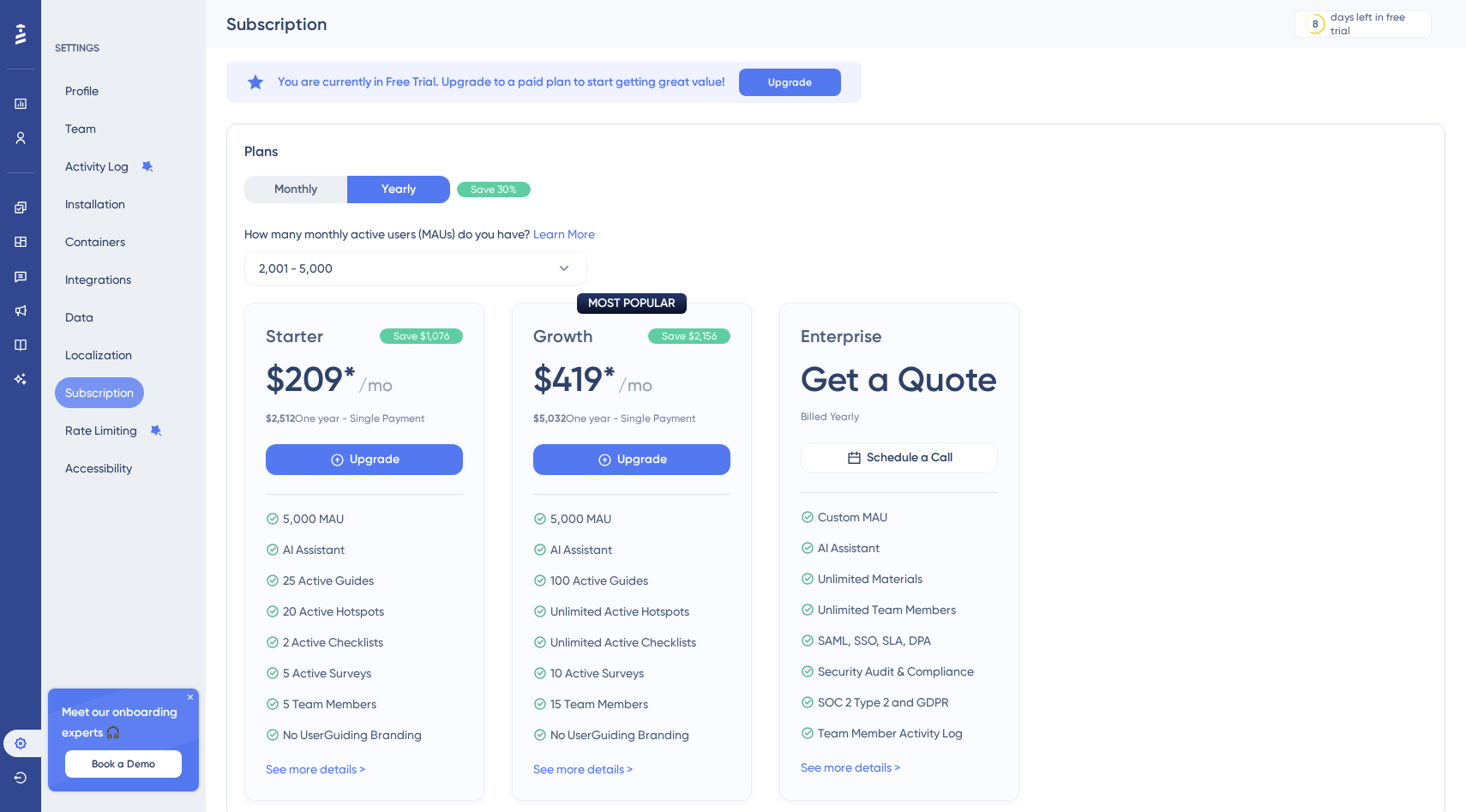
click at [115, 112] on div "Profile Team Activity Log Installation Containers Integrations Data Localizatio…" at bounding box center [125, 279] width 139 height 408
click at [85, 117] on button "Team" at bounding box center [81, 128] width 51 height 30
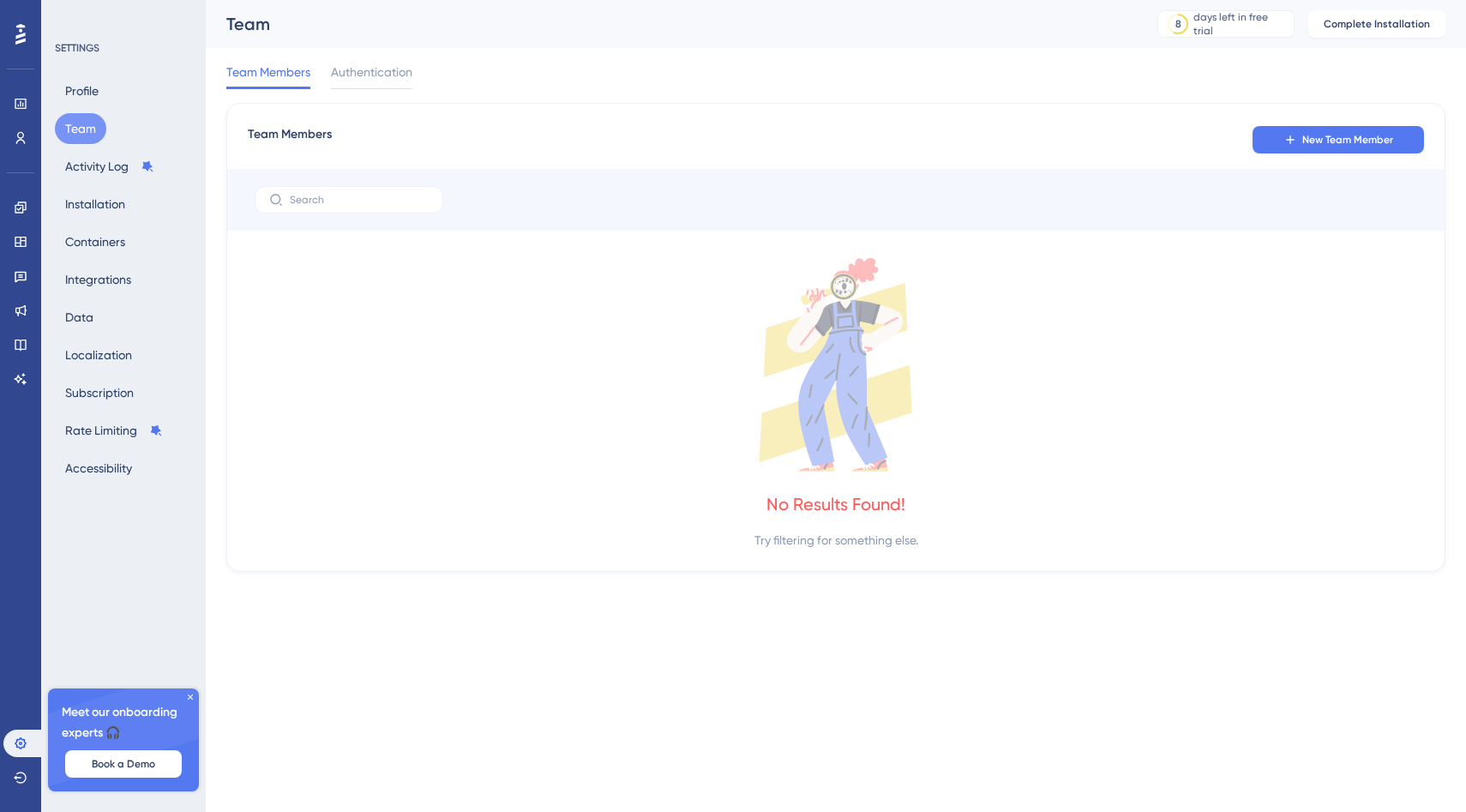
click at [90, 64] on div "SETTINGS Profile Team Activity Log Installation Containers Integrations Data Lo…" at bounding box center [125, 261] width 139 height 442
click at [90, 84] on button "Profile" at bounding box center [82, 90] width 54 height 30
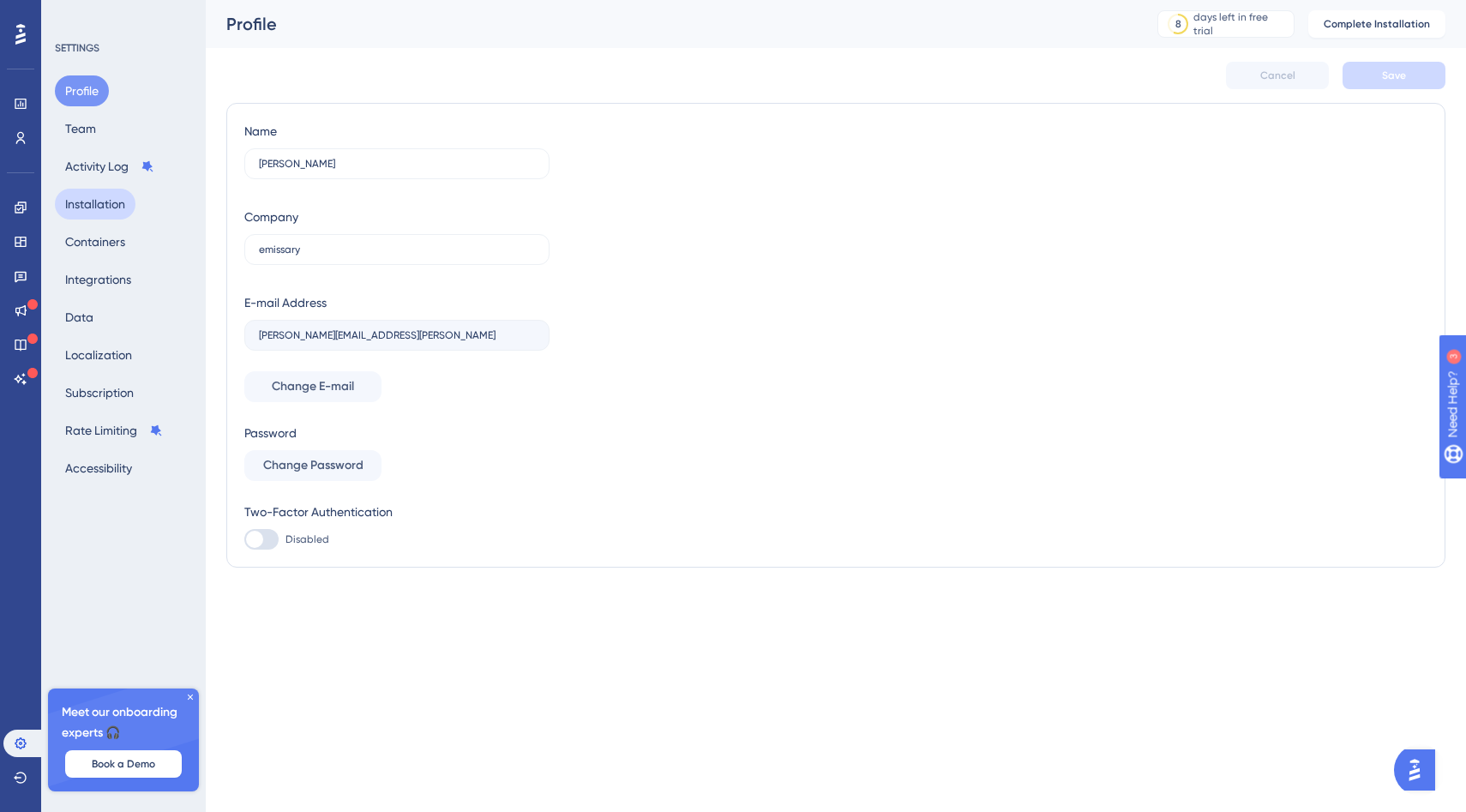
click at [99, 195] on button "Installation" at bounding box center [95, 203] width 81 height 30
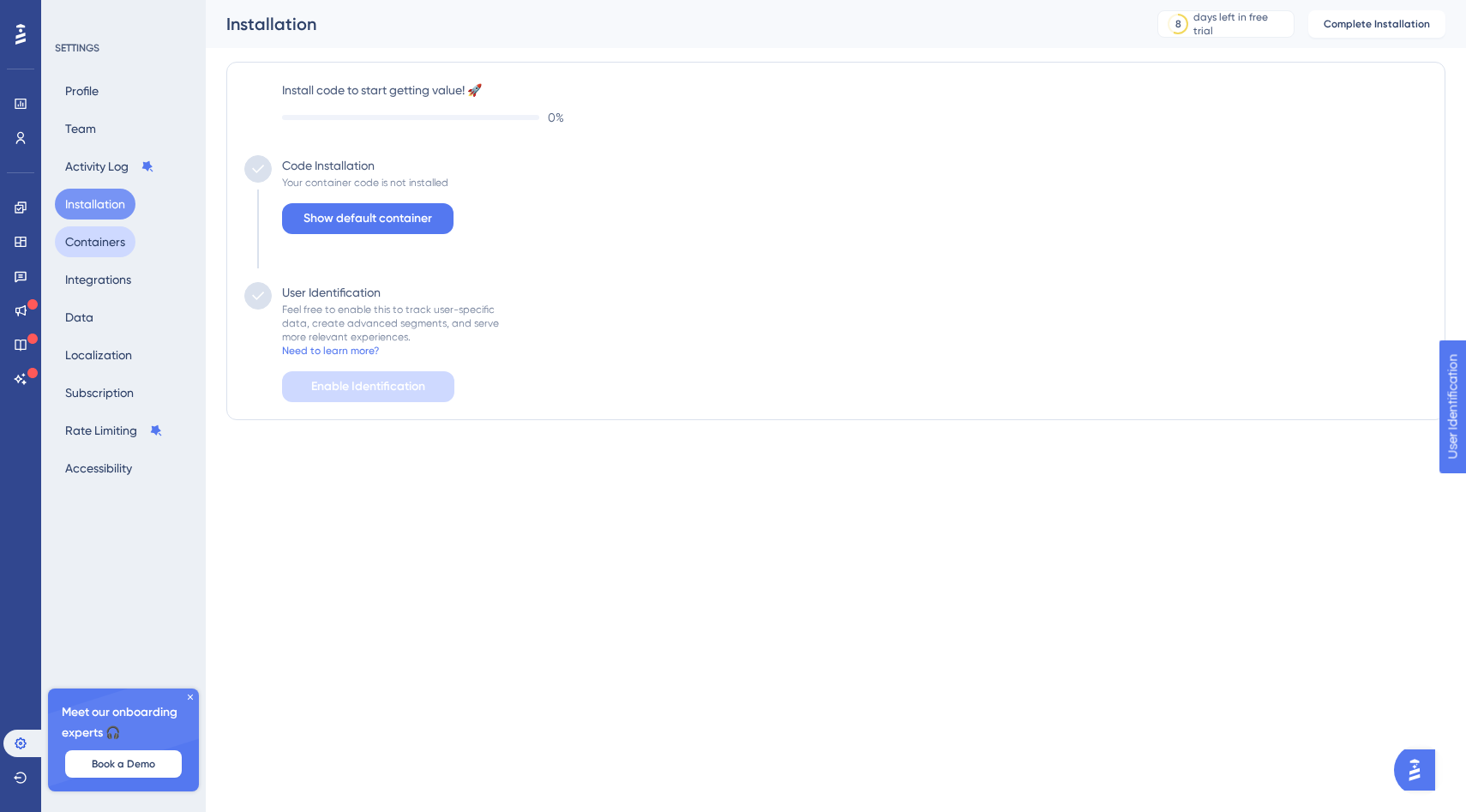
click at [97, 247] on button "Containers" at bounding box center [95, 242] width 81 height 30
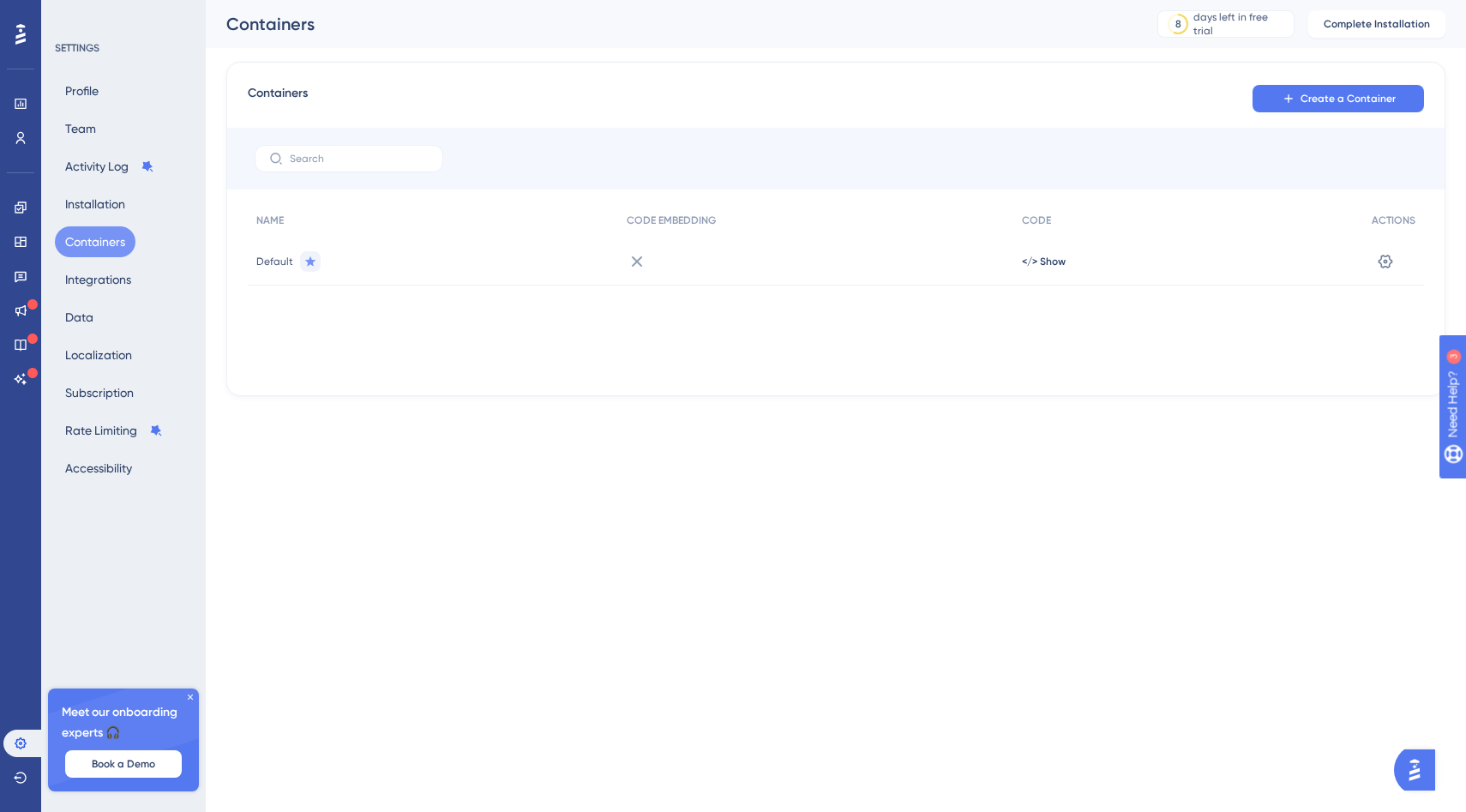
drag, startPoint x: 99, startPoint y: 220, endPoint x: 108, endPoint y: 285, distance: 65.6
click at [108, 285] on div "✨ Save My Spot!✨" at bounding box center [734, 378] width 1466 height 812
click at [87, 0] on html "✨ Save My Spot!✨" at bounding box center [734, 378] width 1466 height 812
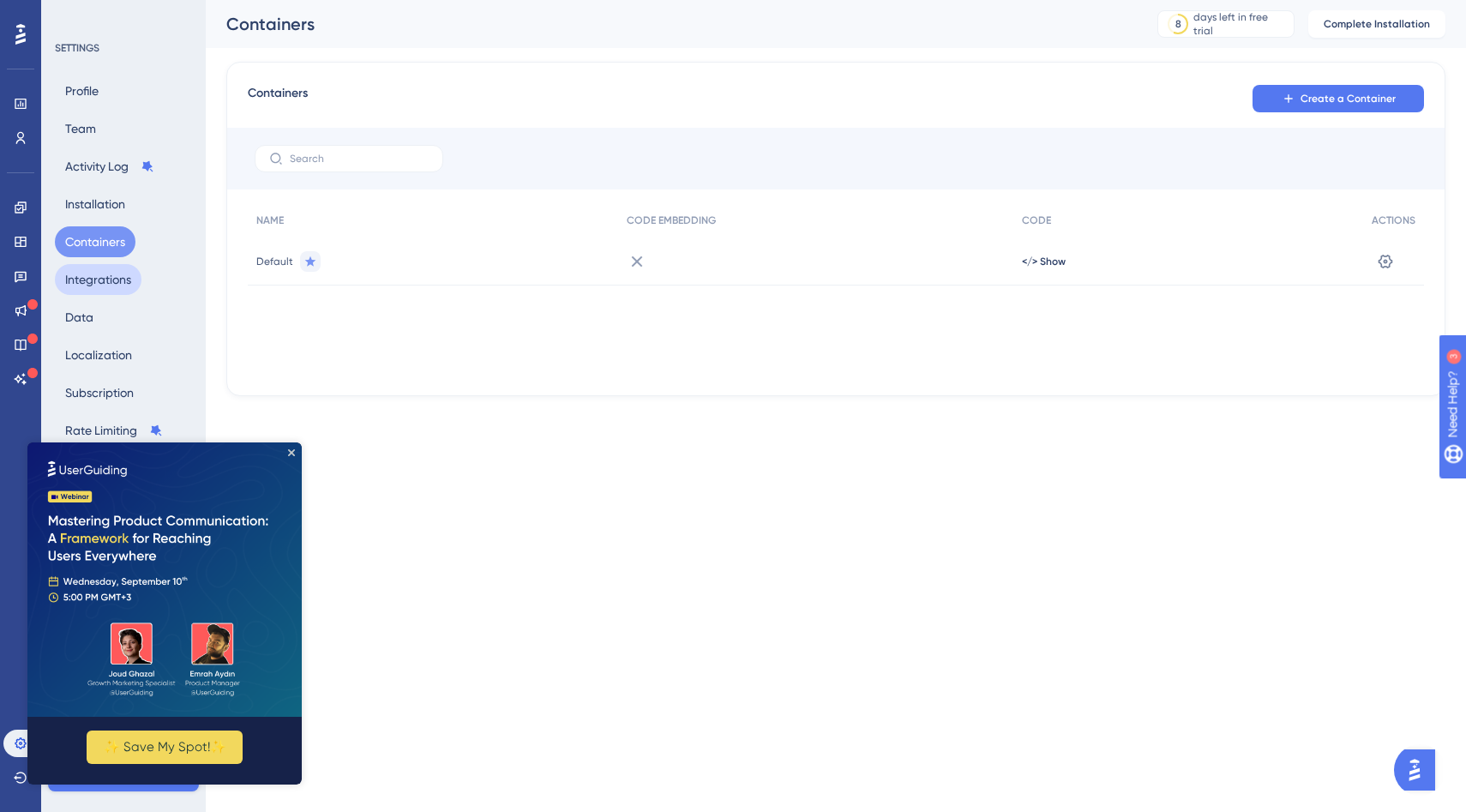
click at [88, 282] on button "Integrations" at bounding box center [98, 280] width 87 height 30
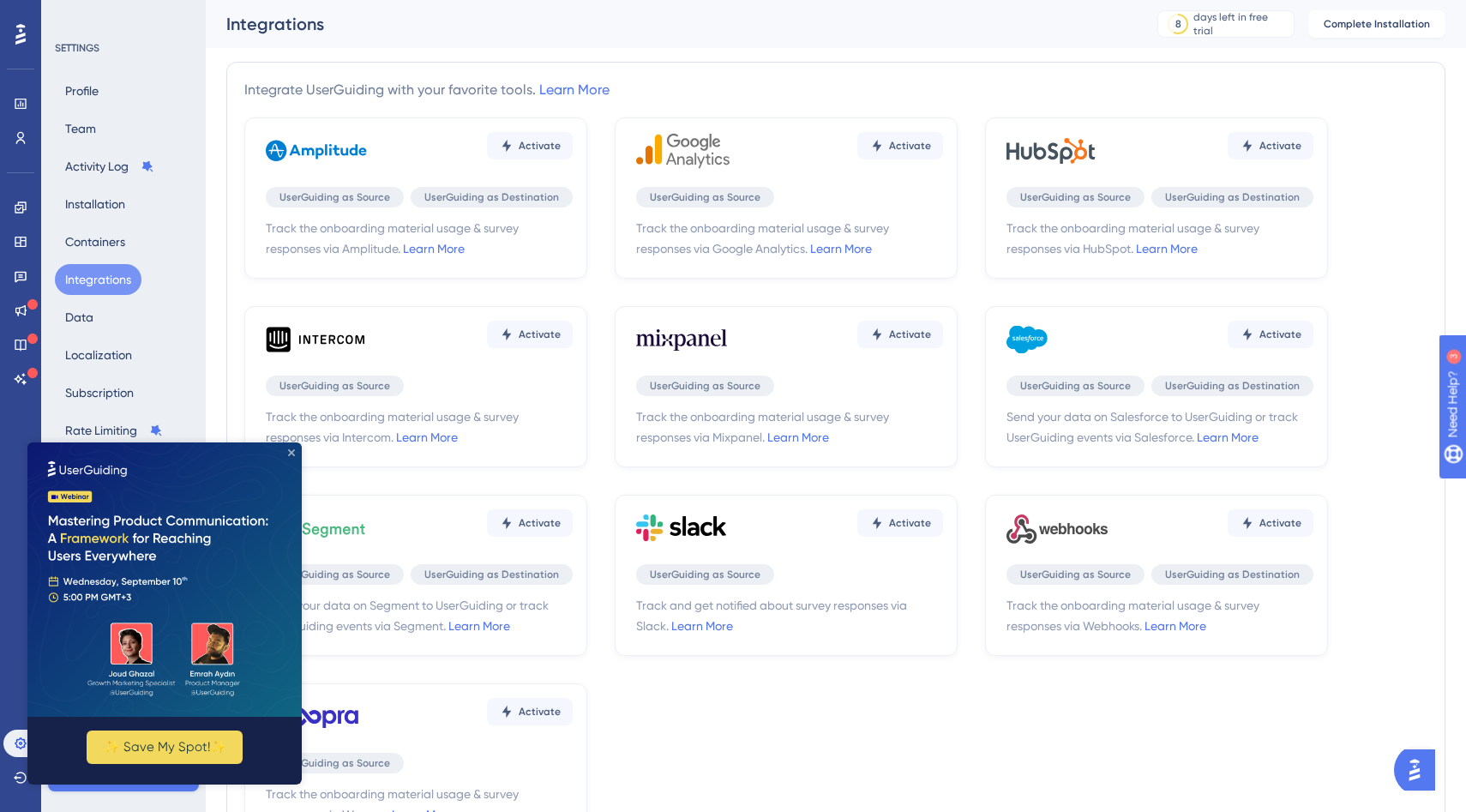
click at [289, 450] on icon "Close Preview" at bounding box center [291, 452] width 7 height 7
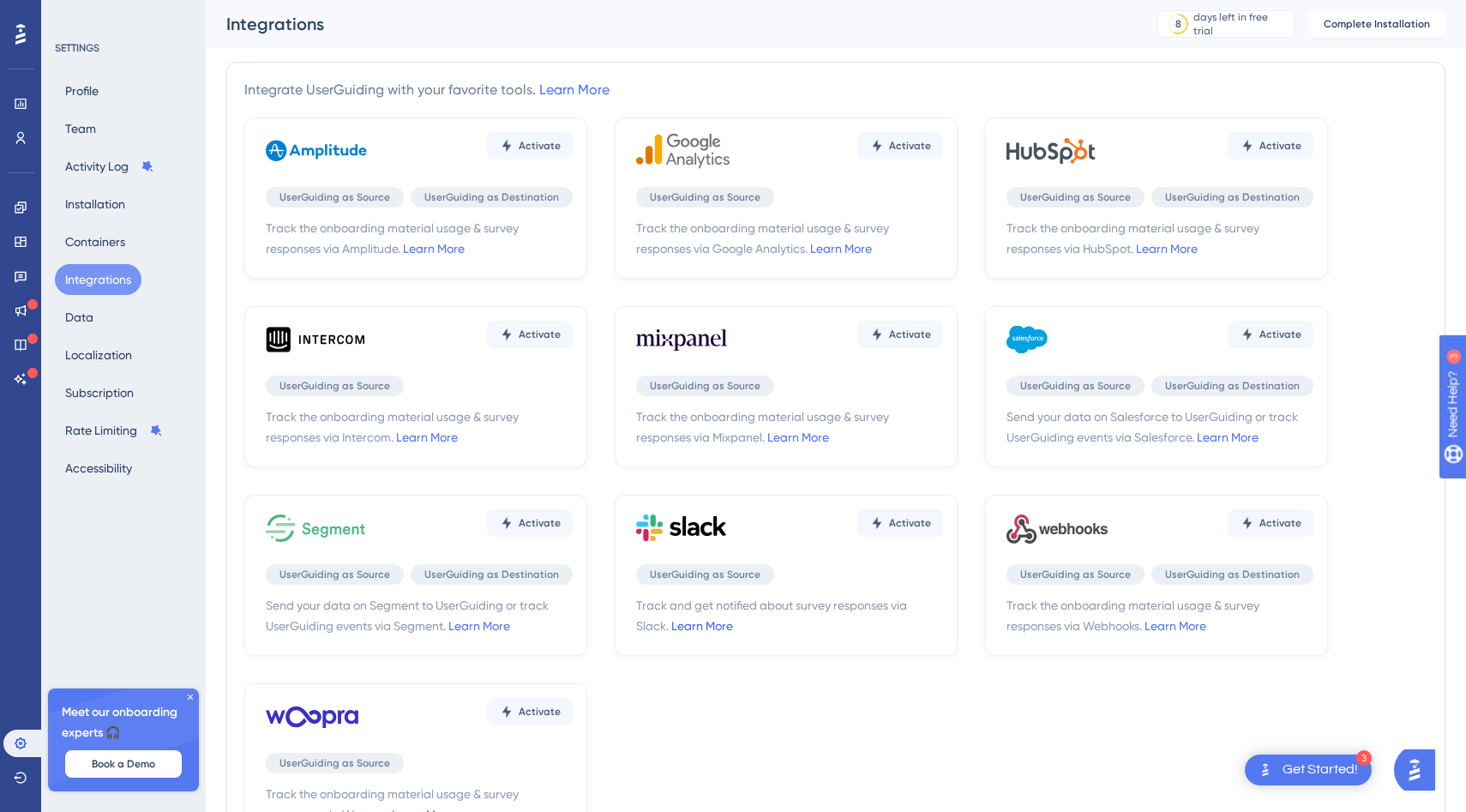
click at [712, 622] on link "Learn More" at bounding box center [702, 626] width 62 height 13
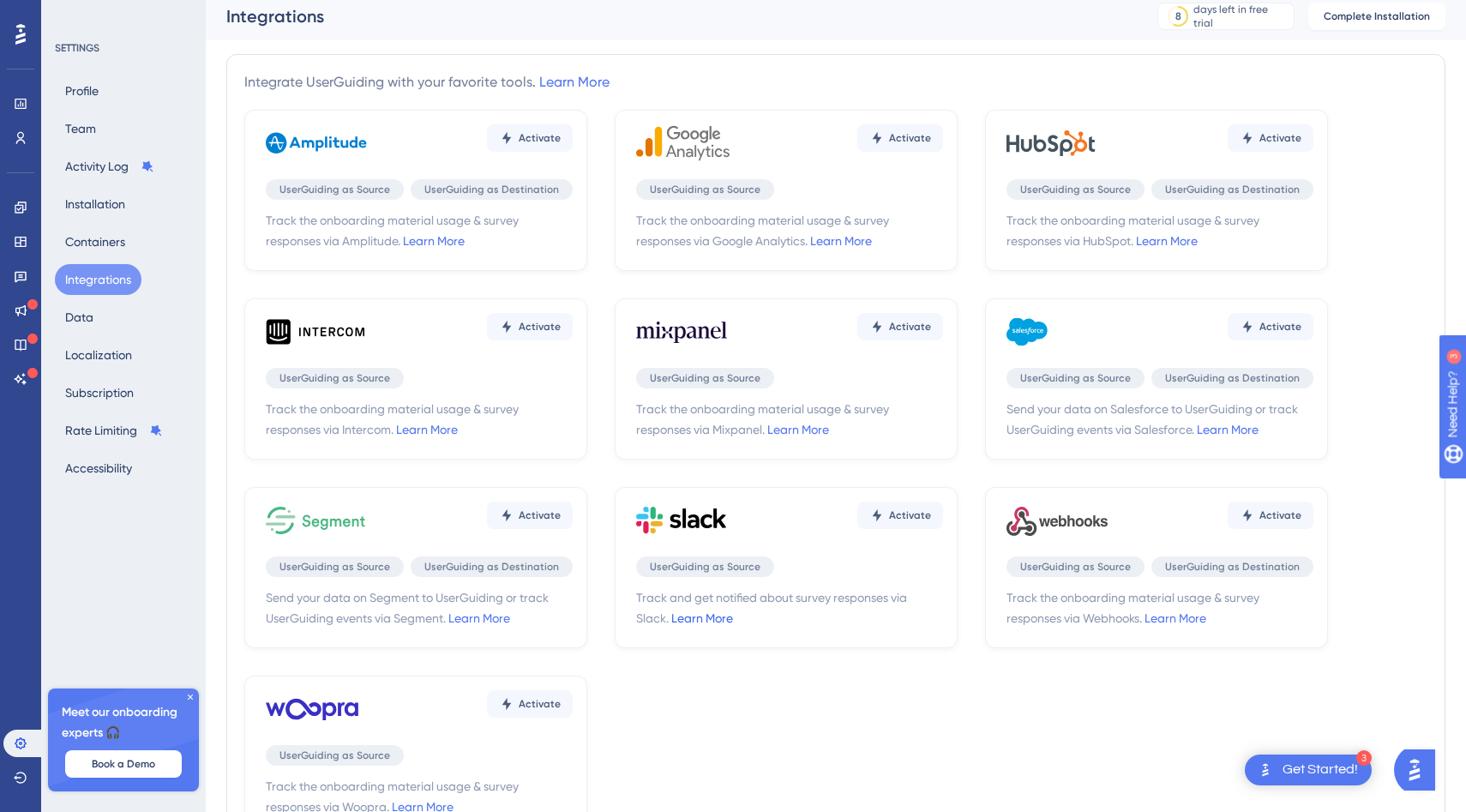
scroll to position [5, 0]
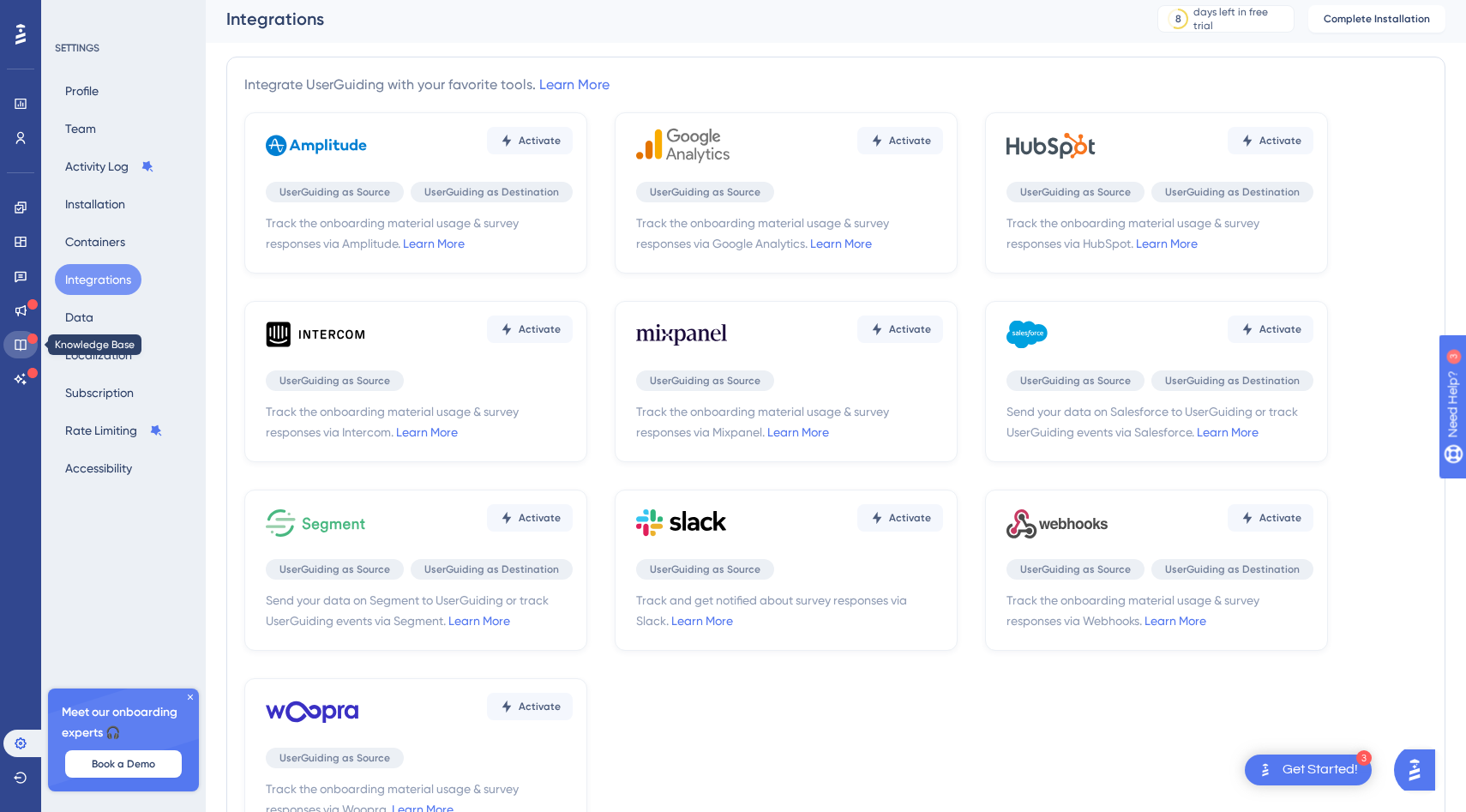
click at [25, 345] on icon at bounding box center [20, 345] width 11 height 11
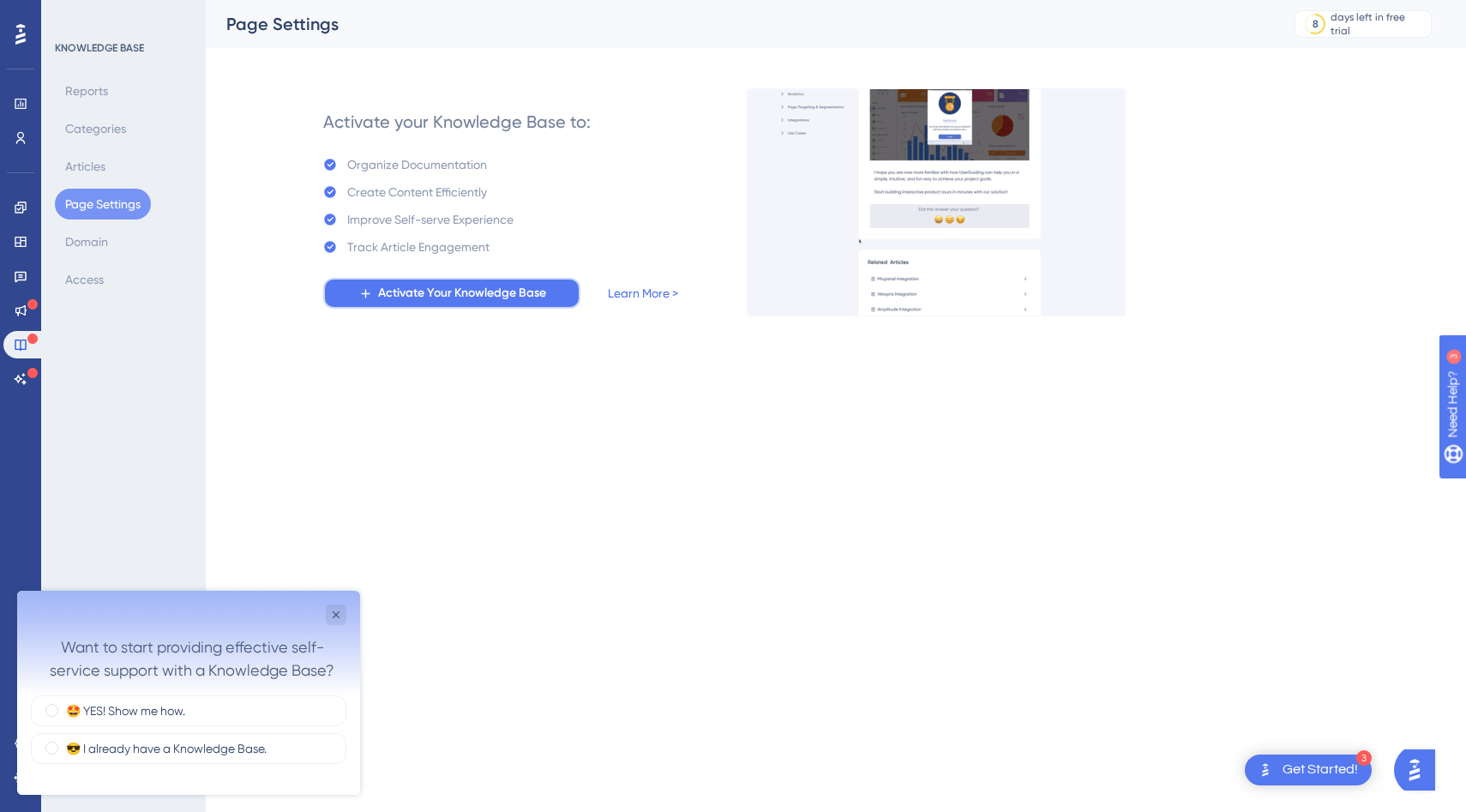
click at [505, 282] on span "Activate Your Knowledge Base" at bounding box center [461, 293] width 168 height 21
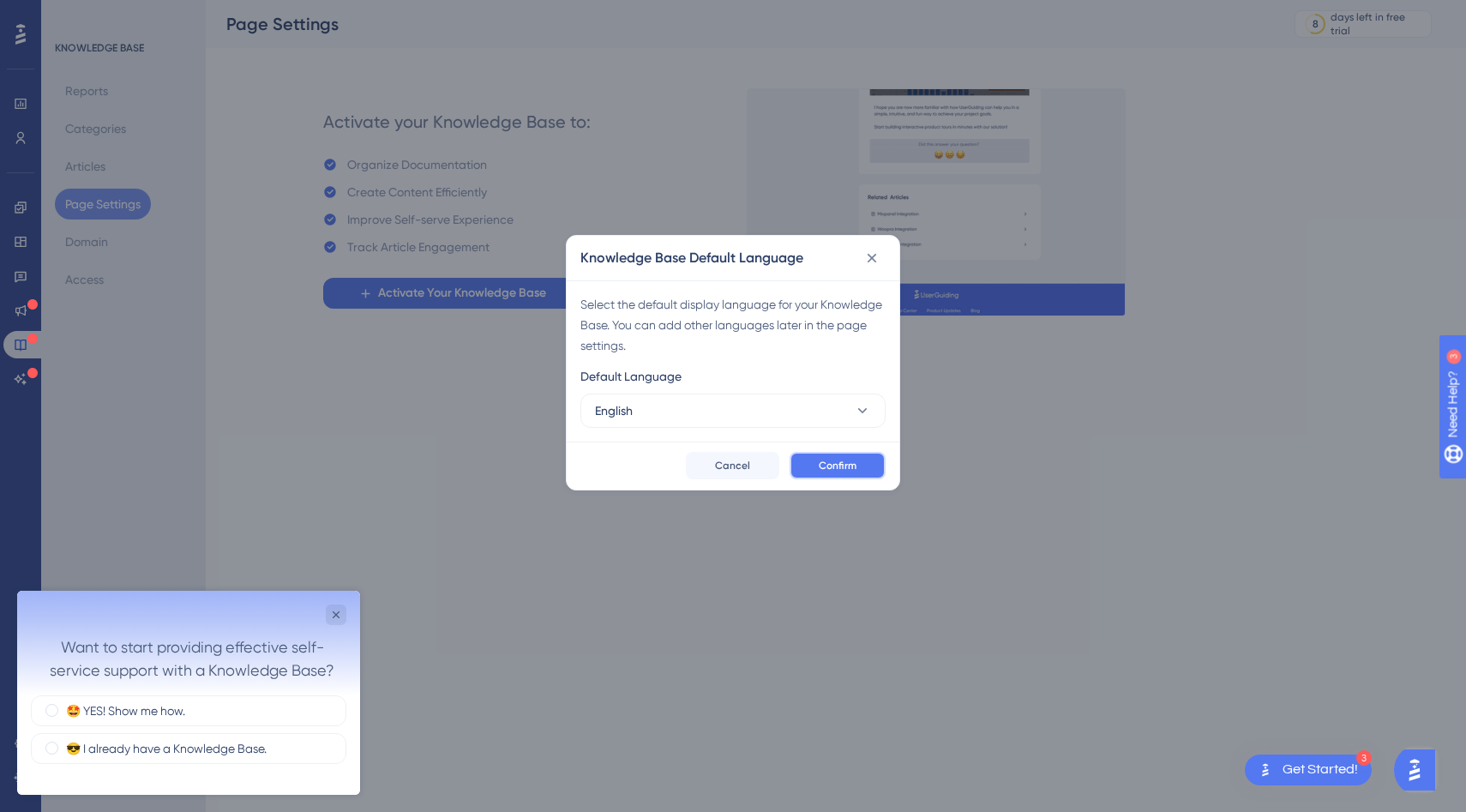
click at [844, 469] on span "Confirm" at bounding box center [838, 465] width 38 height 13
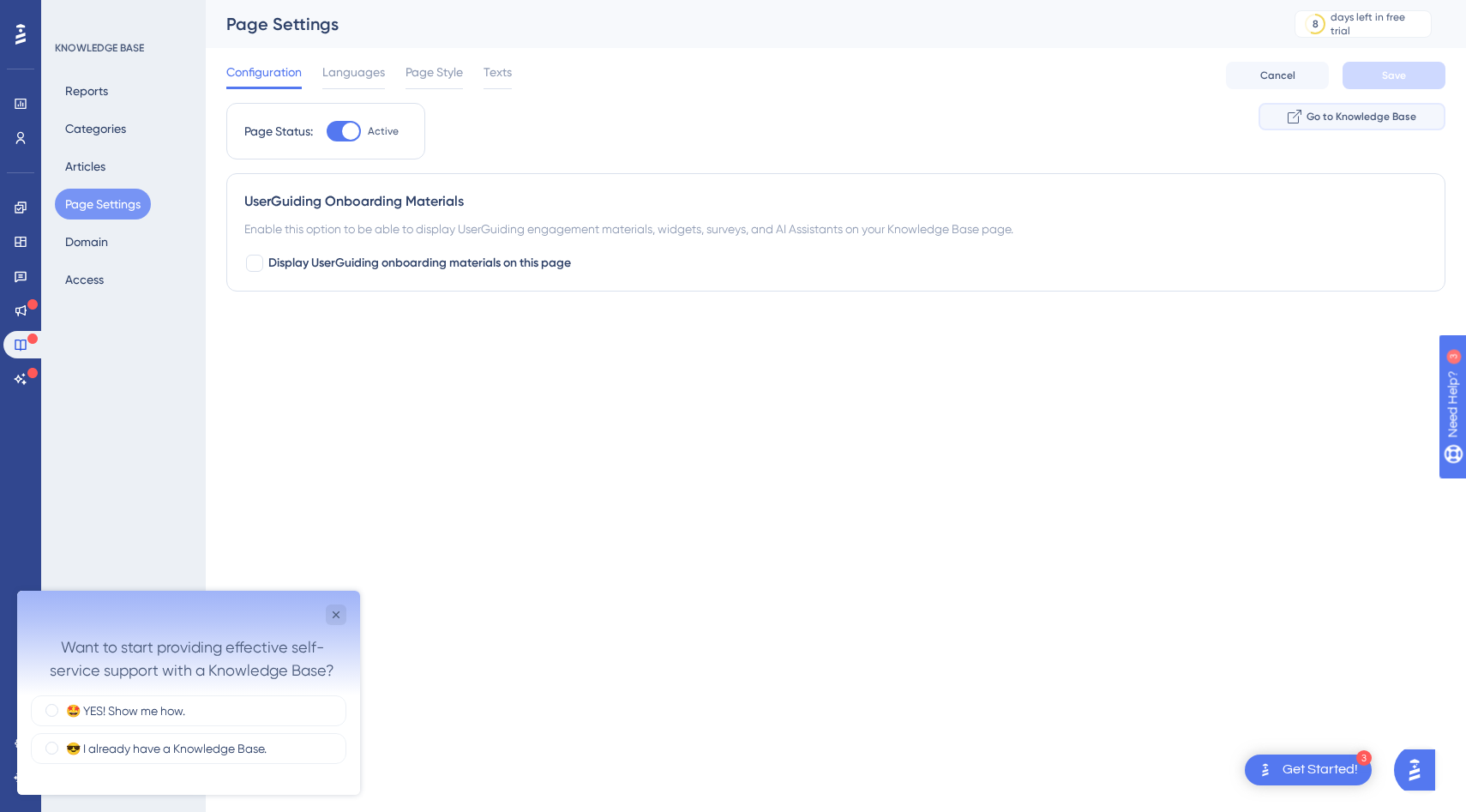
click at [1332, 126] on button "Go to Knowledge Base" at bounding box center [1352, 116] width 186 height 28
click at [1236, 0] on html "3 Get Started! Performance Users Engagement Widgets Feedback Product Updates Kn…" at bounding box center [733, 0] width 1466 height 0
click at [268, 706] on div "🤩 YES! Show me how." at bounding box center [188, 710] width 316 height 30
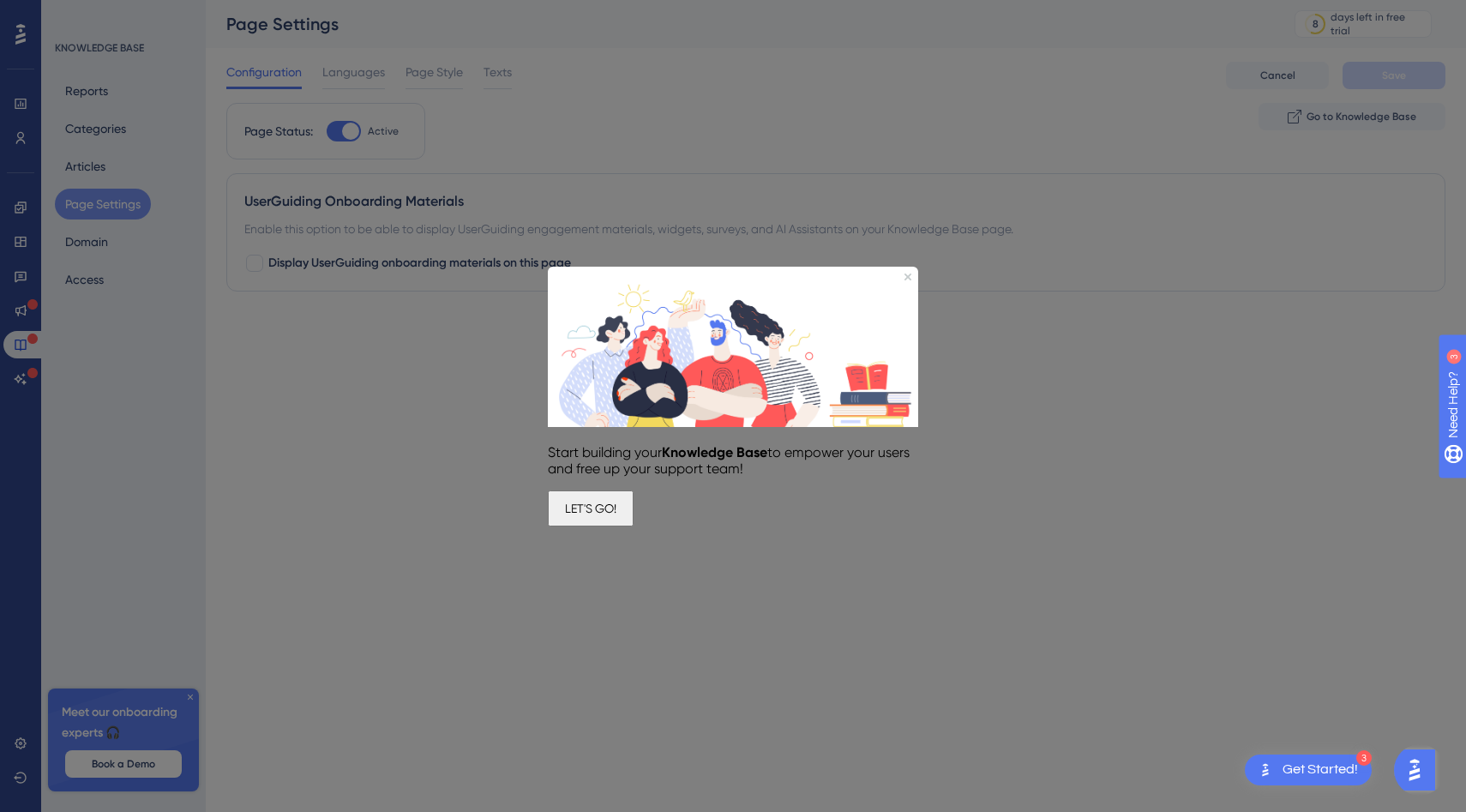
click at [634, 515] on button "LET'S GO!" at bounding box center [591, 509] width 86 height 36
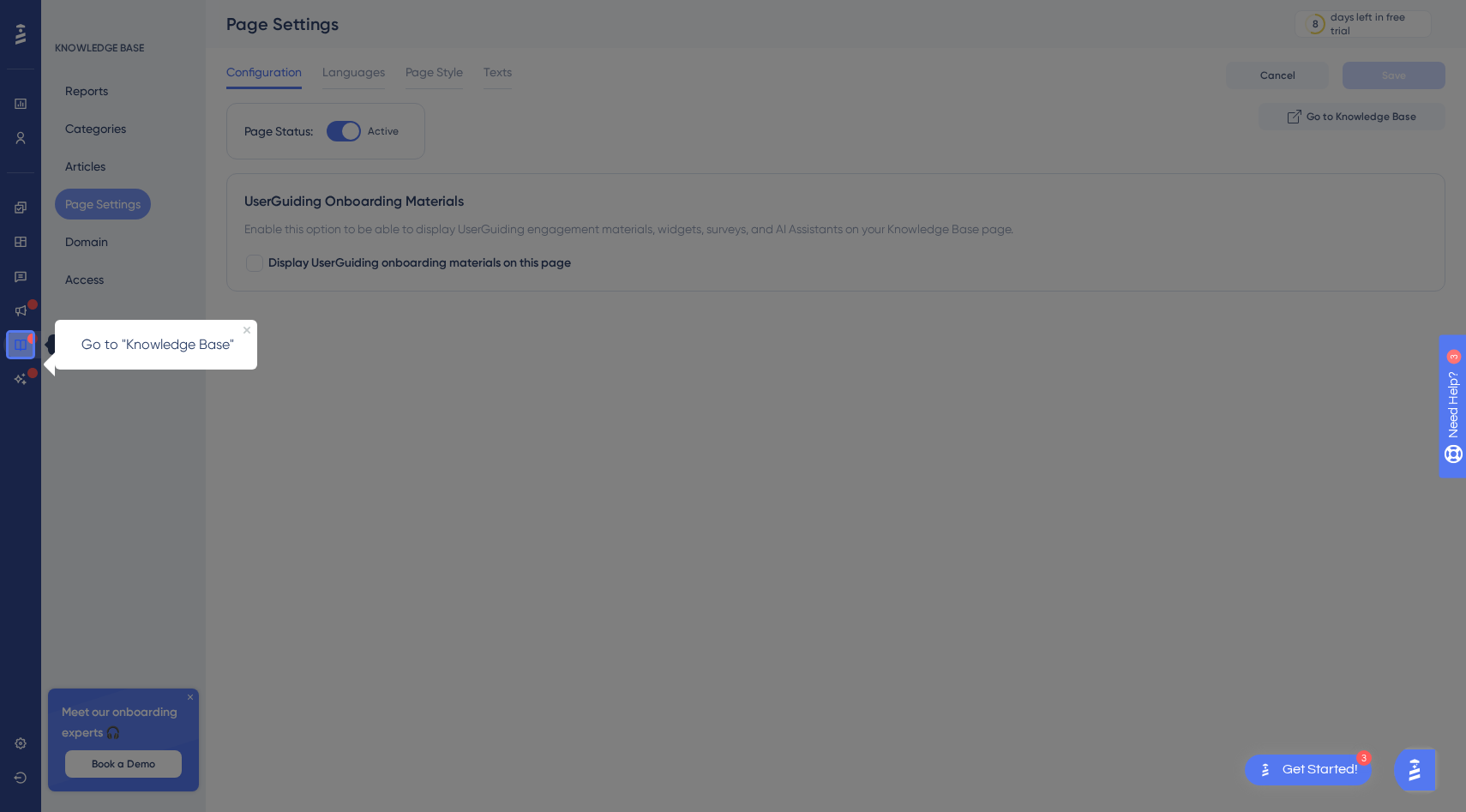
click at [24, 343] on icon at bounding box center [20, 344] width 13 height 13
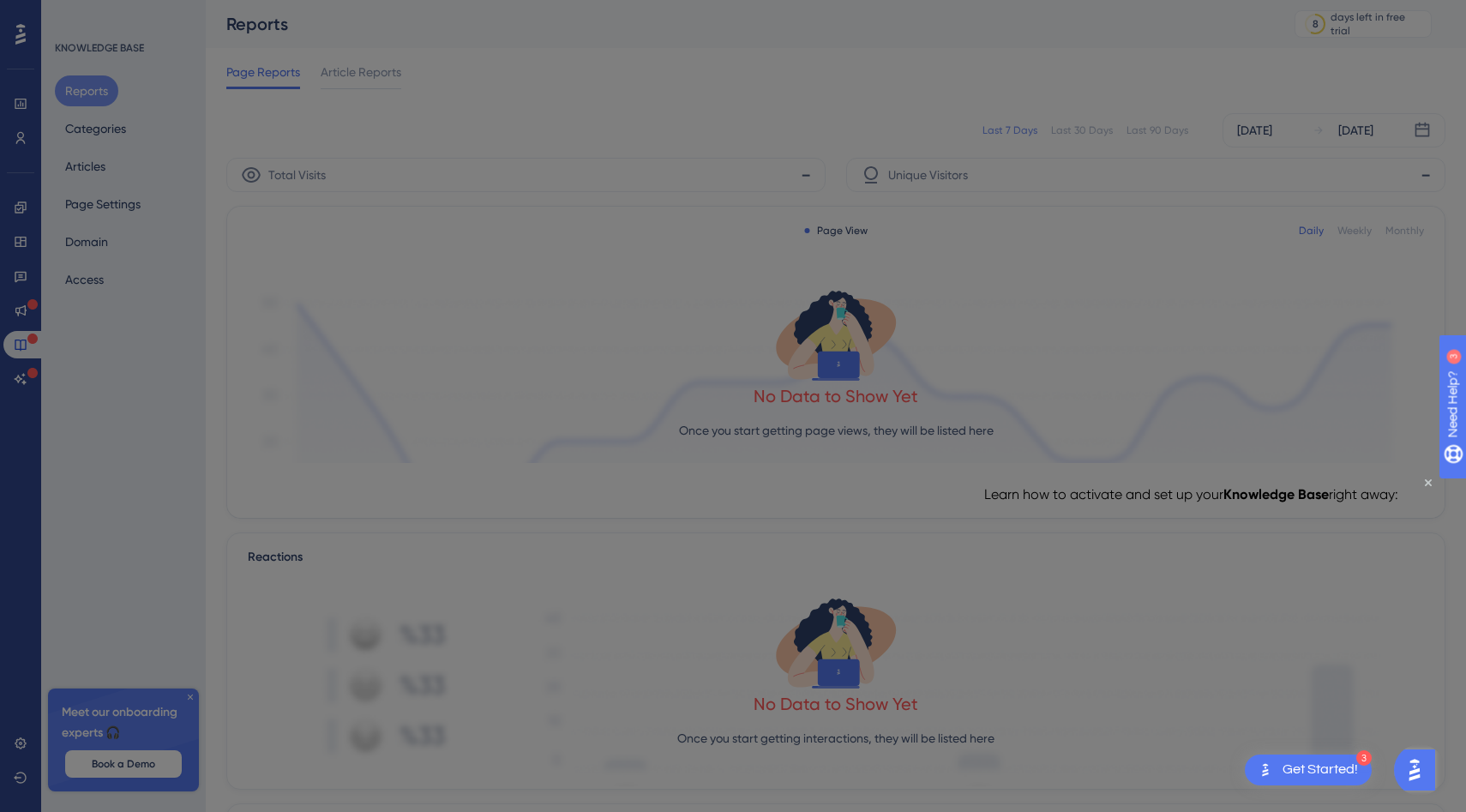
click at [525, 324] on div at bounding box center [733, 406] width 1466 height 812
click at [1313, 307] on div at bounding box center [733, 406] width 1466 height 812
click at [1398, 483] on div "Learn how to activate and set up your Knowledge Base right away:" at bounding box center [1191, 494] width 414 height 44
click at [1429, 482] on icon "Close Preview" at bounding box center [1428, 482] width 7 height 7
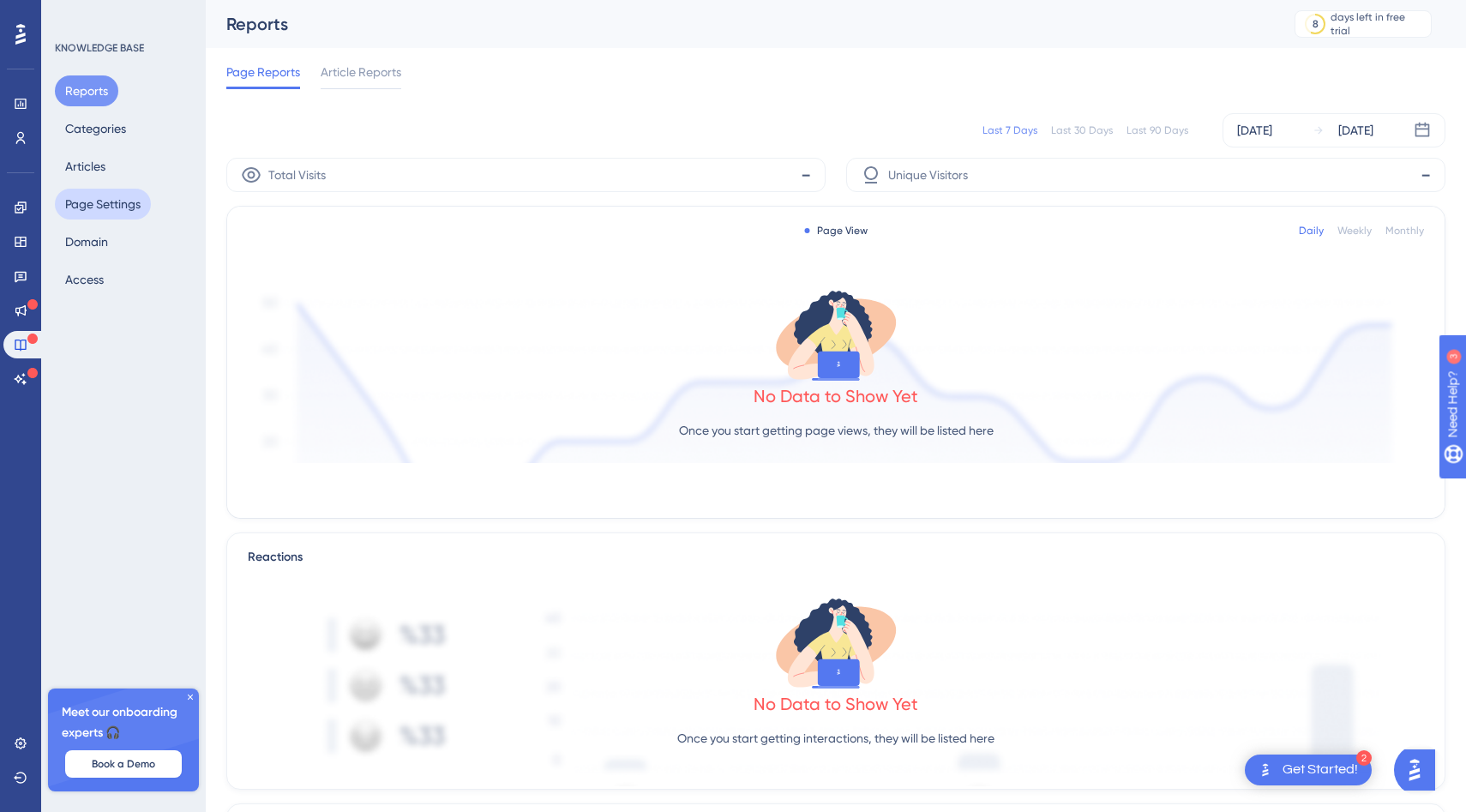
click at [85, 211] on button "Page Settings" at bounding box center [103, 203] width 96 height 30
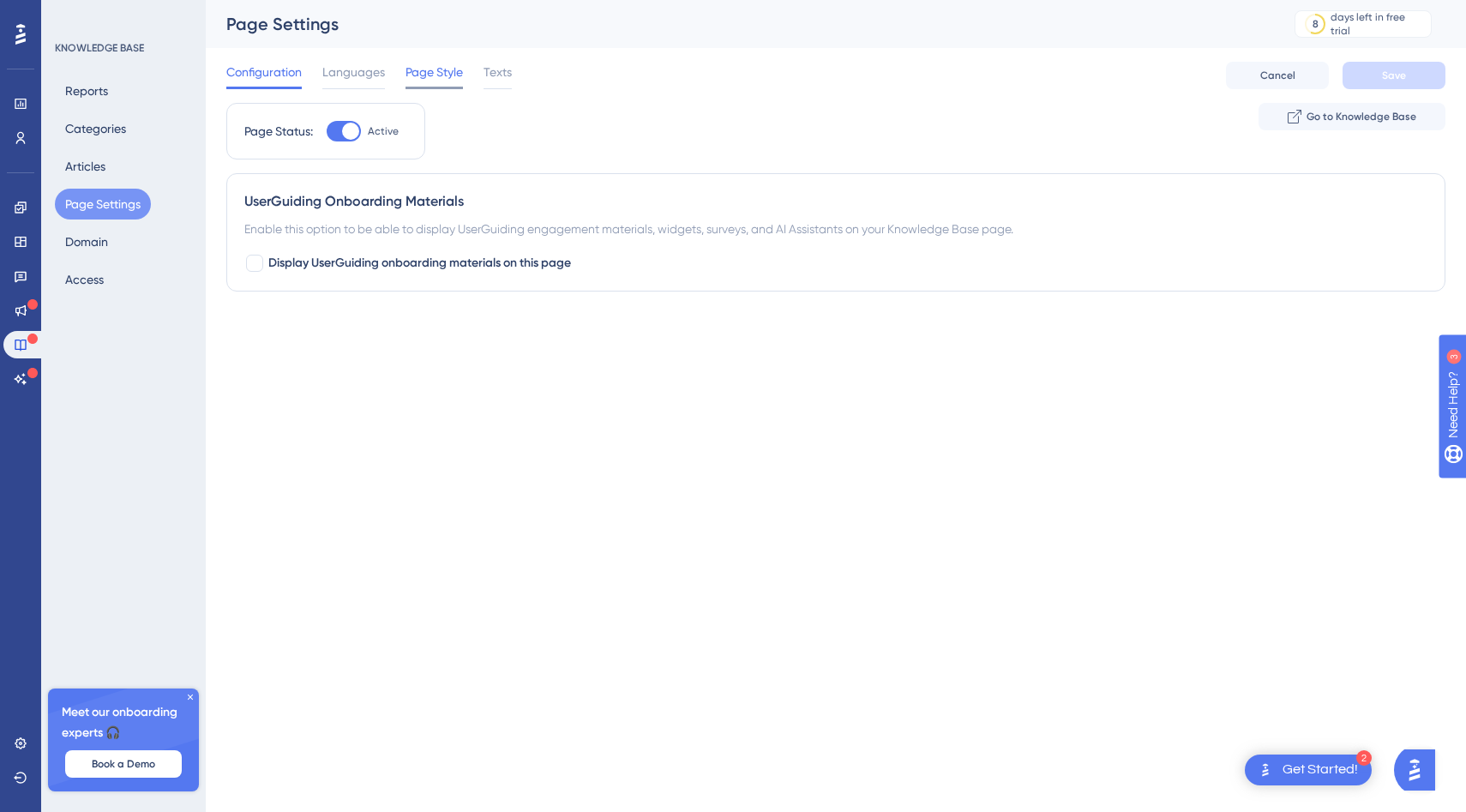
click at [453, 67] on span "Page Style" at bounding box center [434, 72] width 57 height 21
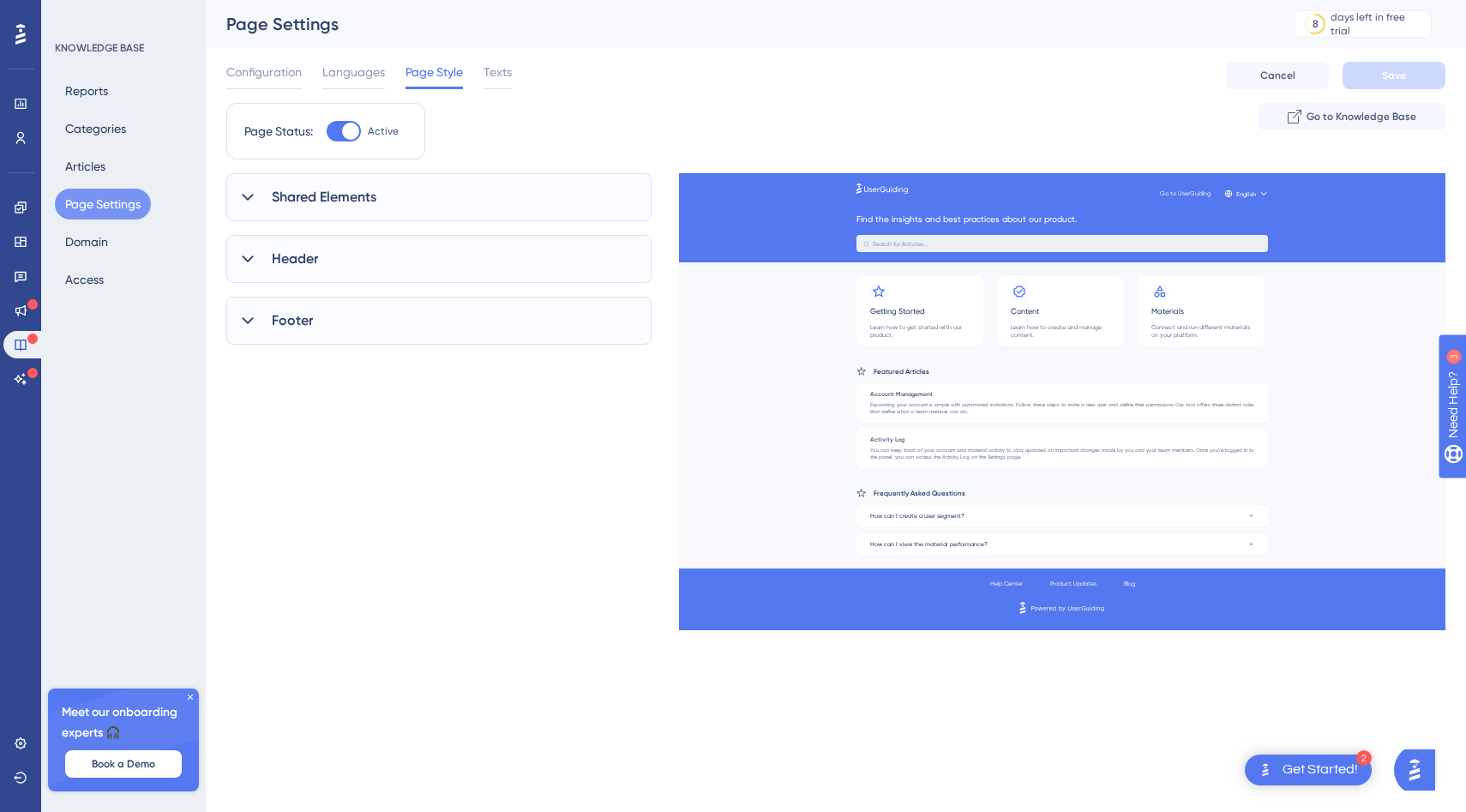
click at [338, 190] on span "Shared Elements" at bounding box center [324, 197] width 105 height 21
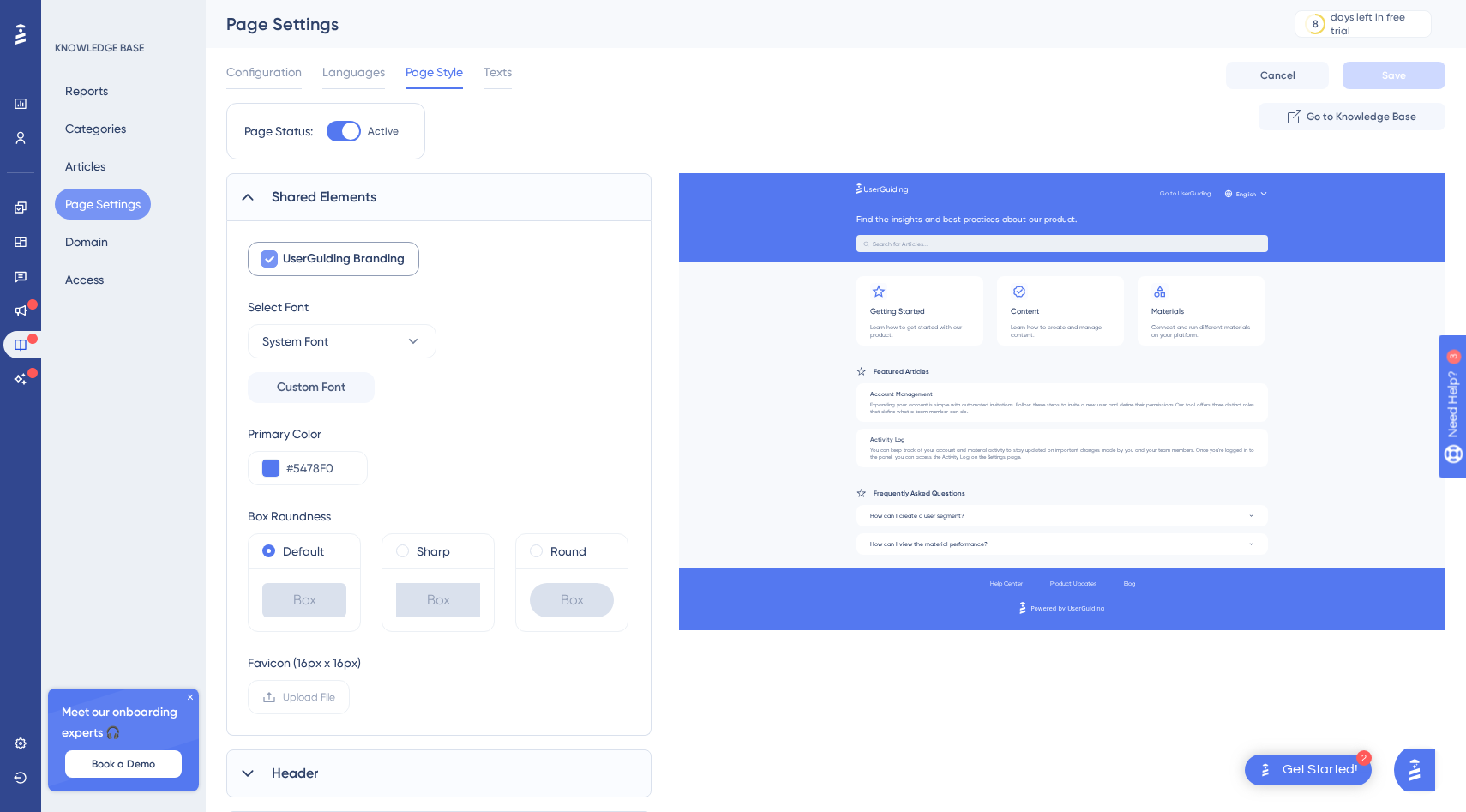
click at [355, 260] on span "UserGuiding Branding" at bounding box center [343, 259] width 122 height 21
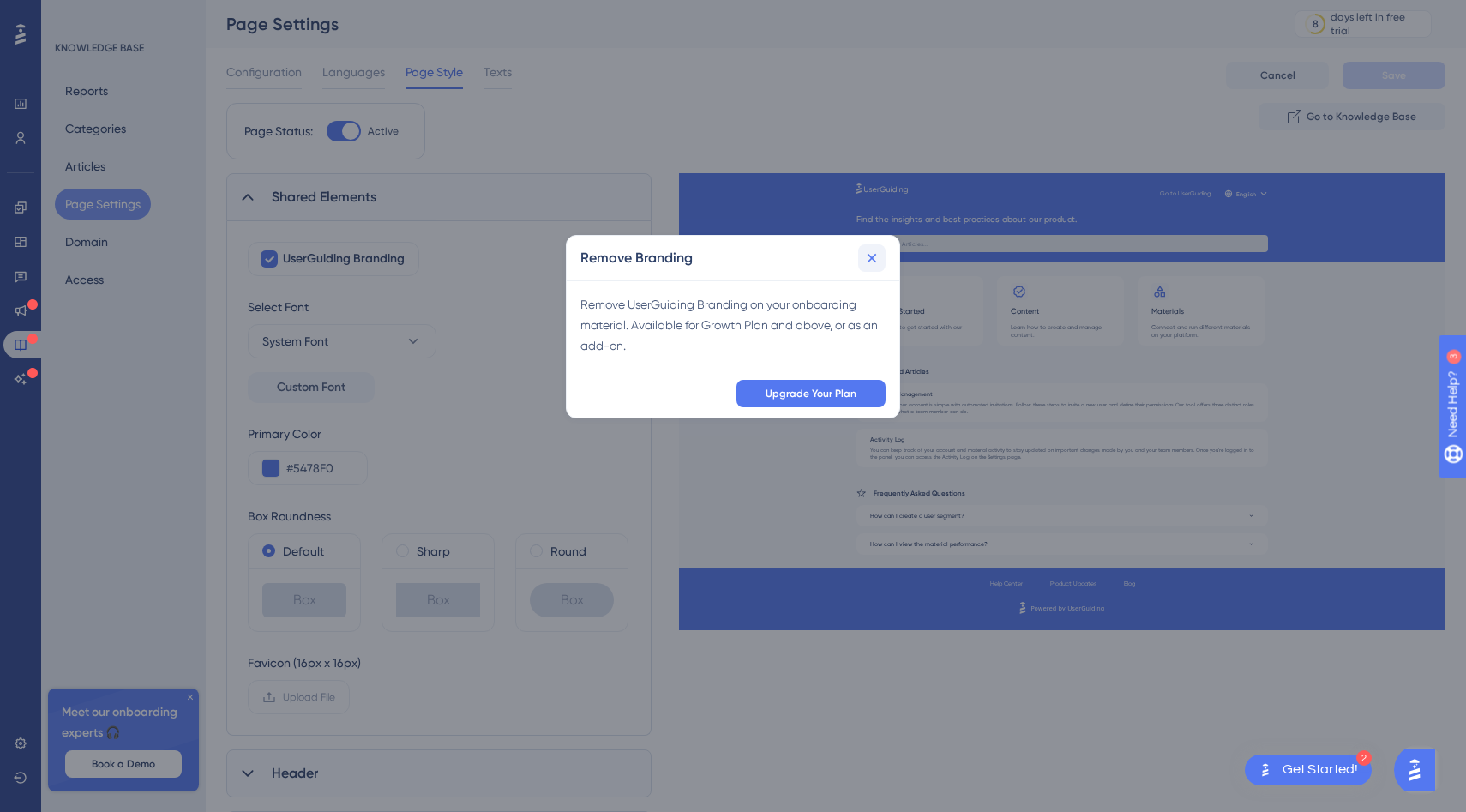
click at [862, 263] on button at bounding box center [871, 258] width 28 height 28
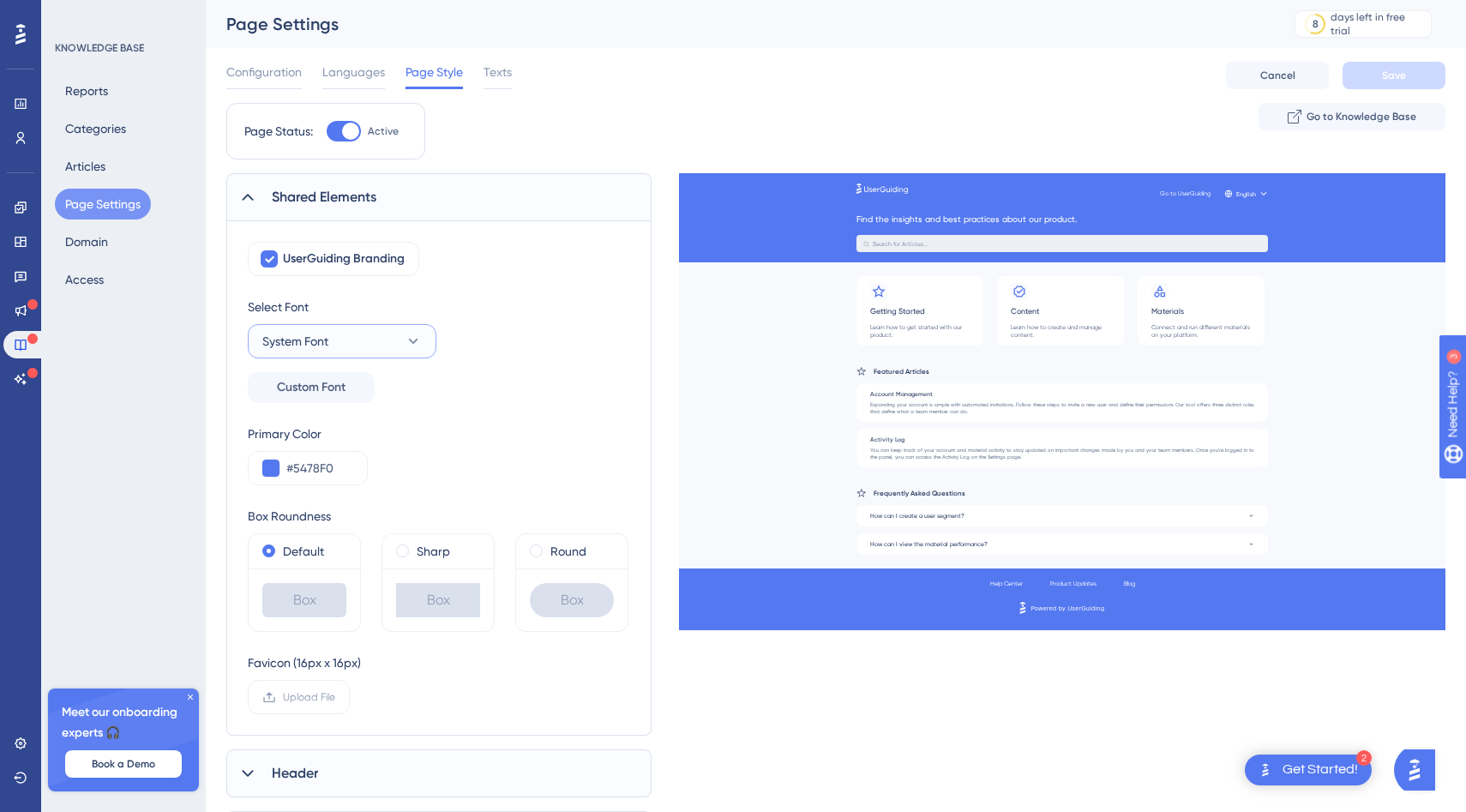
click at [349, 349] on button "System Font" at bounding box center [342, 341] width 188 height 34
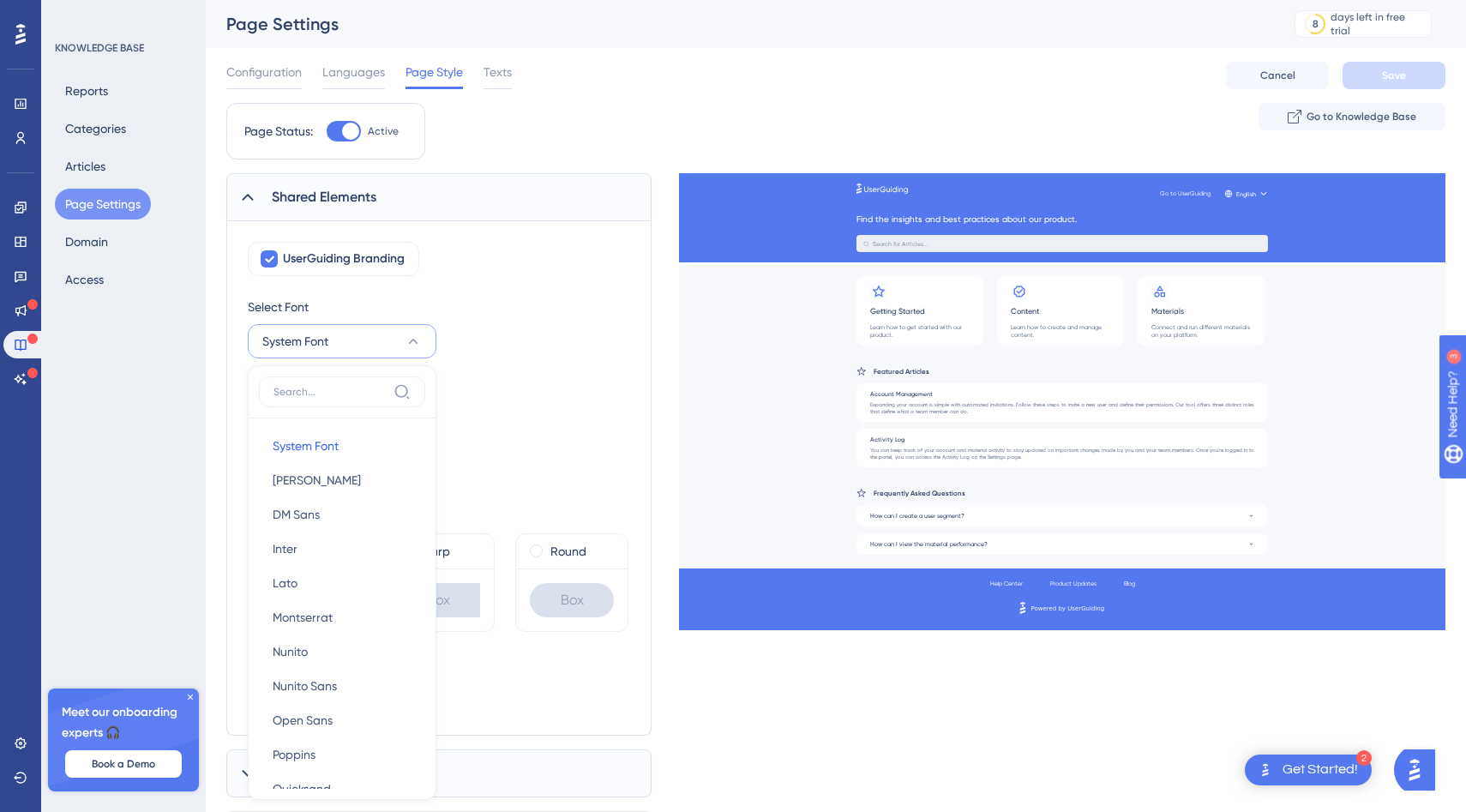
scroll to position [121, 0]
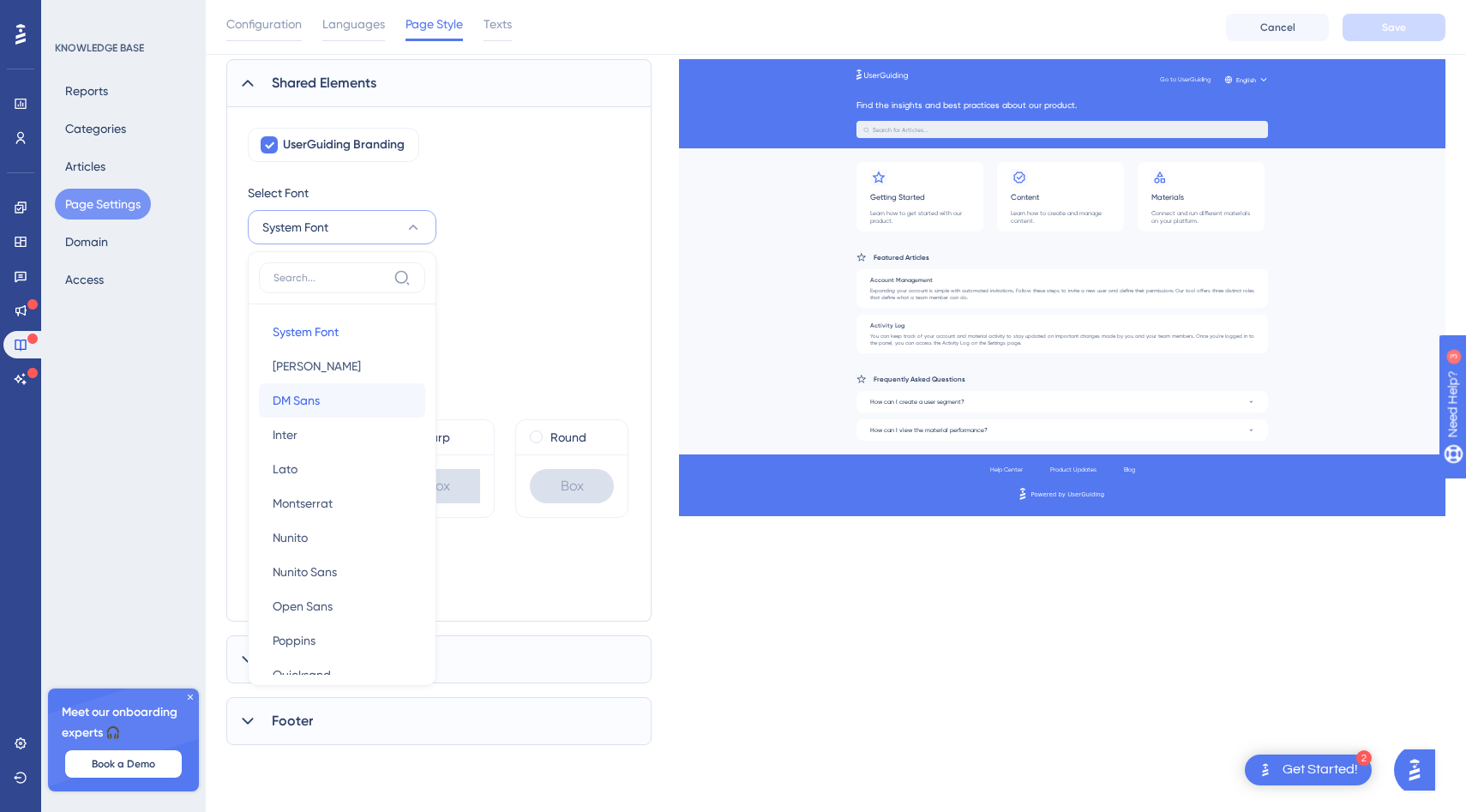
click at [352, 389] on button "DM Sans DM Sans" at bounding box center [342, 400] width 166 height 34
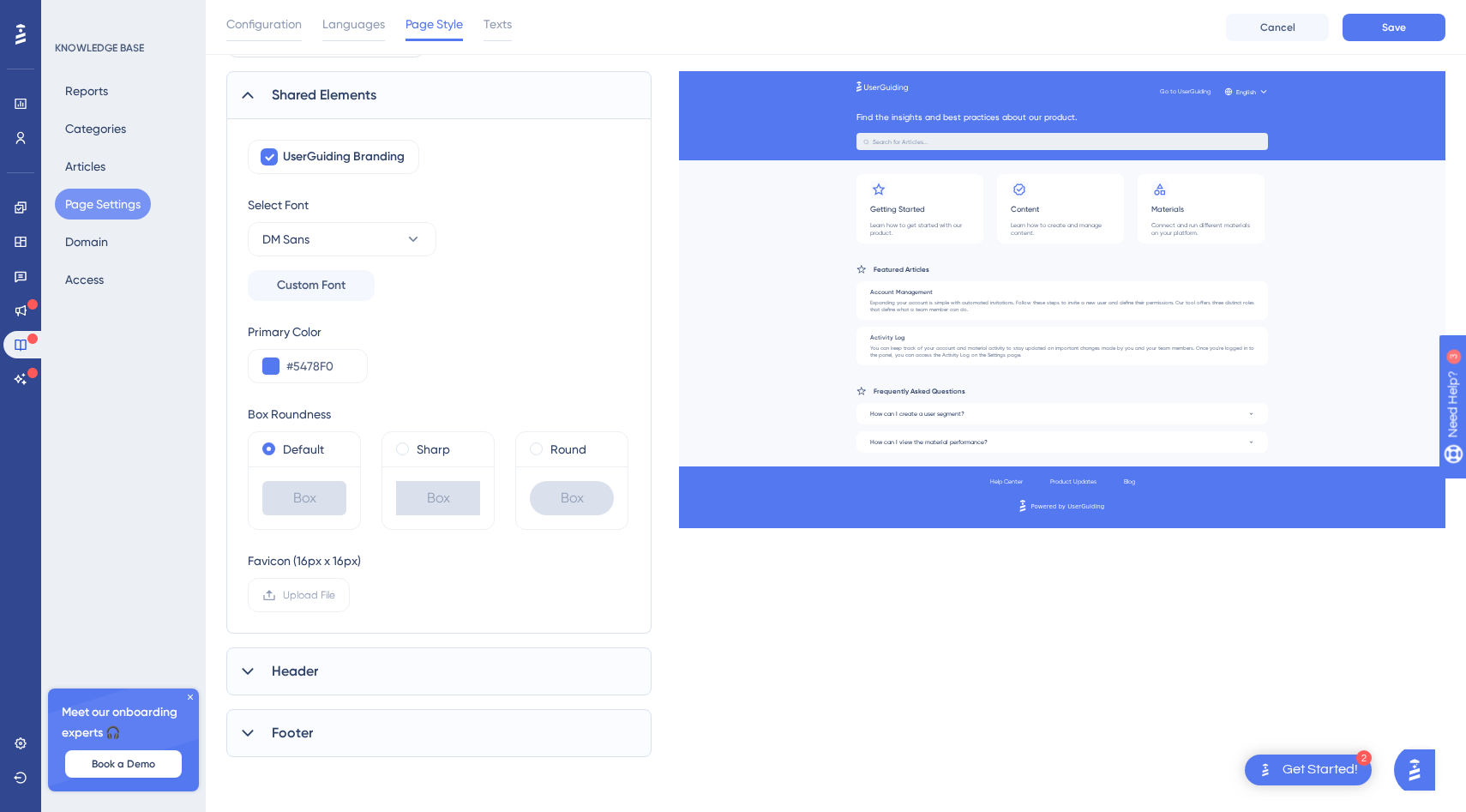
scroll to position [108, 0]
click at [356, 244] on button "DM Sans" at bounding box center [342, 239] width 188 height 34
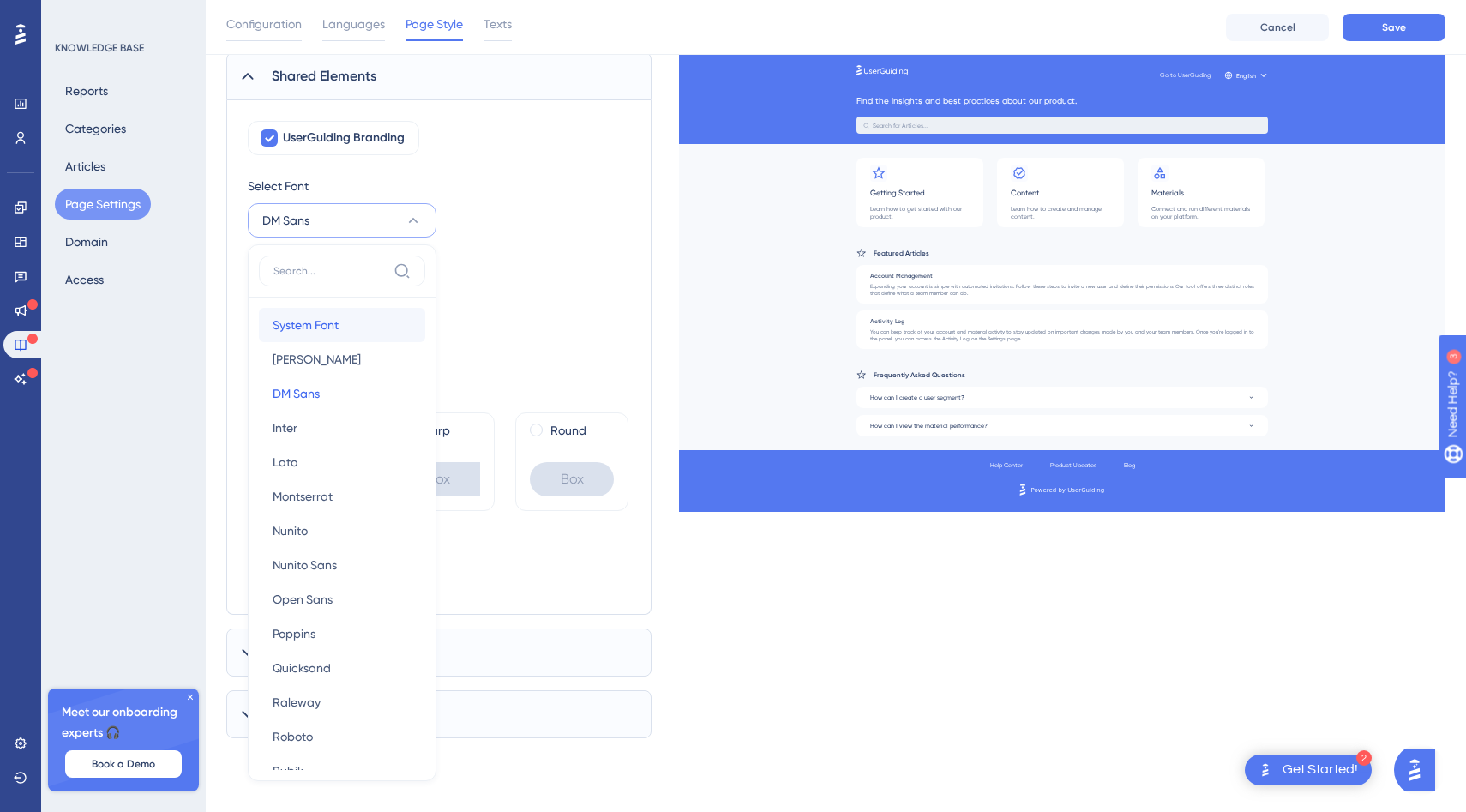
click at [338, 317] on span "System Font" at bounding box center [305, 325] width 66 height 21
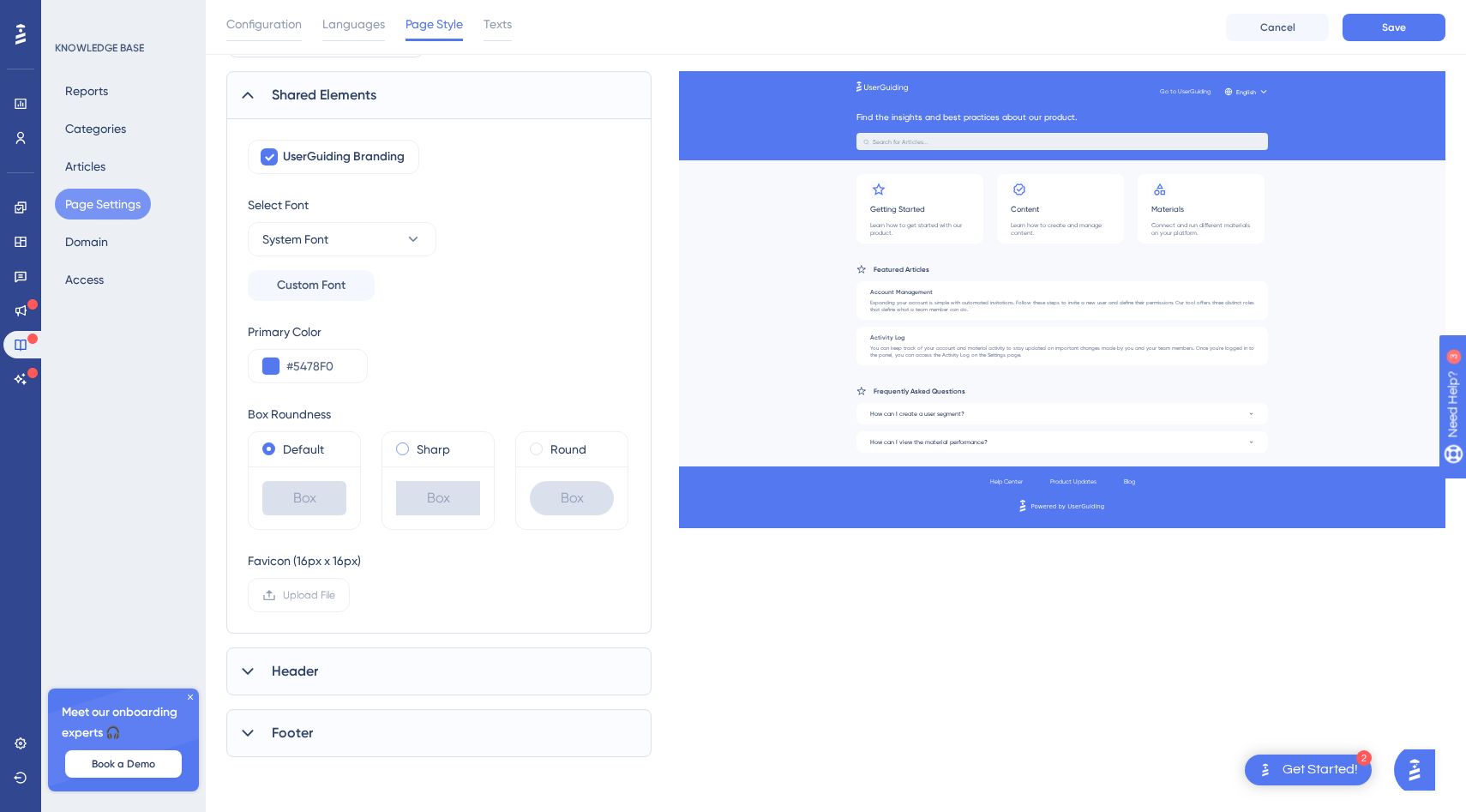
click at [419, 447] on label "Sharp" at bounding box center [433, 449] width 33 height 21
click at [541, 447] on span at bounding box center [537, 449] width 13 height 13
click at [548, 445] on input "radio" at bounding box center [548, 445] width 0 height 0
click at [294, 462] on div "Default" at bounding box center [303, 449] width 111 height 34
click at [297, 445] on label "Default" at bounding box center [303, 449] width 41 height 21
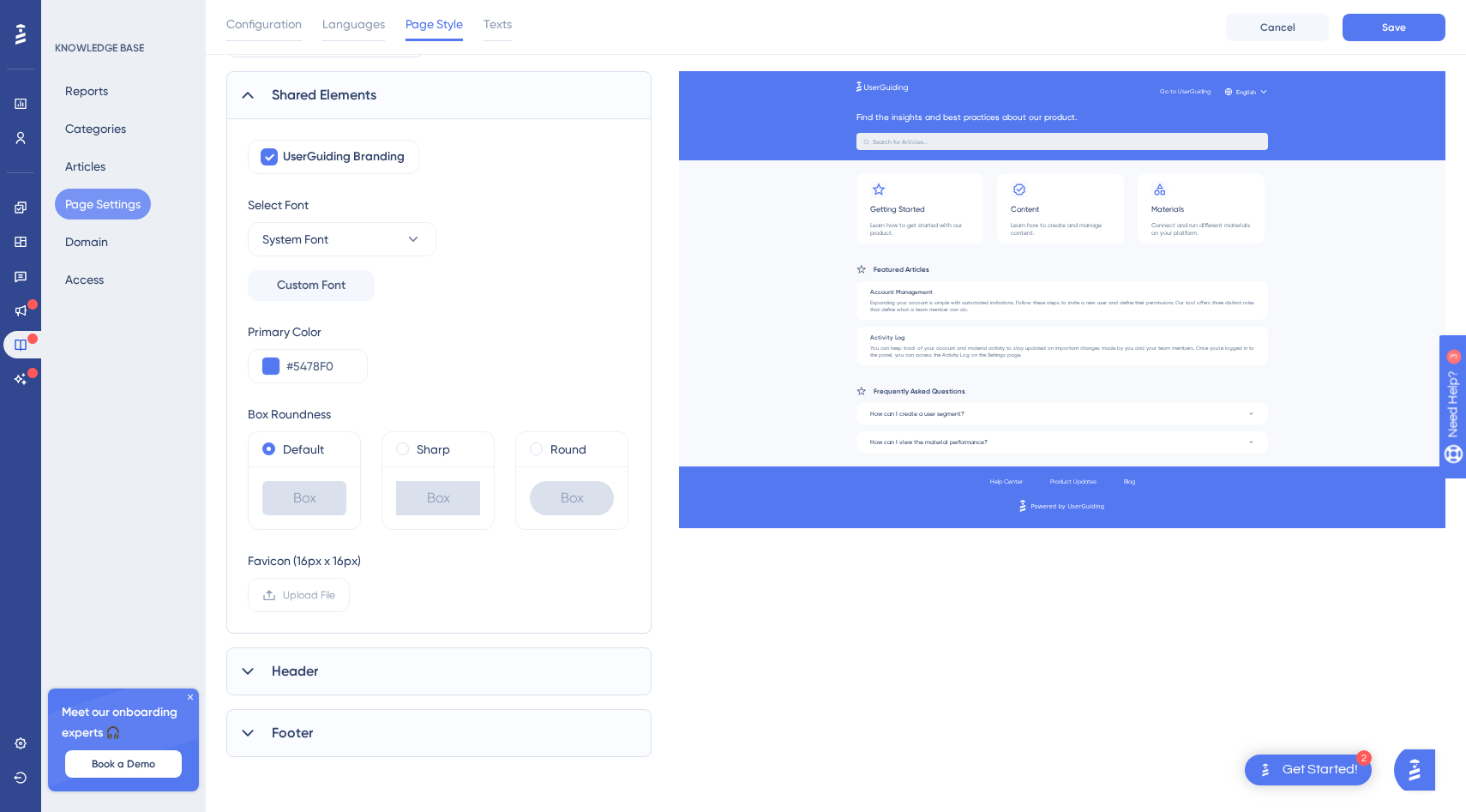
click at [315, 657] on div "Header" at bounding box center [439, 671] width 425 height 48
click at [394, 783] on div "Company Logo Delete" at bounding box center [451, 765] width 248 height 45
click at [320, 755] on div at bounding box center [287, 765] width 79 height 45
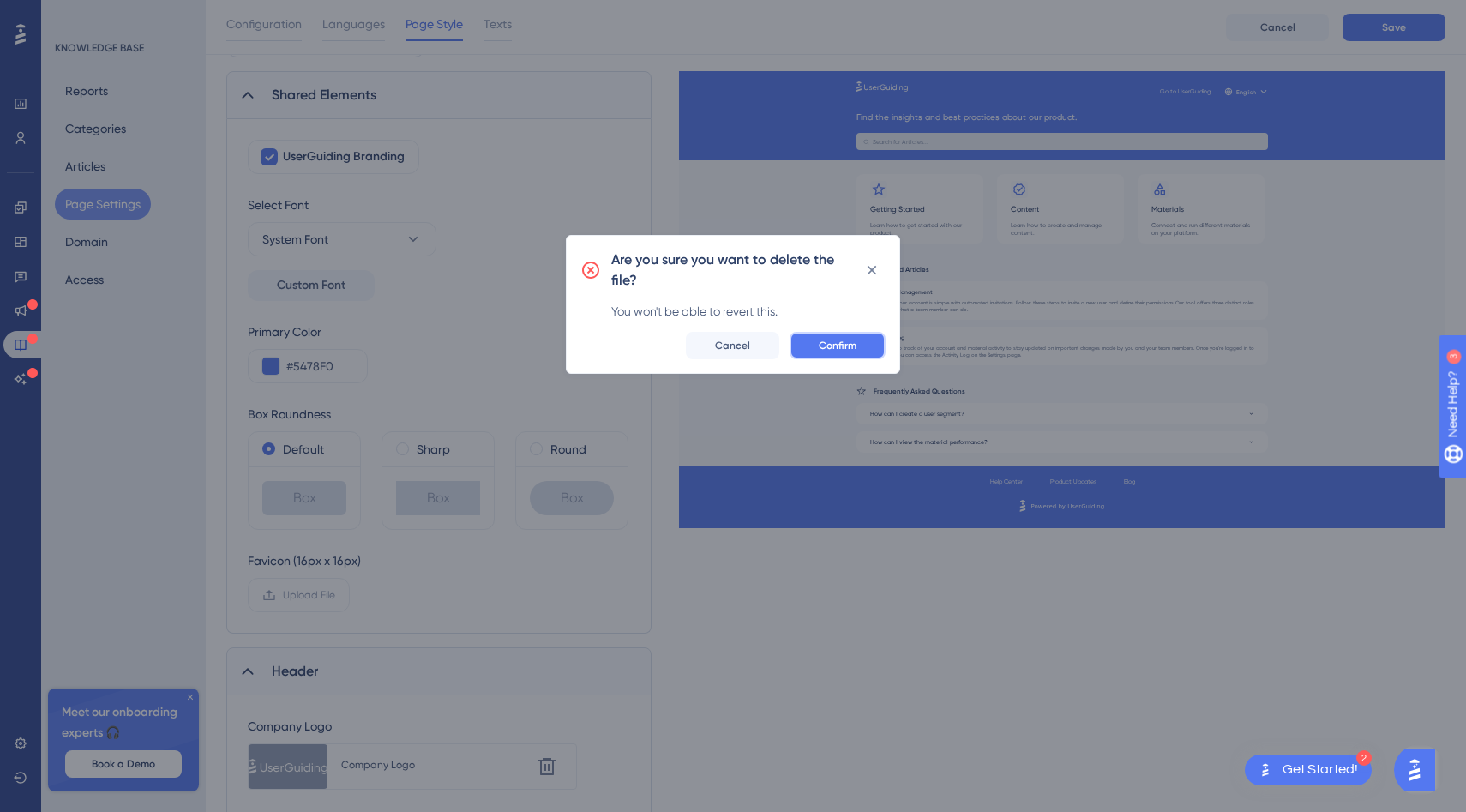
click at [826, 333] on button "Confirm" at bounding box center [837, 345] width 96 height 28
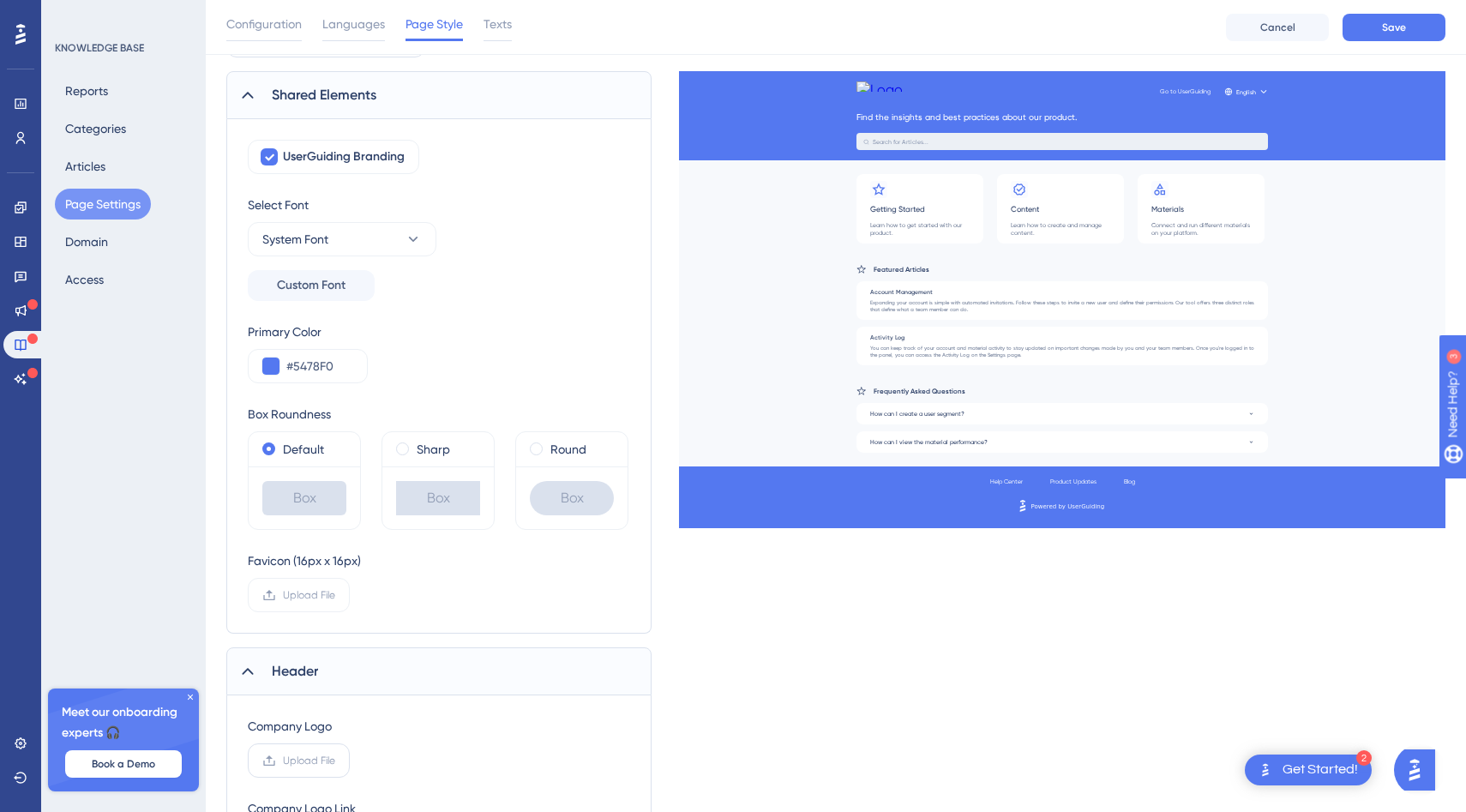
click at [316, 761] on span "Upload File" at bounding box center [308, 760] width 52 height 13
click at [335, 760] on input "Upload File" at bounding box center [335, 760] width 0 height 0
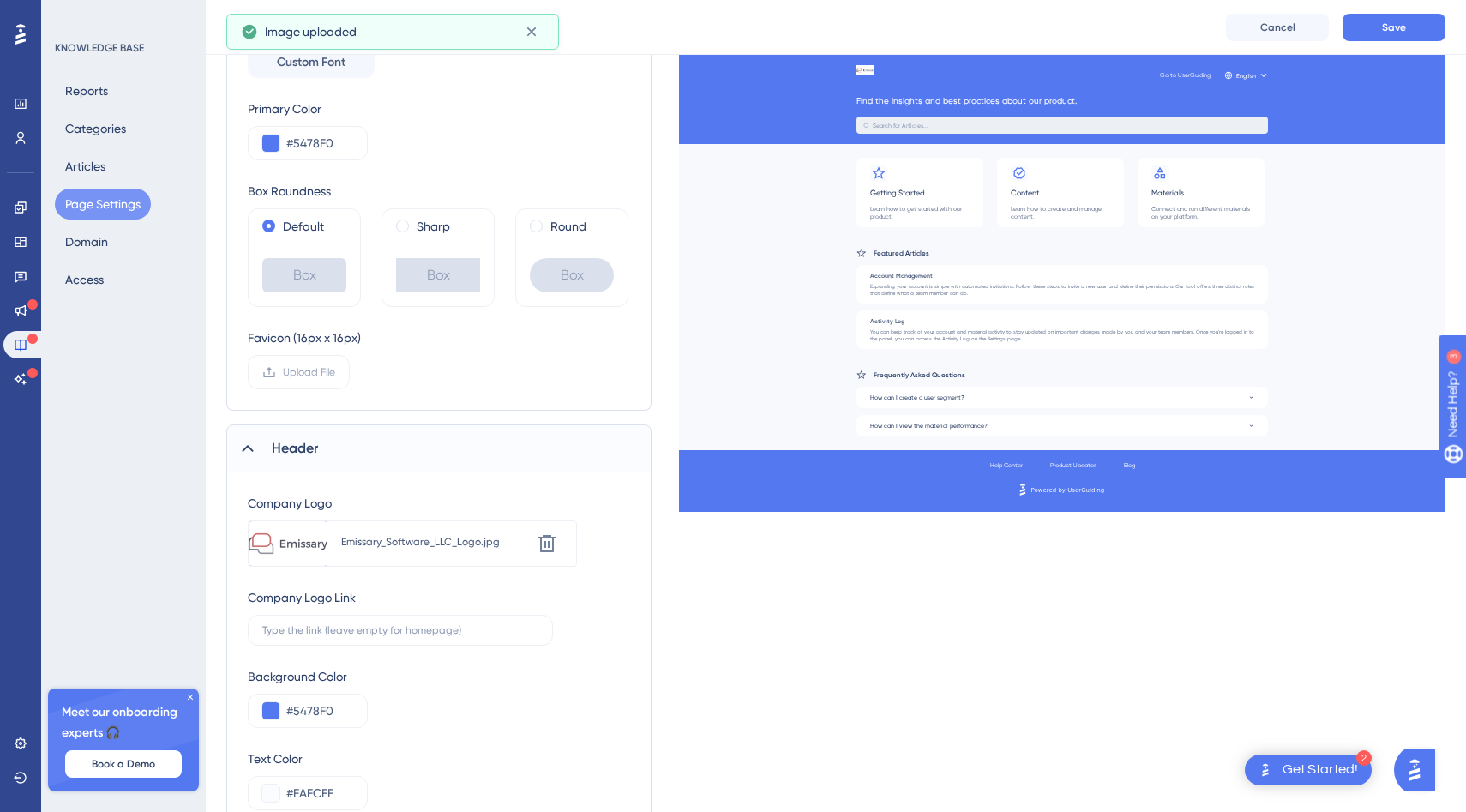
scroll to position [357, 0]
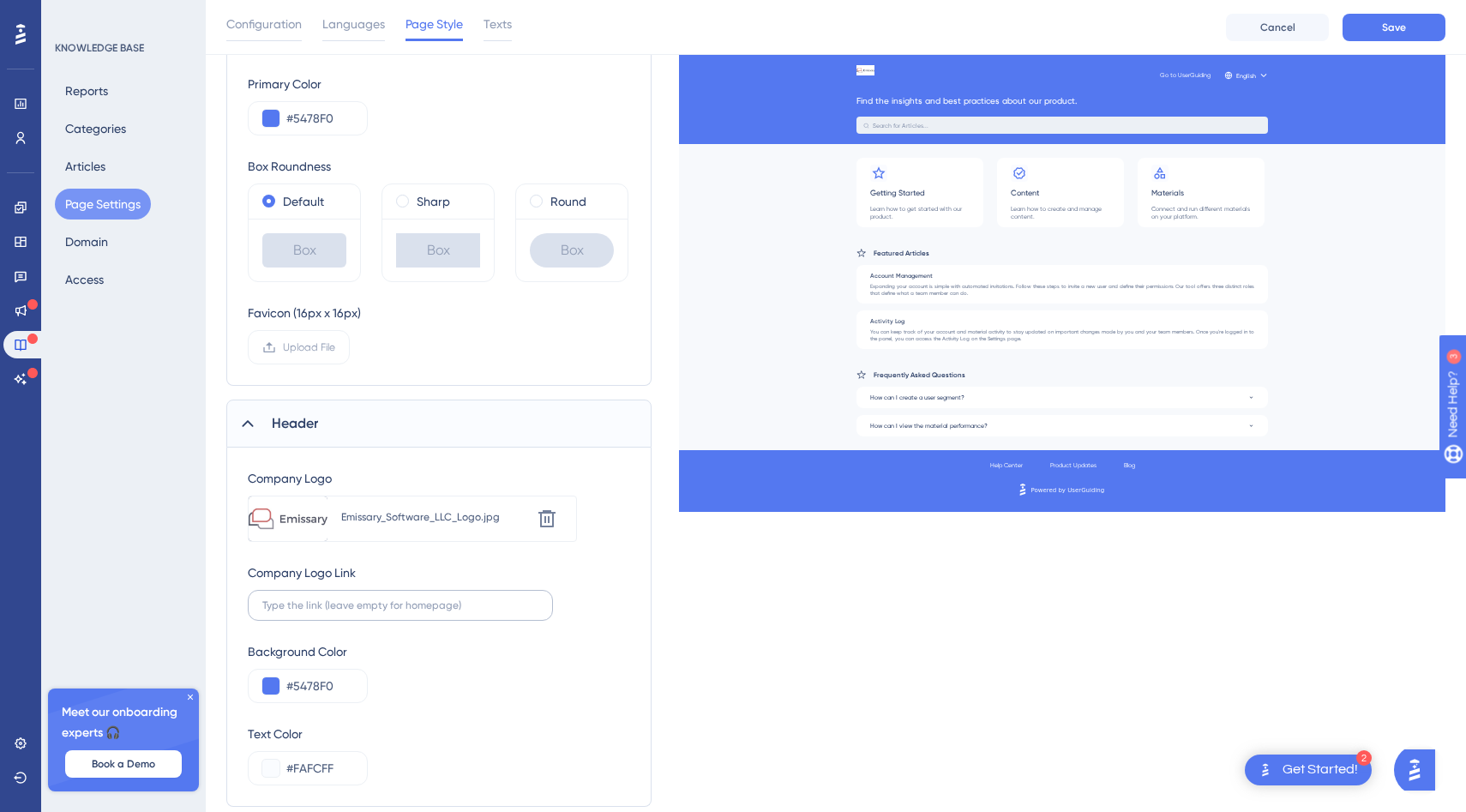
click at [356, 596] on label at bounding box center [400, 605] width 305 height 30
click at [356, 599] on input "text" at bounding box center [401, 605] width 276 height 12
paste input "text"
type input "https://www.emissary.ai/"
click at [526, 682] on div "Background Color #5478F0" at bounding box center [439, 671] width 382 height 62
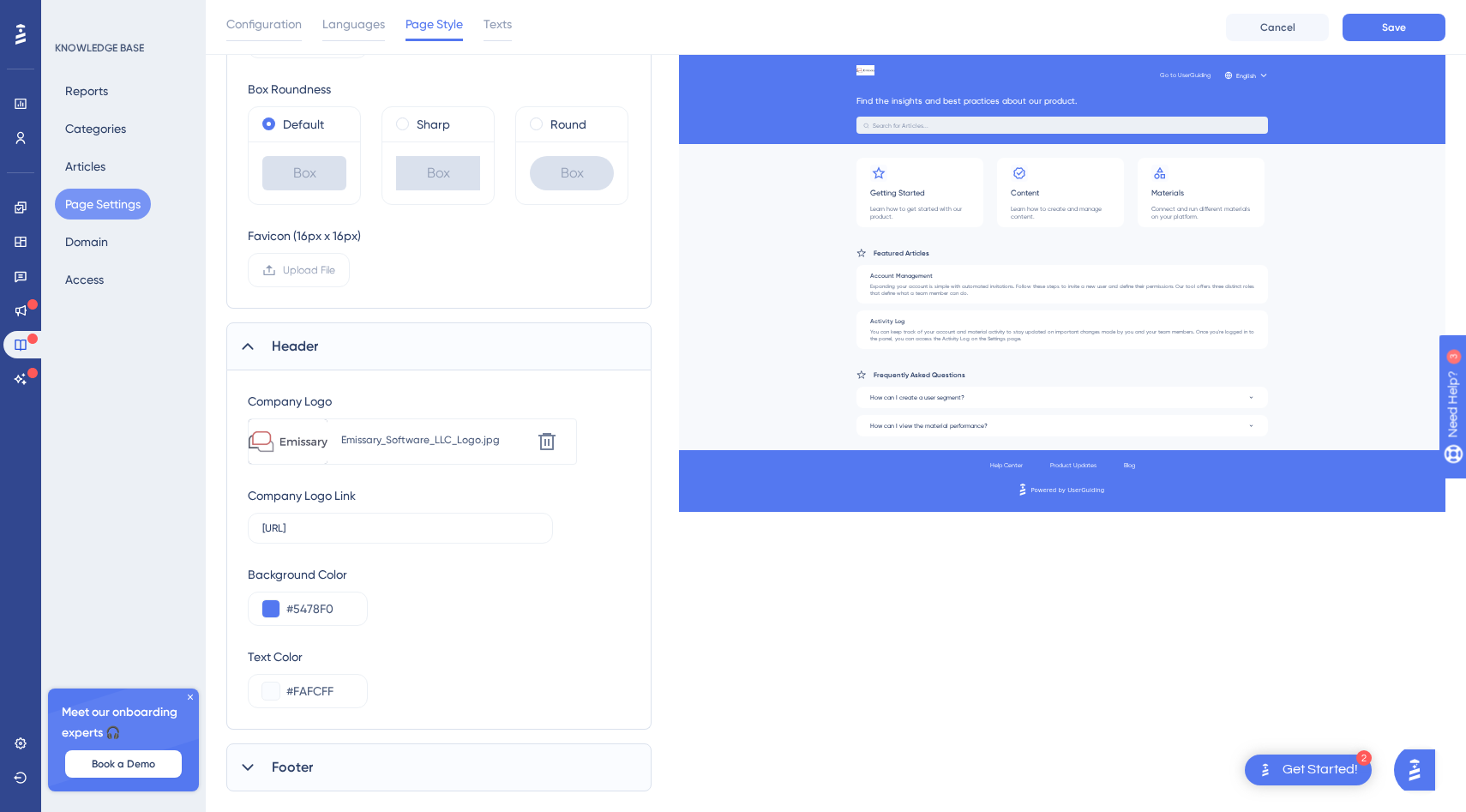
scroll to position [454, 0]
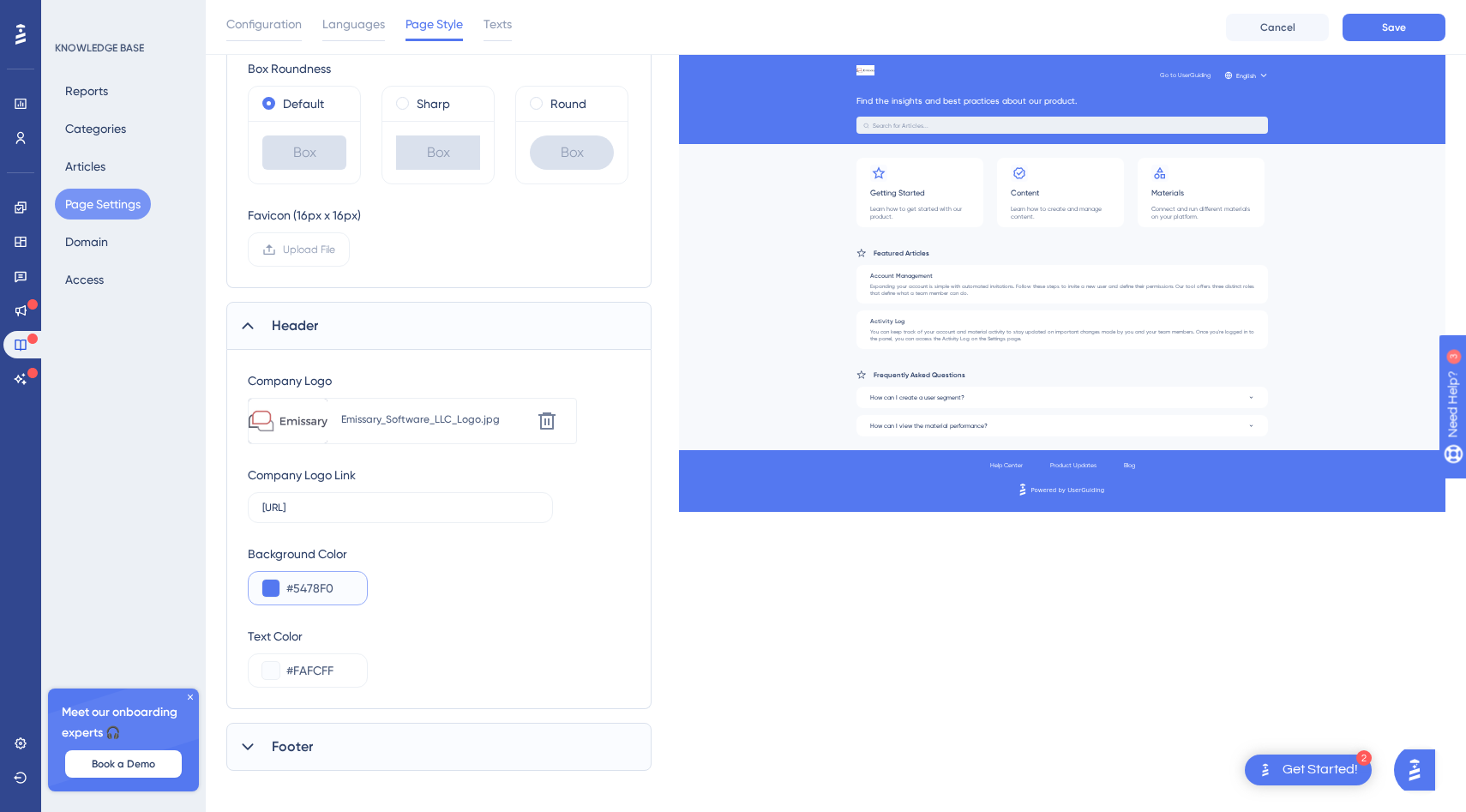
click at [317, 595] on input "#5478F0" at bounding box center [320, 588] width 67 height 21
click at [265, 587] on button at bounding box center [271, 588] width 17 height 17
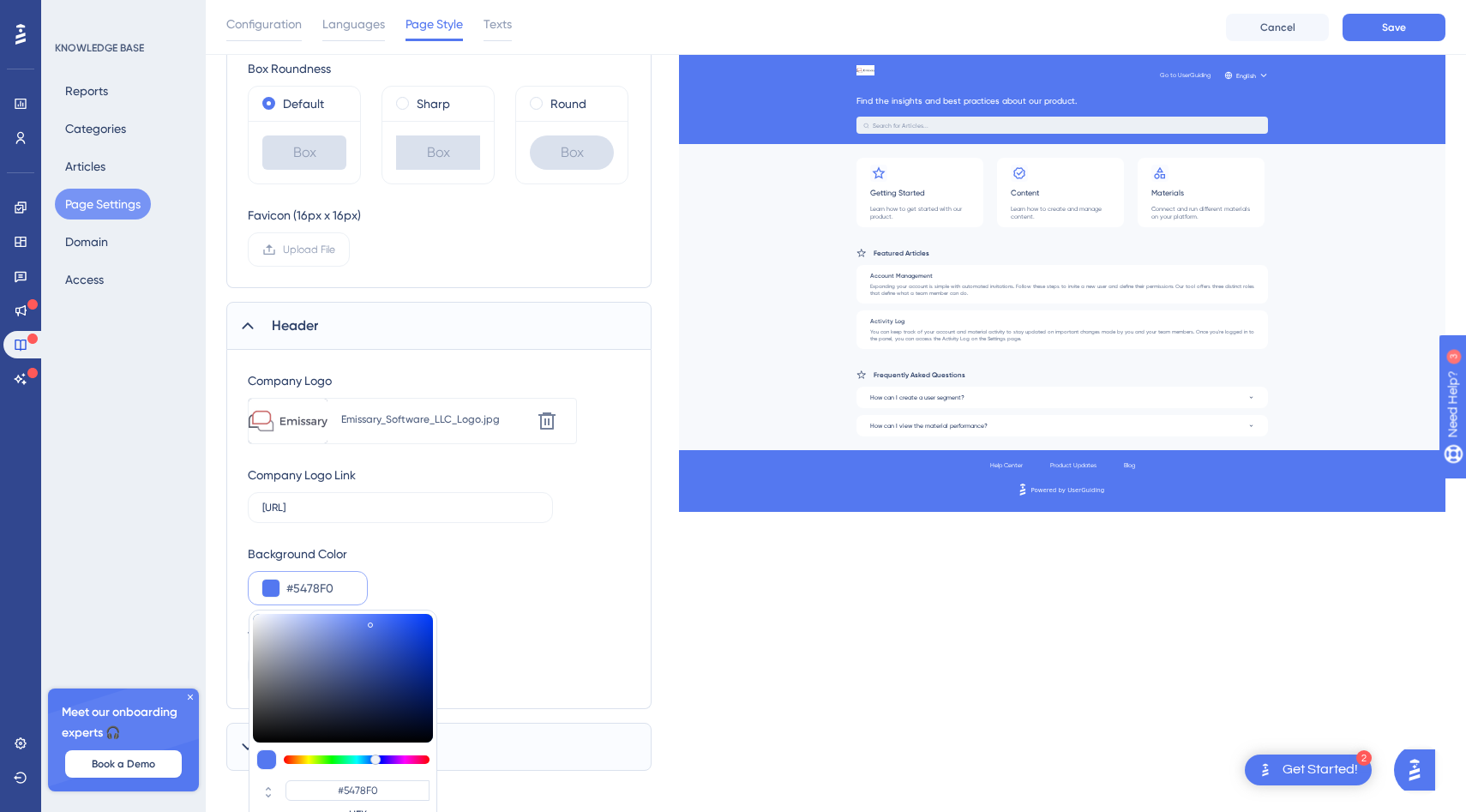
type input "#5777e2"
type input "#5777E2"
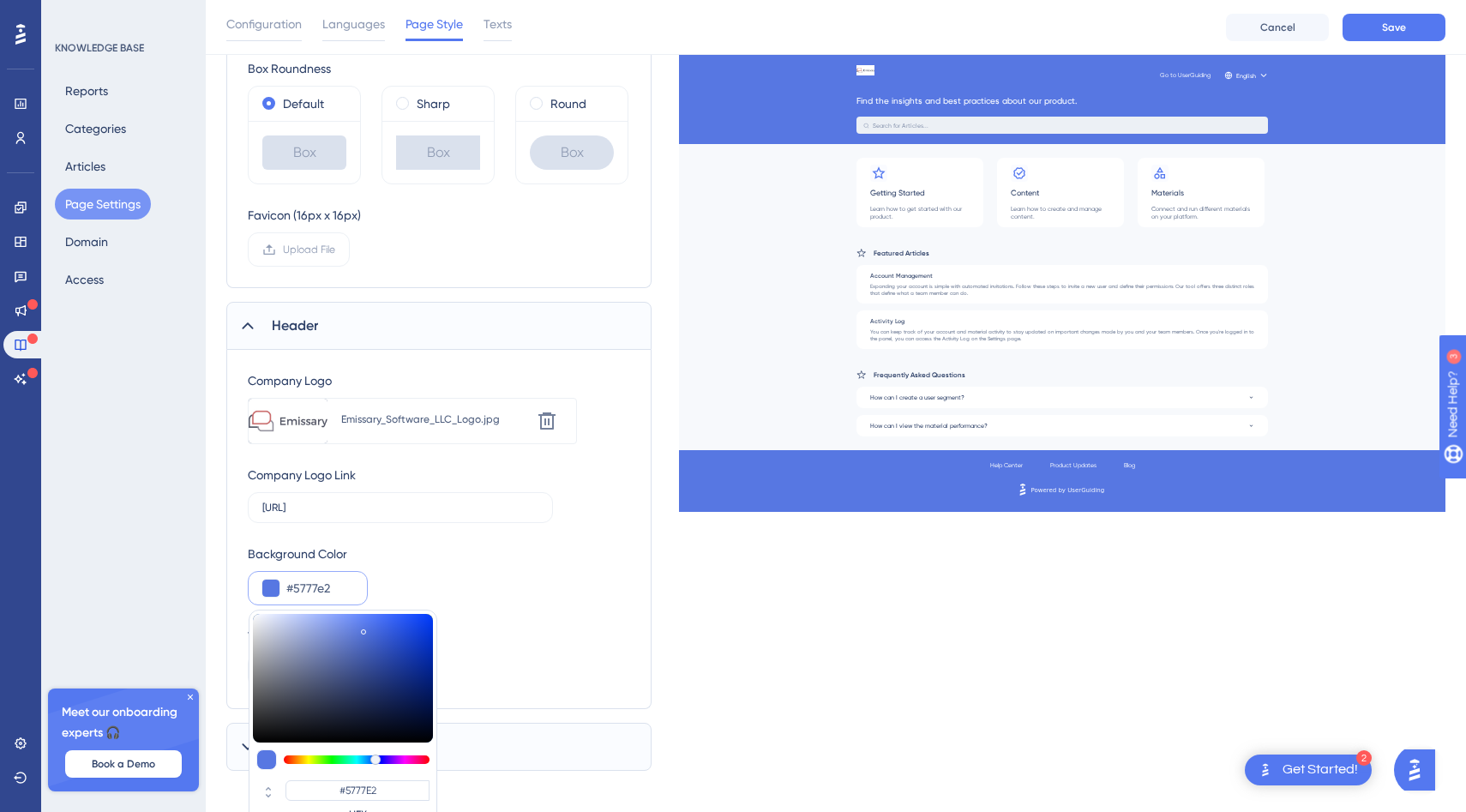
type input "#5878e2"
type input "#5878E2"
type input "#6983d8"
type input "#6983D8"
type input "#7689c9"
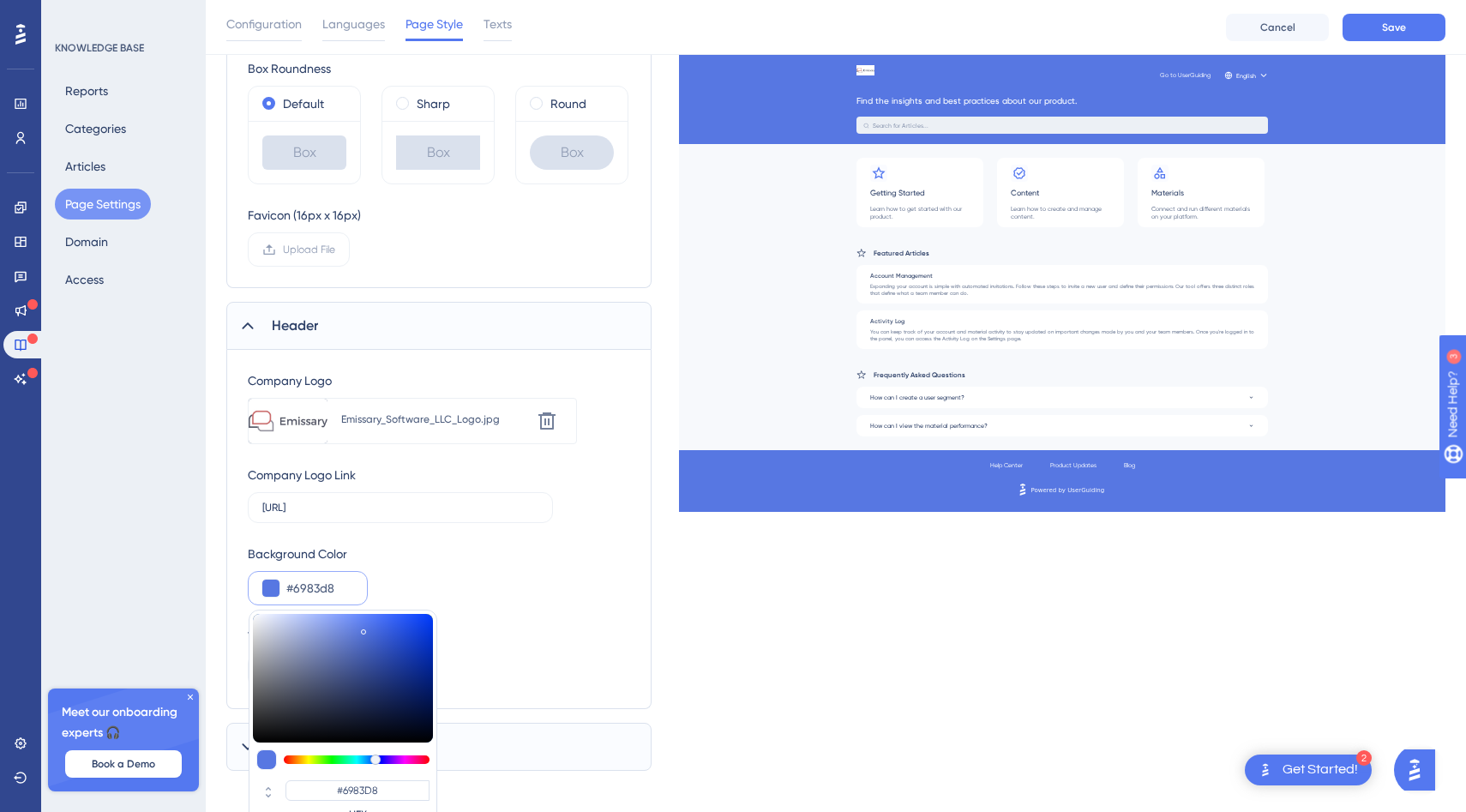
type input "#7689C9"
type input "#7989be"
type input "#7989BE"
type input "#7a88b9"
type input "#7A88B9"
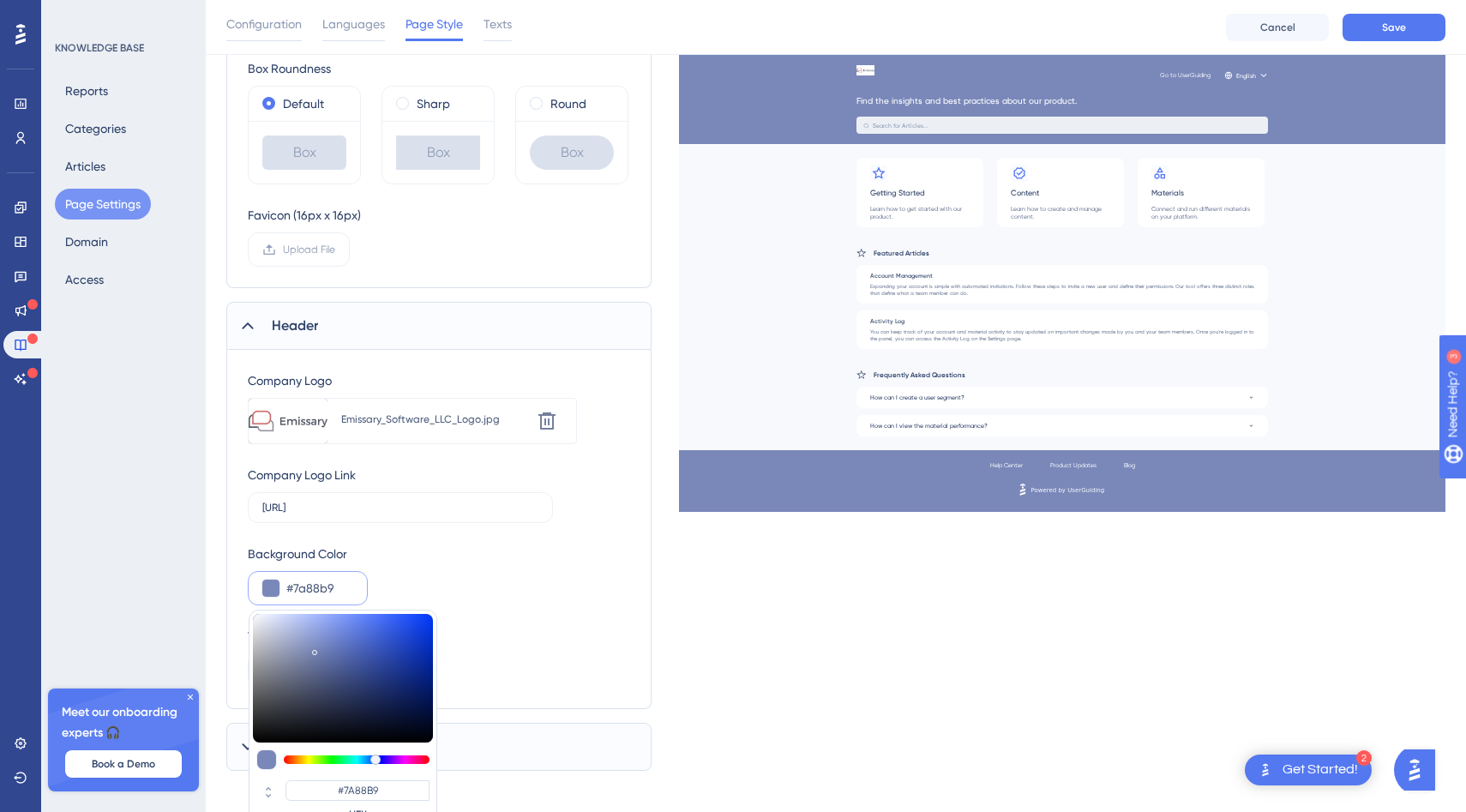
type input "#7f8cb9"
type input "#7F8CB9"
type input "#8490b9"
type input "#8490B9"
type input "#8692b9"
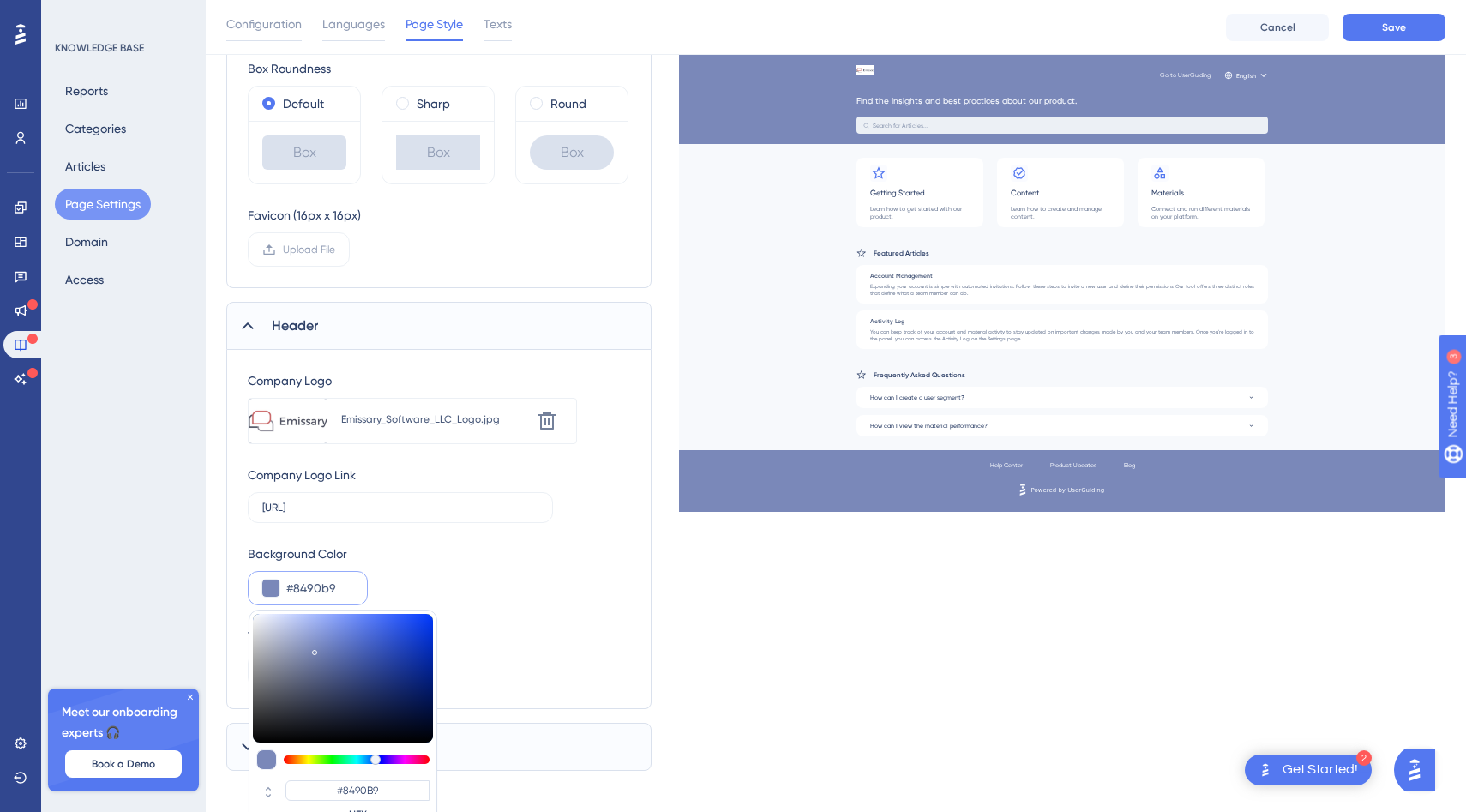
type input "#8692B9"
type input "#8894b9"
type input "#8894B9"
type input "#8f9abd"
type input "#8F9ABD"
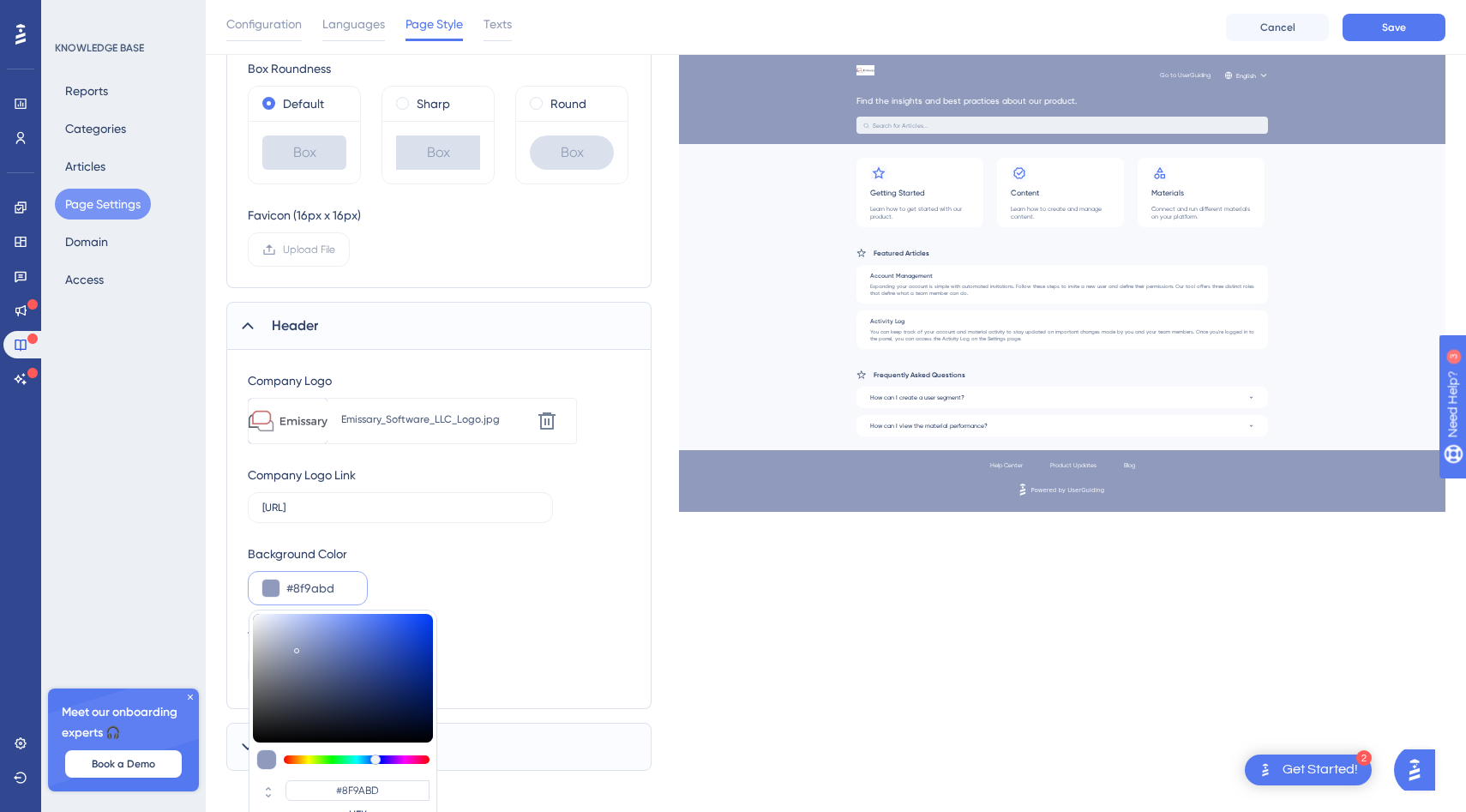
type input "#9ba5c5"
type input "#9BA5C5"
type input "#a1abca"
type input "#A1ABCA"
type input "#a2accc"
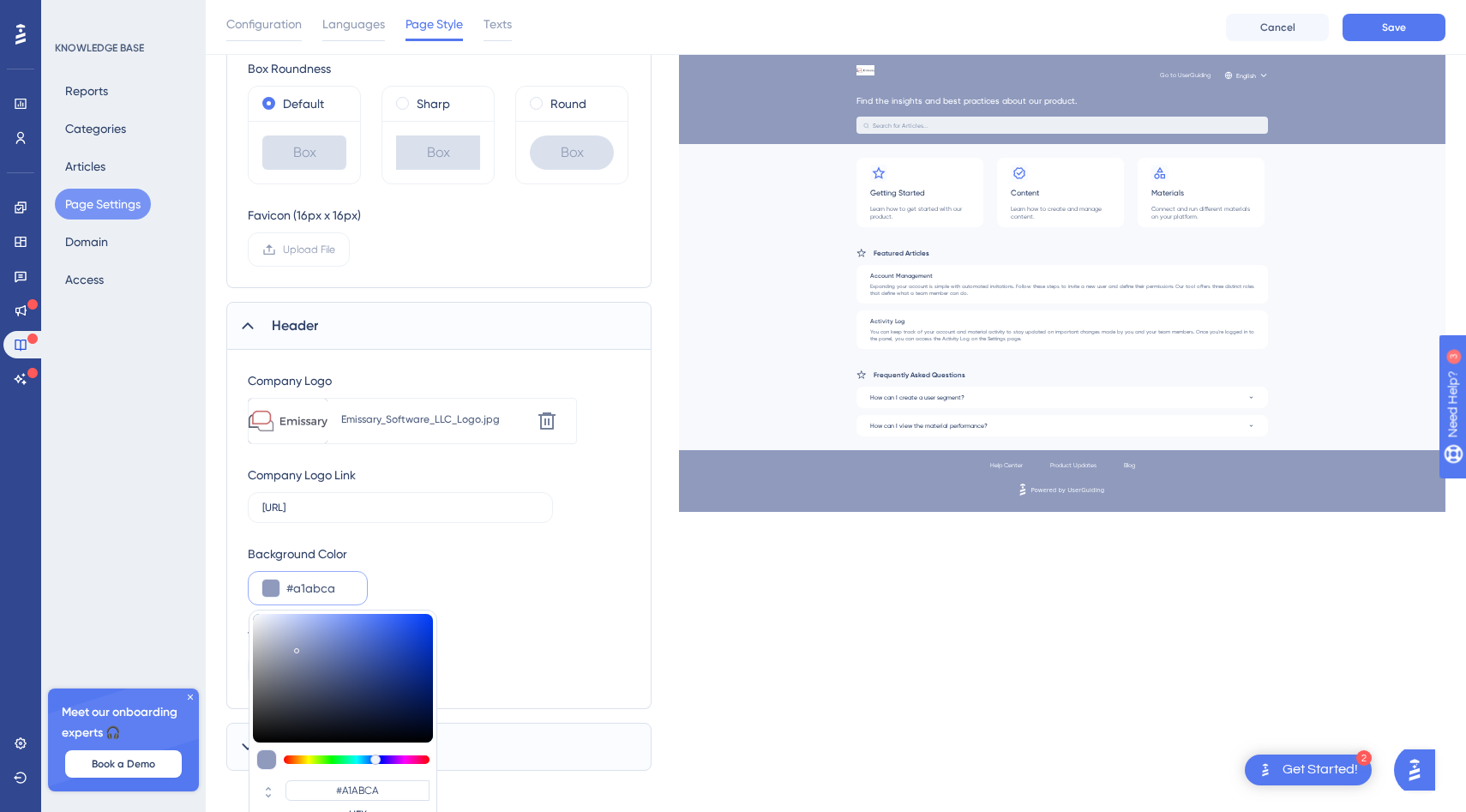
type input "#A2ACCC"
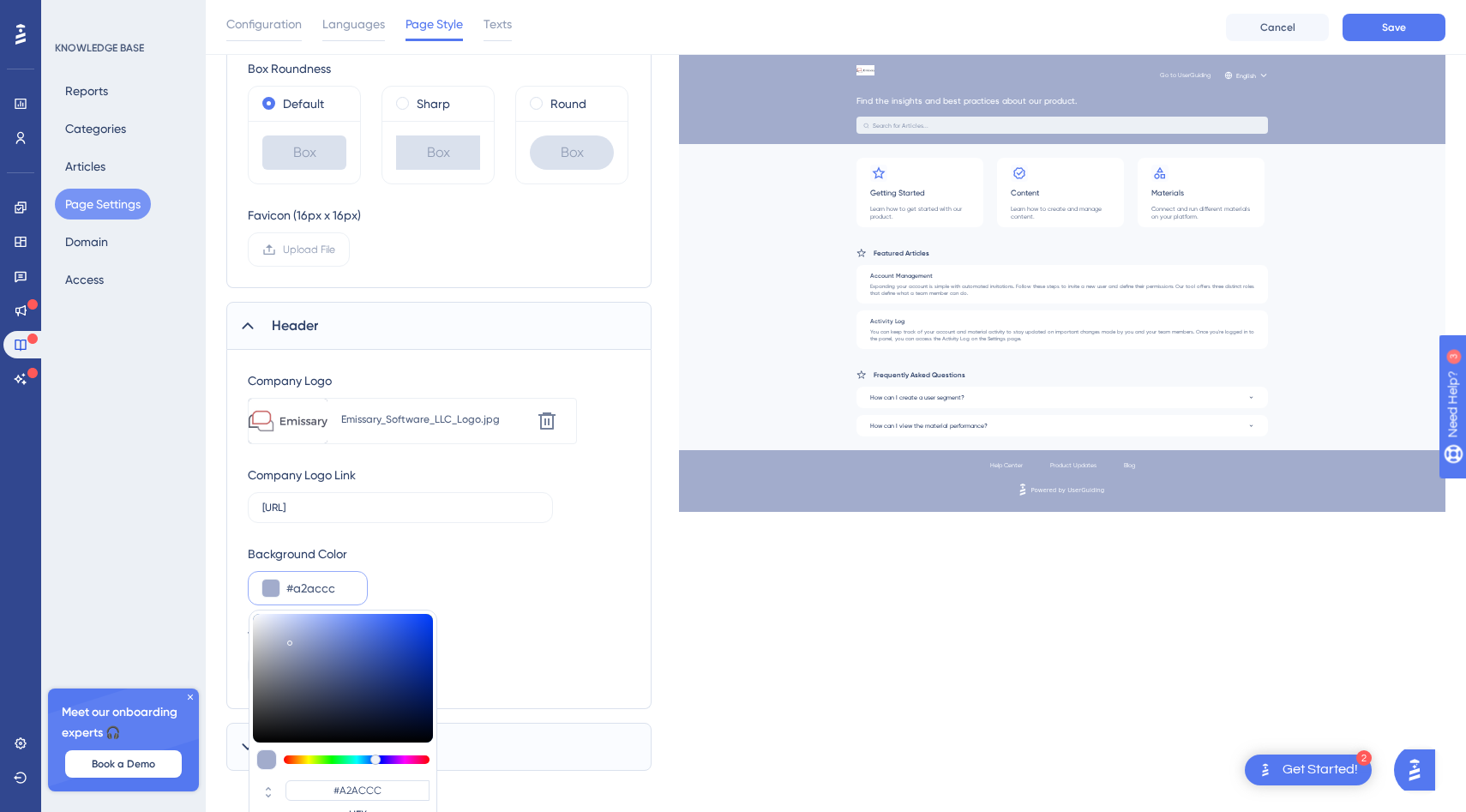
type input "#a0abcc"
type input "#A0ABCC"
type input "#9faace"
type input "#9FAACE"
type input "#9ca7ce"
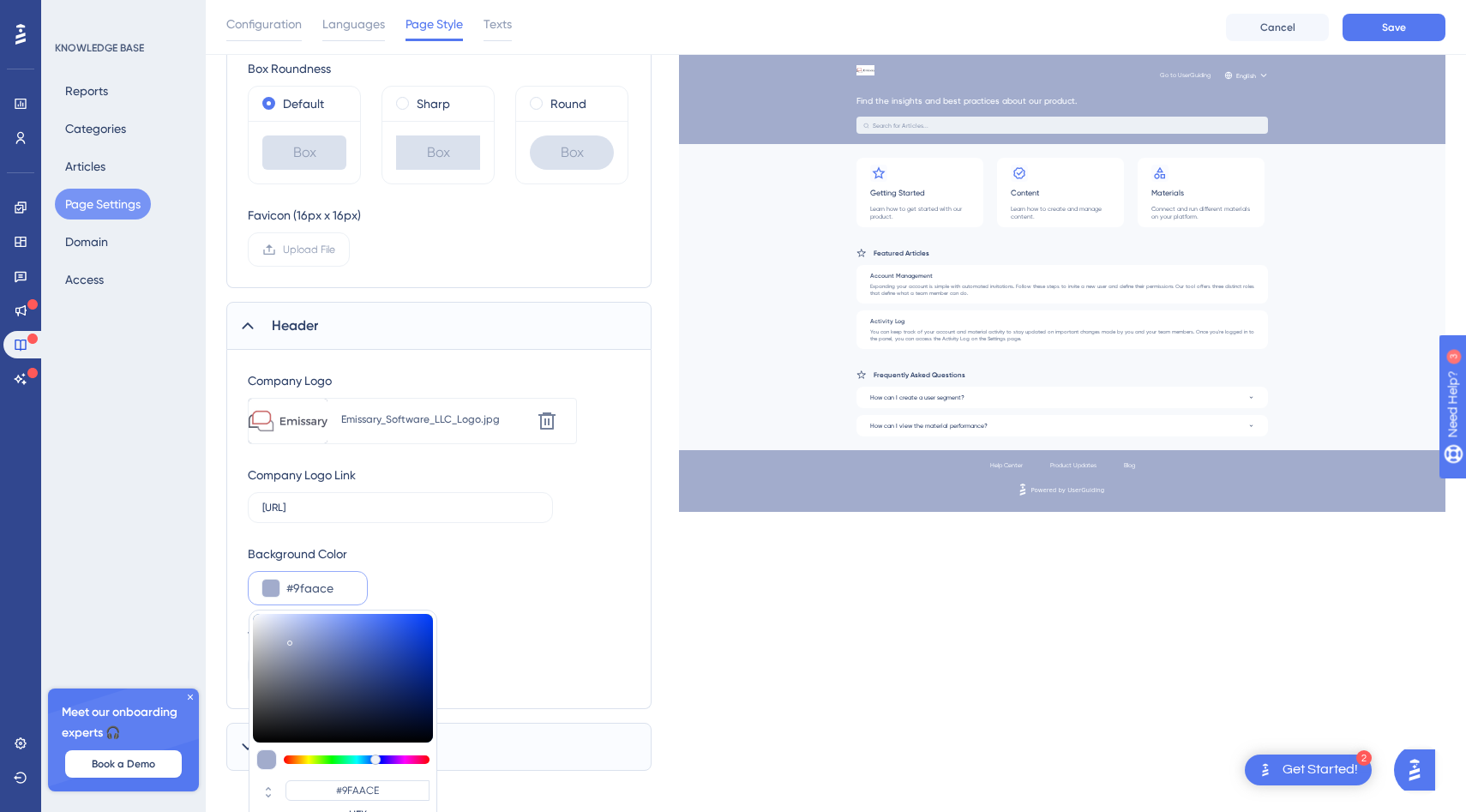
type input "#9CA7CE"
type input "#9aa5ce"
type input "#9AA5CE"
type input "#97a3cf"
type input "#97A3CF"
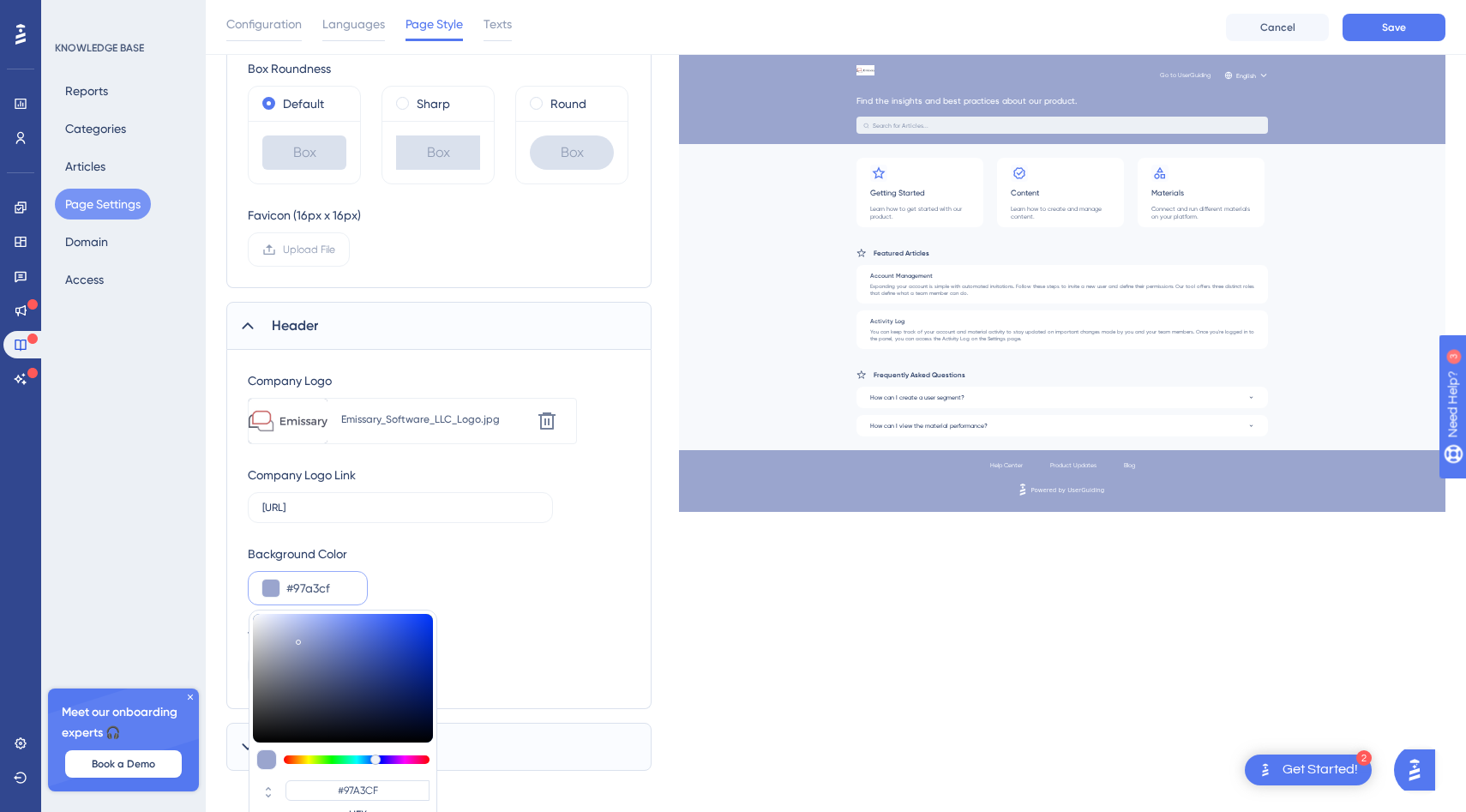
type input "#94a1cf"
type input "#94A1CF"
type input "#919fcf"
type input "#919FCF"
type input "#8f9ecf"
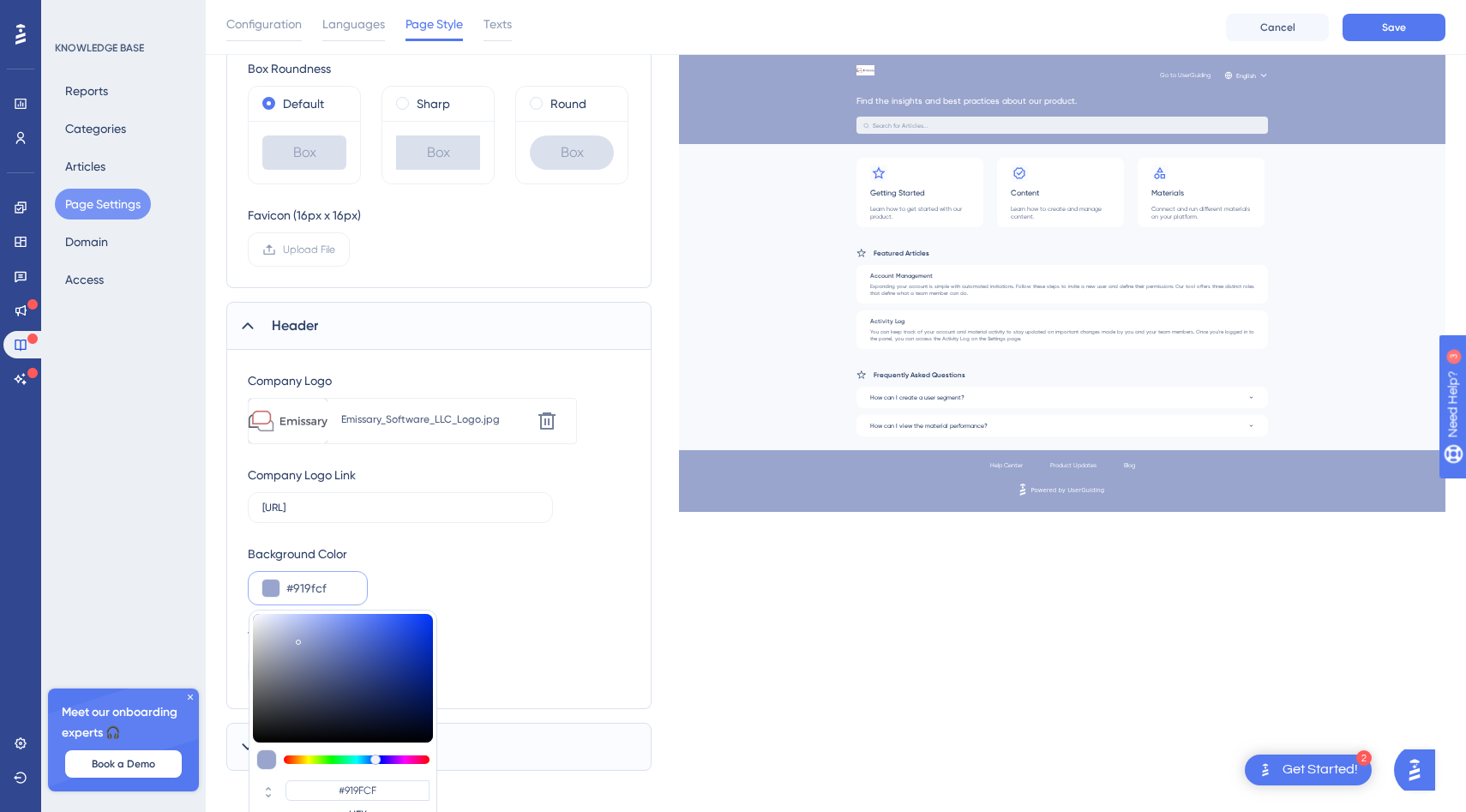
type input "#8F9ECF"
type input "#8e9ecf"
type input "#8E9ECF"
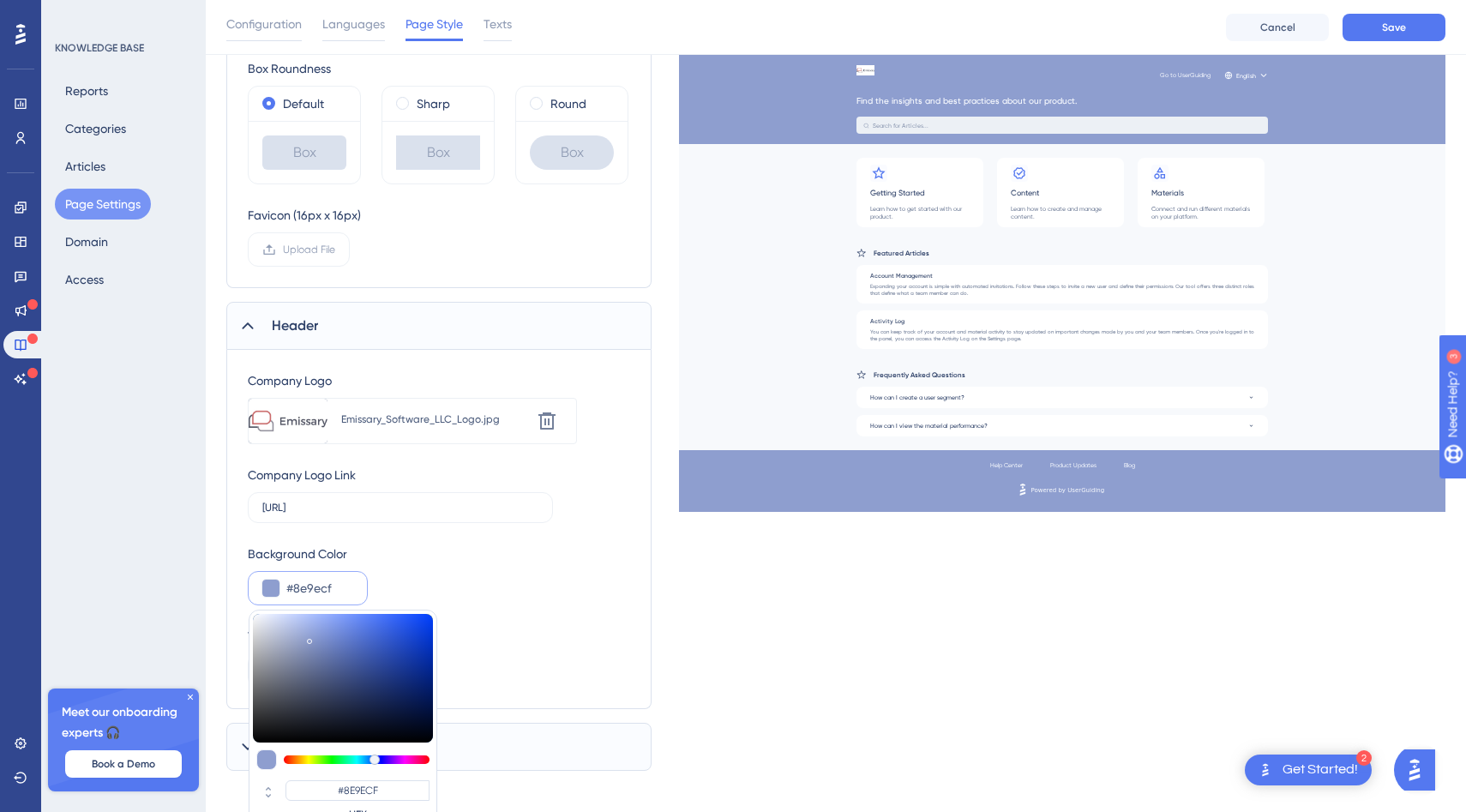
type input "#8e9fd1"
type input "#8E9FD1"
type input "#8fa0d3"
type input "#8FA0D3"
type input "#8e9fd3"
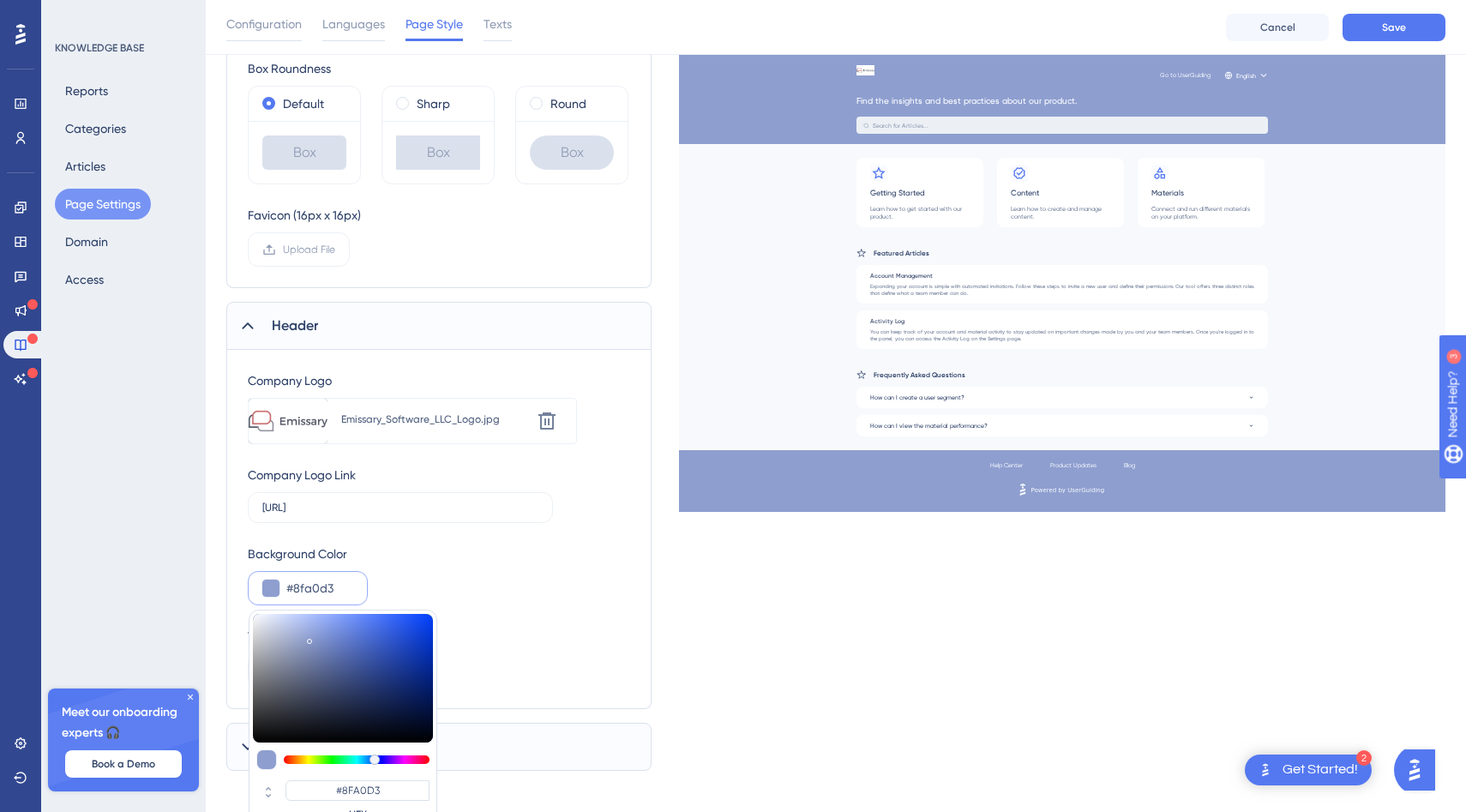
type input "#8E9FD3"
type input "#8fa0d4"
type input "#8FA0D4"
type input "#90a1d6"
type input "#90A1D6"
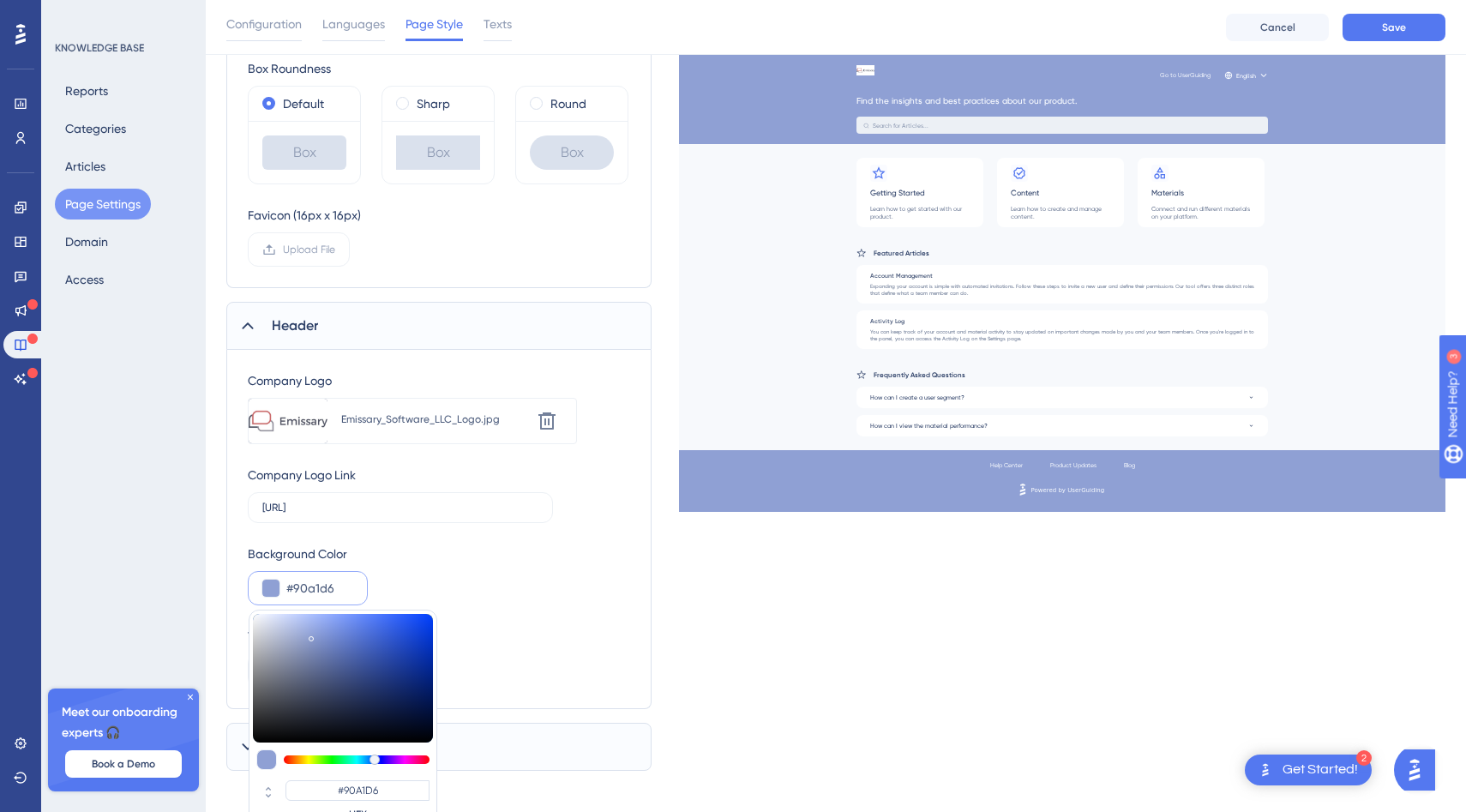
type input "#93a5db"
type input "#93A5DB"
type input "#96a8df"
type input "#96A8DF"
type input "#98aae2"
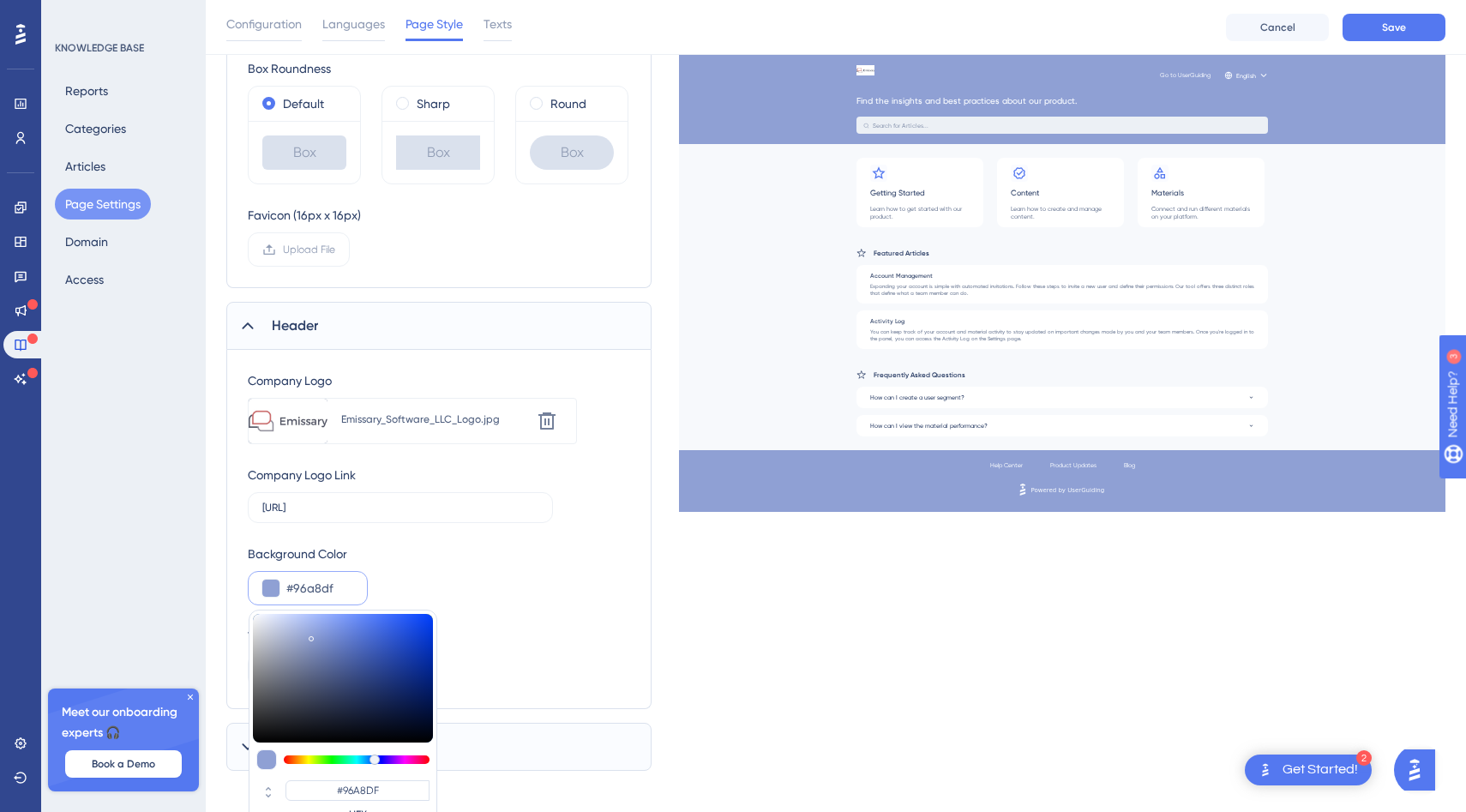
type input "#98AAE2"
type input "#9aace6"
type input "#9AACE6"
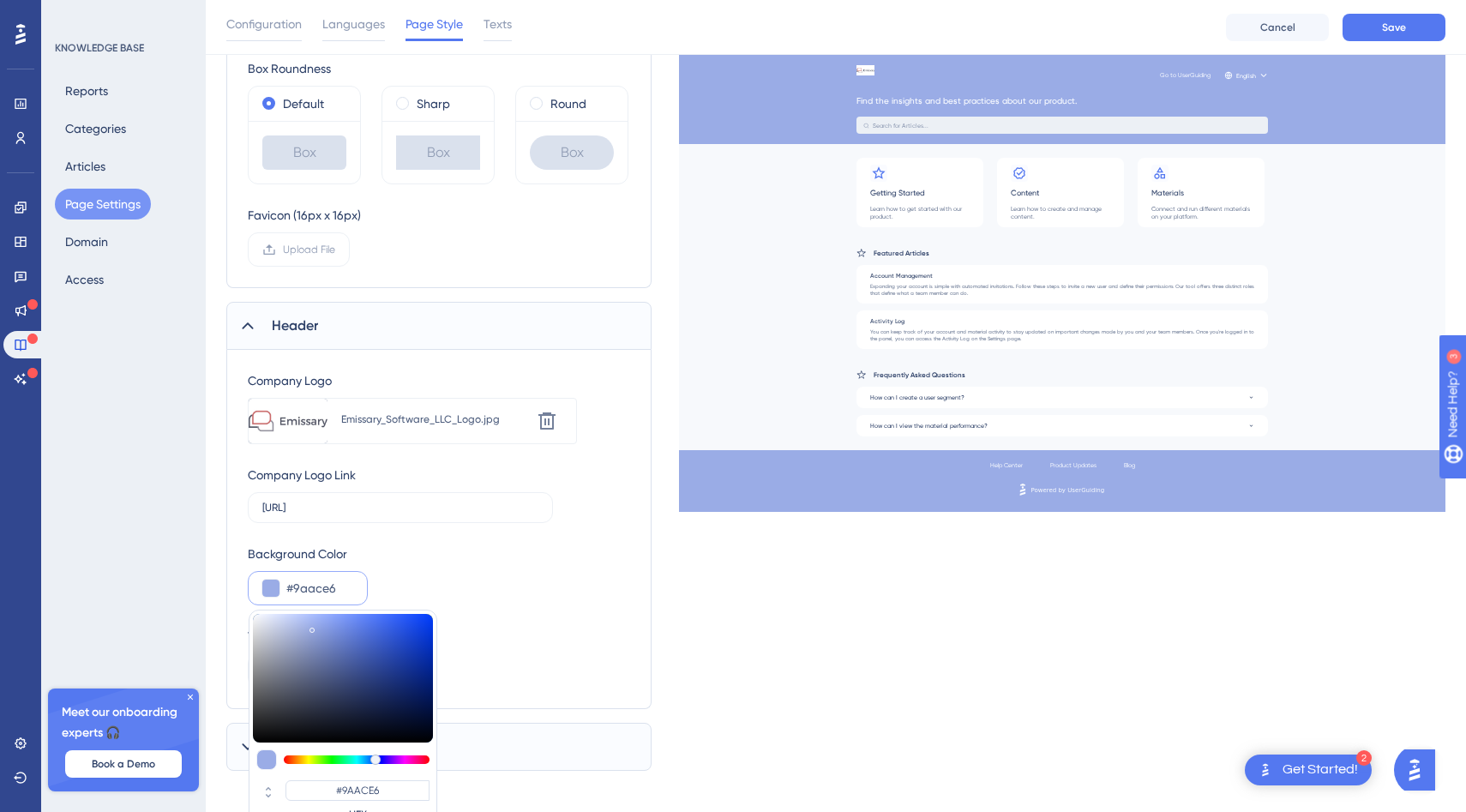
type input "#9baee9"
type input "#9BAEE9"
type input "#9bafeb"
type input "#9BAFEB"
type input "#9bb0ec"
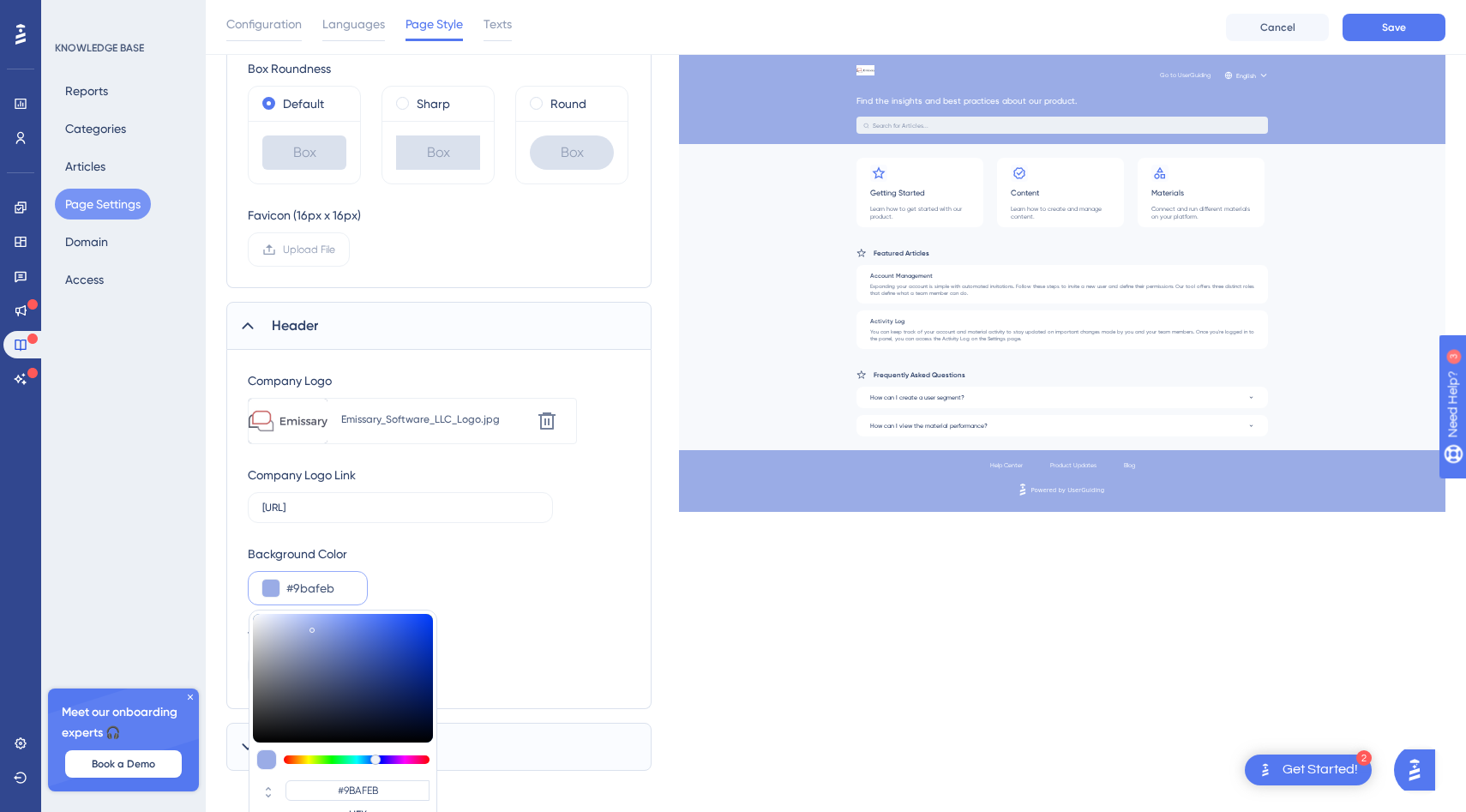
type input "#9BB0EC"
type input "#9bb1ee"
type input "#9BB1EE"
type input "#9bb2f0"
type input "#9BB2F0"
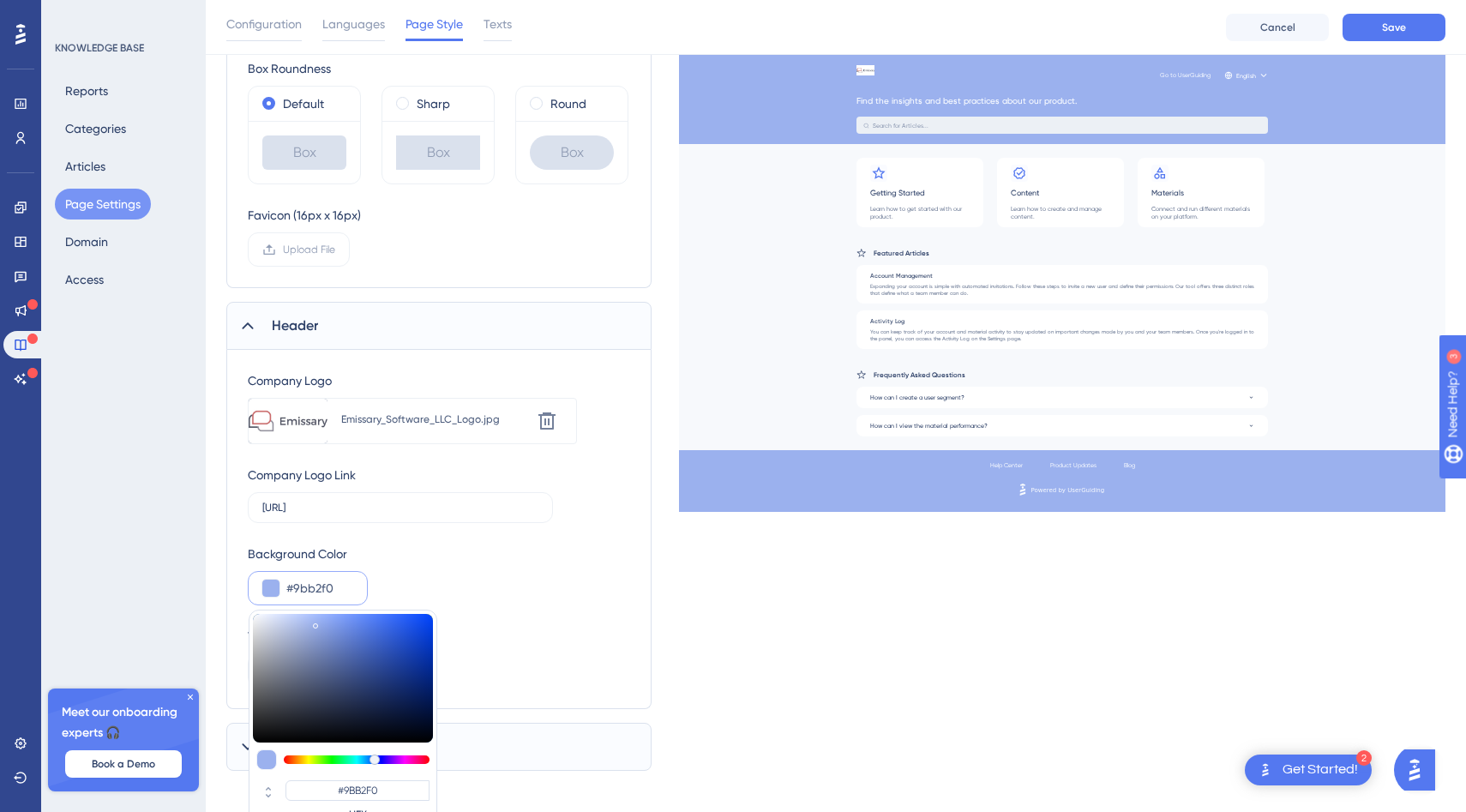
type input "#99b1f1"
type input "#99B1F1"
type input "#96b0f3"
type input "#96B0F3"
type input "#94aff3"
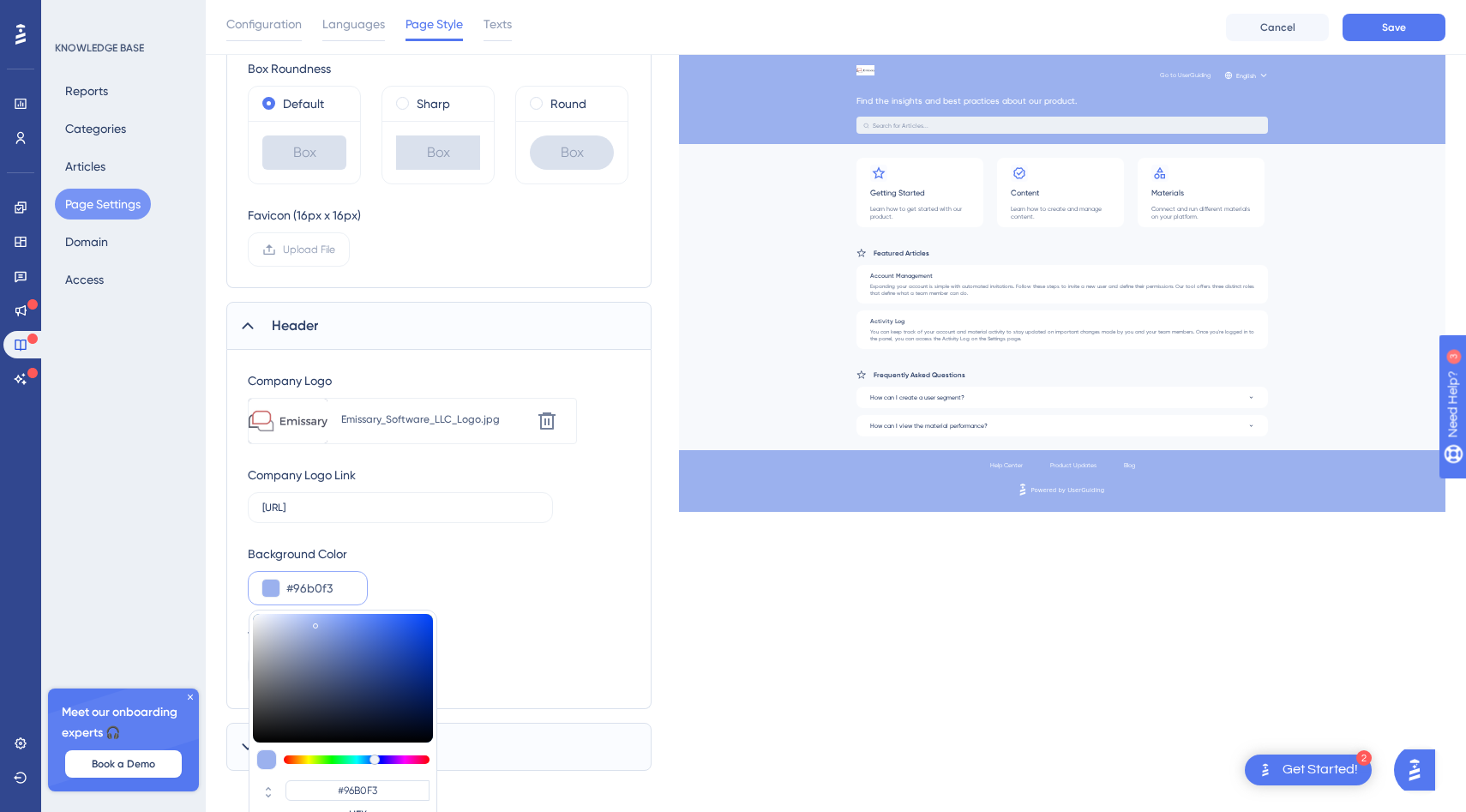
type input "#94AFF3"
type input "#93aef3"
type input "#93AEF3"
type input "#91acf3"
type input "#91ACF3"
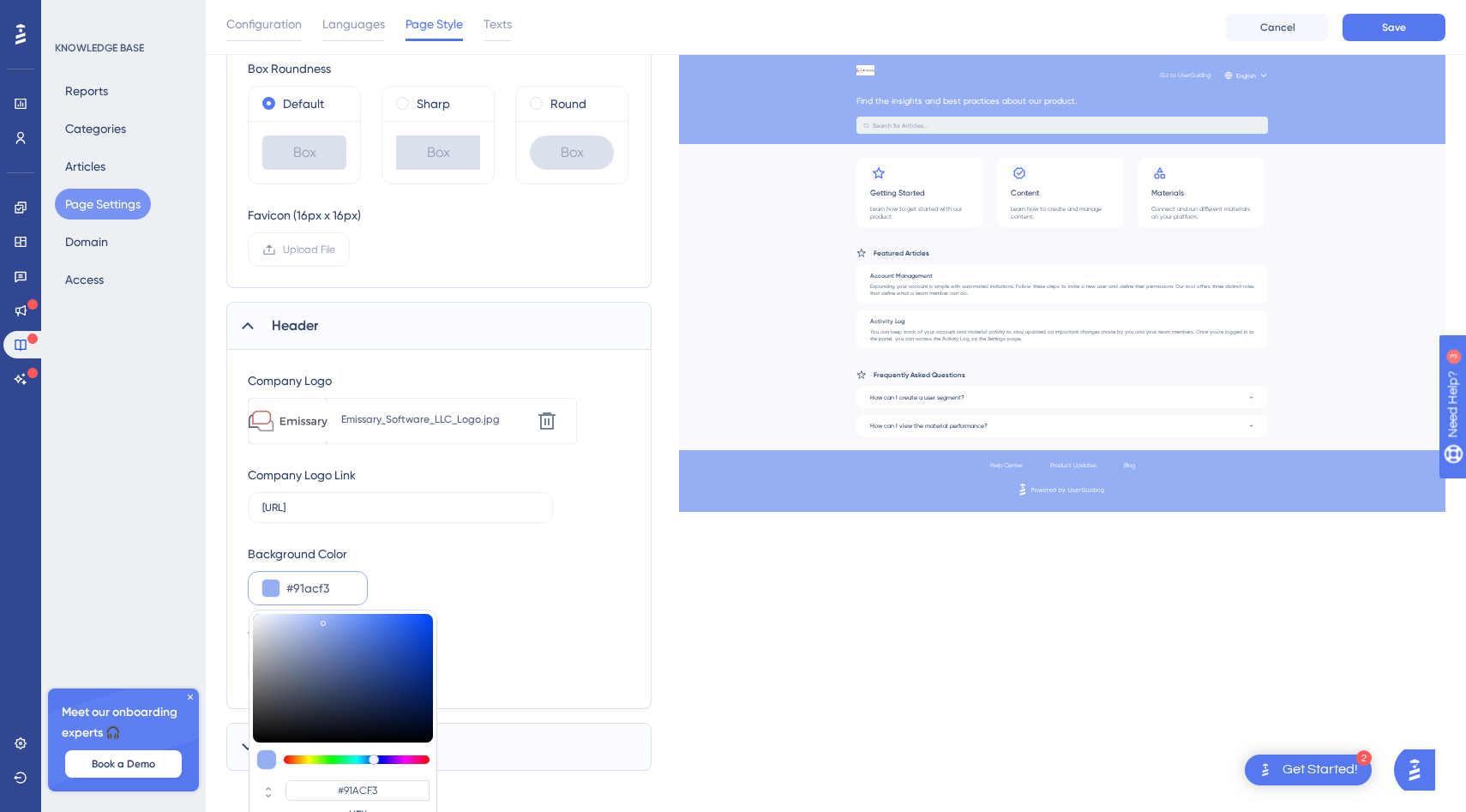
type input "#90abf3"
type input "#90ABF3"
type input "#8eaaf3"
type input "#8EAAF3"
type input "#8eabf5"
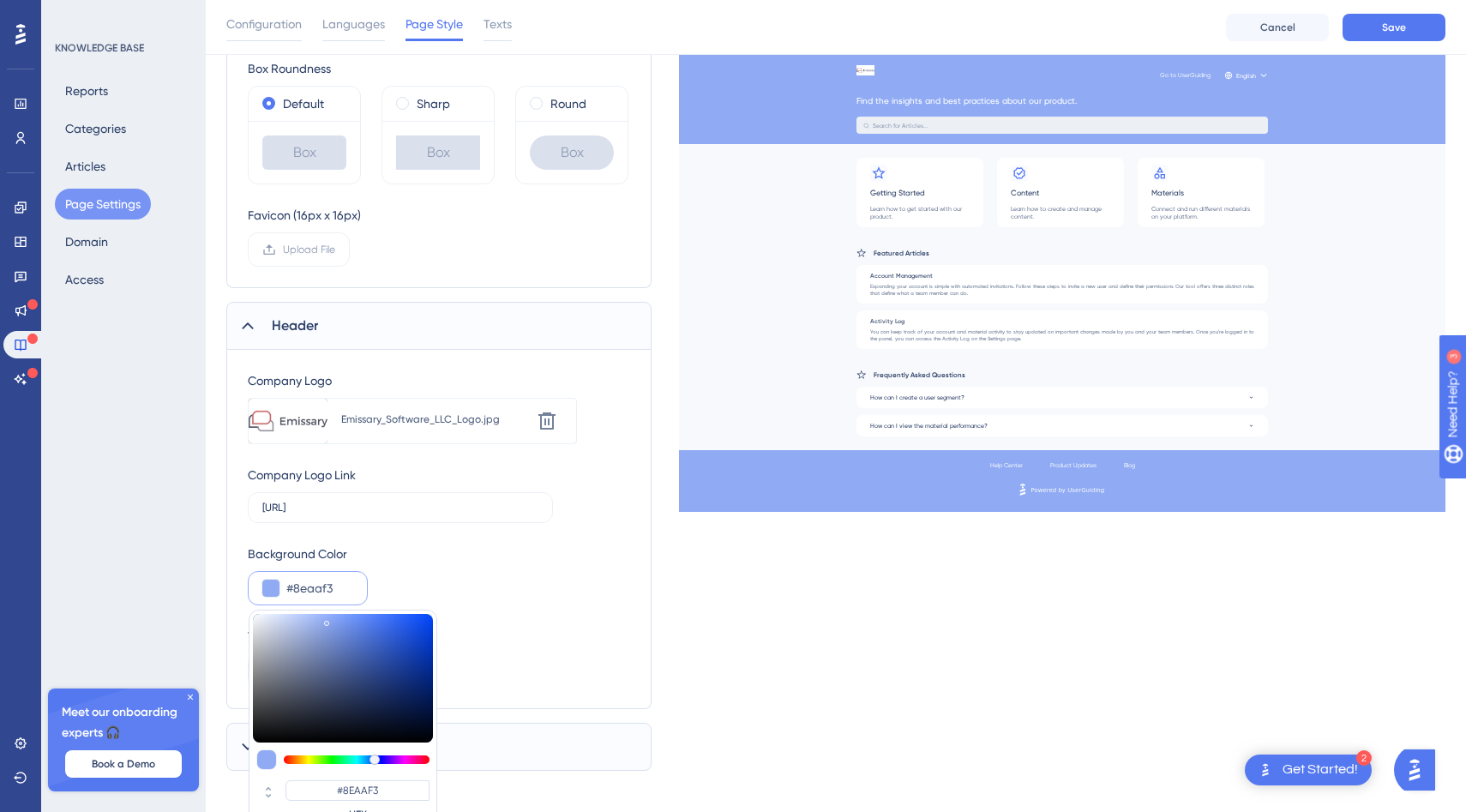
type input "#8EABF5"
type input "#8daaf5"
type input "#8DAAF5"
type input "#91adf5"
type input "#91ADF5"
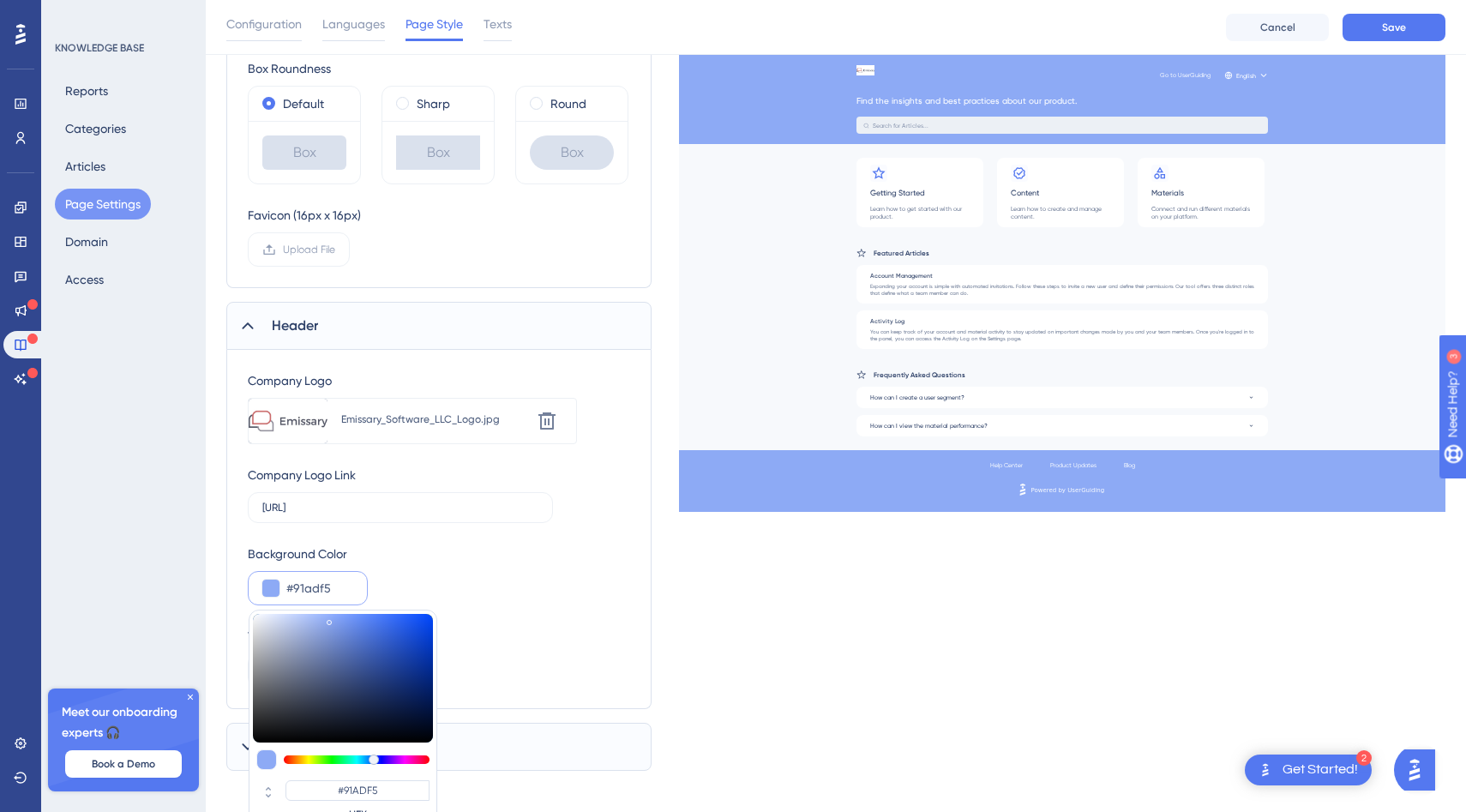
type input "#96b1f6"
type input "#96B1F6"
type input "#98b3f8"
type input "#98B3F8"
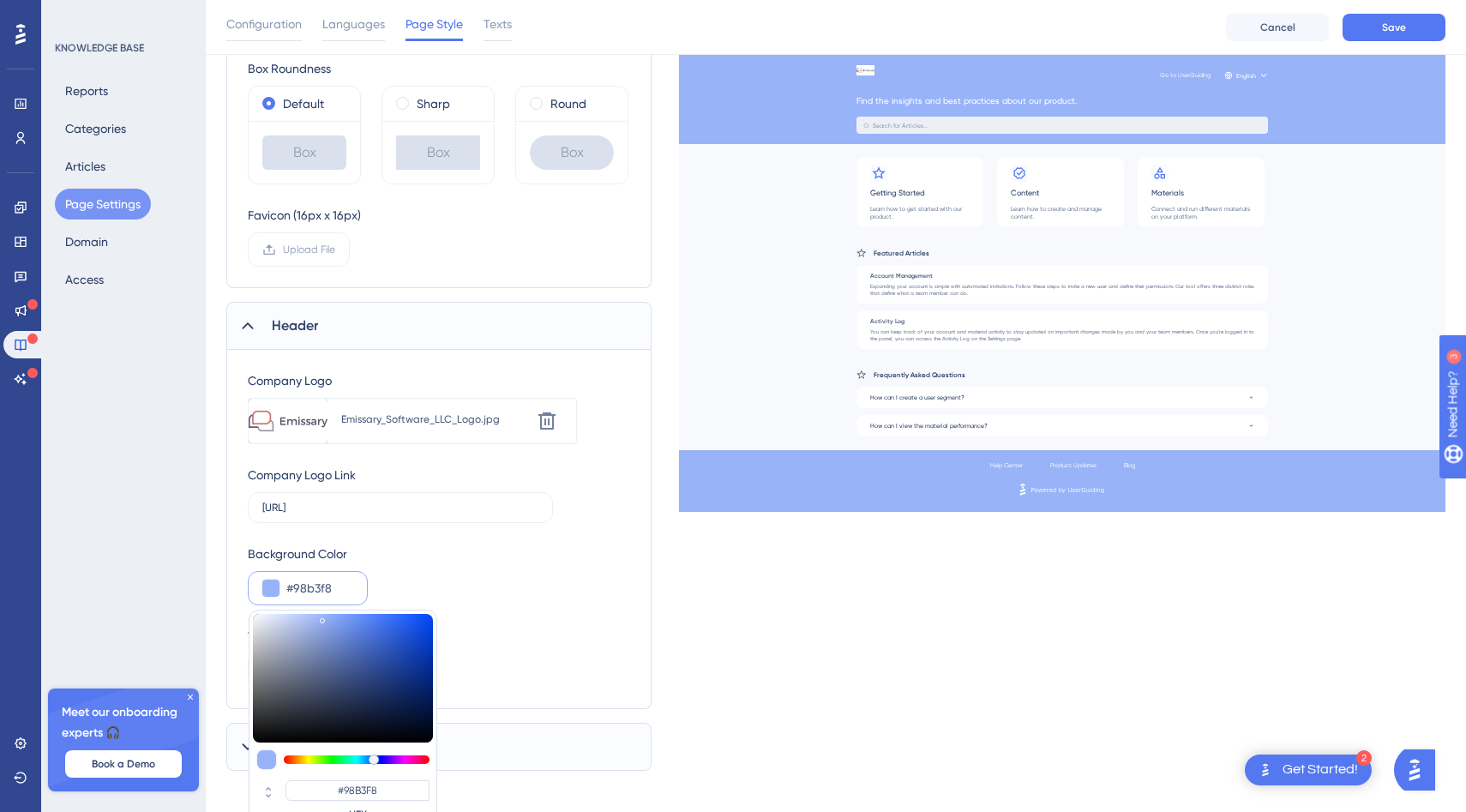
type input "#9ab5fa"
type input "#9AB5FA"
type input "#9bb6fc"
type input "#9BB6FC"
type input "#9cb7fd"
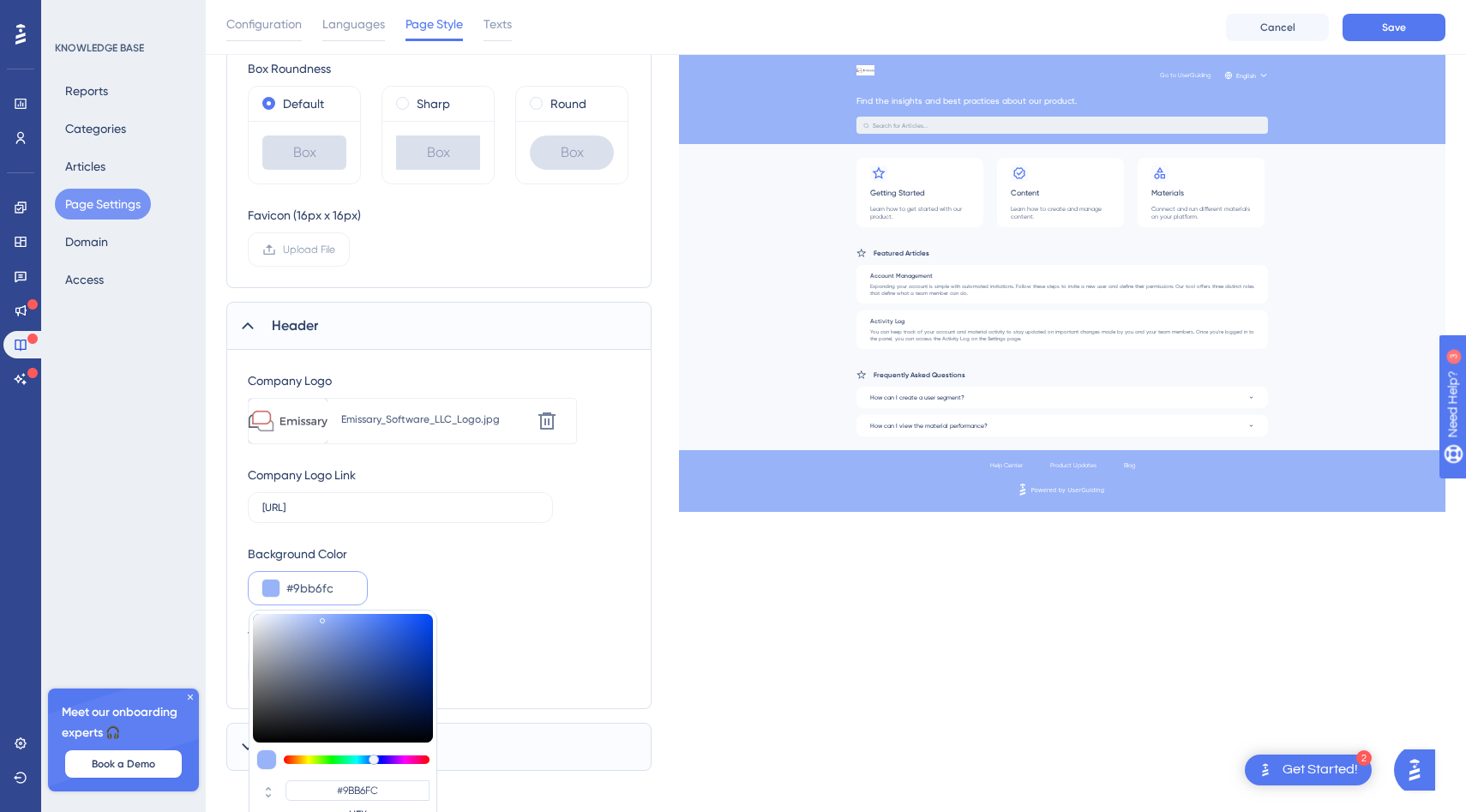
type input "#9CB7FD"
drag, startPoint x: 363, startPoint y: 628, endPoint x: 323, endPoint y: 614, distance: 42.4
click at [323, 614] on div at bounding box center [342, 677] width 180 height 128
type input "#9ab4f8"
type input "#9AB4F8"
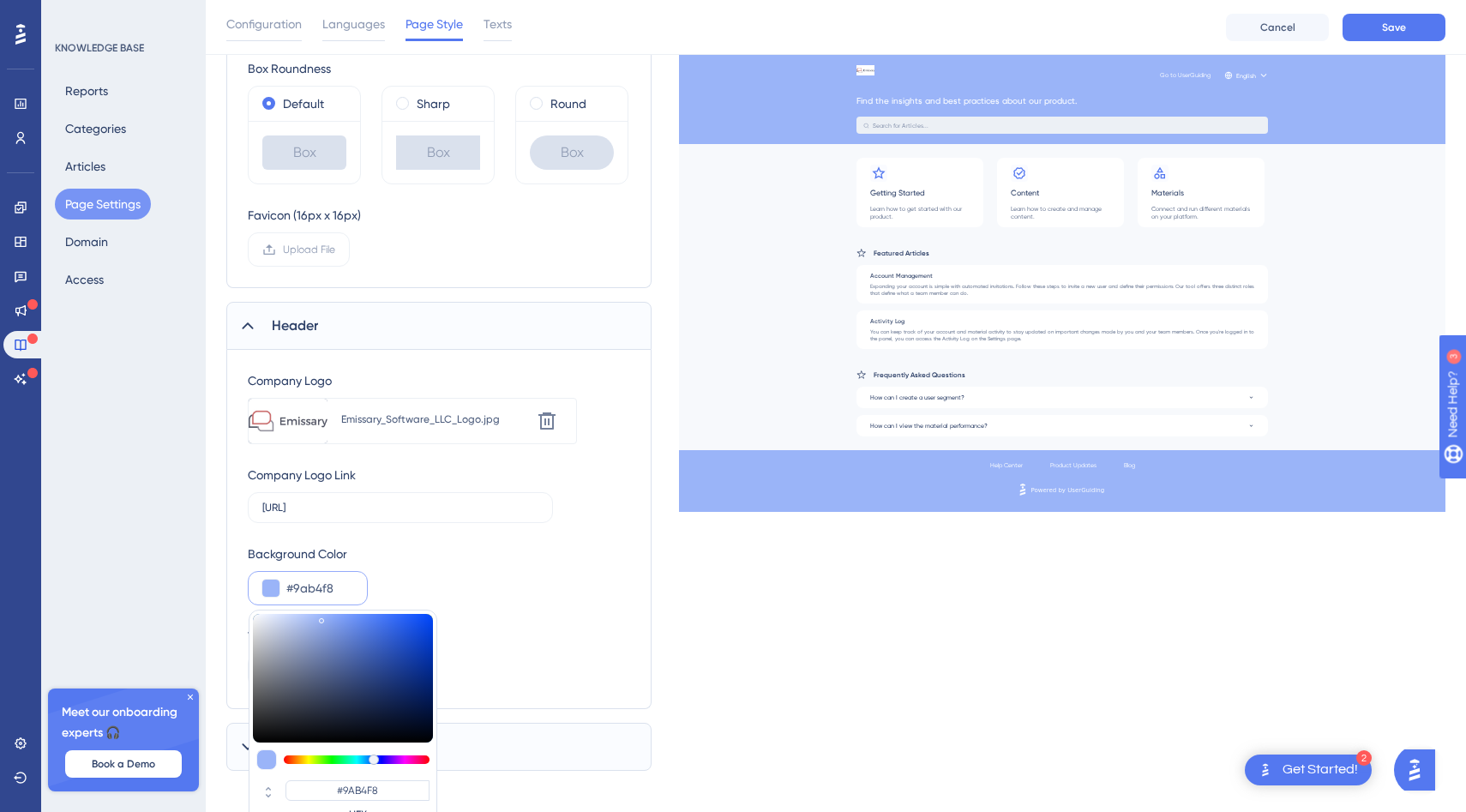
type input "#a8bef8"
type input "#A8BEF8"
type input "#e5eaf8"
type input "#E5EAF8"
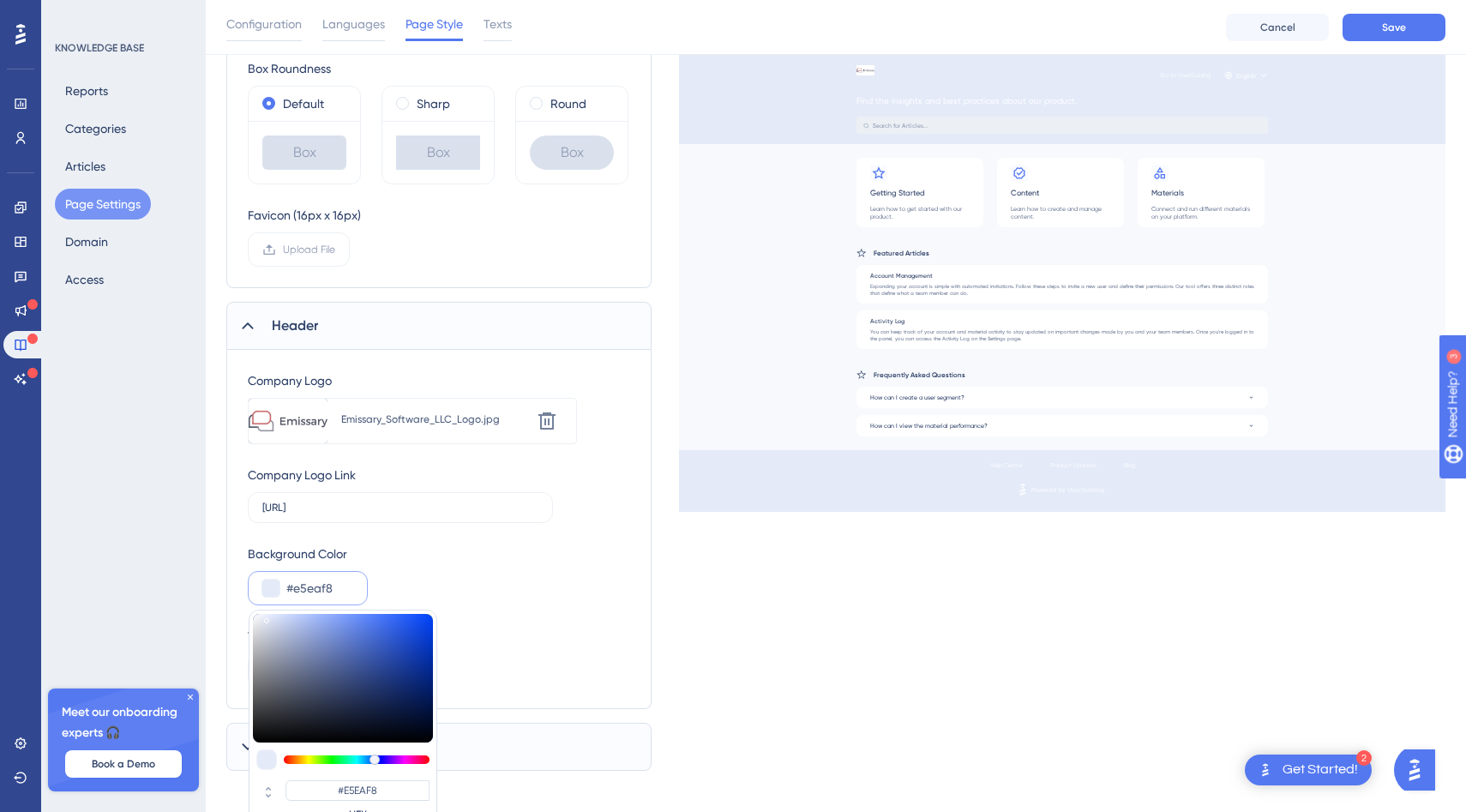
type input "#f5f5f5"
type input "#F5F5F5"
type input "#f6f6f6"
type input "#F6F6F6"
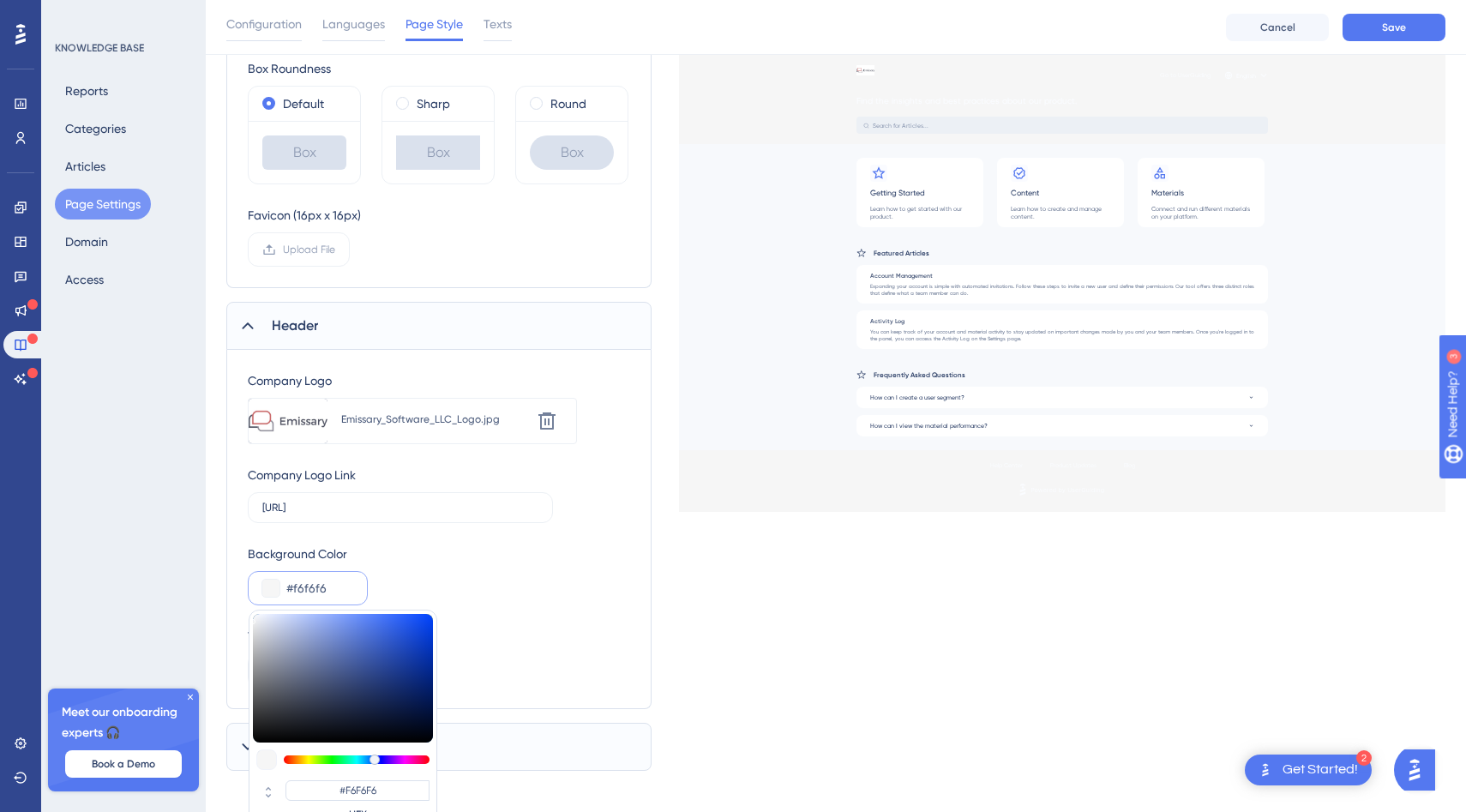
type input "#ffffff"
type input "#FFFFFF"
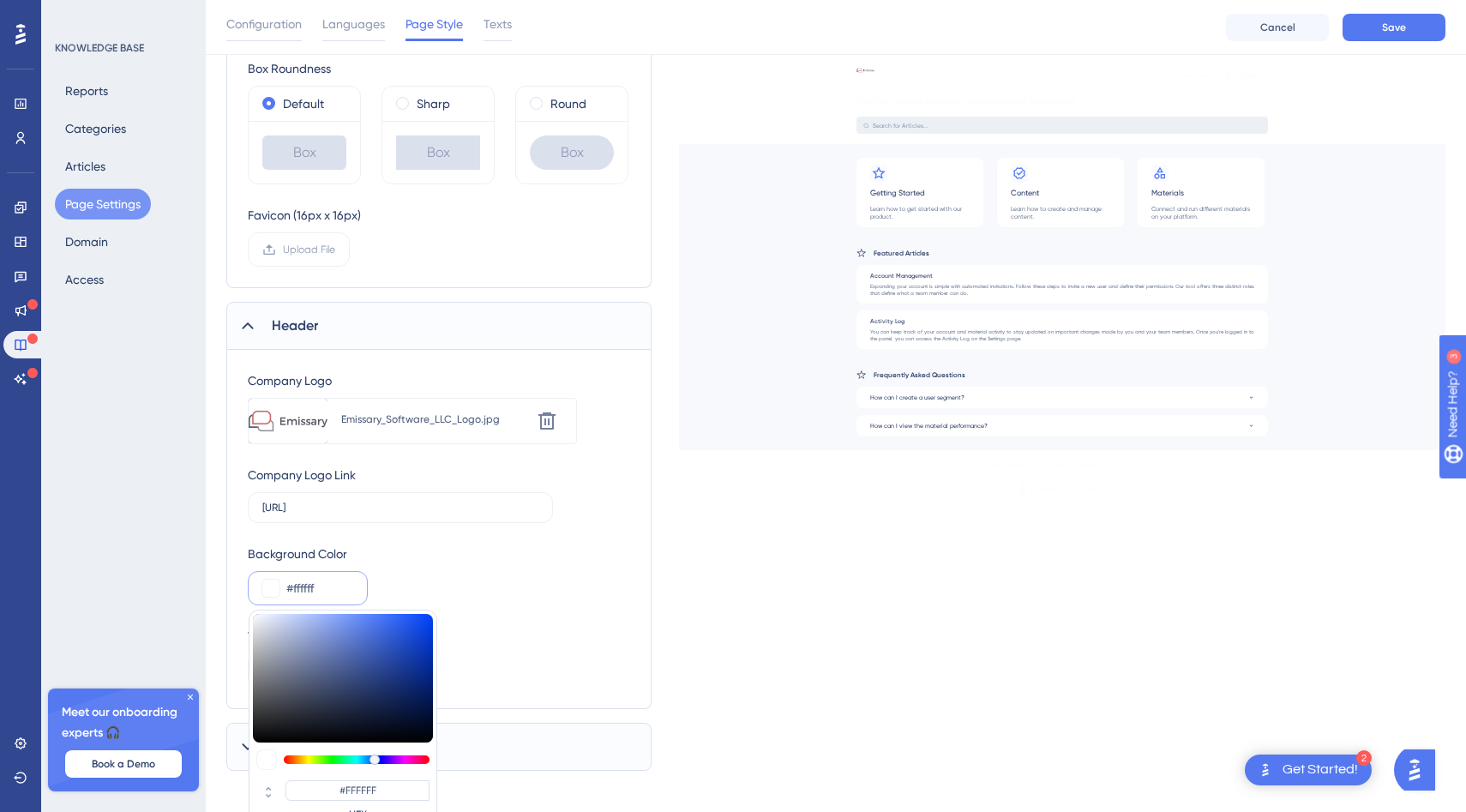
drag, startPoint x: 322, startPoint y: 617, endPoint x: 232, endPoint y: 591, distance: 93.7
click at [232, 591] on div "Company Logo Upload new image Emissary_Software_LLC_Logo.jpg Delete Company Log…" at bounding box center [439, 530] width 425 height 359
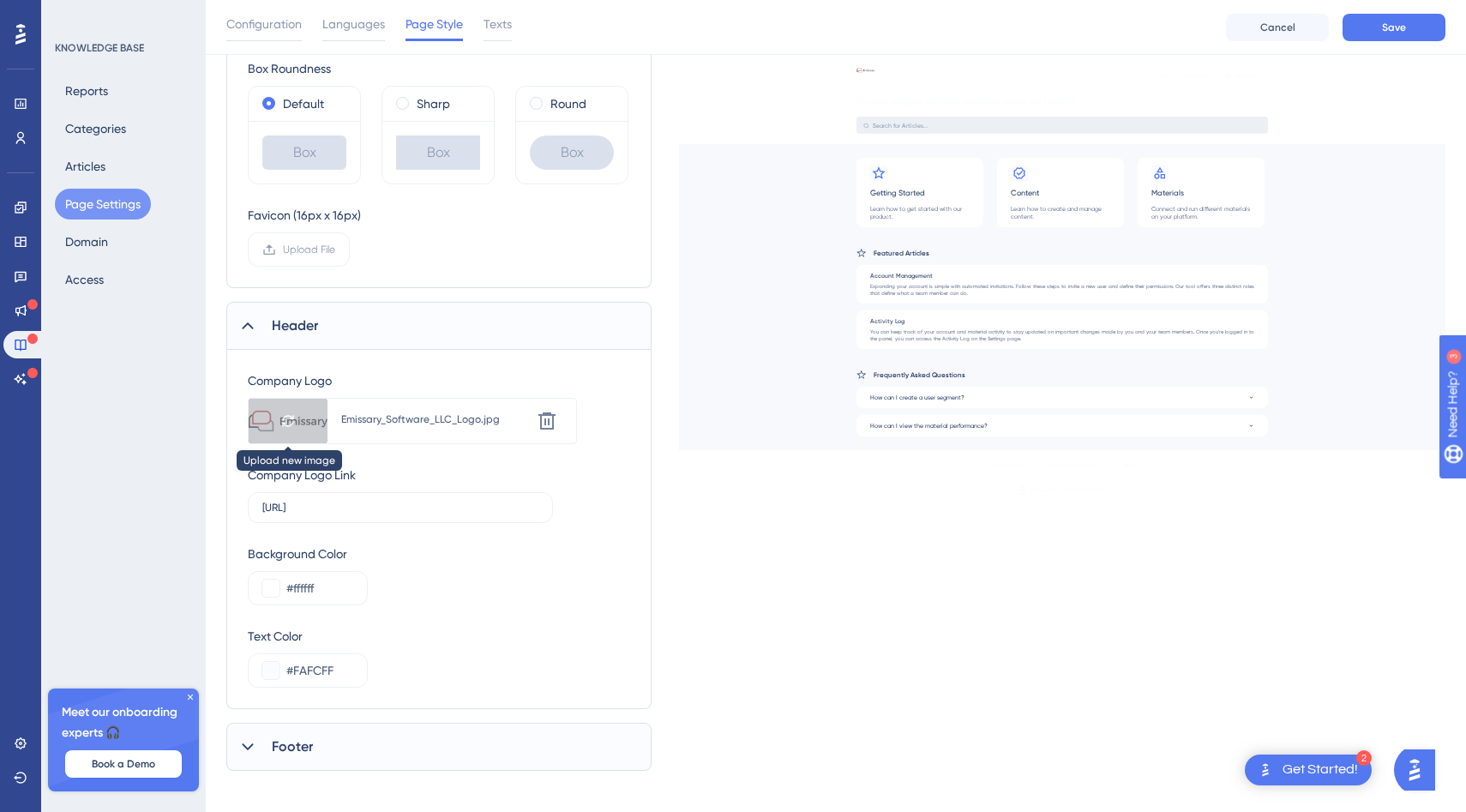
click at [315, 413] on div at bounding box center [287, 420] width 79 height 45
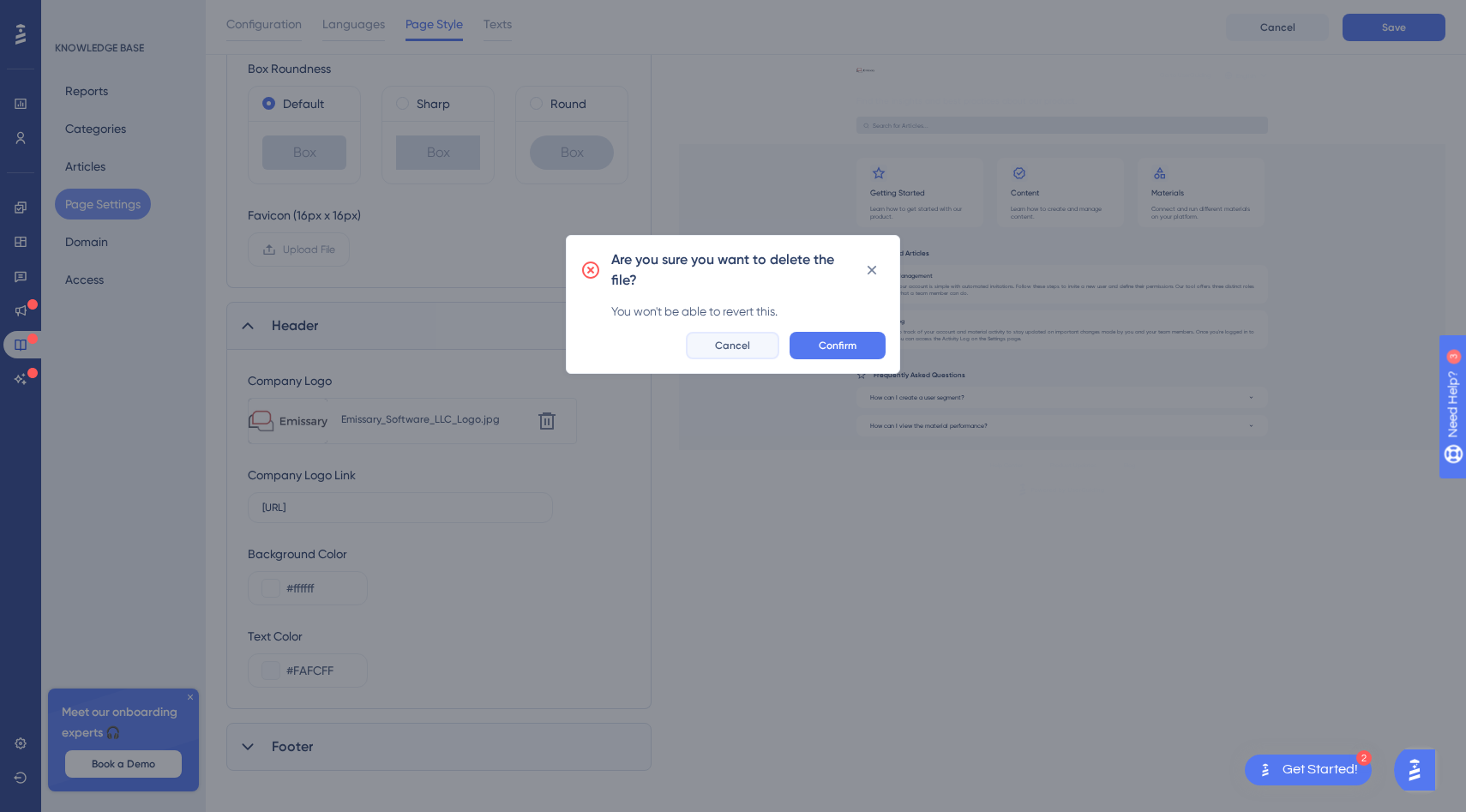
click at [725, 347] on span "Cancel" at bounding box center [733, 345] width 35 height 13
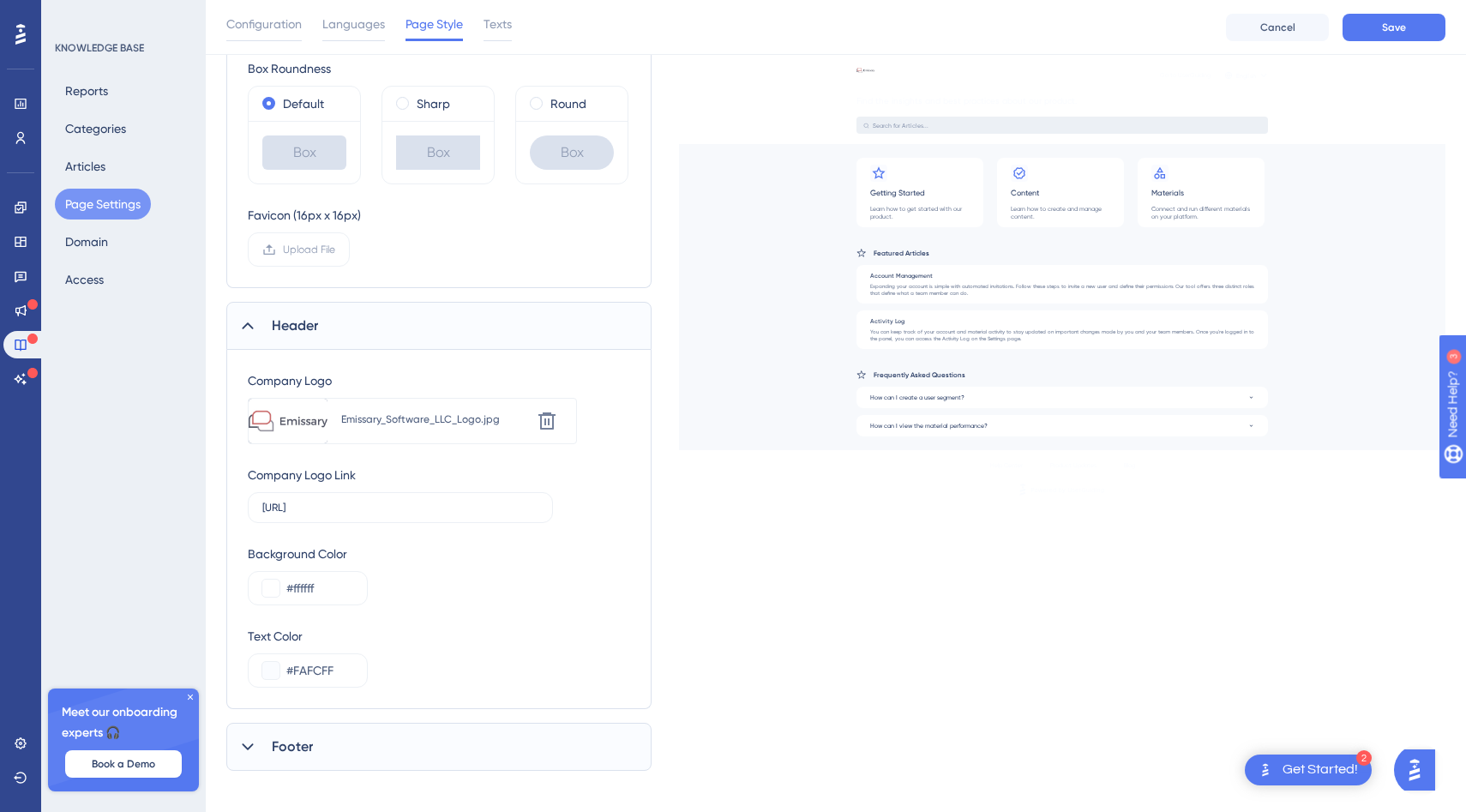
click at [474, 428] on div "Emissary_Software_LLC_Logo.jpg" at bounding box center [437, 420] width 190 height 30
click at [873, 69] on div "Go to UserGuiding English Find the insights and best practices about our produc…" at bounding box center [1063, 226] width 767 height 343
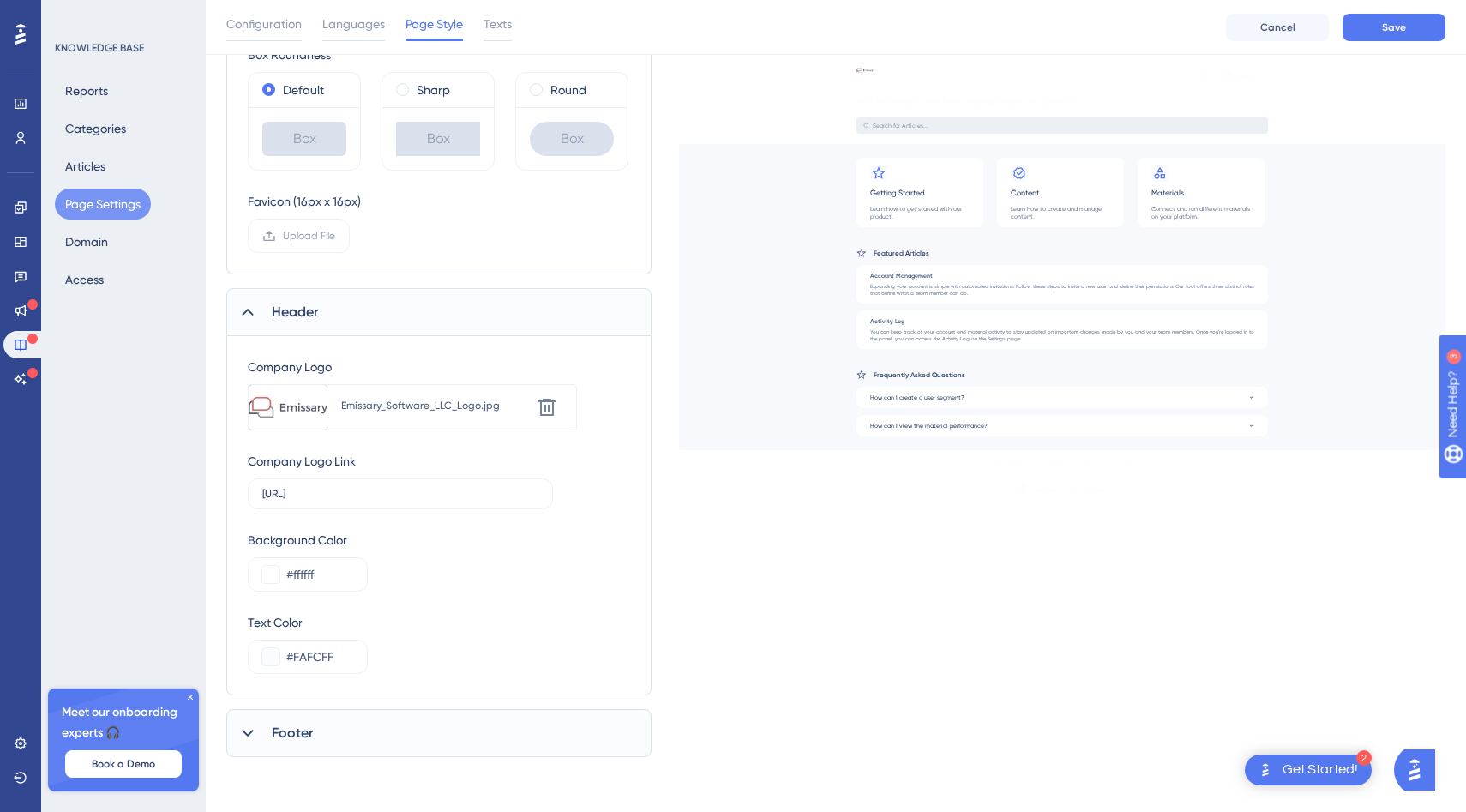
click at [332, 763] on div "Performance Users Engagement Widgets Feedback Product Updates Knowledge Base AI…" at bounding box center [835, 158] width 1261 height 1252
click at [332, 735] on div "Footer" at bounding box center [439, 732] width 425 height 48
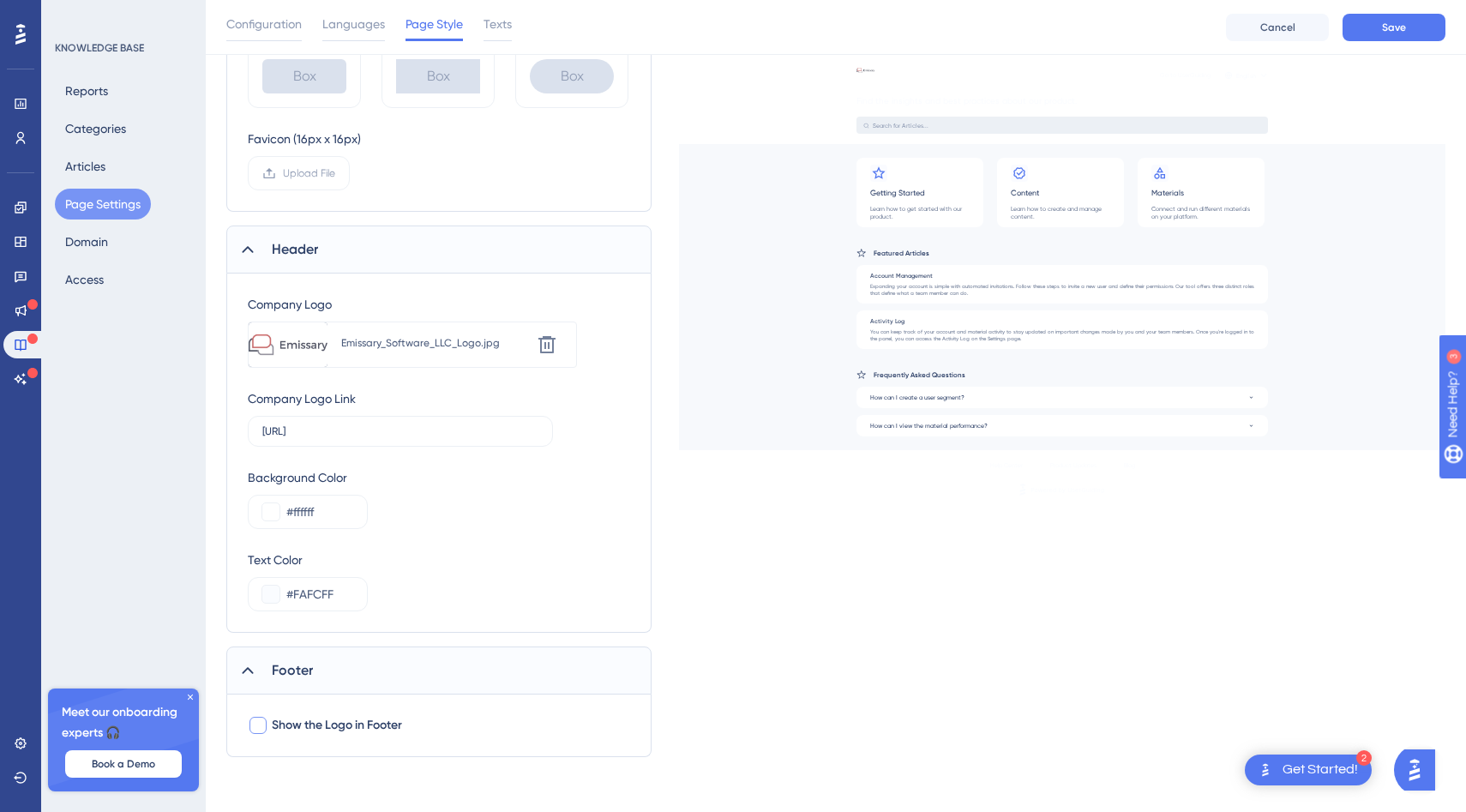
click at [327, 720] on span "Show the Logo in Footer" at bounding box center [337, 725] width 130 height 21
checkbox input "true"
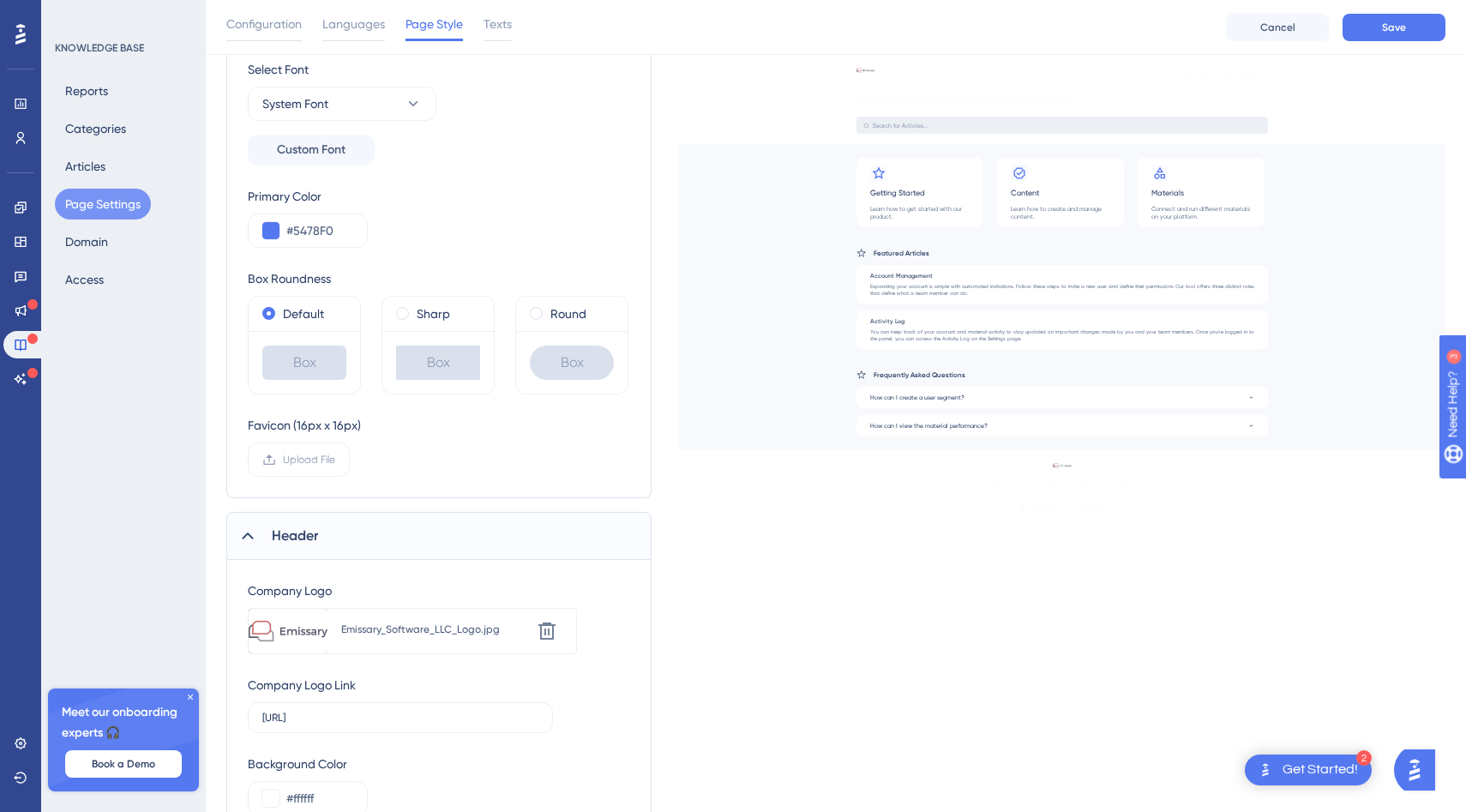
scroll to position [0, 0]
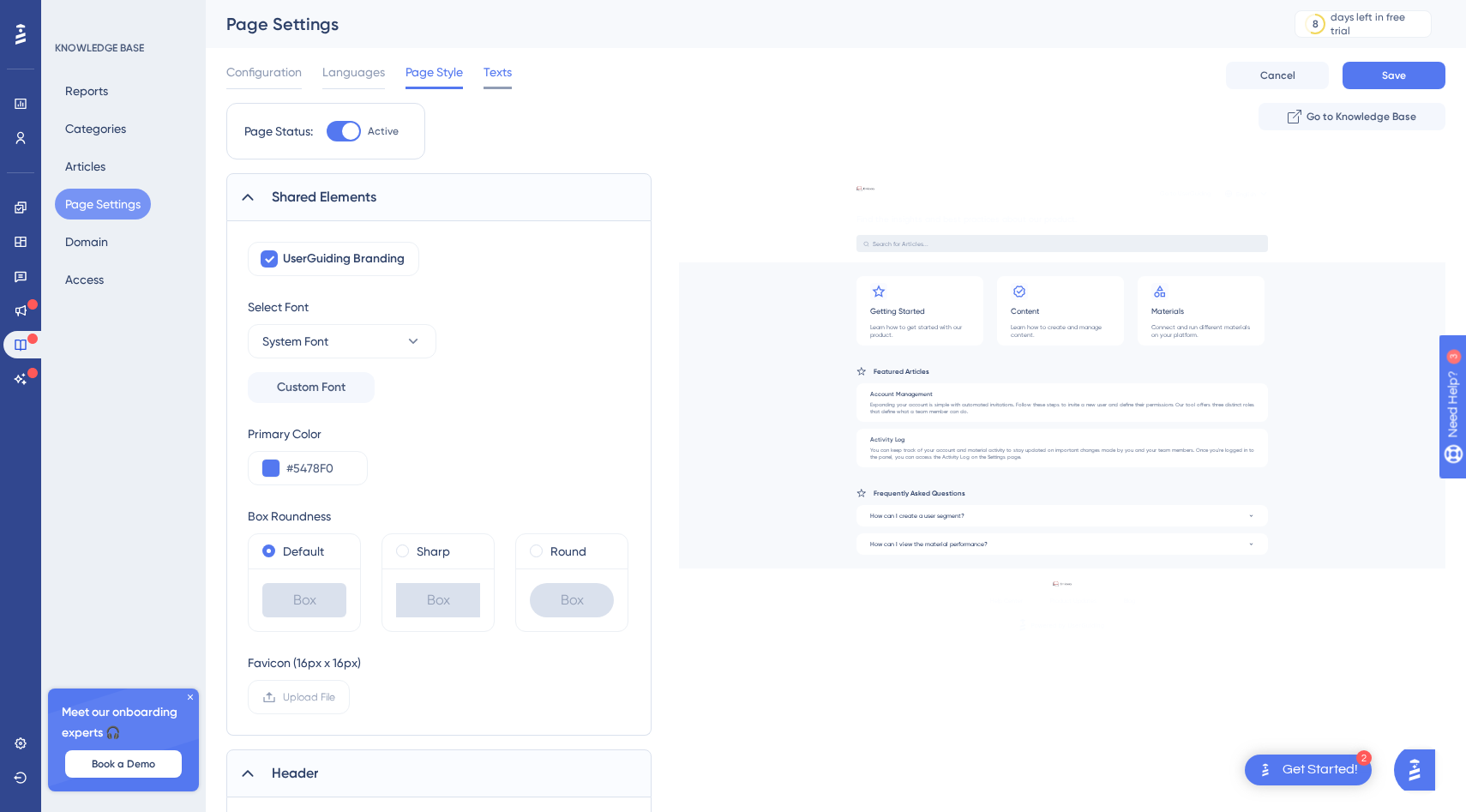
click at [495, 83] on div "Texts" at bounding box center [498, 75] width 29 height 28
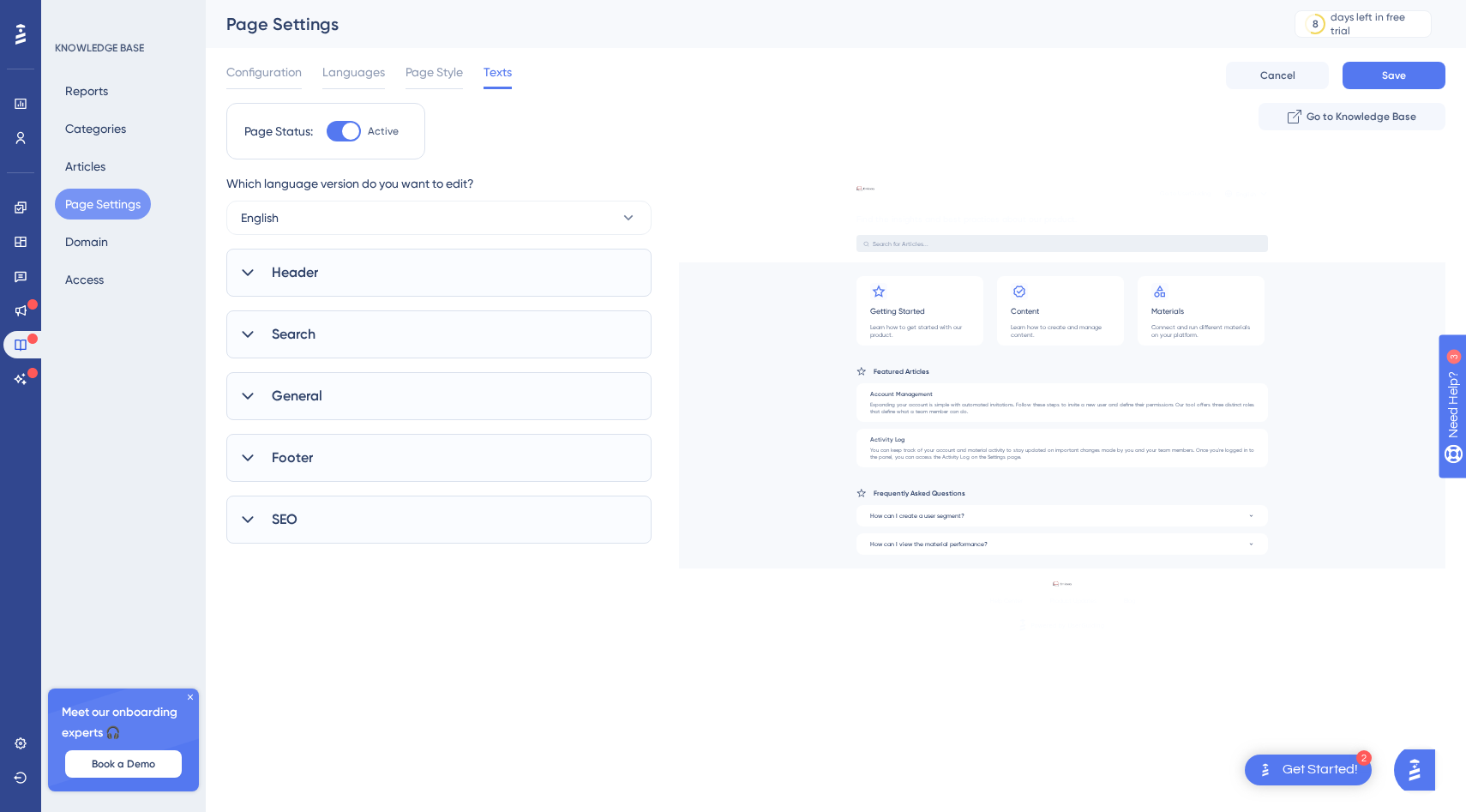
click at [415, 268] on div "Header" at bounding box center [439, 272] width 425 height 48
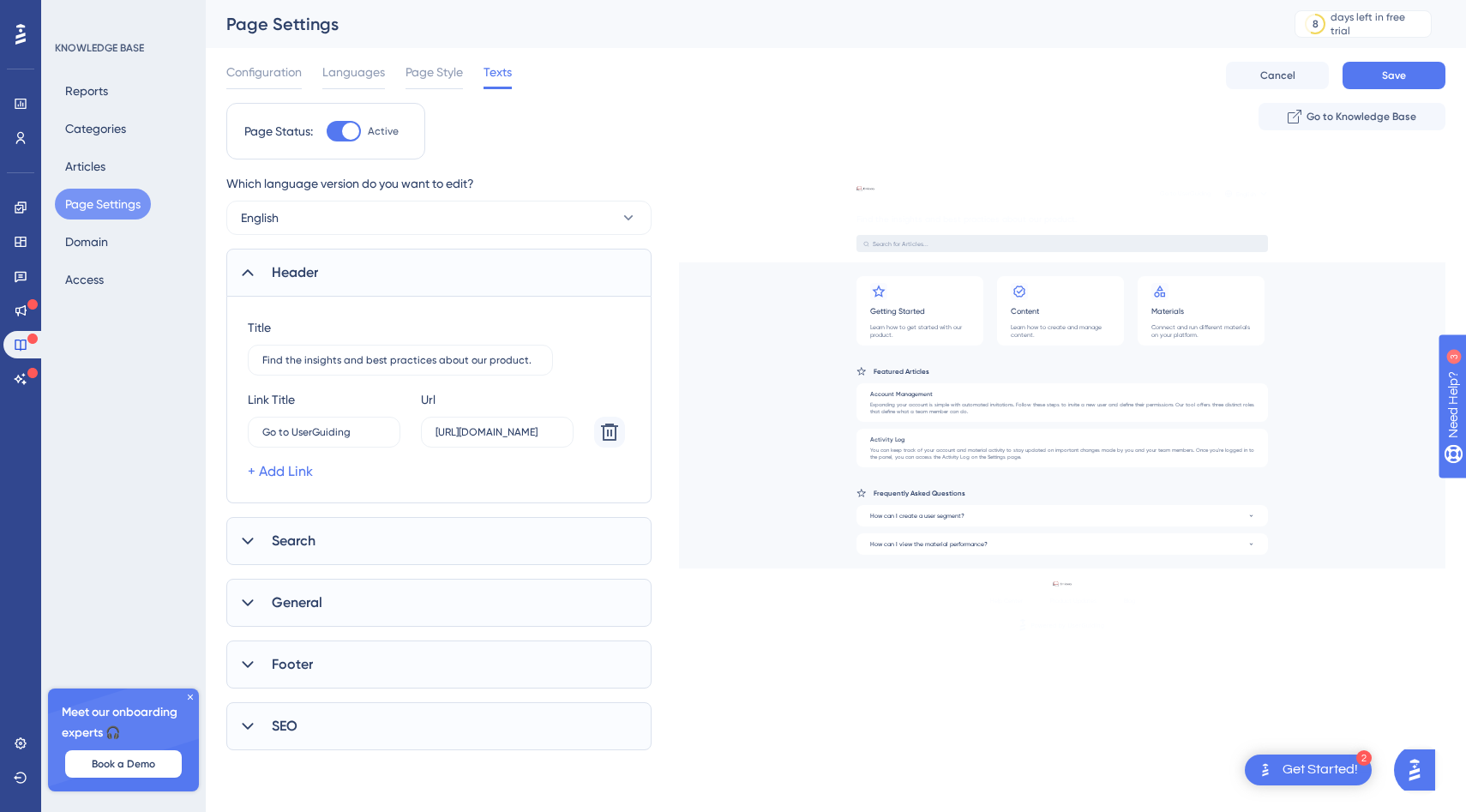
click at [415, 268] on div "Header" at bounding box center [439, 272] width 425 height 48
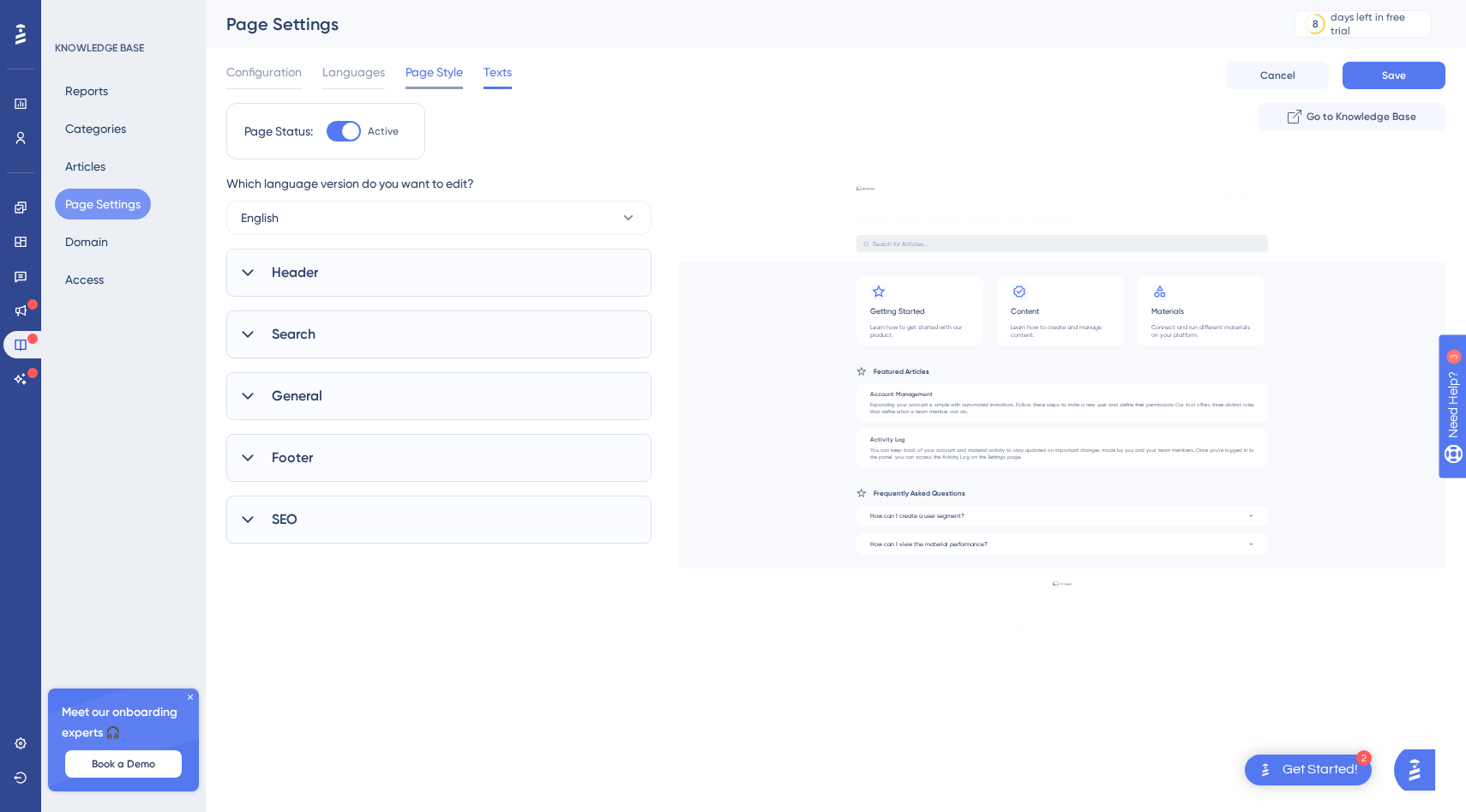
click at [439, 78] on span "Page Style" at bounding box center [434, 72] width 57 height 21
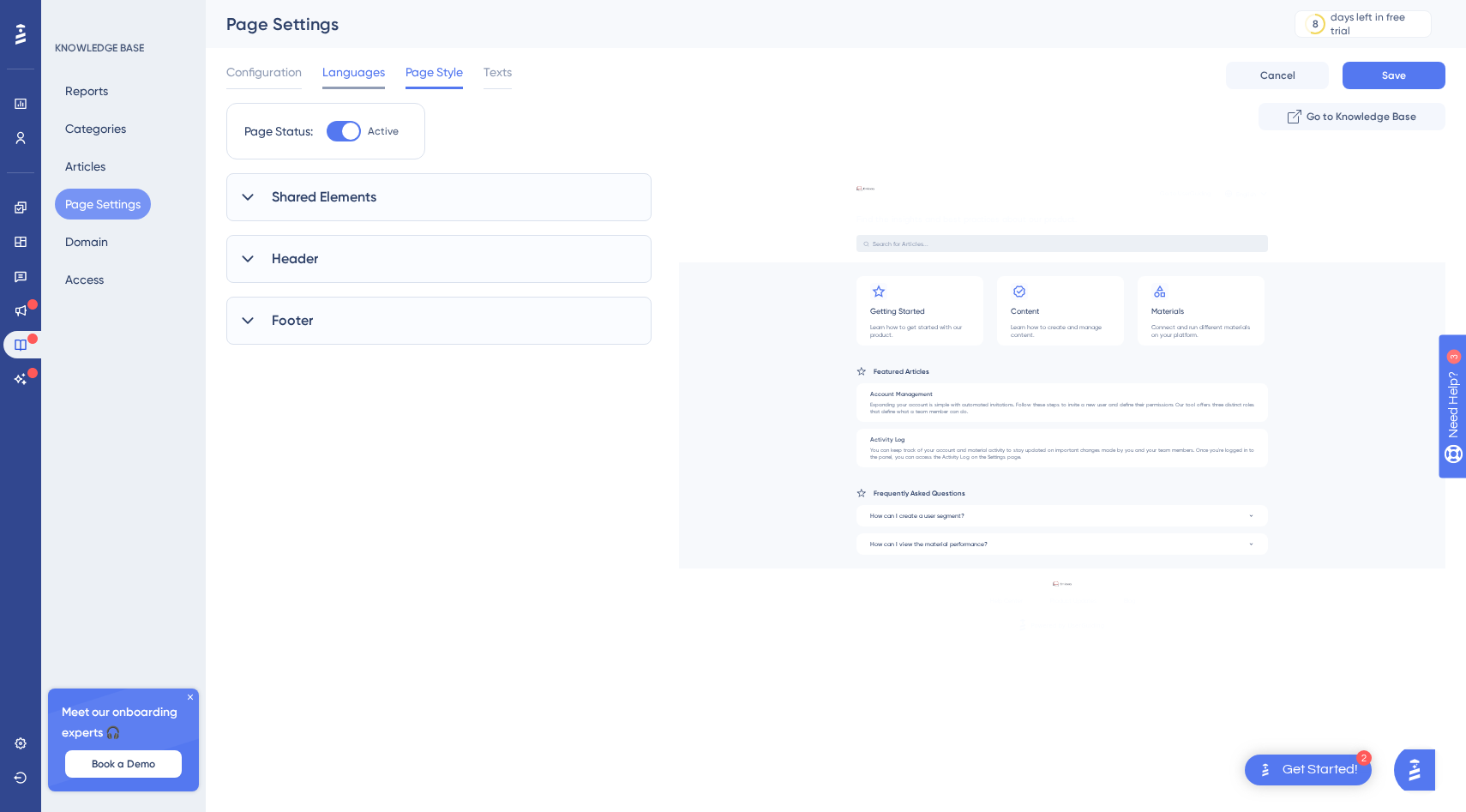
click at [362, 74] on span "Languages" at bounding box center [354, 72] width 63 height 21
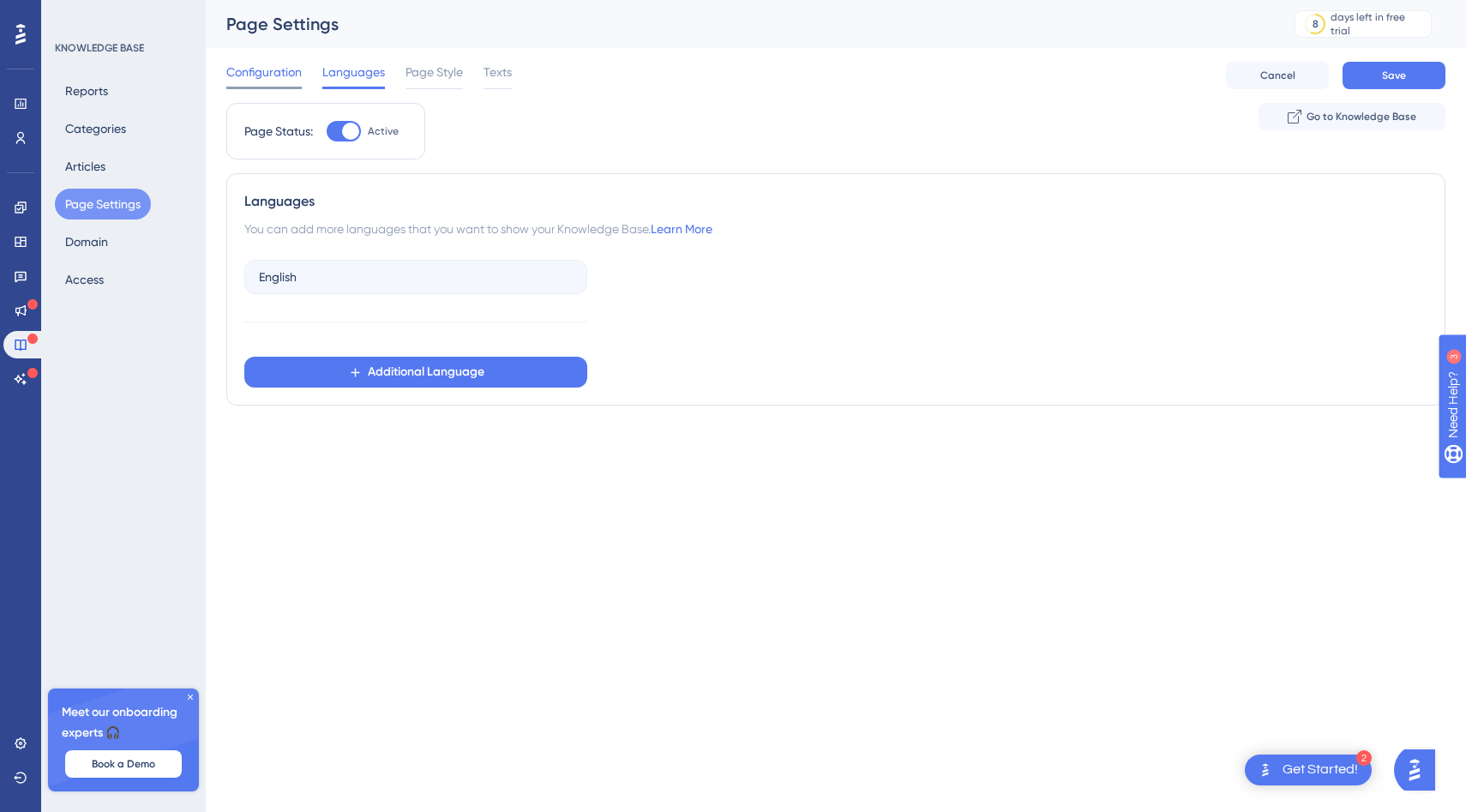
click at [282, 74] on span "Configuration" at bounding box center [264, 72] width 75 height 21
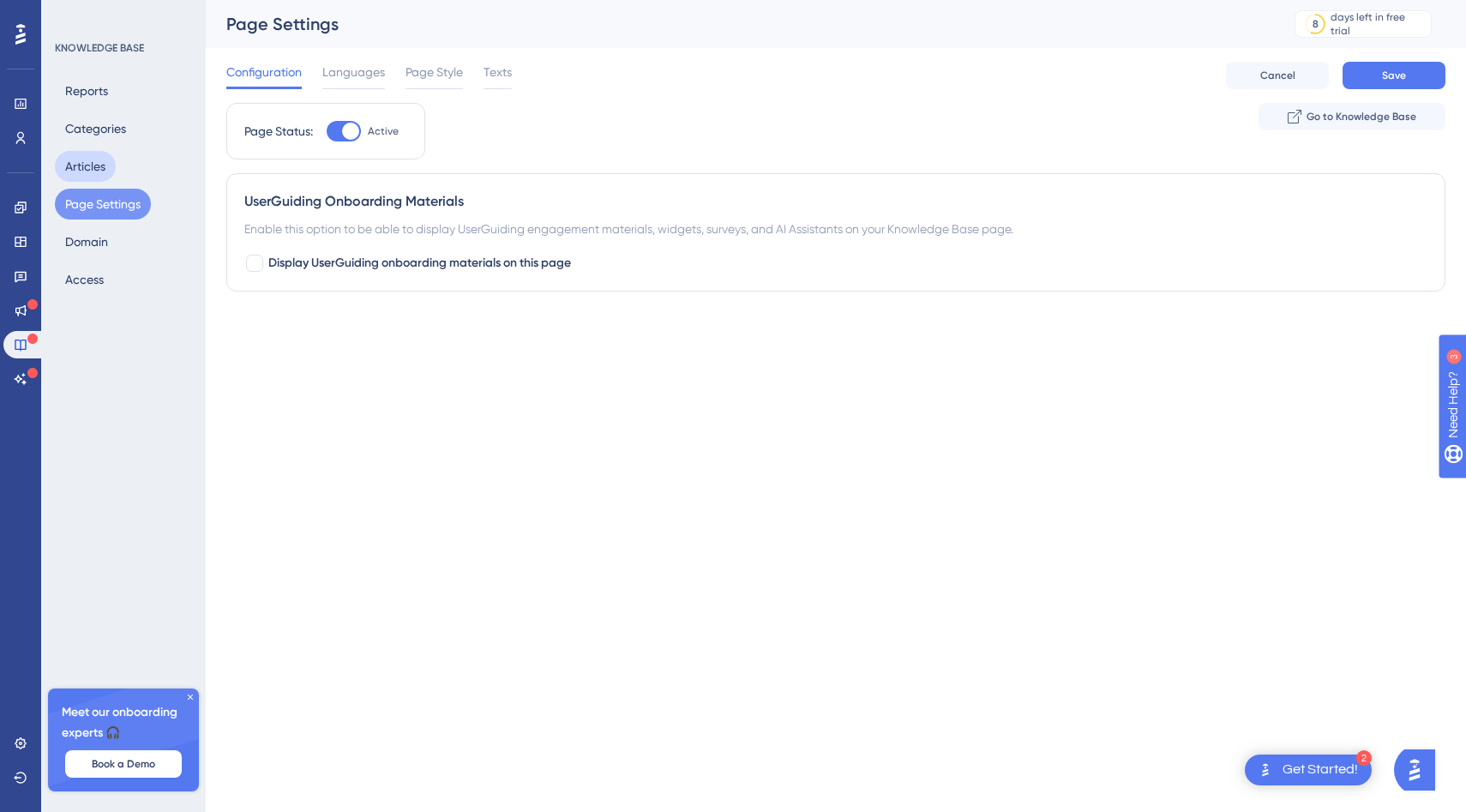
click at [114, 161] on button "Articles" at bounding box center [86, 166] width 61 height 30
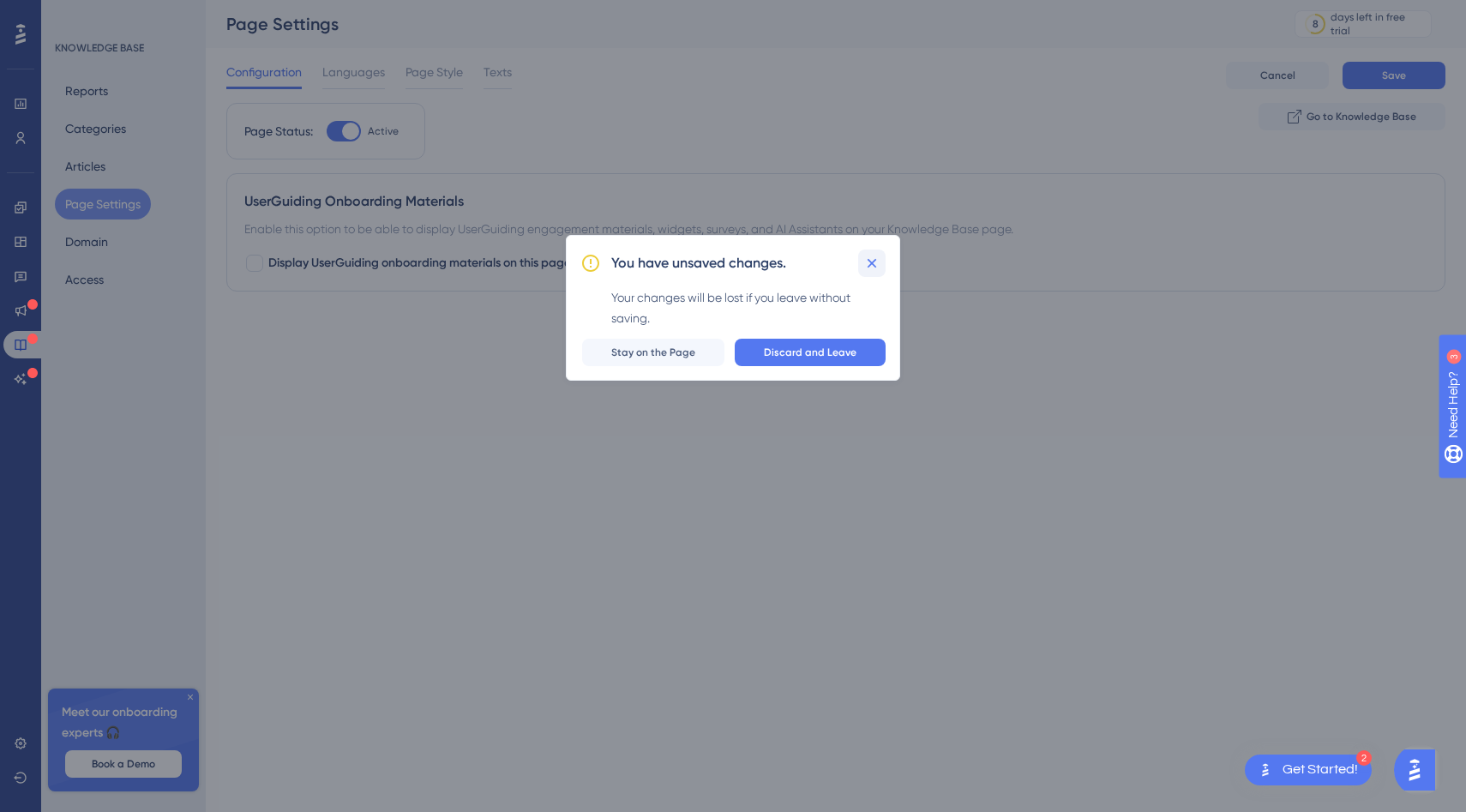
click at [866, 265] on icon at bounding box center [872, 263] width 17 height 17
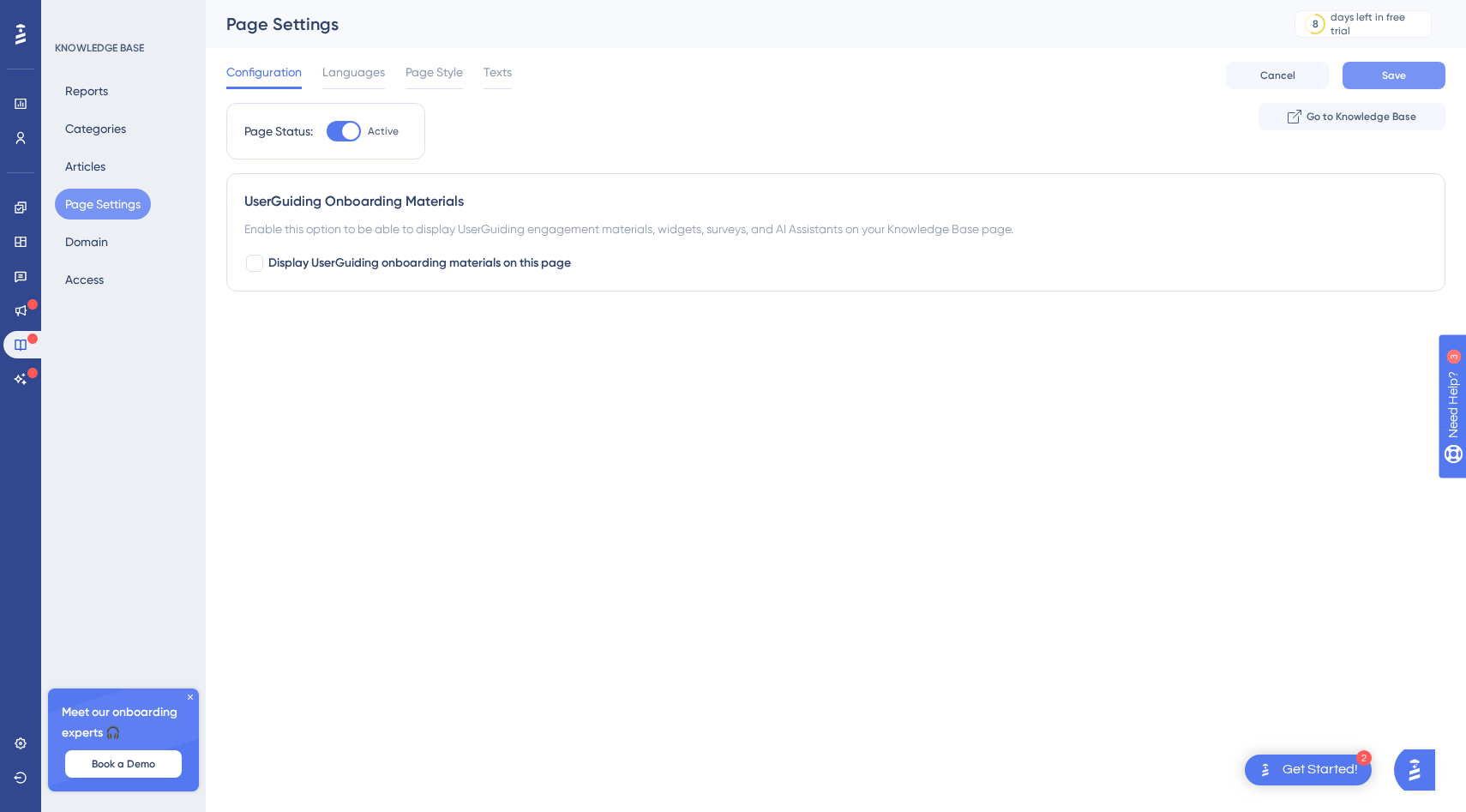
click at [1355, 83] on button "Save" at bounding box center [1394, 75] width 103 height 28
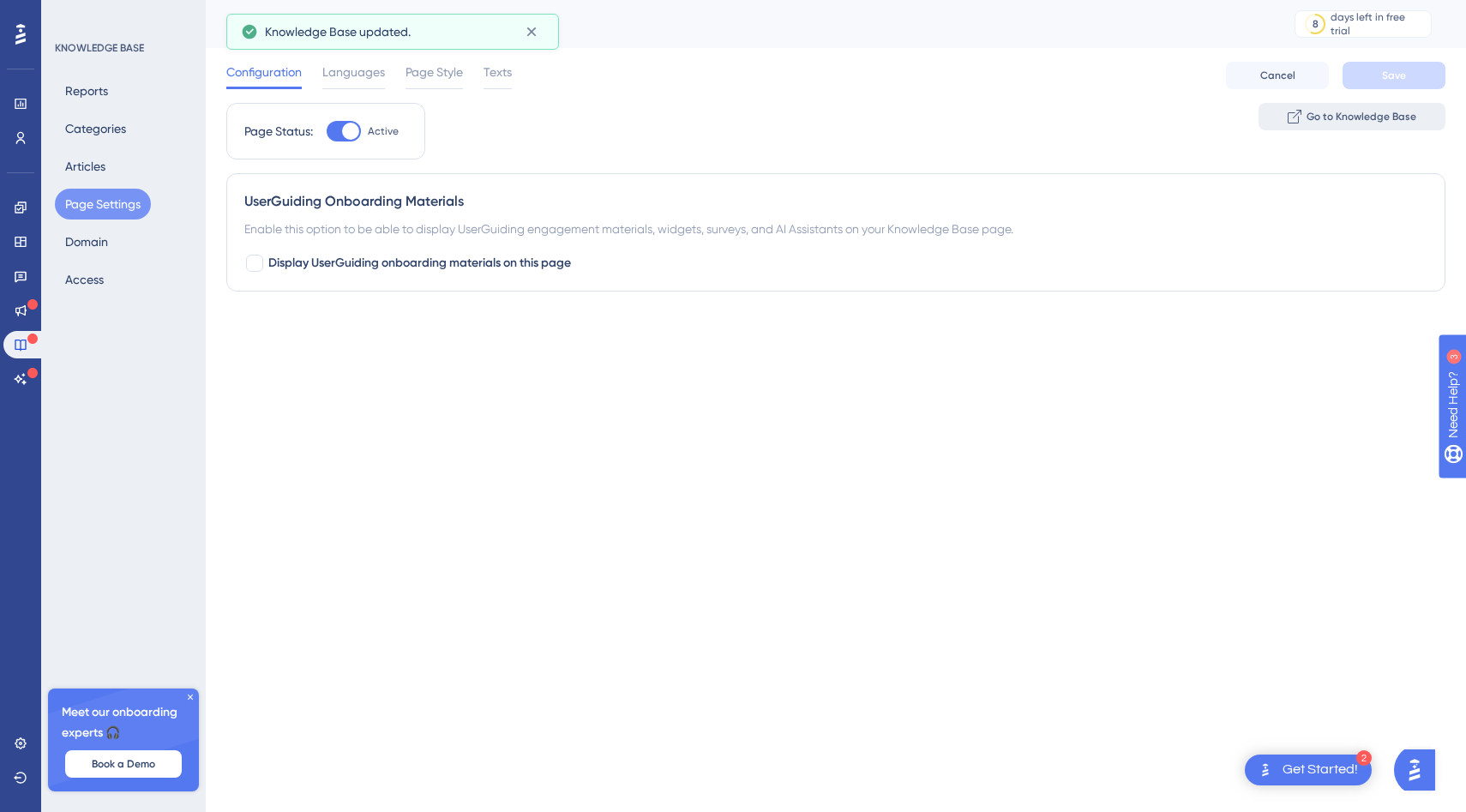
click at [1326, 126] on button "Go to Knowledge Base" at bounding box center [1352, 116] width 186 height 28
click at [88, 170] on button "Articles" at bounding box center [86, 166] width 61 height 30
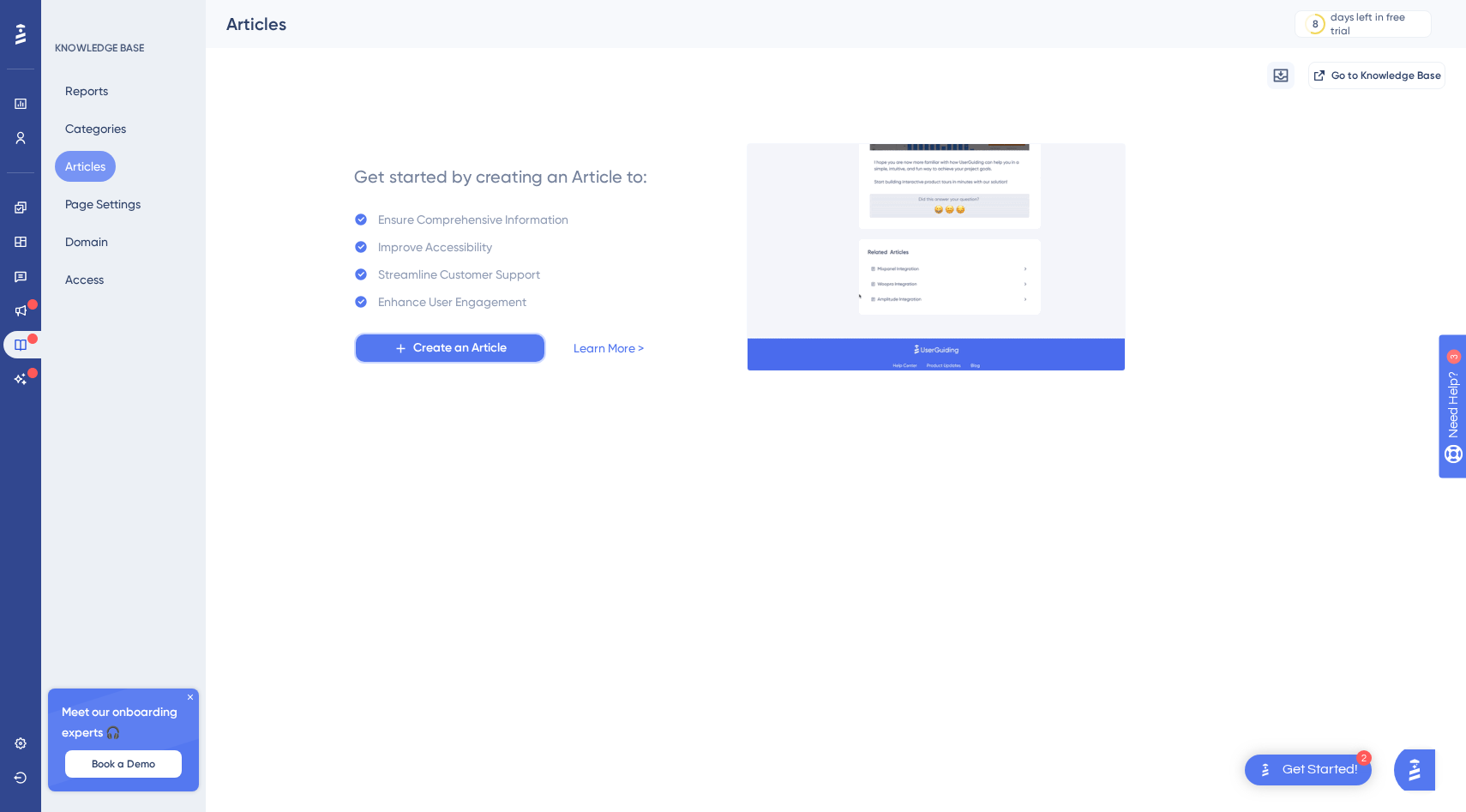
click at [470, 342] on span "Create an Article" at bounding box center [459, 348] width 93 height 21
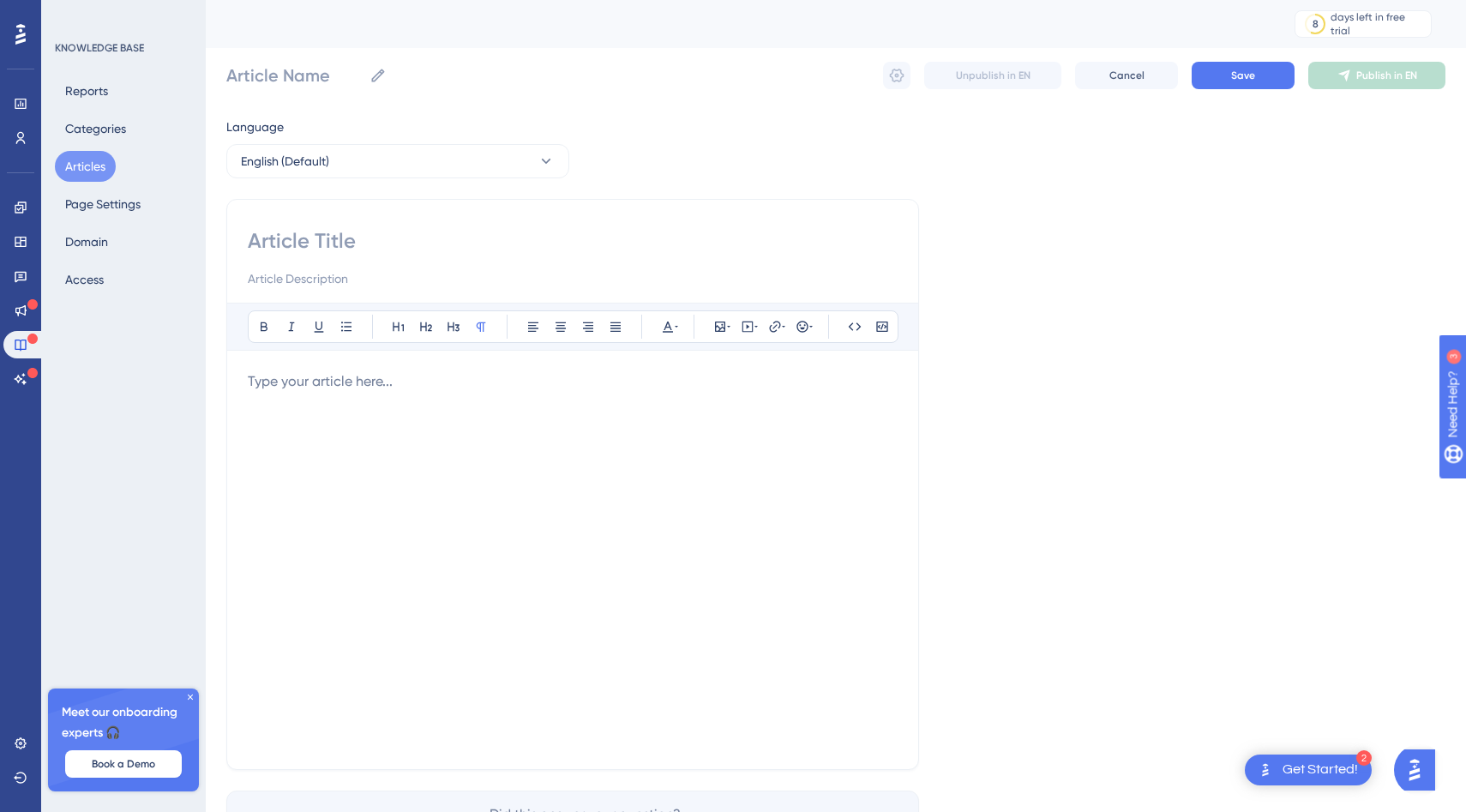
click at [372, 234] on input at bounding box center [572, 241] width 650 height 28
type input "Test"
click at [342, 268] on input at bounding box center [572, 279] width 650 height 21
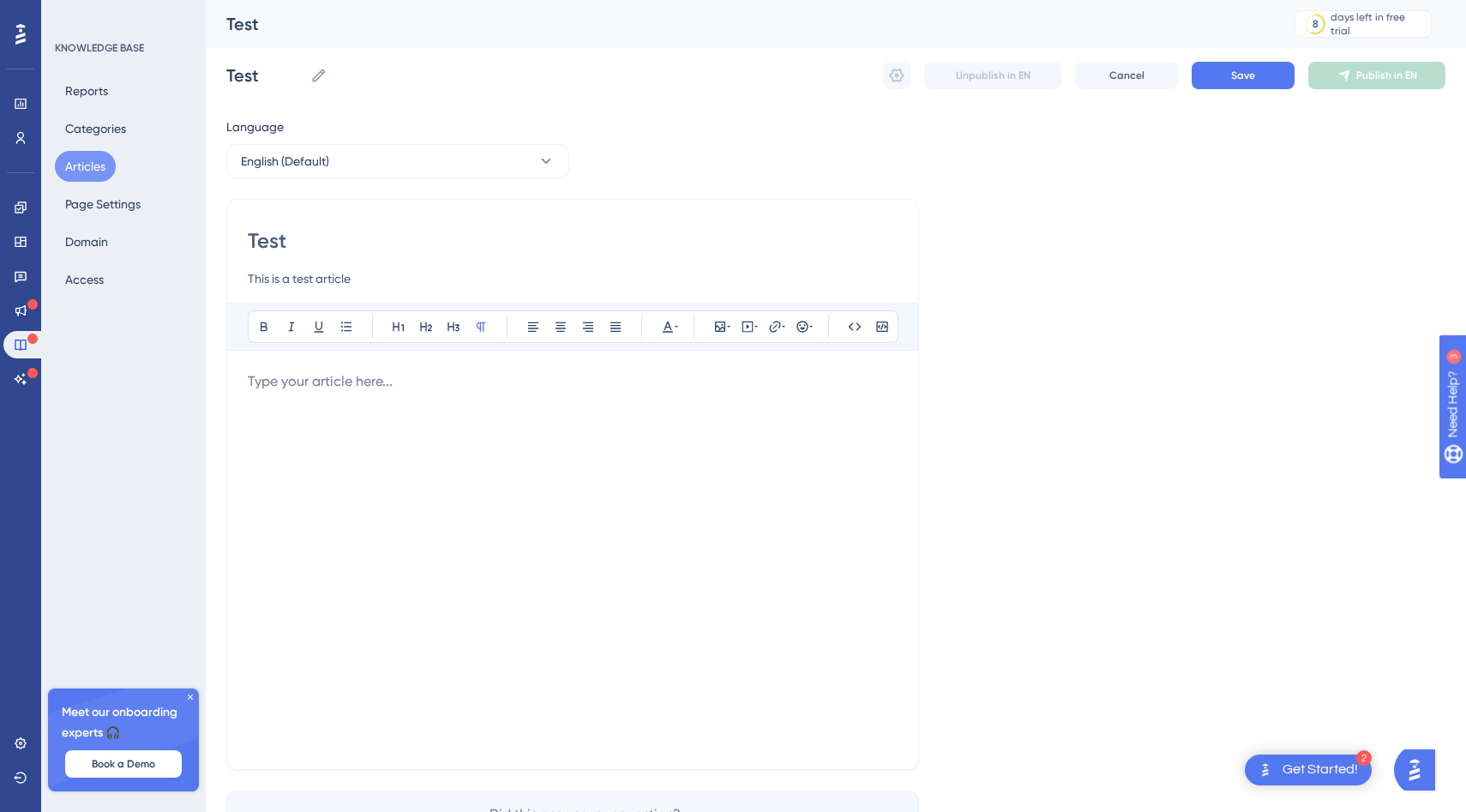
type input "This is a test article"
click at [371, 409] on div at bounding box center [572, 559] width 650 height 377
click at [717, 322] on icon at bounding box center [720, 326] width 13 height 13
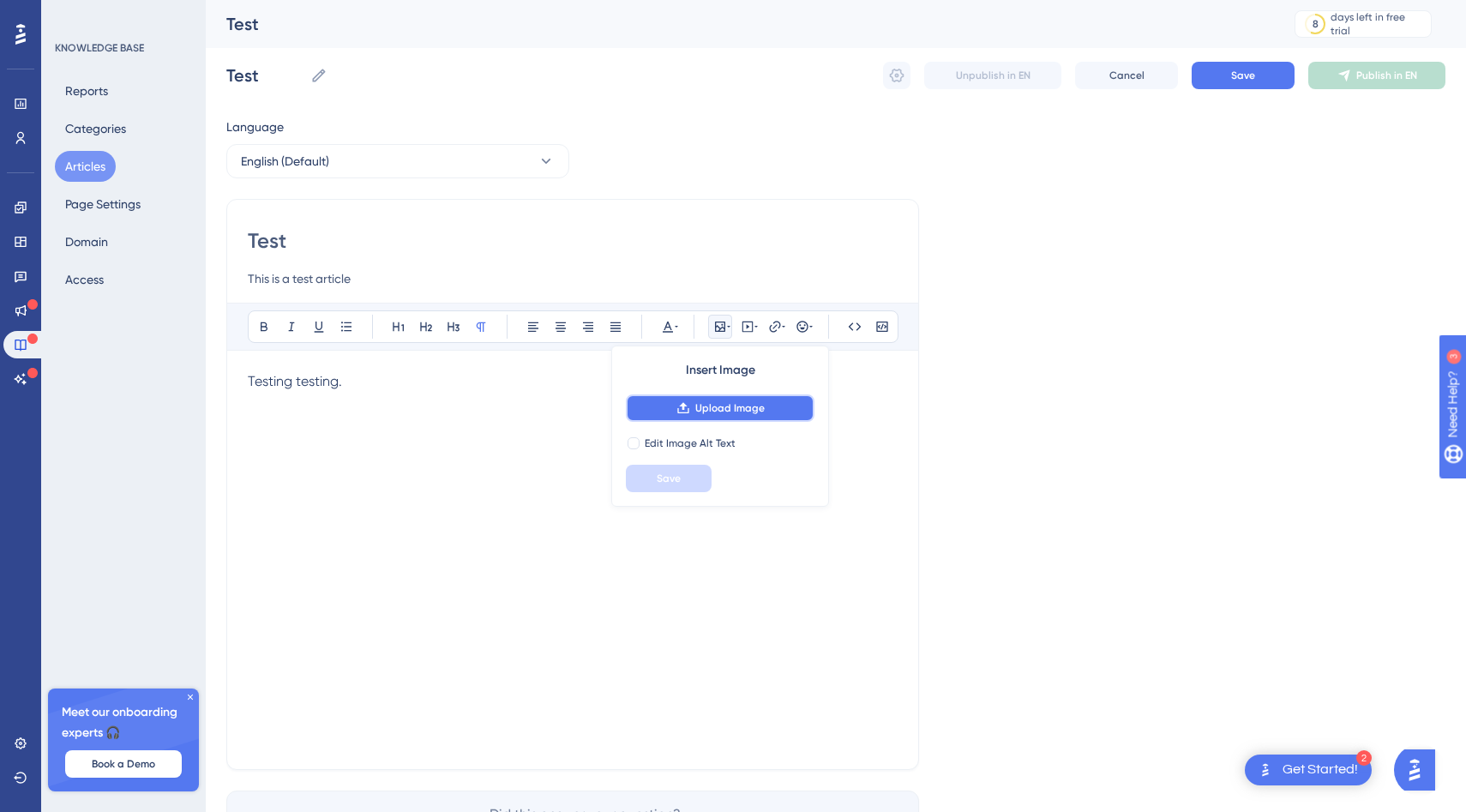
click at [711, 405] on span "Upload Image" at bounding box center [730, 408] width 69 height 13
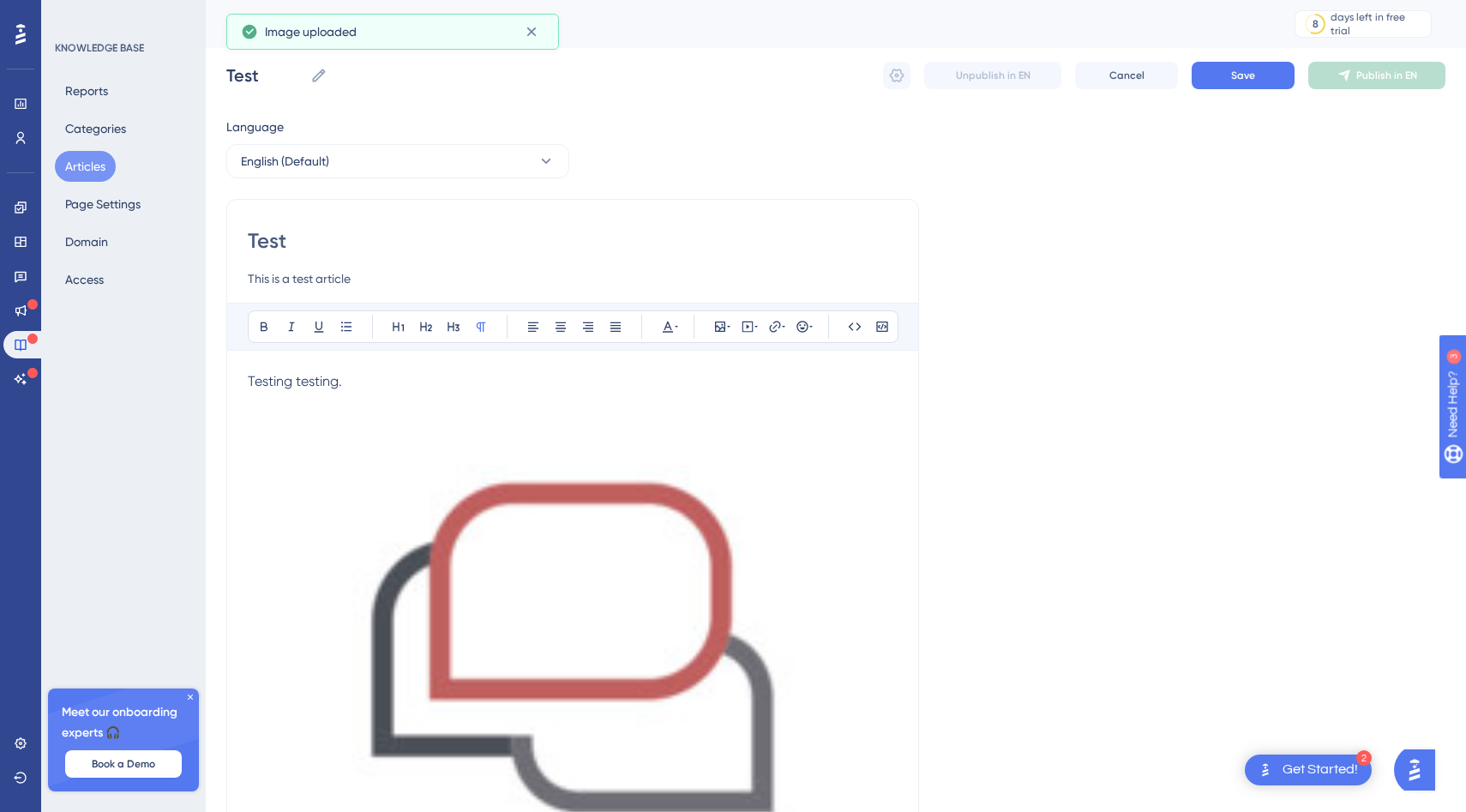
click at [732, 653] on img at bounding box center [572, 737] width 650 height 649
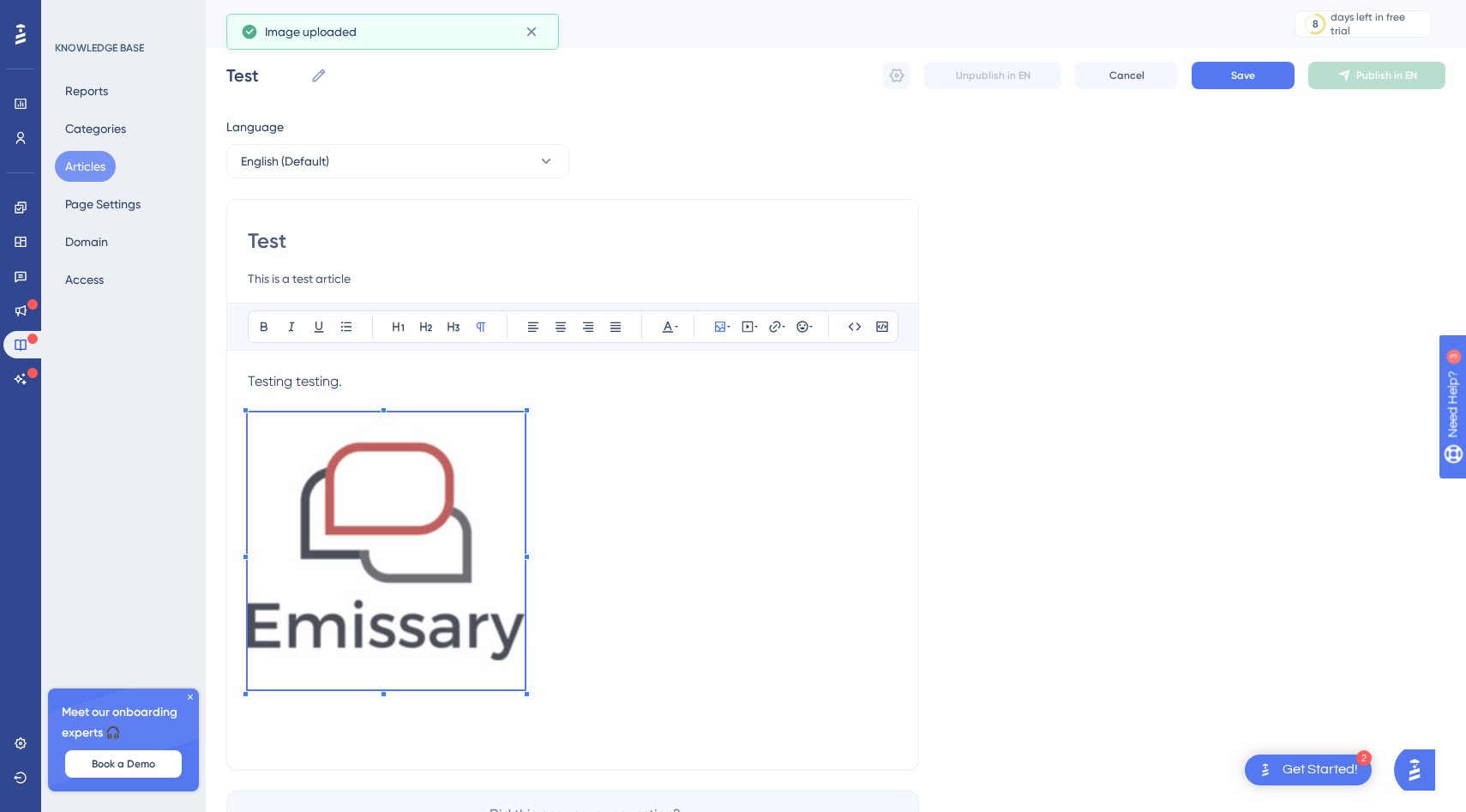
click at [524, 540] on span at bounding box center [385, 553] width 277 height 282
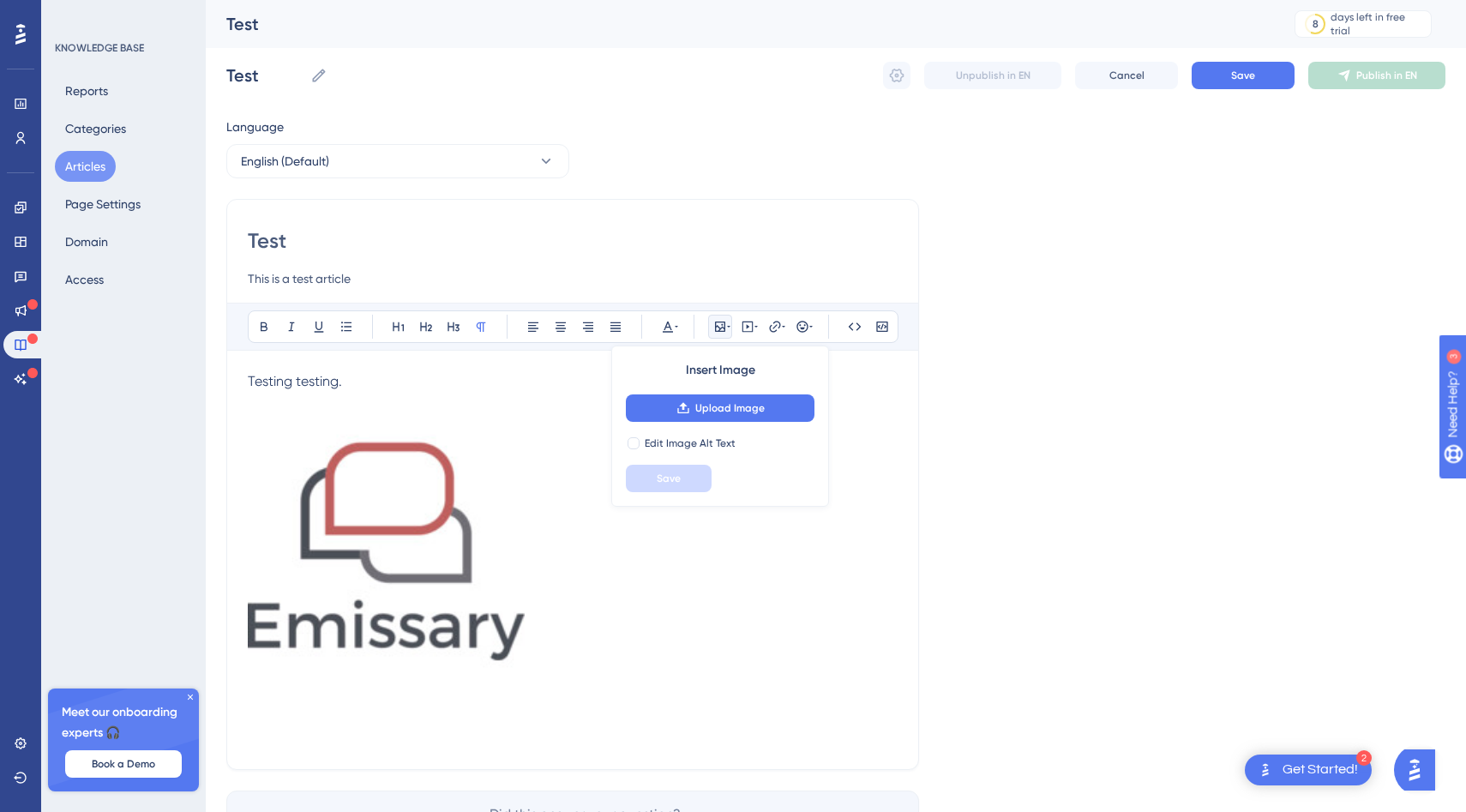
click at [624, 541] on p at bounding box center [572, 553] width 650 height 282
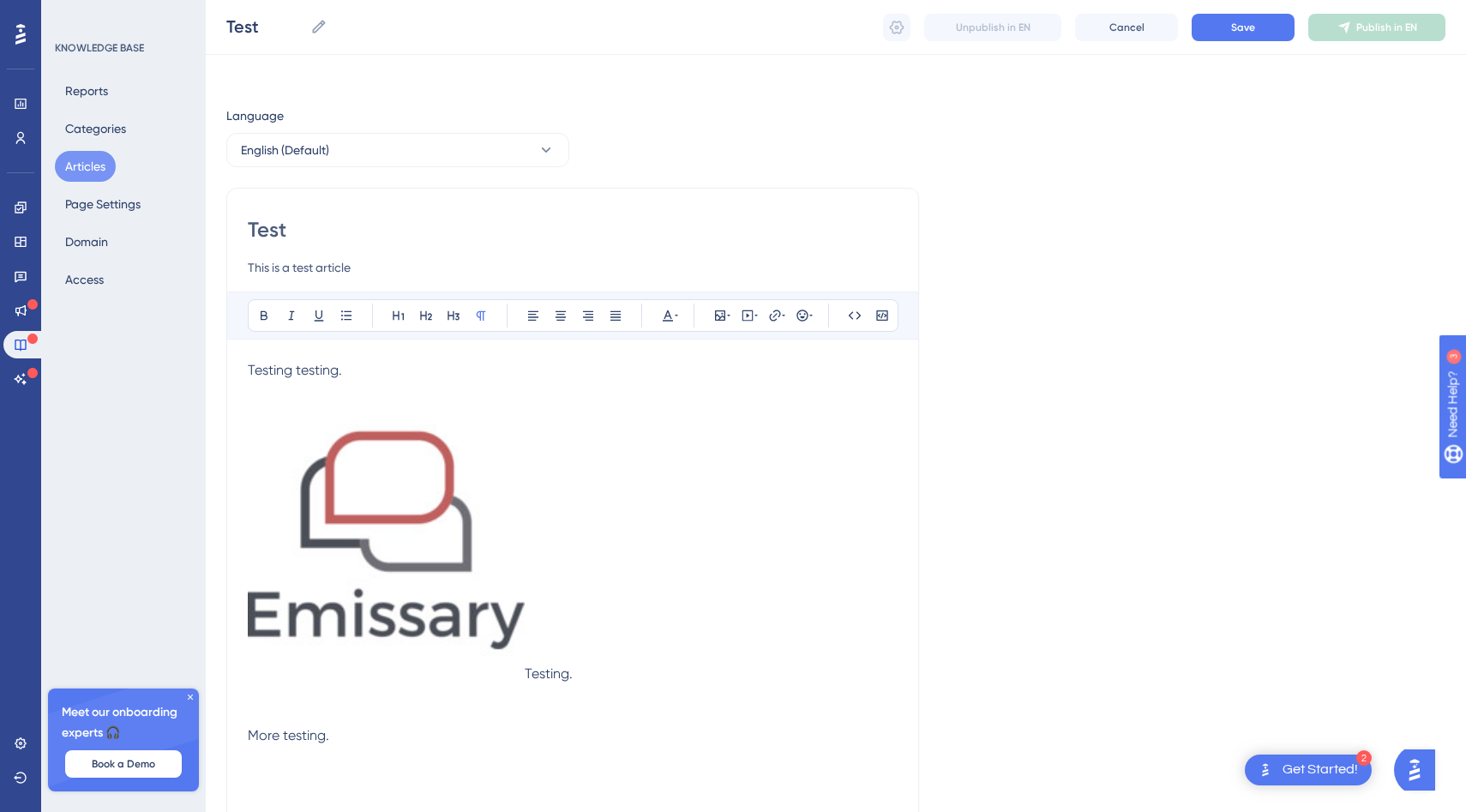
scroll to position [179, 0]
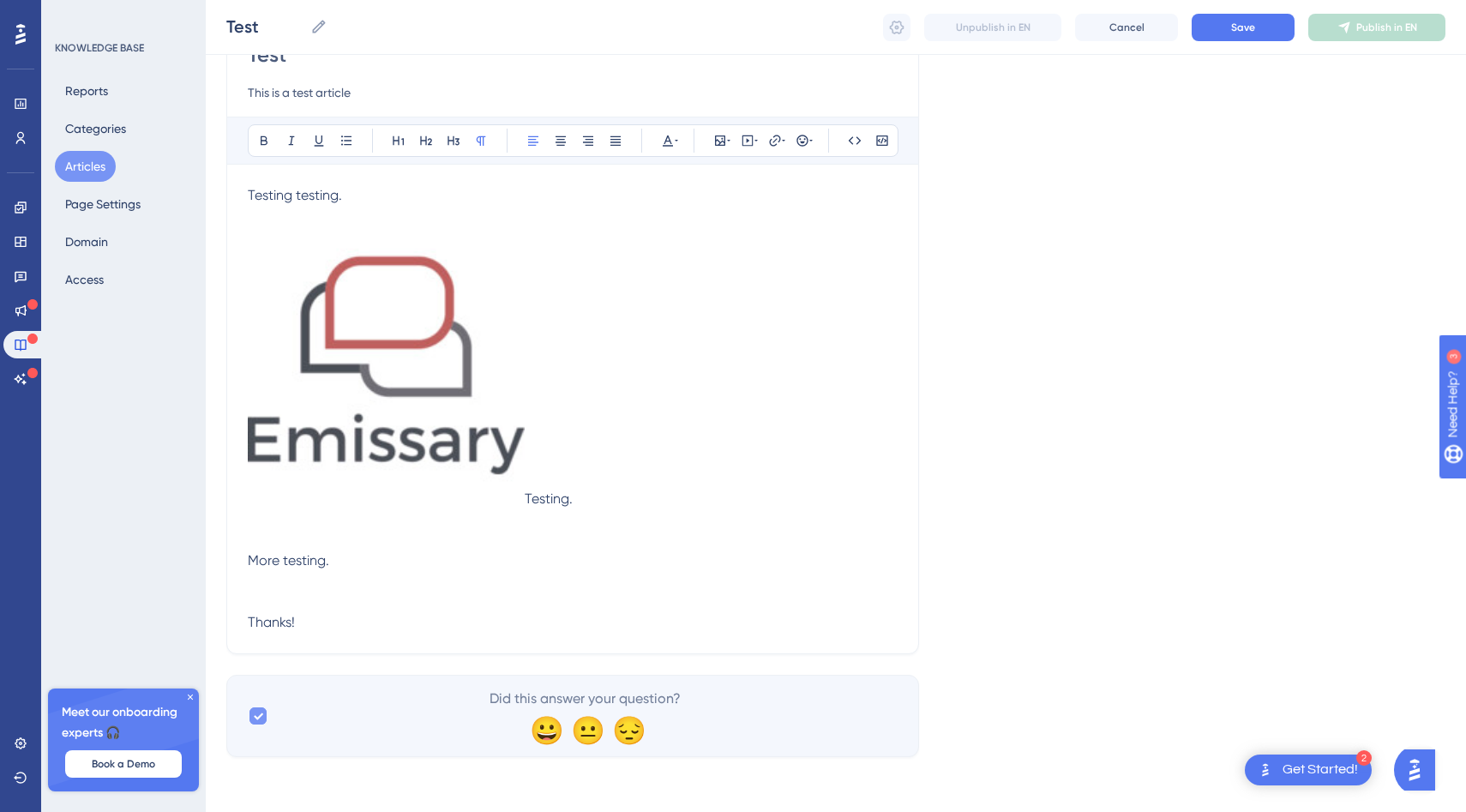
click at [248, 716] on div at bounding box center [258, 716] width 21 height 21
click at [253, 717] on div at bounding box center [258, 716] width 17 height 17
checkbox input "true"
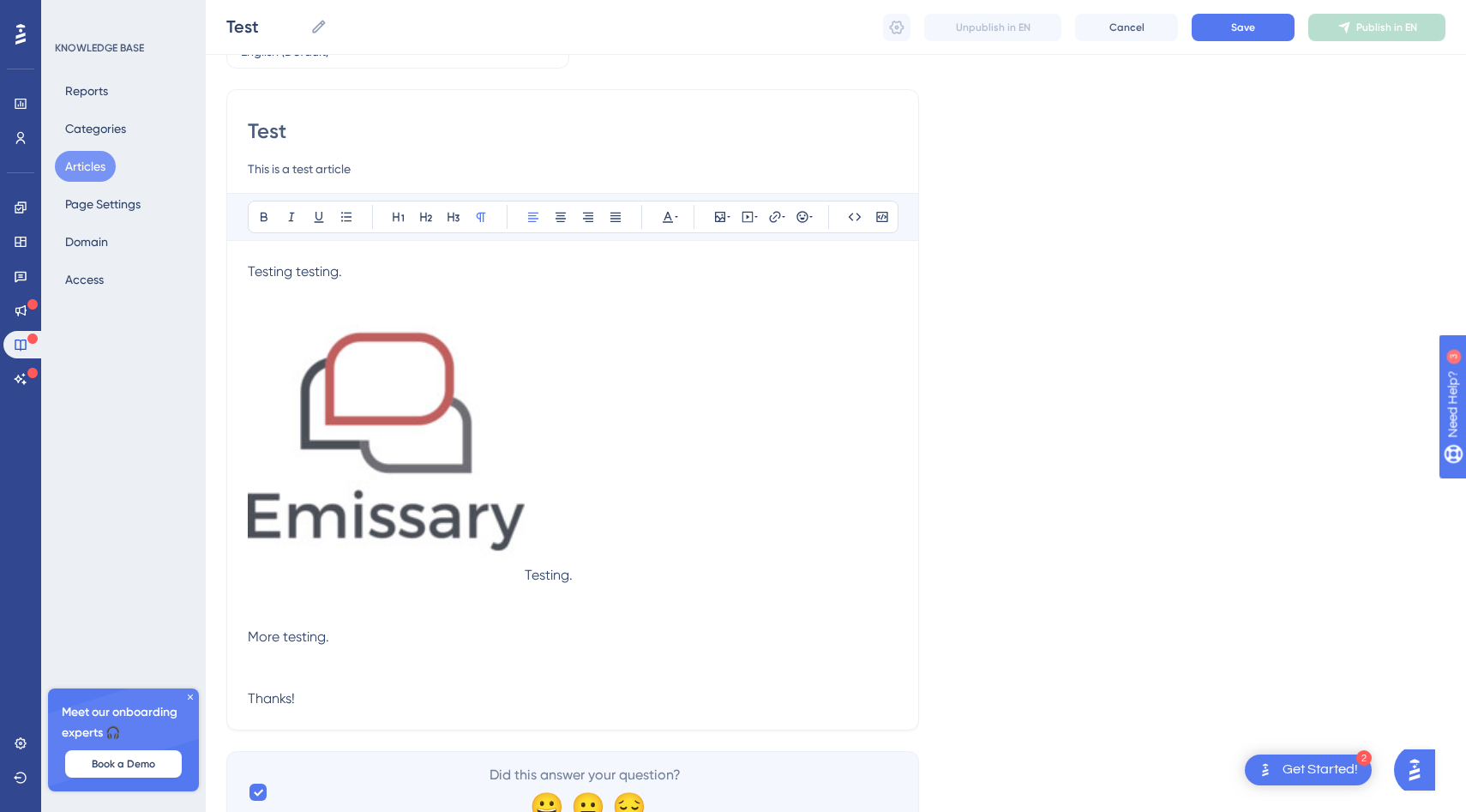
scroll to position [0, 0]
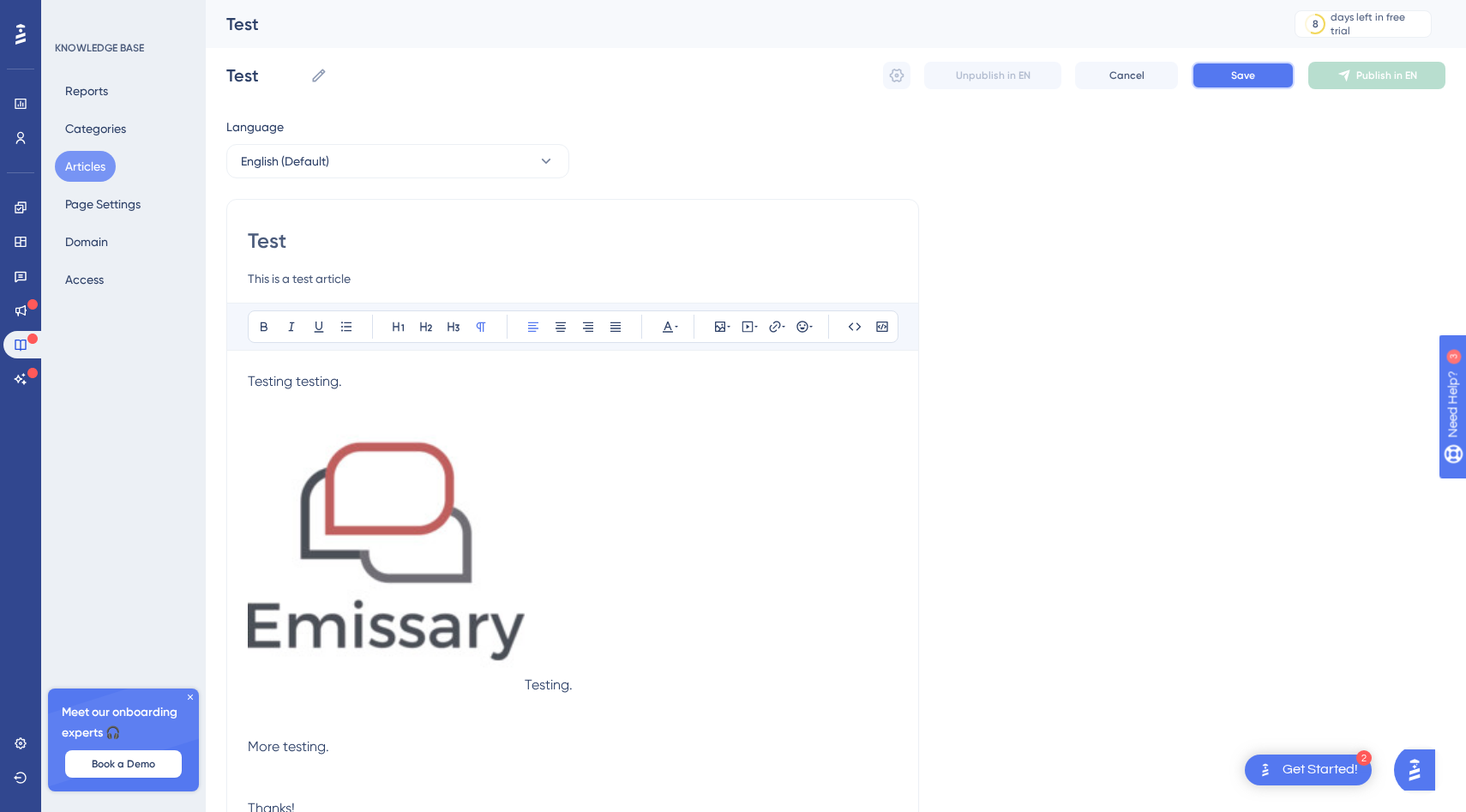
click at [1256, 79] on button "Save" at bounding box center [1243, 75] width 103 height 28
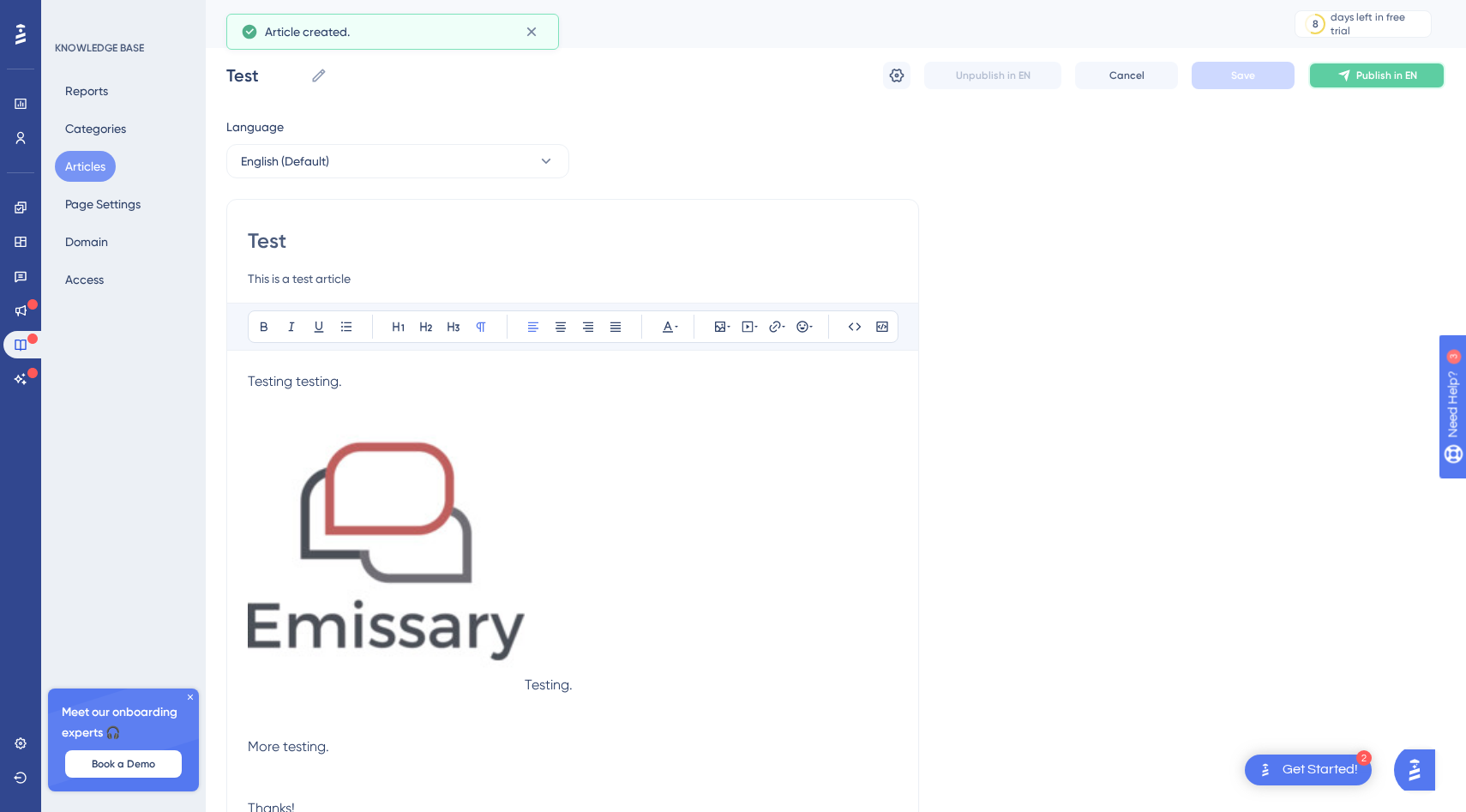
click at [1368, 75] on span "Publish in EN" at bounding box center [1387, 75] width 61 height 13
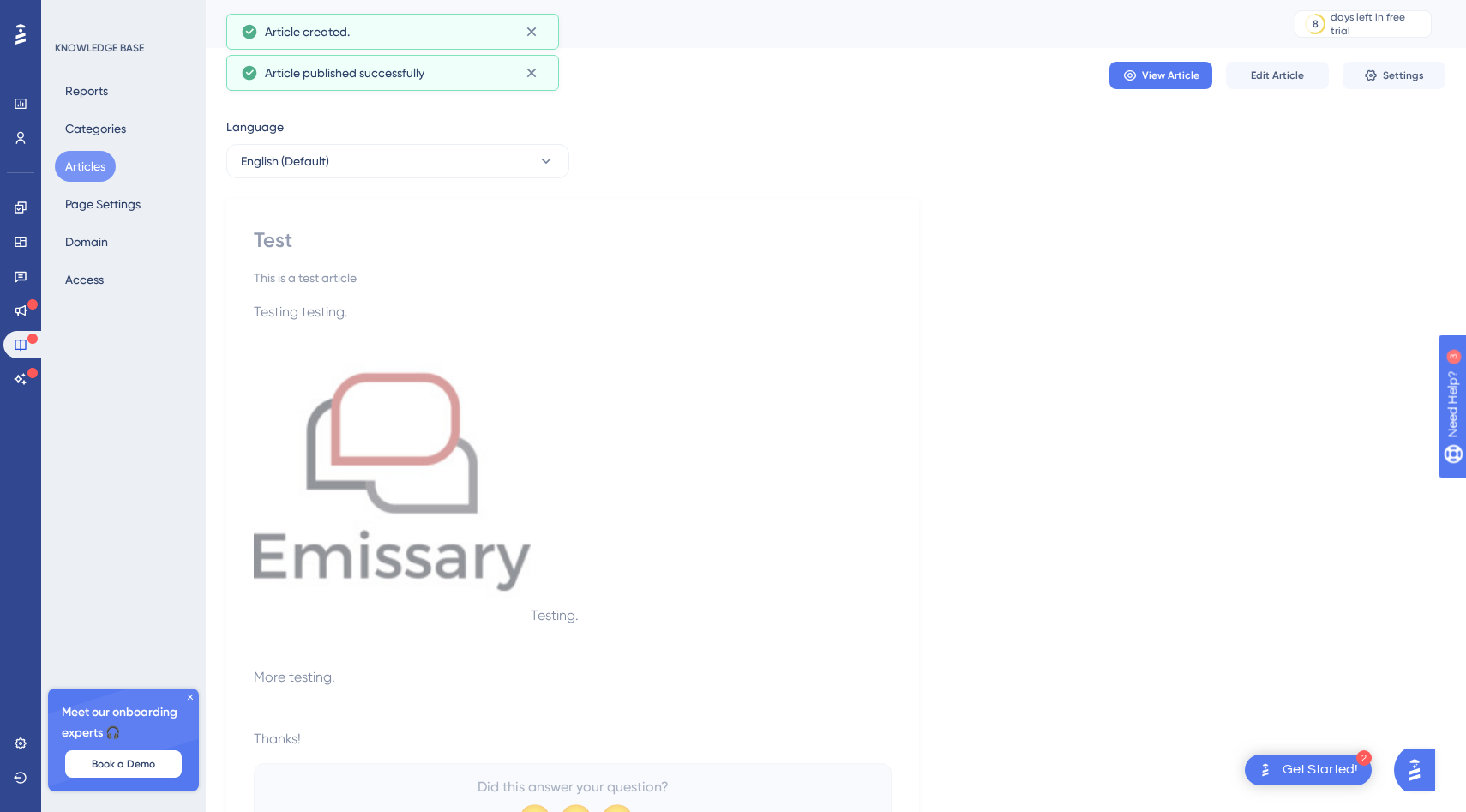
click at [1181, 106] on div "Performance Users Engagement Widgets Feedback Product Updates Knowledge Base AI…" at bounding box center [835, 452] width 1261 height 903
click at [1177, 82] on span "View Article" at bounding box center [1171, 75] width 57 height 13
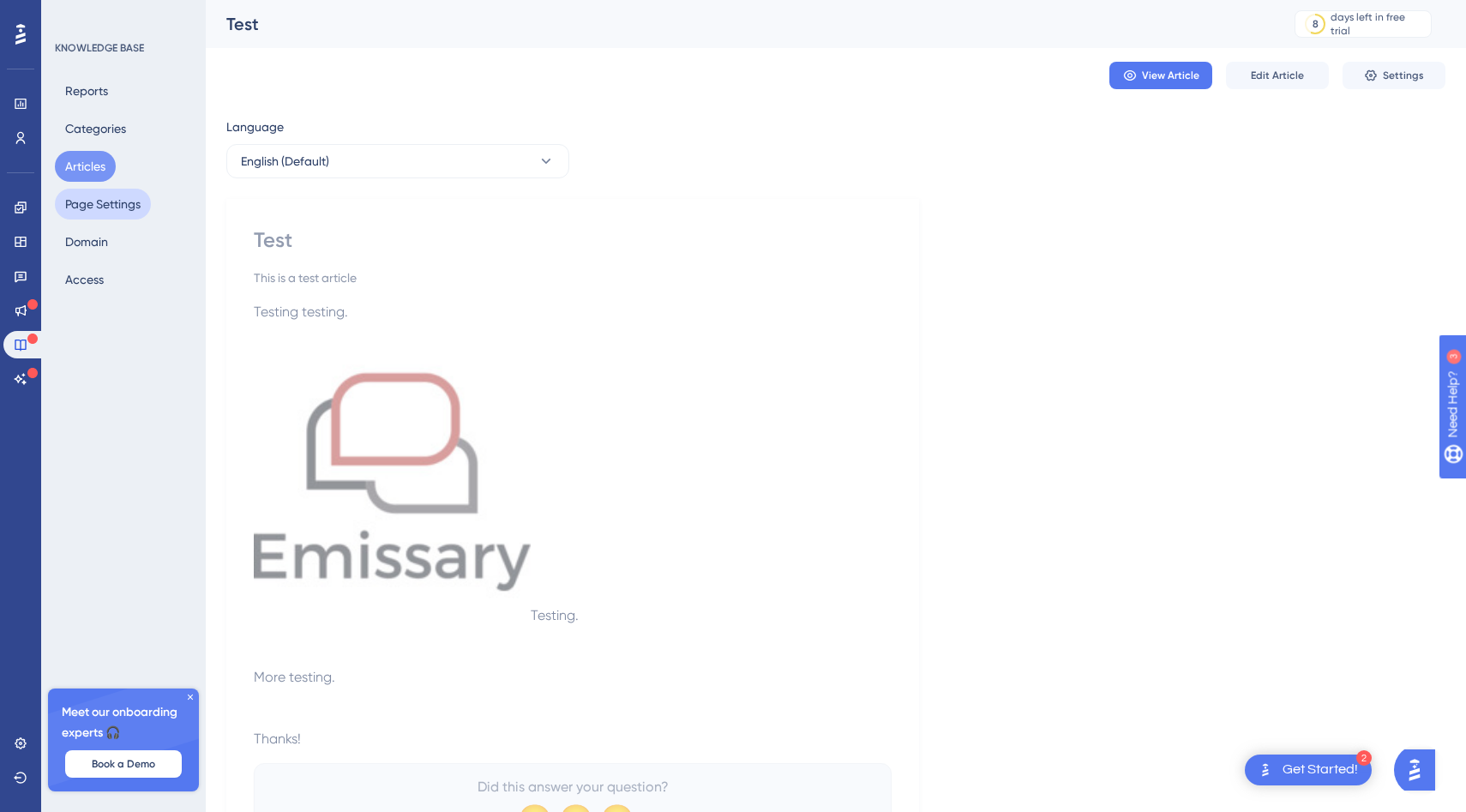
click at [98, 215] on button "Page Settings" at bounding box center [103, 203] width 96 height 30
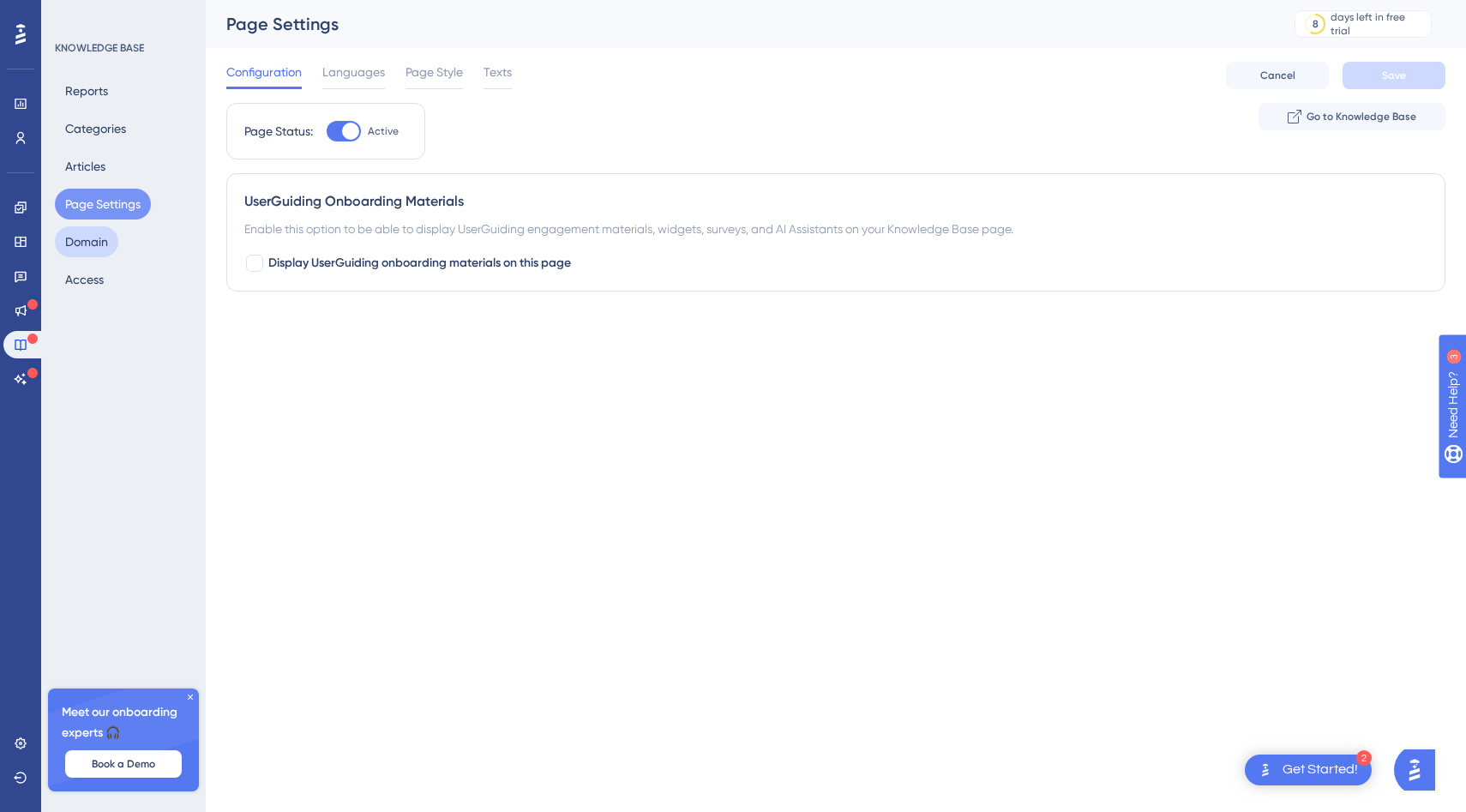
click at [98, 229] on button "Domain" at bounding box center [87, 242] width 64 height 30
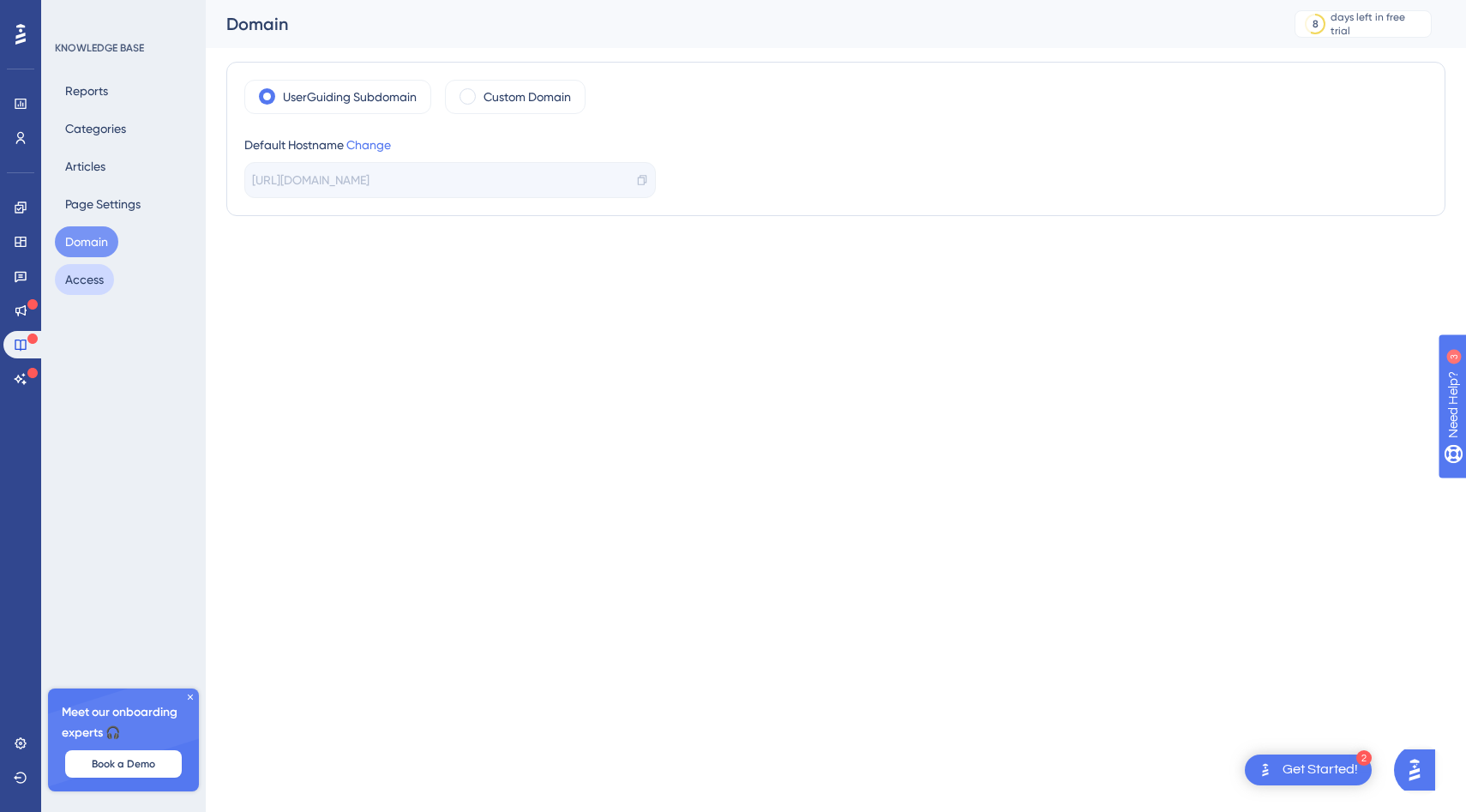
click at [110, 281] on button "Access" at bounding box center [85, 280] width 59 height 30
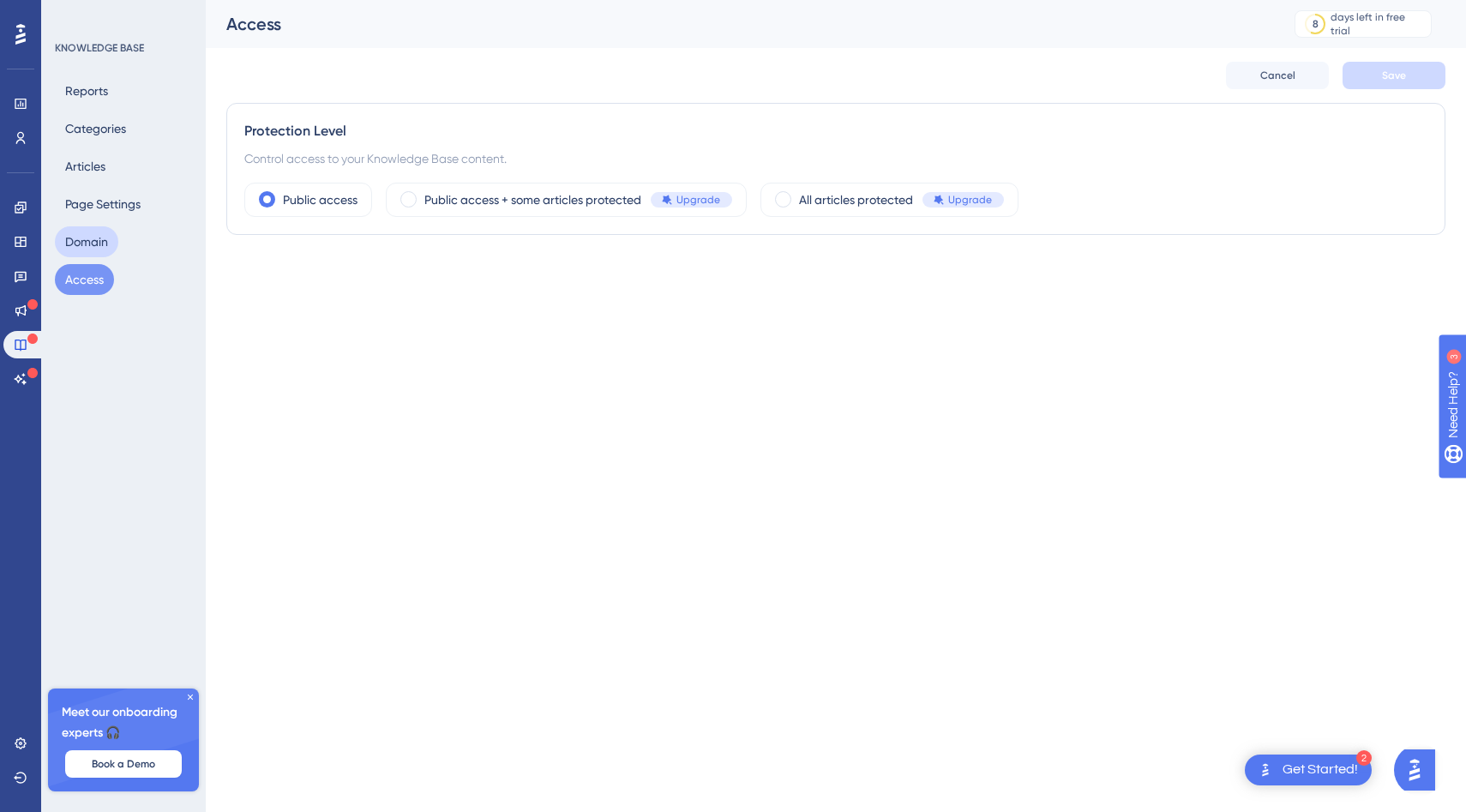
click at [114, 239] on button "Domain" at bounding box center [87, 242] width 64 height 30
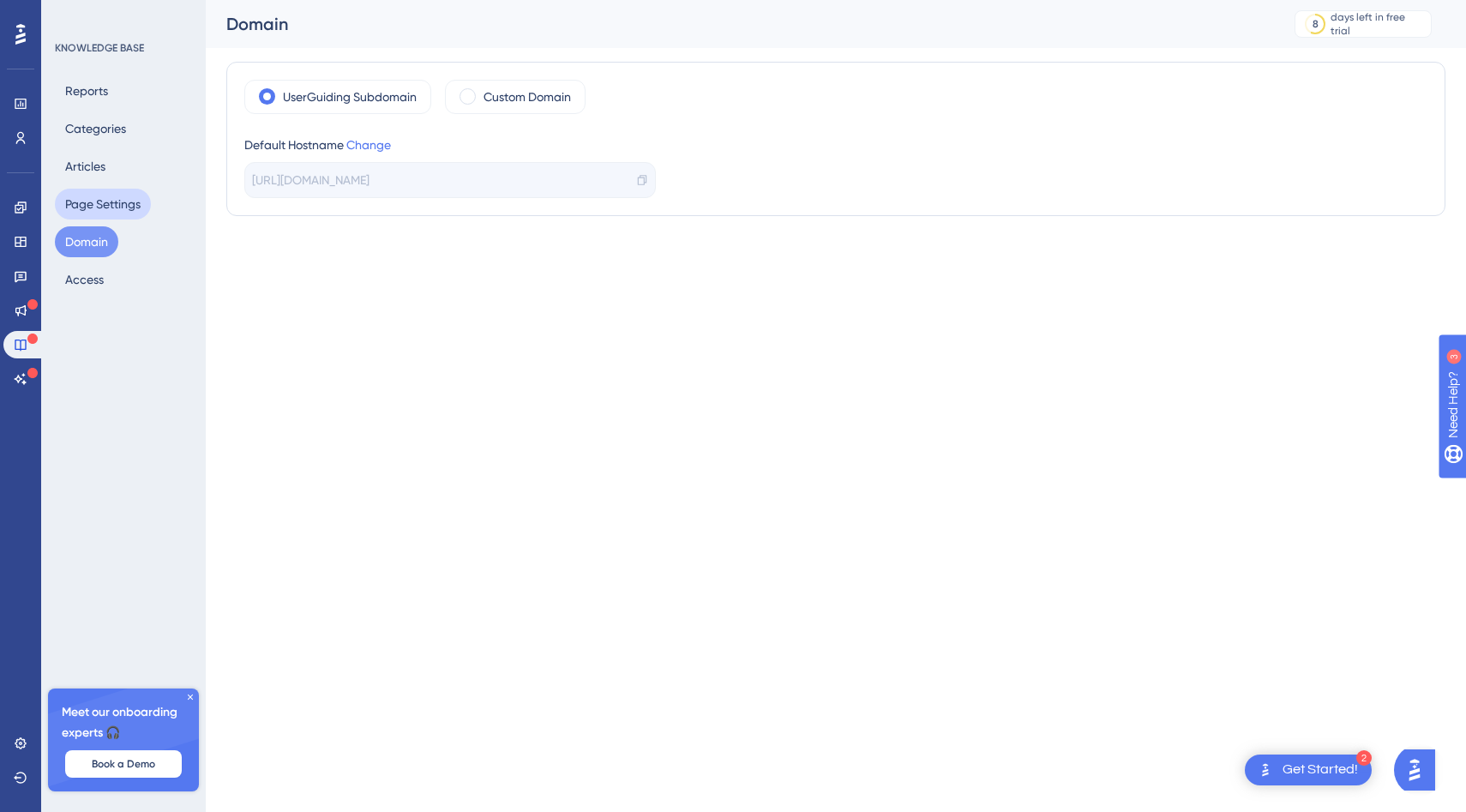
click at [107, 203] on button "Page Settings" at bounding box center [103, 203] width 96 height 30
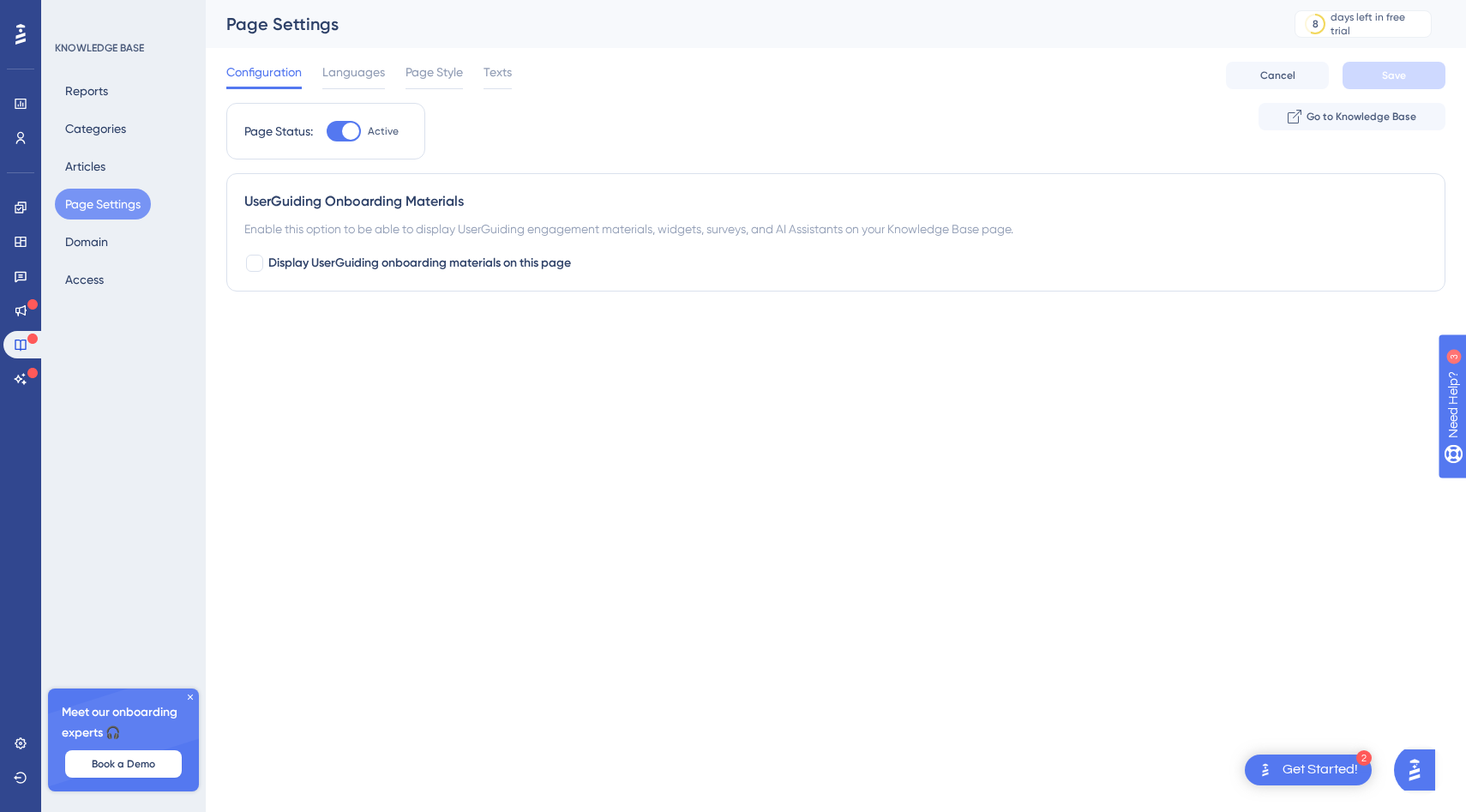
click at [123, 176] on div "Reports Categories Articles Page Settings Domain Access" at bounding box center [125, 184] width 139 height 220
click at [83, 164] on button "Articles" at bounding box center [86, 166] width 61 height 30
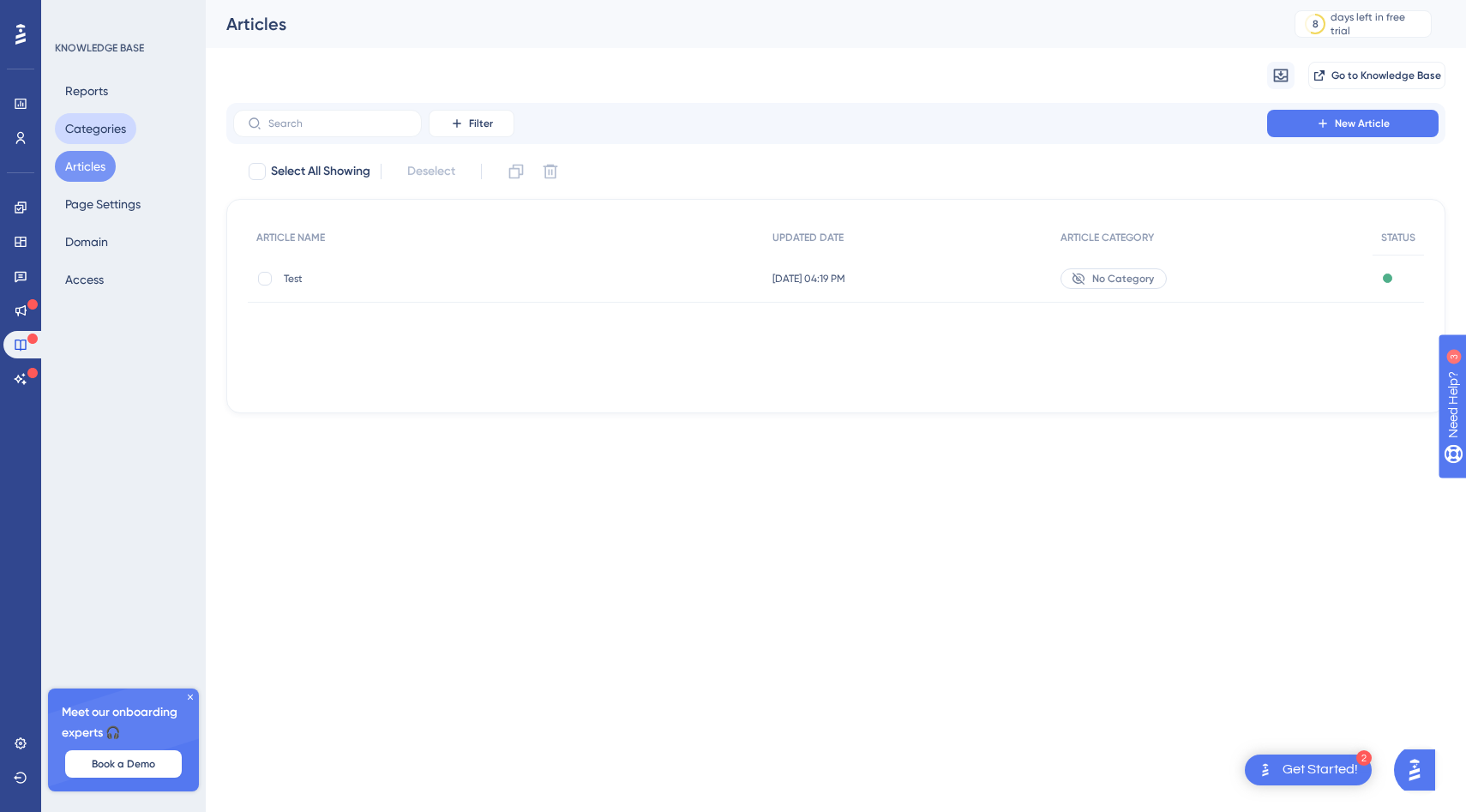
drag, startPoint x: 103, startPoint y: 132, endPoint x: 335, endPoint y: 298, distance: 285.3
click at [335, 296] on div "Performance Users Engagement Widgets Feedback Product Updates Knowledge Base AI…" at bounding box center [835, 220] width 1261 height 440
click at [1137, 281] on span "No Category" at bounding box center [1123, 279] width 62 height 13
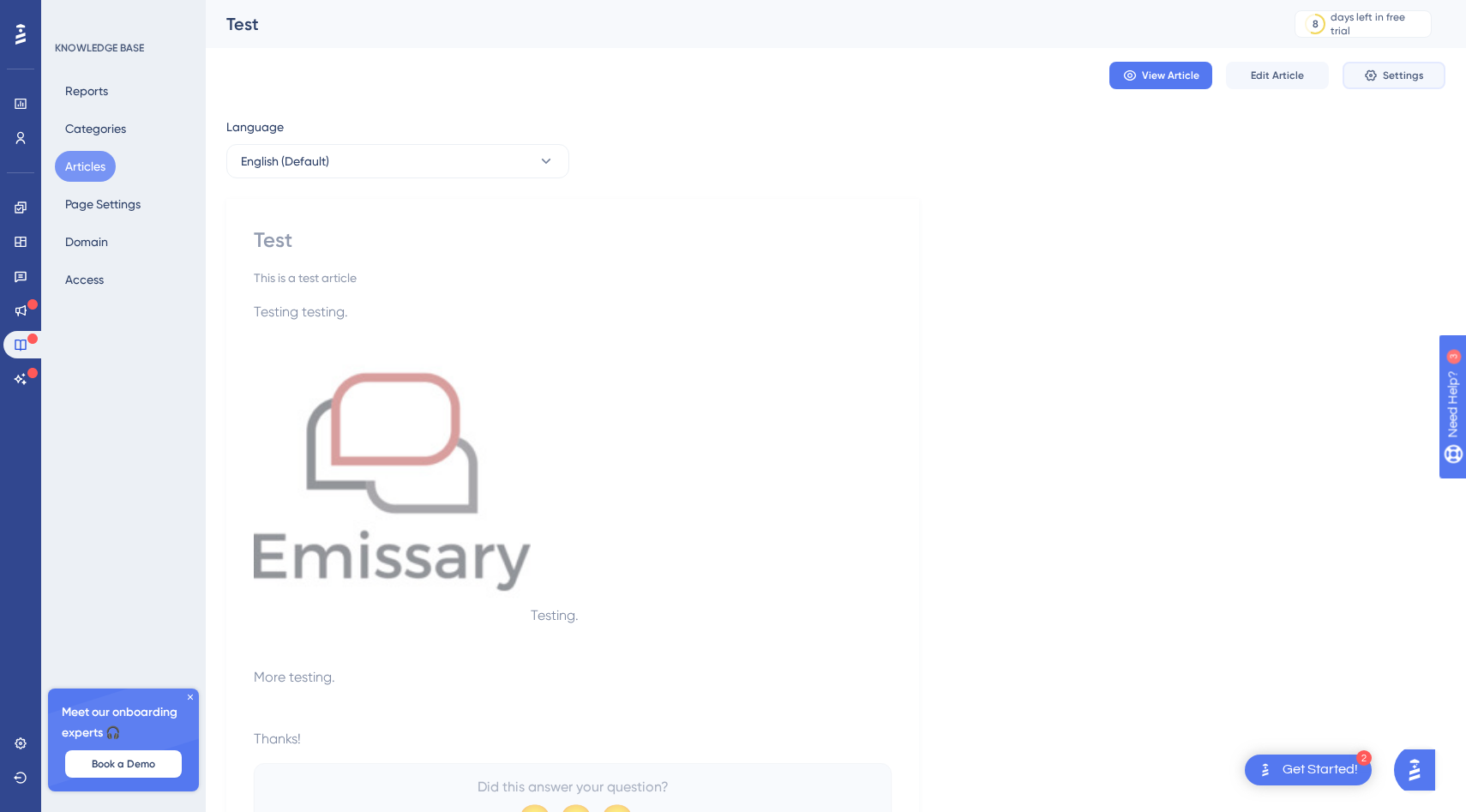
click at [1388, 74] on span "Settings" at bounding box center [1403, 75] width 41 height 13
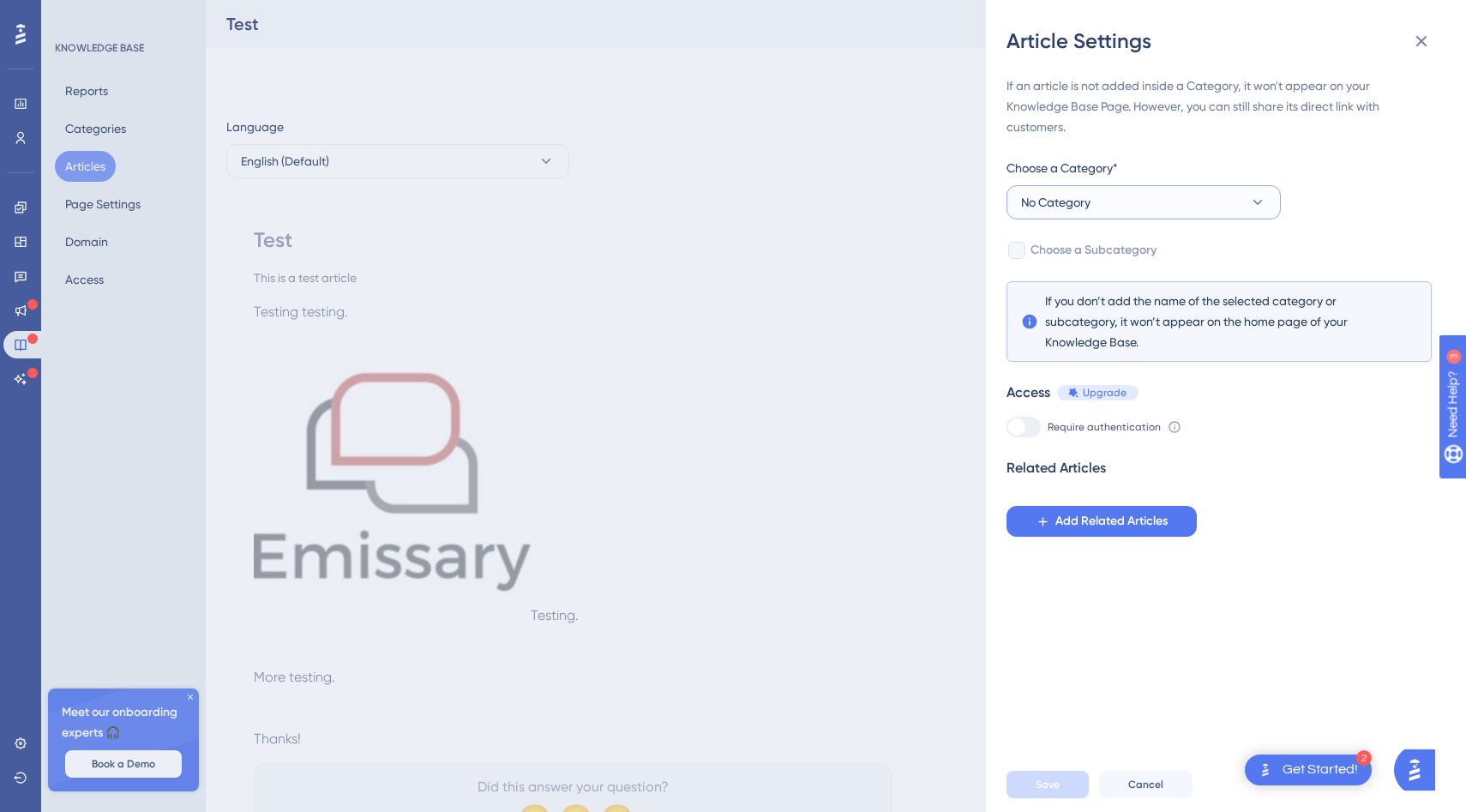
click at [1159, 194] on button "No Category" at bounding box center [1143, 203] width 274 height 34
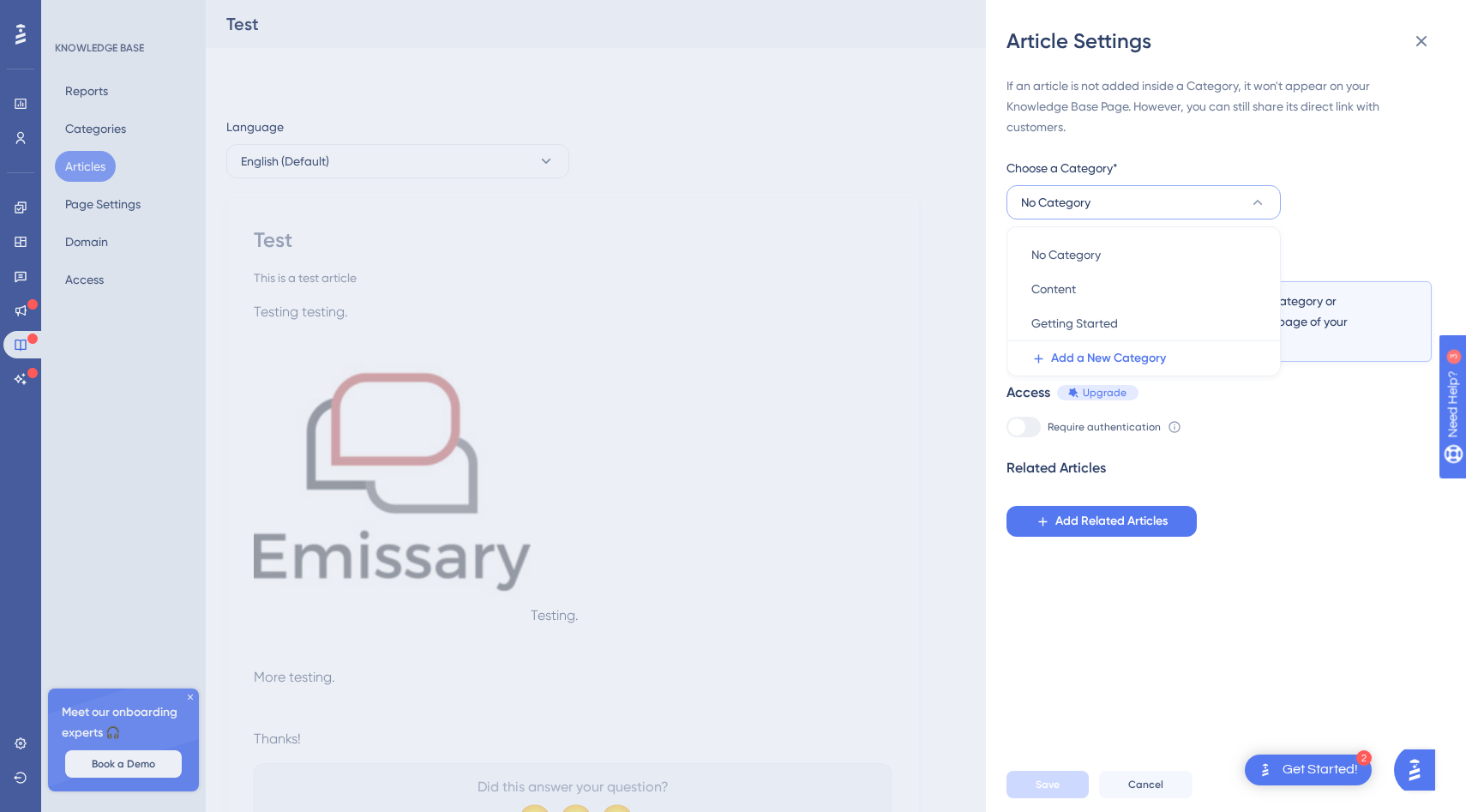
click at [1159, 194] on button "No Category" at bounding box center [1143, 203] width 274 height 34
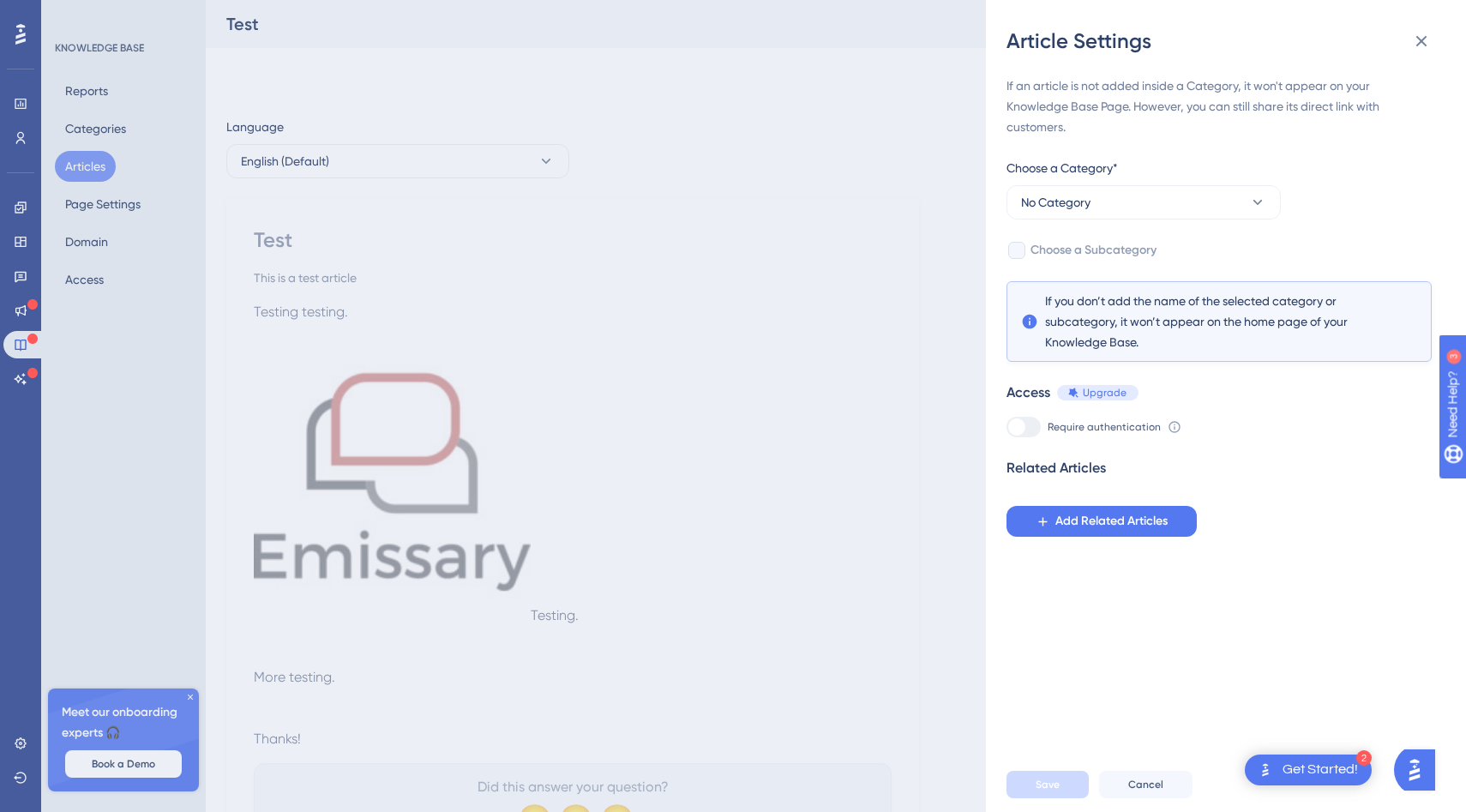
click at [947, 231] on div "Article Settings If an article is not added inside a Category, it won't appear …" at bounding box center [733, 406] width 1466 height 812
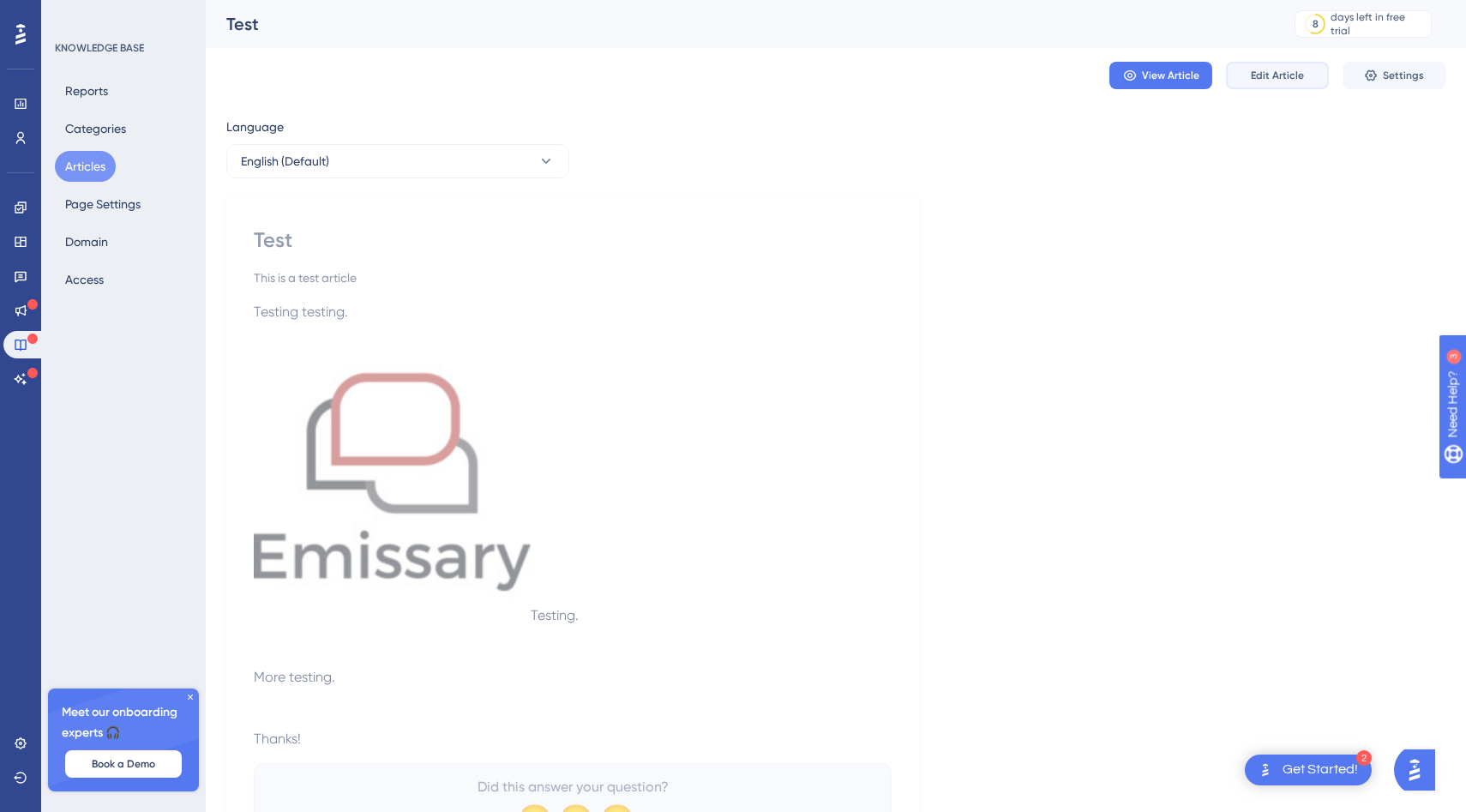
click at [1313, 83] on button "Edit Article" at bounding box center [1278, 75] width 103 height 28
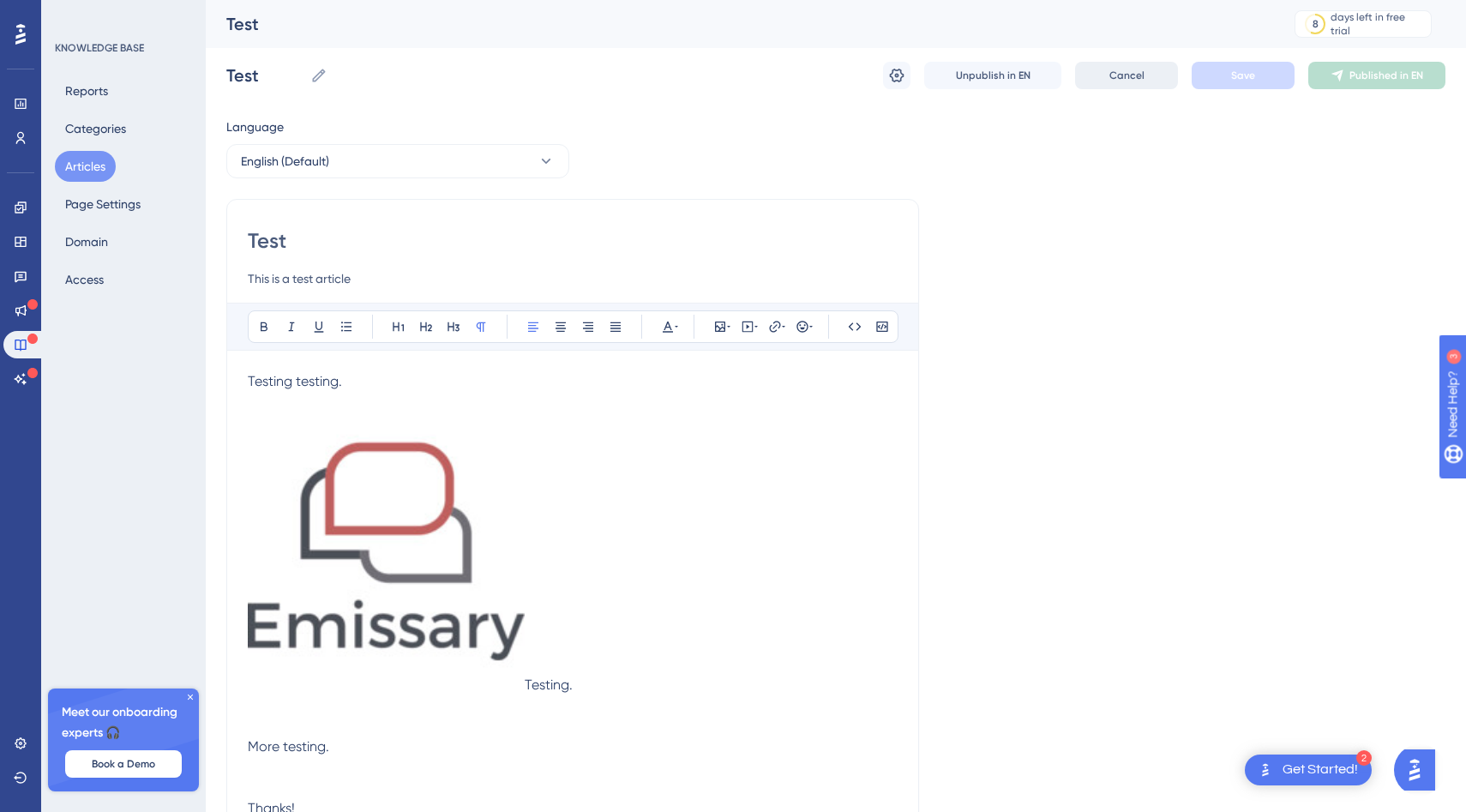
click at [1146, 78] on button "Cancel" at bounding box center [1126, 75] width 103 height 28
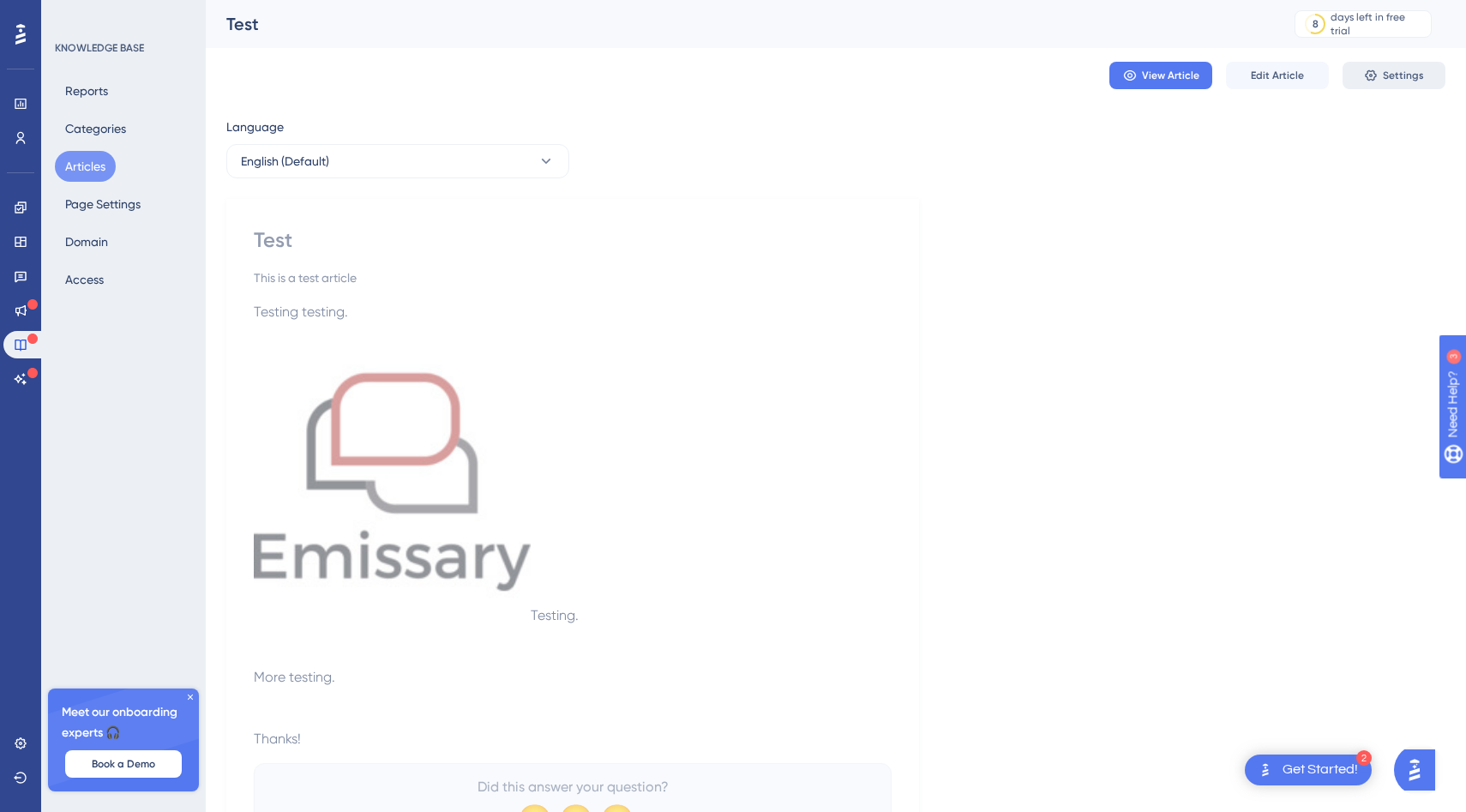
click at [1394, 75] on span "Settings" at bounding box center [1403, 75] width 41 height 13
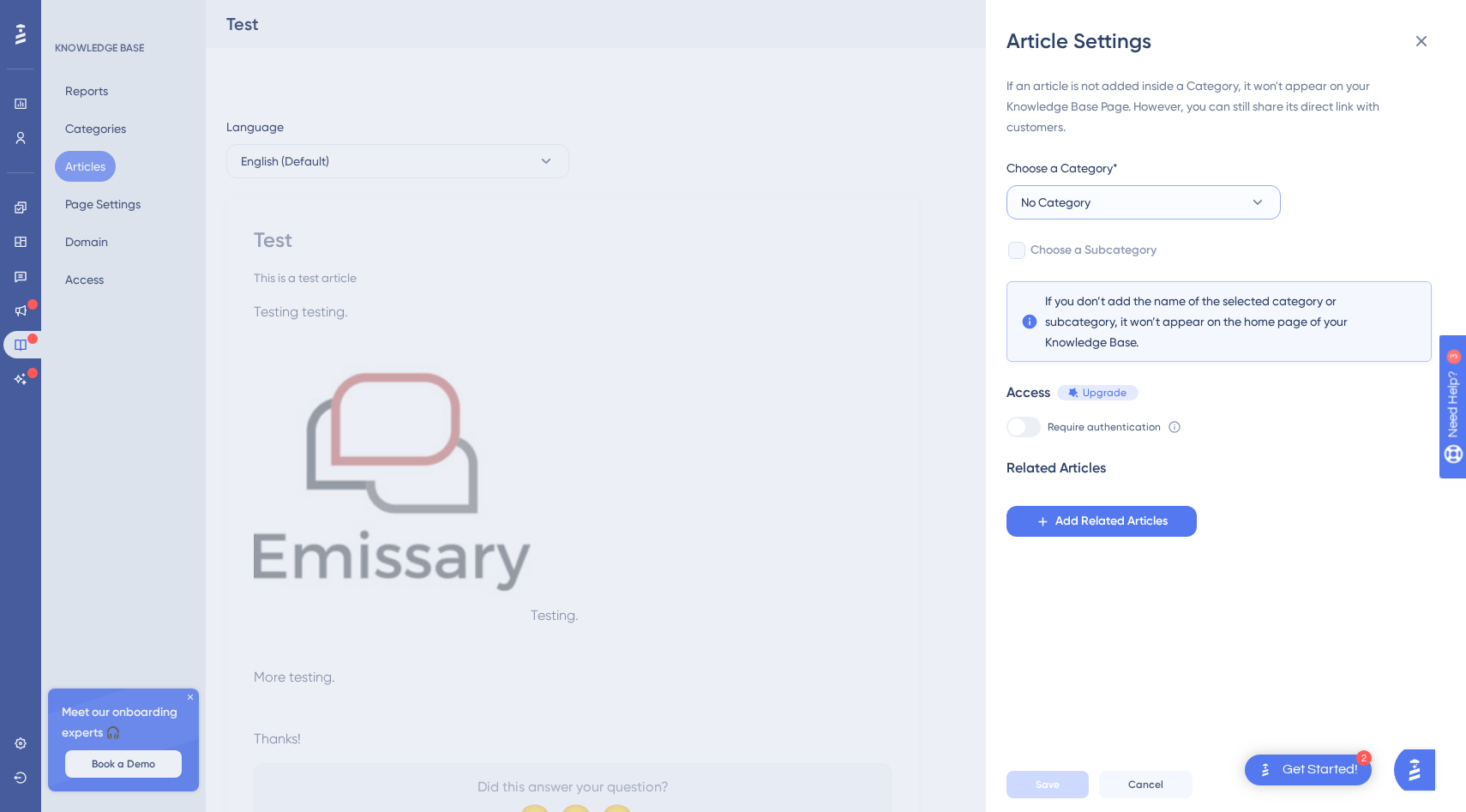
click at [1092, 193] on button "No Category" at bounding box center [1143, 203] width 274 height 34
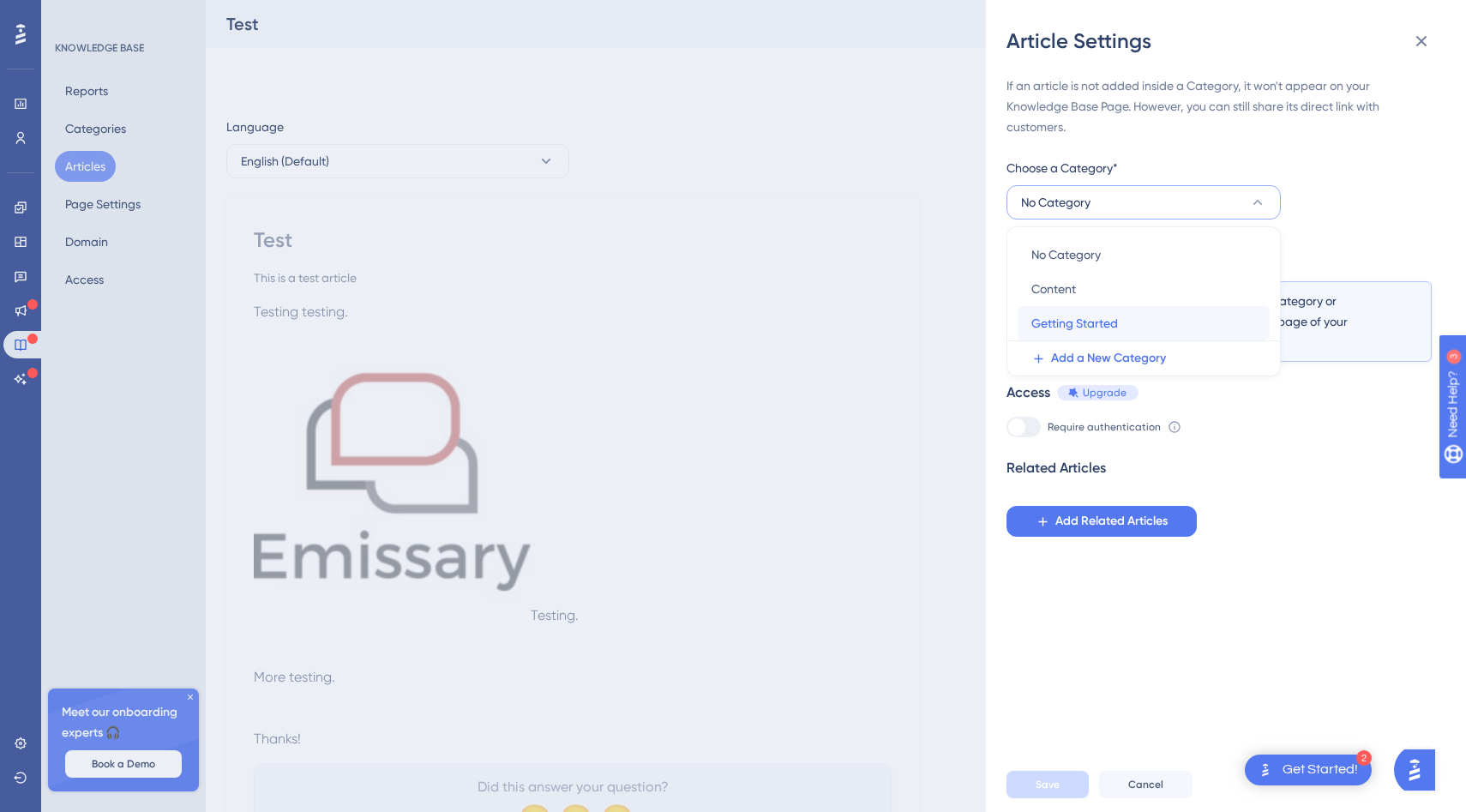
click at [1072, 306] on div "Getting Started Getting Started" at bounding box center [1143, 323] width 225 height 34
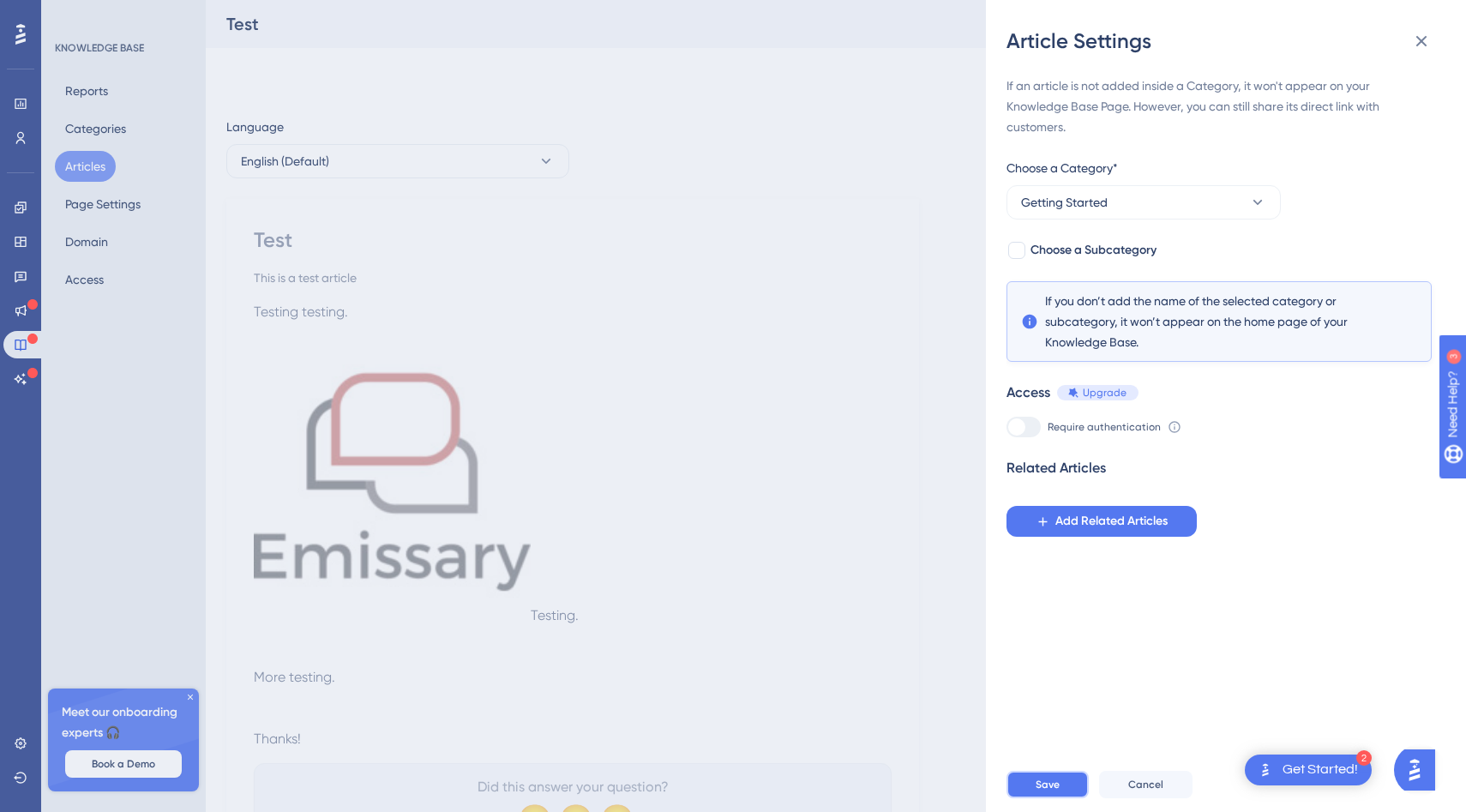
click at [1068, 779] on button "Save" at bounding box center [1047, 783] width 83 height 28
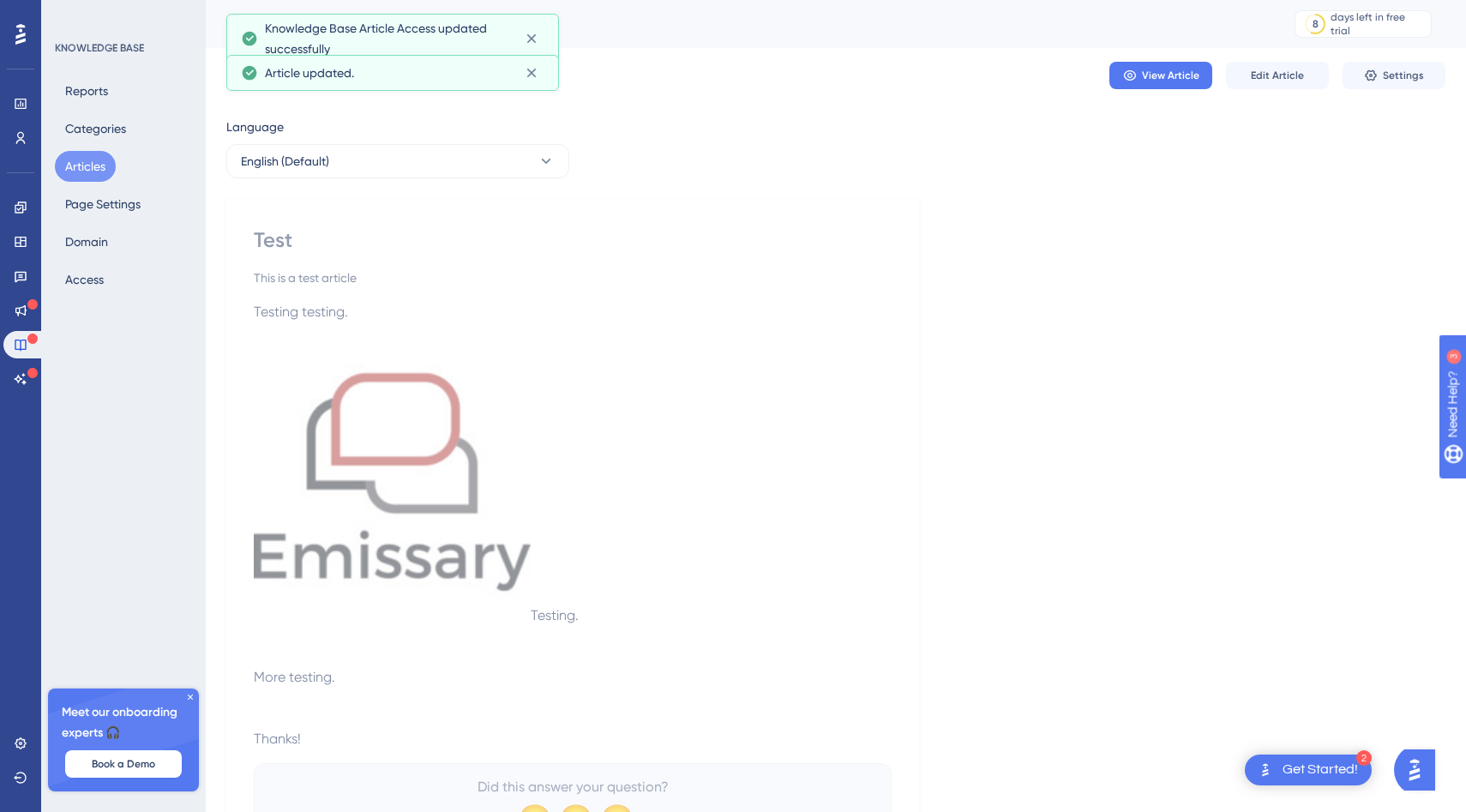
click at [83, 162] on button "Articles" at bounding box center [86, 166] width 61 height 30
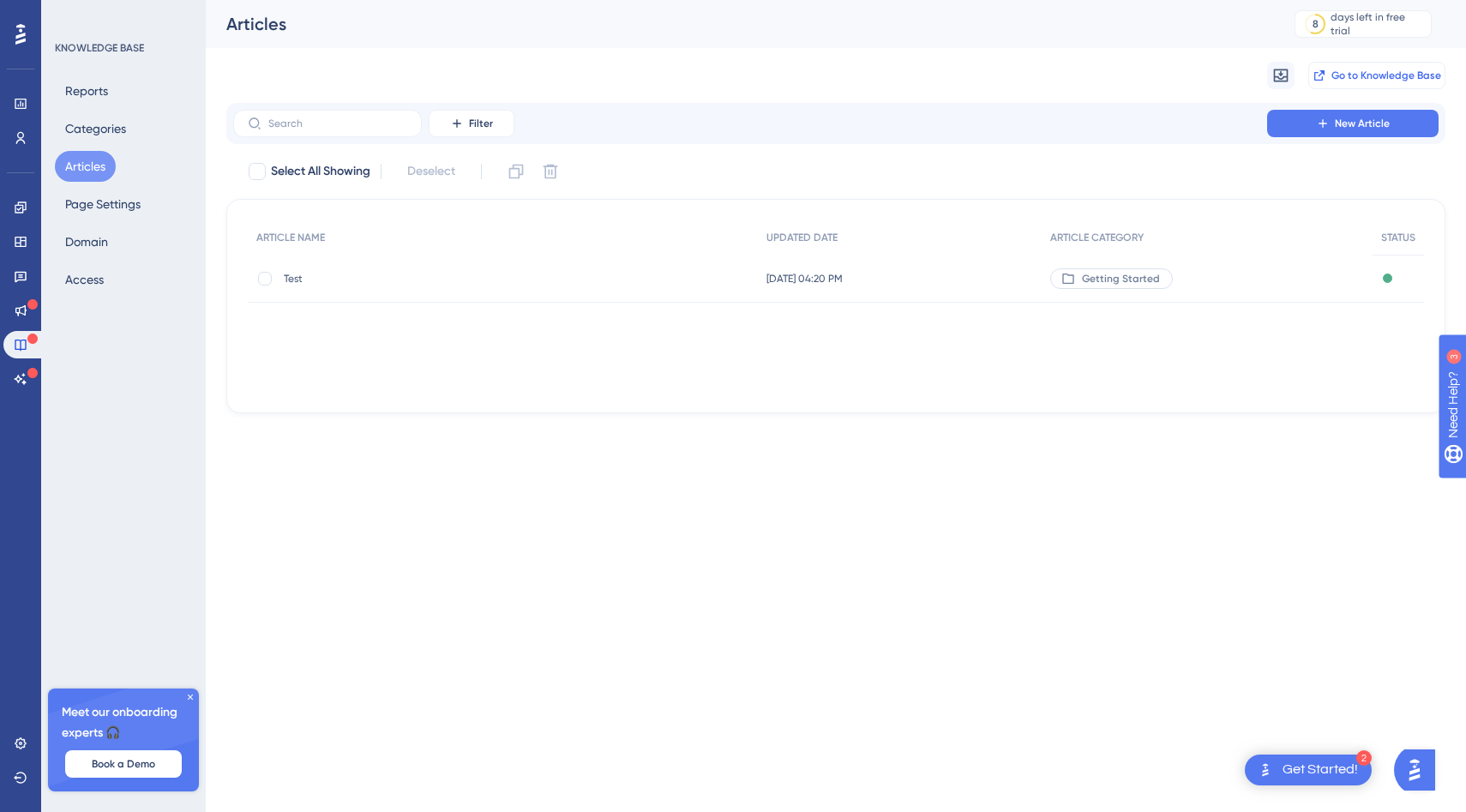
click at [1330, 72] on button "Go to Knowledge Base" at bounding box center [1377, 75] width 137 height 28
click at [74, 96] on button "Reports" at bounding box center [87, 90] width 64 height 30
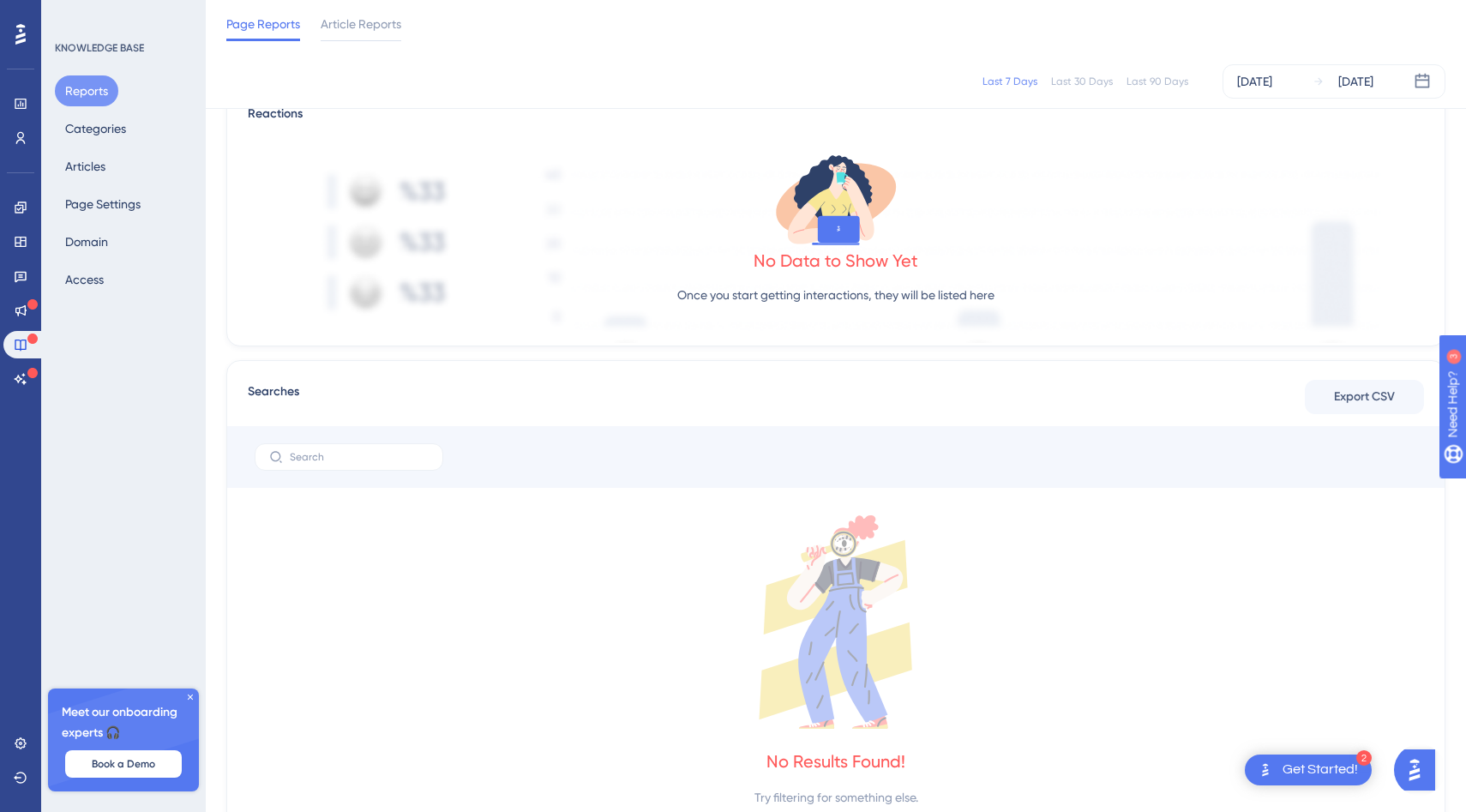
scroll to position [435, 0]
click at [359, 28] on span "Article Reports" at bounding box center [361, 24] width 81 height 21
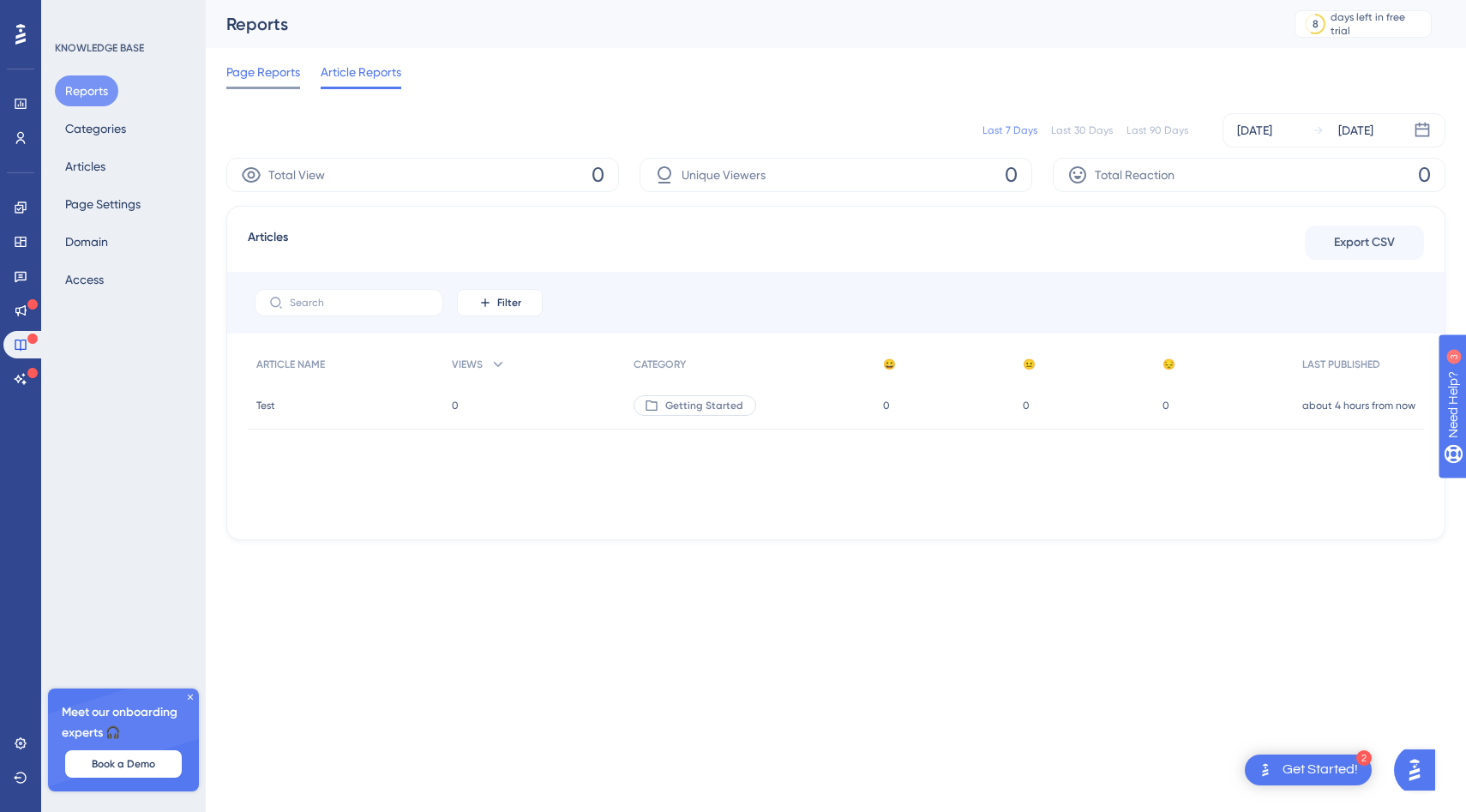
click at [256, 68] on span "Page Reports" at bounding box center [264, 72] width 74 height 21
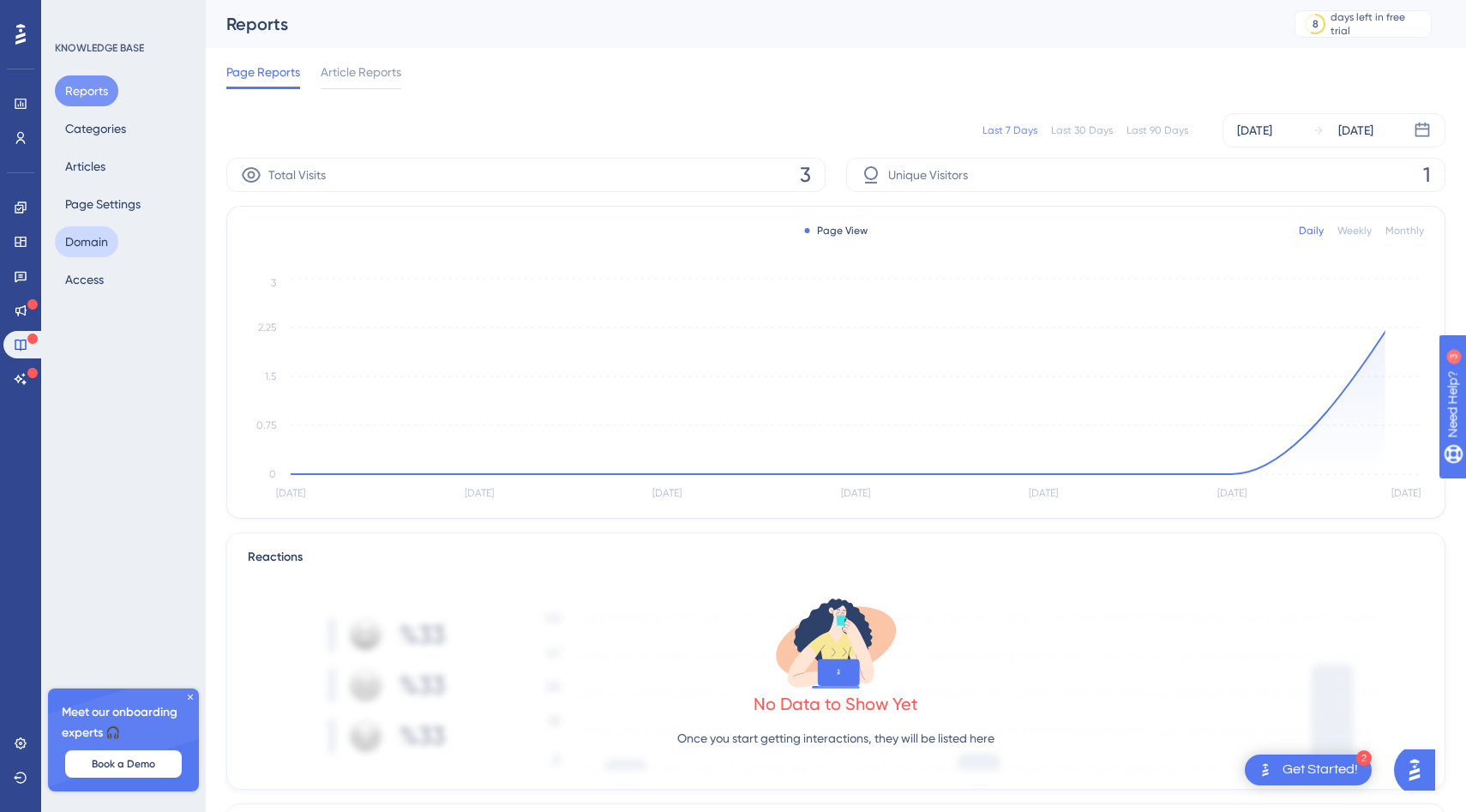
click at [100, 236] on button "Domain" at bounding box center [87, 242] width 64 height 30
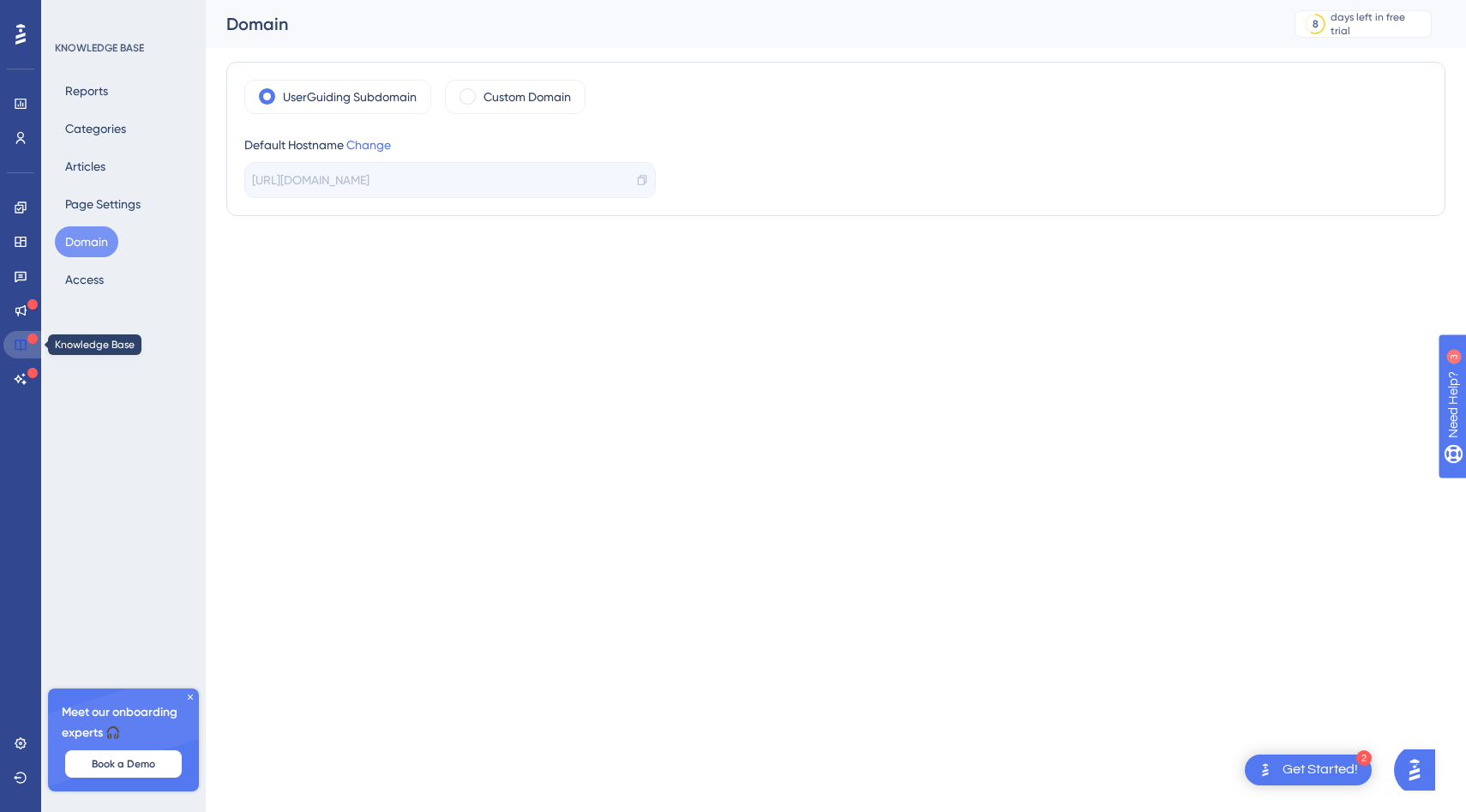
click at [13, 340] on icon at bounding box center [20, 344] width 13 height 13
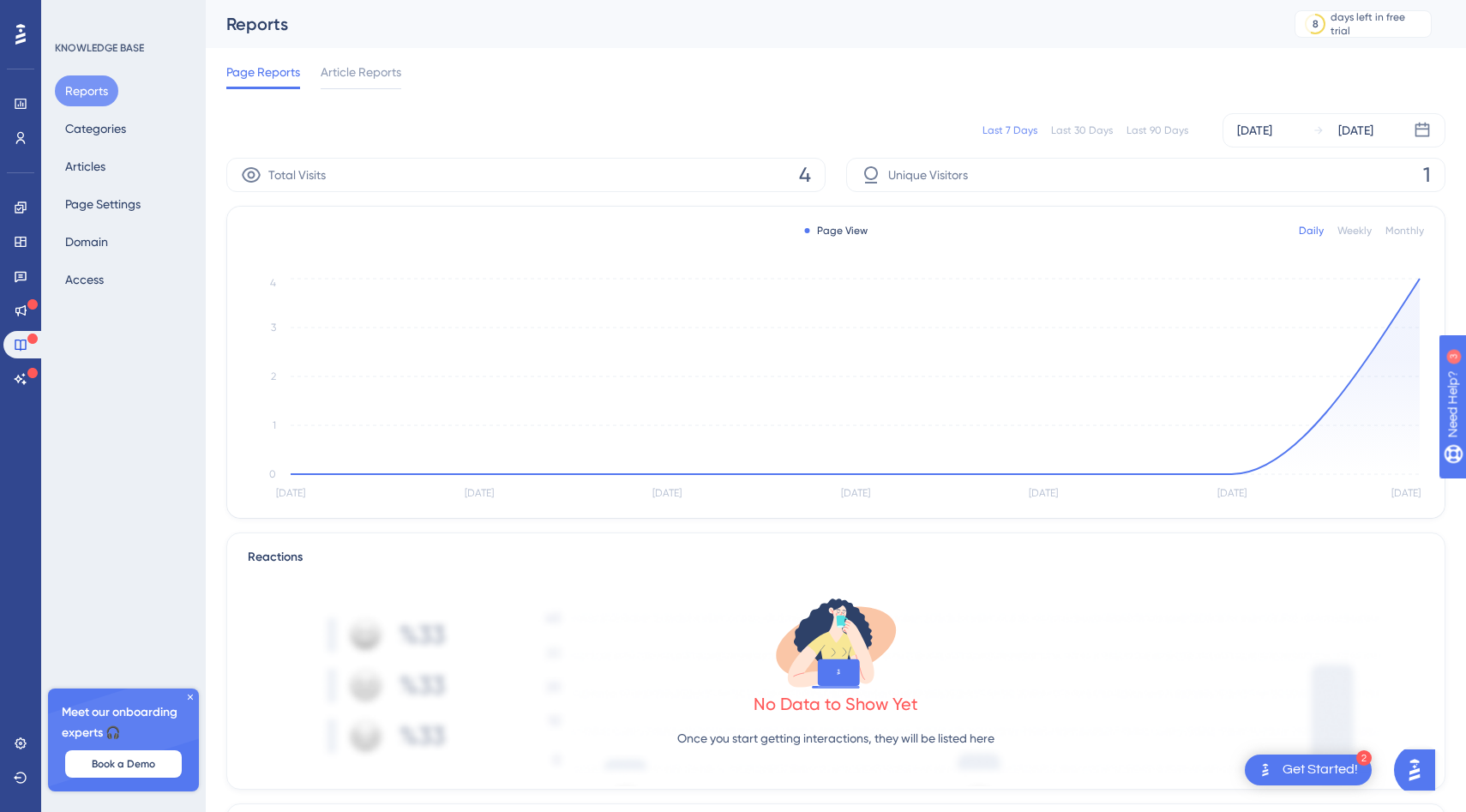
click at [1275, 758] on div "2 Get Started!" at bounding box center [1308, 769] width 127 height 30
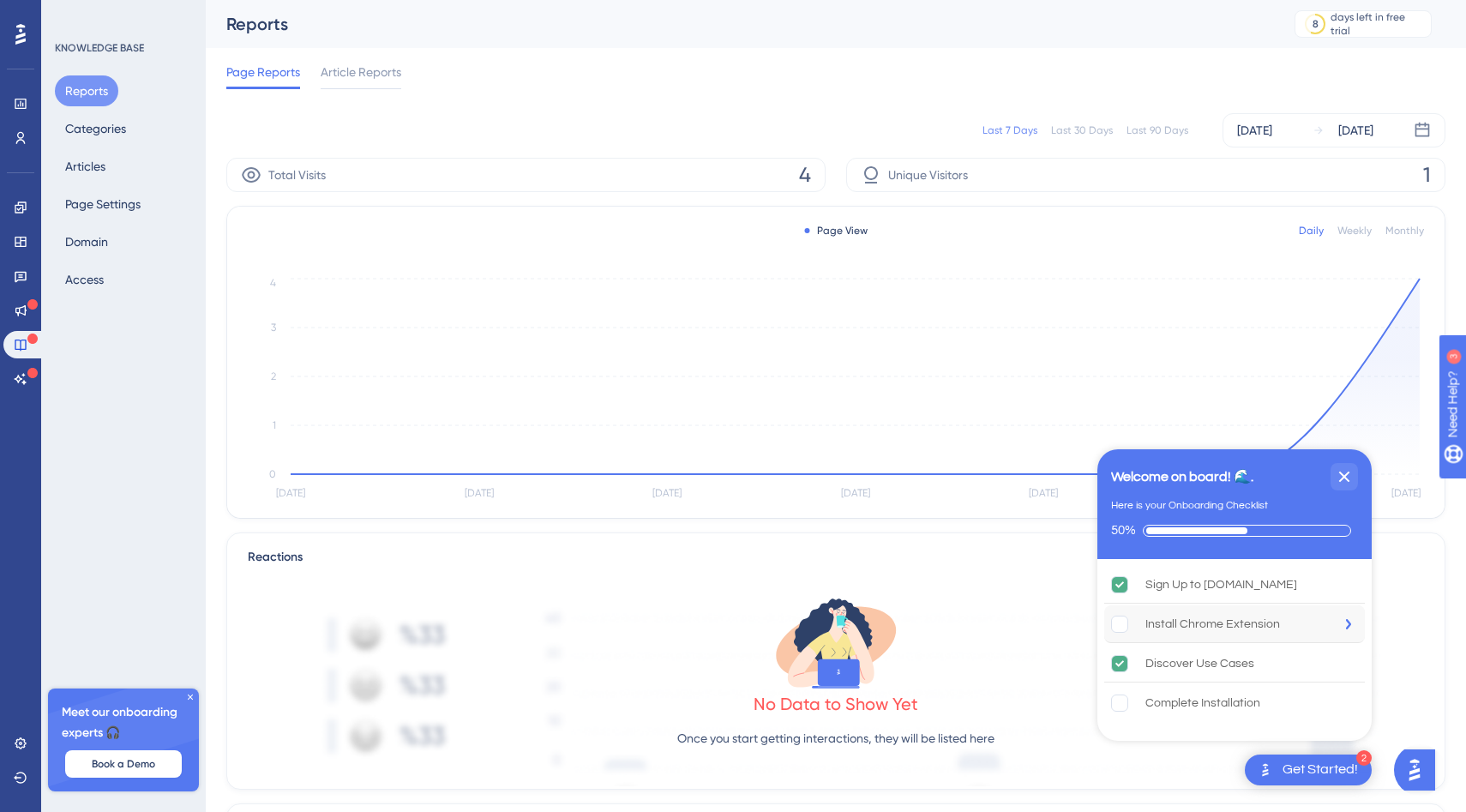
click at [1293, 620] on div "Install Chrome Extension" at bounding box center [1235, 624] width 261 height 38
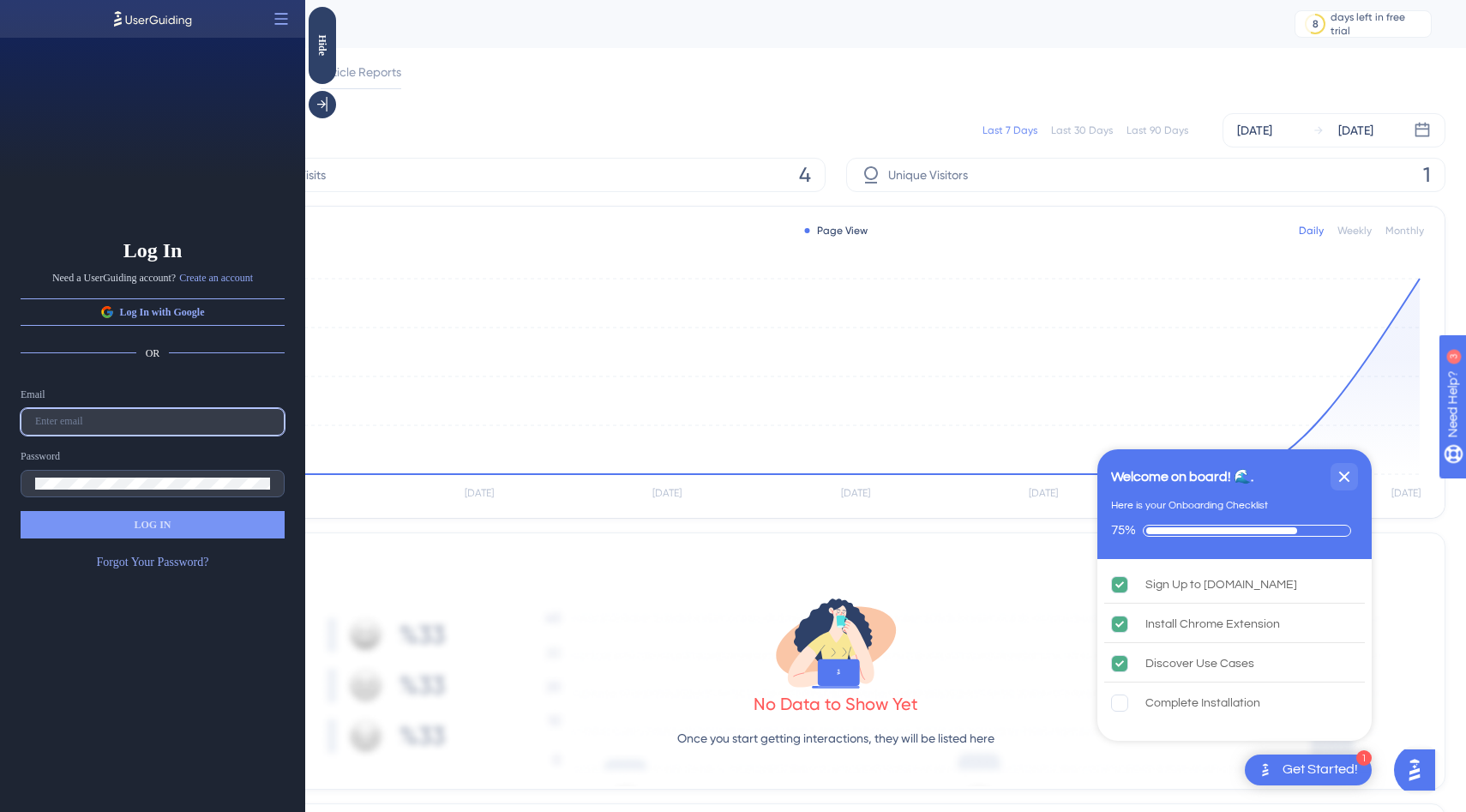
click at [206, 416] on input "text" at bounding box center [152, 421] width 235 height 12
type input "maggie.nunn@emissary.ai"
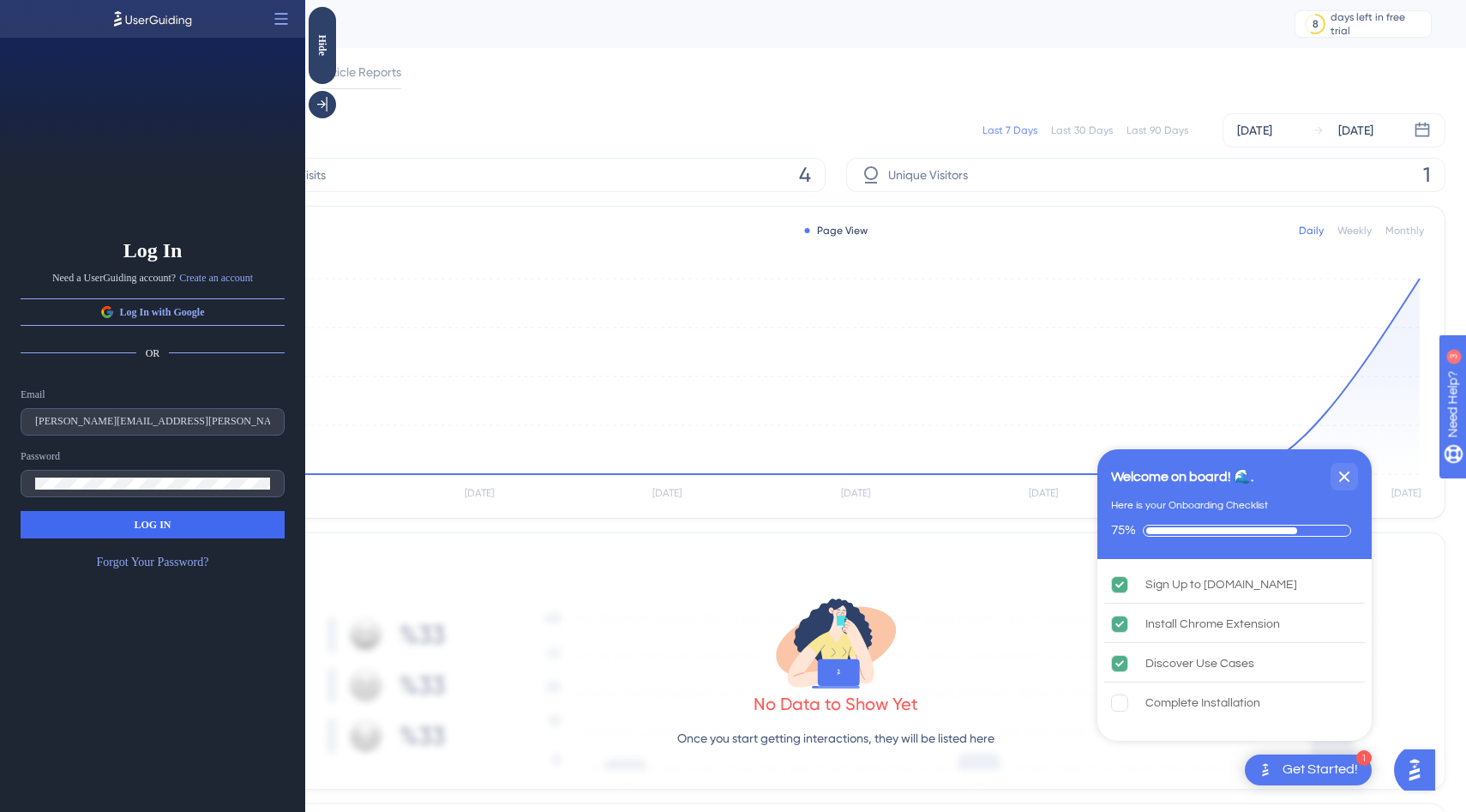
click at [174, 508] on div "Email maggie.nunn@emissary.ai Password LOG IN Forgot Your Password?" at bounding box center [153, 479] width 264 height 185
click at [174, 515] on button "LOG IN" at bounding box center [153, 524] width 264 height 28
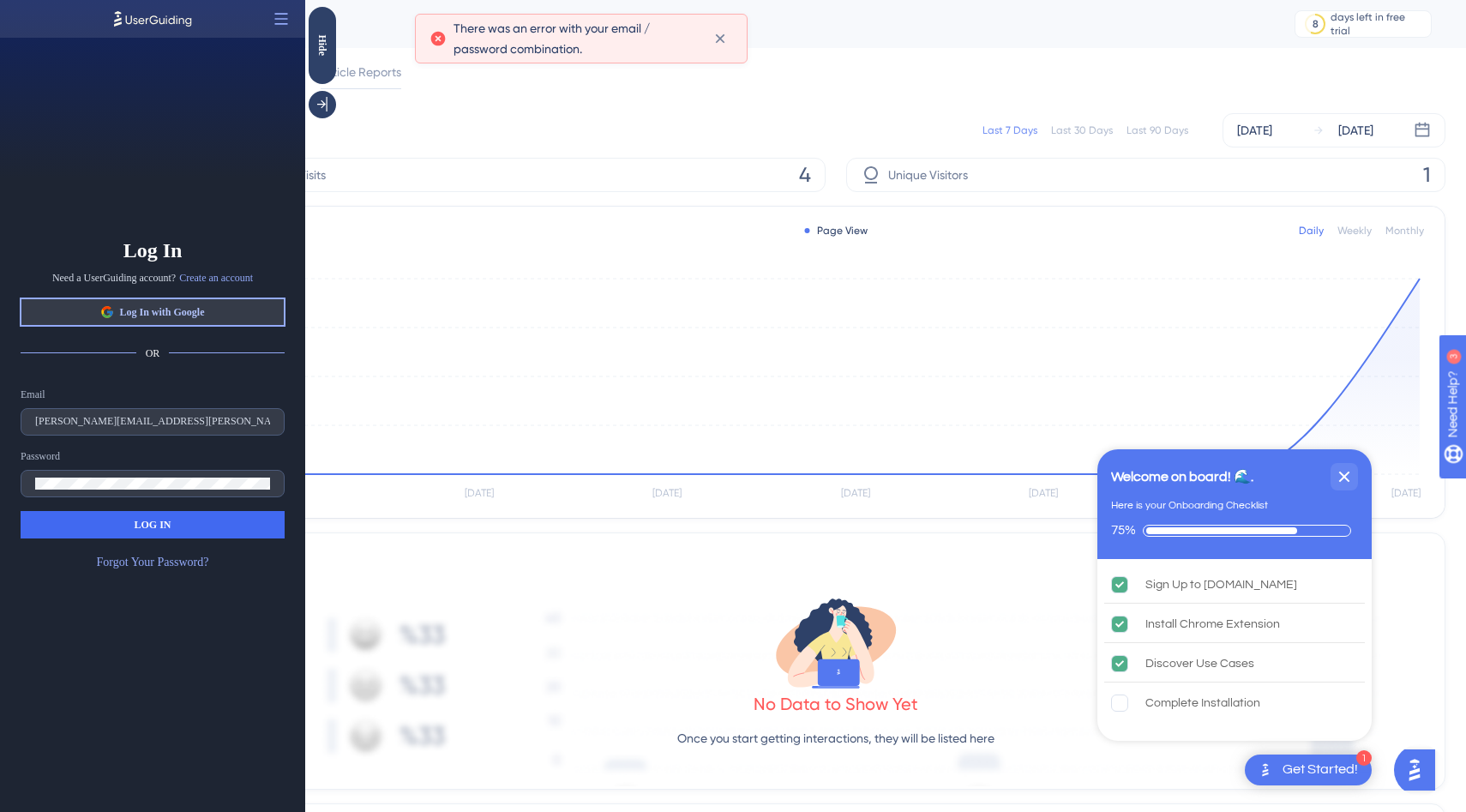
click at [189, 308] on span "Log In with Google" at bounding box center [161, 312] width 85 height 13
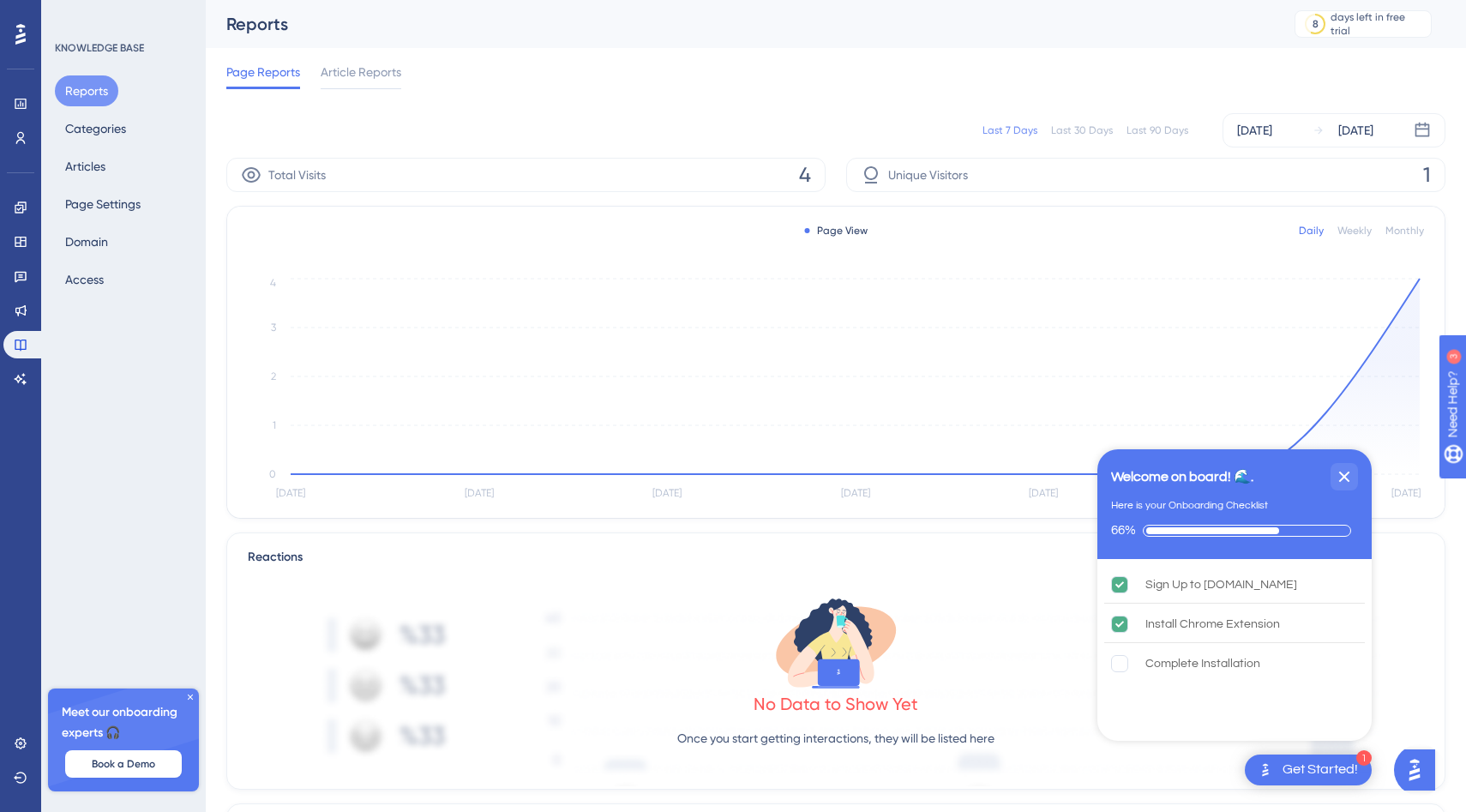
click at [27, 327] on div "Engagement Widgets Feedback Product Updates Knowledge Base AI Assistant" at bounding box center [21, 293] width 34 height 199
click at [20, 324] on div "Engagement Widgets Feedback Product Updates Knowledge Base AI Assistant" at bounding box center [21, 293] width 34 height 199
click at [20, 318] on link at bounding box center [21, 310] width 34 height 28
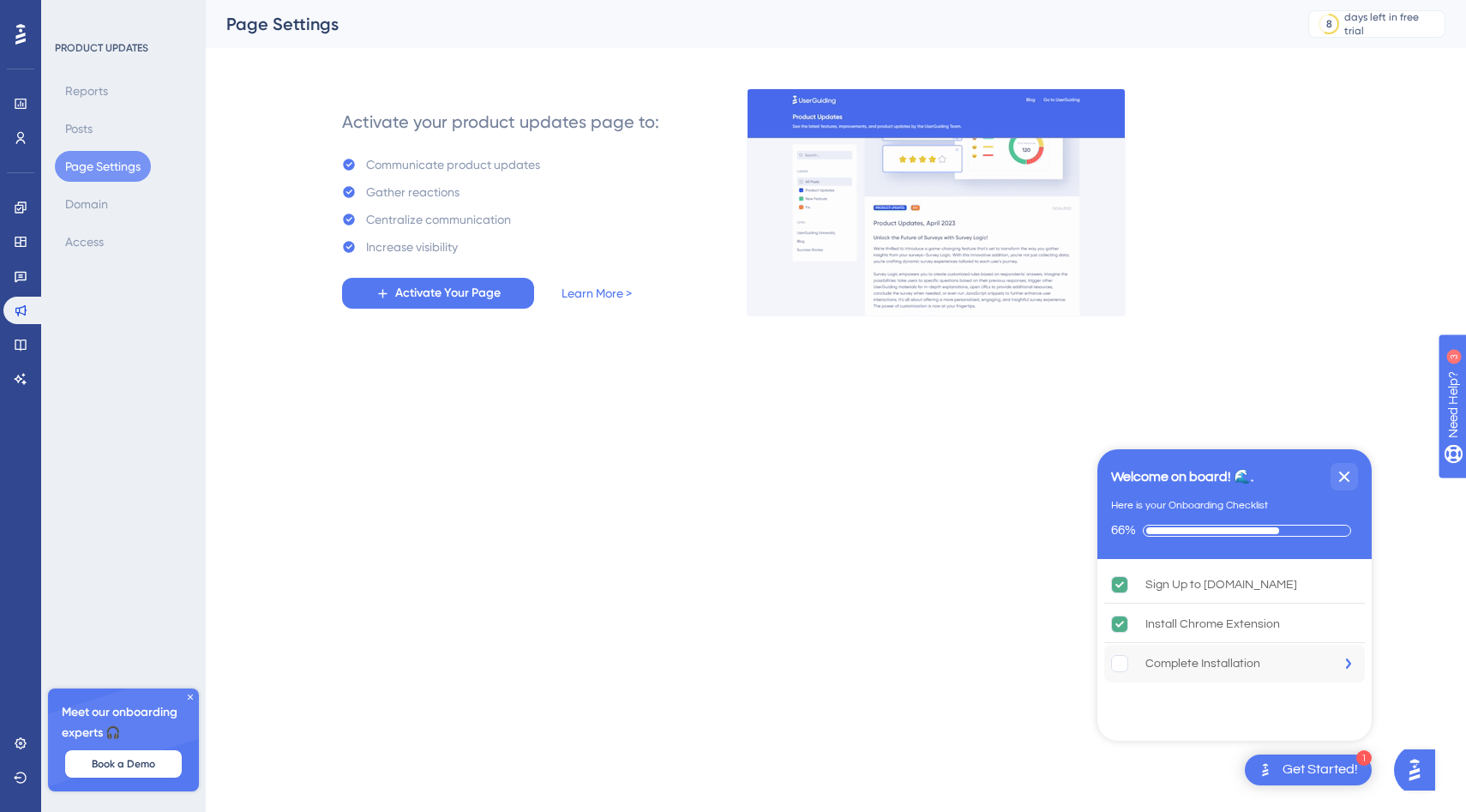
click at [1151, 659] on div "Complete Installation" at bounding box center [1202, 664] width 115 height 21
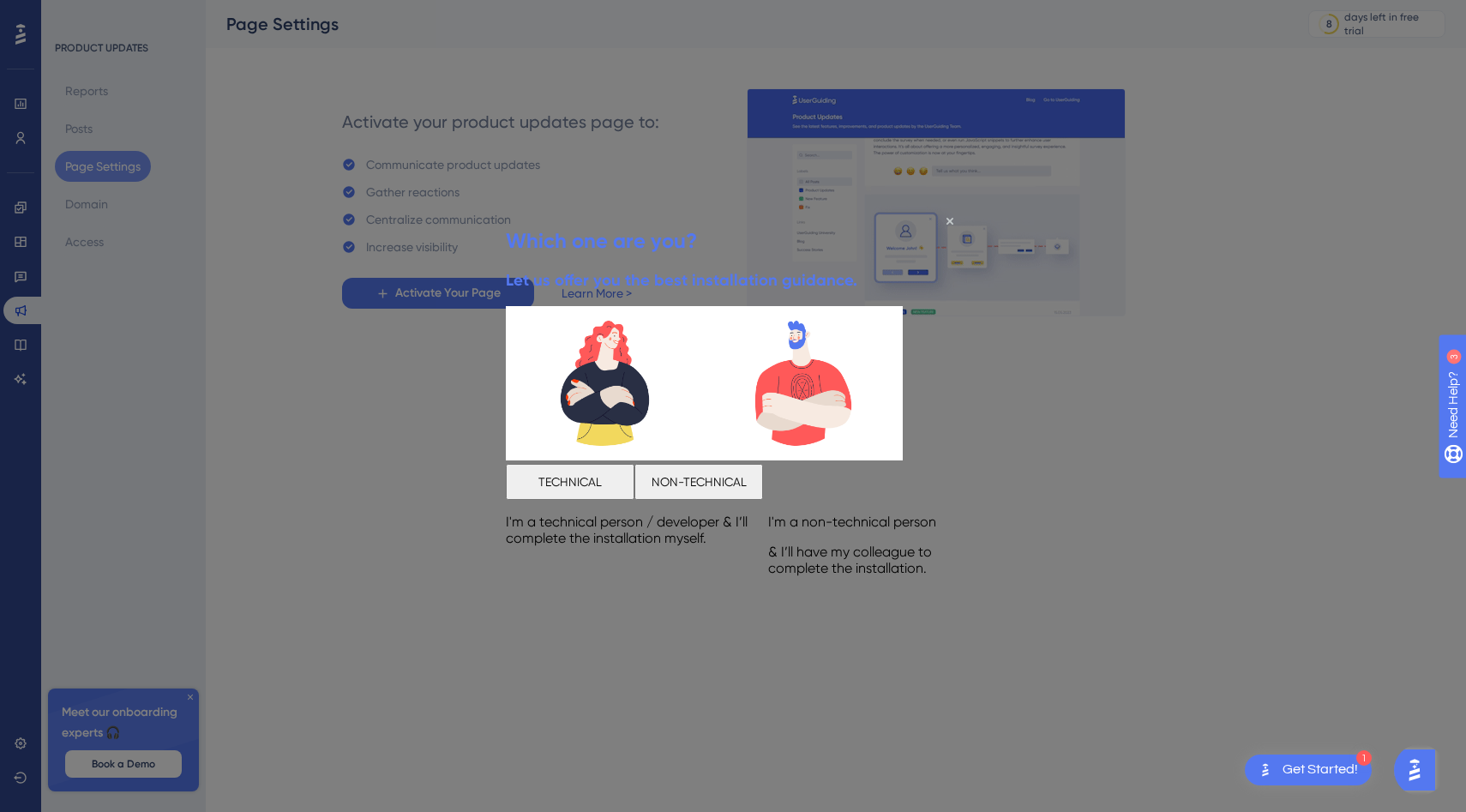
click at [857, 230] on div "Which one are you? Let us offer you the best installation guidance." at bounding box center [682, 259] width 352 height 95
click at [857, 225] on div "Which one are you? Let us offer you the best installation guidance." at bounding box center [682, 259] width 352 height 95
click at [857, 223] on div "Which one are you? Let us offer you the best installation guidance." at bounding box center [682, 259] width 352 height 95
click at [951, 223] on div "Which one are you? Let us offer you the best installation guidance. TECHNICAL N…" at bounding box center [733, 400] width 455 height 378
click at [951, 223] on icon "Close Preview" at bounding box center [949, 221] width 7 height 7
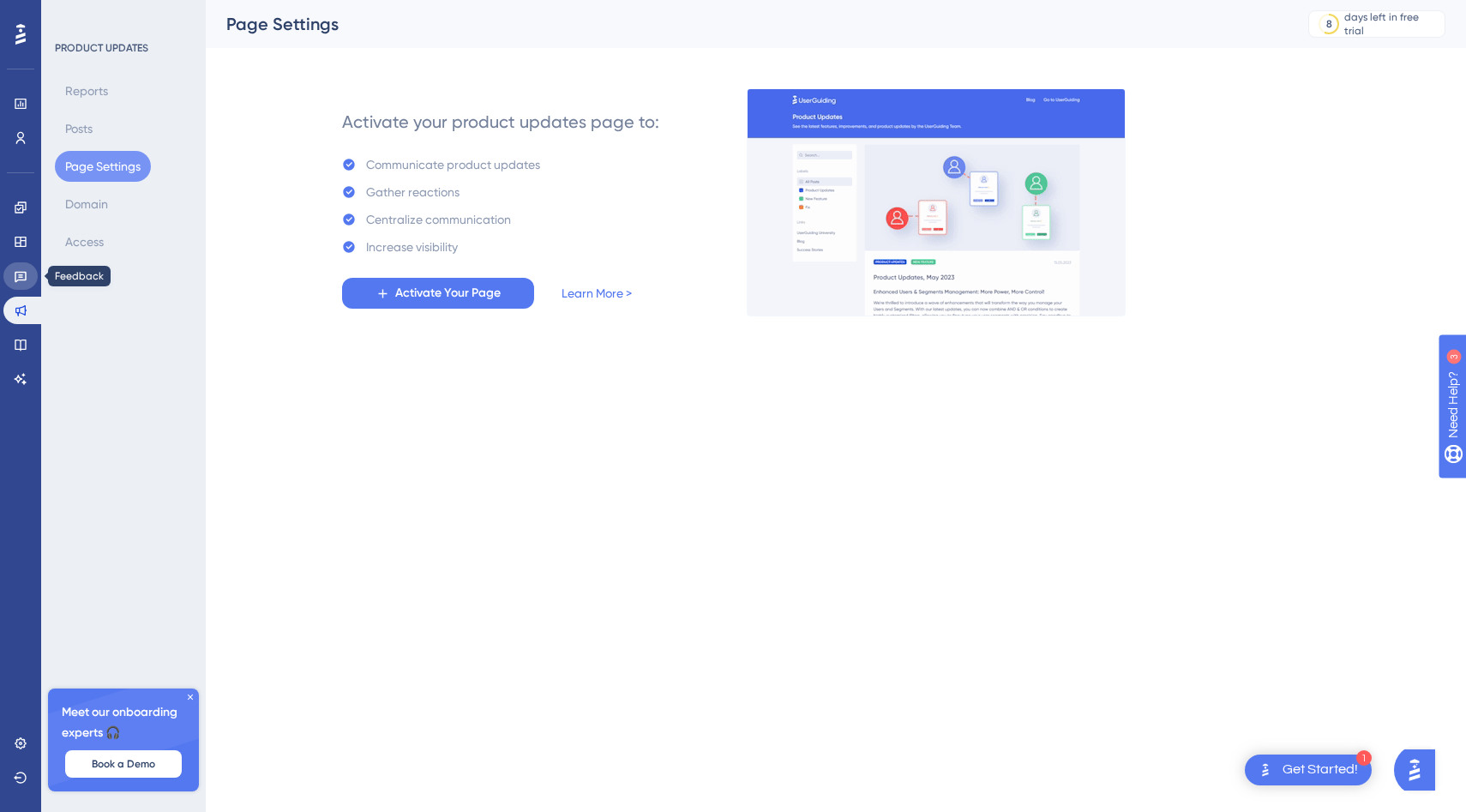
click at [27, 280] on icon at bounding box center [20, 276] width 13 height 13
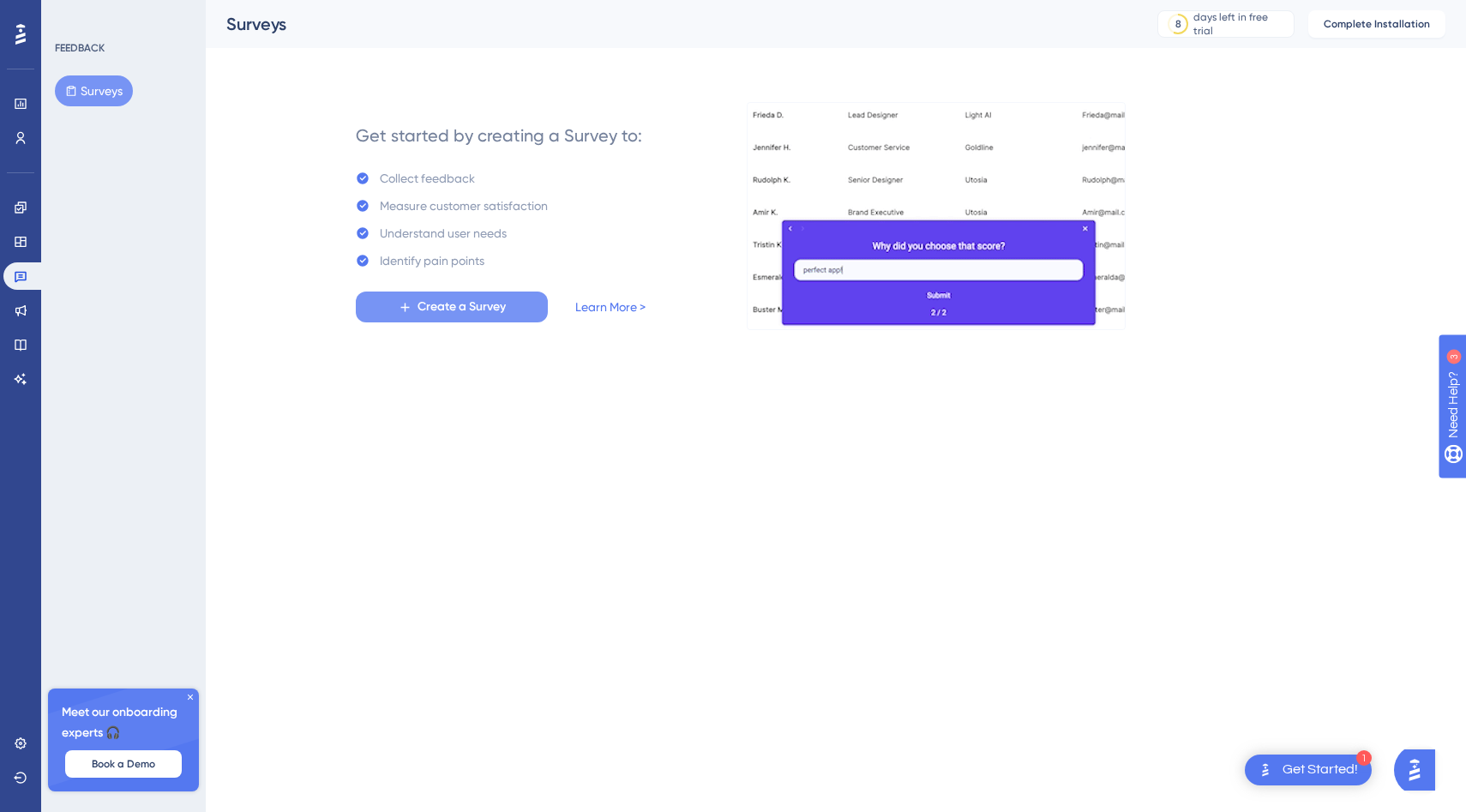
click at [382, 301] on button "Create a Survey" at bounding box center [452, 306] width 192 height 30
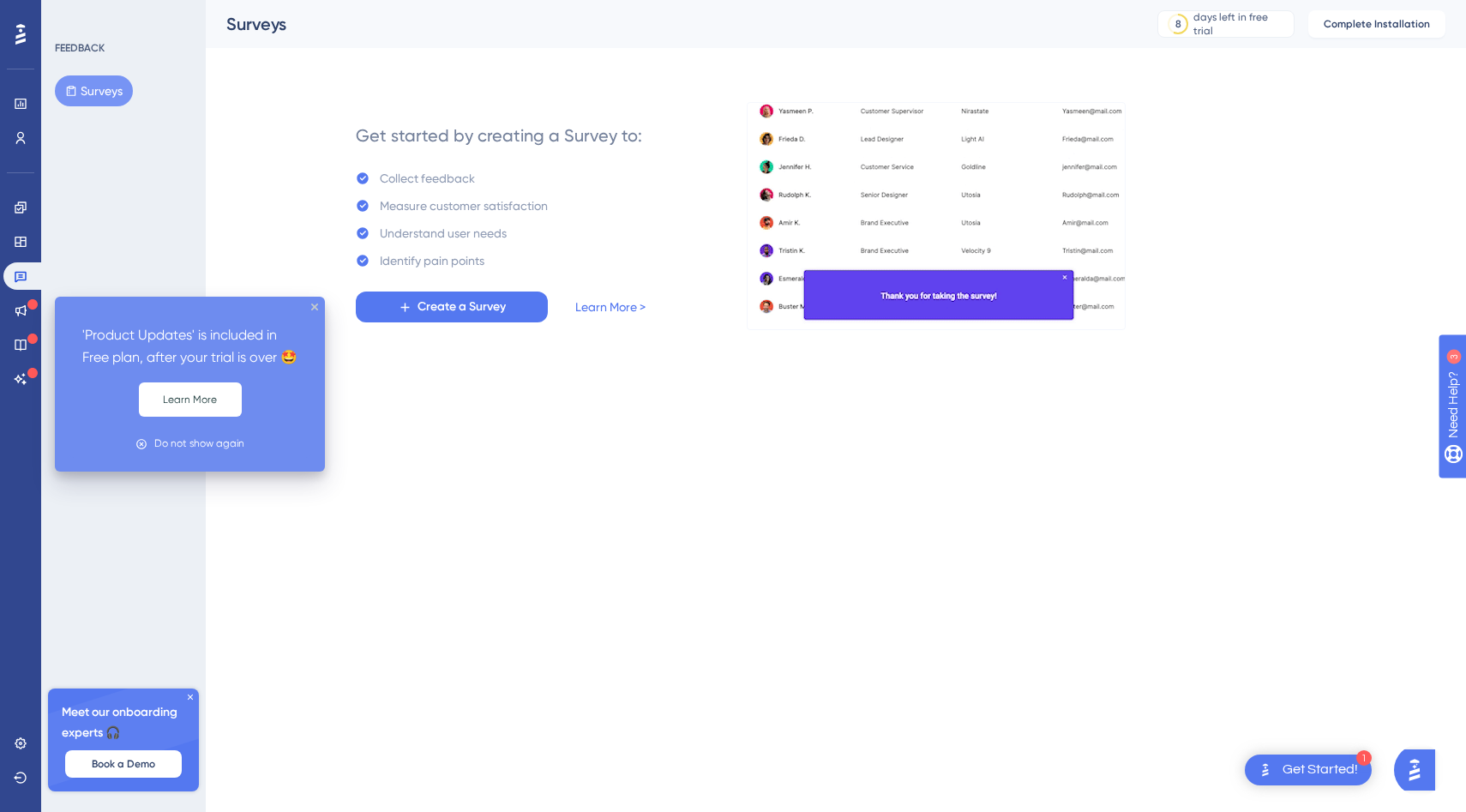
click at [29, 308] on div at bounding box center [32, 304] width 10 height 16
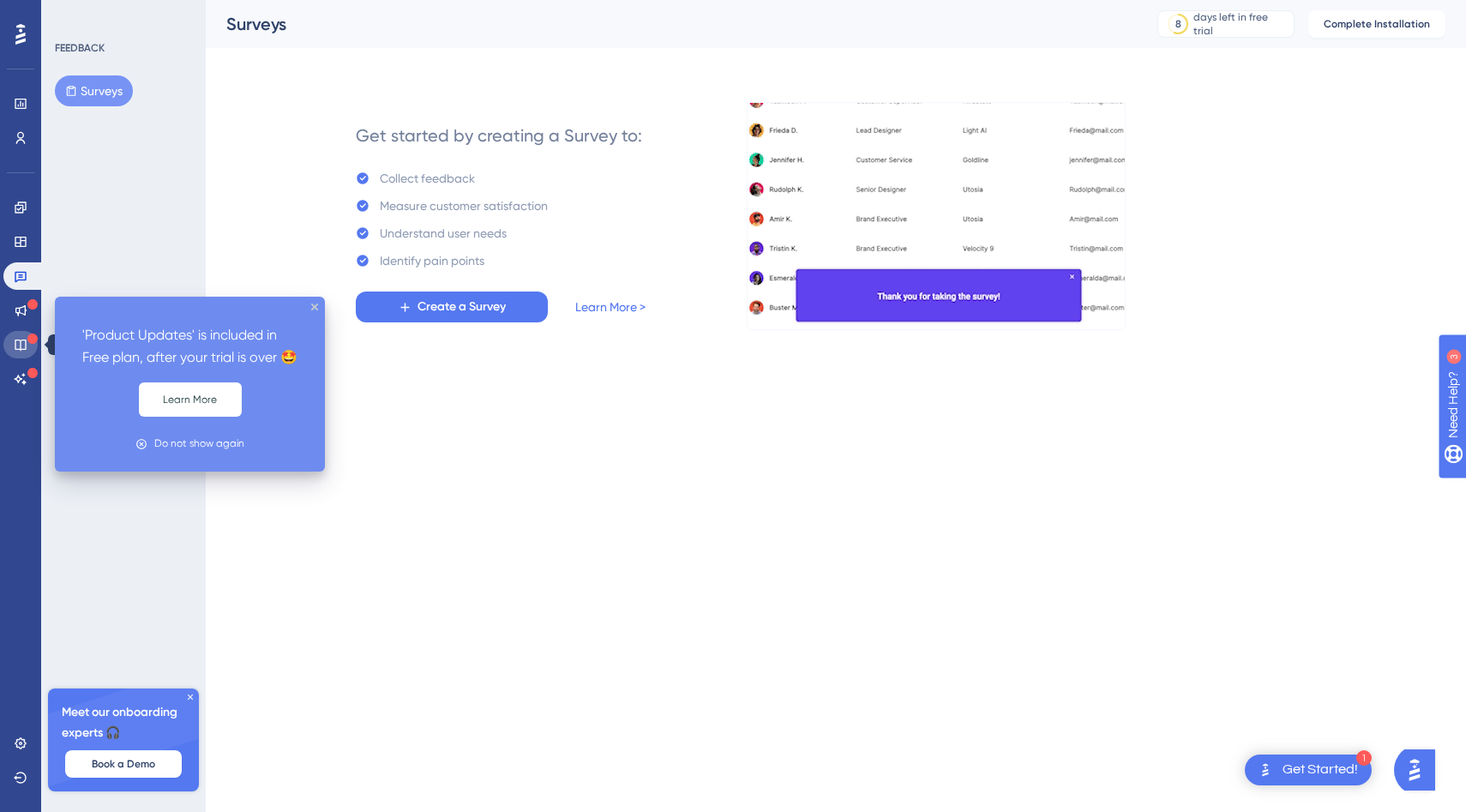
click at [24, 338] on icon at bounding box center [20, 344] width 13 height 13
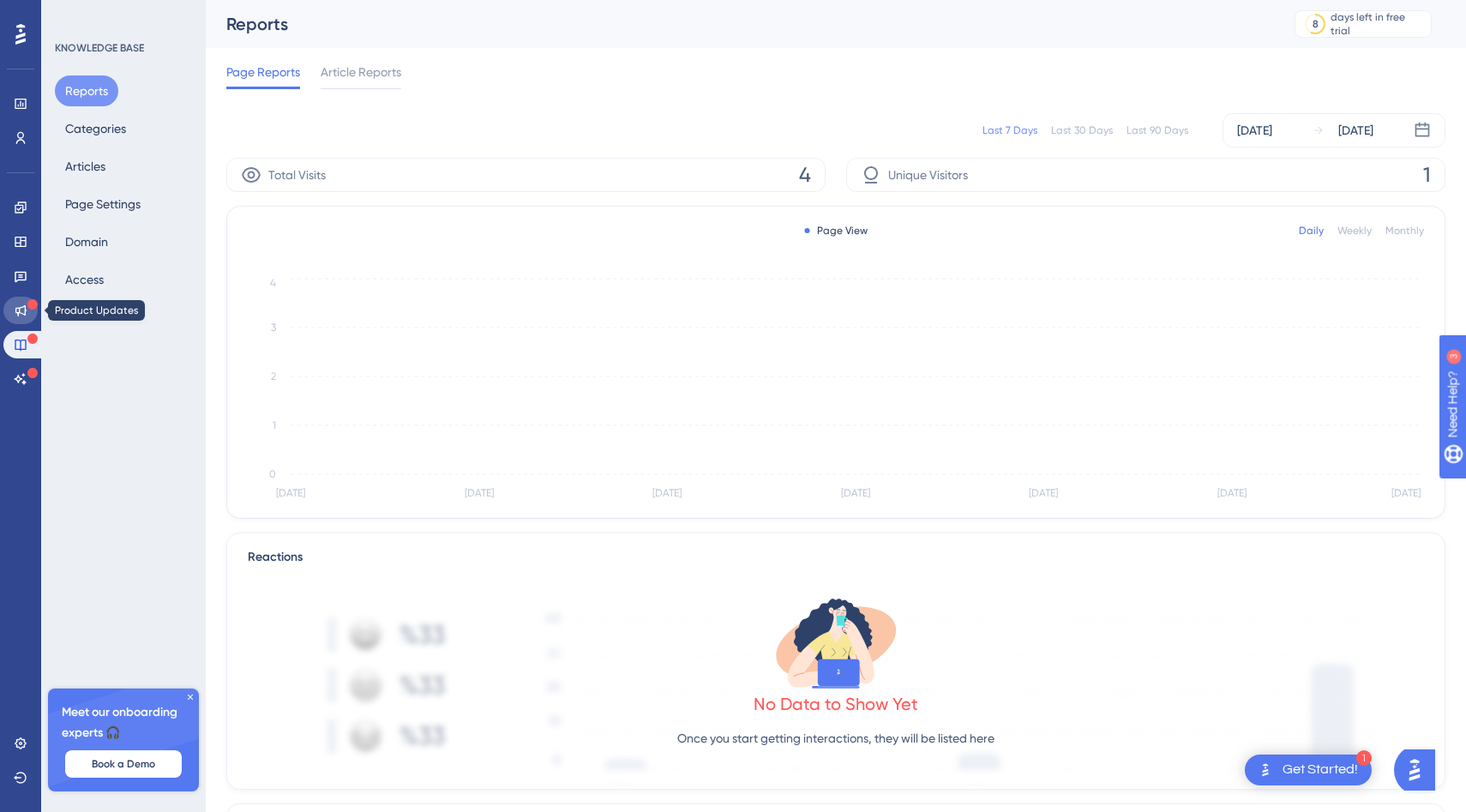
click at [17, 309] on icon at bounding box center [20, 310] width 13 height 13
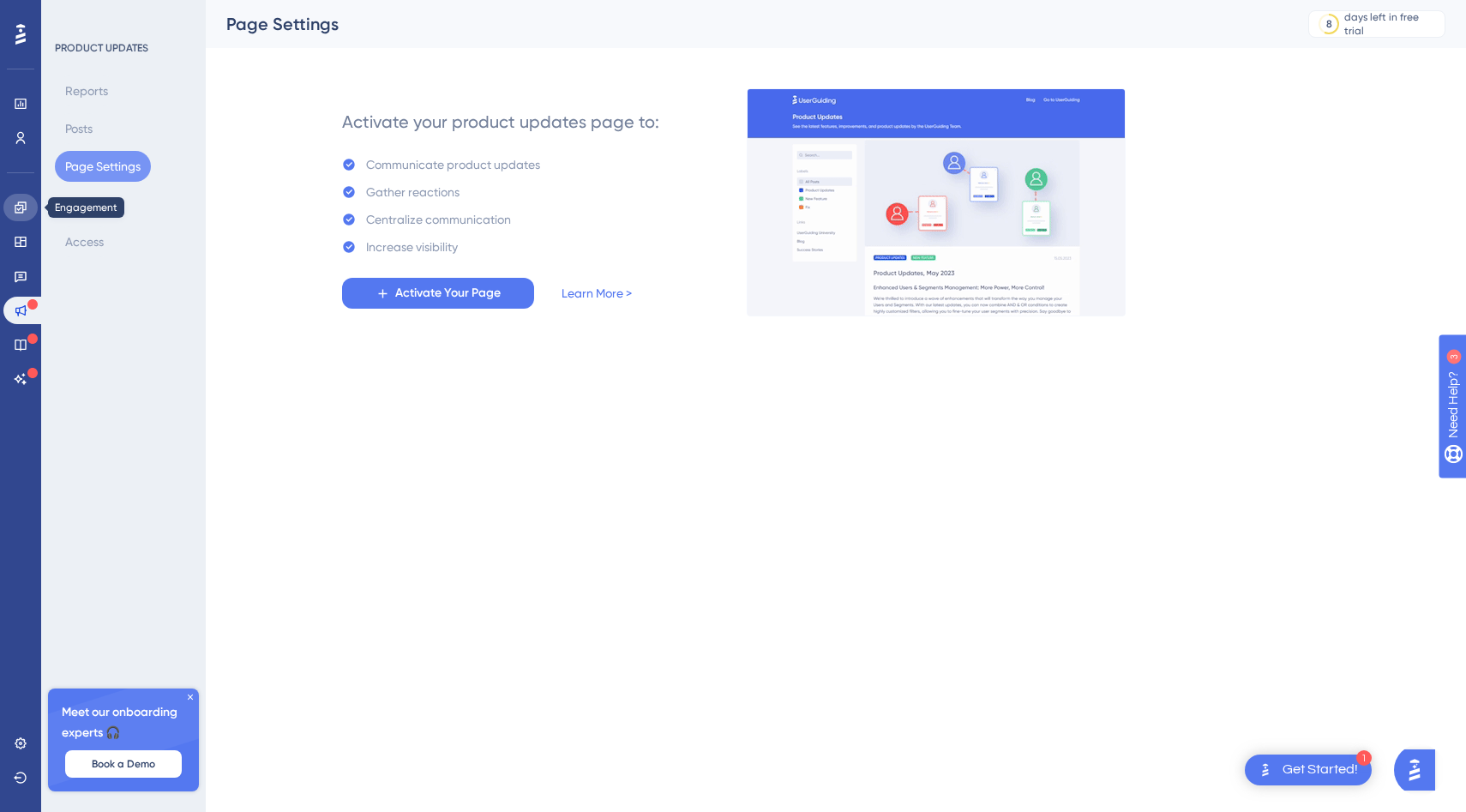
click at [23, 220] on link at bounding box center [21, 207] width 34 height 28
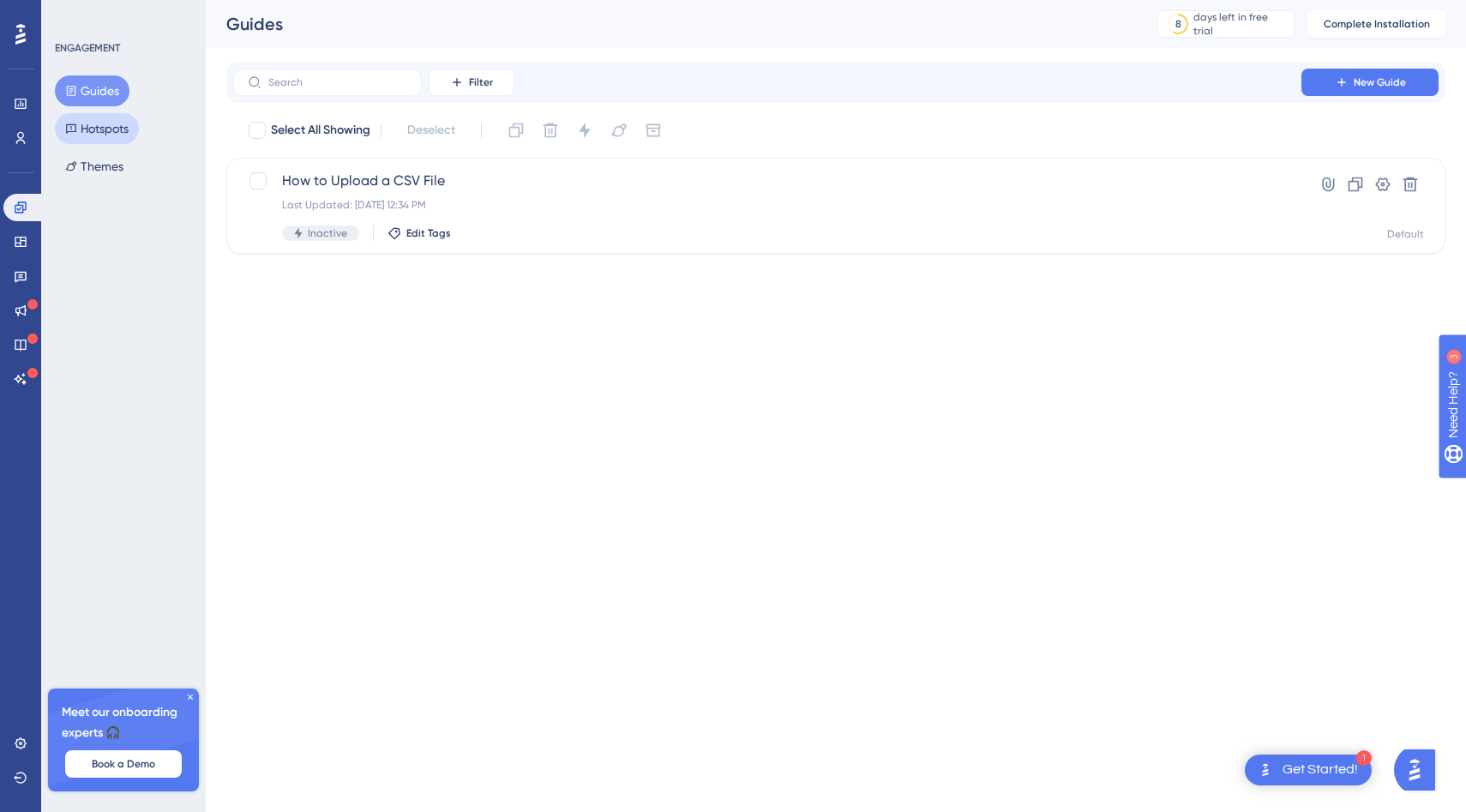
click at [102, 117] on button "Hotspots" at bounding box center [97, 128] width 84 height 30
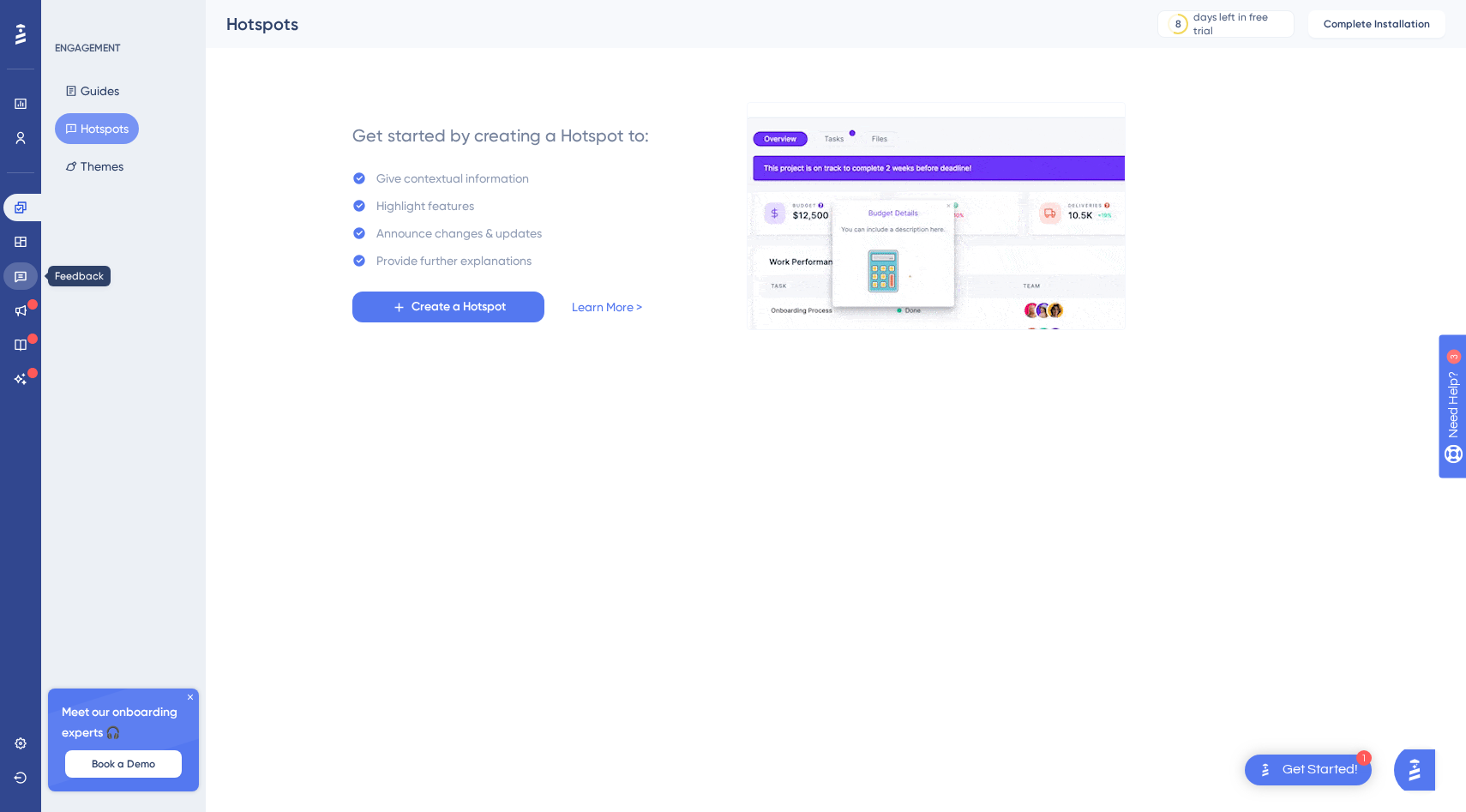
click at [20, 275] on icon at bounding box center [20, 278] width 12 height 11
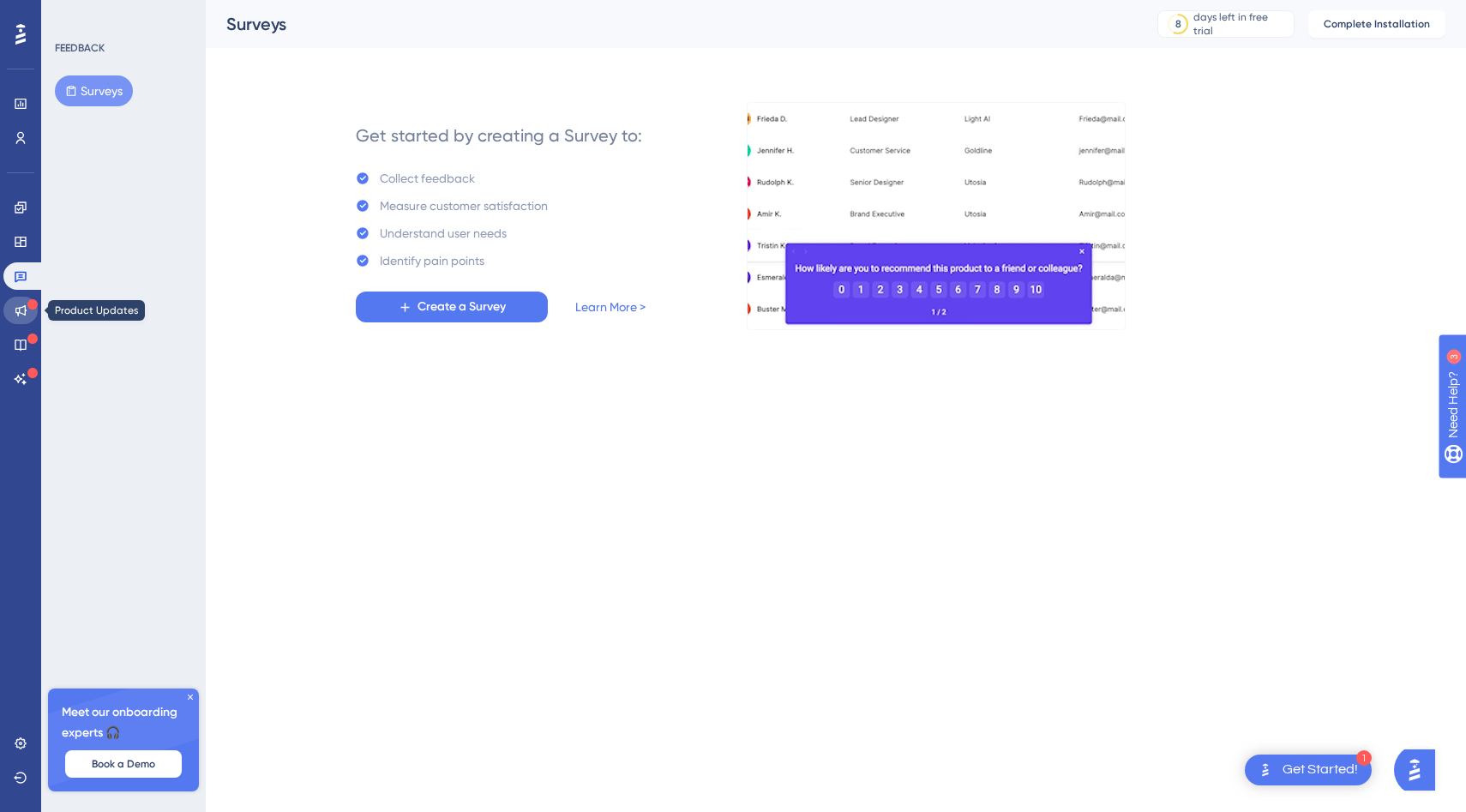
click at [22, 310] on icon at bounding box center [20, 310] width 13 height 13
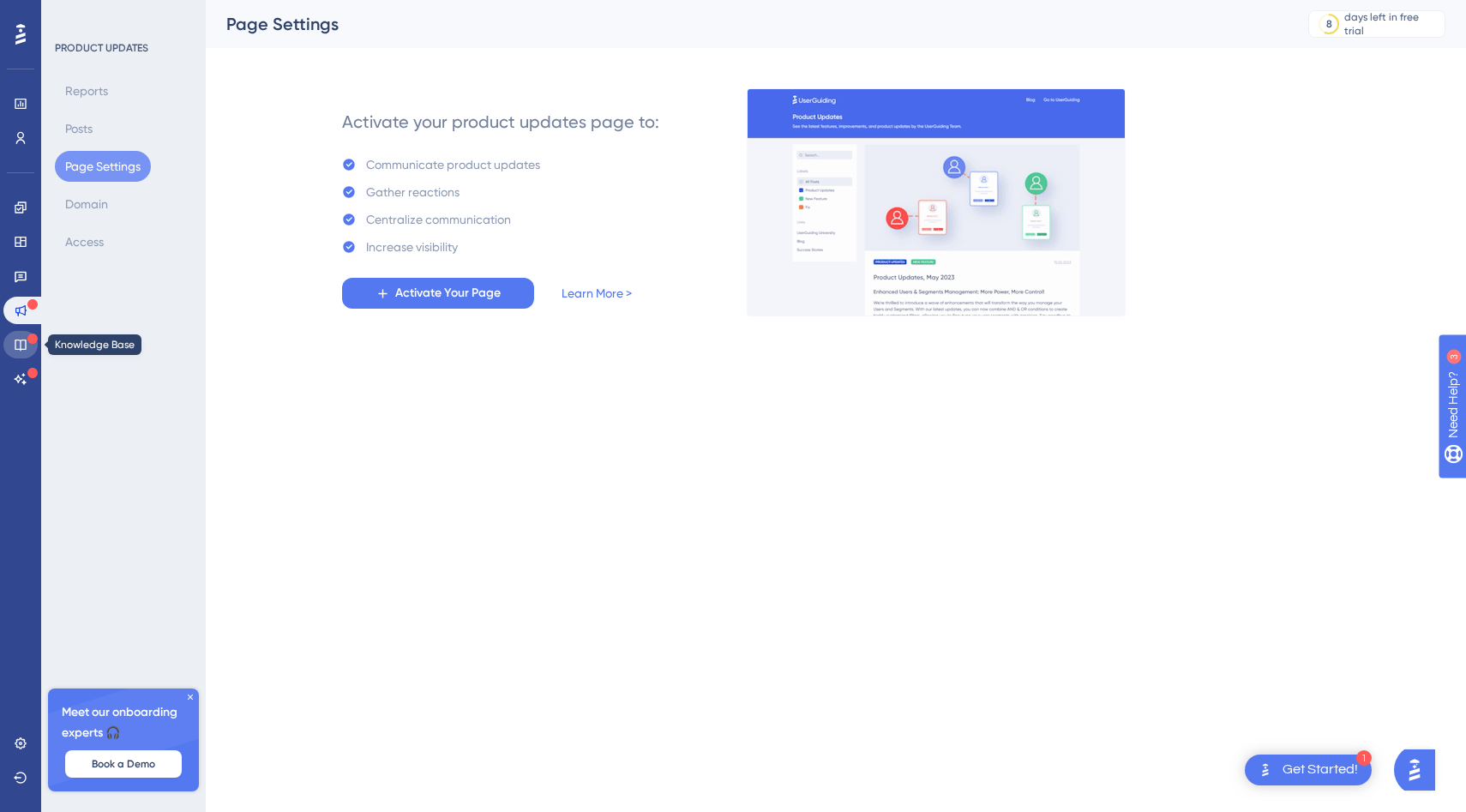
click at [10, 346] on link at bounding box center [21, 344] width 34 height 28
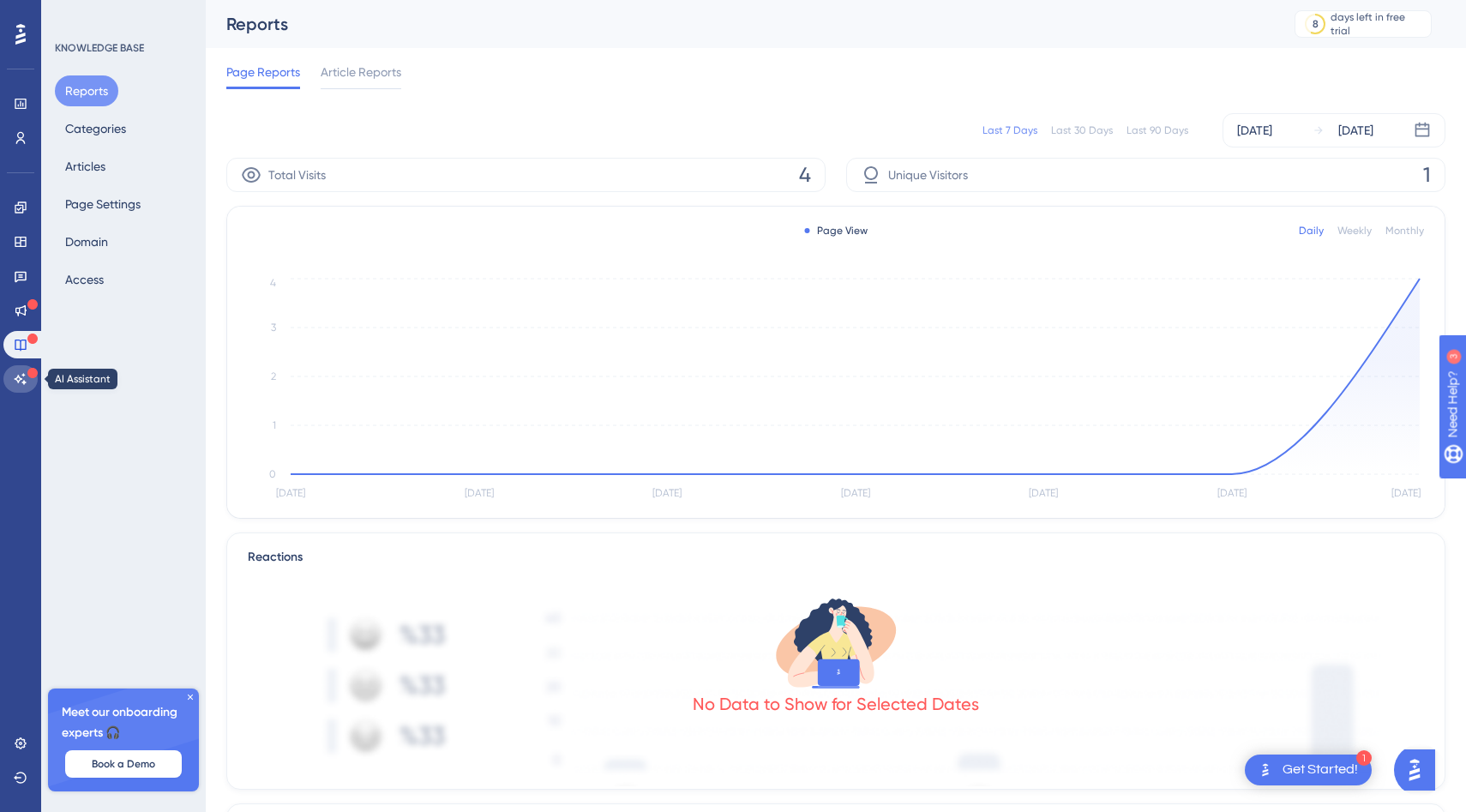
click at [13, 370] on link at bounding box center [21, 378] width 34 height 28
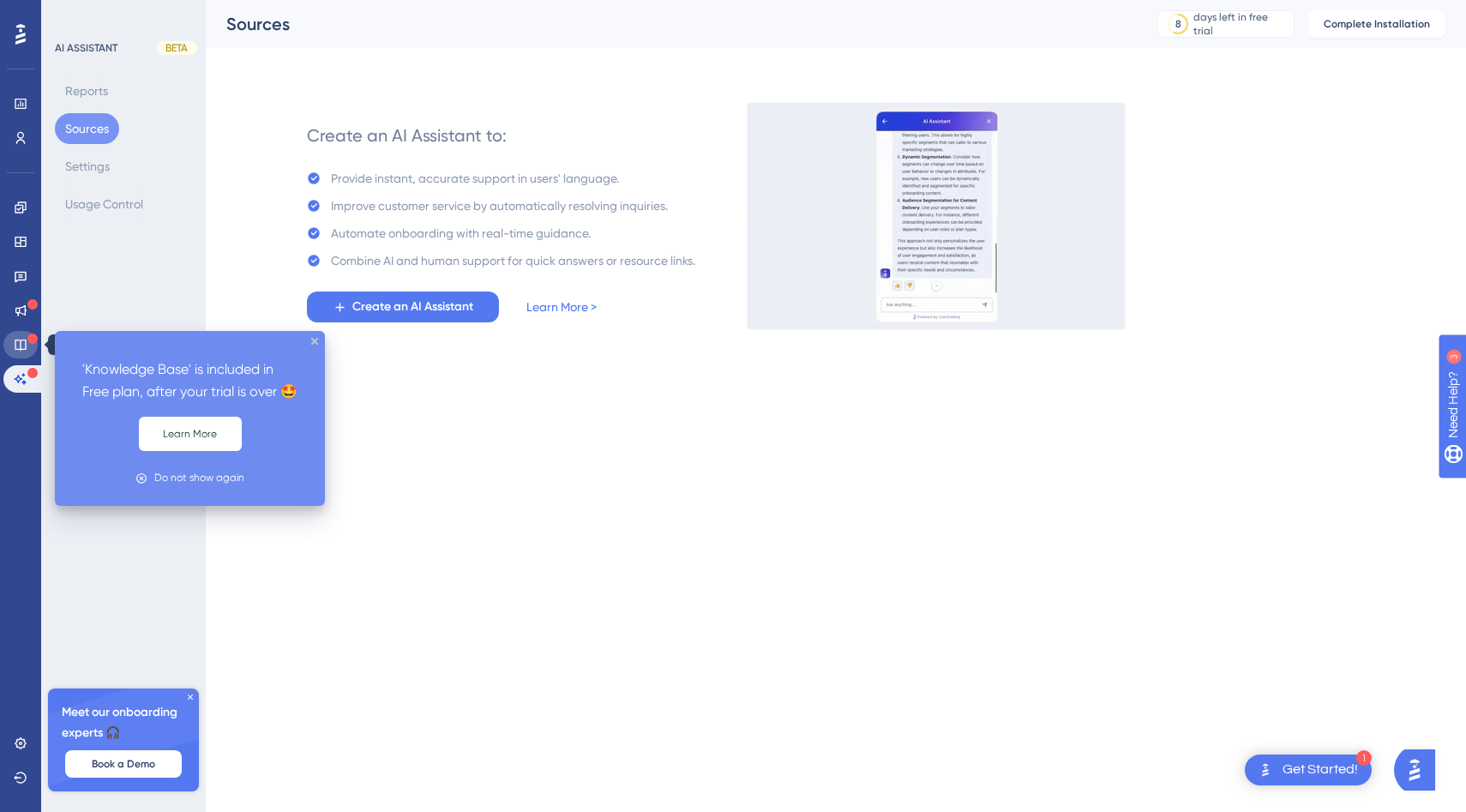
click at [29, 346] on link at bounding box center [21, 344] width 34 height 28
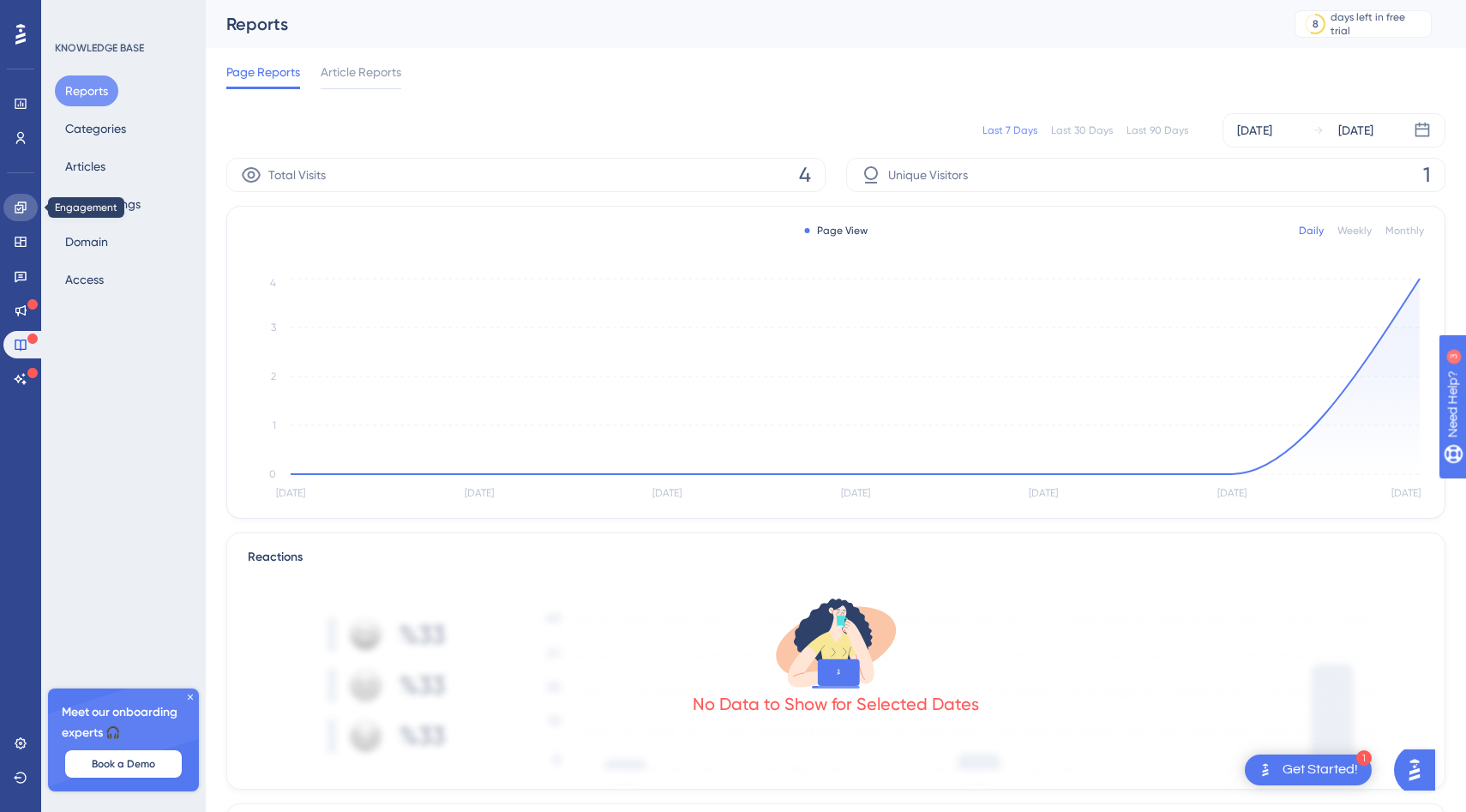
click at [18, 196] on link at bounding box center [21, 207] width 34 height 28
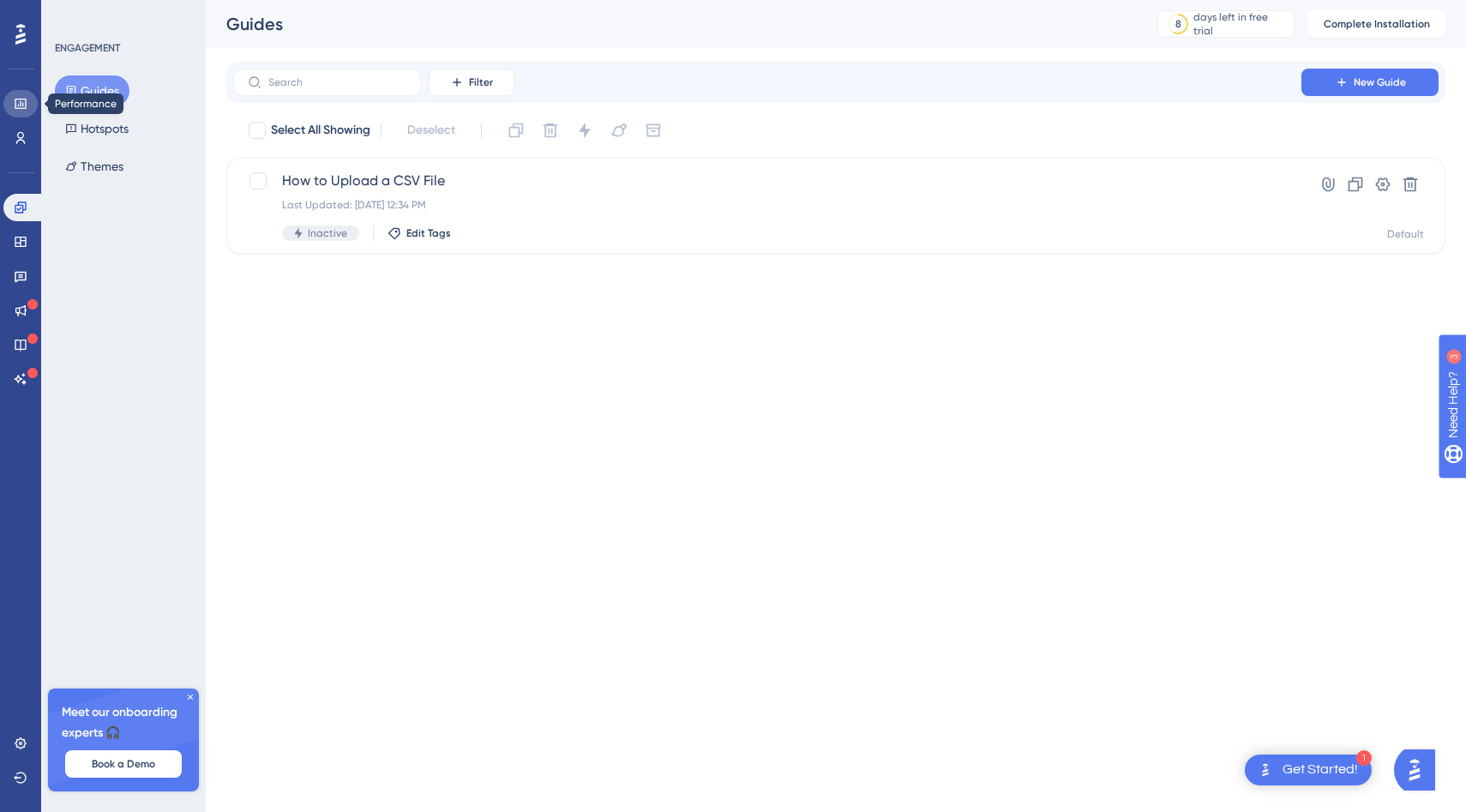
click at [17, 101] on icon at bounding box center [20, 104] width 13 height 13
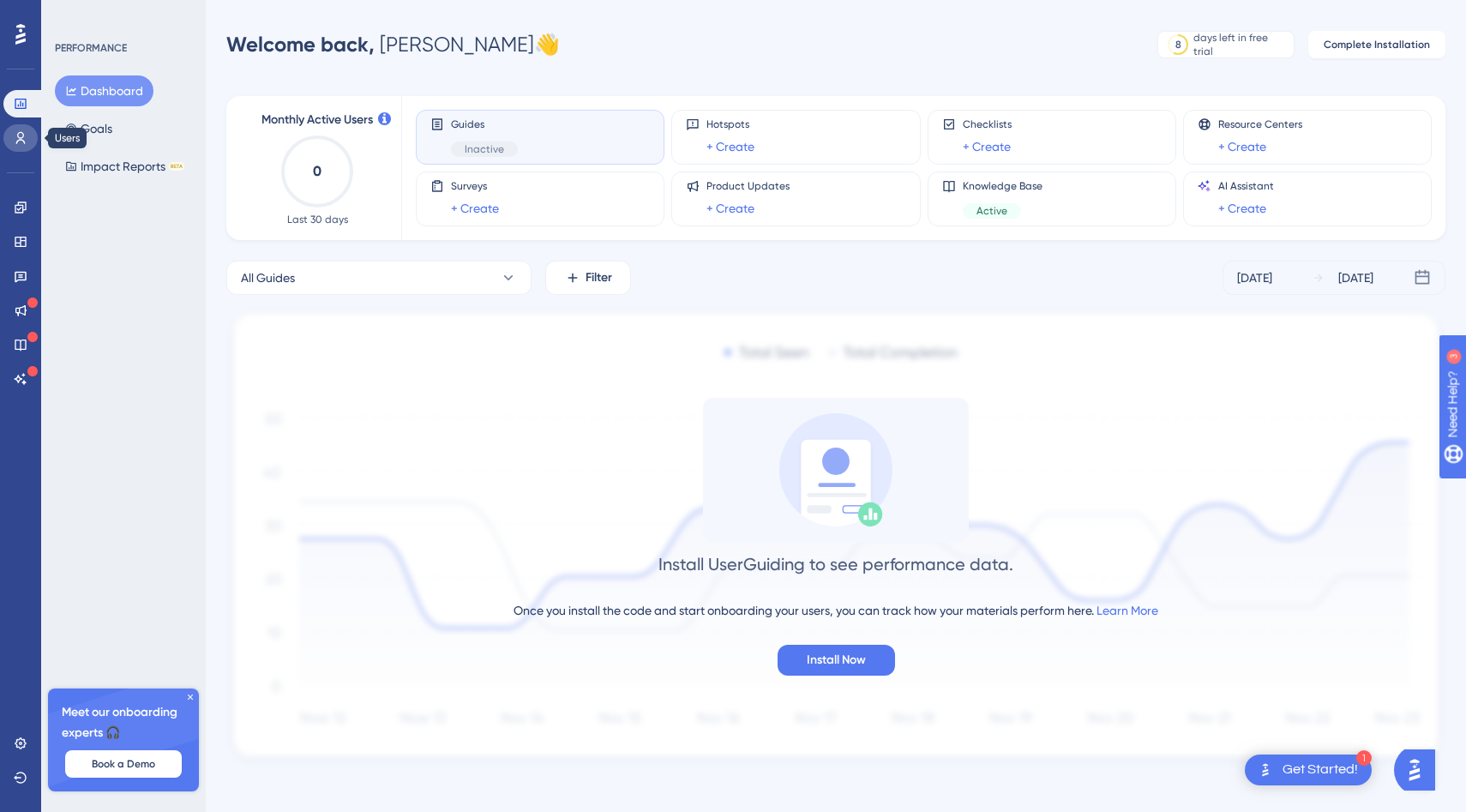
click at [20, 134] on icon at bounding box center [20, 138] width 13 height 13
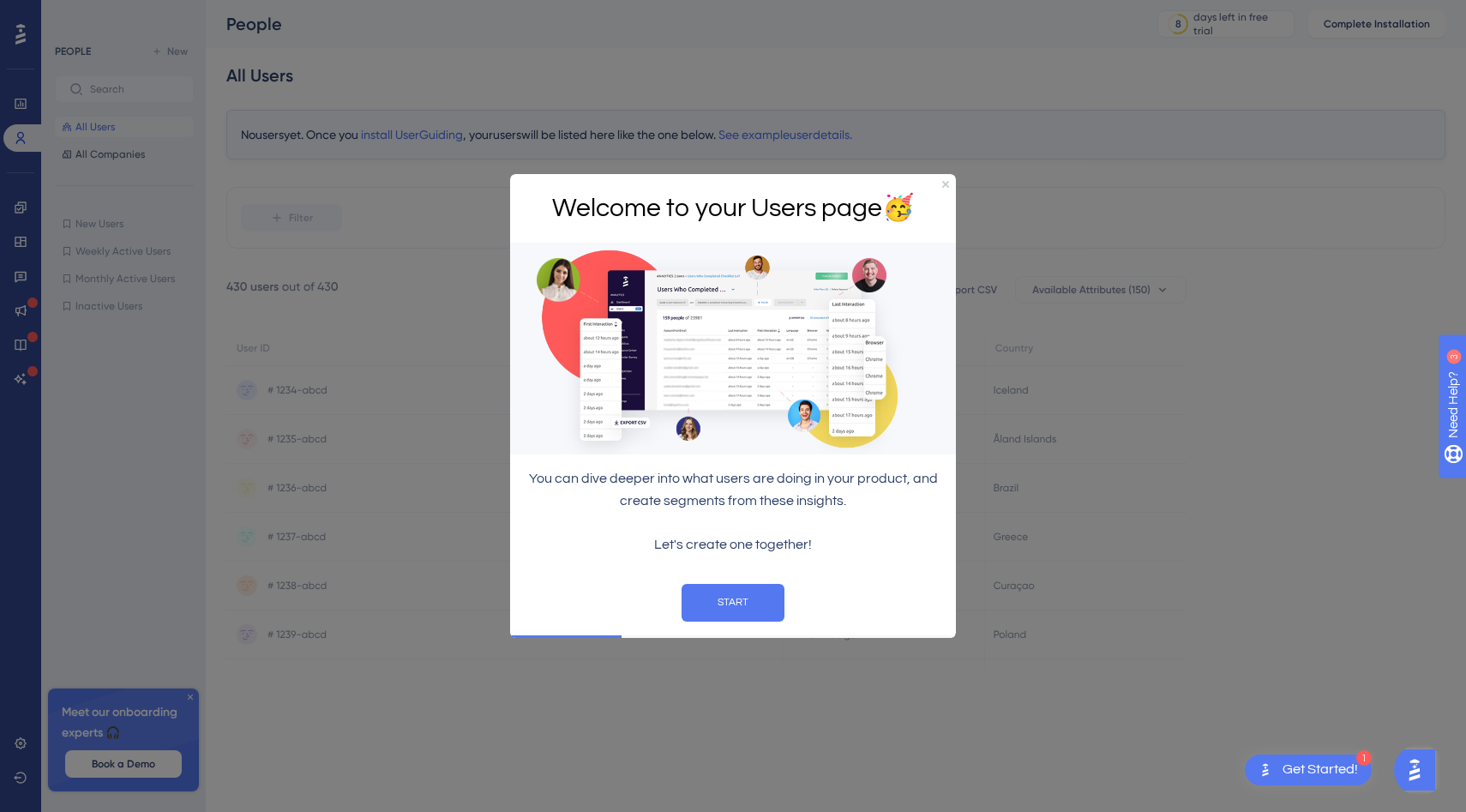
click at [941, 182] on div "Welcome to your Users page 🥳" at bounding box center [733, 207] width 446 height 69
click at [944, 181] on icon "Close Preview" at bounding box center [946, 183] width 7 height 7
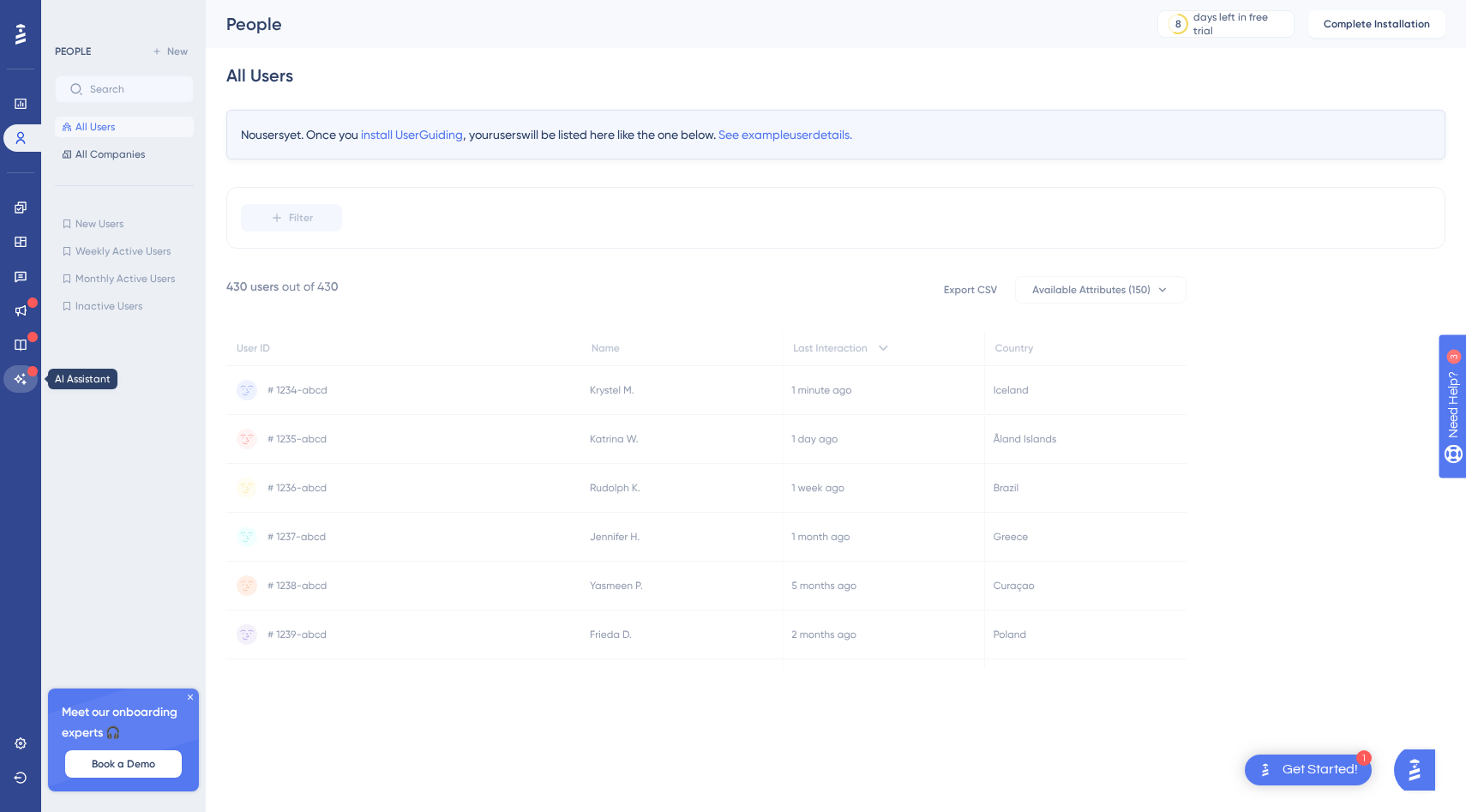
click at [19, 384] on icon at bounding box center [20, 378] width 13 height 13
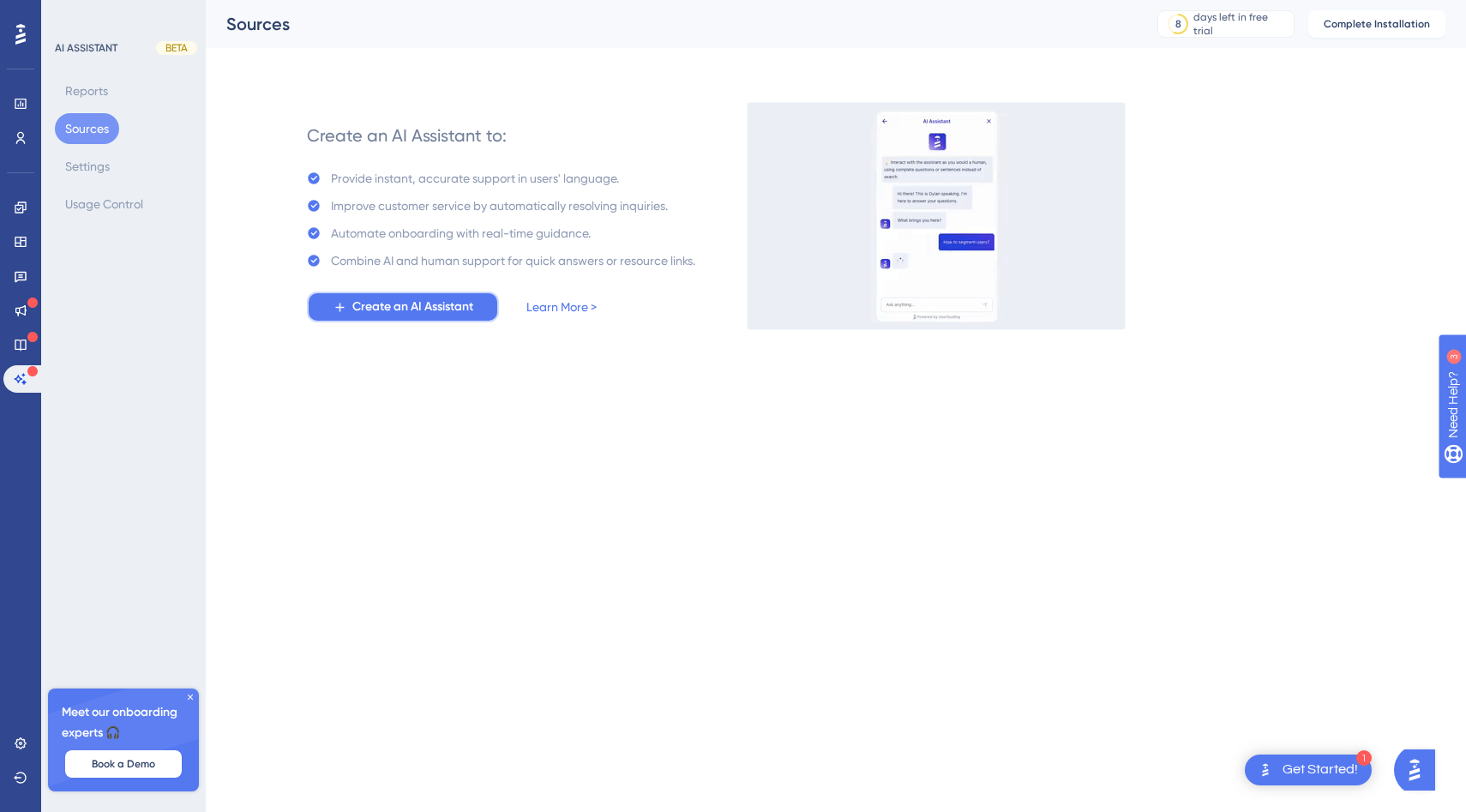
click at [429, 298] on span "Create an AI Assistant" at bounding box center [412, 307] width 121 height 21
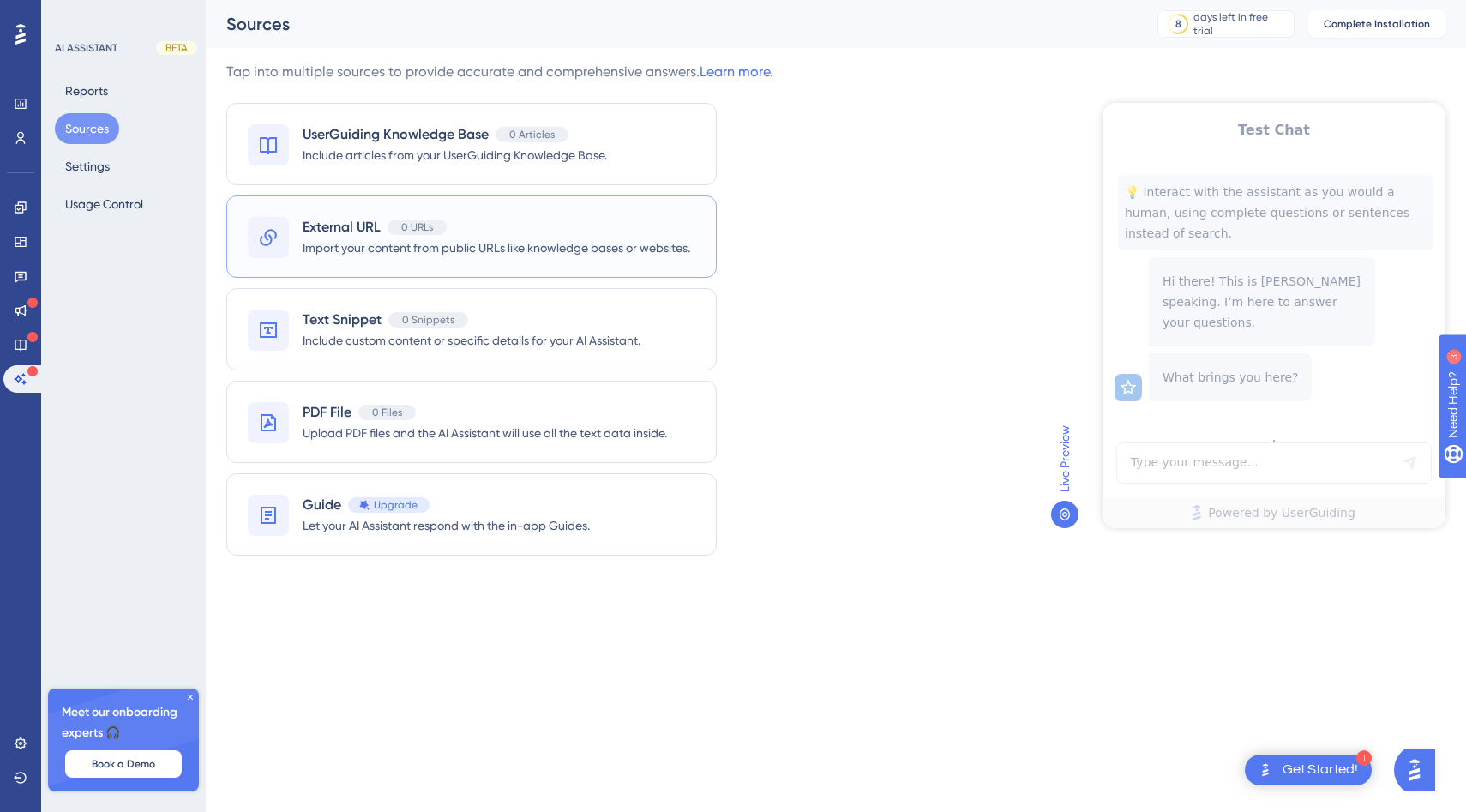
click at [601, 237] on div "External URL 0 URLs" at bounding box center [496, 227] width 387 height 21
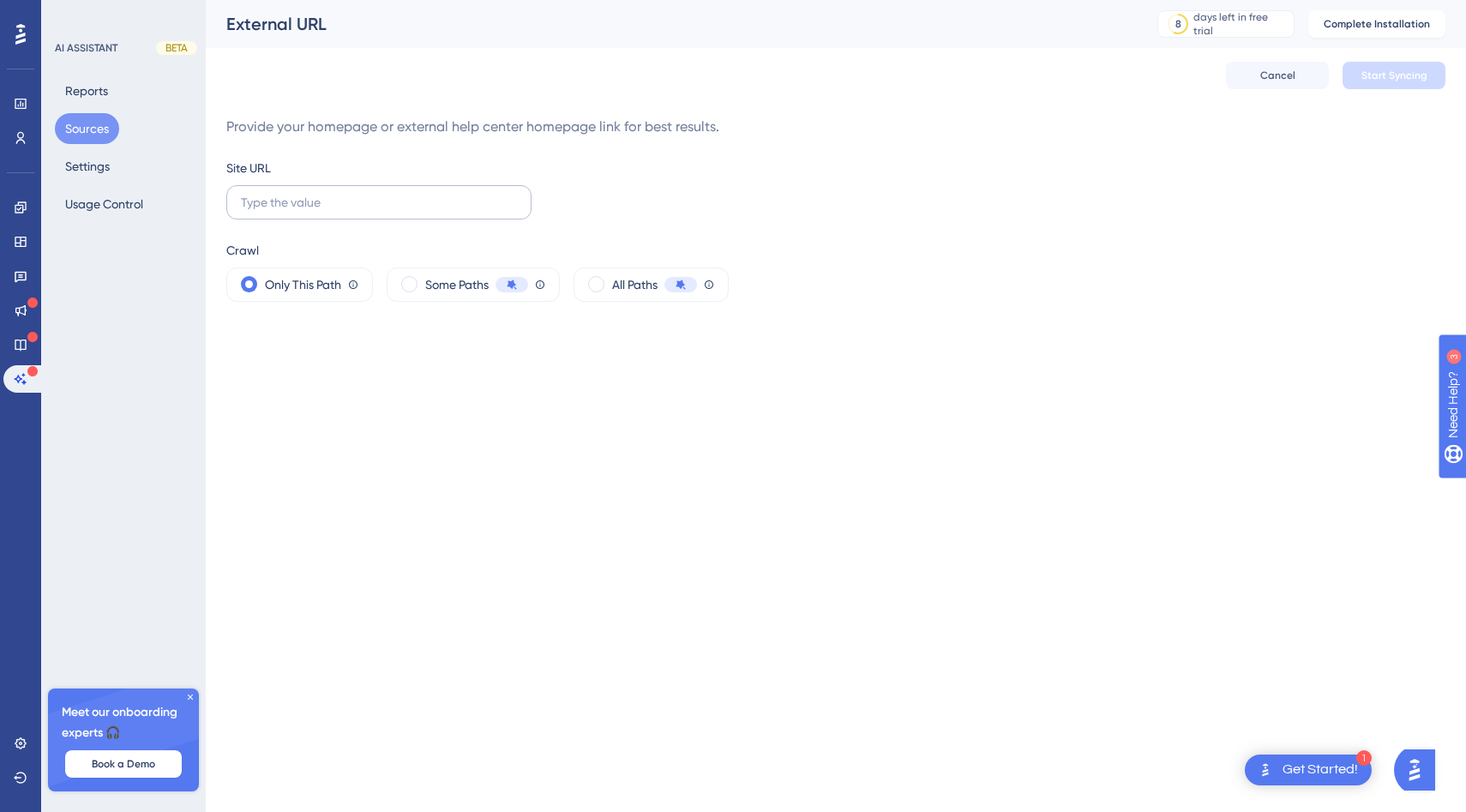
click at [357, 211] on label at bounding box center [379, 203] width 305 height 34
click at [357, 211] on input "text" at bounding box center [379, 203] width 276 height 19
paste input "[URL]"
type input "[URL]"
click at [650, 283] on span "All Paths" at bounding box center [635, 284] width 46 height 21
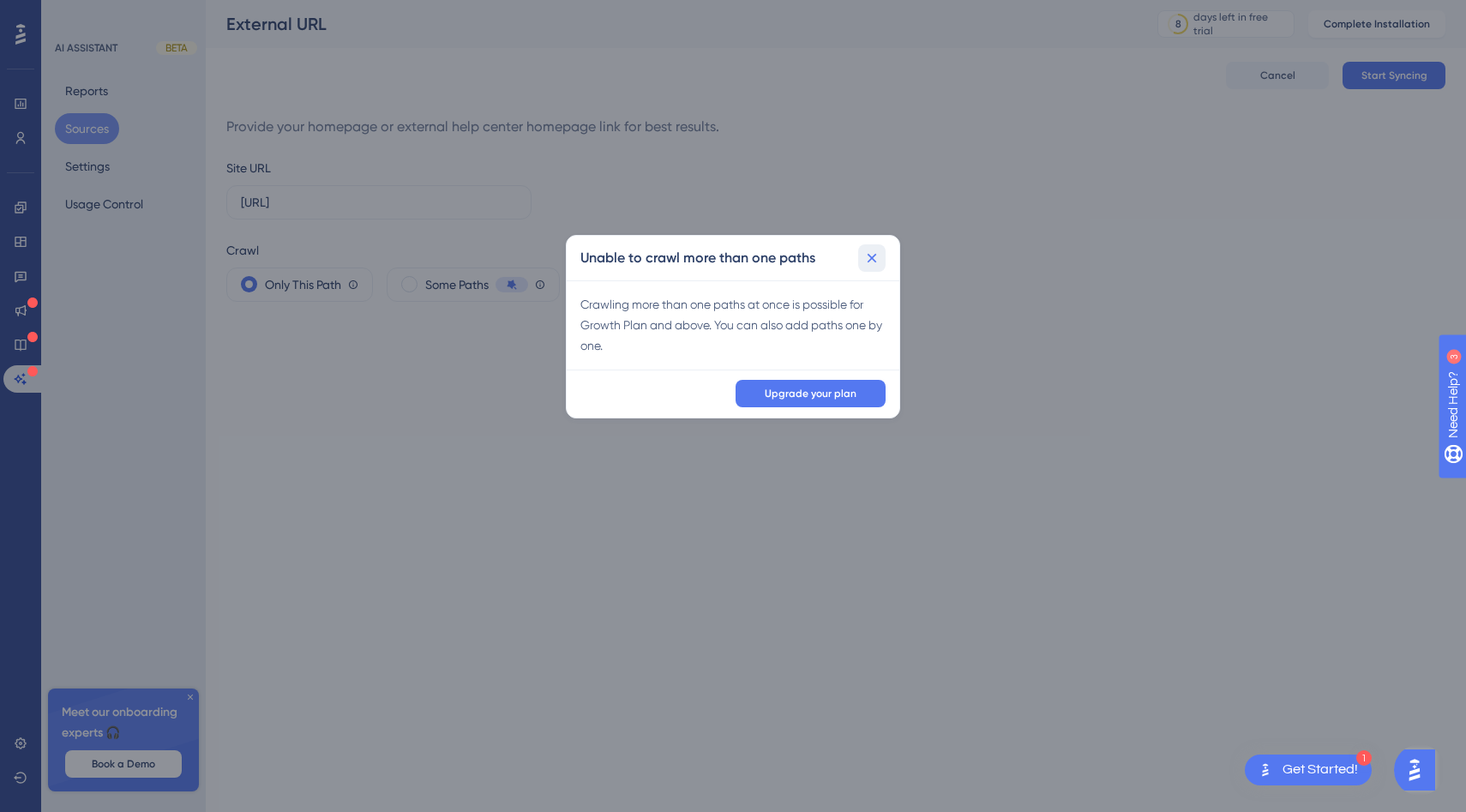
click at [880, 256] on icon at bounding box center [872, 258] width 17 height 17
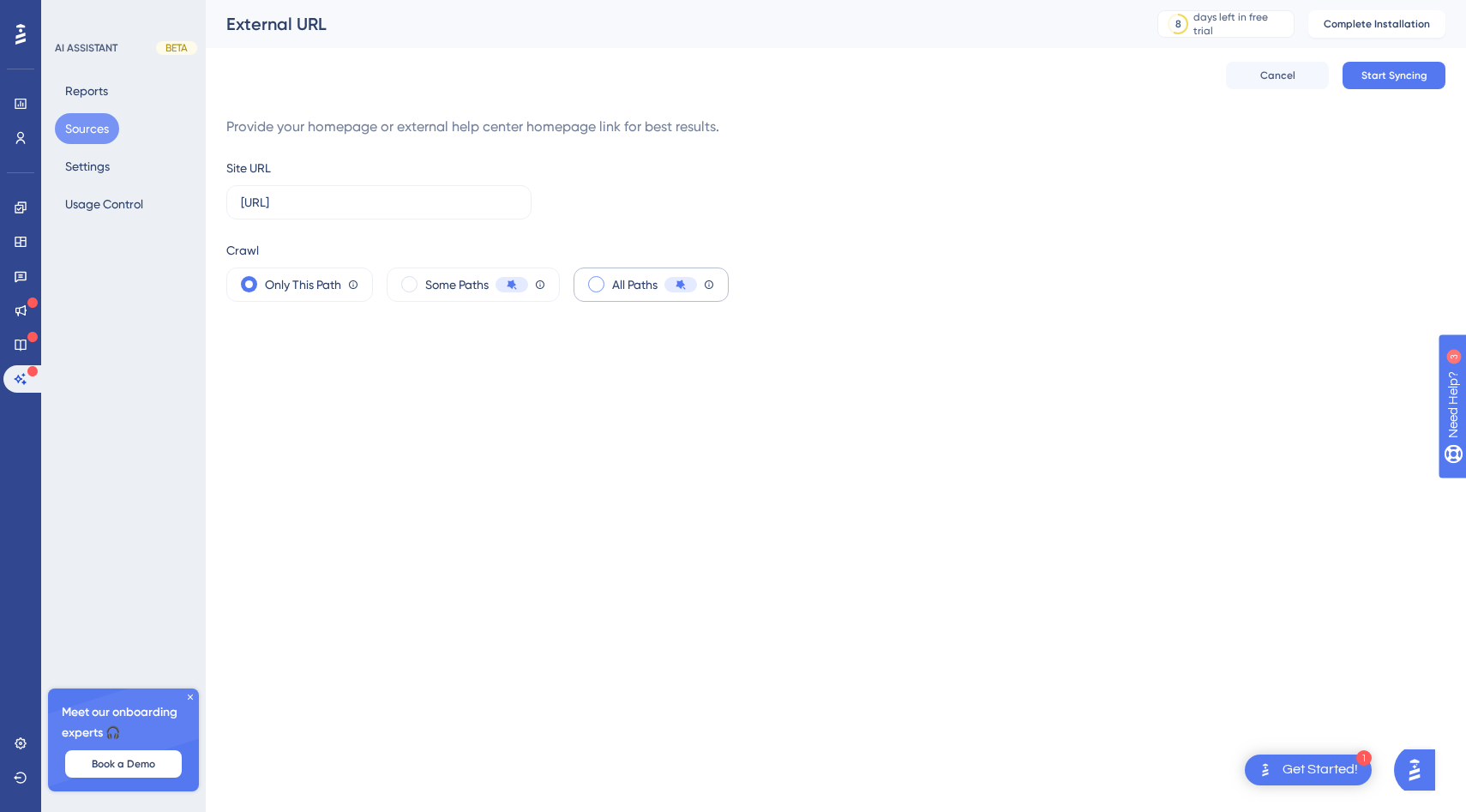
click at [682, 286] on icon at bounding box center [680, 284] width 12 height 12
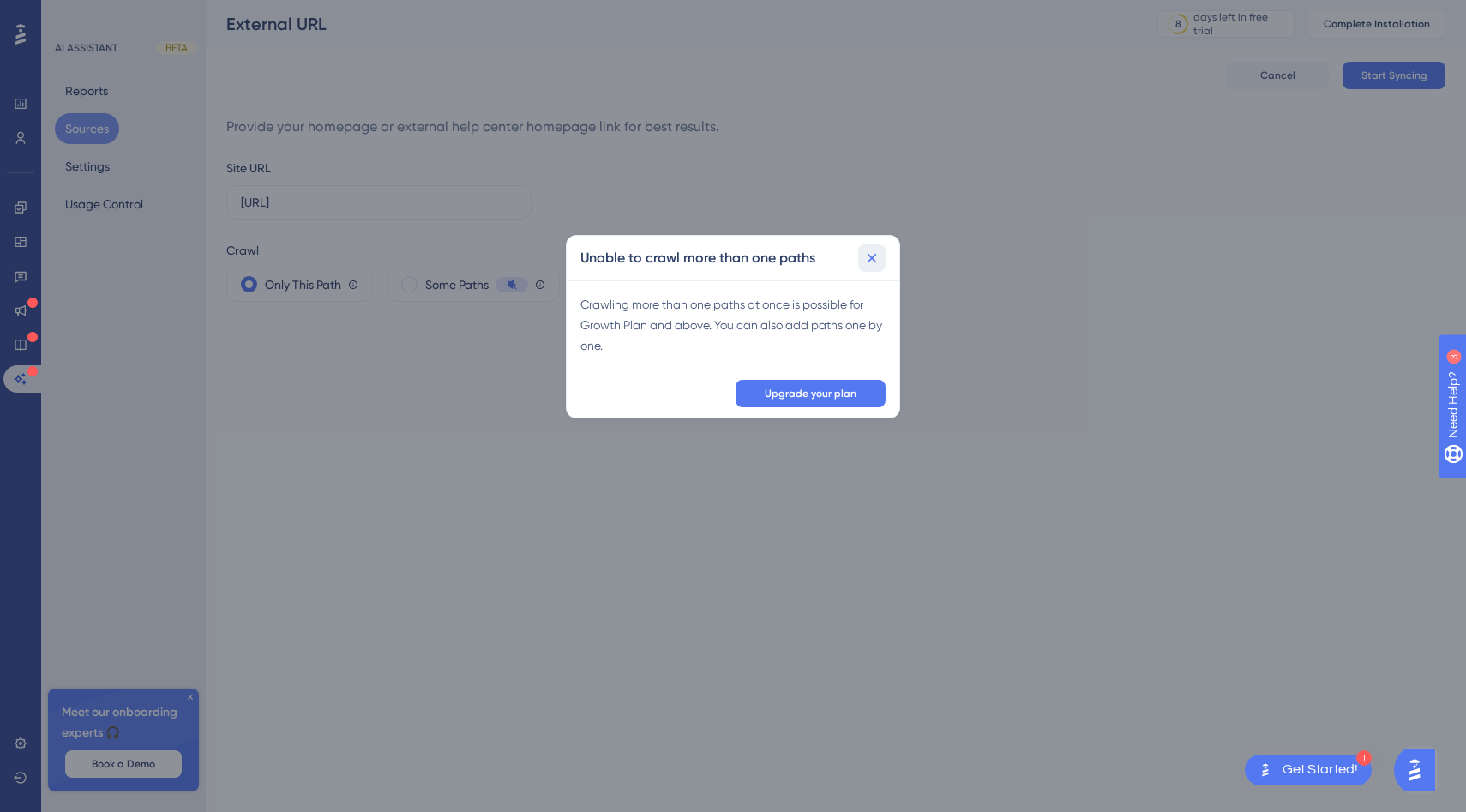
click at [885, 251] on button at bounding box center [871, 258] width 28 height 28
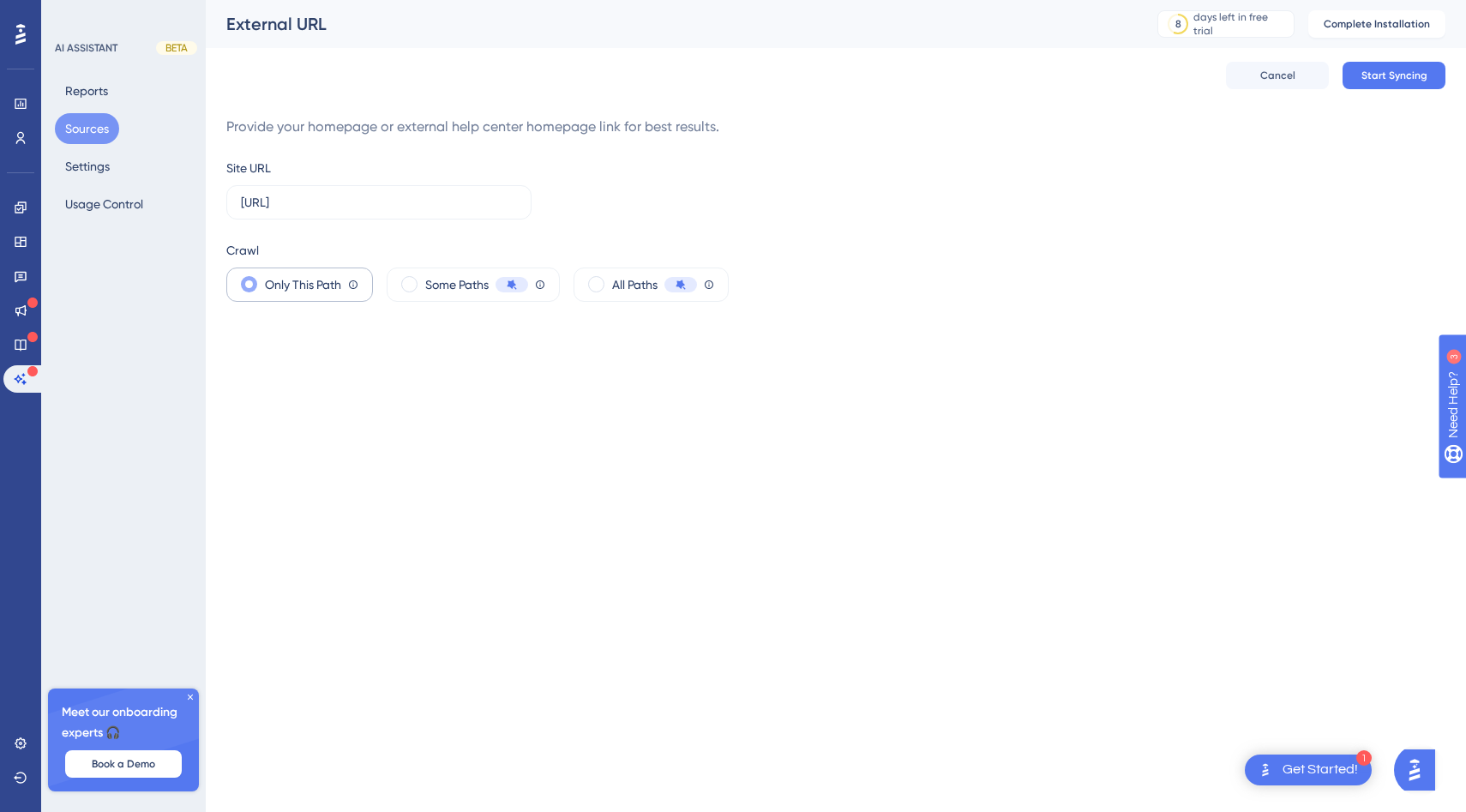
click at [300, 289] on label "Only This Path" at bounding box center [303, 284] width 76 height 21
click at [1400, 71] on span "Start Syncing" at bounding box center [1394, 75] width 66 height 13
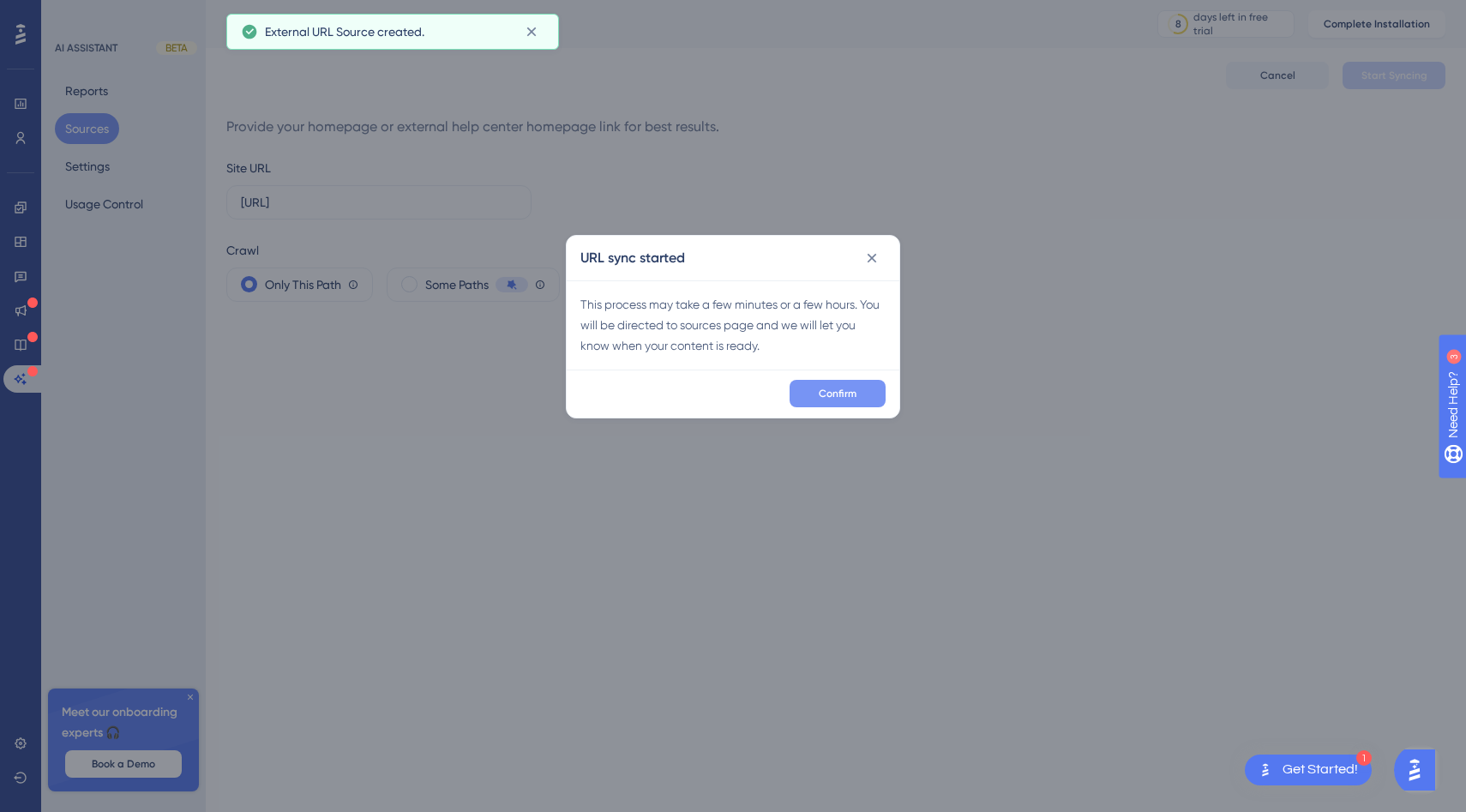
click at [843, 391] on span "Confirm" at bounding box center [838, 393] width 38 height 13
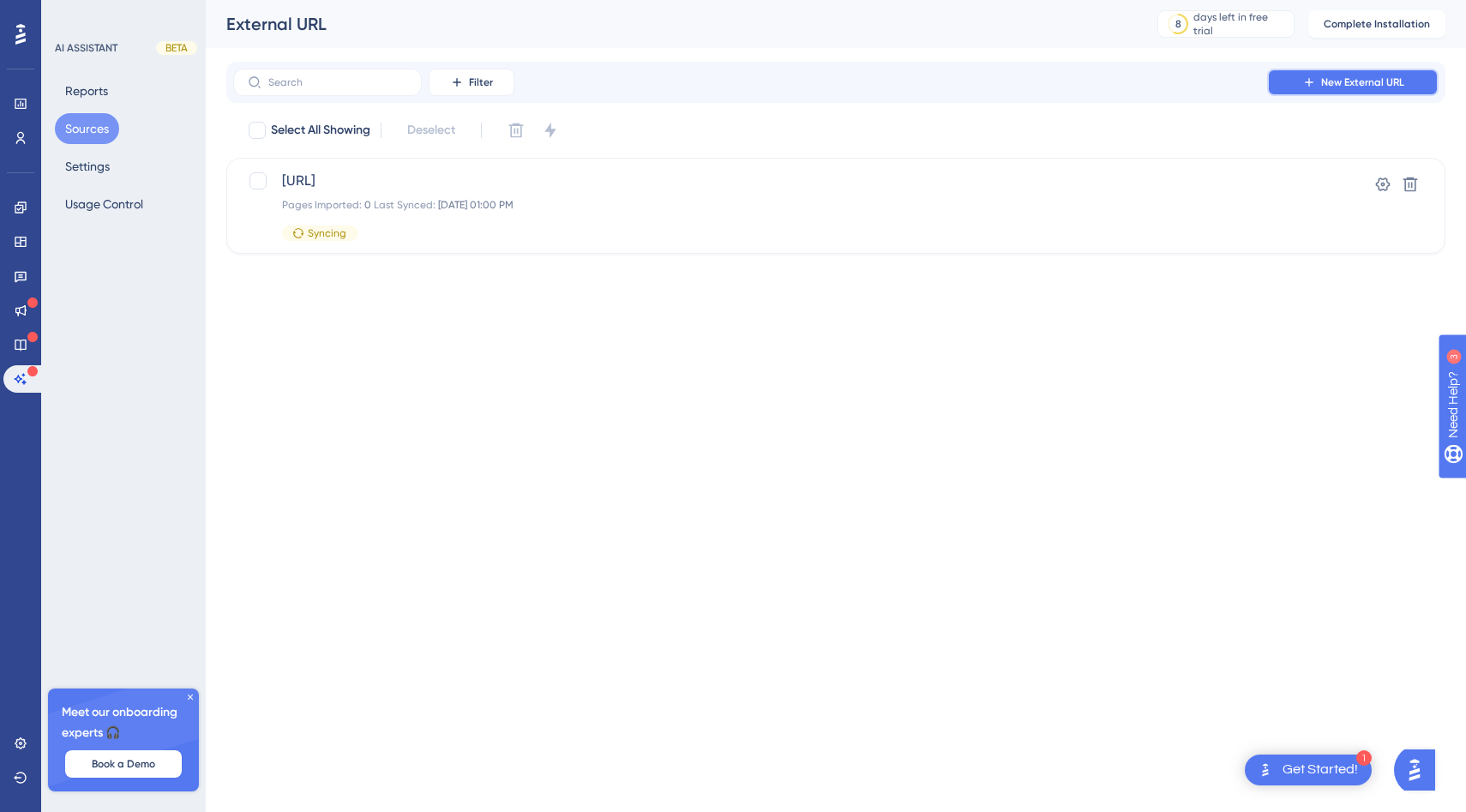
click at [1348, 92] on button "New External URL" at bounding box center [1353, 82] width 171 height 28
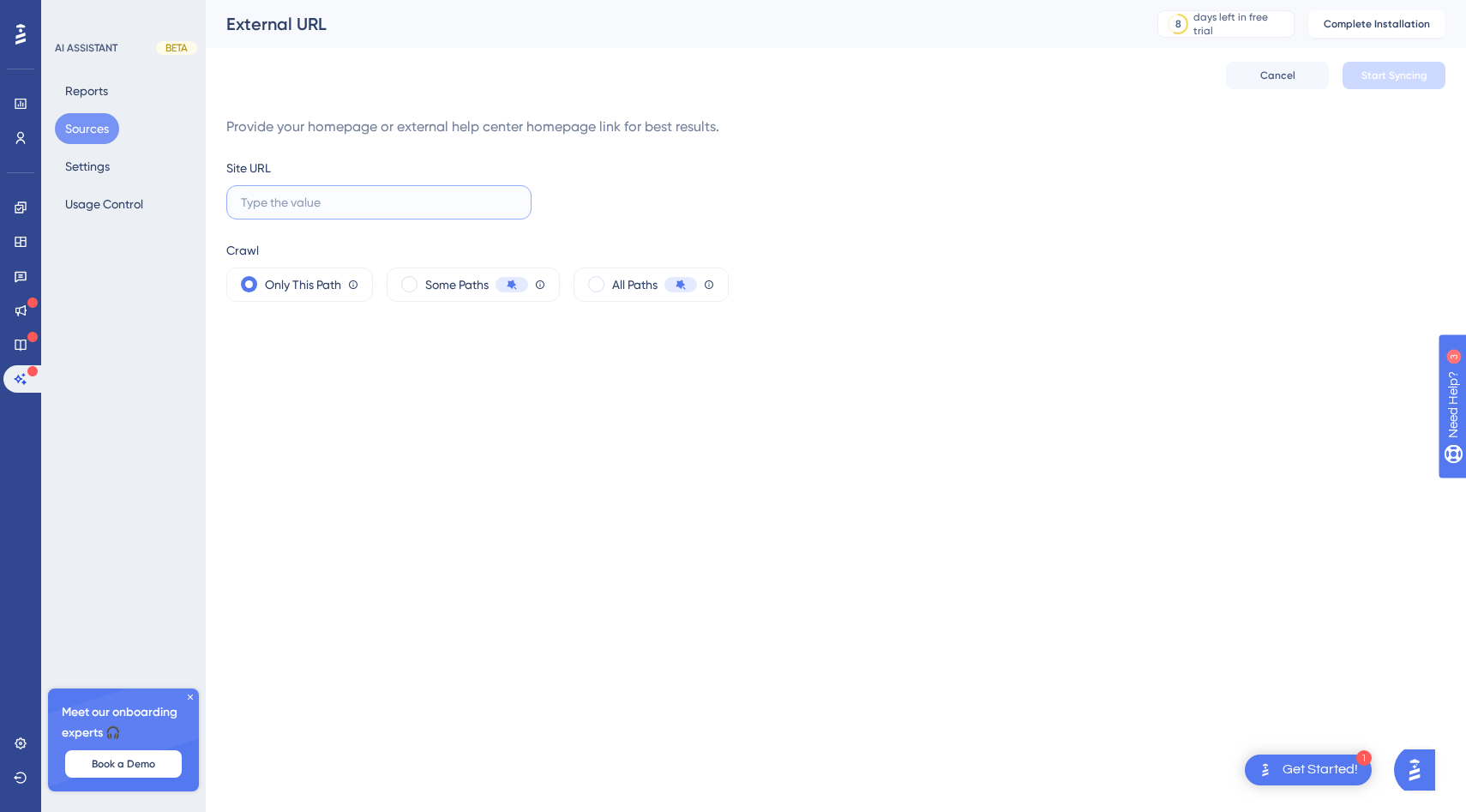
click at [416, 205] on input "text" at bounding box center [379, 203] width 276 height 19
paste input "[URL]"
type input "[URL]"
click at [1404, 74] on span "Start Syncing" at bounding box center [1394, 75] width 66 height 13
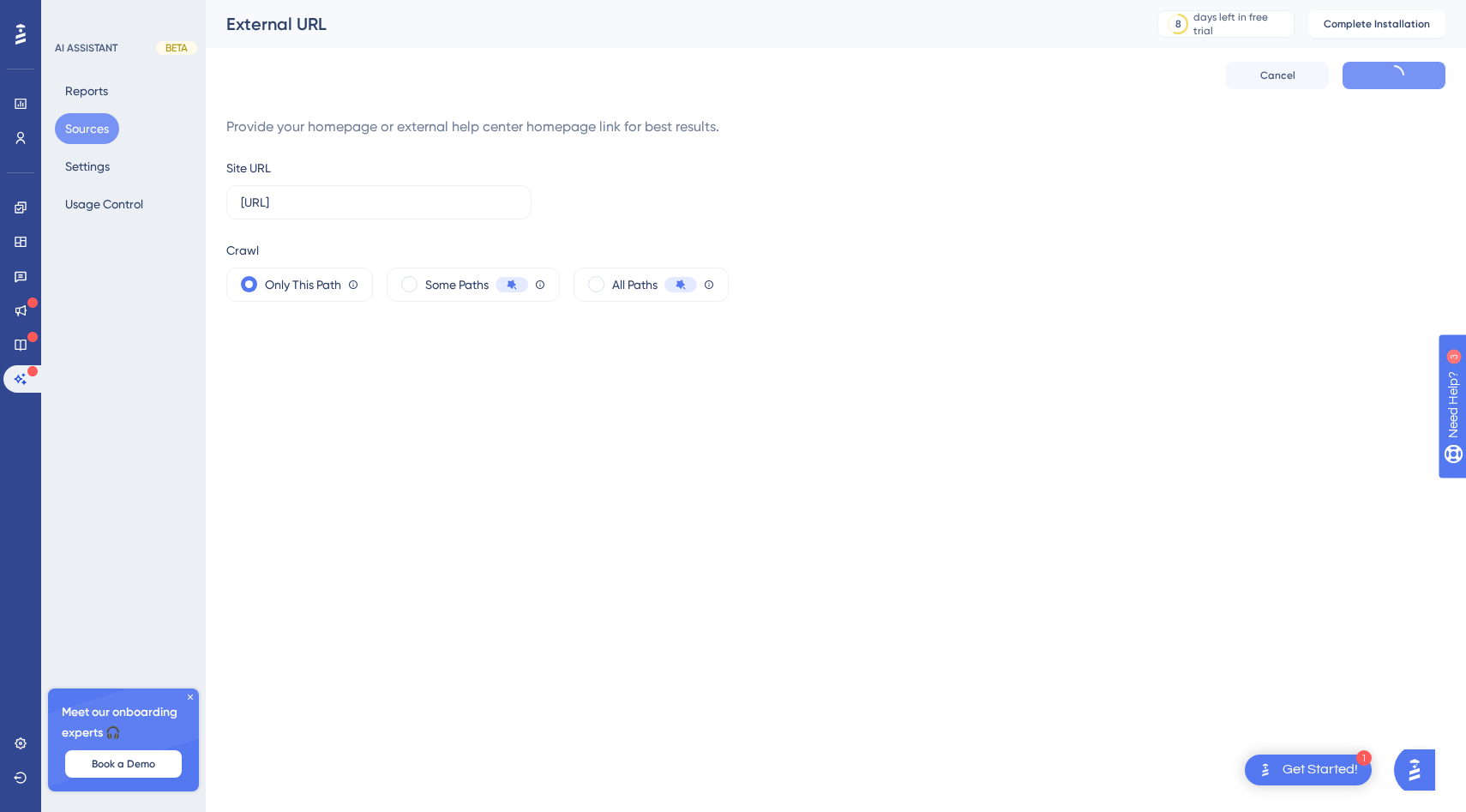
scroll to position [0, 0]
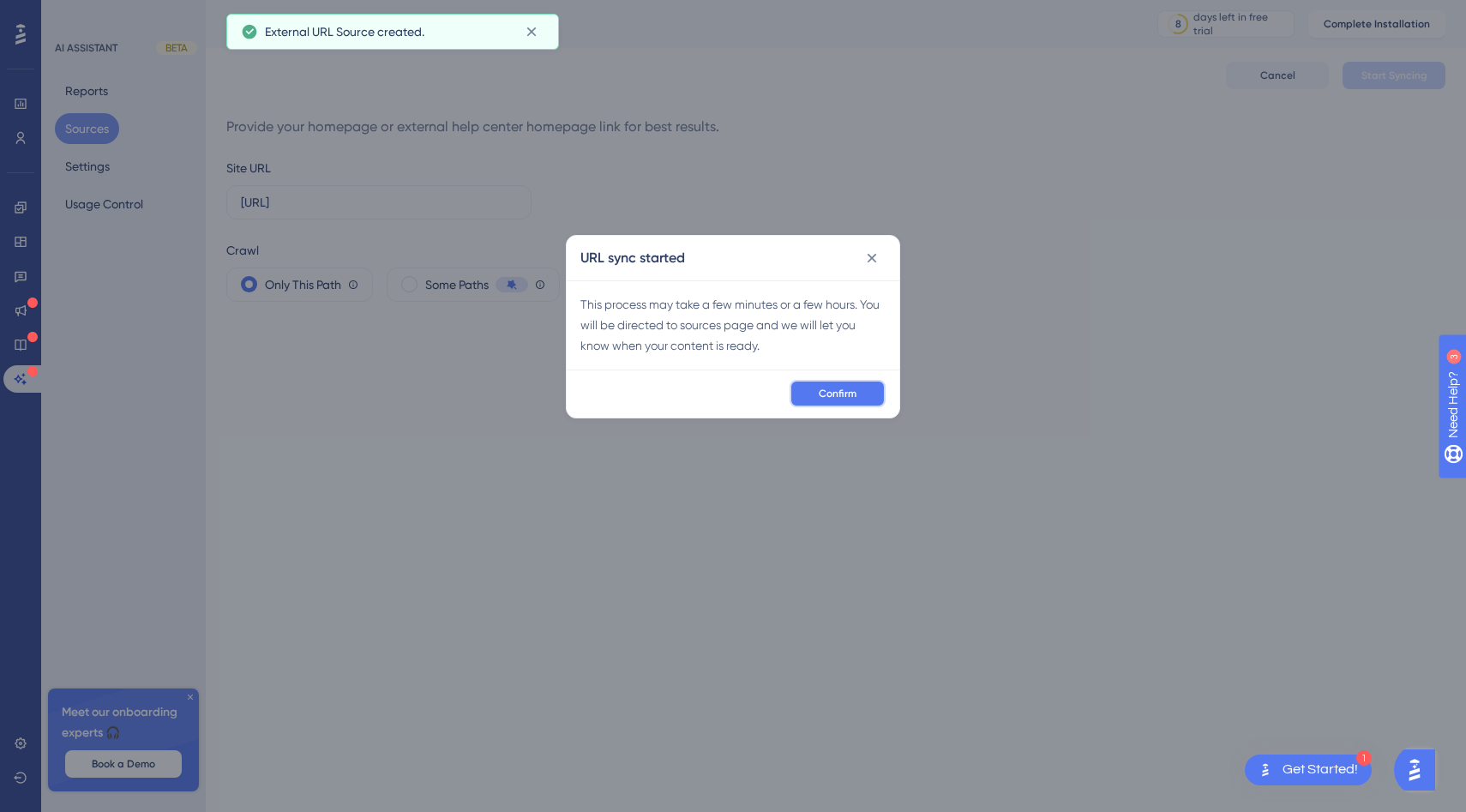
click at [837, 384] on button "Confirm" at bounding box center [837, 393] width 96 height 28
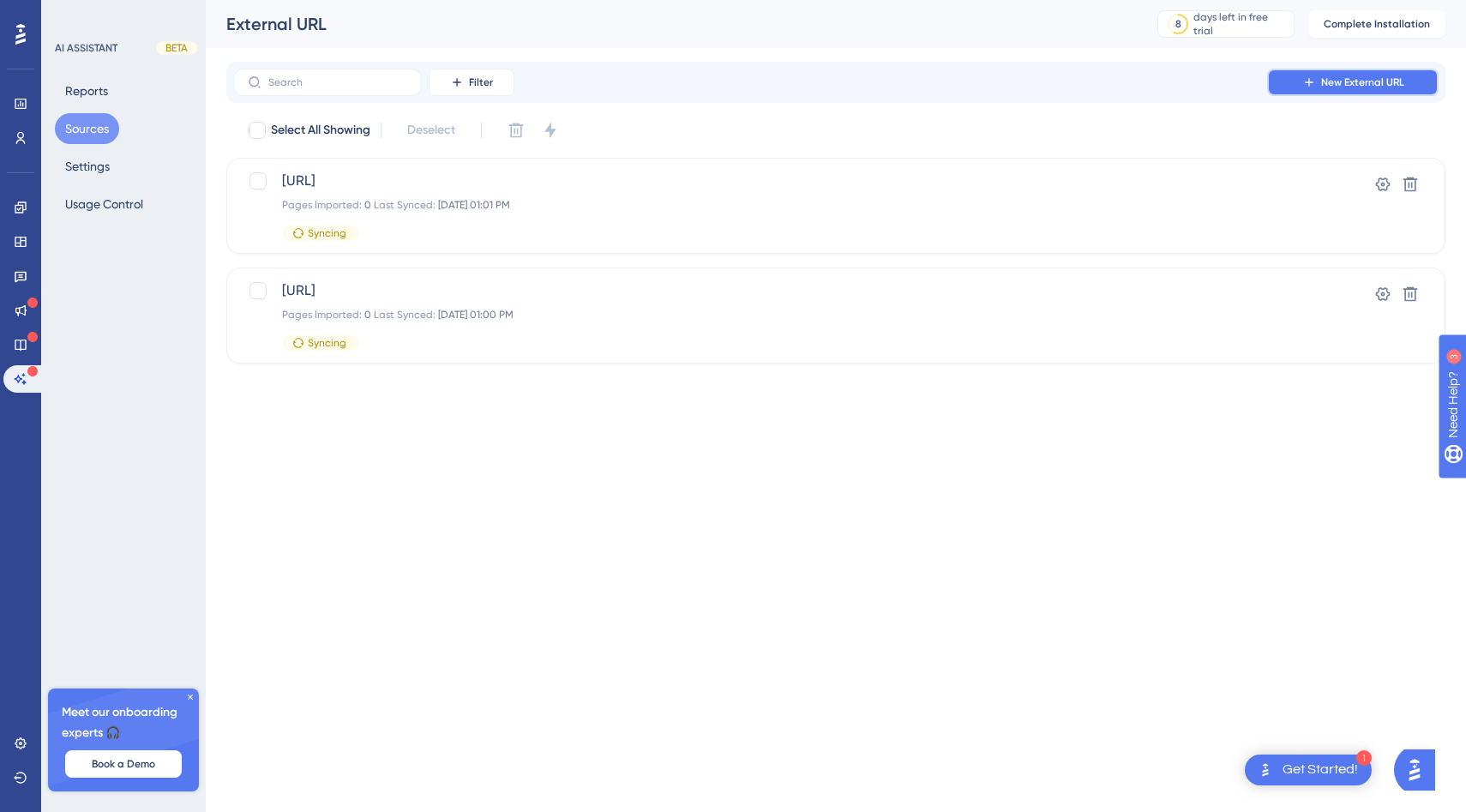
click at [1319, 82] on button "New External URL" at bounding box center [1353, 82] width 171 height 28
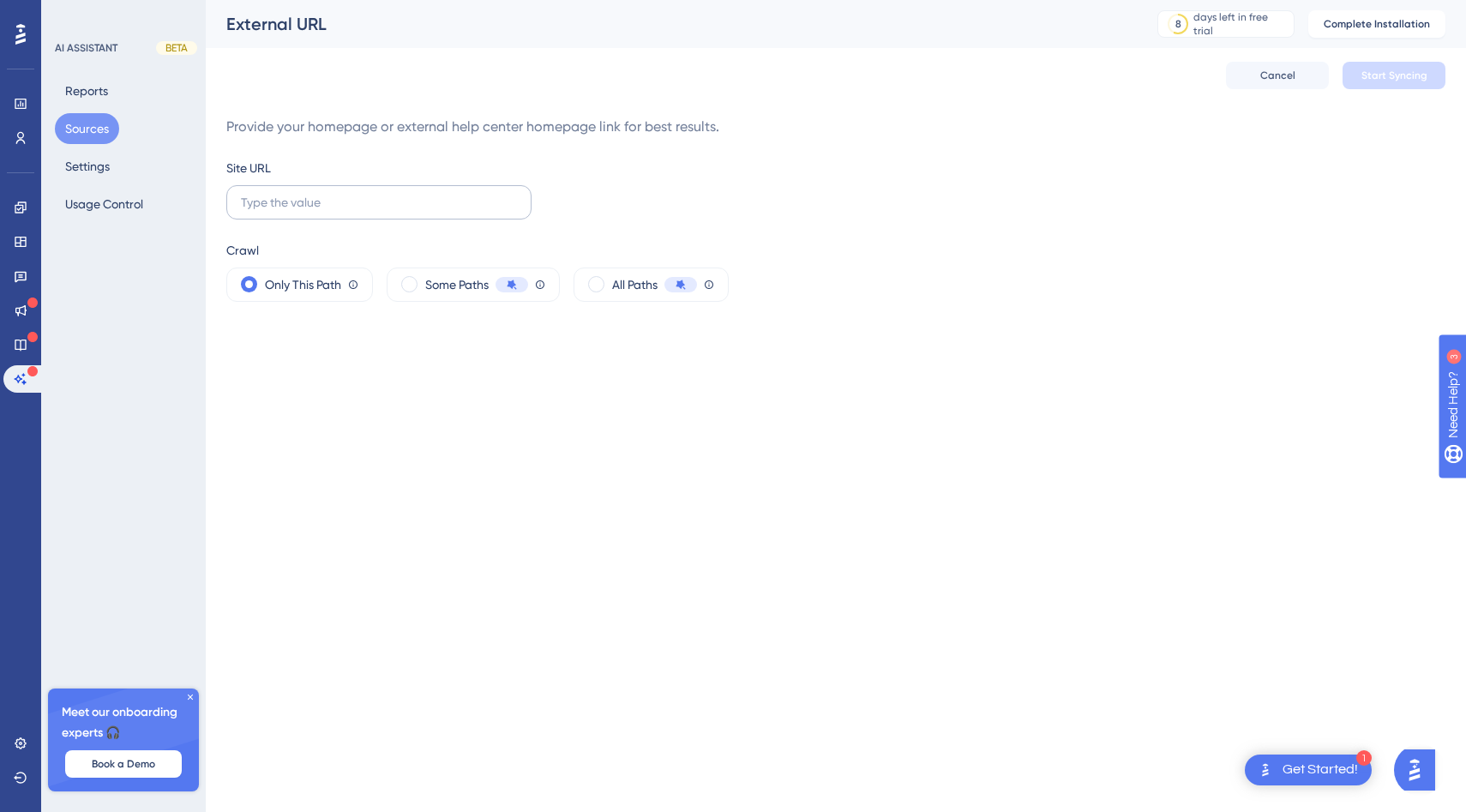
click at [414, 213] on label at bounding box center [379, 203] width 305 height 34
click at [414, 212] on input "text" at bounding box center [379, 203] width 276 height 19
paste input "[URL]"
type input "[URL]"
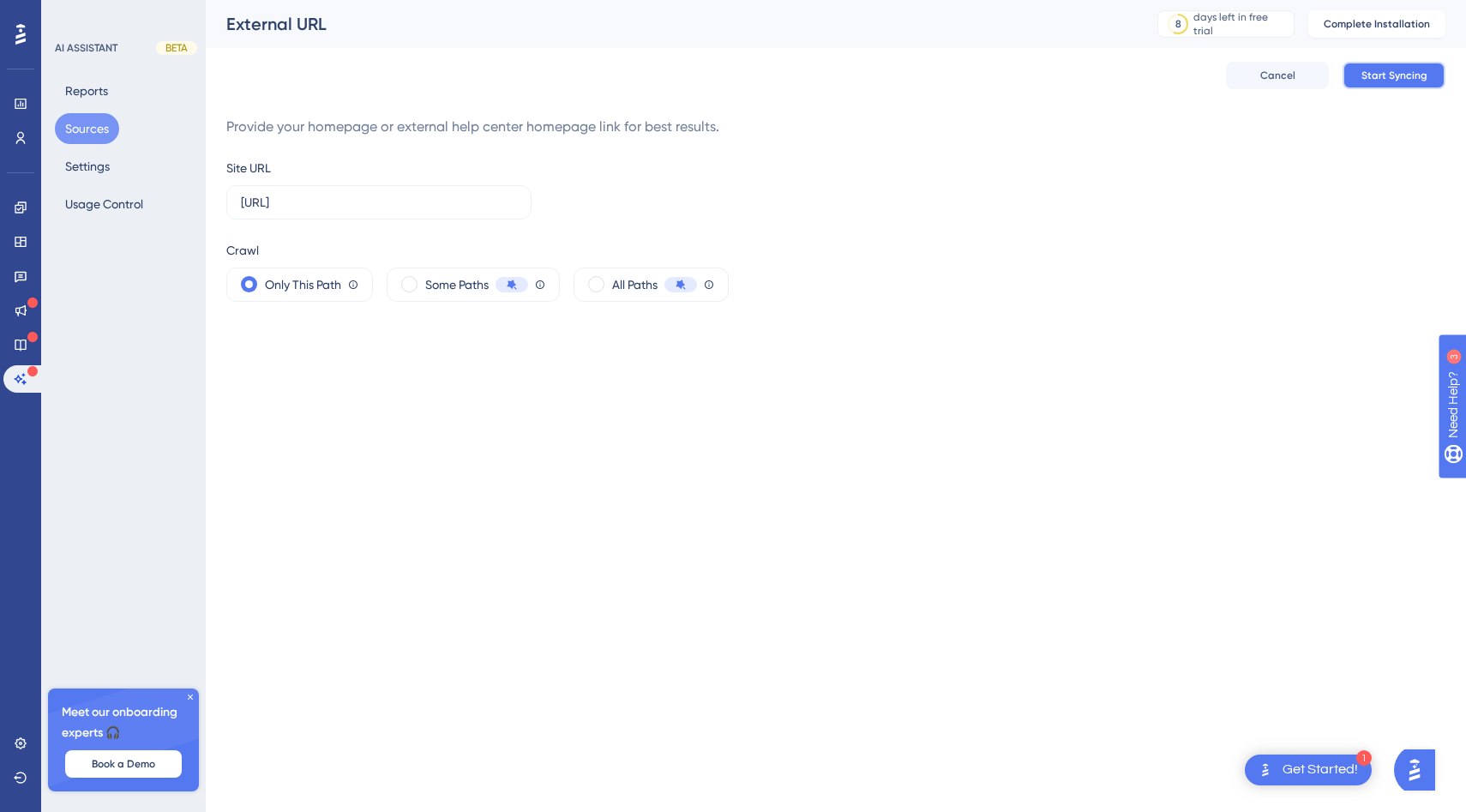
click at [1386, 86] on button "Start Syncing" at bounding box center [1394, 75] width 103 height 28
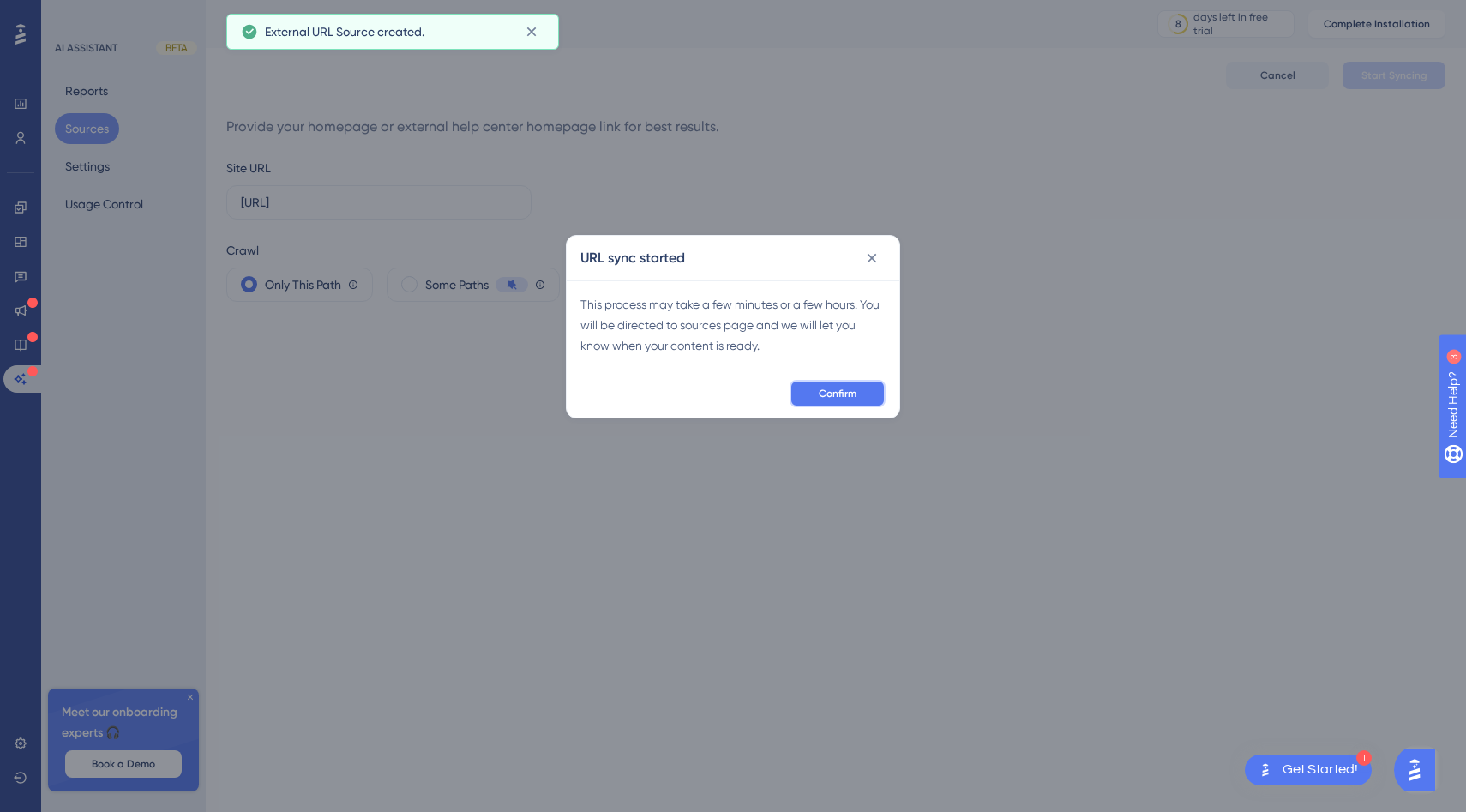
click at [822, 387] on span "Confirm" at bounding box center [838, 393] width 38 height 13
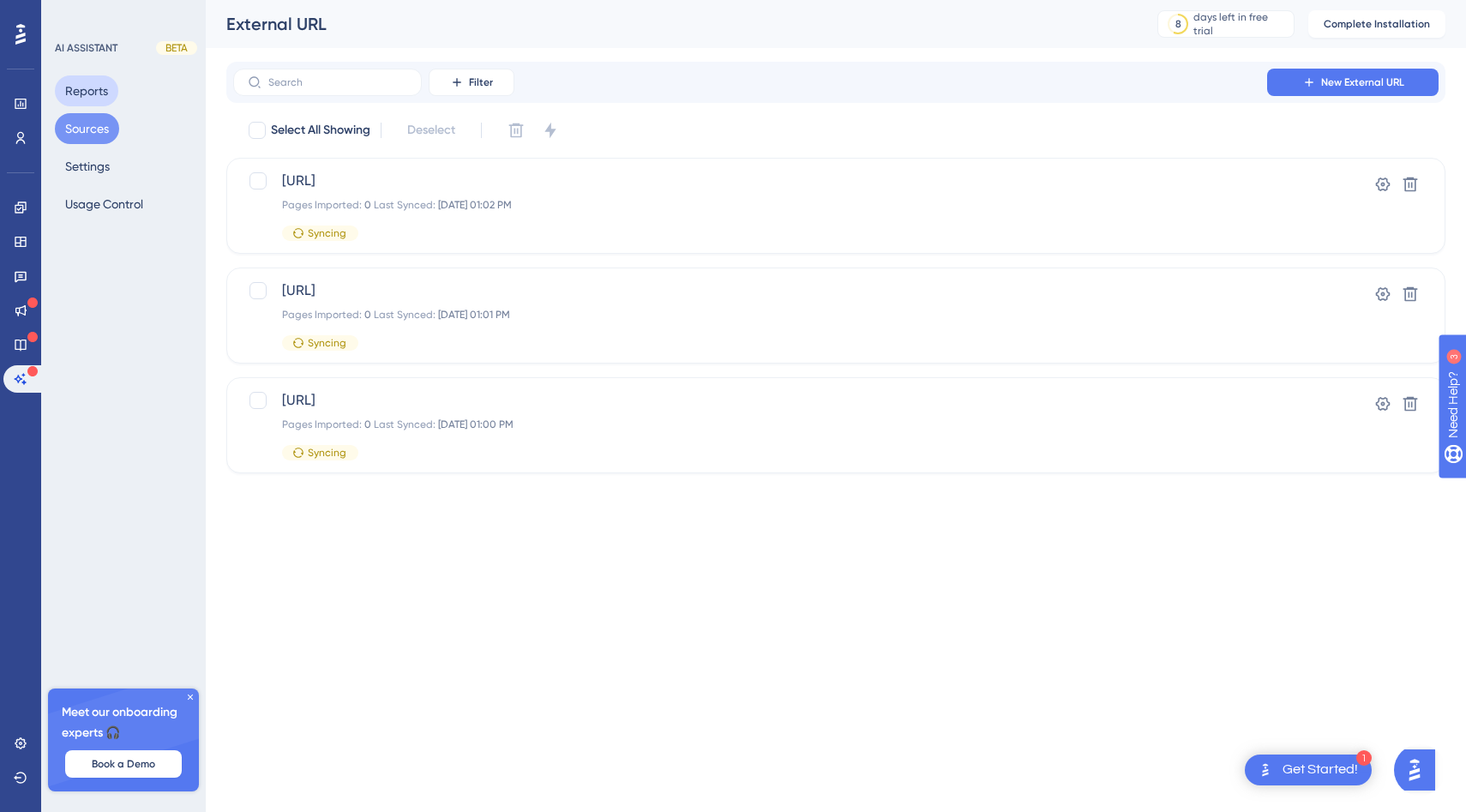
click at [108, 80] on button "Reports" at bounding box center [87, 90] width 64 height 30
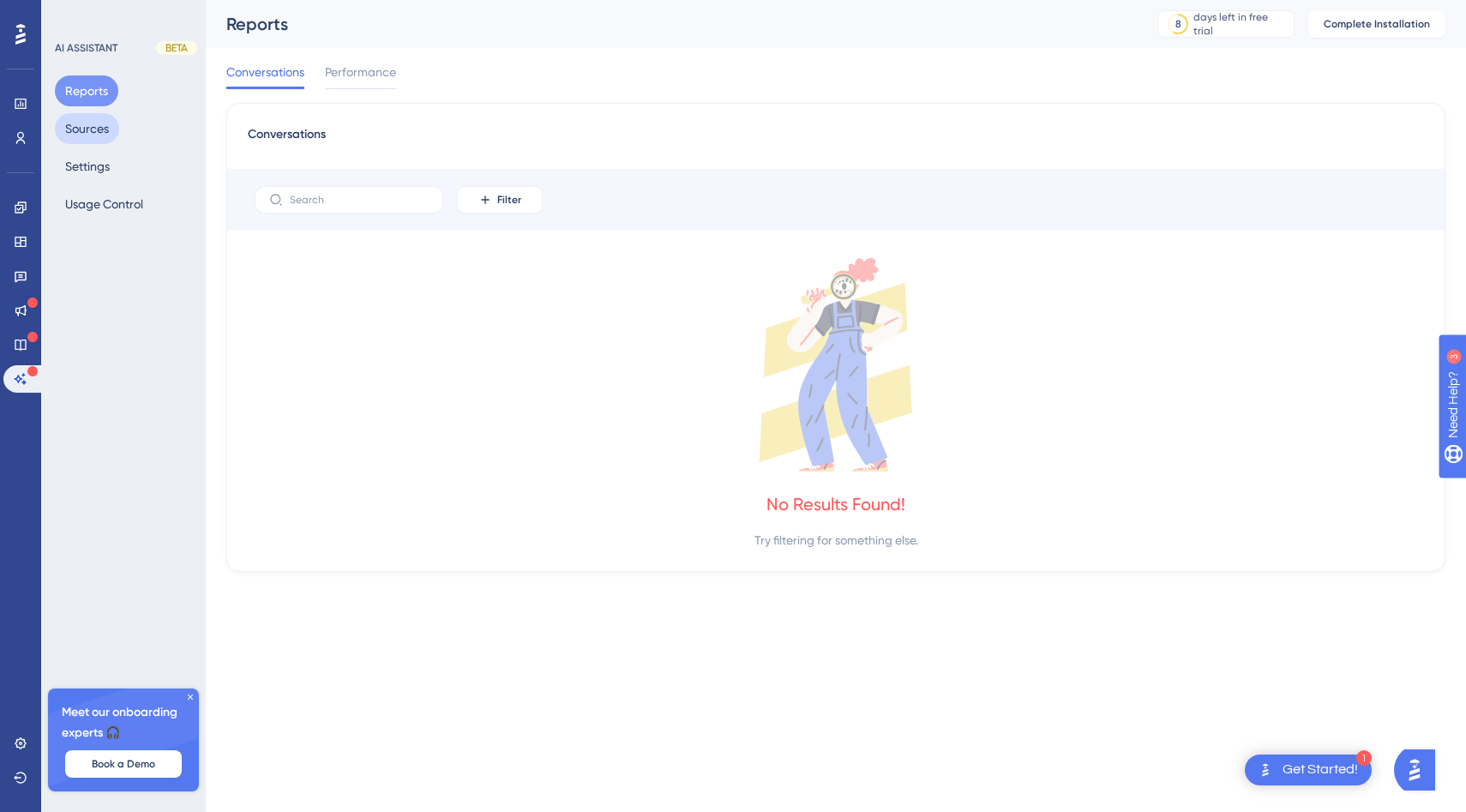
click at [88, 134] on button "Sources" at bounding box center [88, 128] width 65 height 30
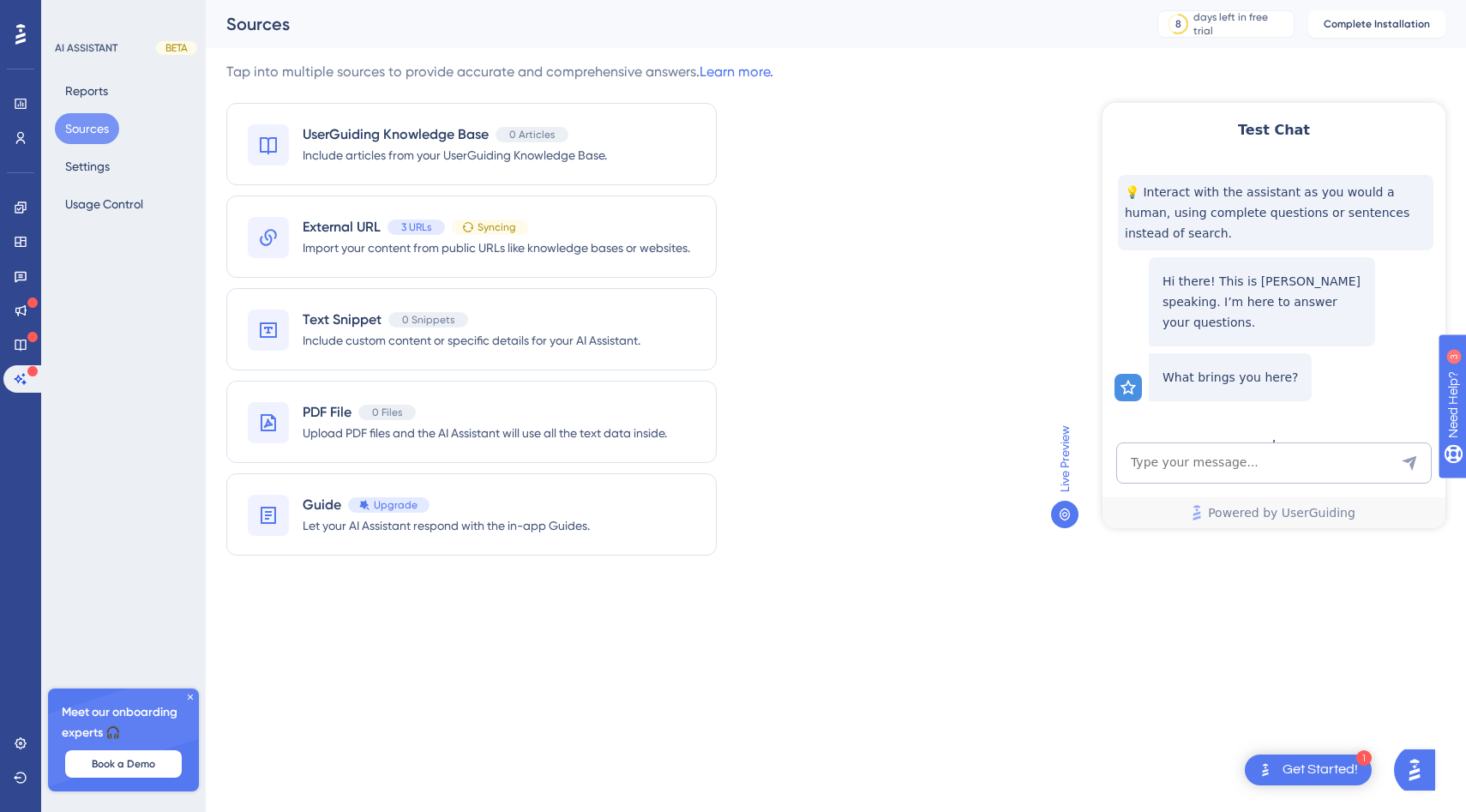
click at [1428, 764] on img "Open AI Assistant Launcher" at bounding box center [1415, 769] width 30 height 30
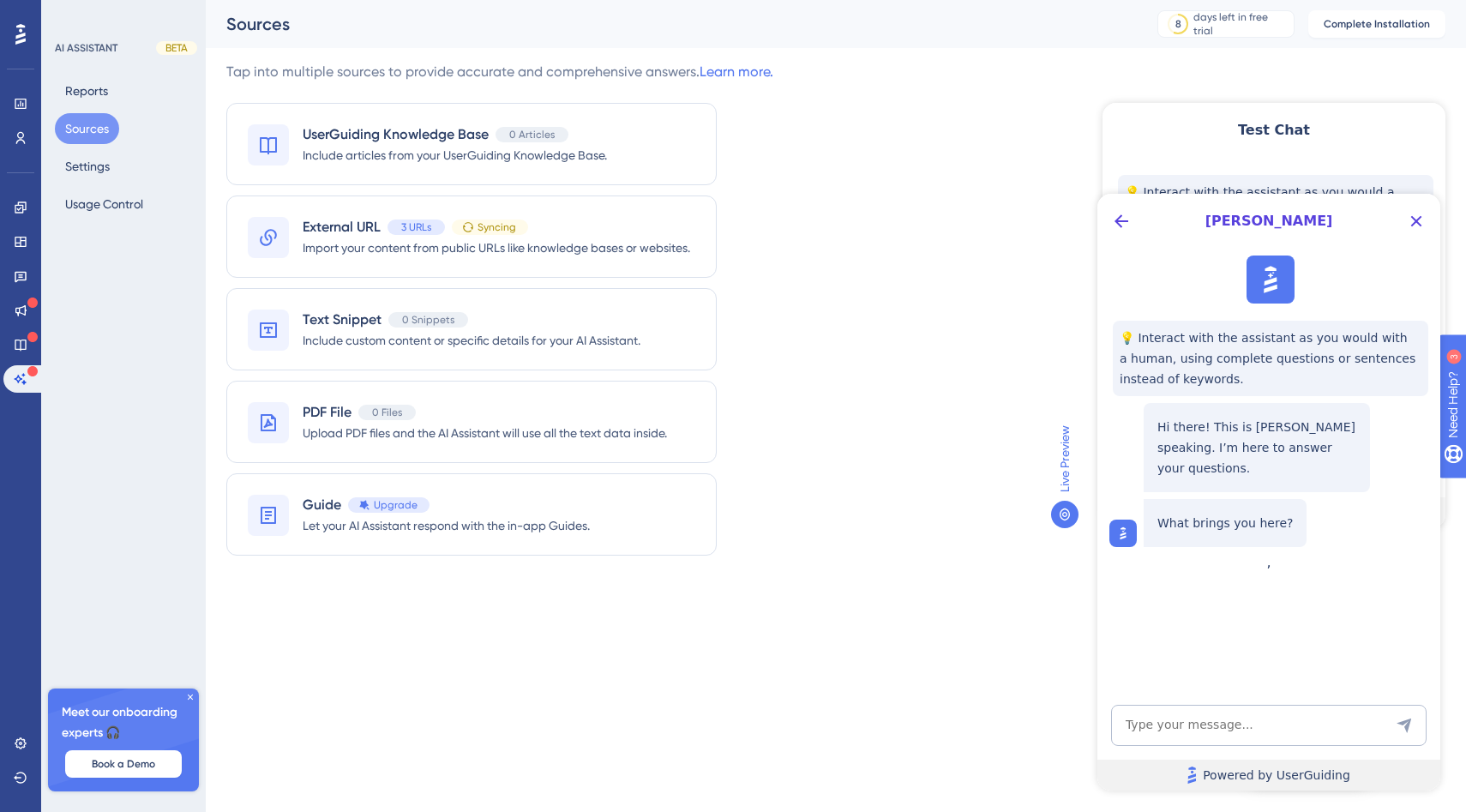
click at [1360, 766] on link "Powered by UserGuiding" at bounding box center [1269, 775] width 343 height 30
click at [1412, 229] on icon "Close Button" at bounding box center [1417, 222] width 21 height 21
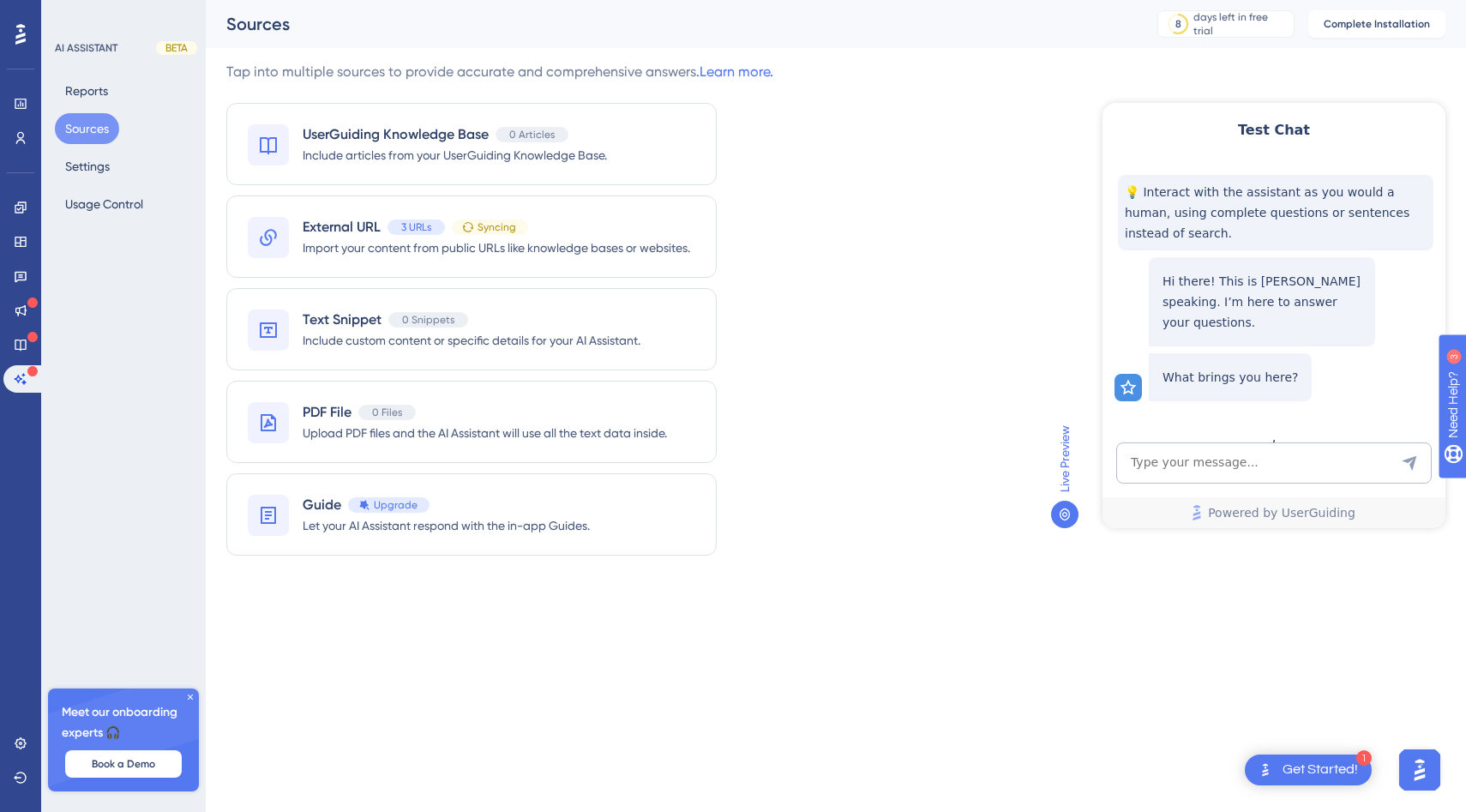
click at [1334, 757] on div "1 Get Started!" at bounding box center [1308, 769] width 127 height 30
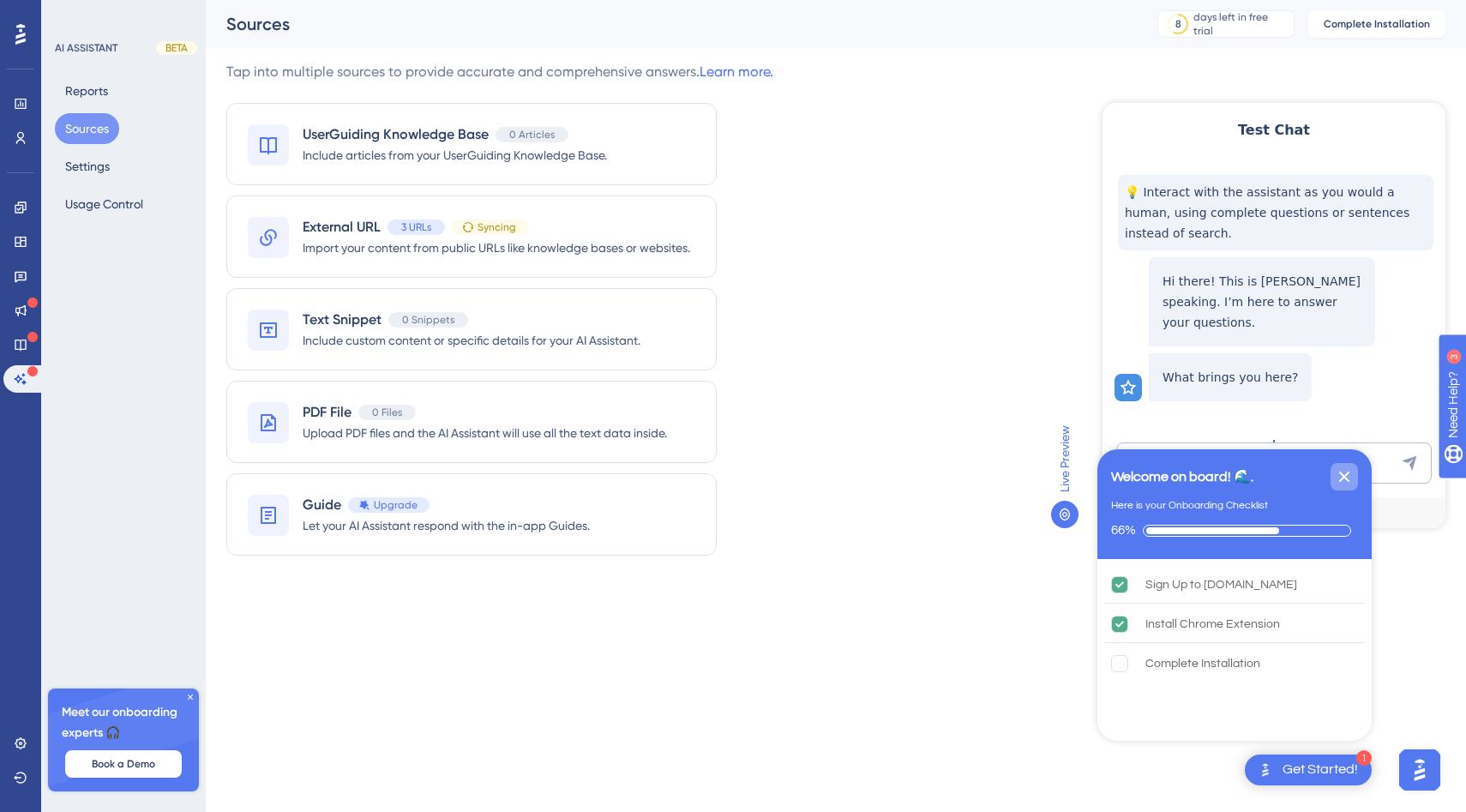
click at [1338, 474] on icon "Close Checklist" at bounding box center [1344, 476] width 21 height 21
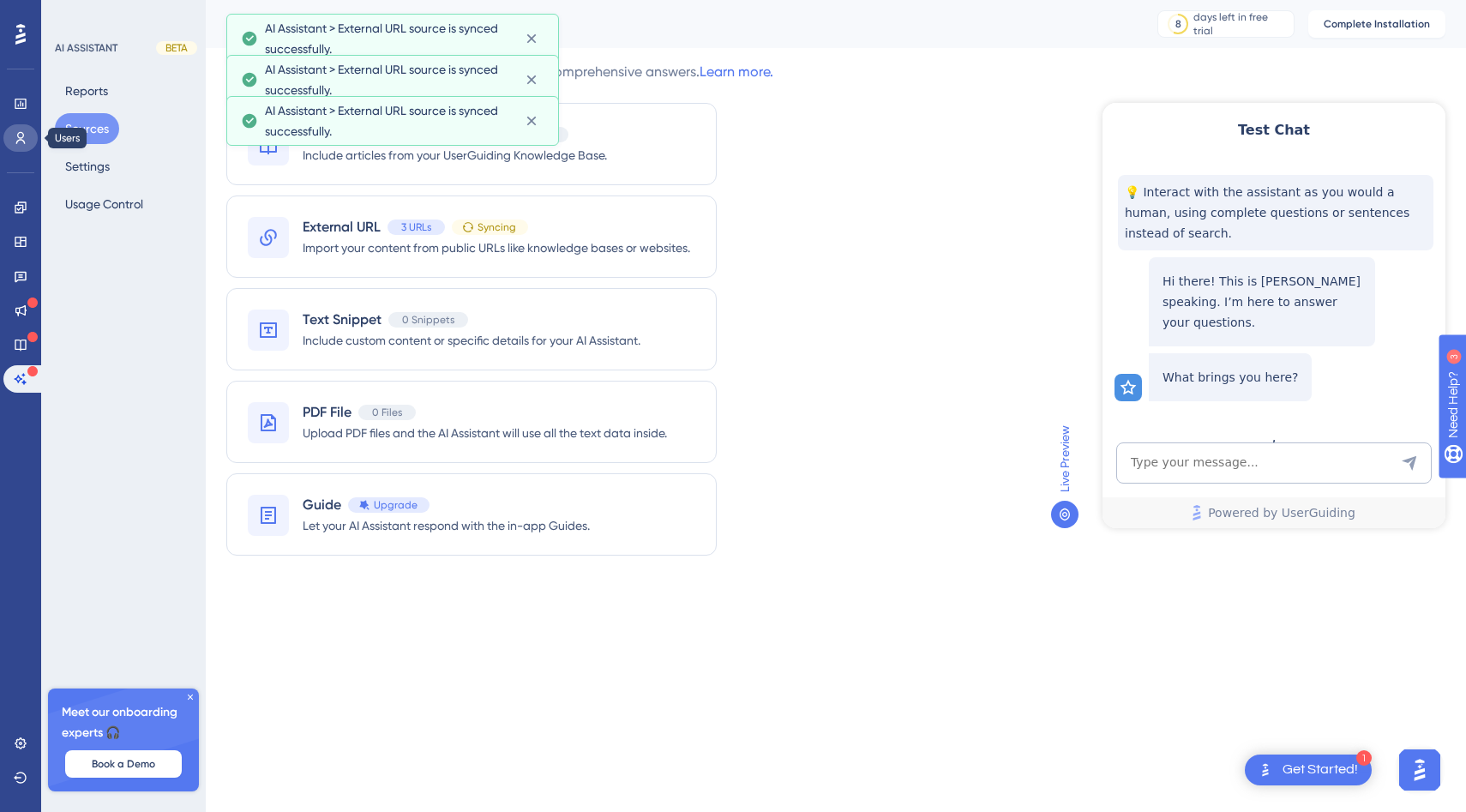
click at [28, 138] on link at bounding box center [21, 138] width 34 height 28
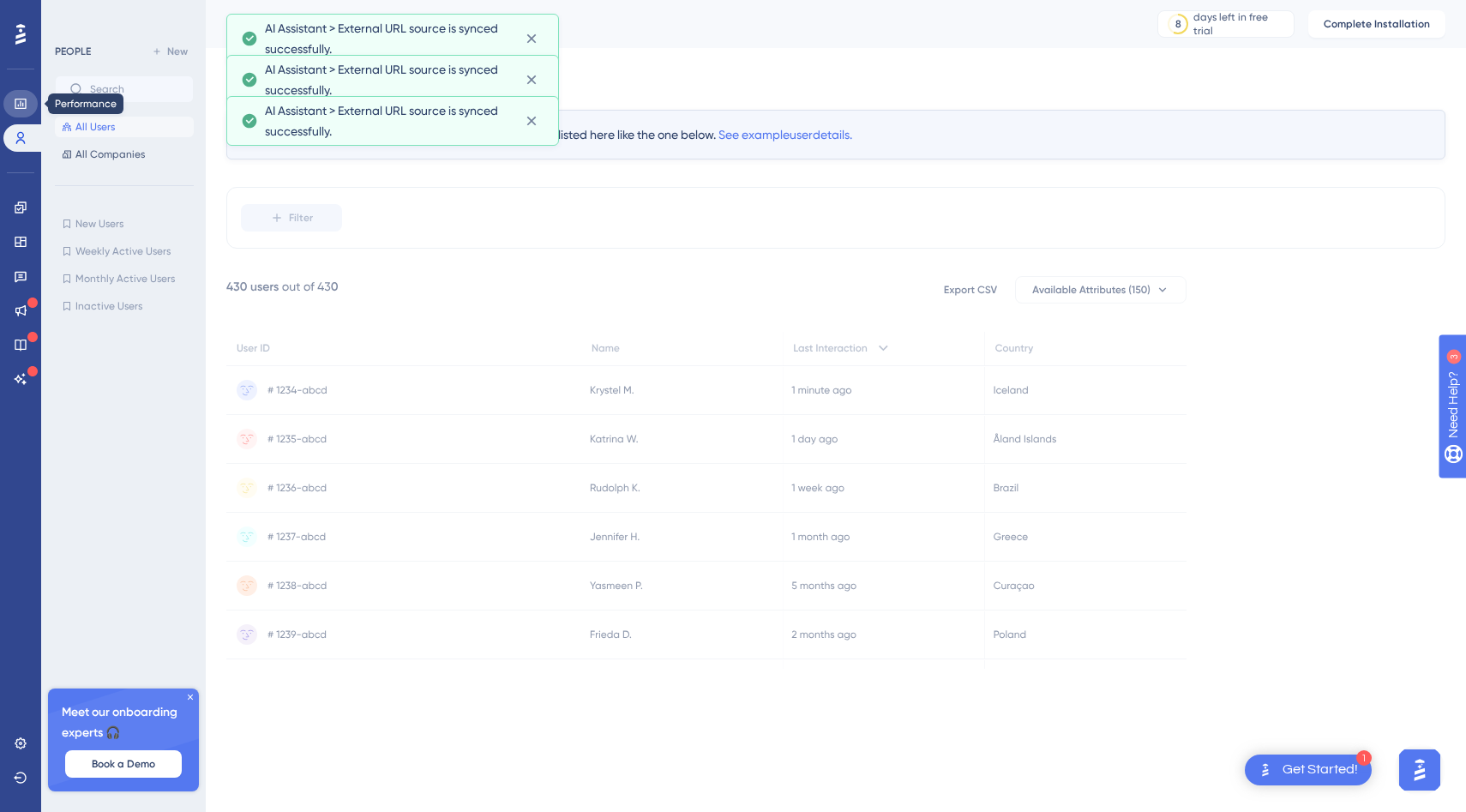
click at [27, 108] on icon at bounding box center [20, 104] width 13 height 13
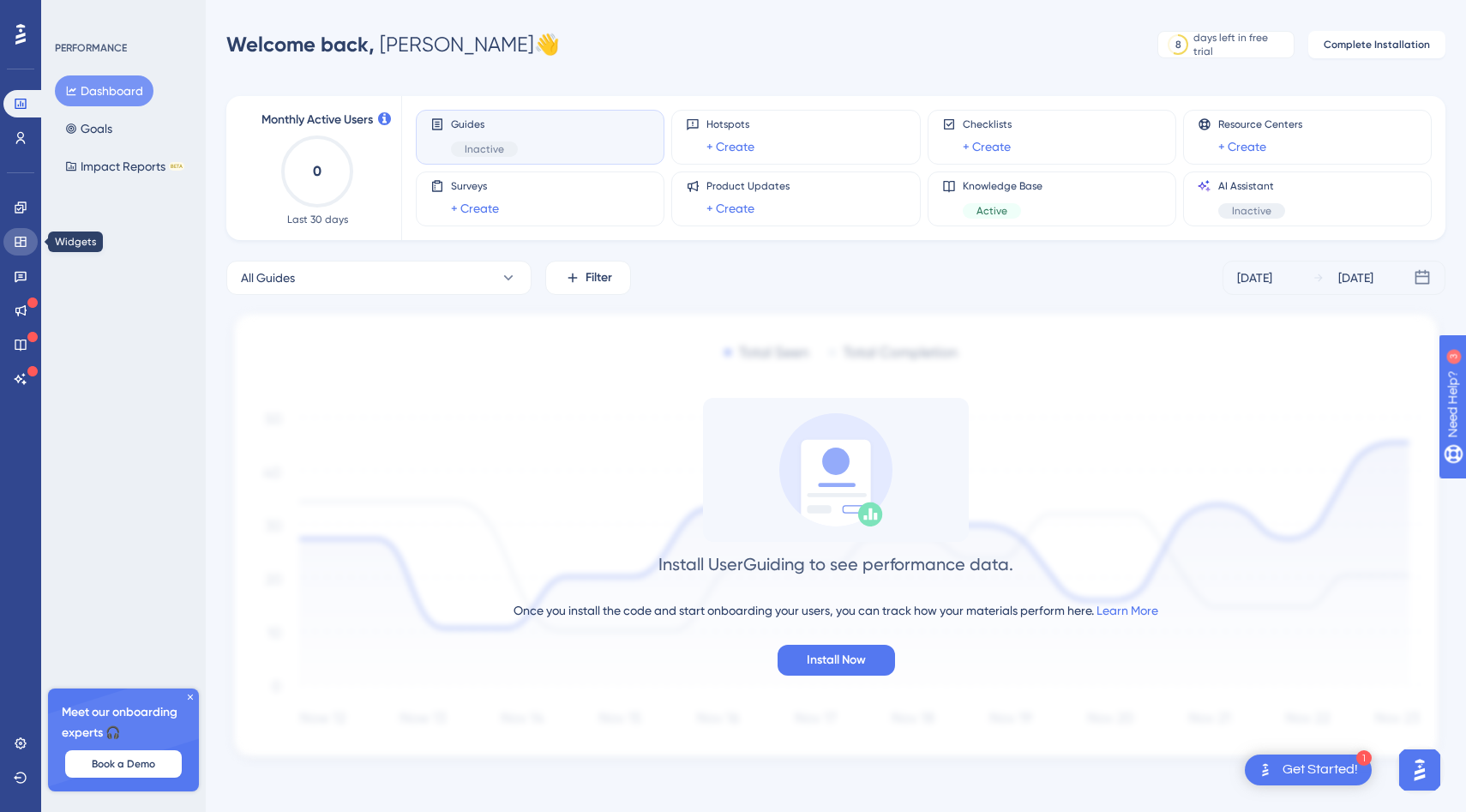
click at [22, 251] on link at bounding box center [21, 242] width 34 height 28
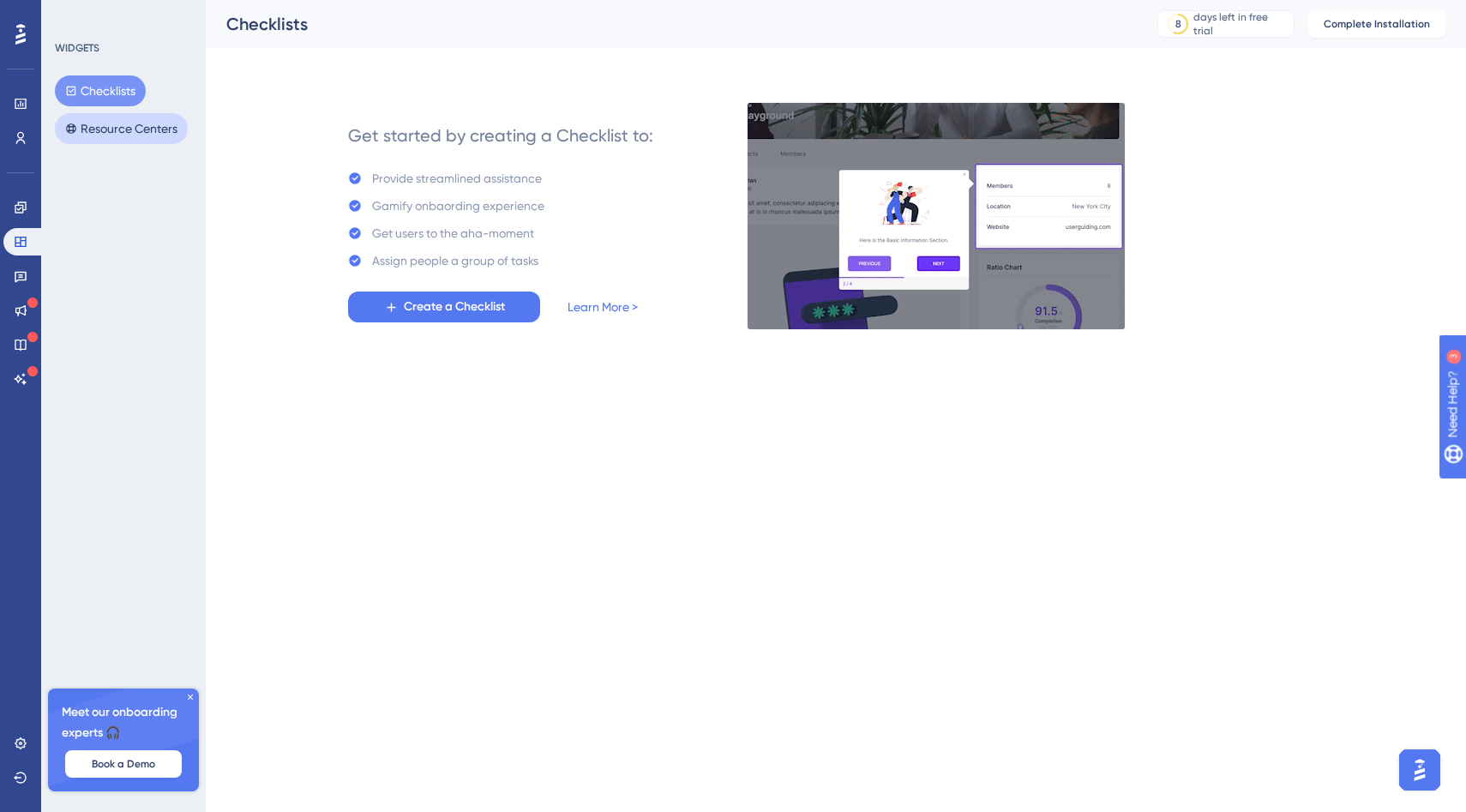
click at [124, 124] on button "Resource Centers" at bounding box center [122, 128] width 133 height 30
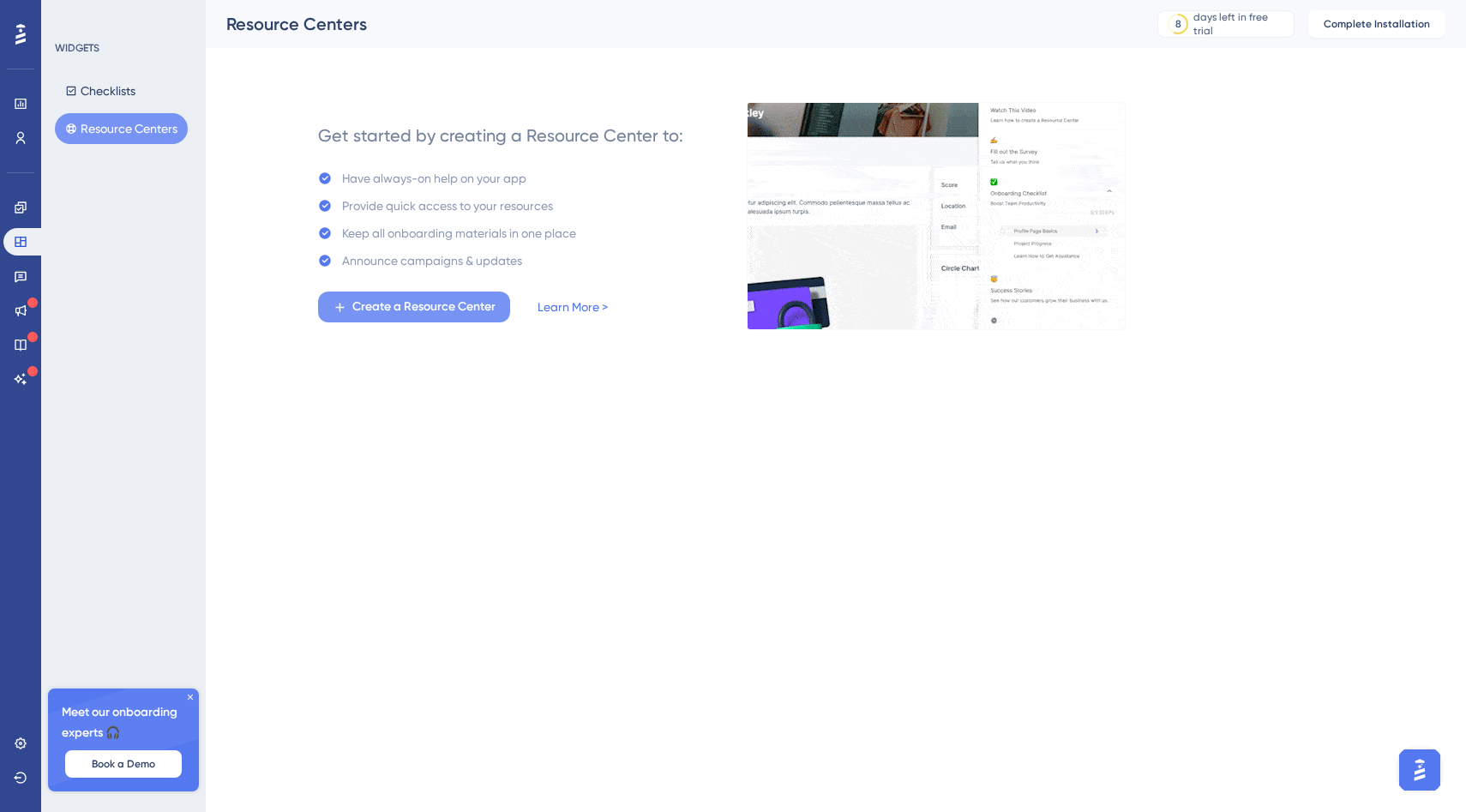
click at [440, 300] on span "Create a Resource Center" at bounding box center [423, 307] width 144 height 21
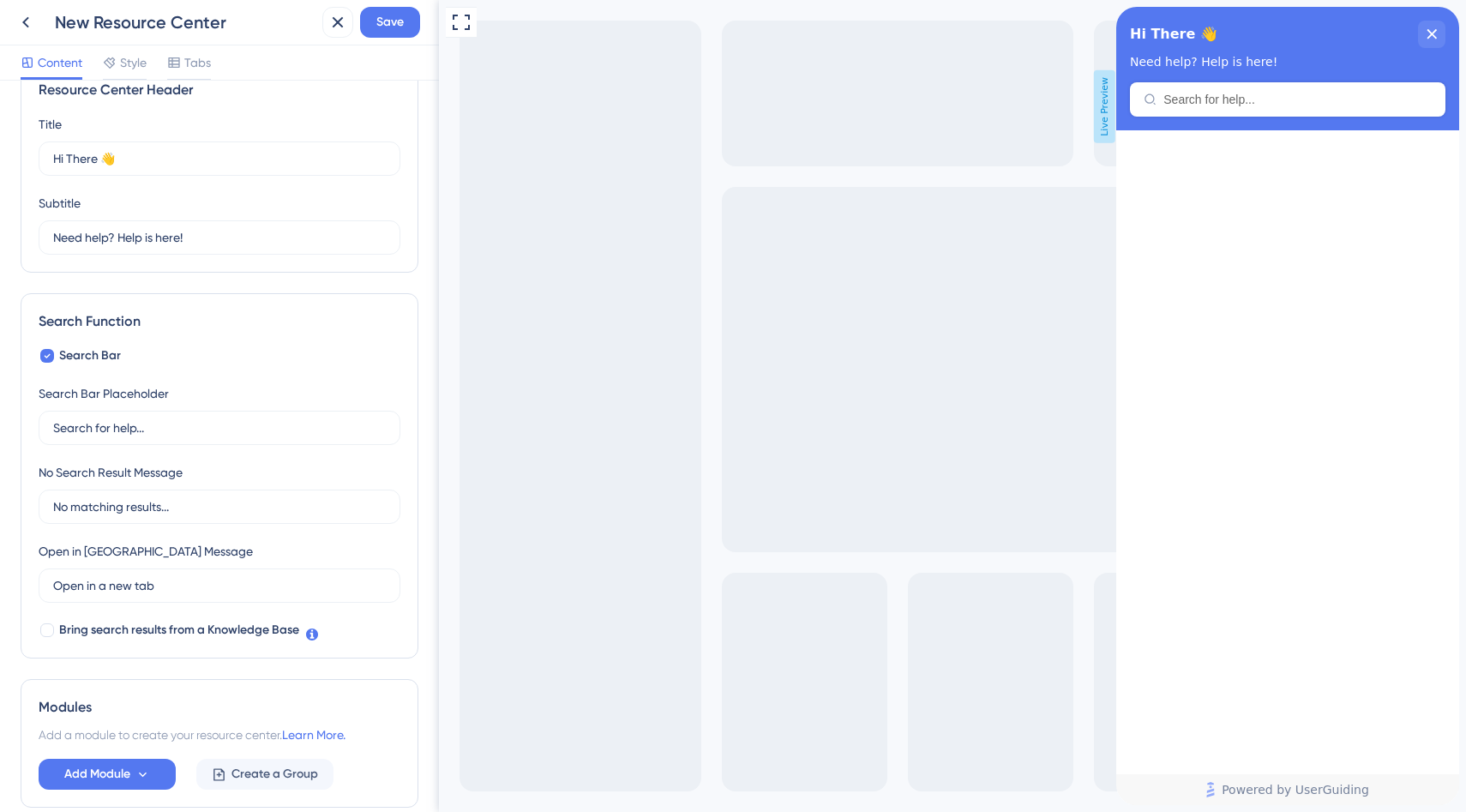
scroll to position [46, 0]
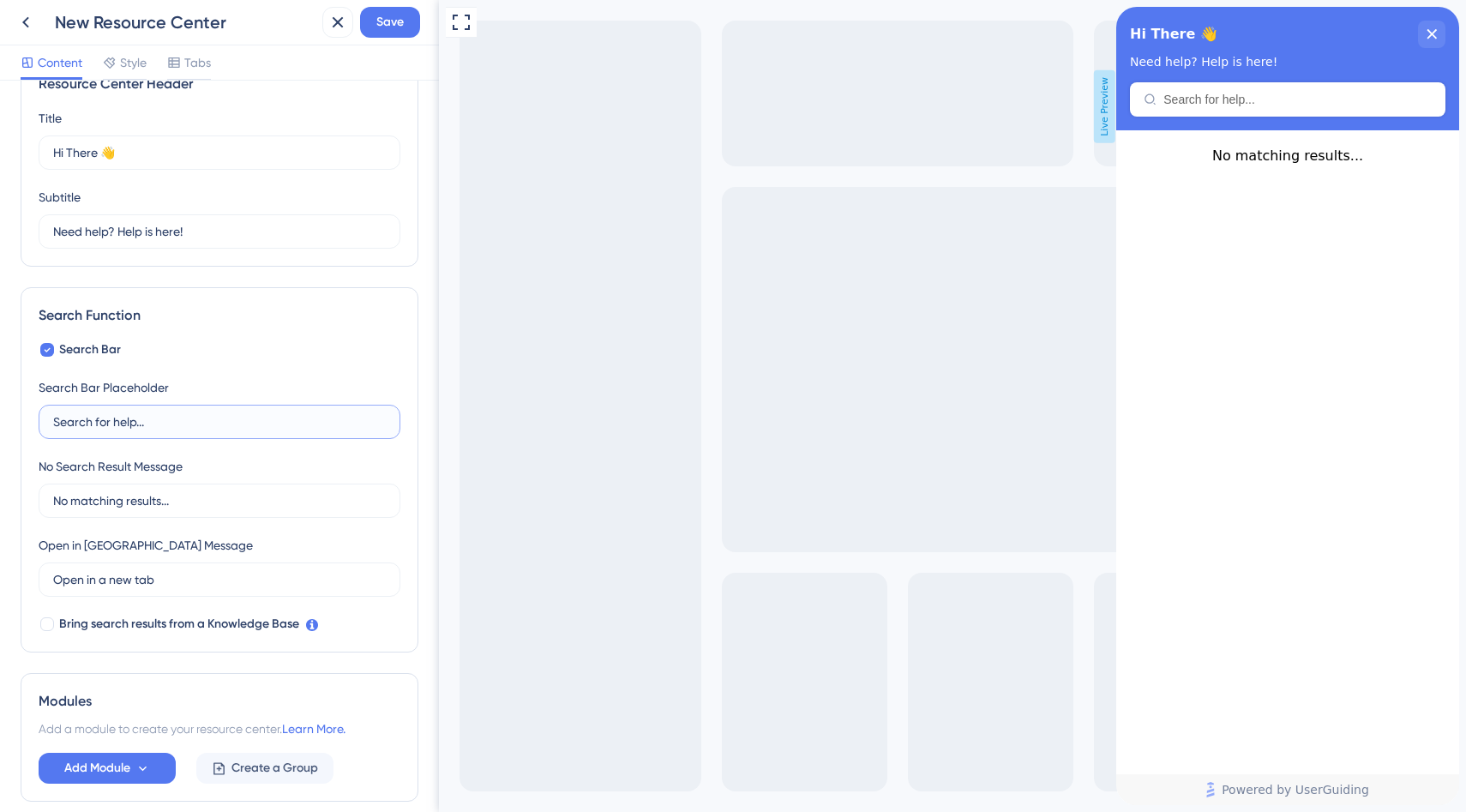
click at [213, 427] on input "Search for help..." at bounding box center [220, 422] width 333 height 19
click at [225, 374] on div "Search Bar Search Bar Placeholder Search for help... No Search Result Message N…" at bounding box center [220, 487] width 362 height 295
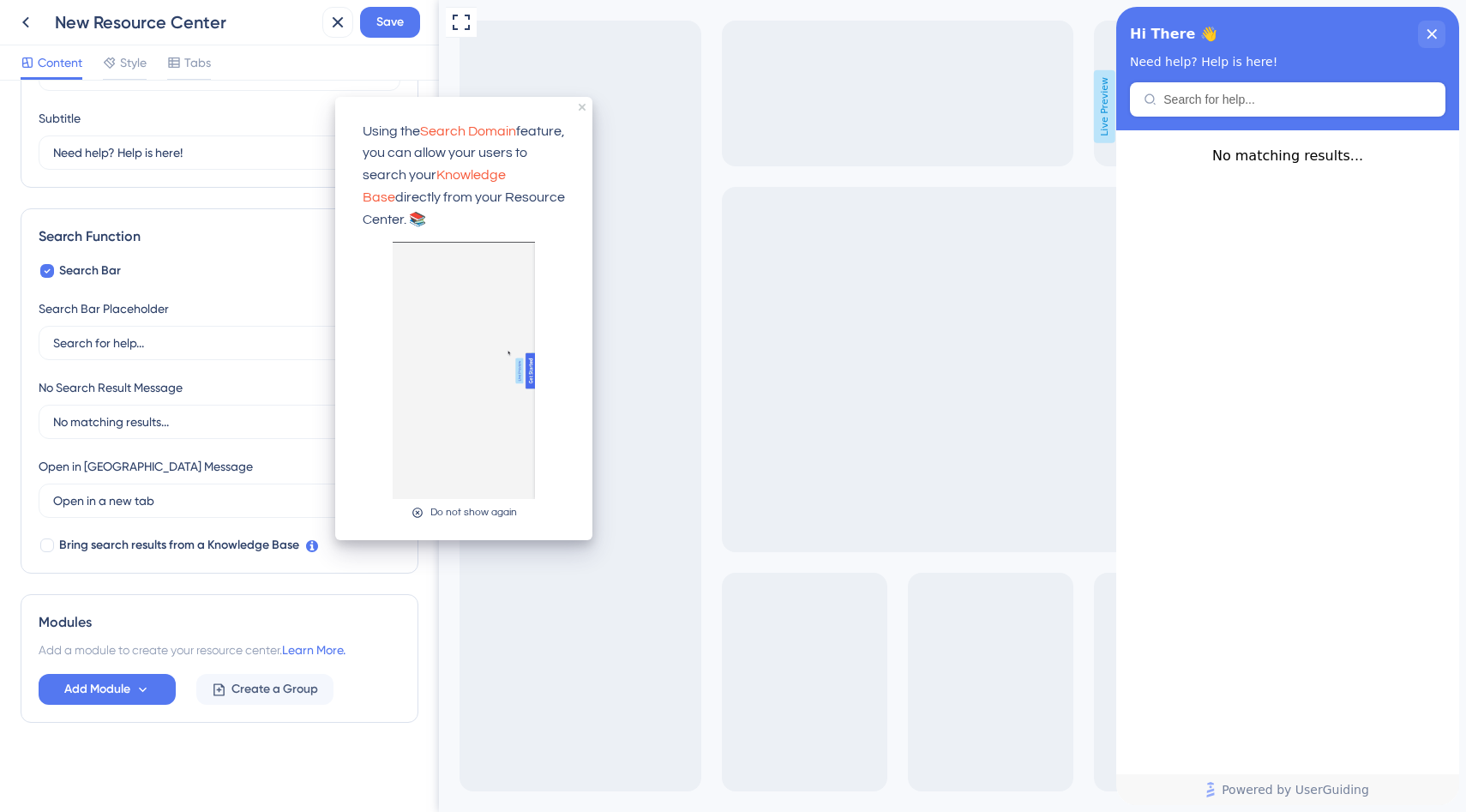
scroll to position [0, 0]
click at [221, 534] on span "Bring search results from a Knowledge Base" at bounding box center [179, 545] width 240 height 21
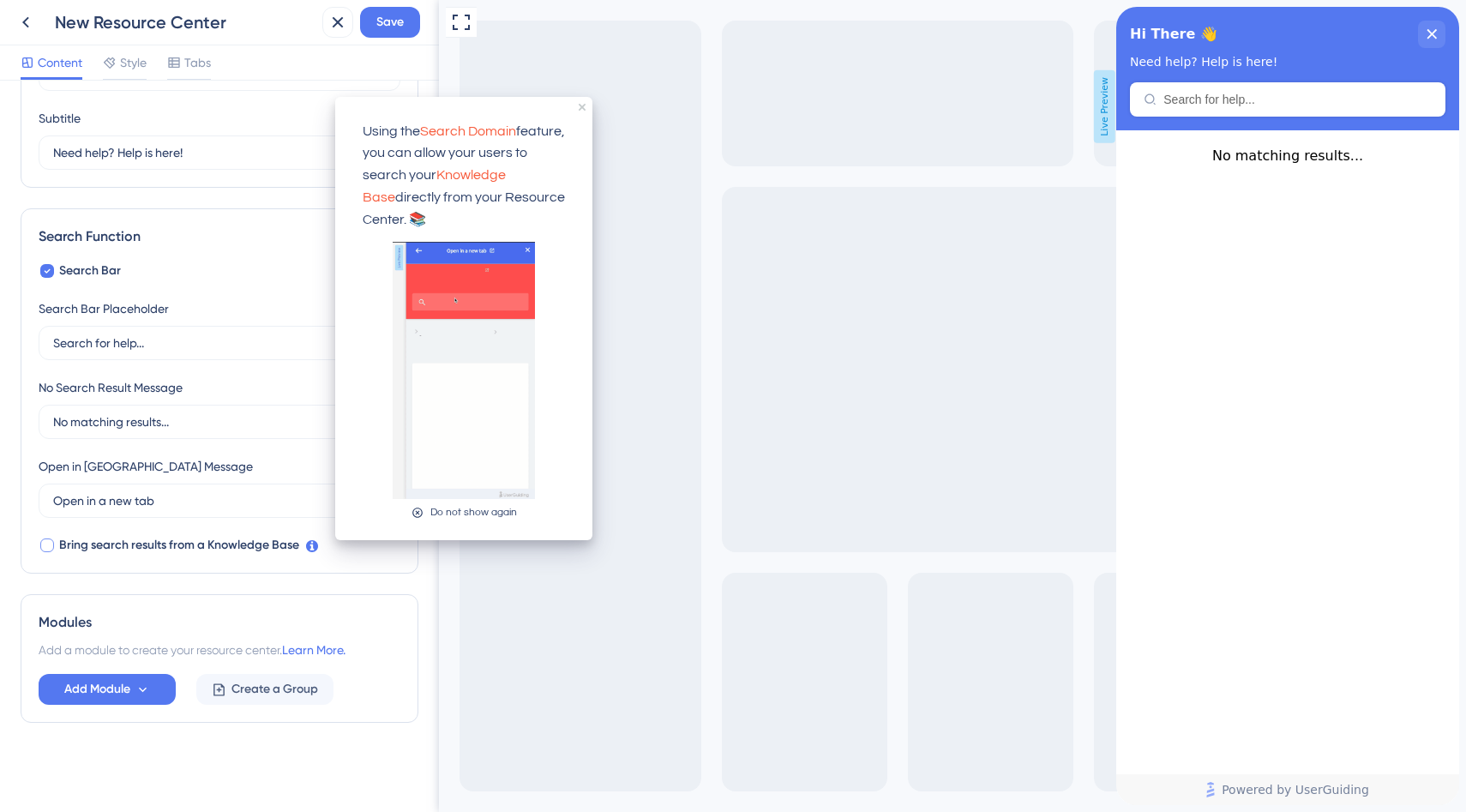
checkbox input "true"
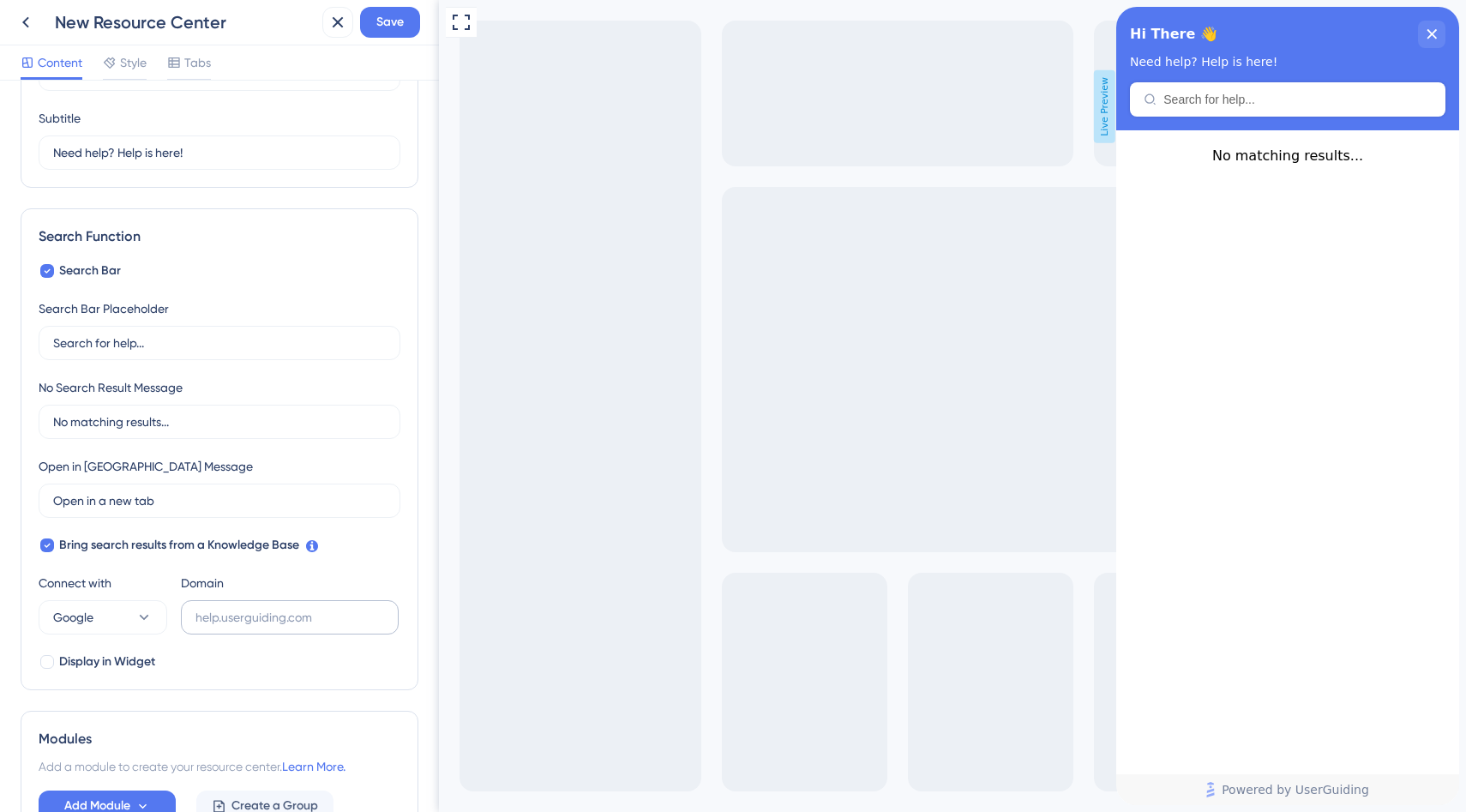
click at [300, 607] on label at bounding box center [289, 617] width 218 height 34
click at [300, 608] on input "text" at bounding box center [290, 617] width 188 height 19
paste input "[URL]"
type input "[URL]"
click at [143, 663] on span "Display in Widget" at bounding box center [107, 662] width 96 height 21
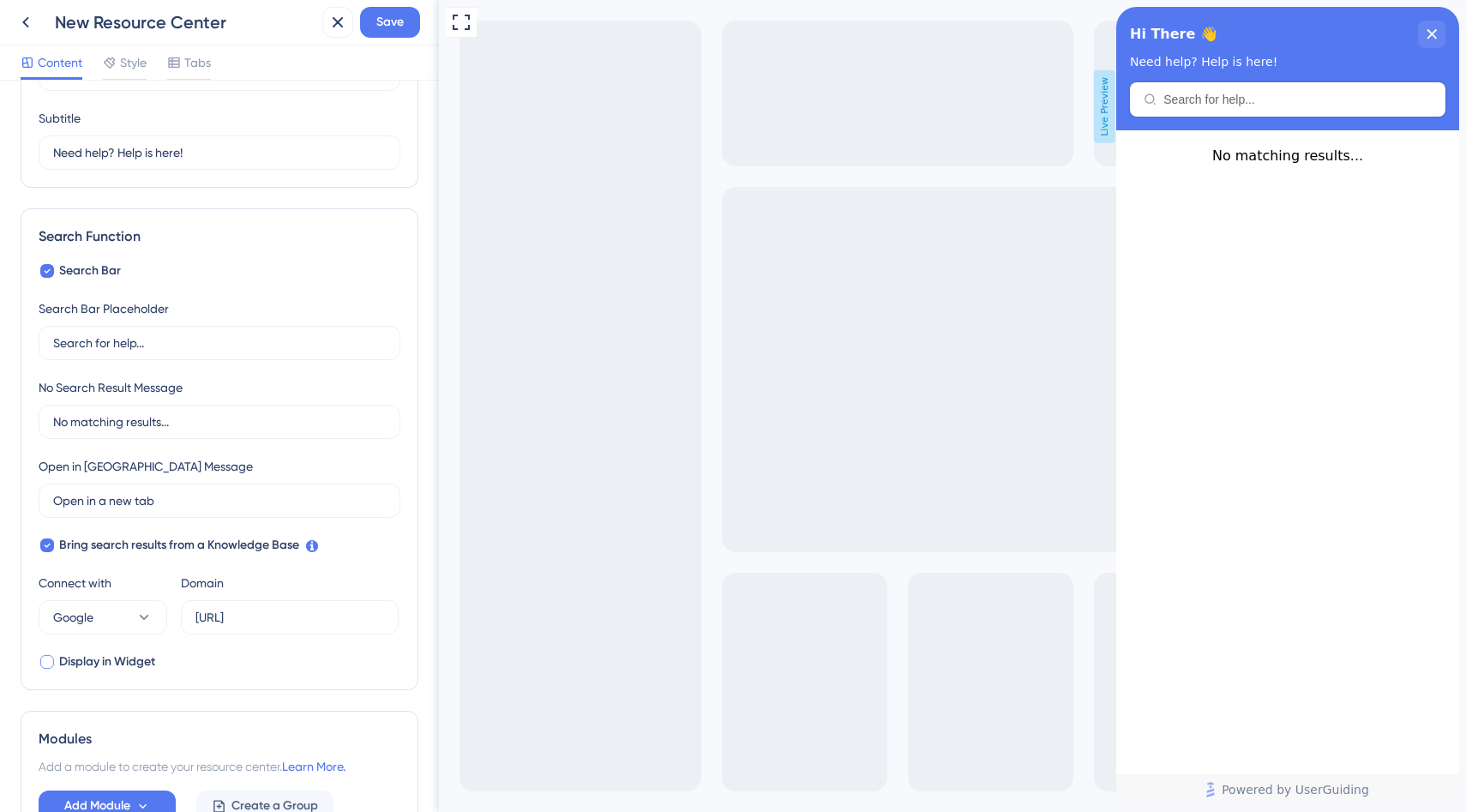
checkbox input "true"
click at [115, 697] on button "Preview" at bounding box center [82, 703] width 86 height 28
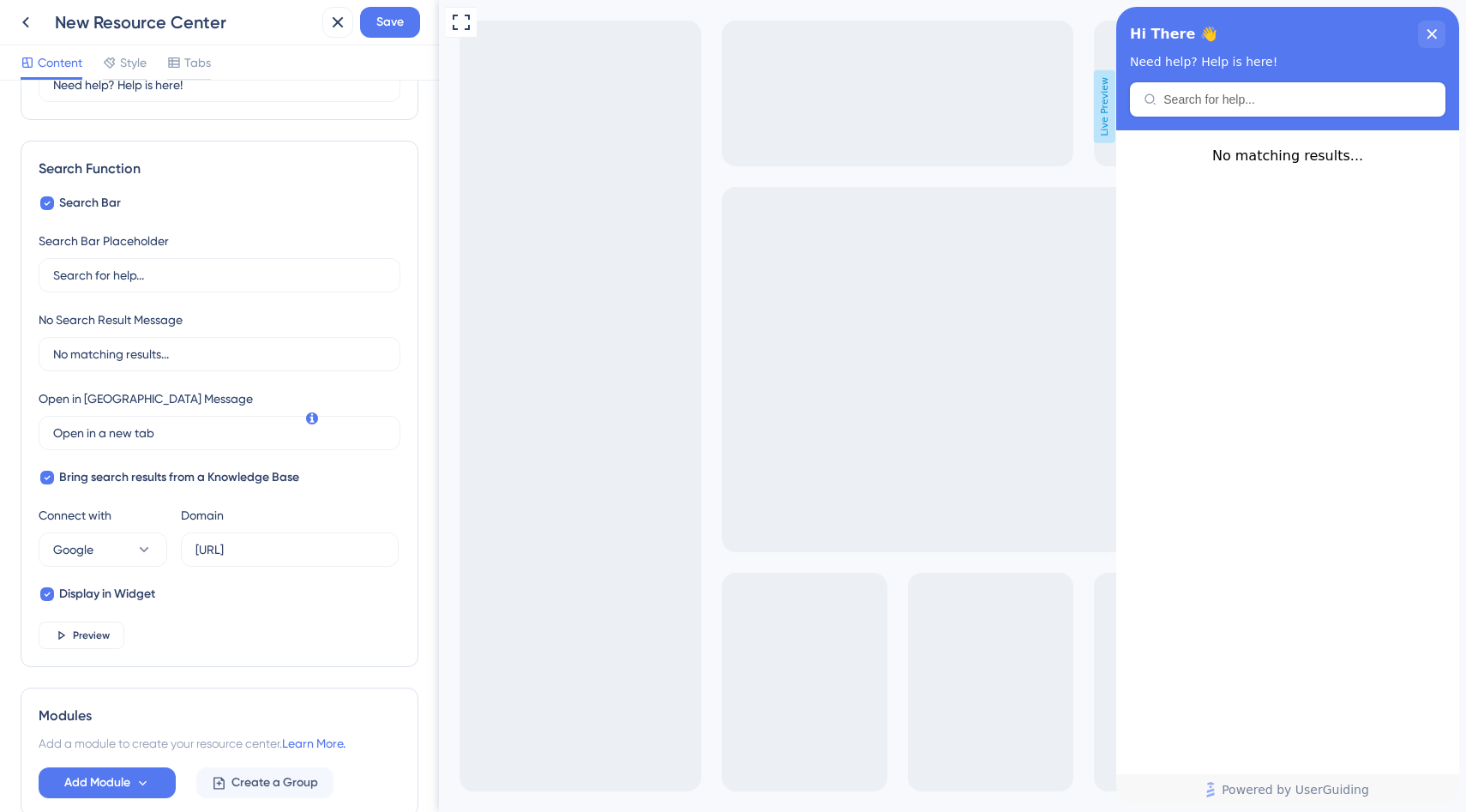
scroll to position [265, 0]
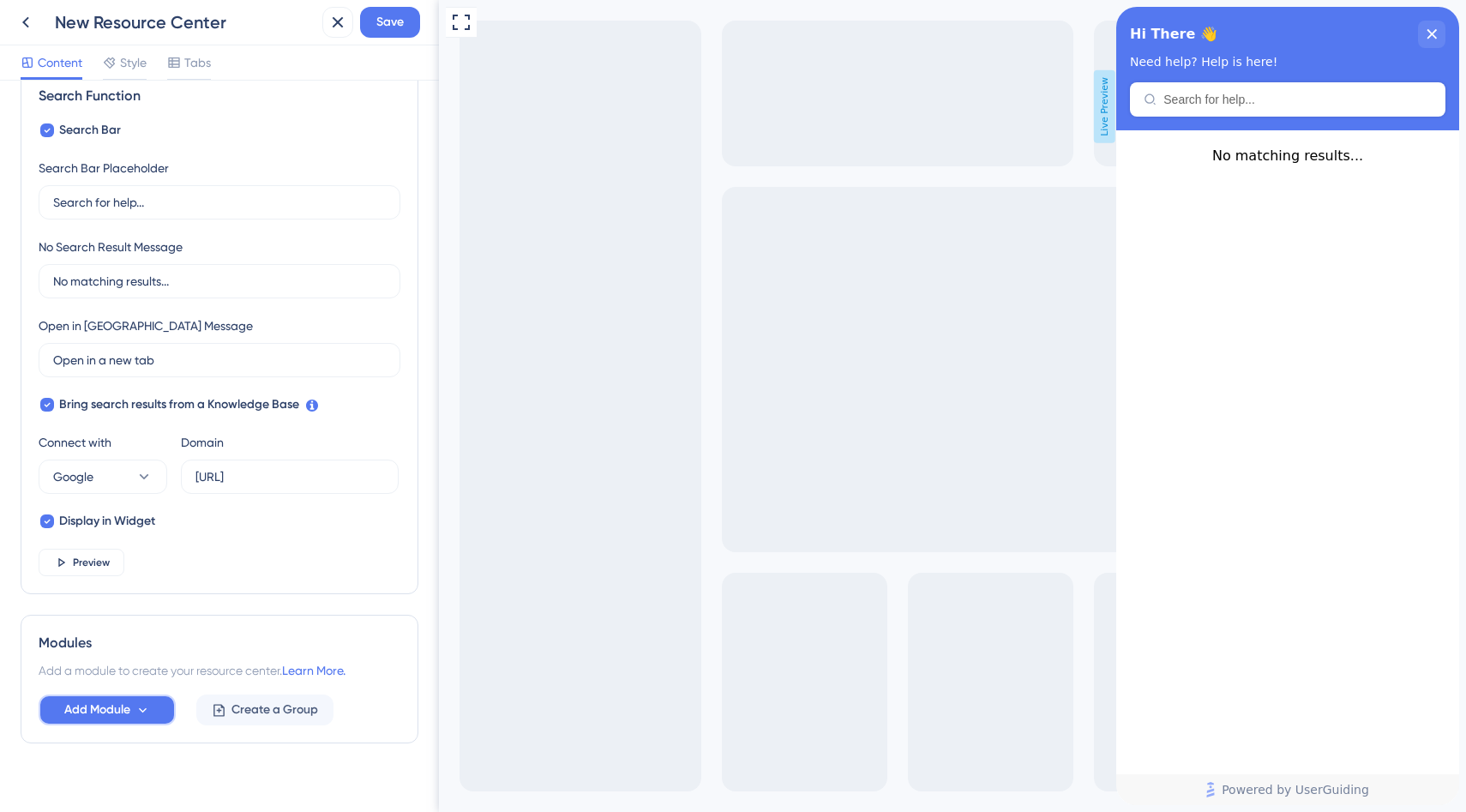
click at [142, 714] on icon at bounding box center [142, 709] width 14 height 14
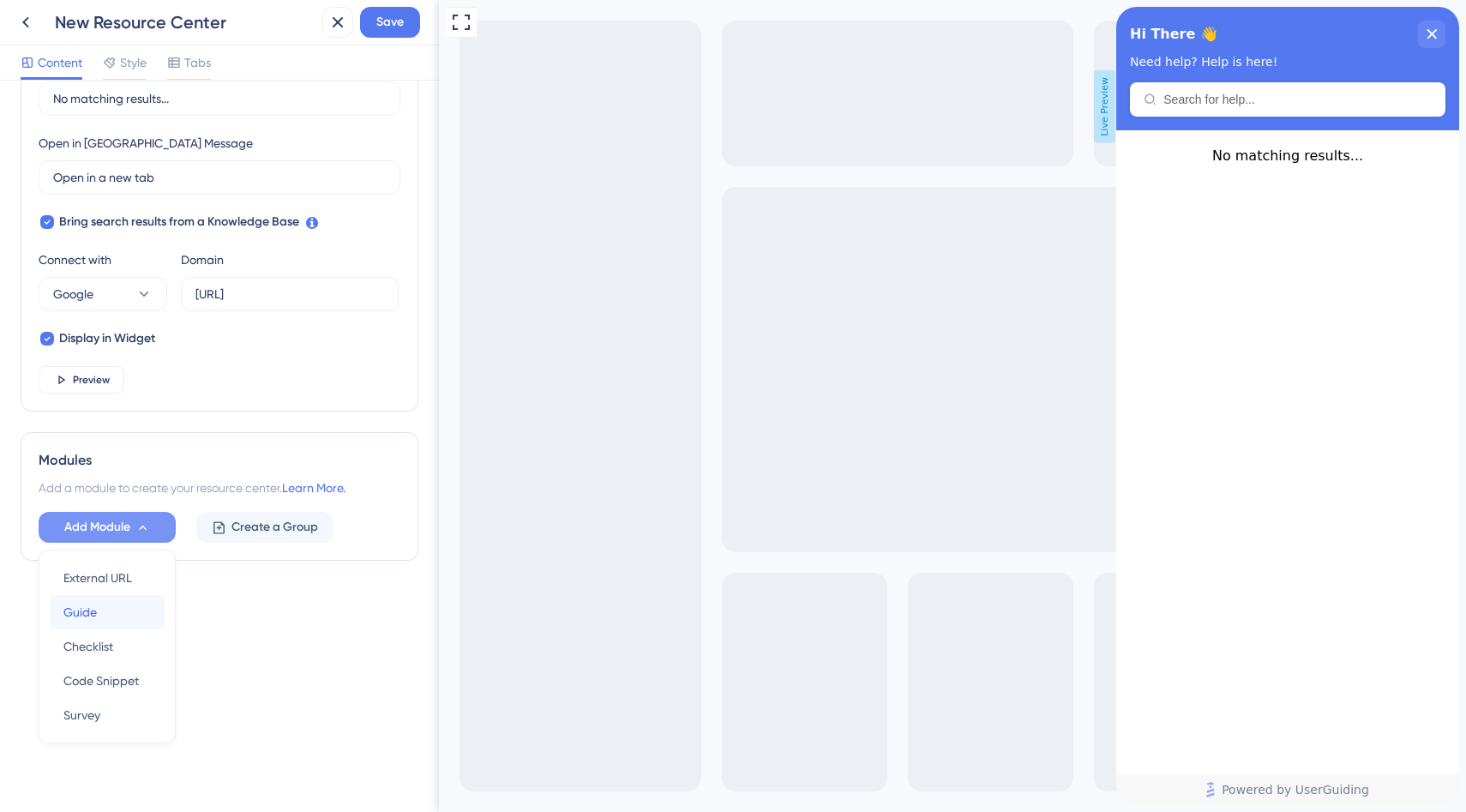
click at [135, 612] on div "Guide Guide" at bounding box center [108, 612] width 88 height 34
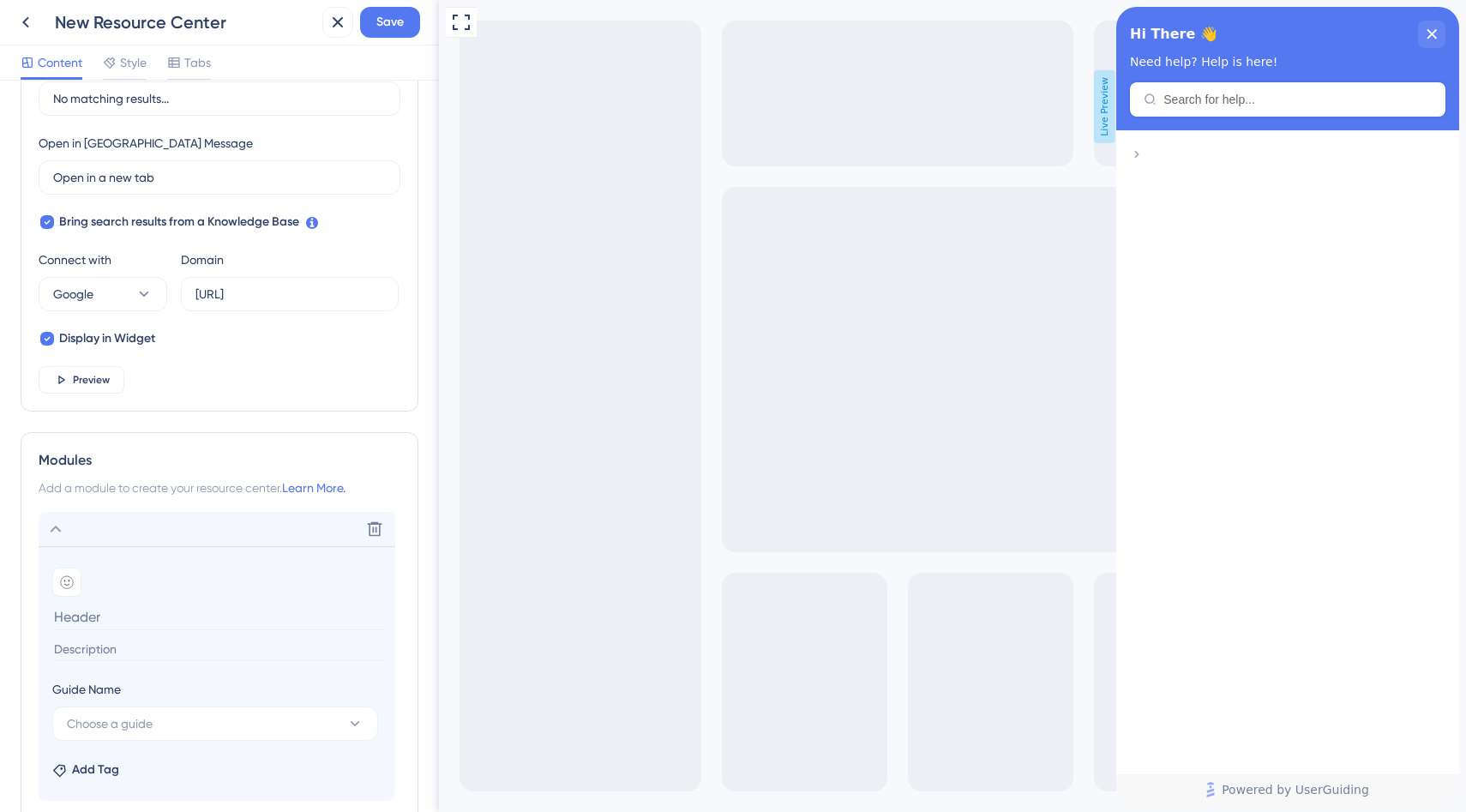
type input "f"
click at [161, 725] on button "Choose a guide" at bounding box center [215, 724] width 326 height 34
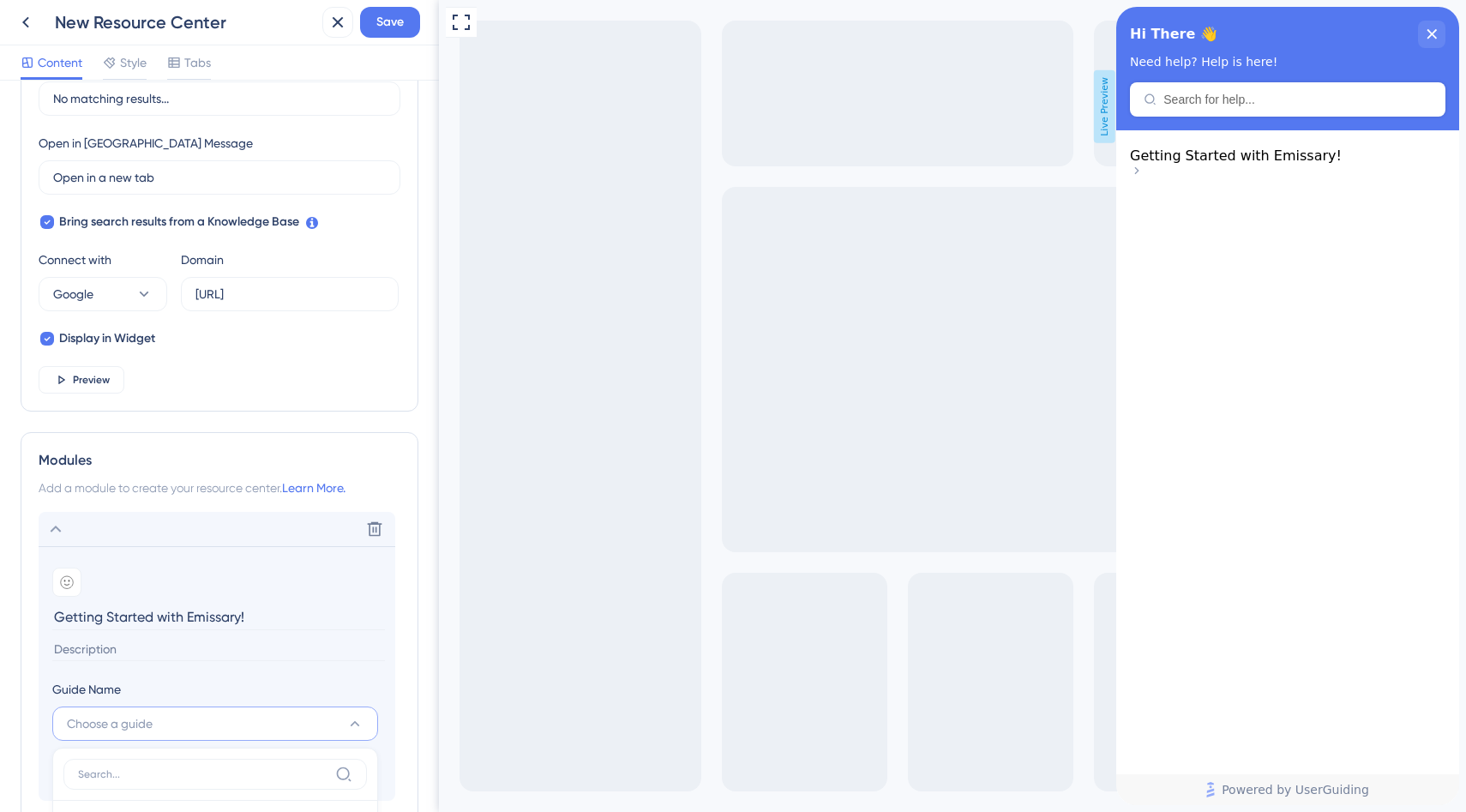
scroll to position [591, 0]
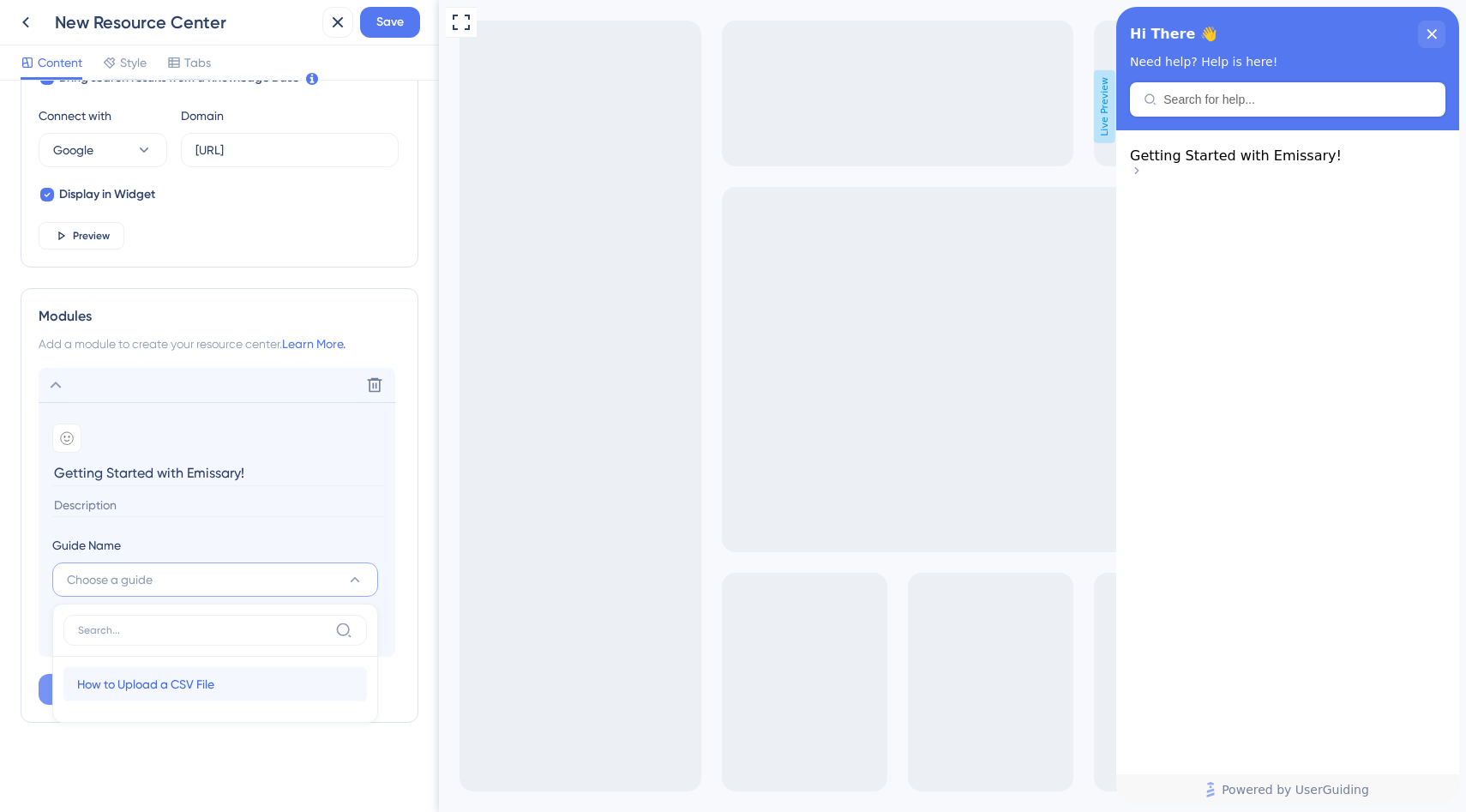
click at [213, 696] on div "How to Upload a CSV File How to Upload a CSV File" at bounding box center [215, 684] width 276 height 34
type input "How to Upload a CSV File"
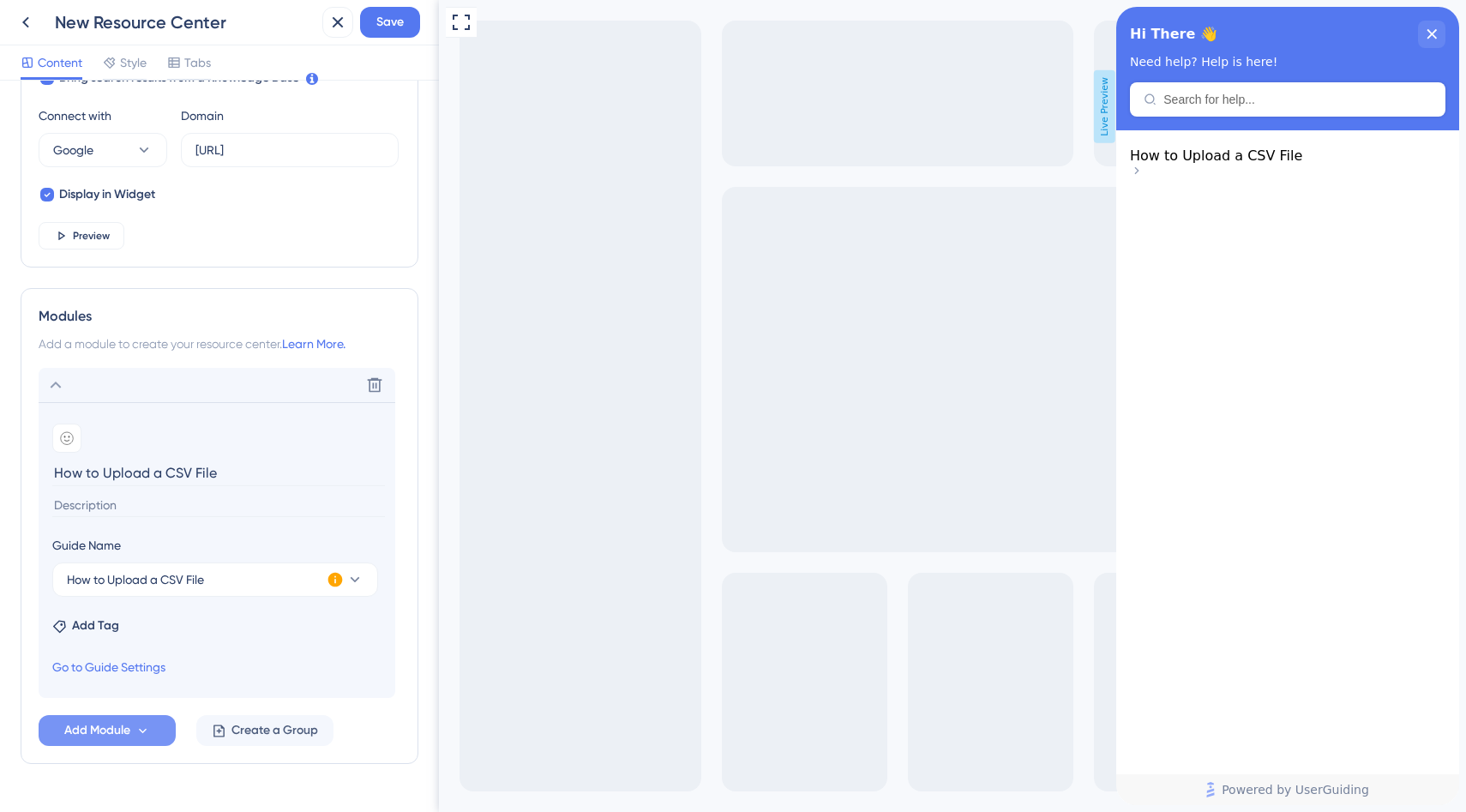
click at [340, 579] on icon at bounding box center [335, 579] width 14 height 14
click at [421, 598] on span "Activate Now" at bounding box center [448, 600] width 66 height 13
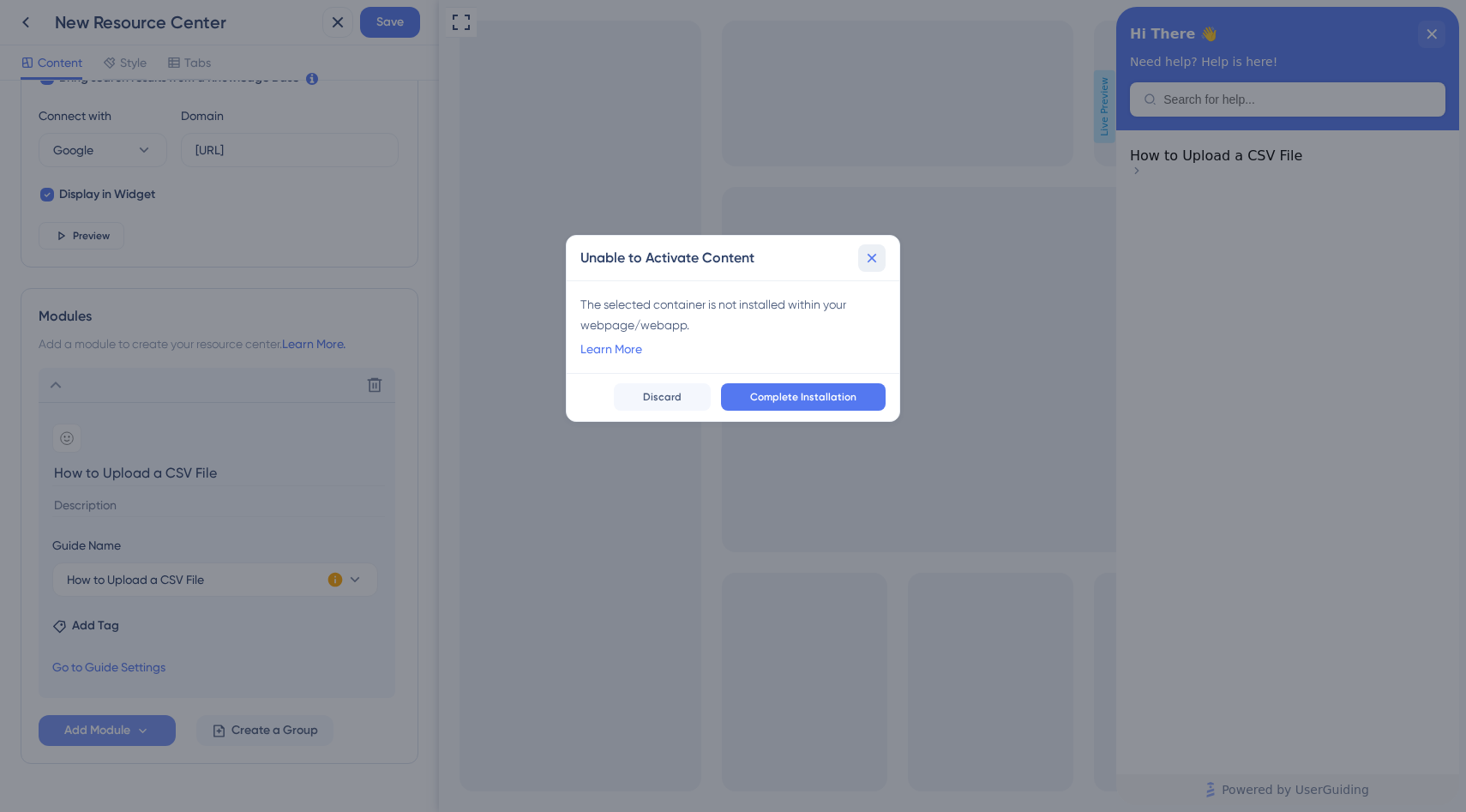
click at [885, 254] on button at bounding box center [871, 258] width 28 height 28
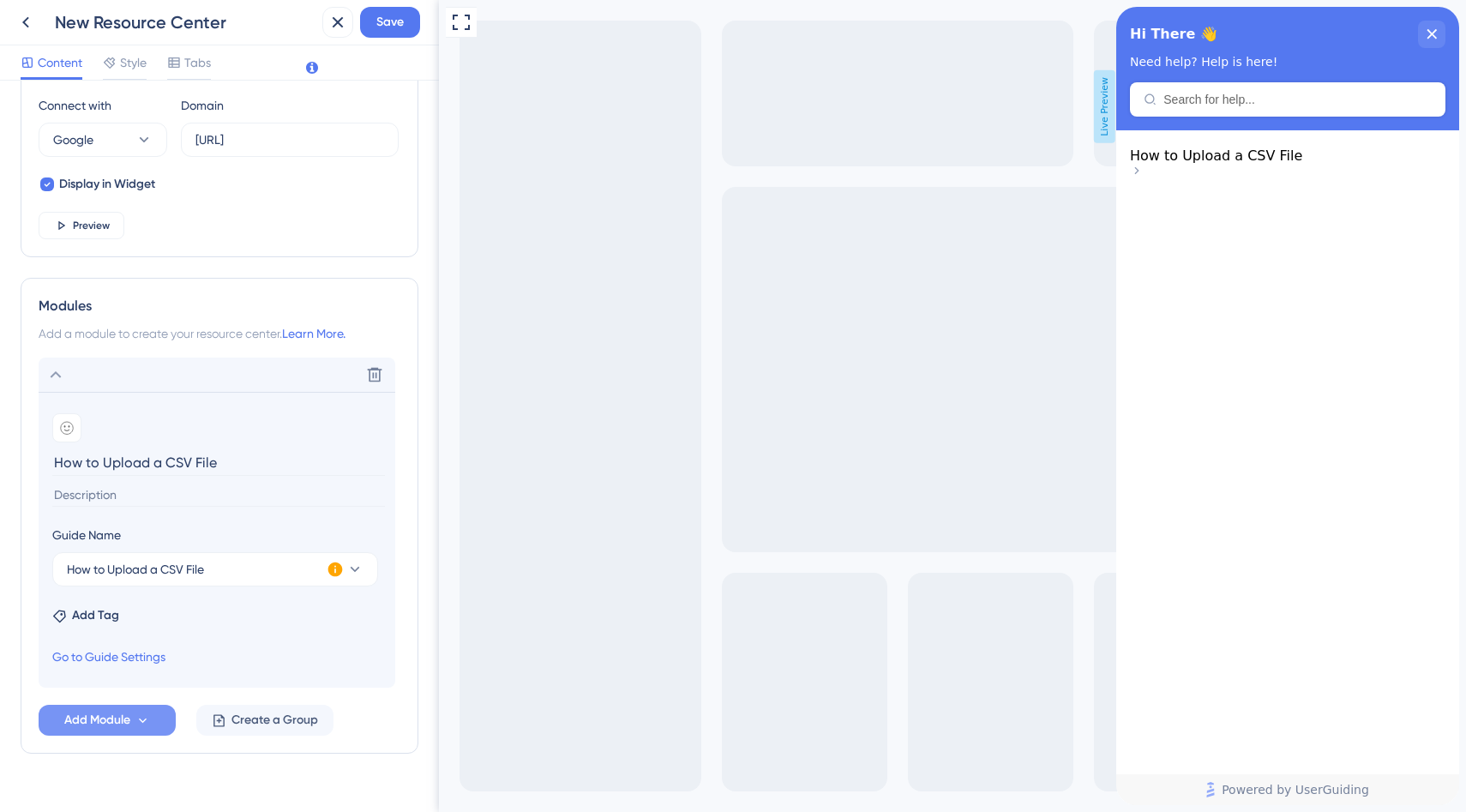
scroll to position [604, 0]
click at [1226, 164] on span "How to Upload a CSV File" at bounding box center [1216, 155] width 172 height 16
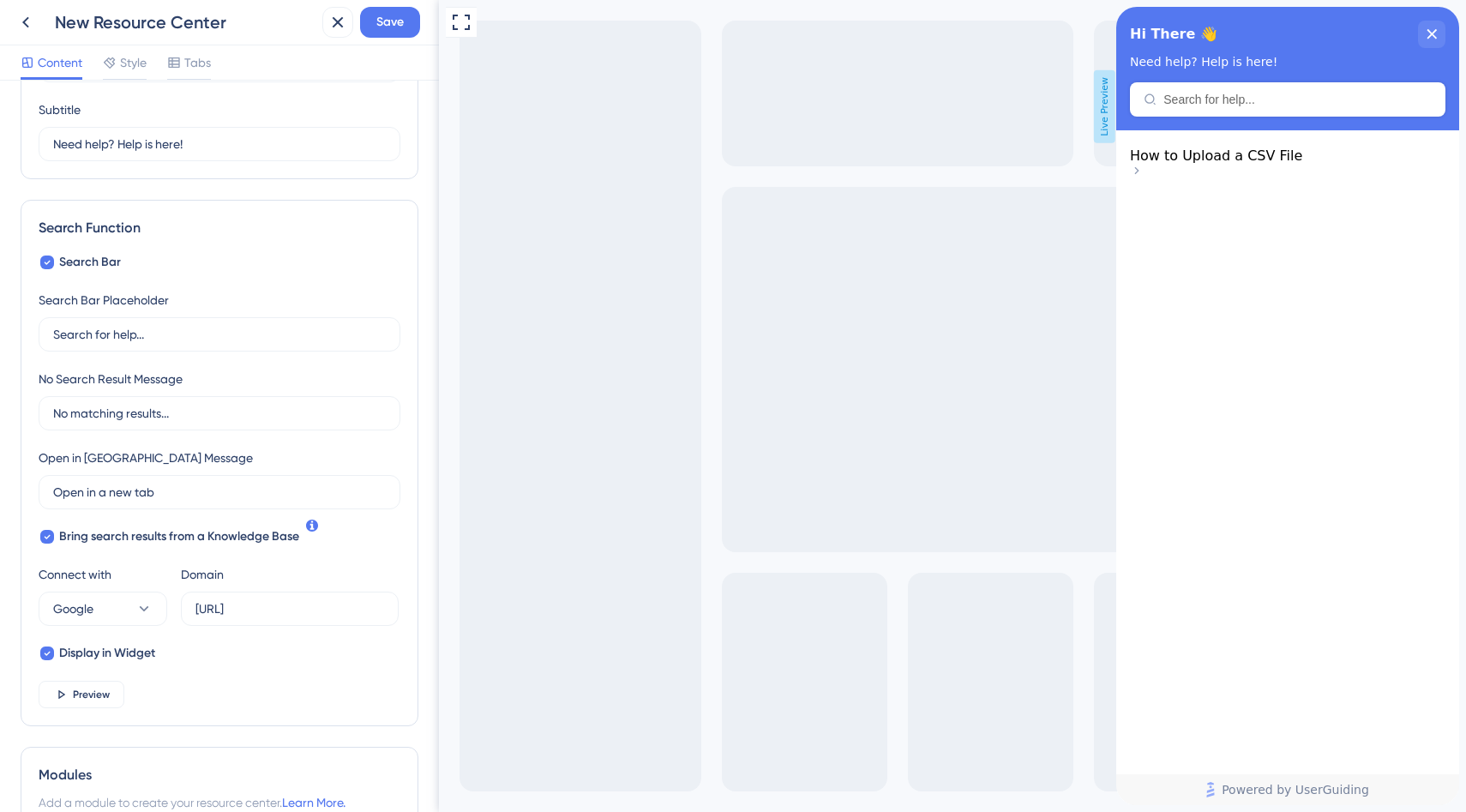
scroll to position [0, 0]
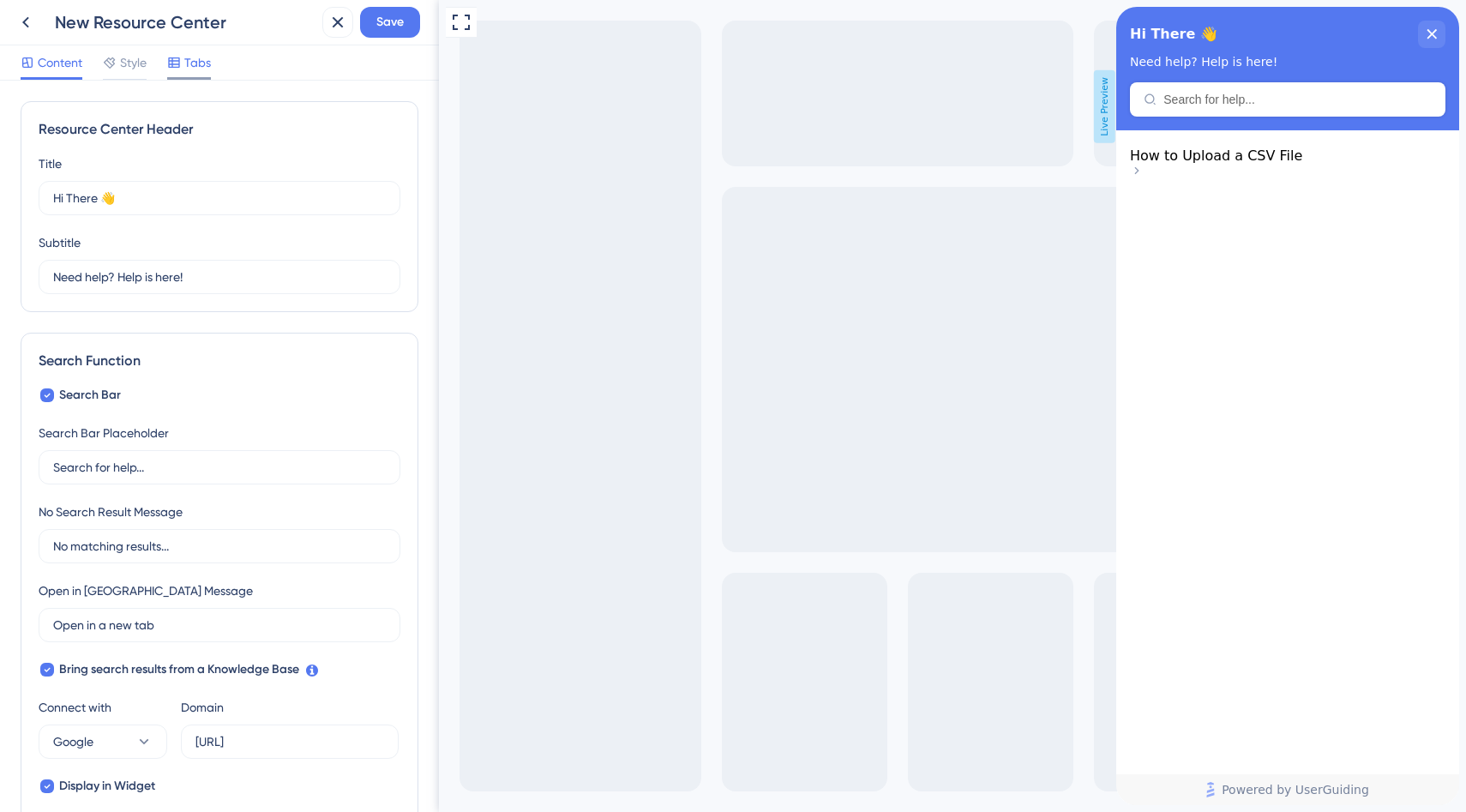
click at [185, 68] on div "Tabs" at bounding box center [189, 63] width 44 height 21
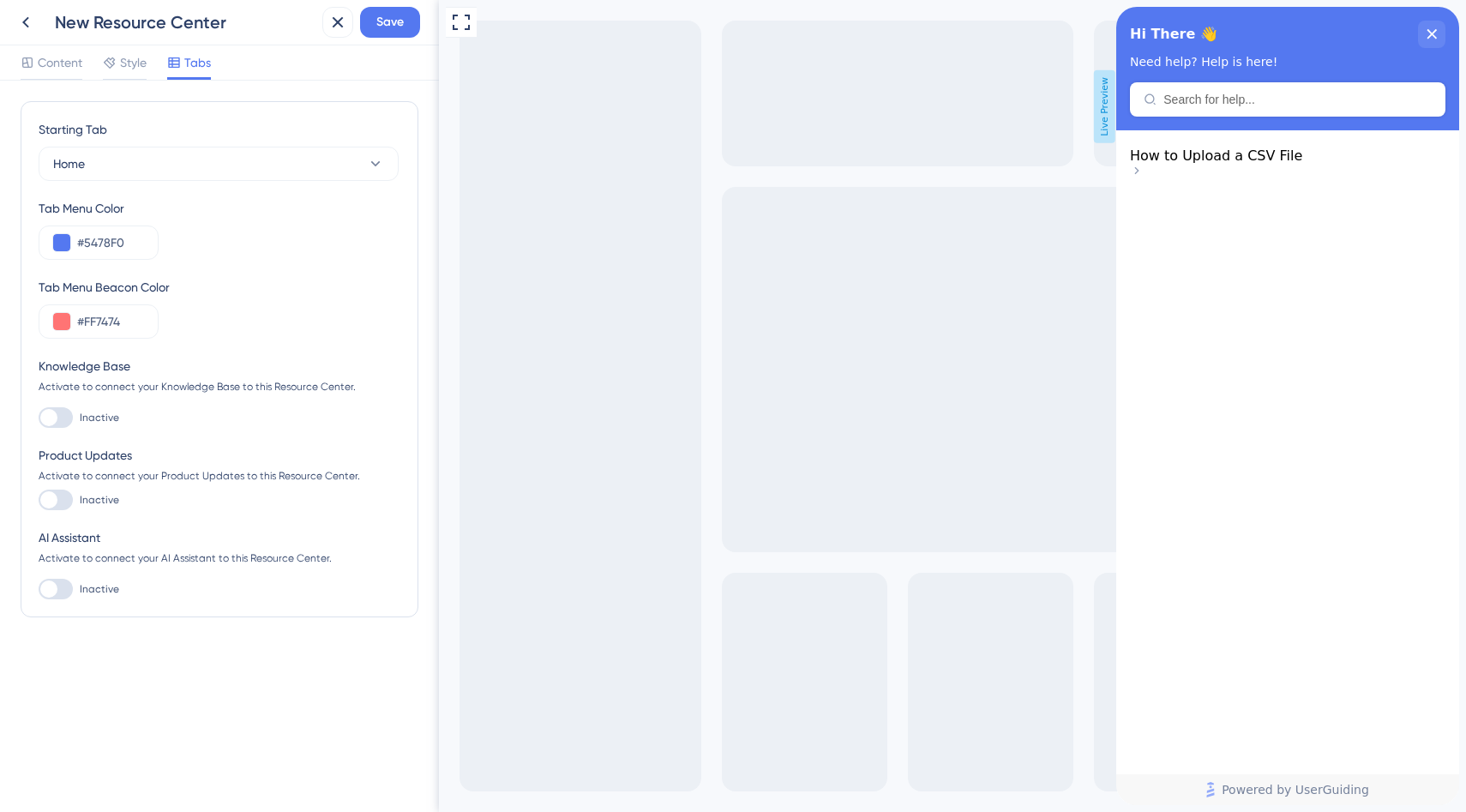
click at [76, 423] on label "Inactive" at bounding box center [79, 417] width 81 height 21
click at [39, 418] on input "Inactive" at bounding box center [38, 417] width 1 height 1
checkbox input "true"
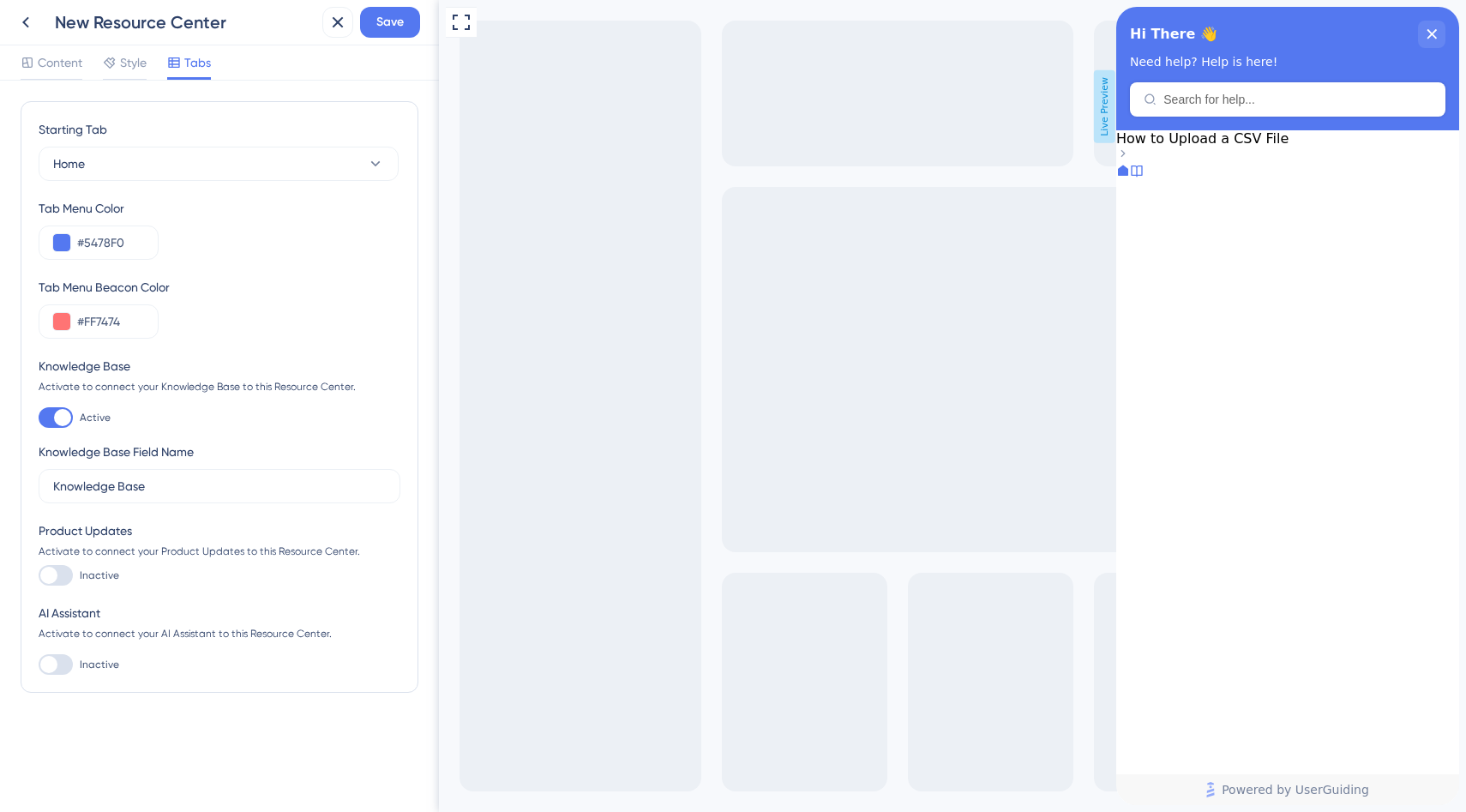
click at [1143, 178] on icon at bounding box center [1137, 170] width 13 height 13
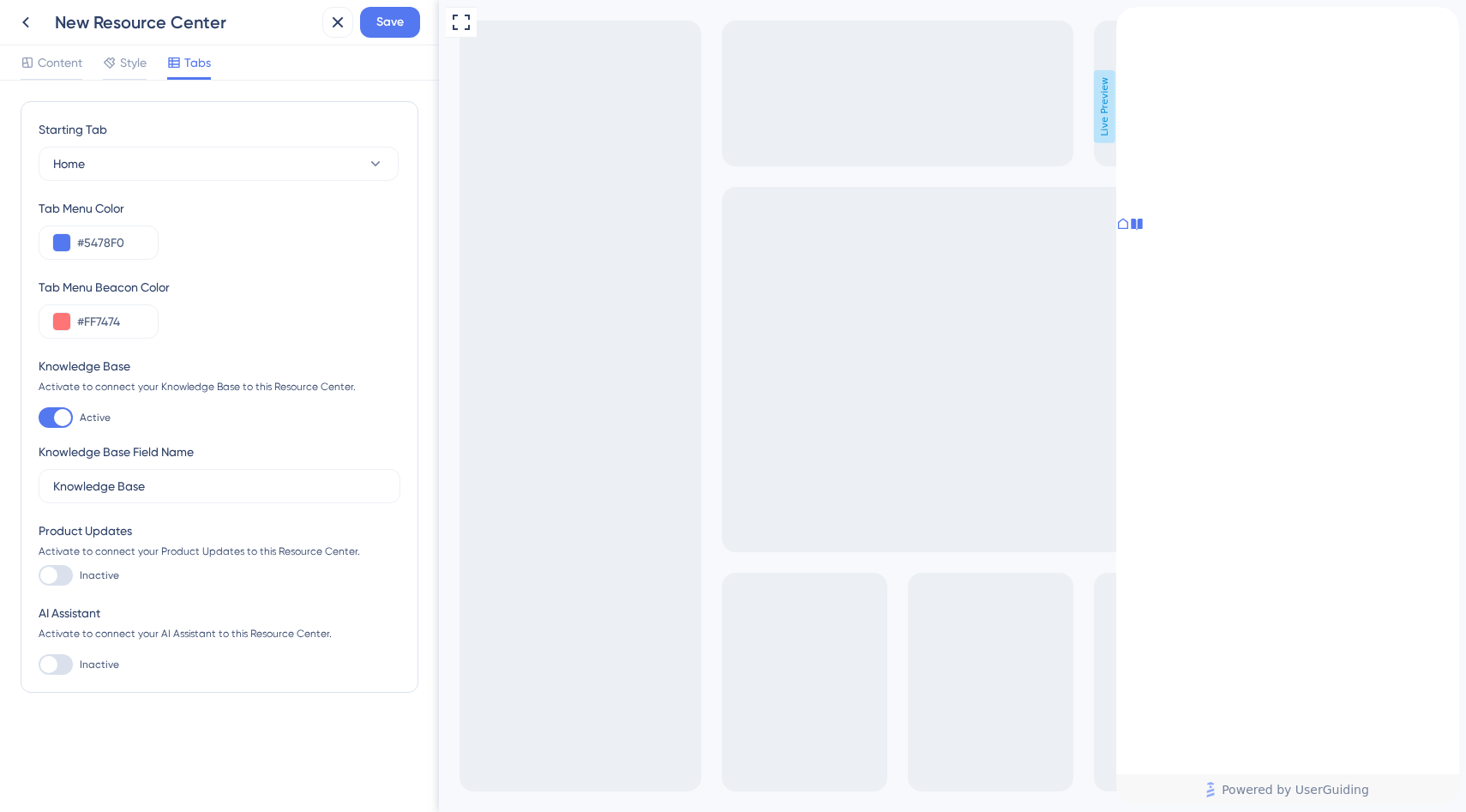
click at [1130, 234] on div at bounding box center [1124, 225] width 13 height 17
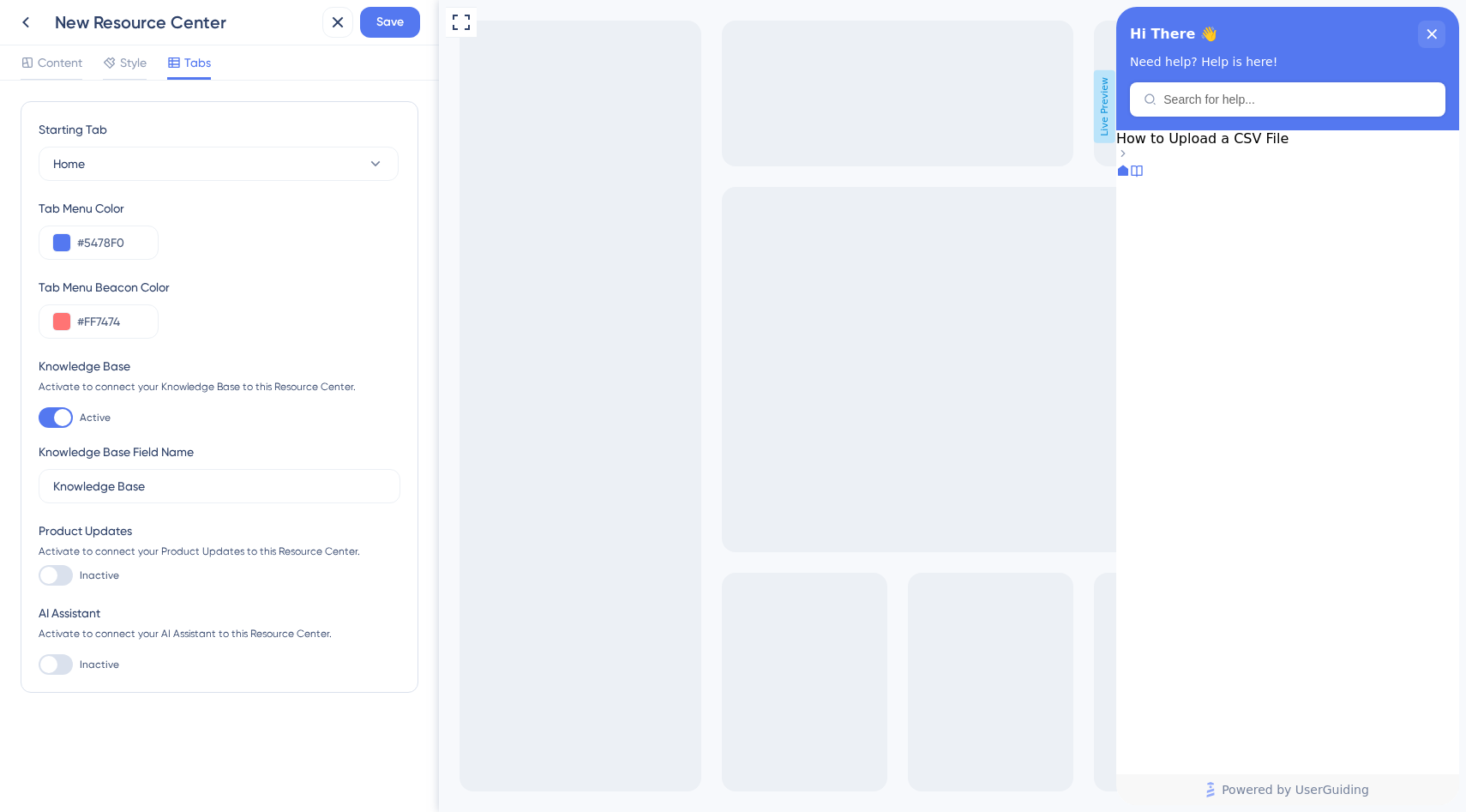
click at [56, 662] on div at bounding box center [56, 665] width 34 height 21
click at [39, 665] on input "Inactive" at bounding box center [38, 665] width 1 height 1
checkbox input "true"
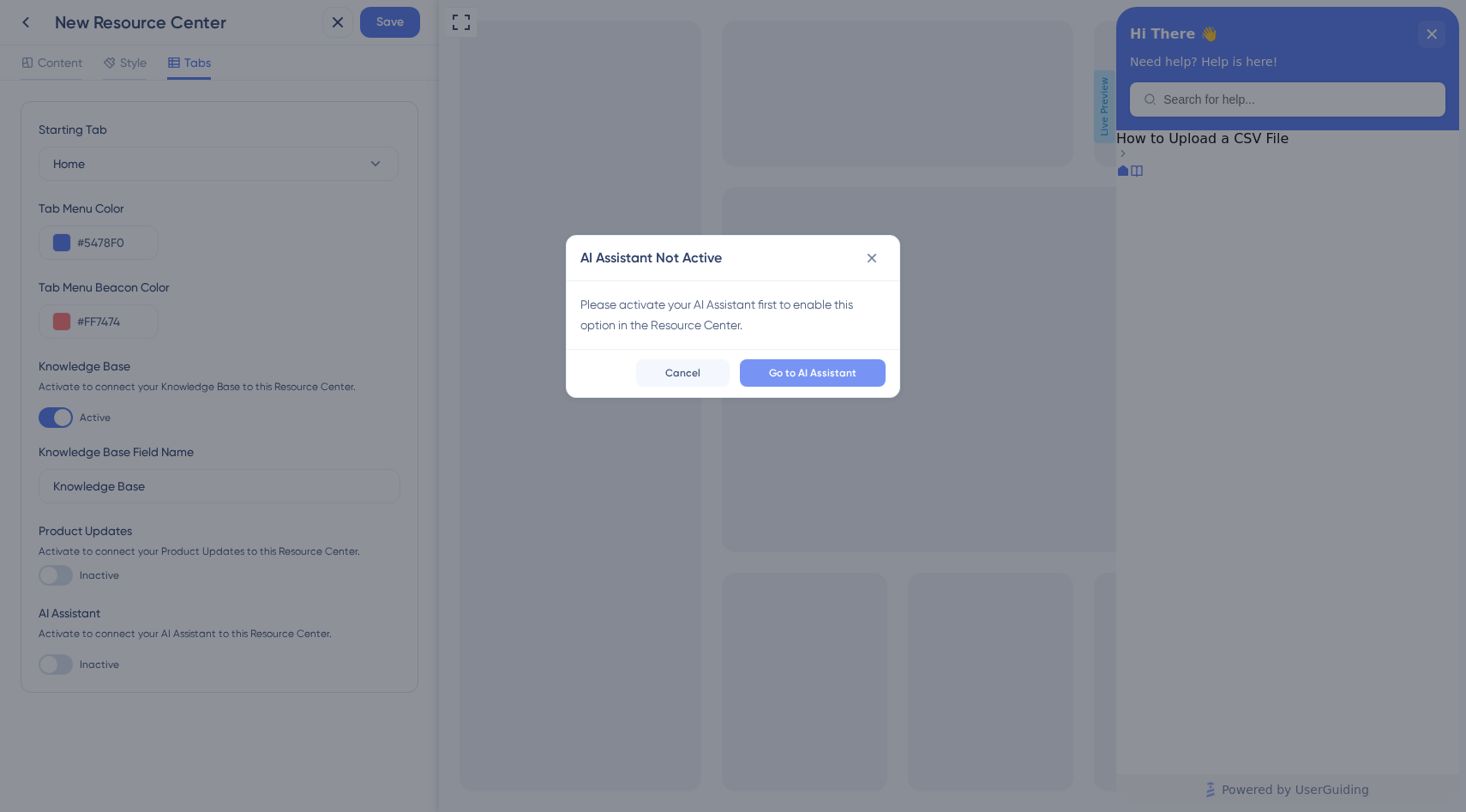
click at [812, 376] on span "Go to AI Assistant" at bounding box center [812, 373] width 88 height 13
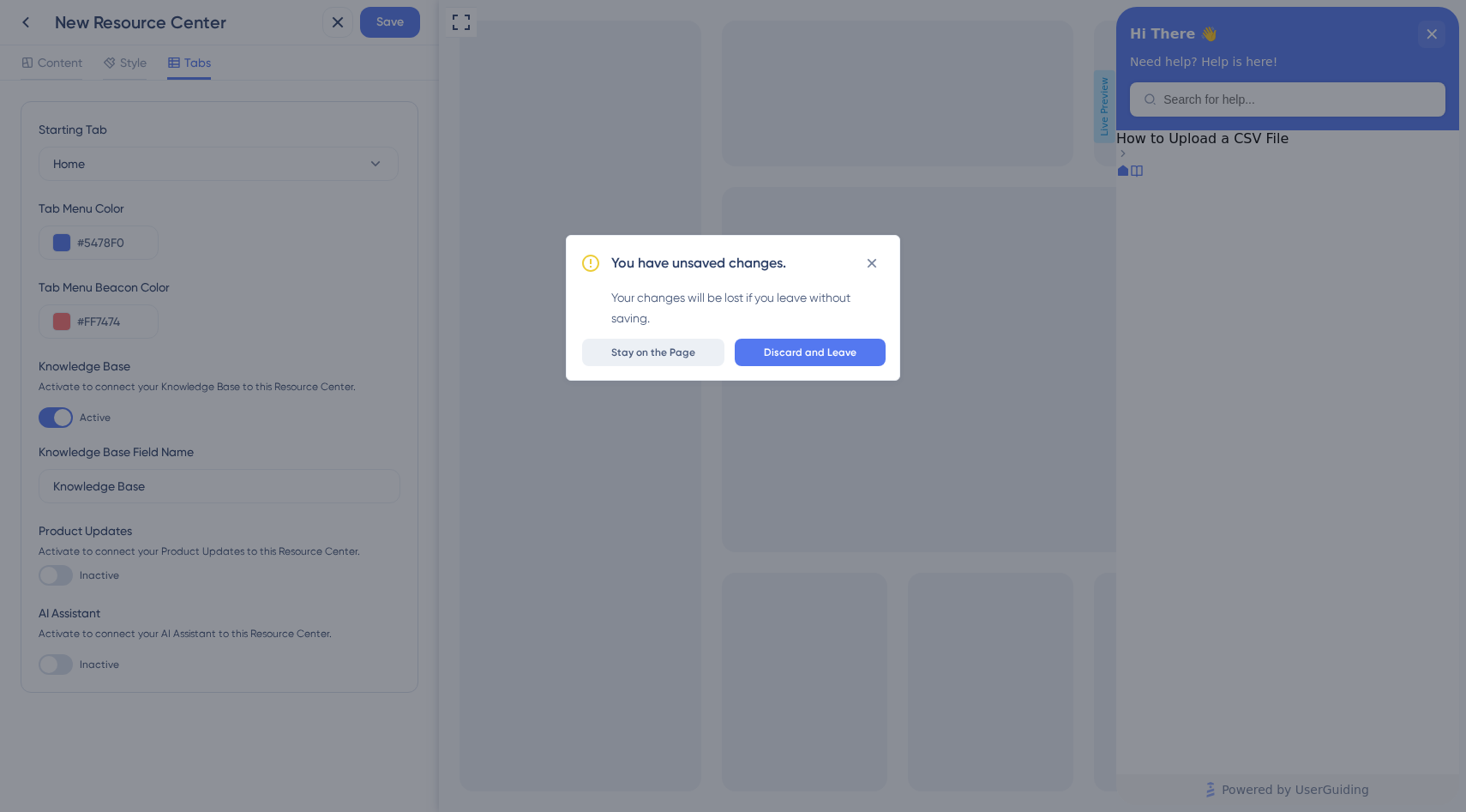
click at [704, 352] on button "Stay on the Page" at bounding box center [654, 352] width 143 height 28
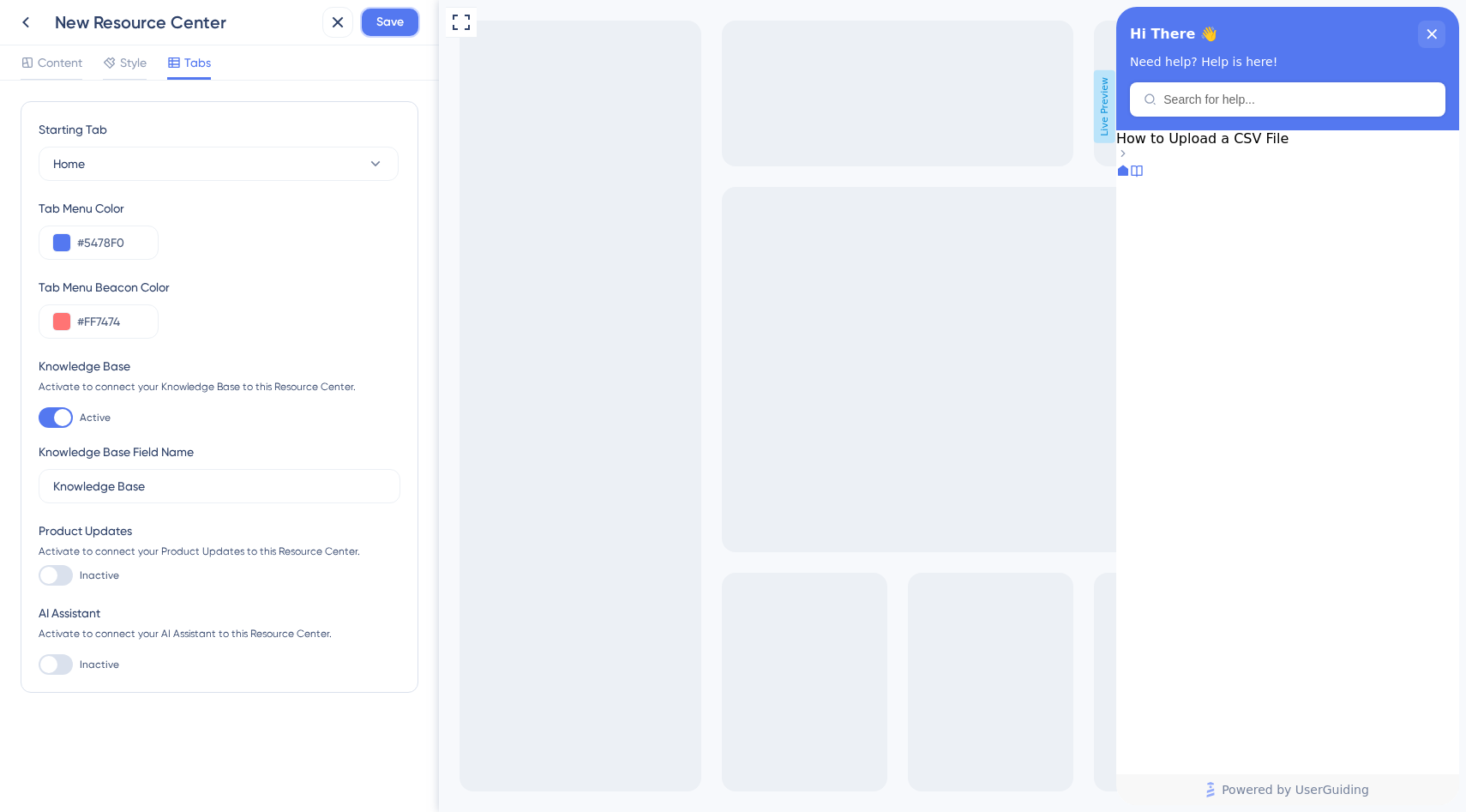
click at [386, 33] on button "Save" at bounding box center [390, 22] width 60 height 30
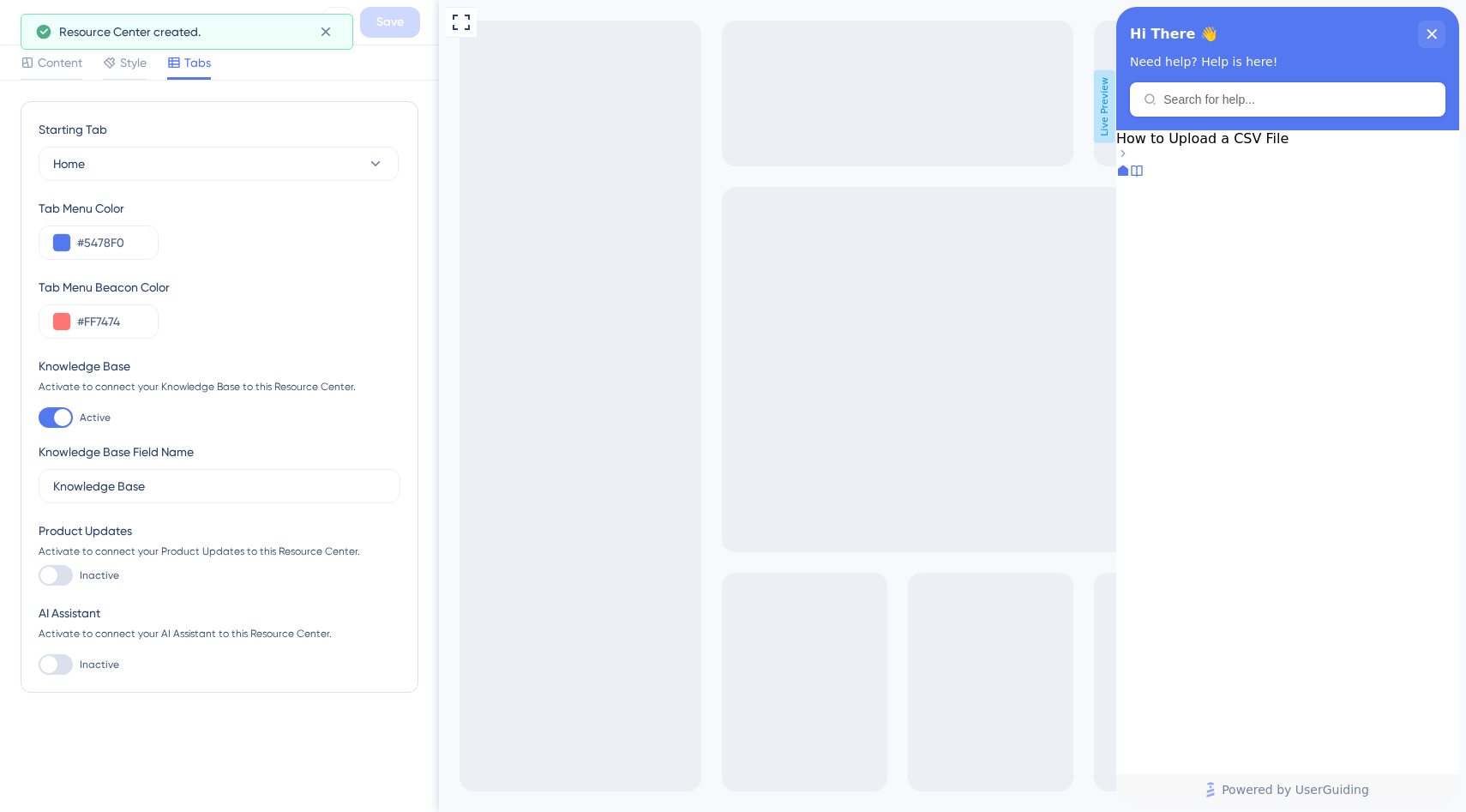
click at [15, 22] on icon at bounding box center [26, 23] width 21 height 21
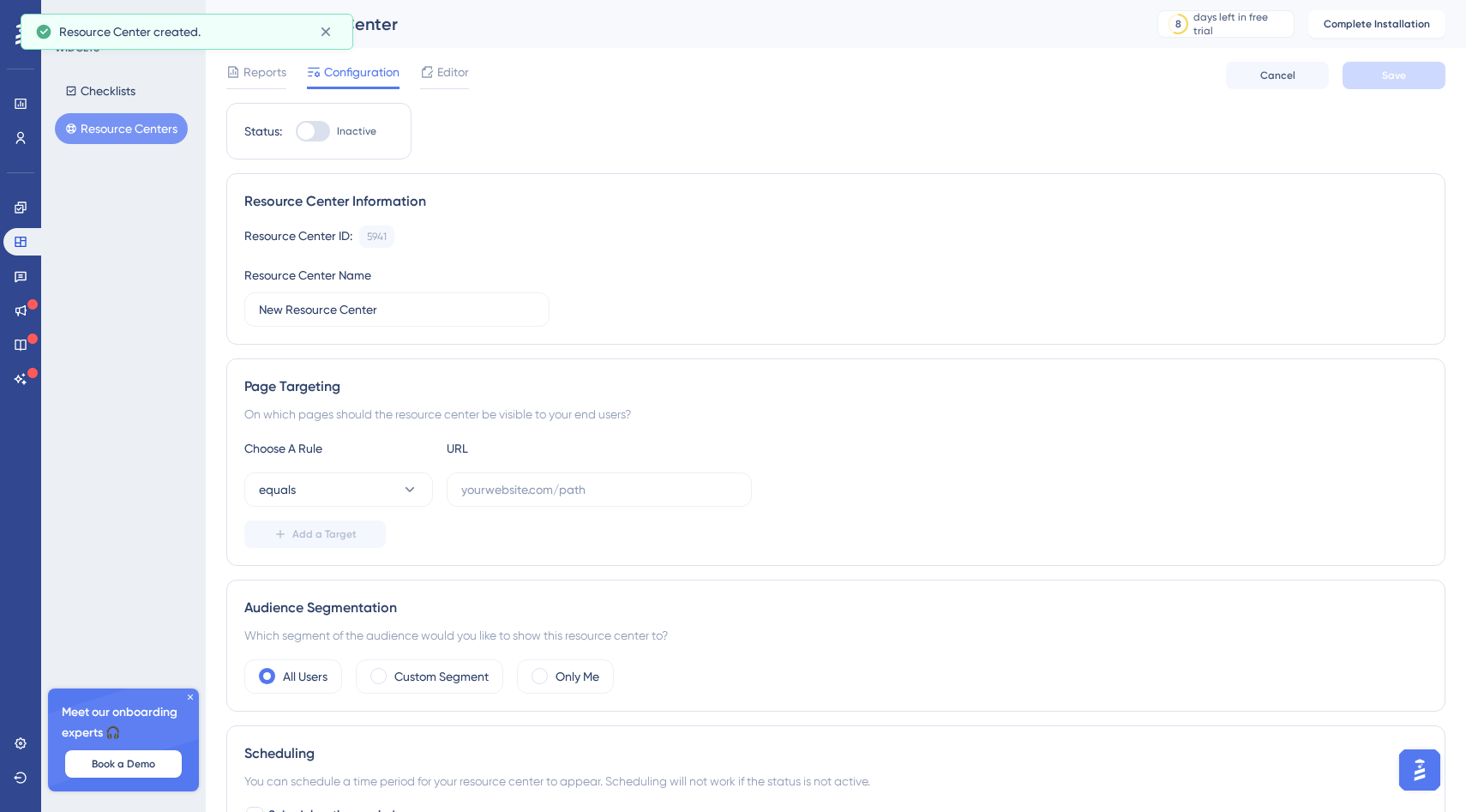
click at [1407, 750] on div at bounding box center [1420, 769] width 51 height 51
click at [1415, 765] on img "Open AI Assistant Launcher" at bounding box center [1419, 769] width 30 height 30
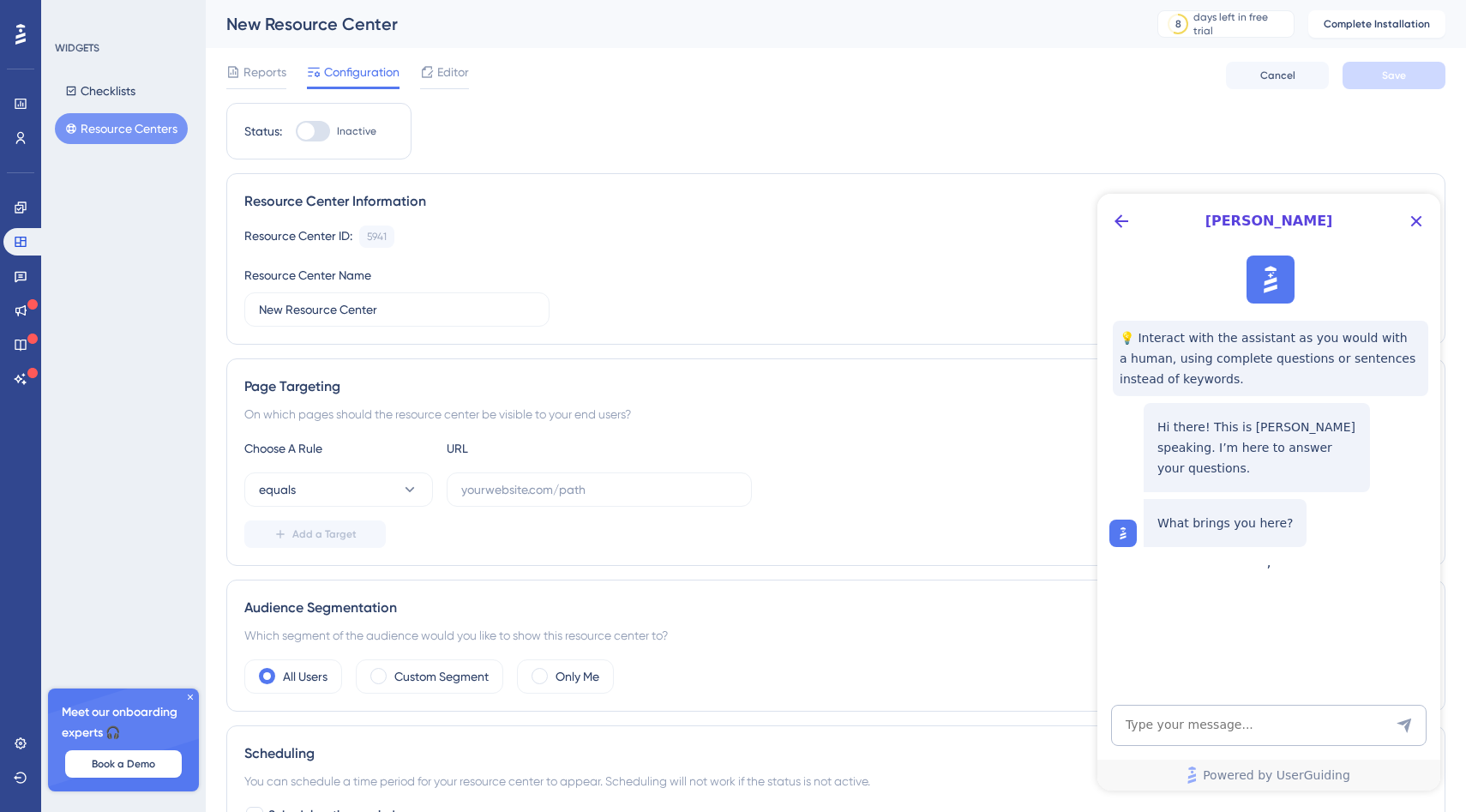
click at [1034, 424] on div "Page Targeting On which pages should the resource center be visible to your end…" at bounding box center [836, 462] width 1220 height 207
click at [1411, 222] on icon "Close Button" at bounding box center [1417, 222] width 21 height 21
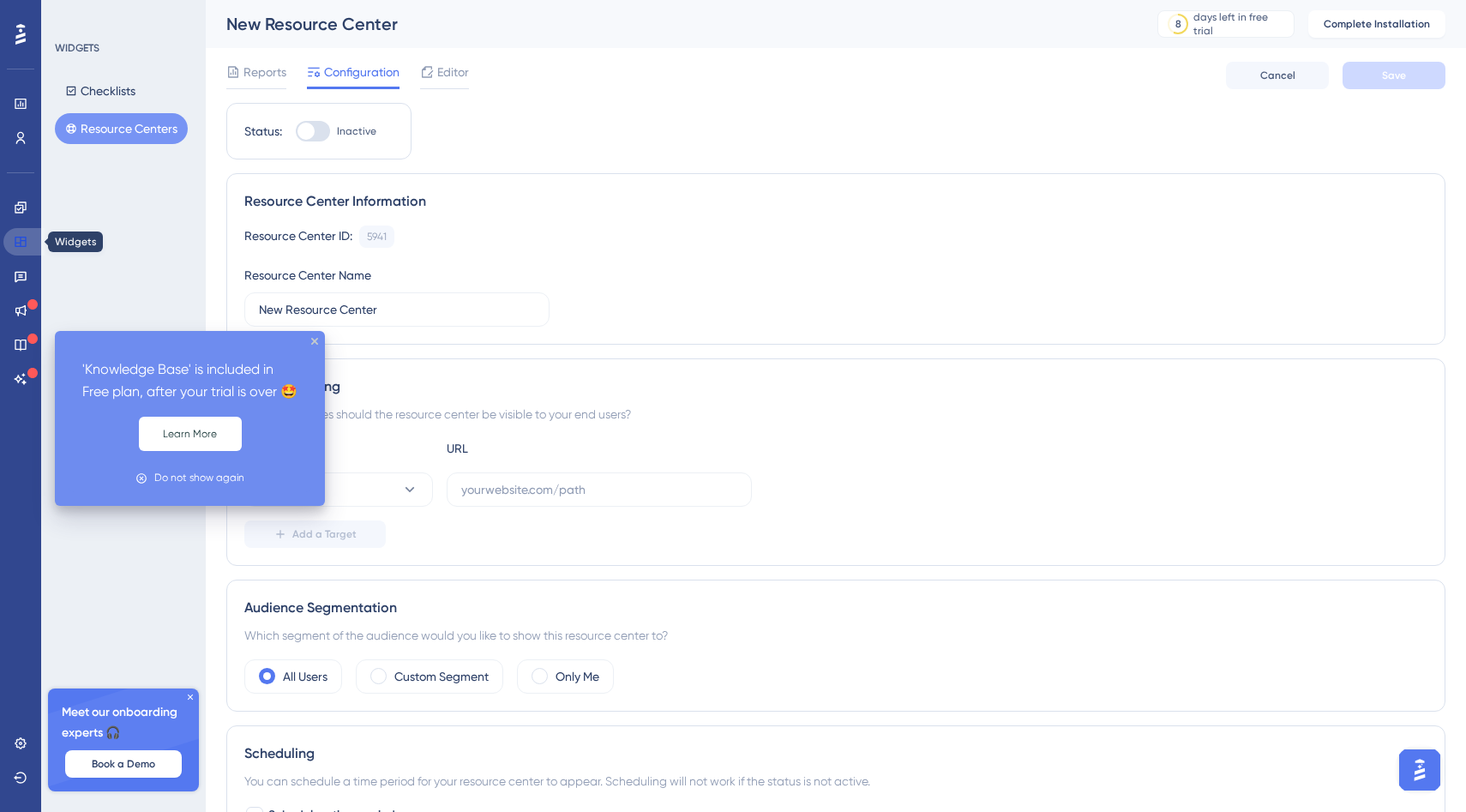
click at [23, 247] on icon at bounding box center [20, 242] width 13 height 13
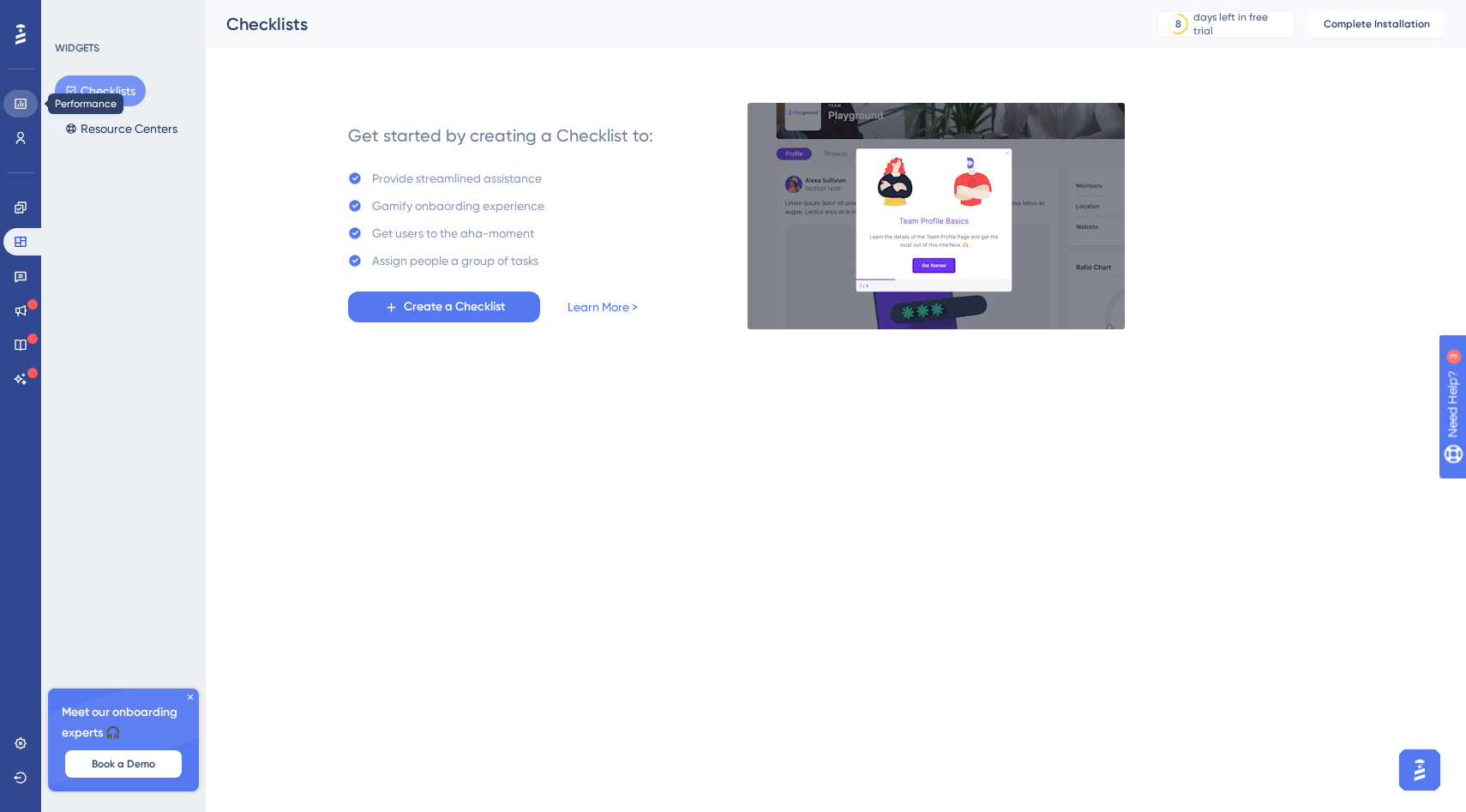
click at [20, 104] on icon at bounding box center [20, 104] width 11 height 10
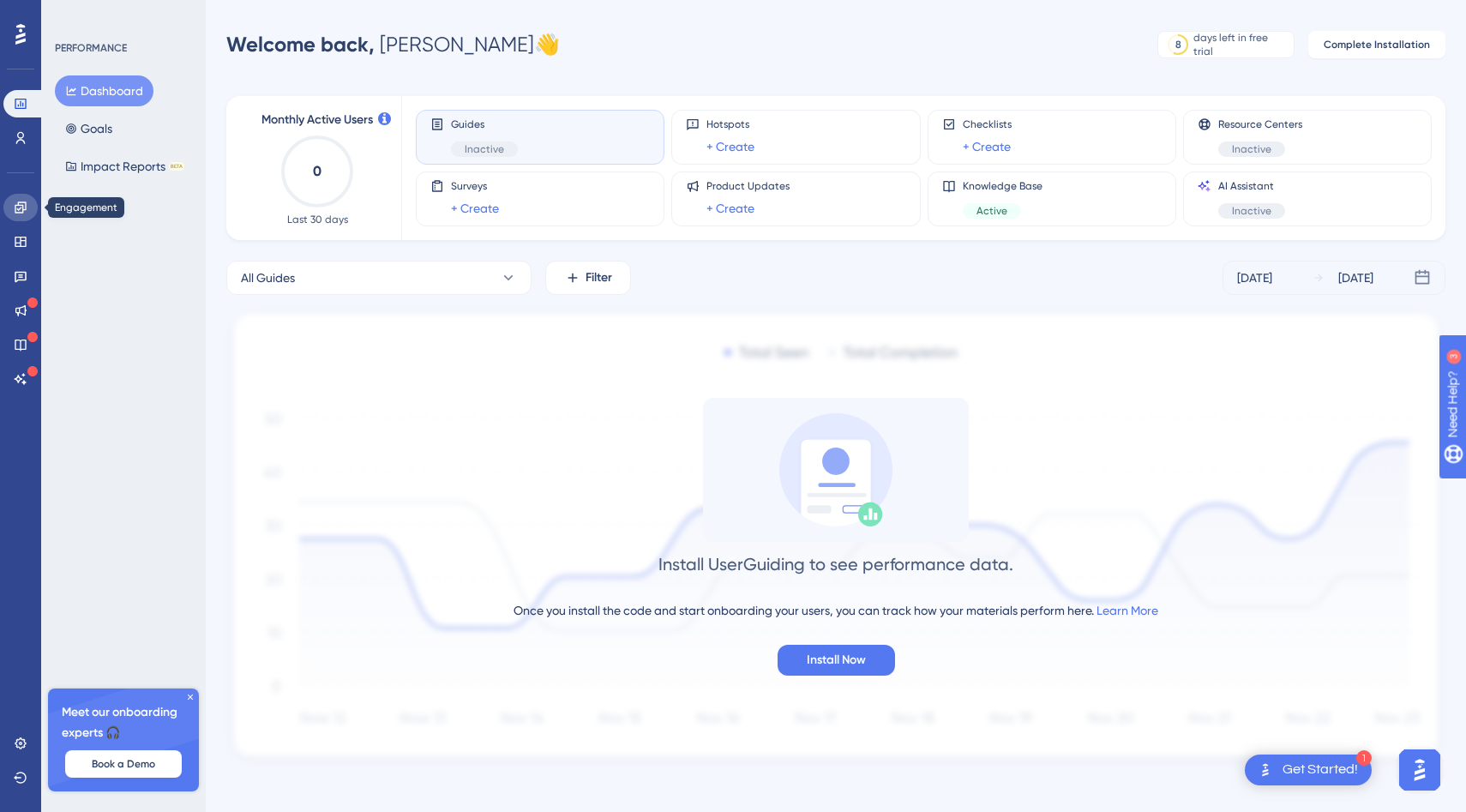
click at [28, 206] on link at bounding box center [21, 207] width 34 height 28
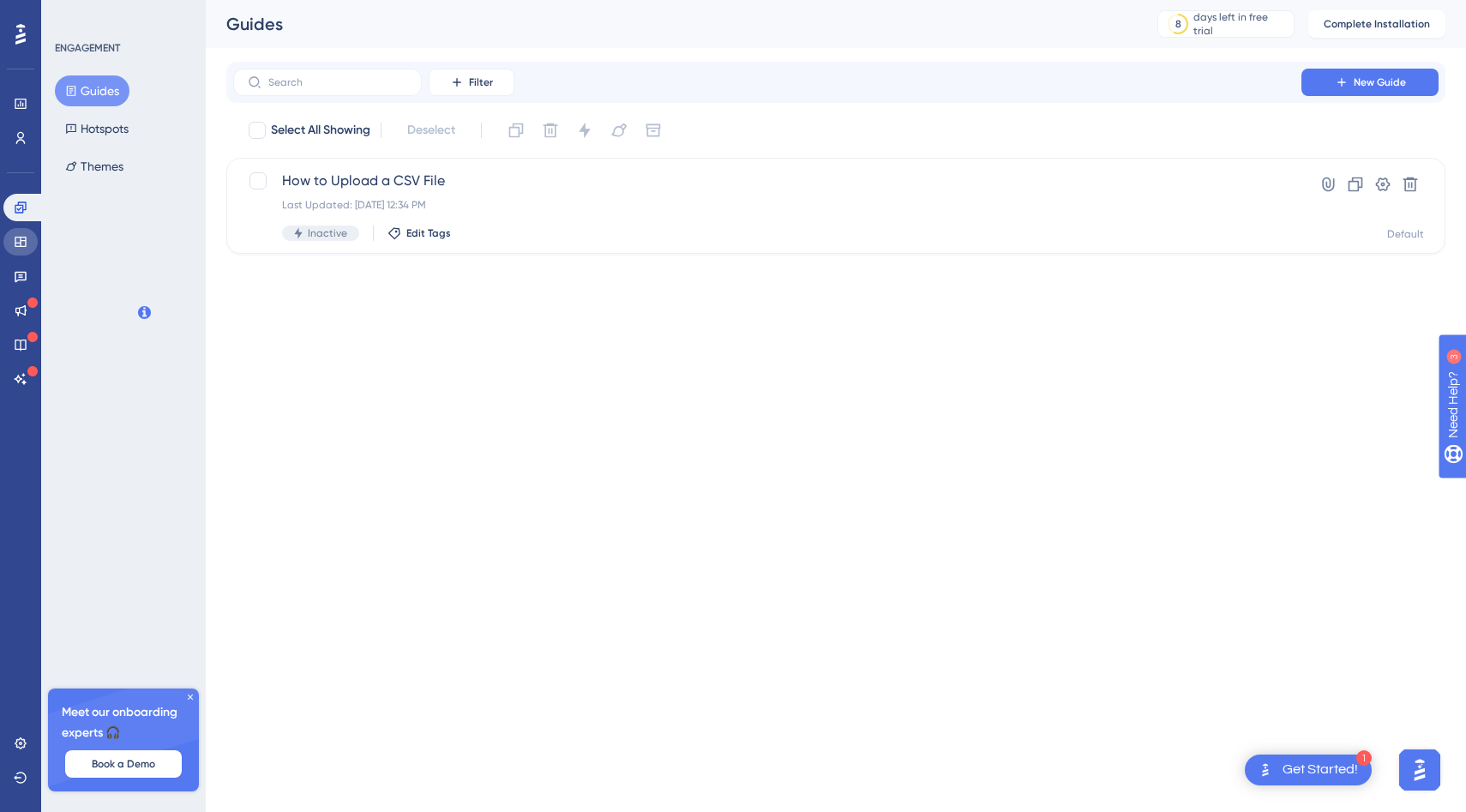
click at [30, 241] on link at bounding box center [21, 242] width 34 height 28
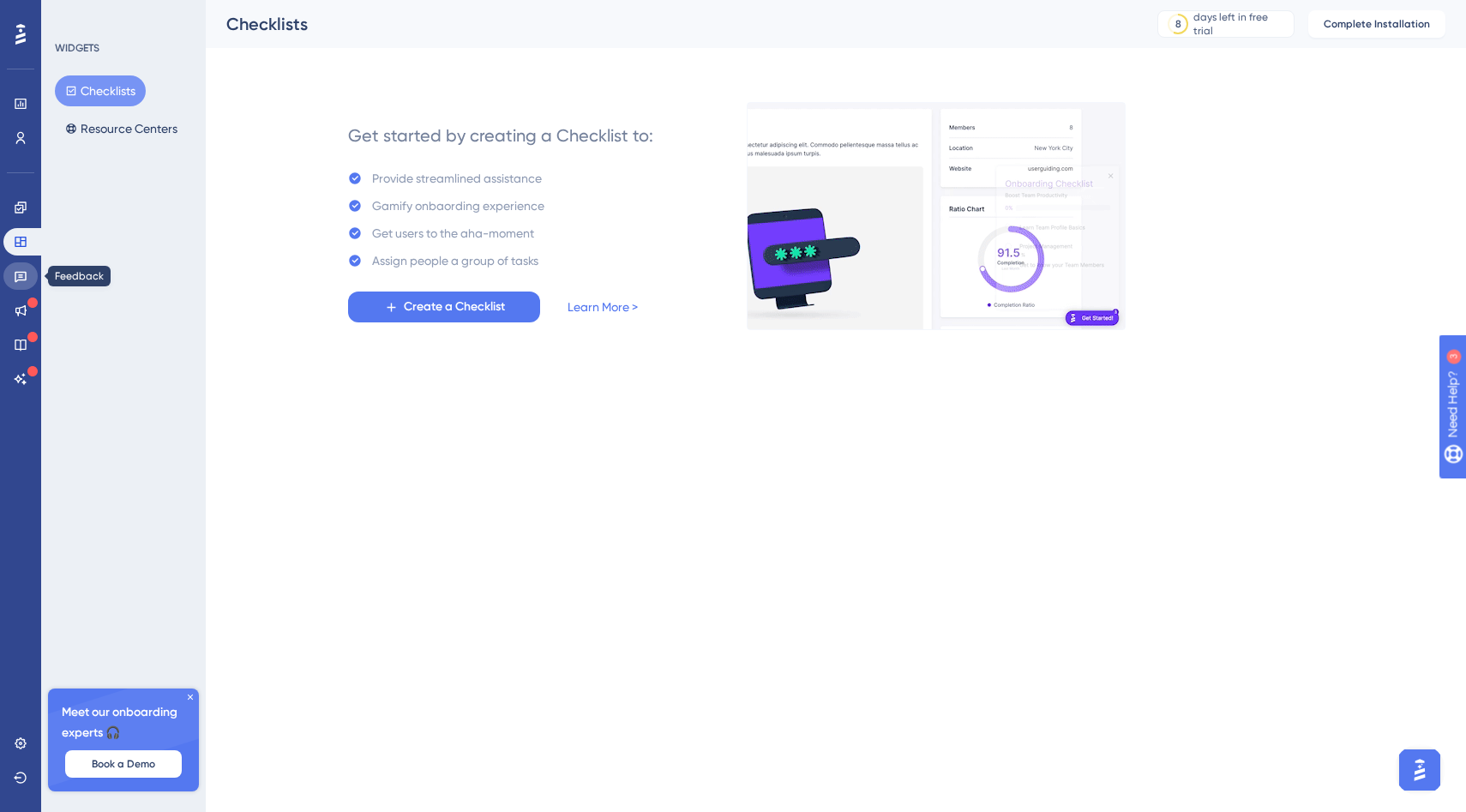
click at [31, 281] on link at bounding box center [21, 276] width 34 height 28
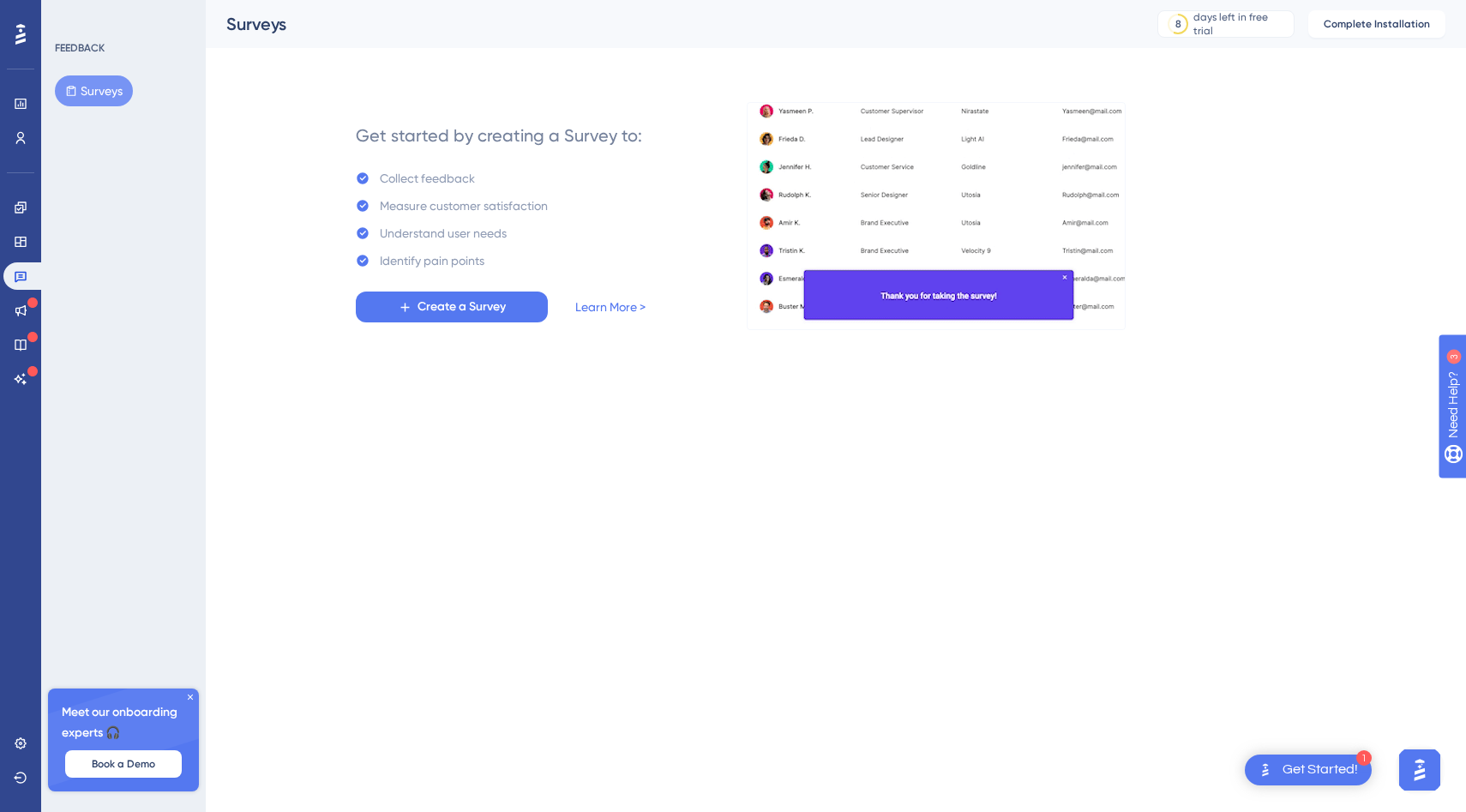
click at [30, 302] on icon at bounding box center [32, 302] width 10 height 10
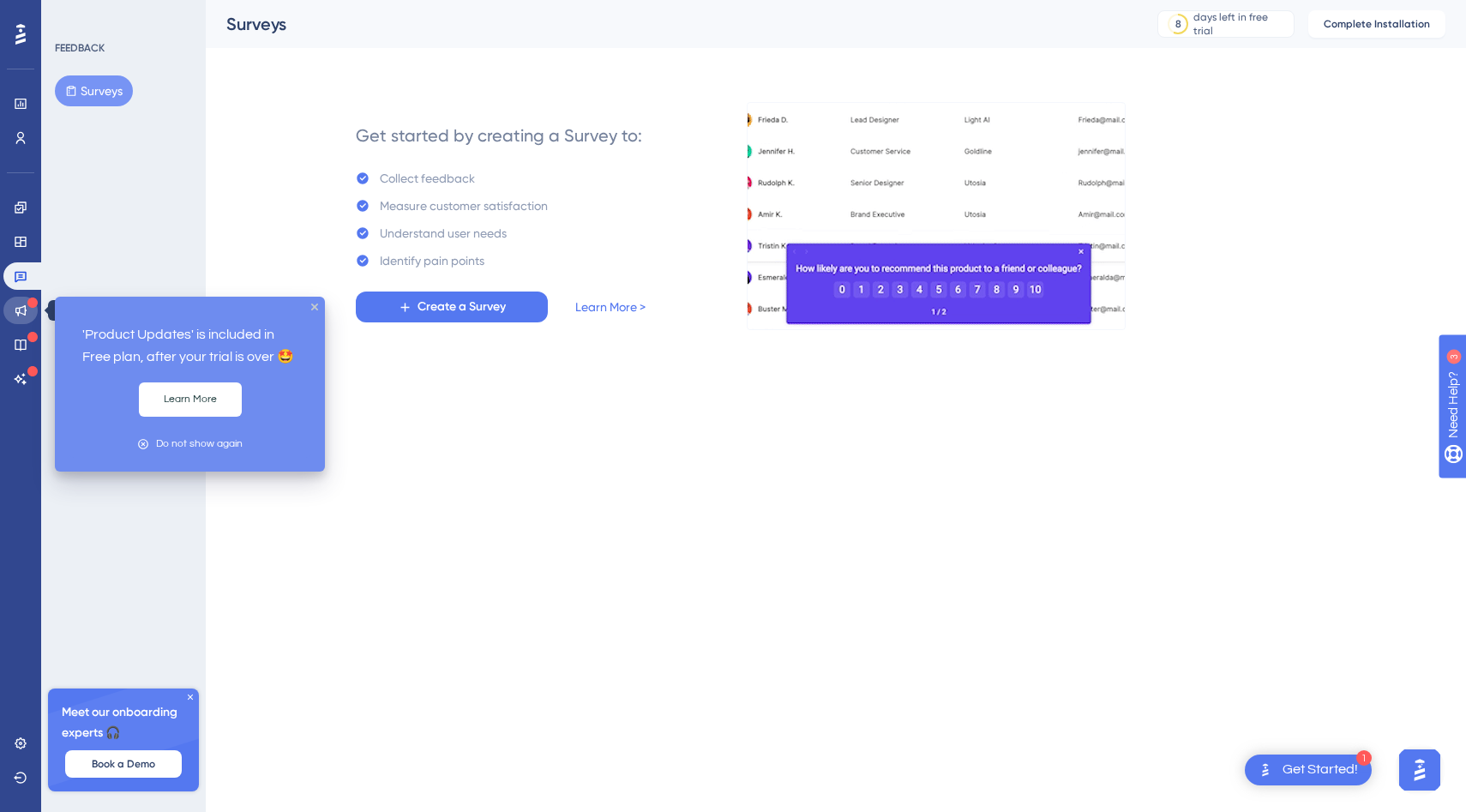
click at [19, 307] on icon at bounding box center [21, 311] width 11 height 11
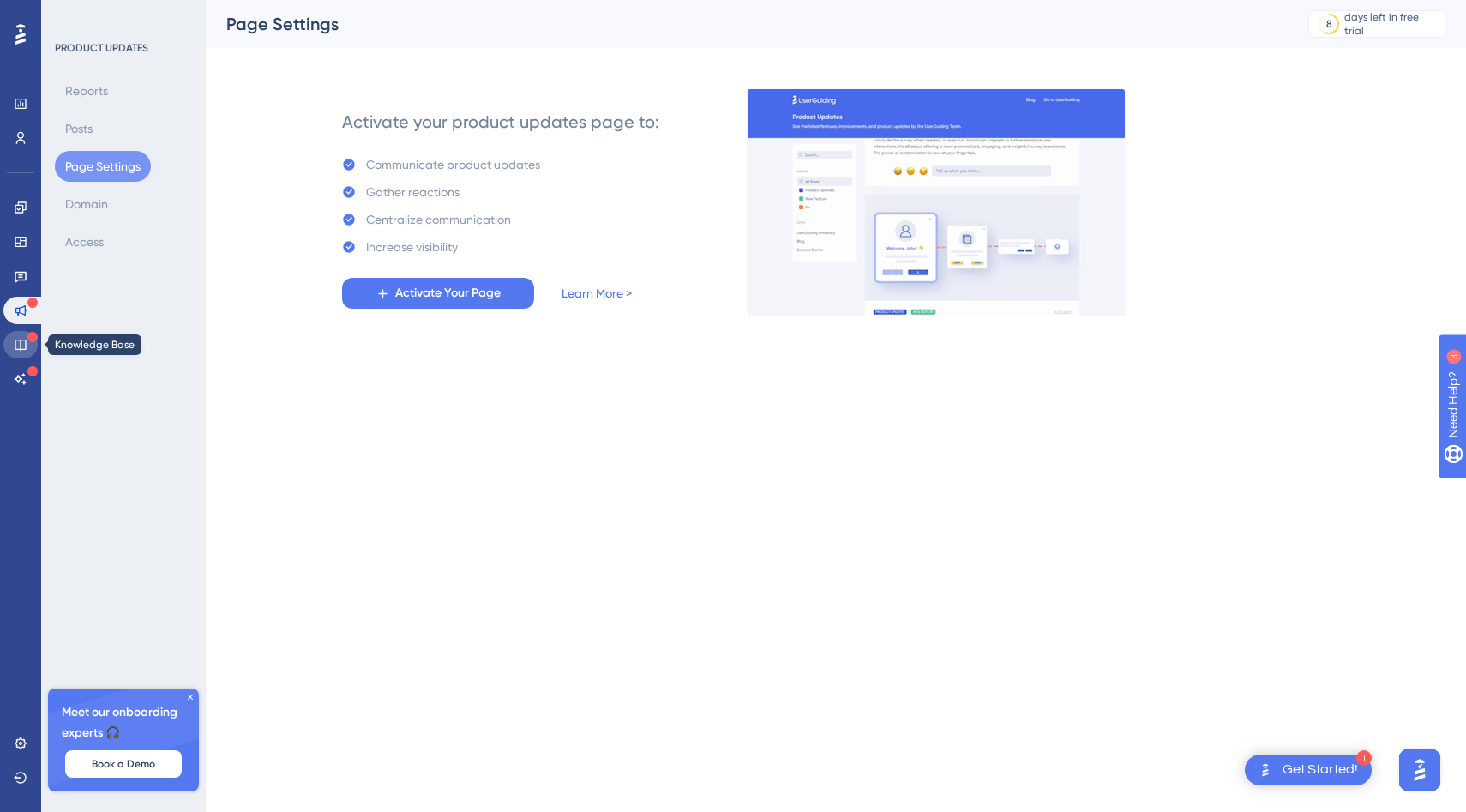
click at [20, 338] on icon at bounding box center [20, 344] width 13 height 13
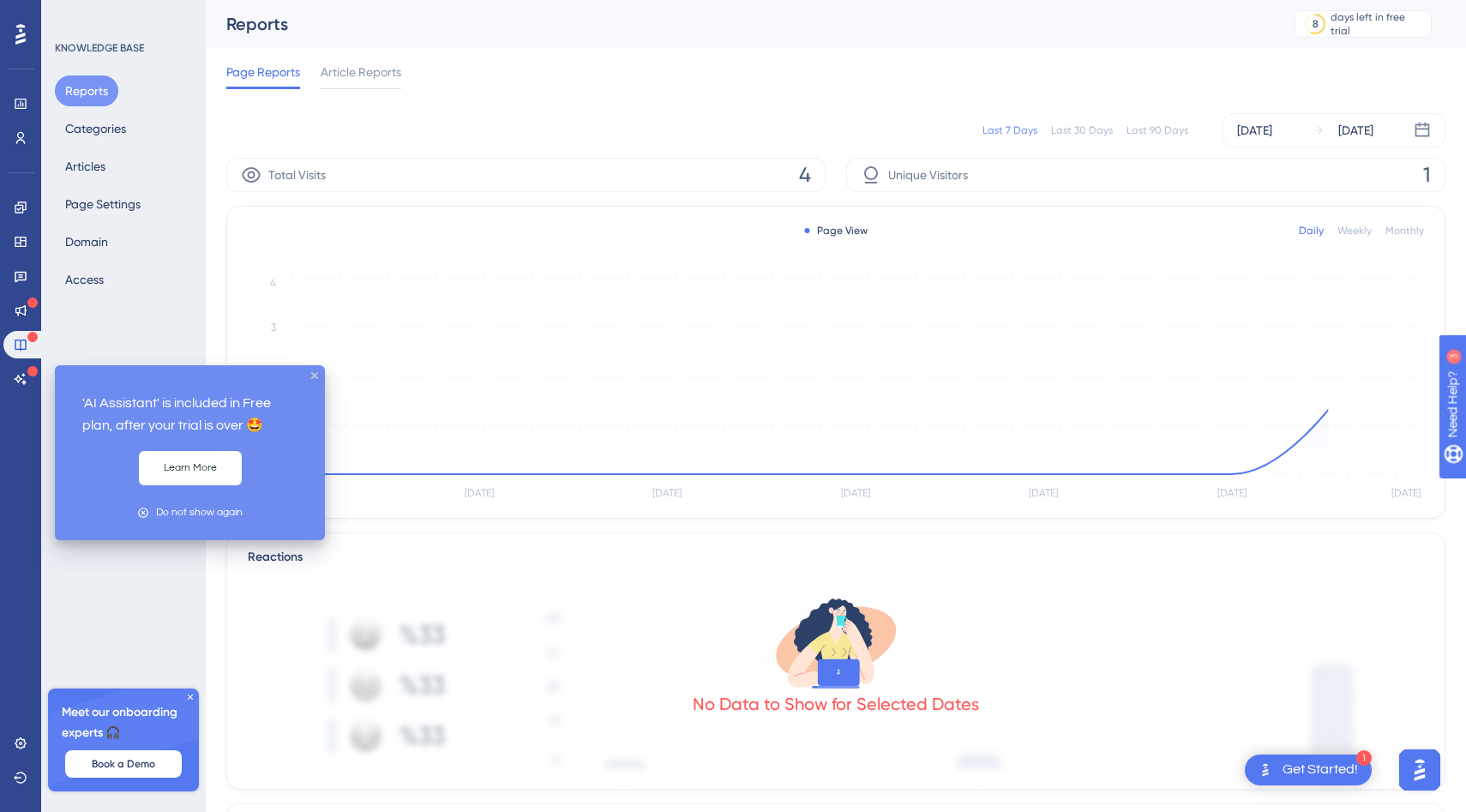
click at [29, 377] on div at bounding box center [32, 372] width 10 height 13
click at [20, 377] on icon at bounding box center [20, 378] width 13 height 13
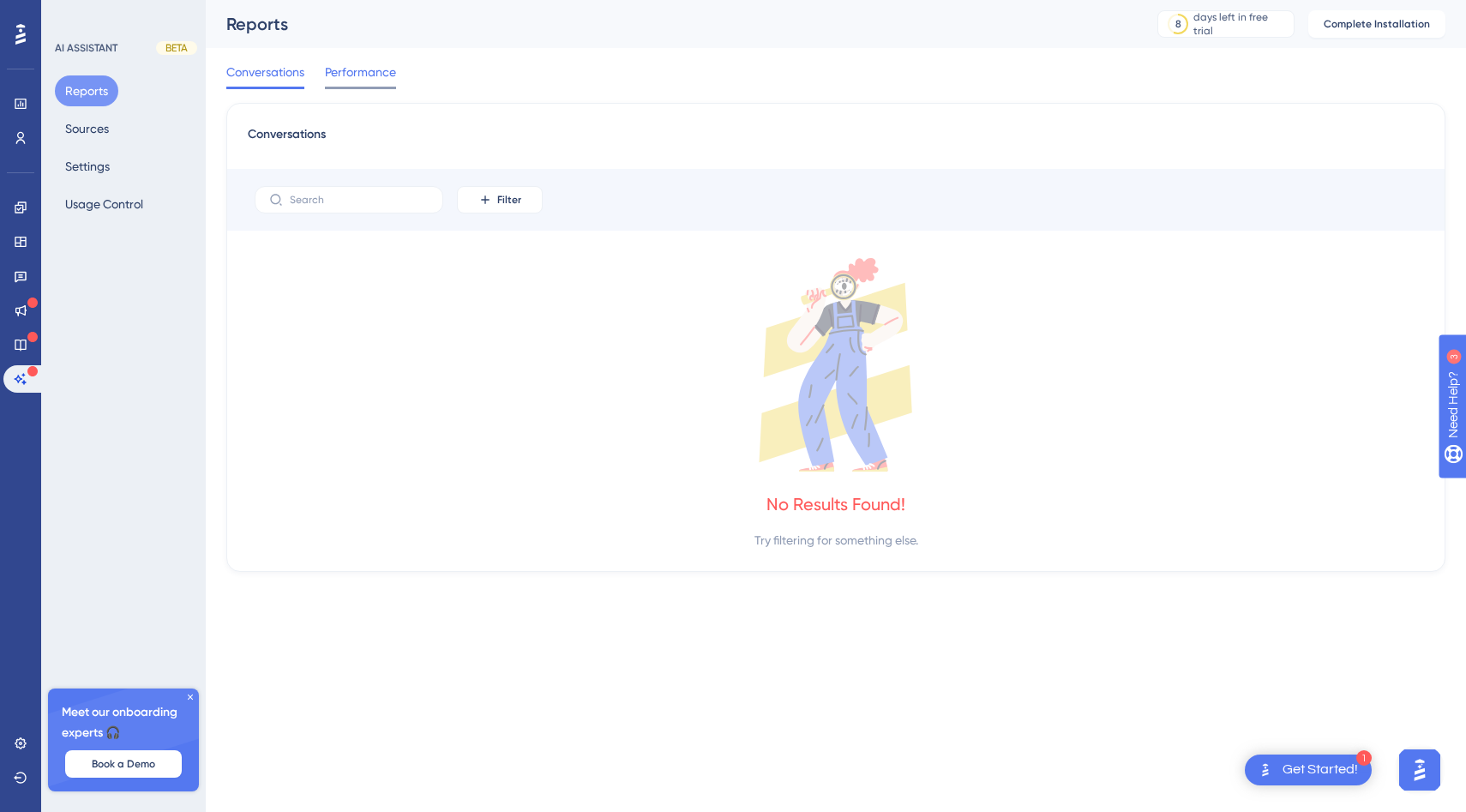
click at [353, 83] on div "Performance" at bounding box center [361, 75] width 71 height 28
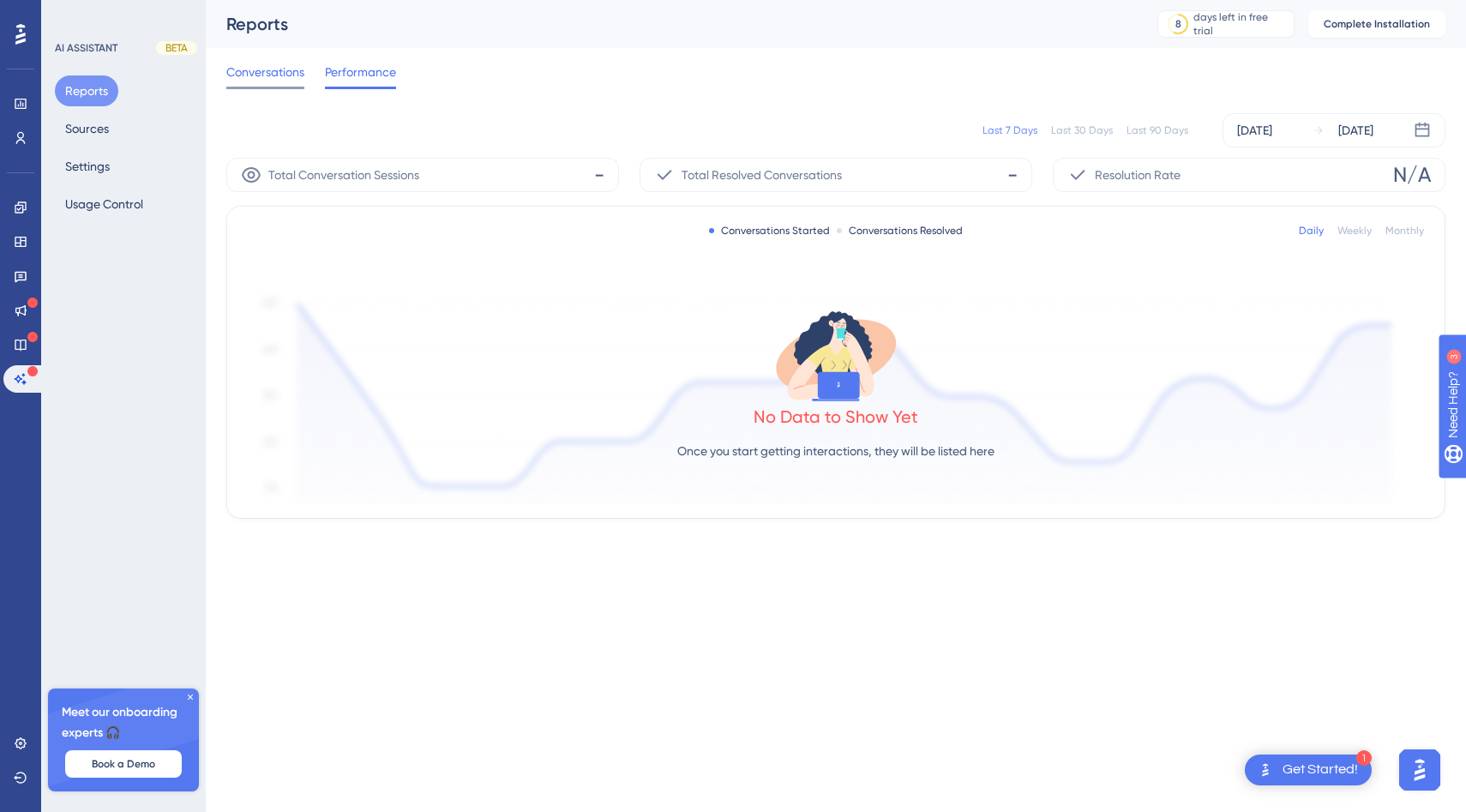
click at [285, 70] on span "Conversations" at bounding box center [265, 72] width 78 height 21
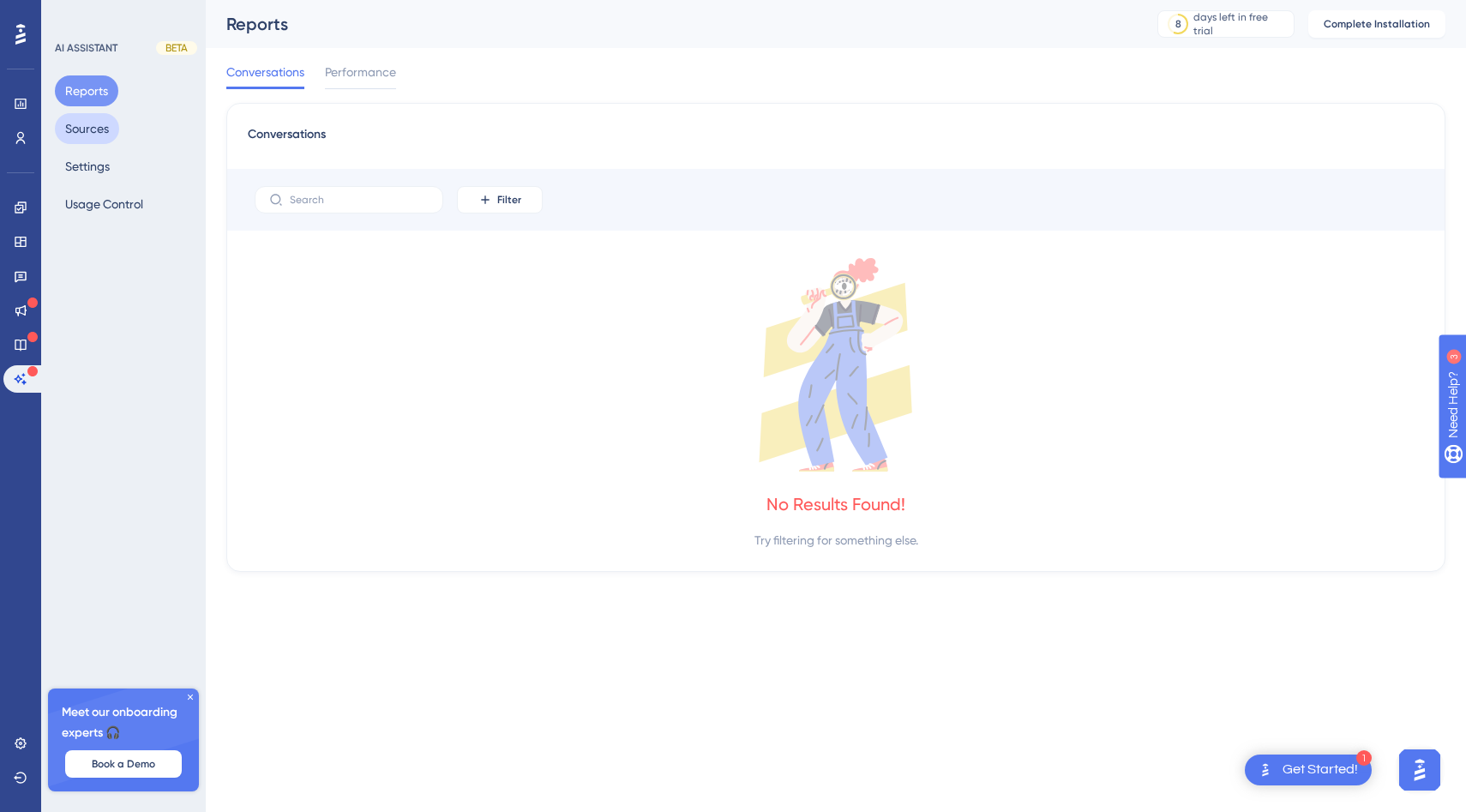
click at [97, 137] on button "Sources" at bounding box center [88, 128] width 65 height 30
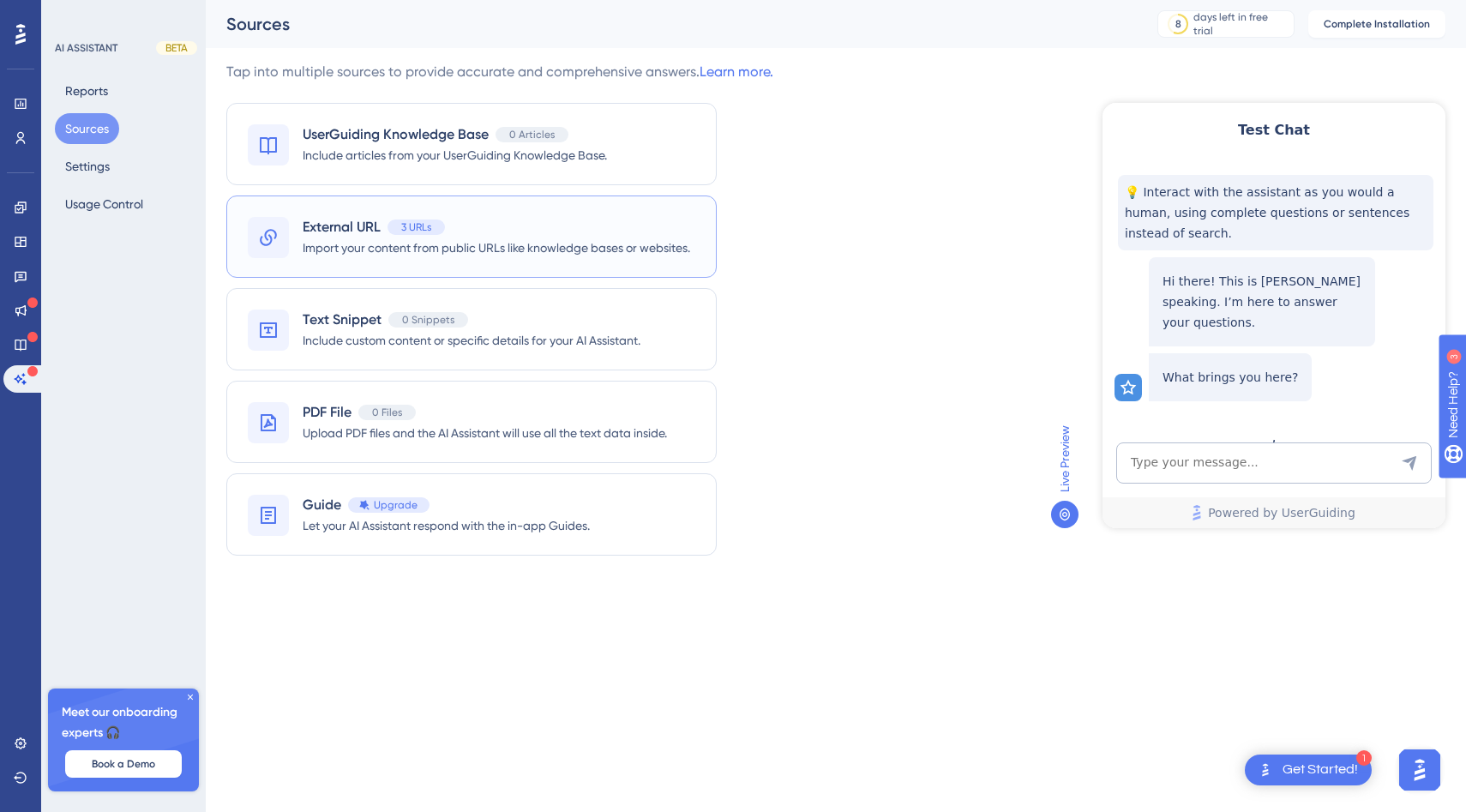
click at [530, 218] on div "External URL 3 URLs" at bounding box center [496, 227] width 387 height 21
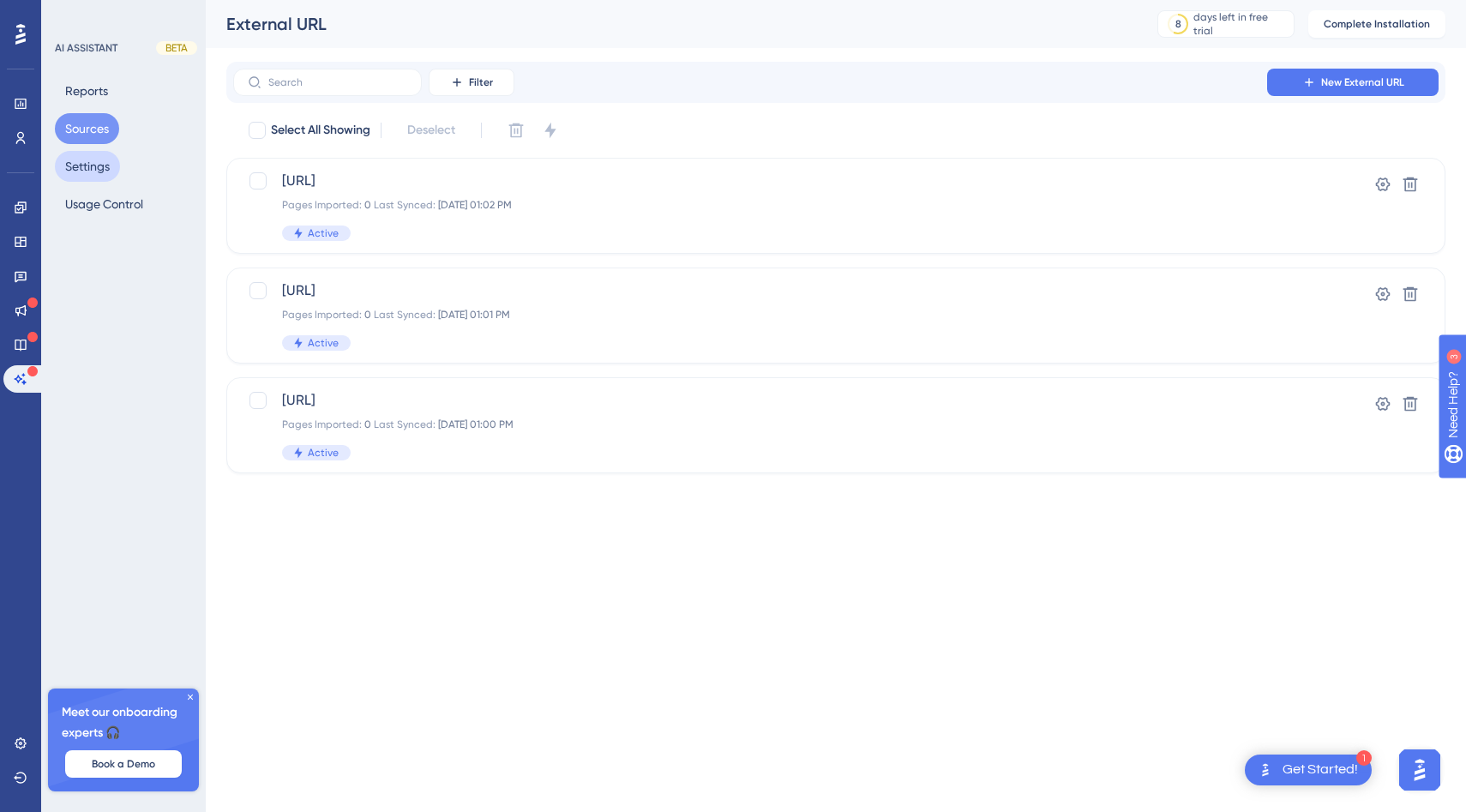
click at [100, 161] on button "Settings" at bounding box center [88, 166] width 66 height 30
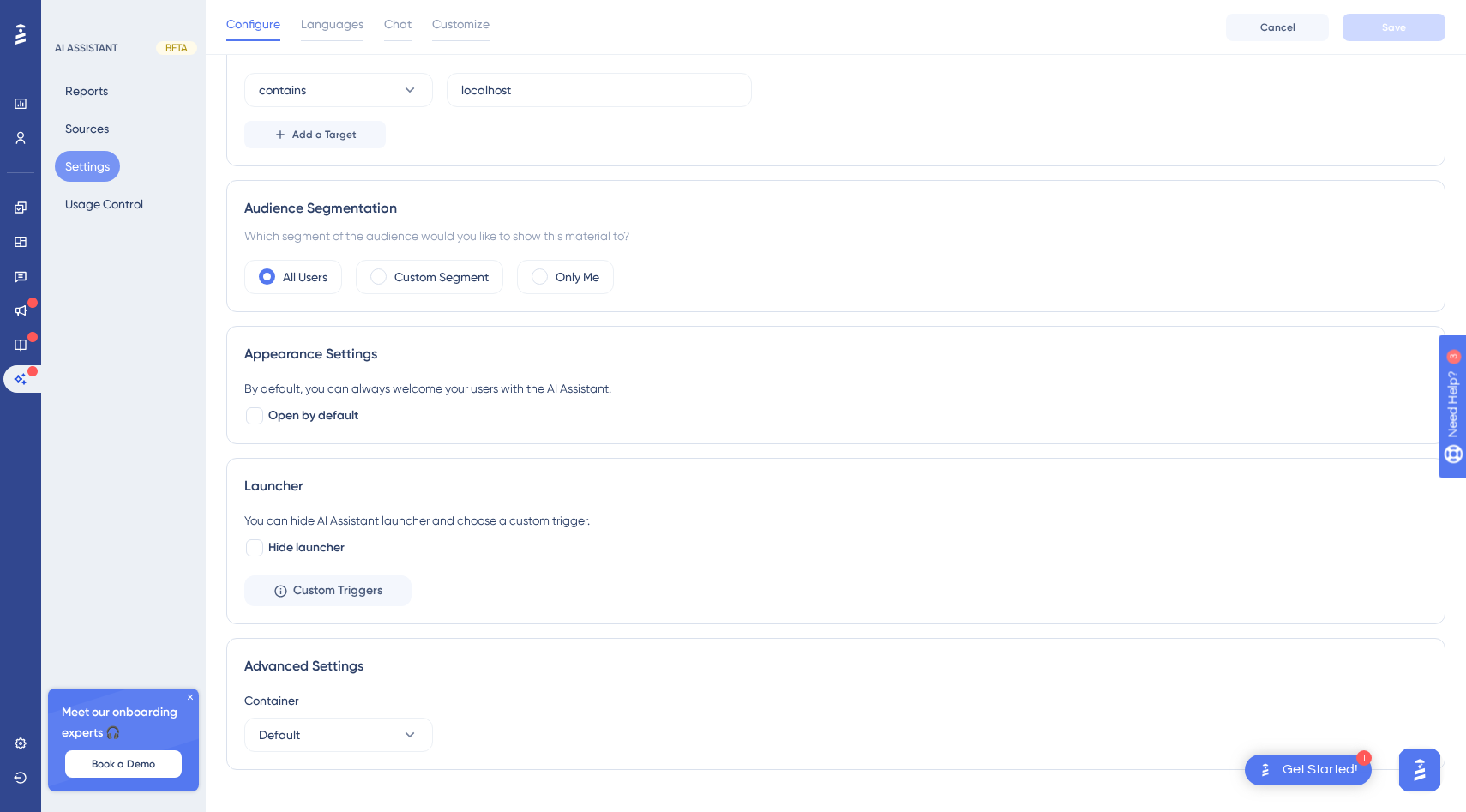
scroll to position [247, 0]
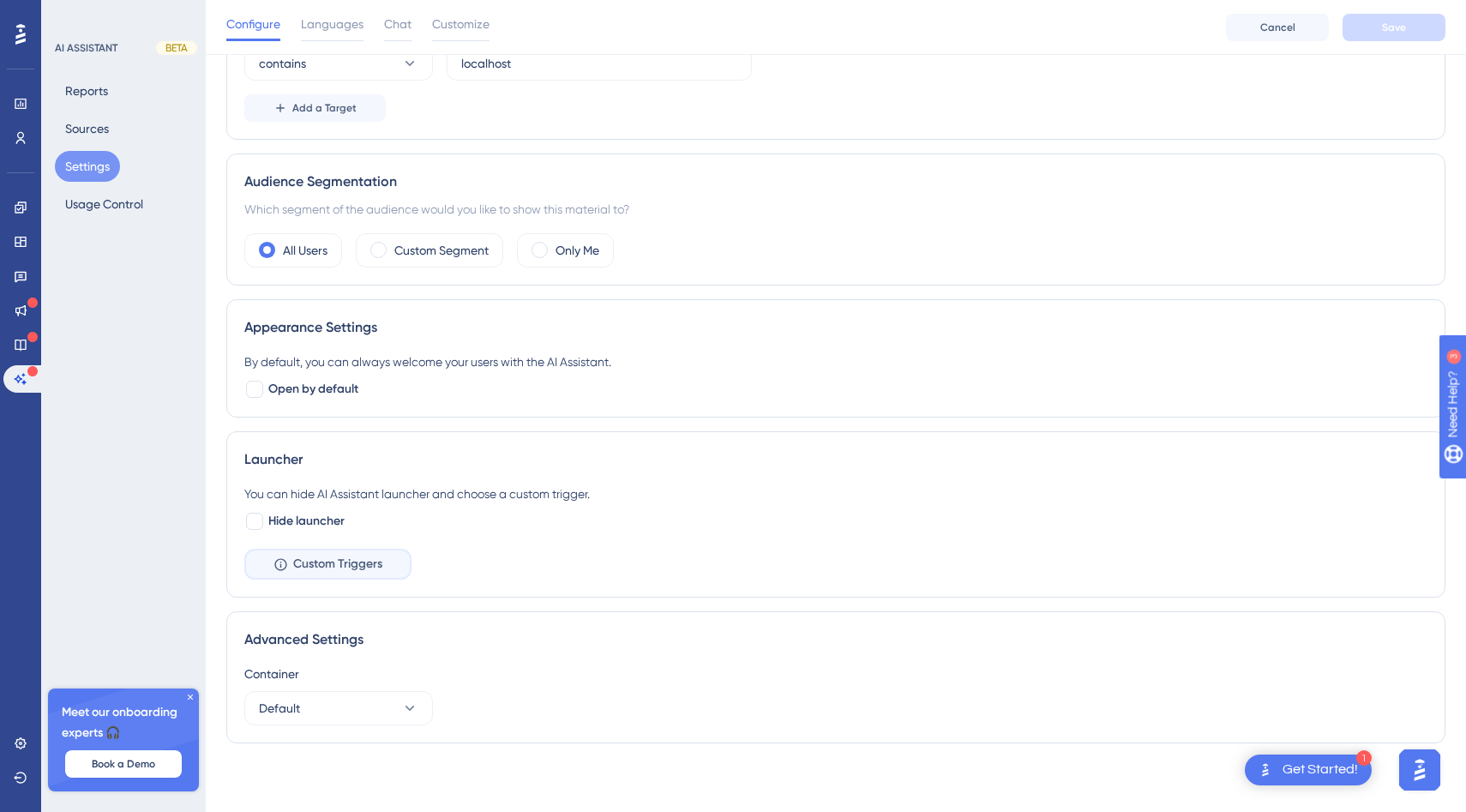
click at [333, 563] on span "Custom Triggers" at bounding box center [338, 564] width 89 height 21
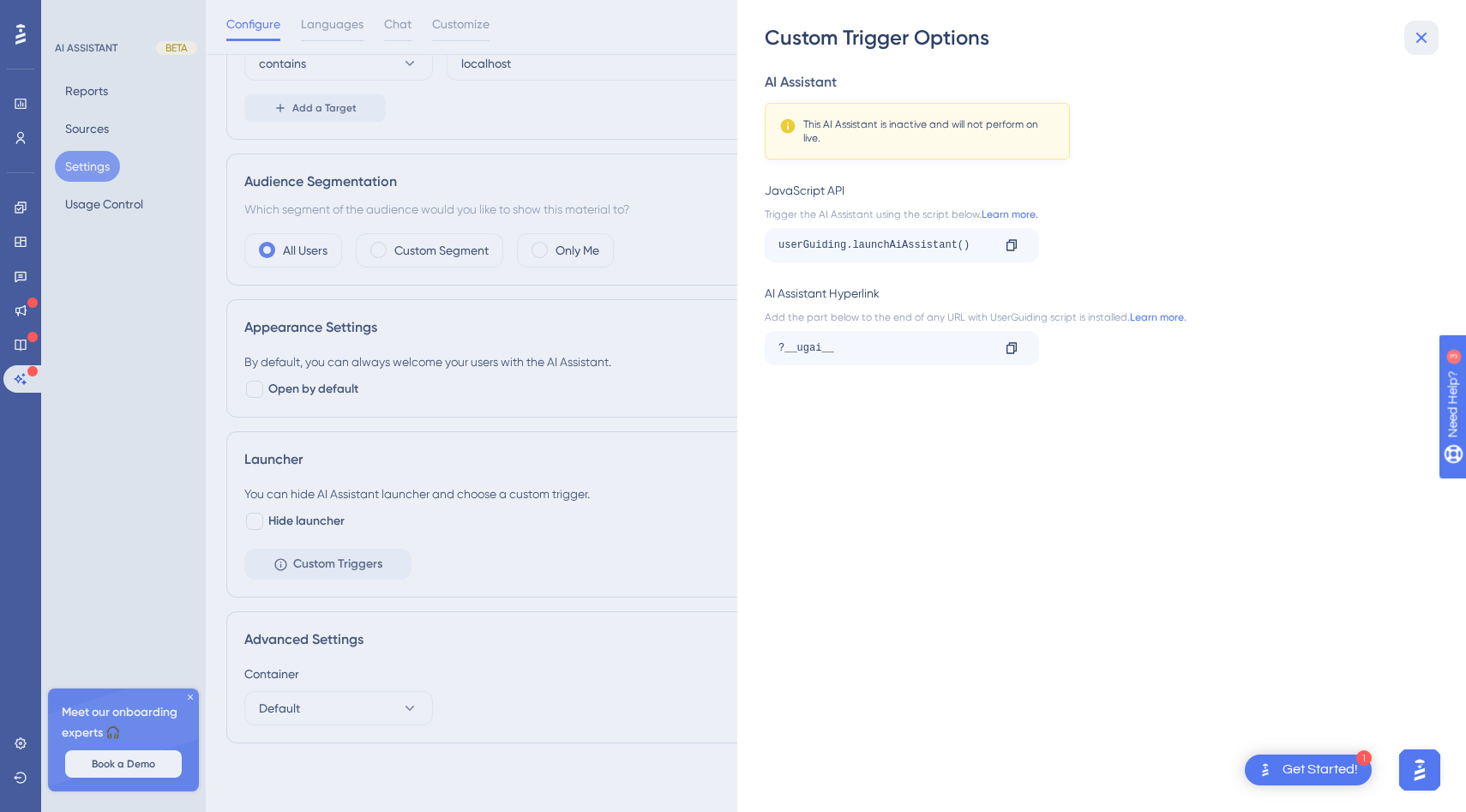
click at [1424, 31] on icon at bounding box center [1422, 38] width 21 height 21
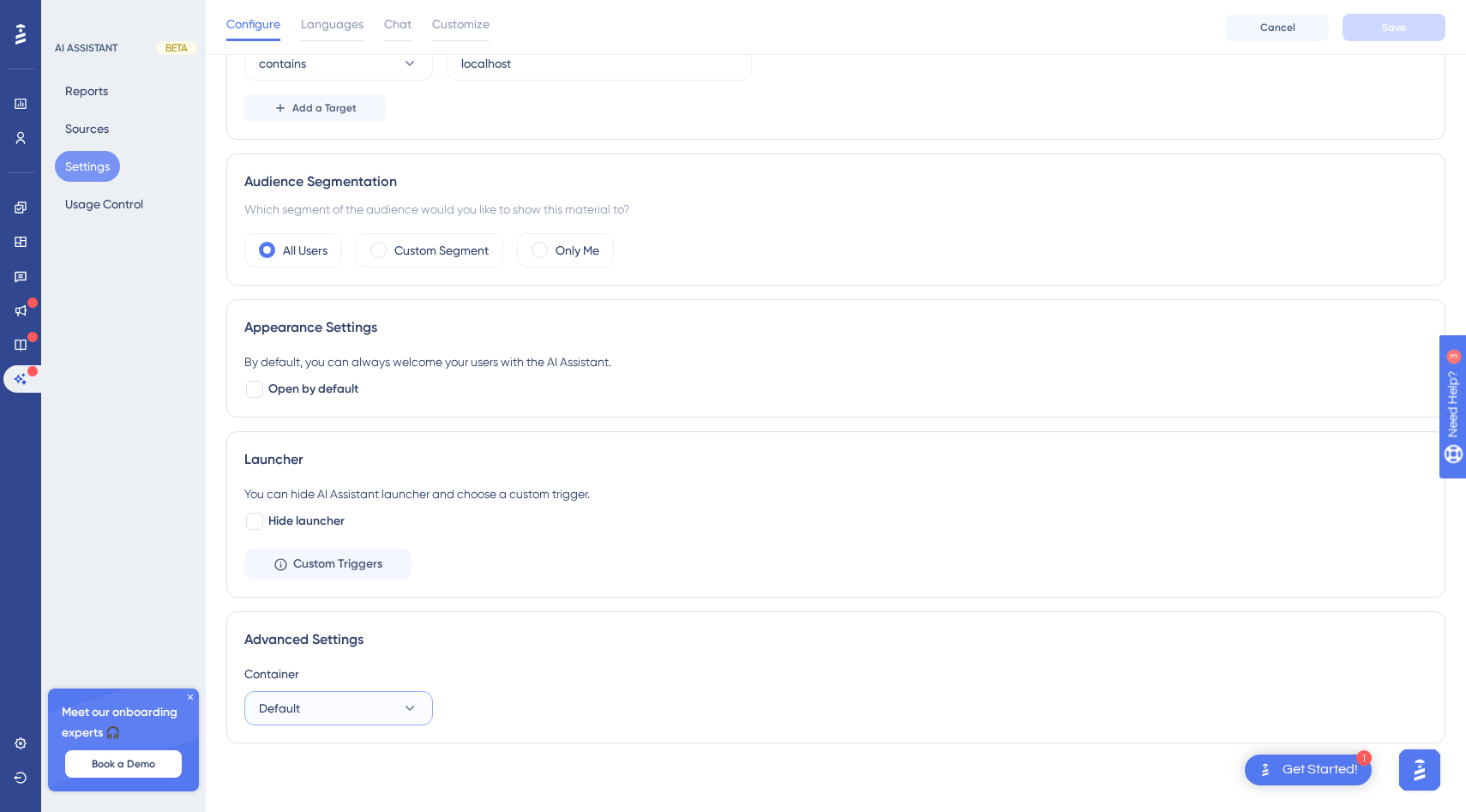
click at [376, 699] on button "Default" at bounding box center [339, 707] width 188 height 34
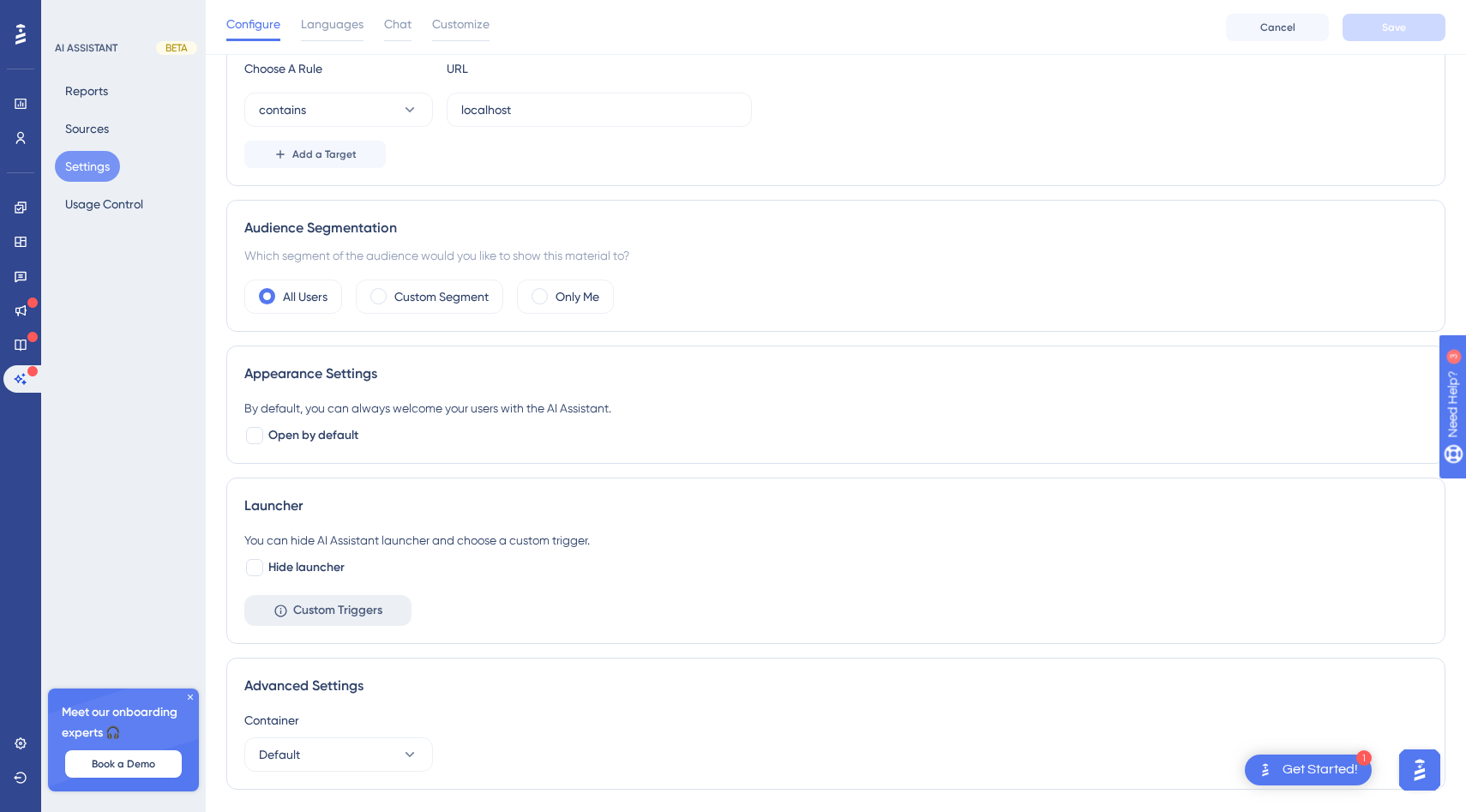
scroll to position [185, 0]
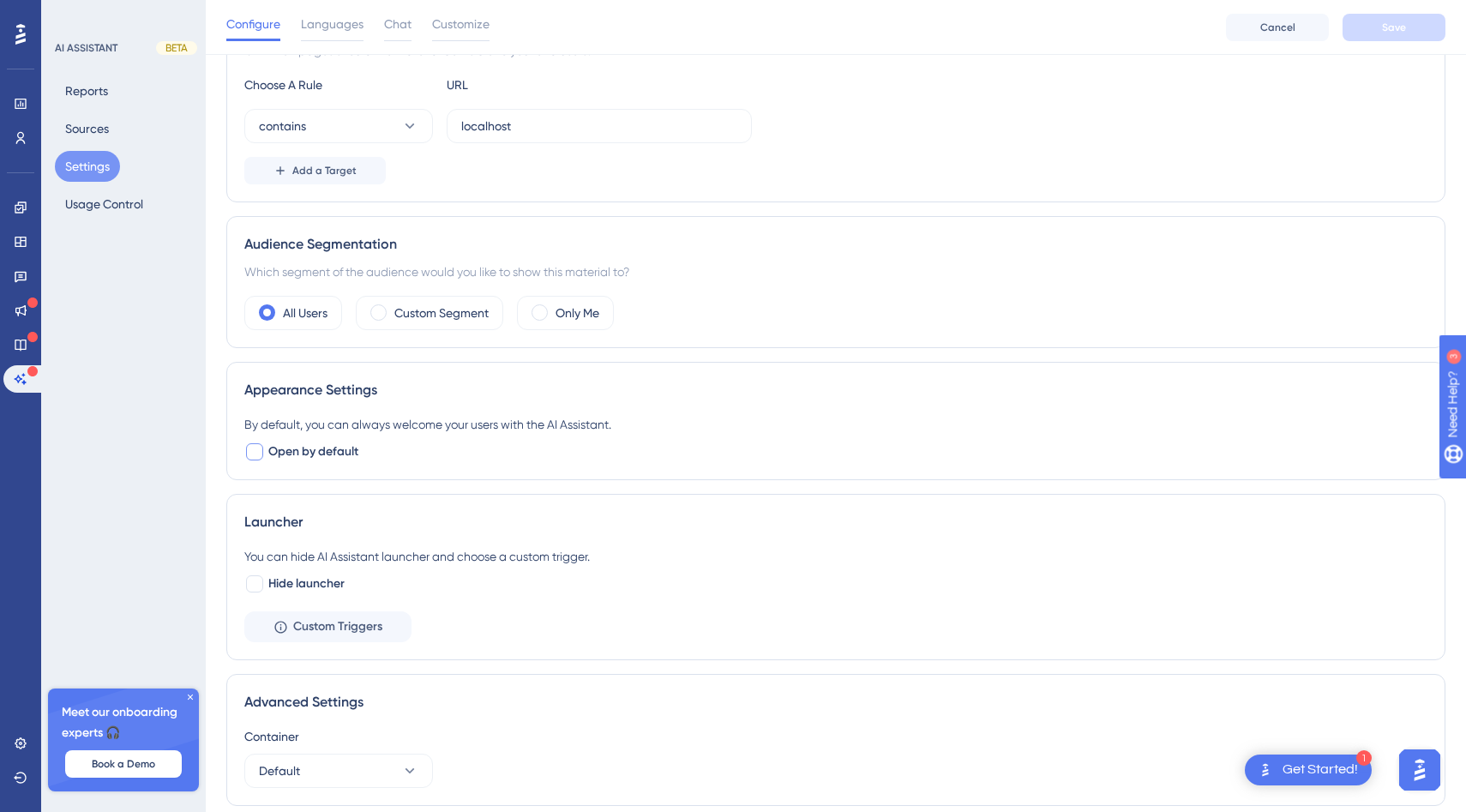
click at [322, 449] on span "Open by default" at bounding box center [313, 452] width 90 height 21
click at [323, 450] on span "Open by default" at bounding box center [313, 452] width 90 height 21
click at [323, 452] on span "Open by default" at bounding box center [313, 452] width 90 height 21
checkbox input "false"
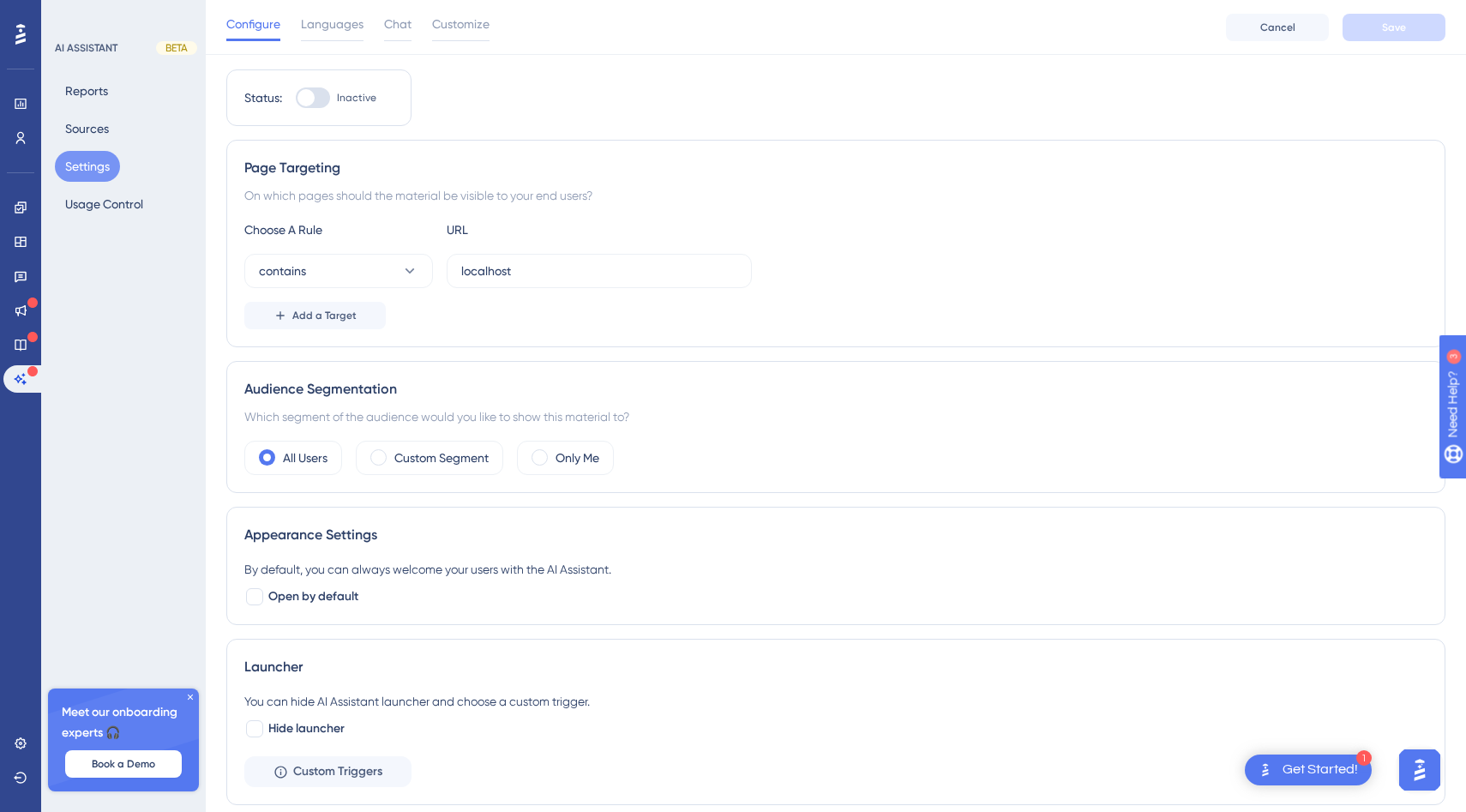
scroll to position [0, 0]
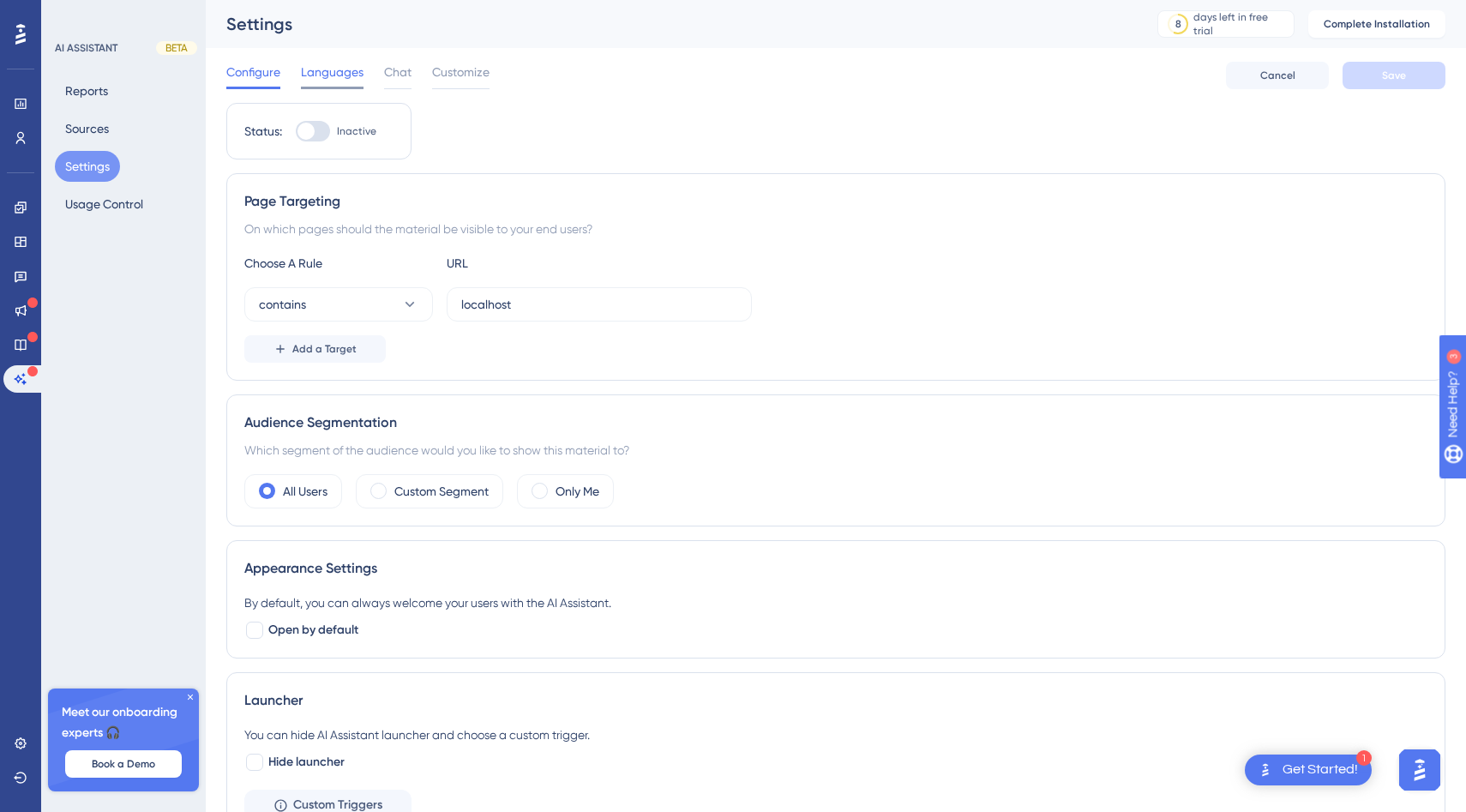
click at [357, 75] on span "Languages" at bounding box center [332, 72] width 63 height 21
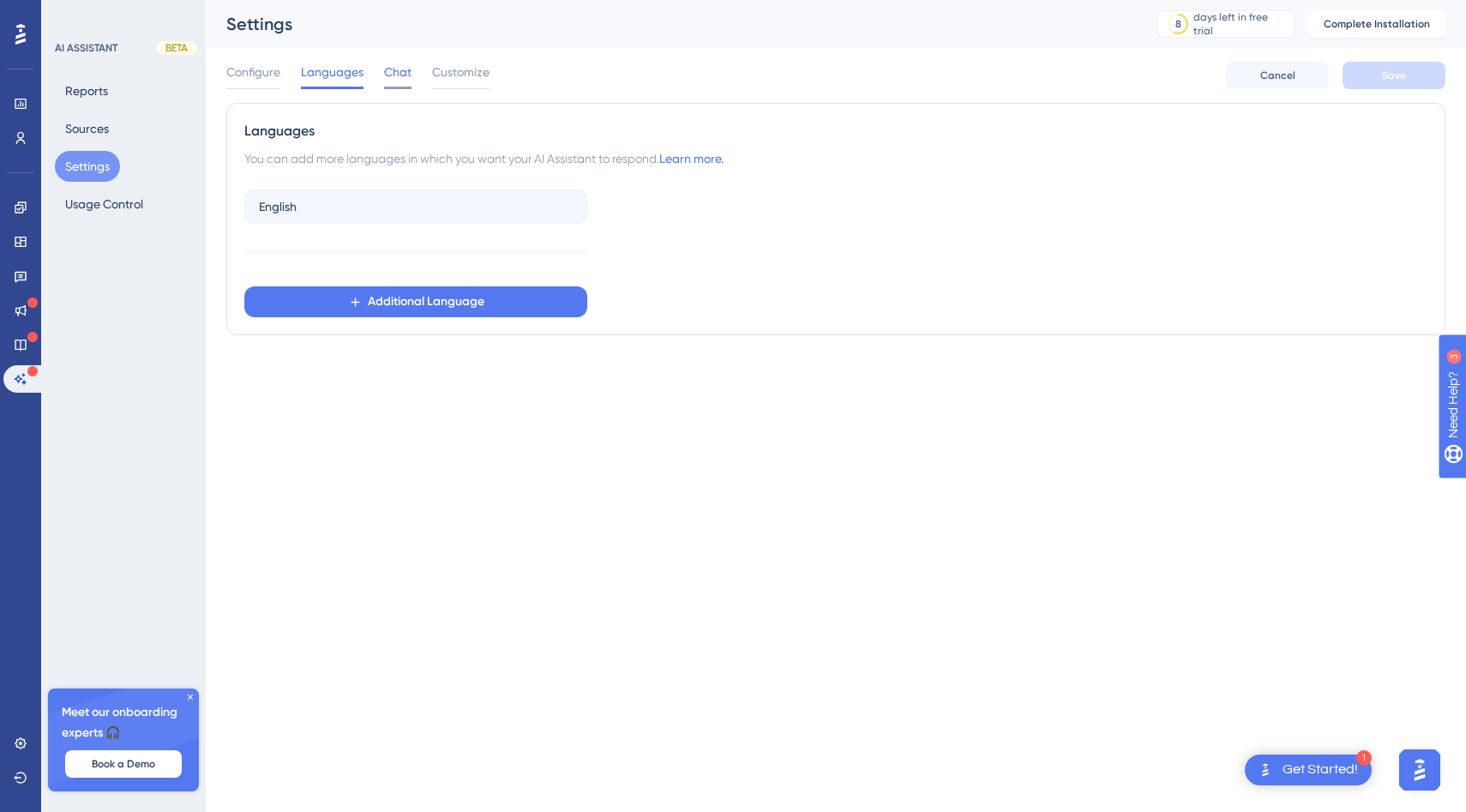
click at [394, 74] on span "Chat" at bounding box center [398, 72] width 28 height 21
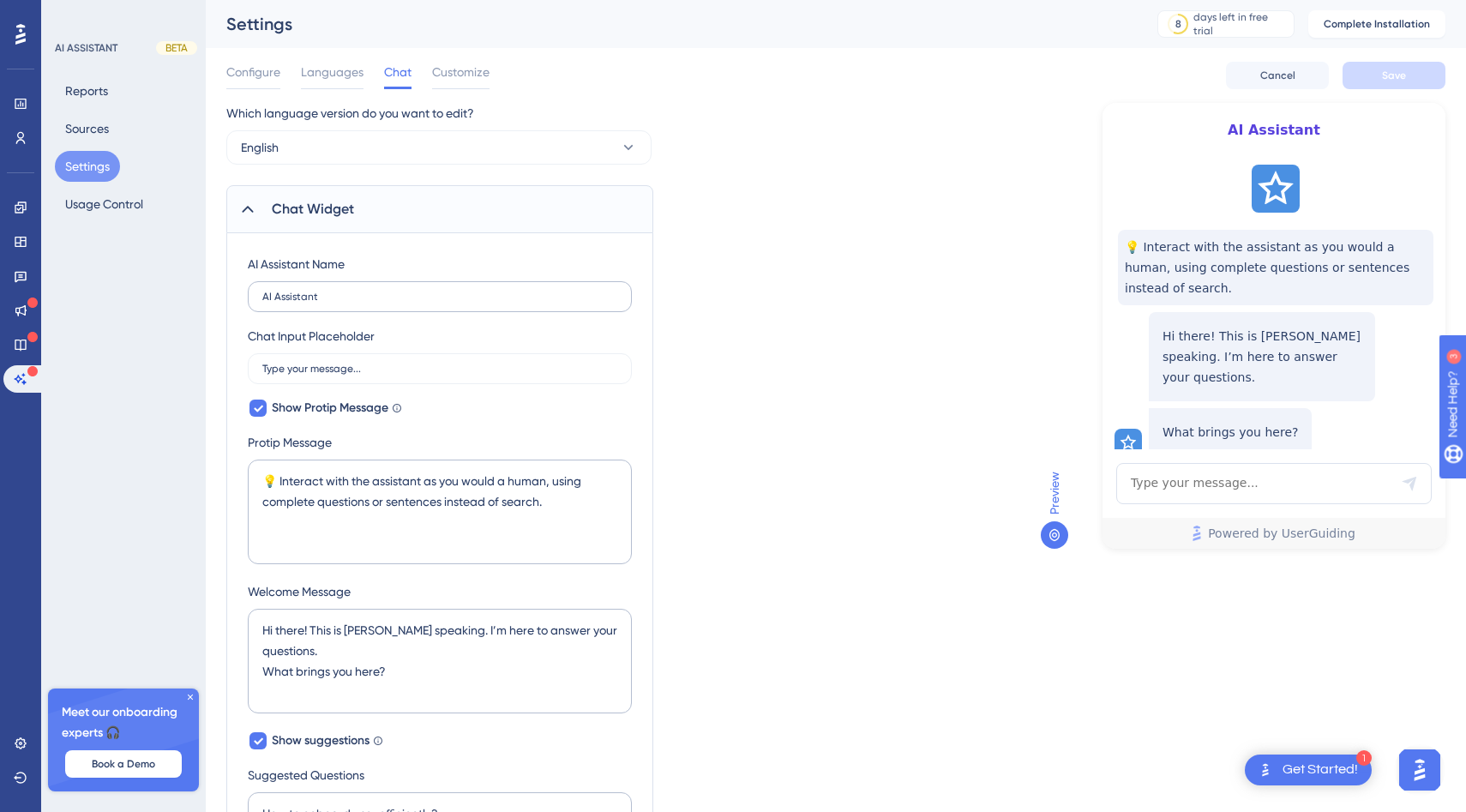
click at [369, 286] on label "AI Assistant" at bounding box center [440, 297] width 384 height 30
click at [369, 291] on input "AI Assistant" at bounding box center [440, 297] width 355 height 12
click at [369, 286] on label "AI Assistant" at bounding box center [440, 297] width 384 height 30
click at [369, 291] on input "AI Assistant" at bounding box center [440, 297] width 355 height 12
click at [369, 286] on label "AI Assistant" at bounding box center [440, 297] width 384 height 30
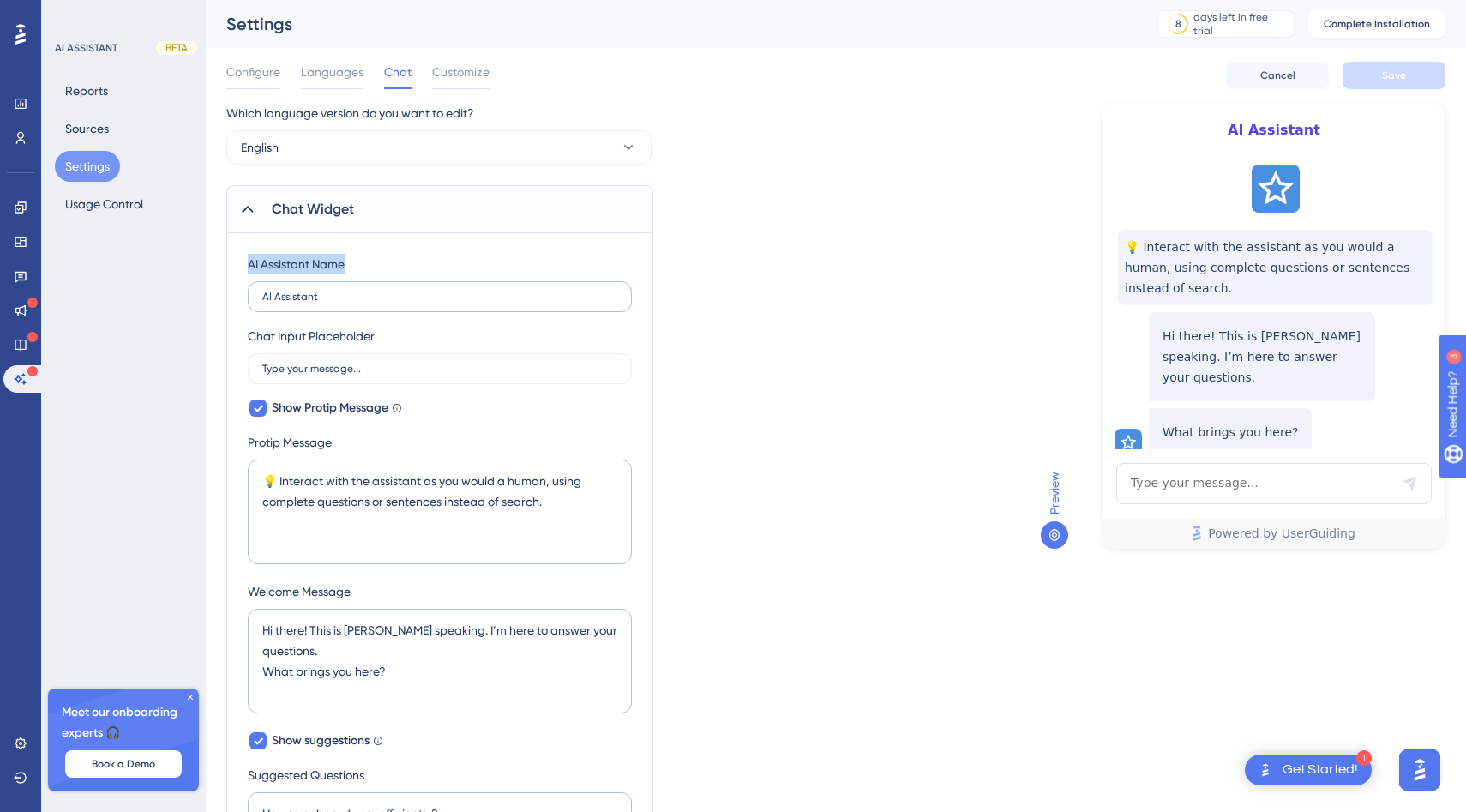
click at [369, 291] on input "AI Assistant" at bounding box center [440, 297] width 355 height 12
click at [327, 310] on label "AI Assistant" at bounding box center [440, 297] width 384 height 30
click at [327, 302] on input "AI Assistant" at bounding box center [440, 297] width 355 height 12
click at [322, 307] on label "AI Assistant" at bounding box center [440, 297] width 384 height 30
click at [322, 302] on input "AI Assistant" at bounding box center [440, 297] width 355 height 12
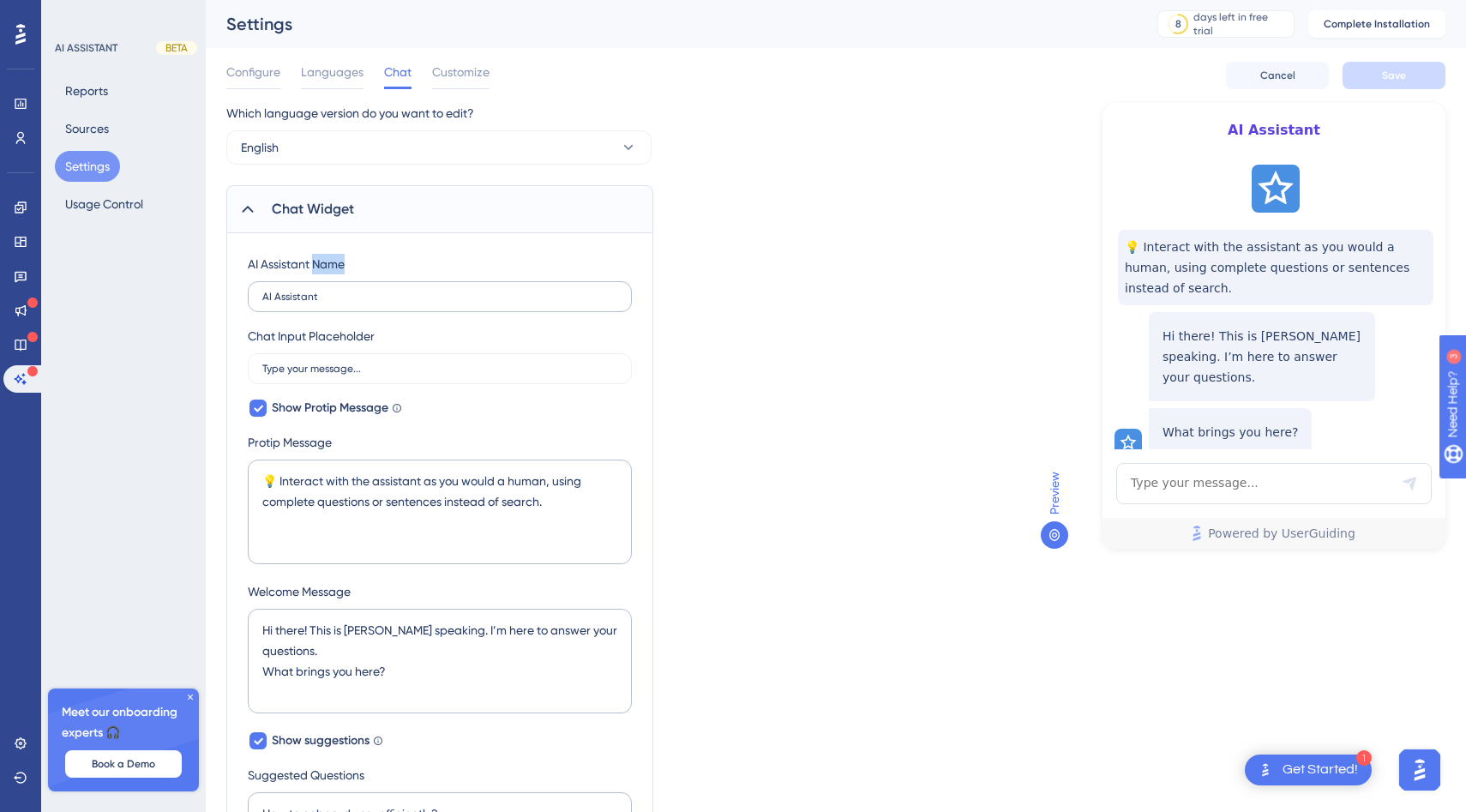
click at [322, 307] on label "AI Assistant" at bounding box center [440, 297] width 384 height 30
click at [322, 302] on input "AI Assistant" at bounding box center [440, 297] width 355 height 12
click at [322, 307] on label "AI Assistant" at bounding box center [440, 297] width 384 height 30
click at [322, 302] on input "AI Assistant" at bounding box center [440, 297] width 355 height 12
click at [300, 300] on input "AI Assistant" at bounding box center [440, 297] width 355 height 12
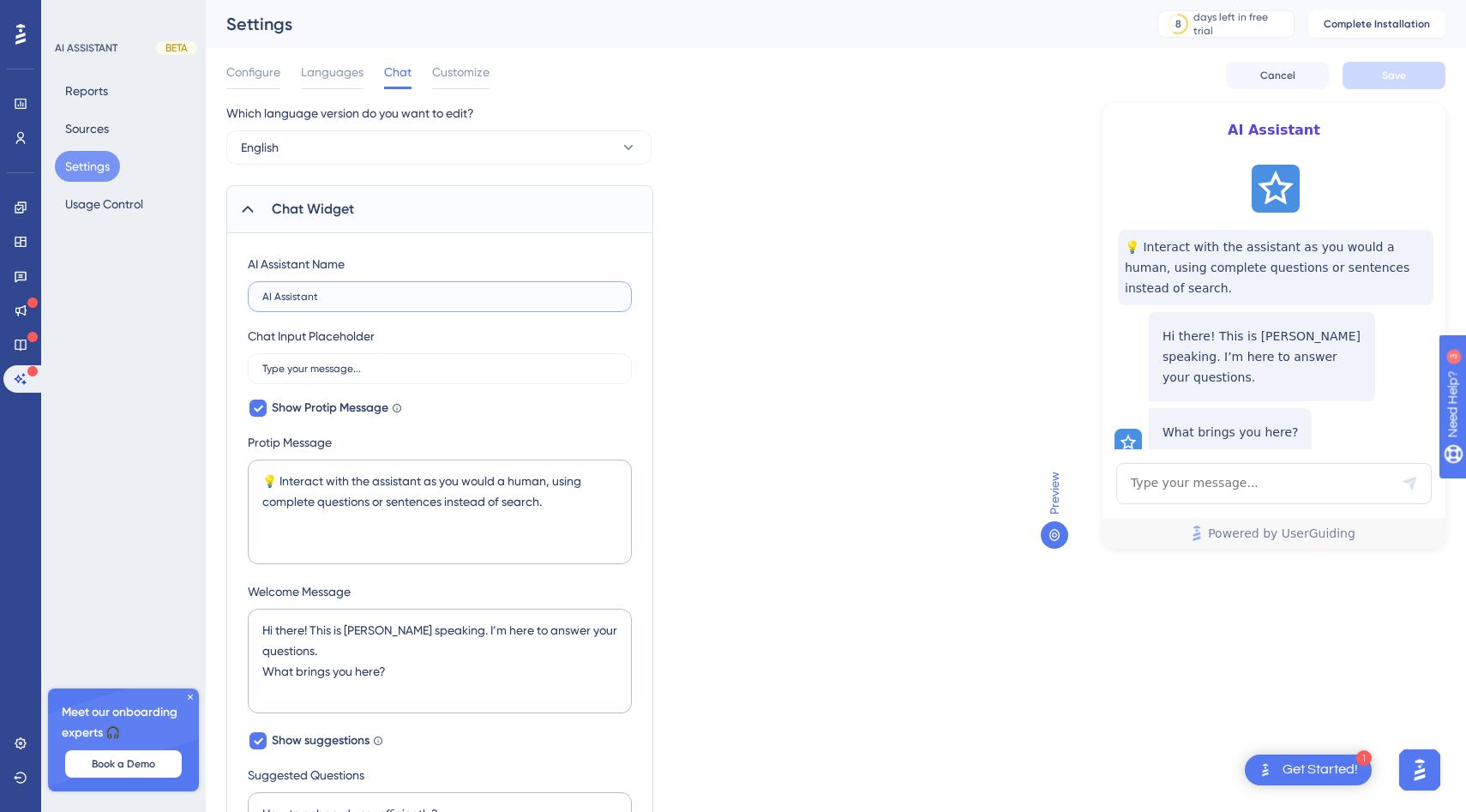
click at [300, 300] on input "AI Assistant" at bounding box center [440, 297] width 355 height 12
type input "Emissary Assistant"
click at [319, 410] on span "Show Protip Message" at bounding box center [330, 408] width 117 height 21
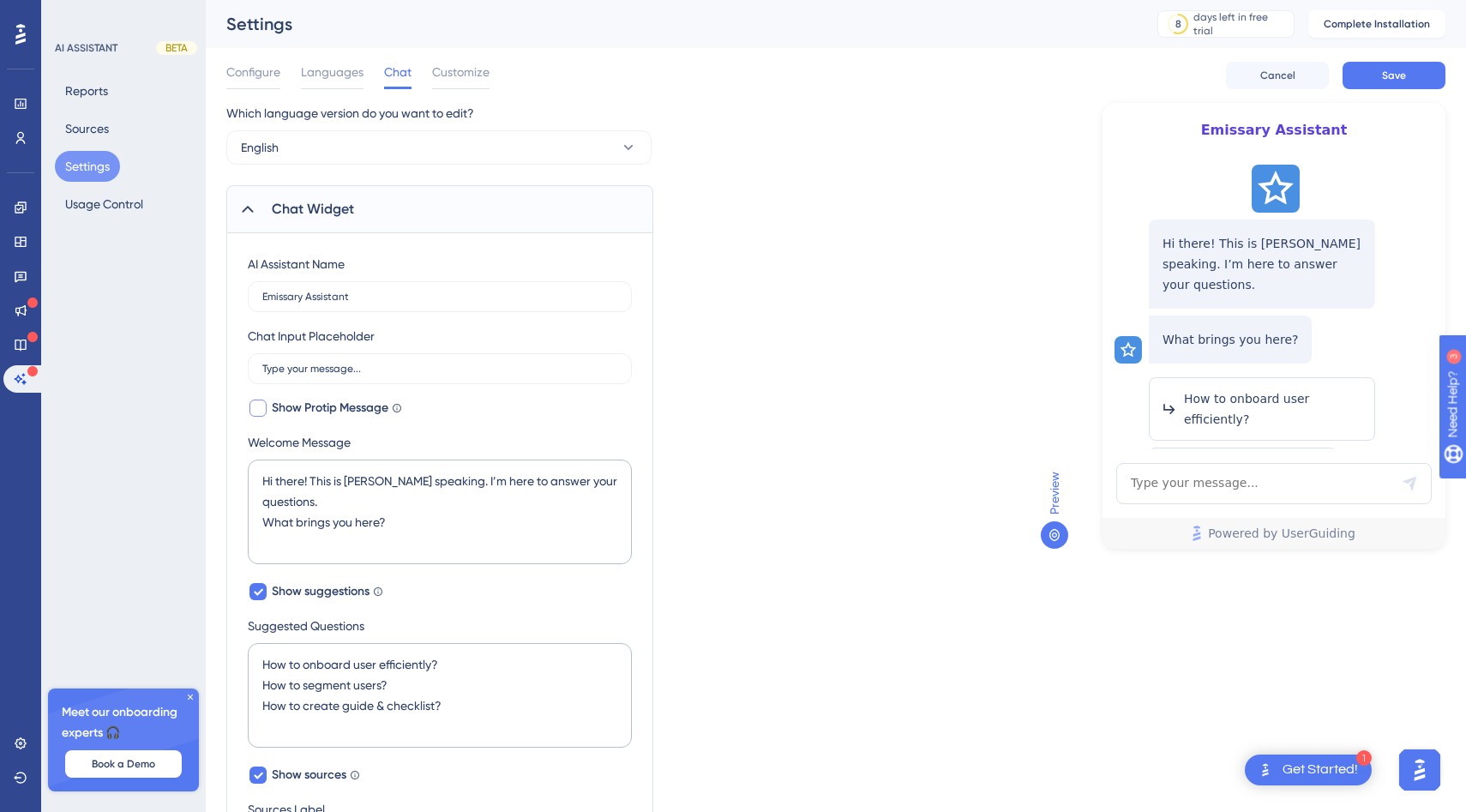
click at [319, 410] on span "Show Protip Message" at bounding box center [330, 408] width 117 height 21
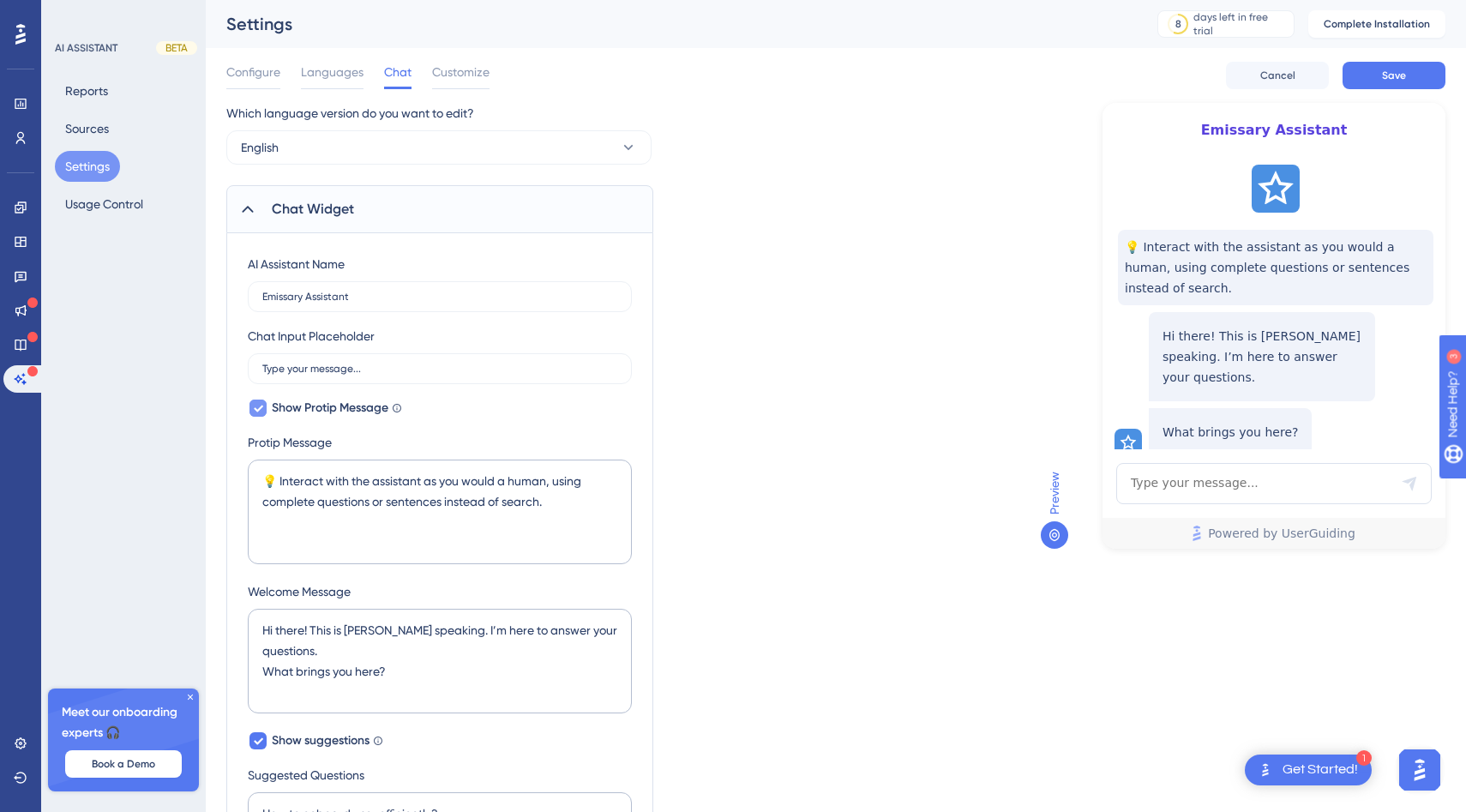
click at [321, 413] on span "Show Protip Message" at bounding box center [330, 408] width 117 height 21
checkbox input "false"
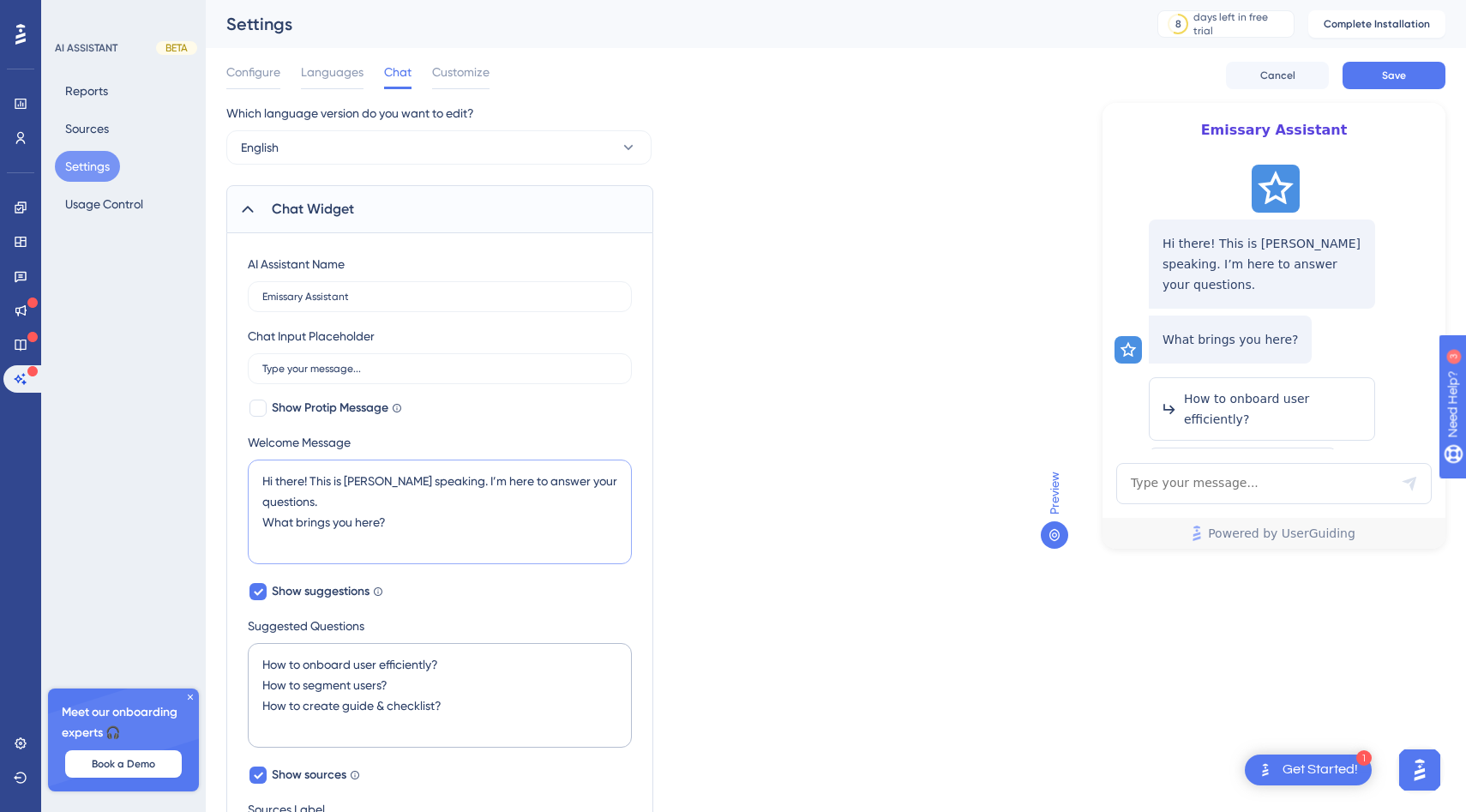
drag, startPoint x: 397, startPoint y: 511, endPoint x: 334, endPoint y: 484, distance: 68.5
click at [319, 482] on textarea "Hi there! This is [PERSON_NAME] speaking. I’m here to answer your questions. Wh…" at bounding box center [440, 512] width 384 height 105
click at [394, 518] on textarea "Hi there! This is [PERSON_NAME] speaking. I’m here to answer your questions. Wh…" at bounding box center [440, 512] width 384 height 105
drag, startPoint x: 395, startPoint y: 521, endPoint x: 313, endPoint y: 482, distance: 90.8
click at [313, 482] on textarea "Hi there! This is [PERSON_NAME] speaking. I’m here to answer your questions. Wh…" at bounding box center [440, 512] width 384 height 105
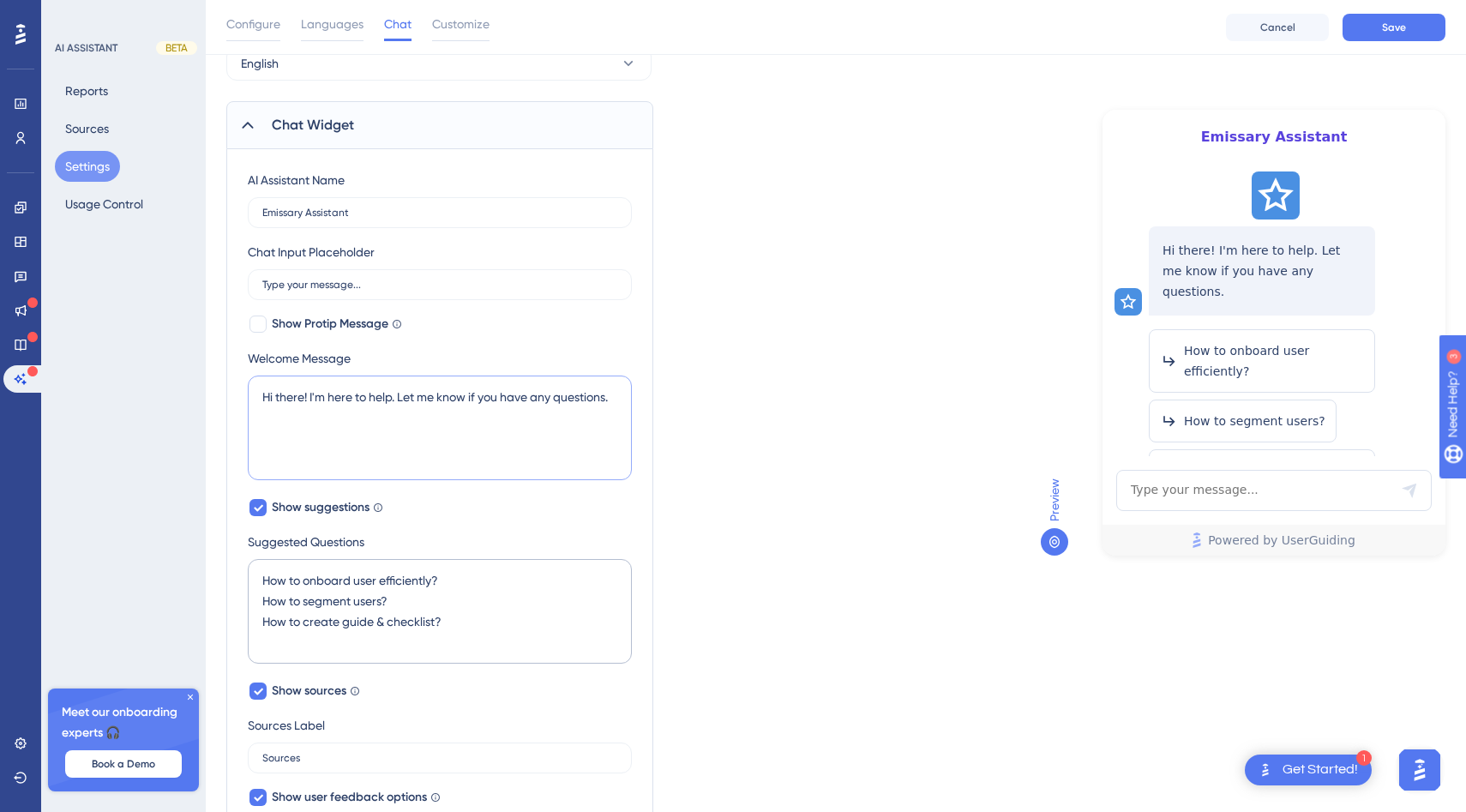
scroll to position [99, 0]
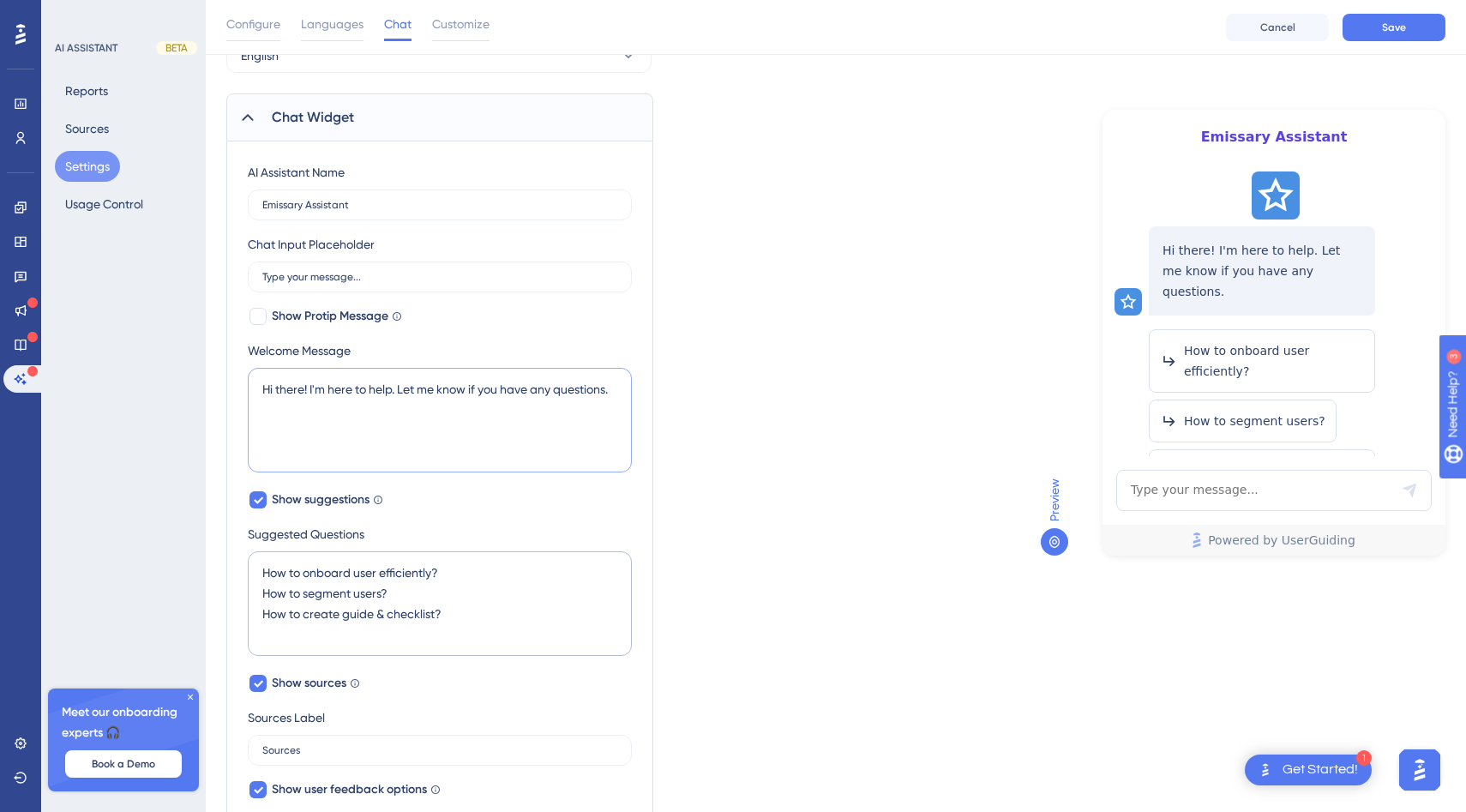
type textarea "Hi there! I'm here to help. Let me know if you have any questions."
click at [413, 567] on textarea "How to onboard user efficiently? How to segment users? How to create guide & ch…" at bounding box center [440, 604] width 384 height 105
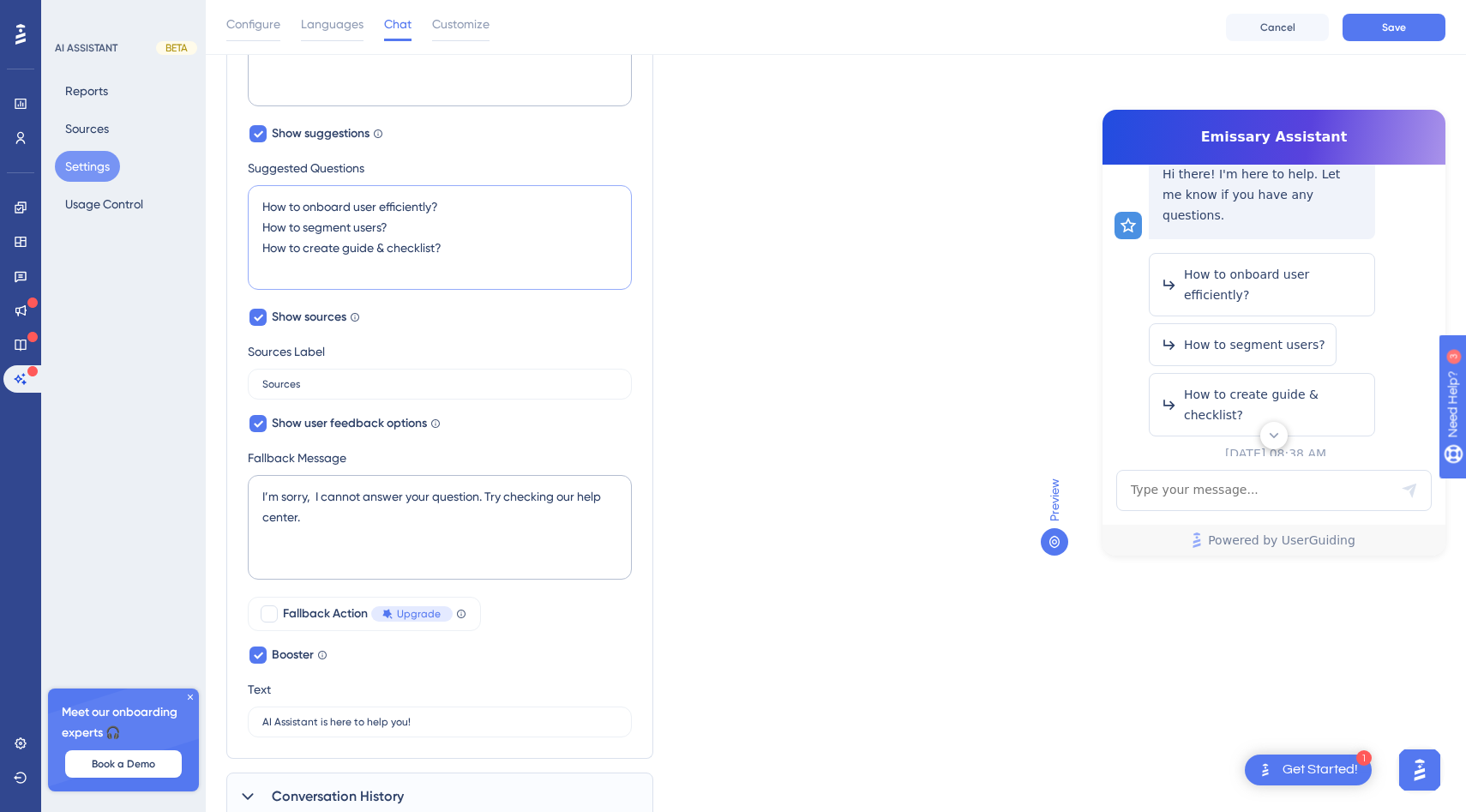
scroll to position [471, 0]
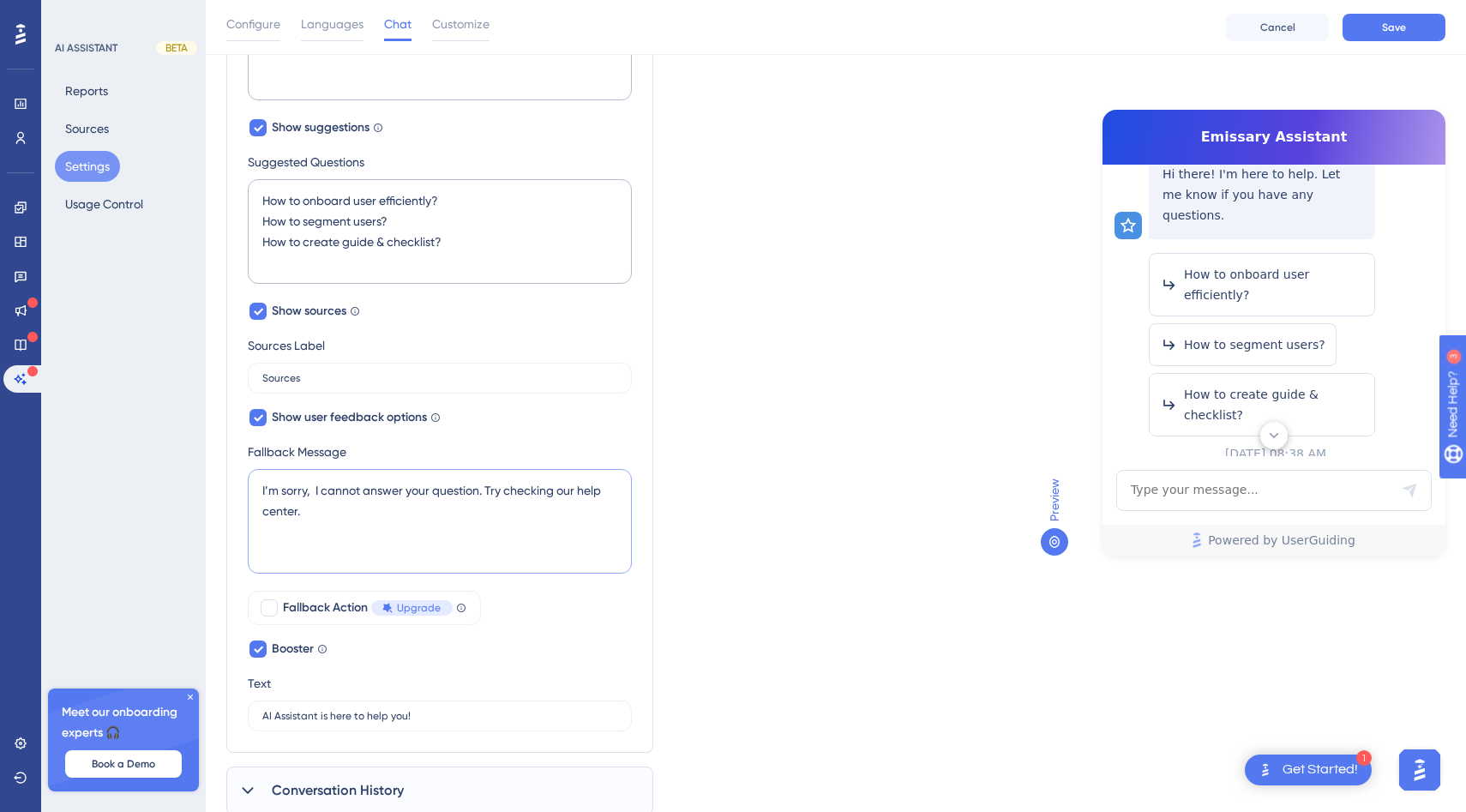
click at [336, 519] on textarea "I’m sorry, I cannot answer your question. Try checking our help center." at bounding box center [440, 521] width 384 height 105
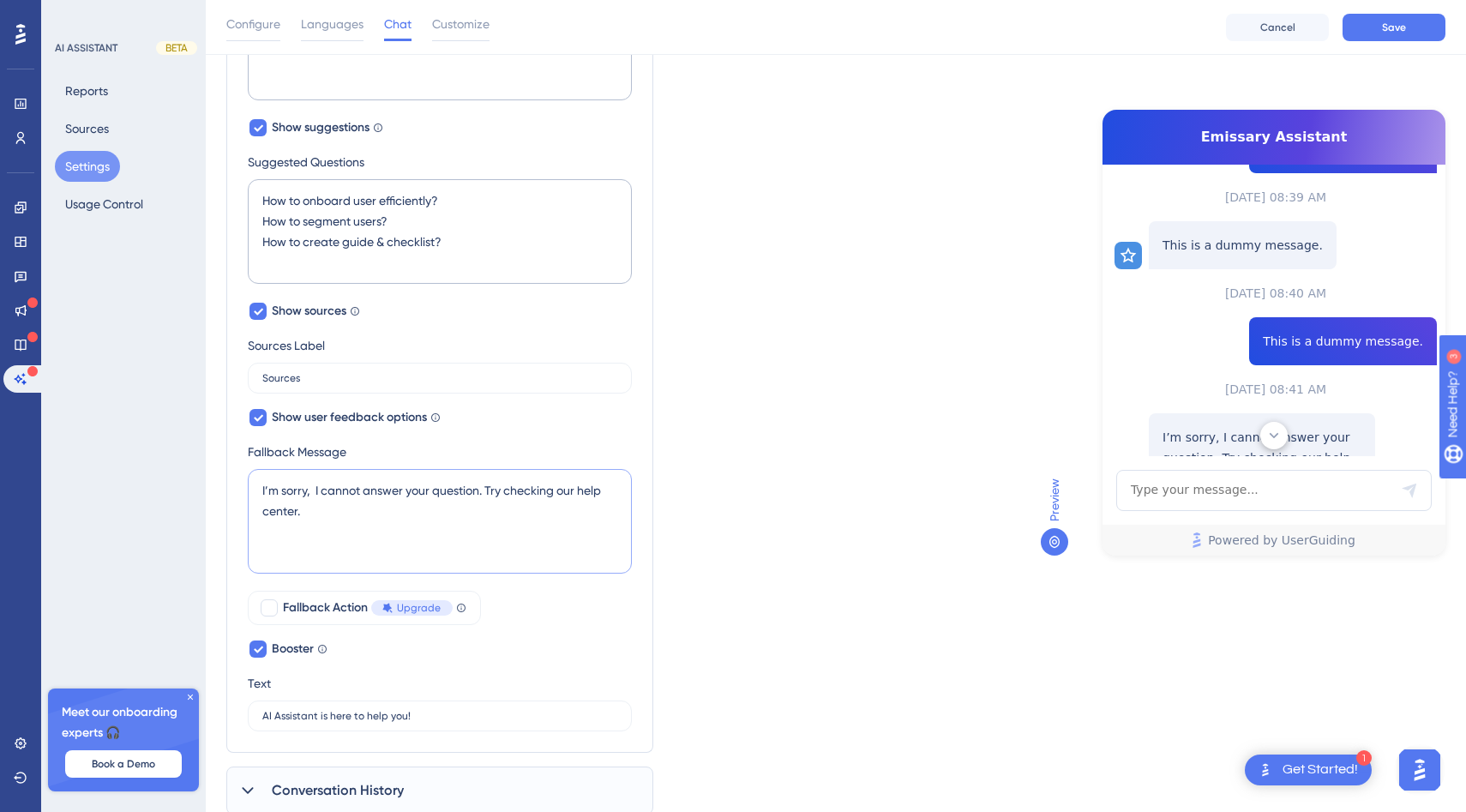
scroll to position [440, 0]
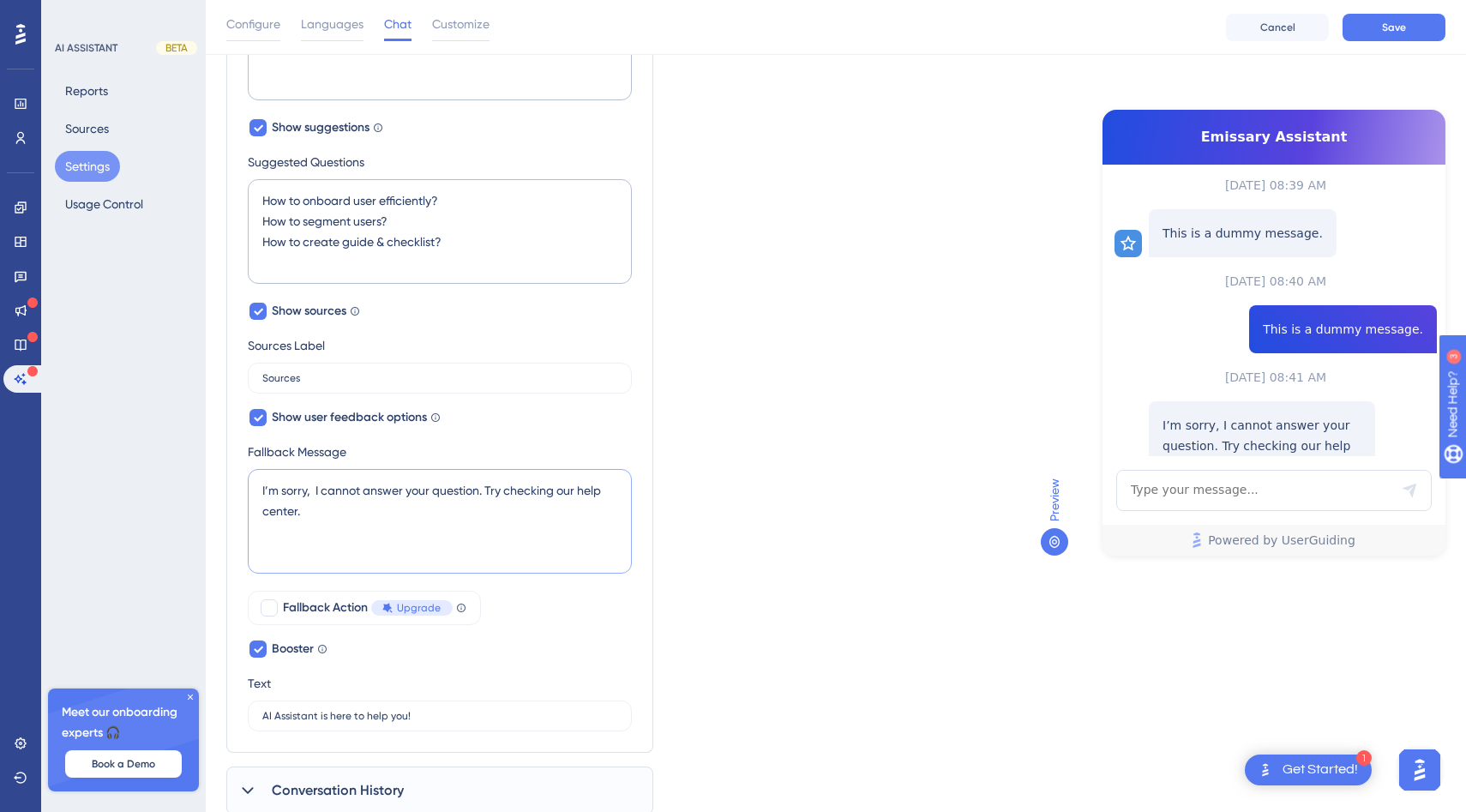
drag, startPoint x: 318, startPoint y: 510, endPoint x: 273, endPoint y: 504, distance: 45.4
click at [275, 504] on textarea "I’m sorry, I cannot answer your question. Try checking our help center." at bounding box center [440, 521] width 384 height 105
click at [273, 504] on textarea "I’m sorry, I cannot answer your question. Try checking our help center." at bounding box center [440, 521] width 384 height 105
drag, startPoint x: 308, startPoint y: 508, endPoint x: 249, endPoint y: 493, distance: 60.9
click at [249, 494] on textarea "I’m sorry, I cannot answer your question. Try checking our help center." at bounding box center [440, 521] width 384 height 105
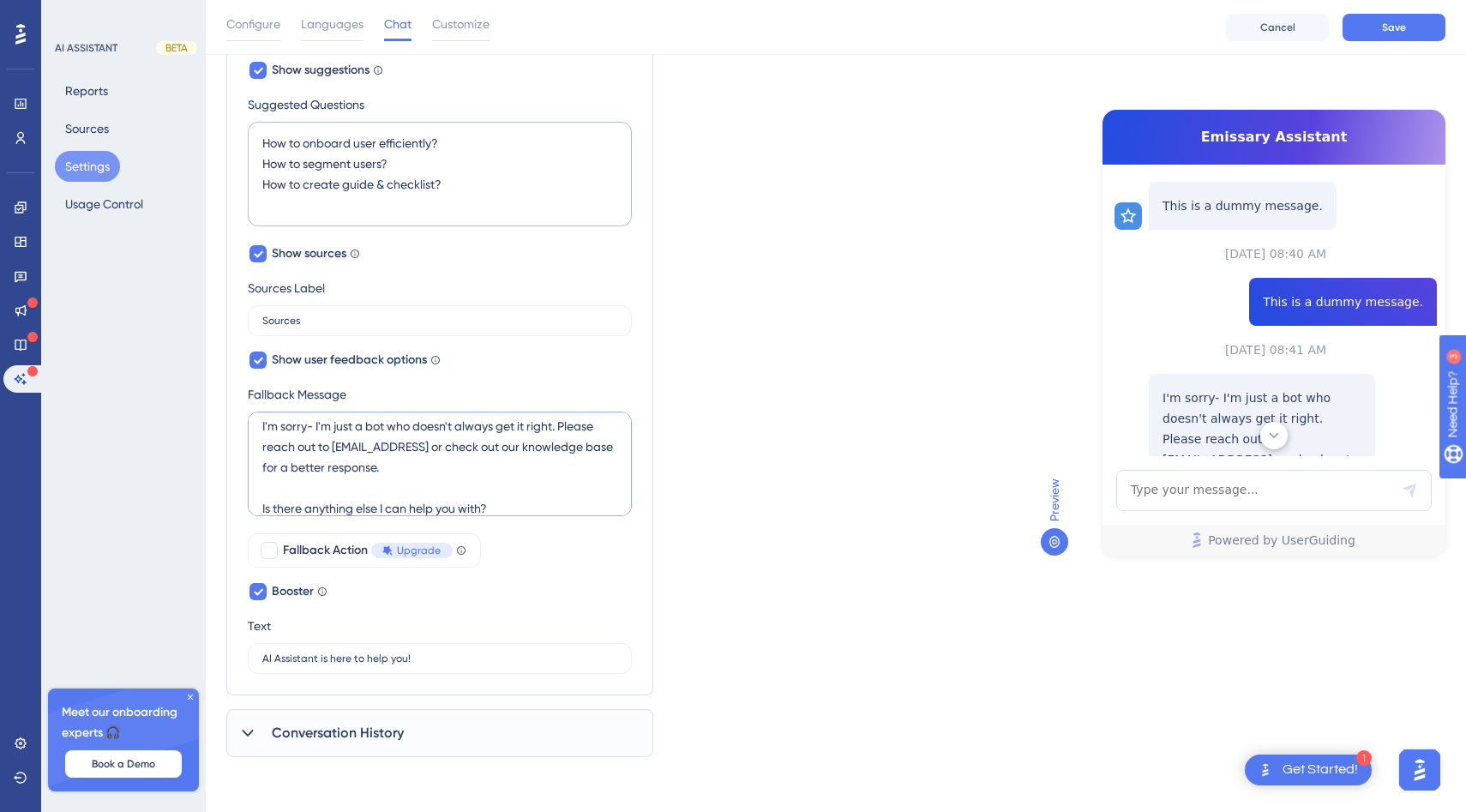
scroll to position [523, 0]
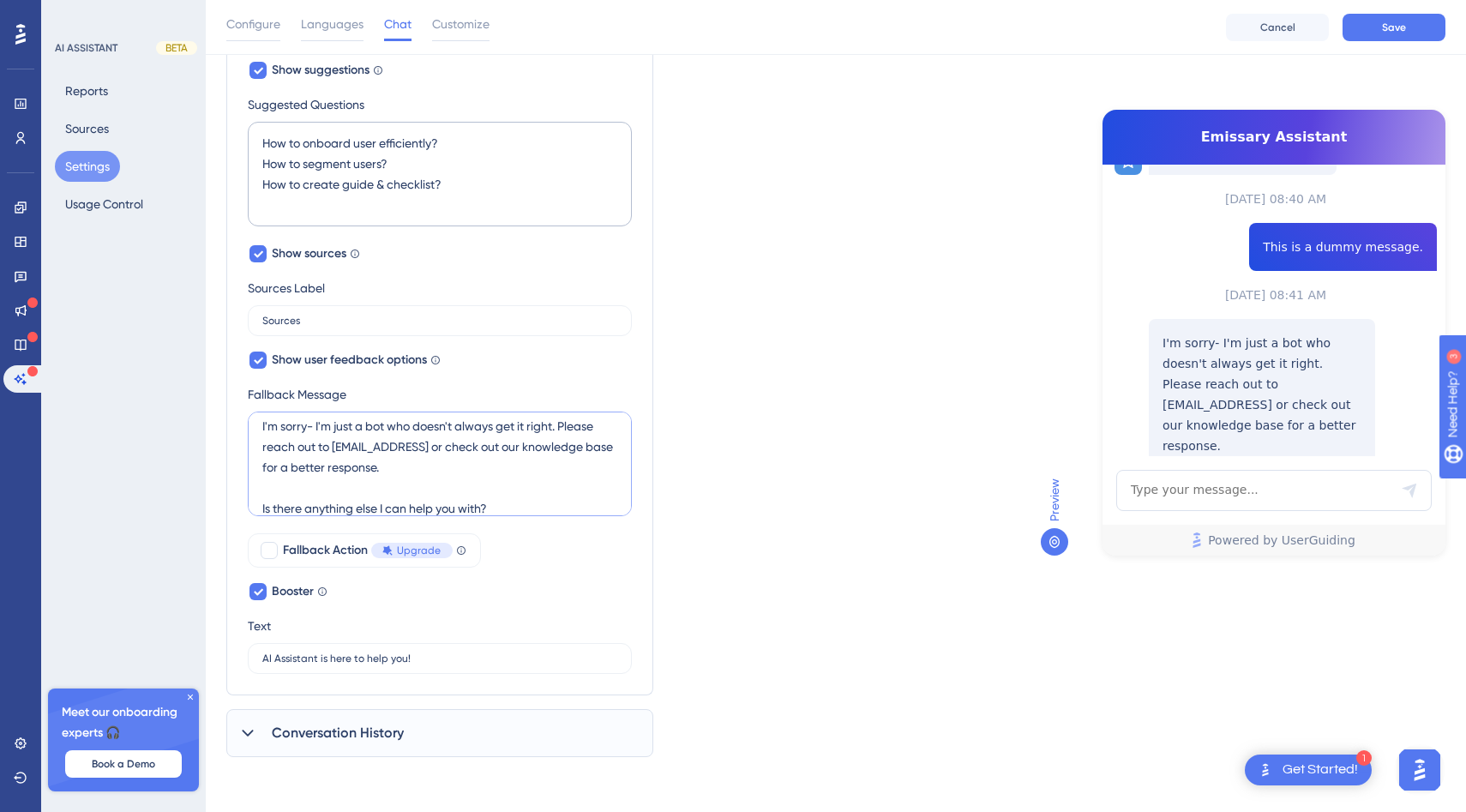
click at [446, 471] on textarea "I'm sorry- I'm just a bot who doesn't always get it right. Please reach out to …" at bounding box center [440, 464] width 384 height 105
type textarea "I'm sorry- I'm just a bot who doesn't always get it right. Please reach out to …"
click at [327, 547] on div "Fallback Action Upgrade" at bounding box center [367, 551] width 169 height 21
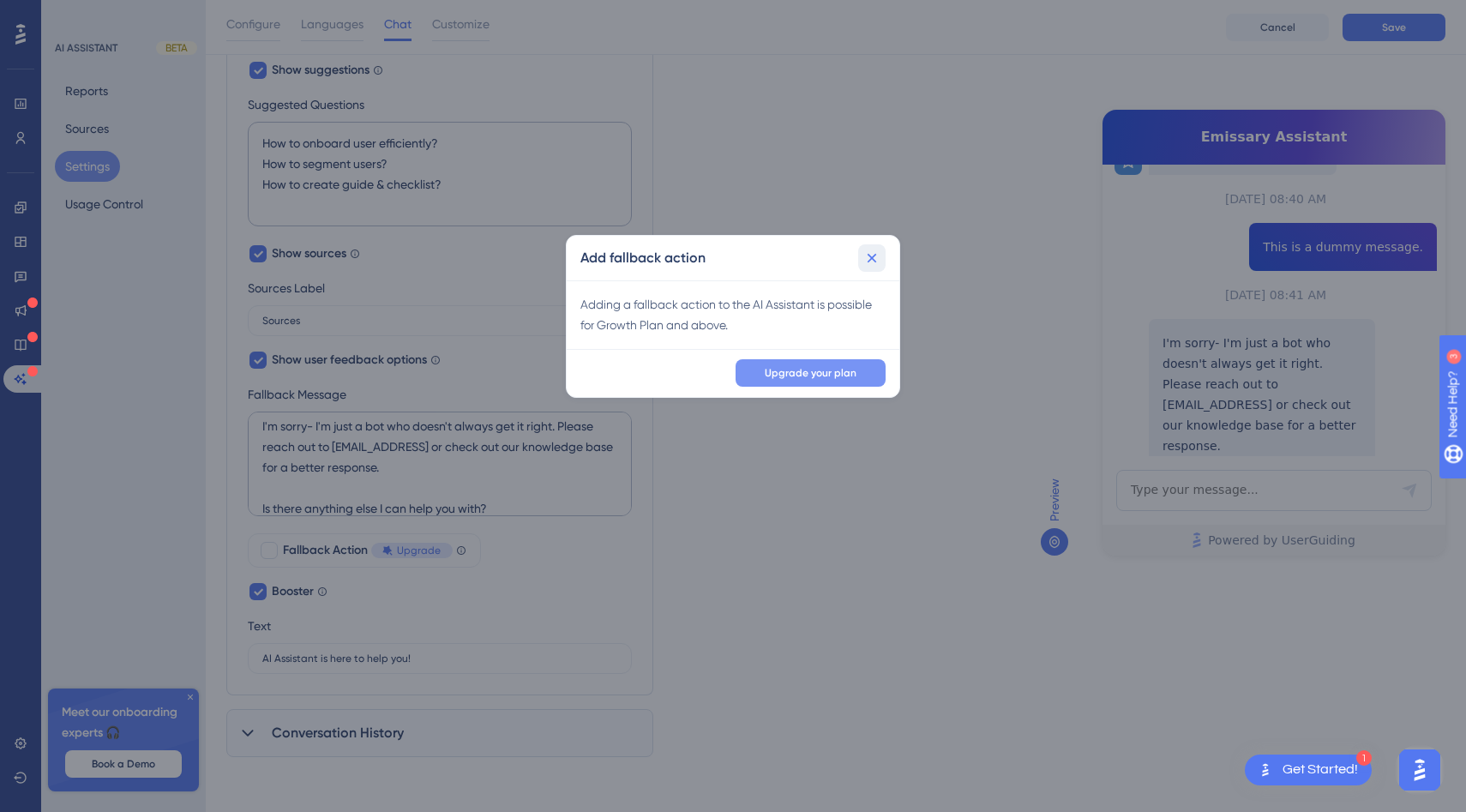
drag, startPoint x: 873, startPoint y: 256, endPoint x: 844, endPoint y: 366, distance: 113.8
click at [844, 371] on div "Add fallback action Adding a fallback action to the AI Assistant is possible fo…" at bounding box center [733, 316] width 335 height 163
click at [870, 266] on button at bounding box center [871, 258] width 28 height 28
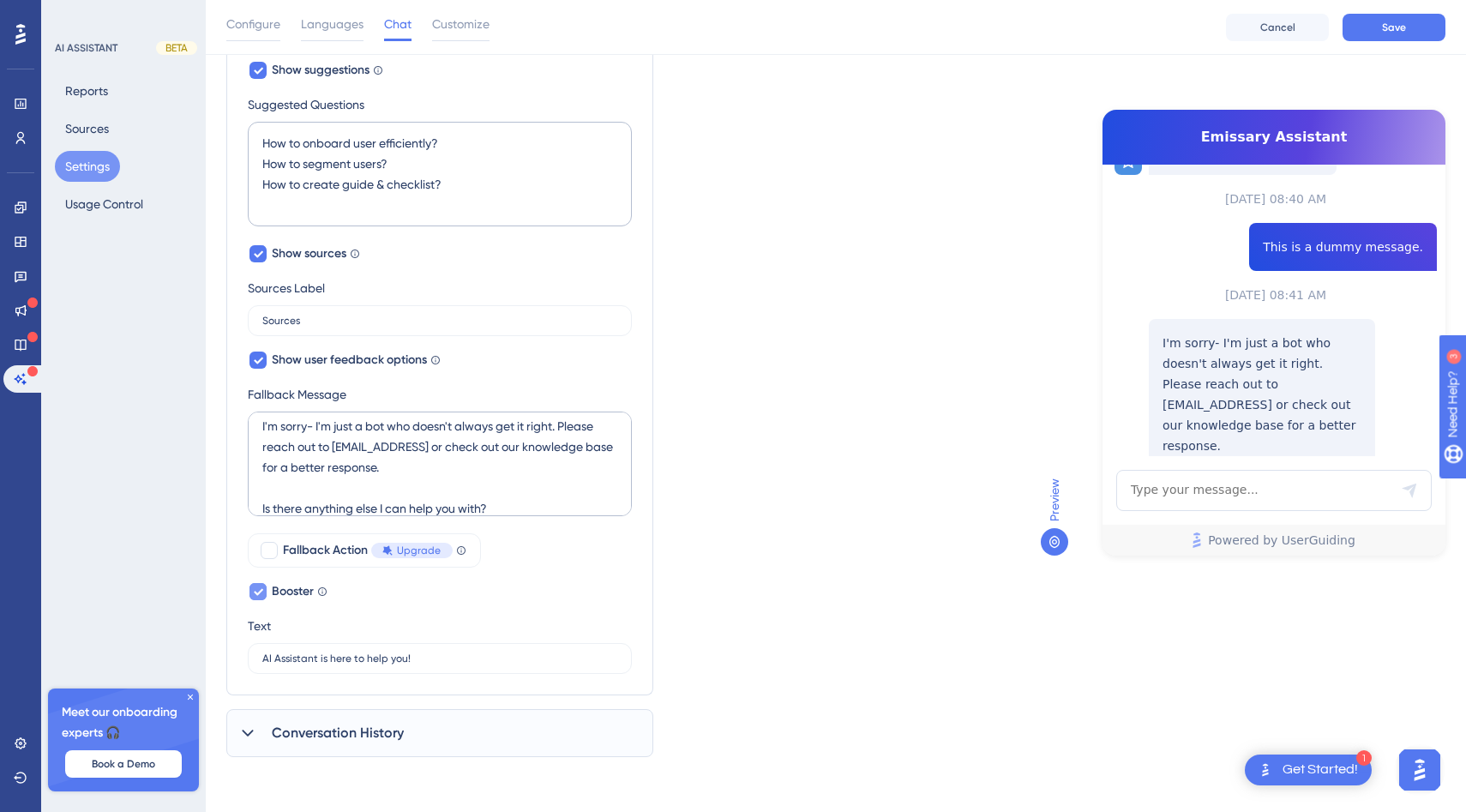
click at [299, 599] on span "Booster" at bounding box center [293, 591] width 42 height 21
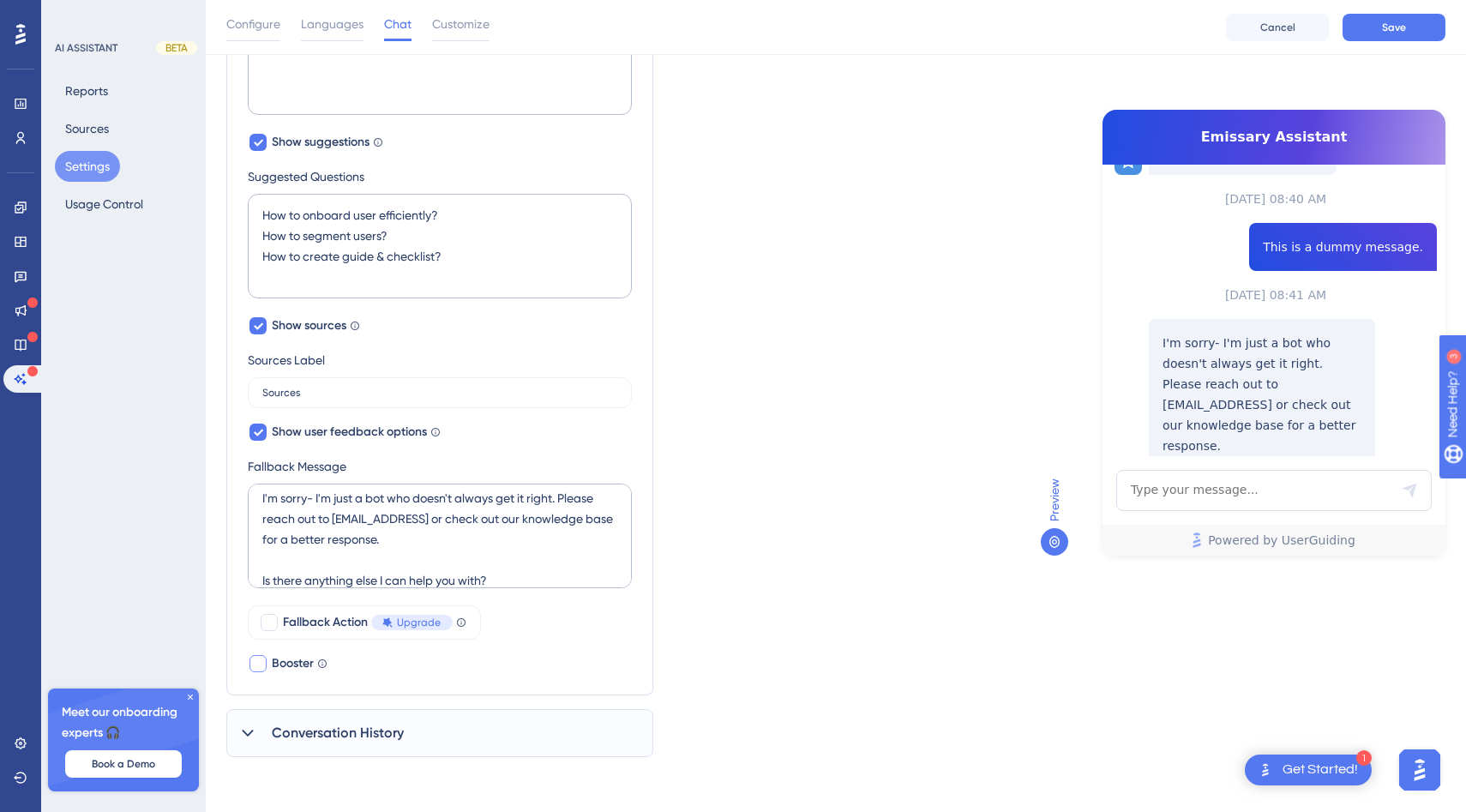
scroll to position [456, 0]
click at [303, 655] on span "Booster" at bounding box center [293, 664] width 42 height 21
checkbox input "true"
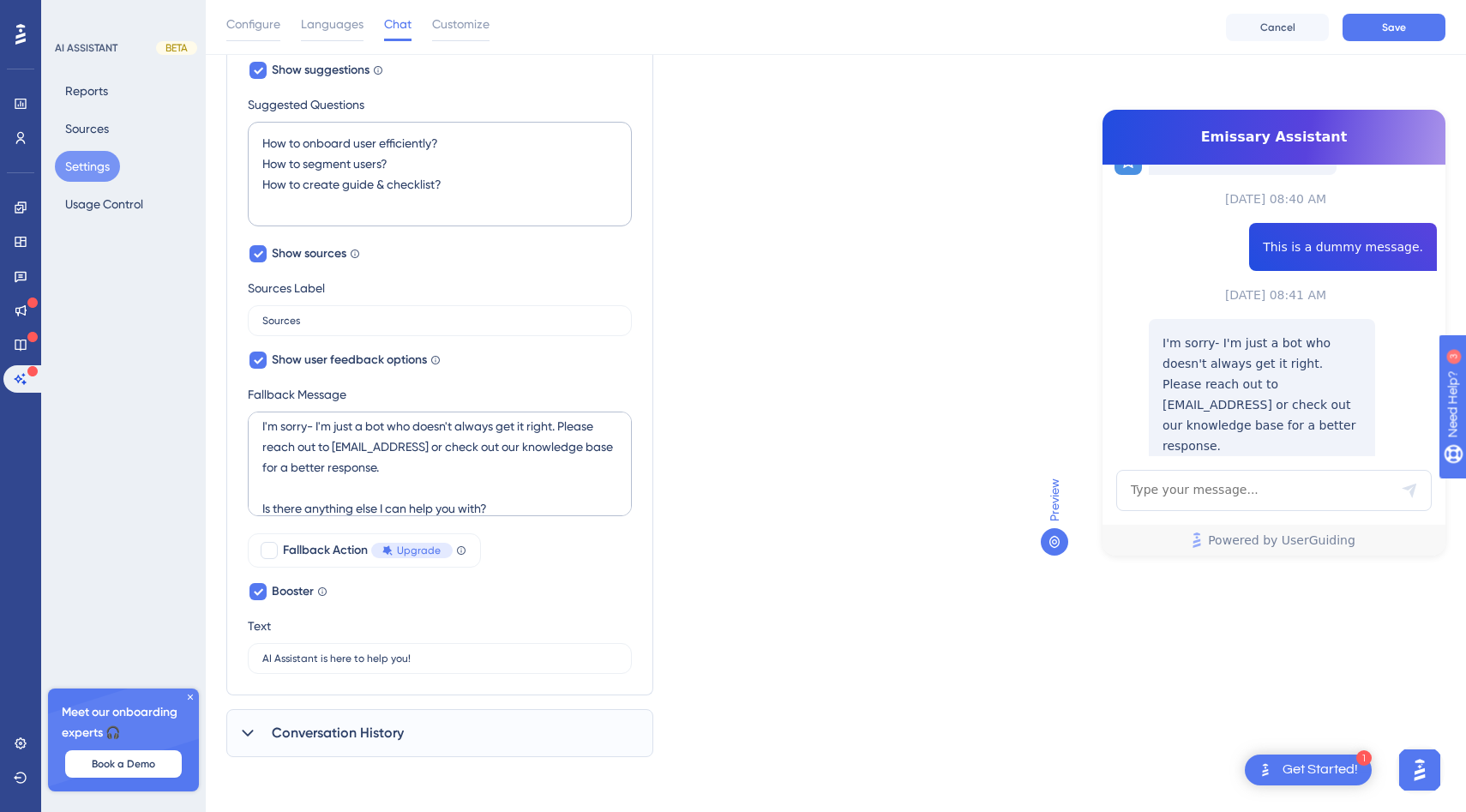
click at [445, 741] on div "Conversation History" at bounding box center [440, 732] width 427 height 48
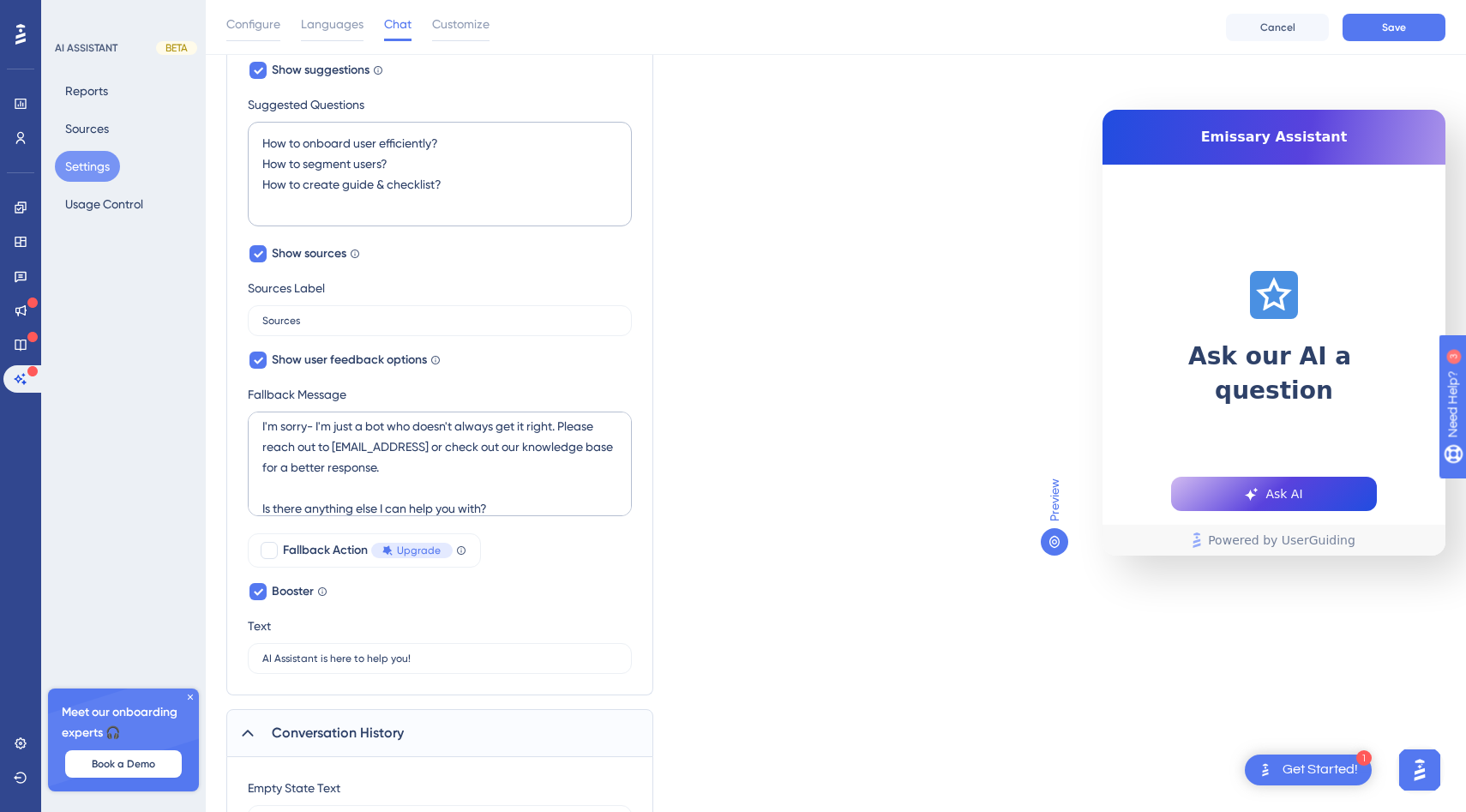
click at [445, 738] on div "Conversation History" at bounding box center [440, 732] width 427 height 48
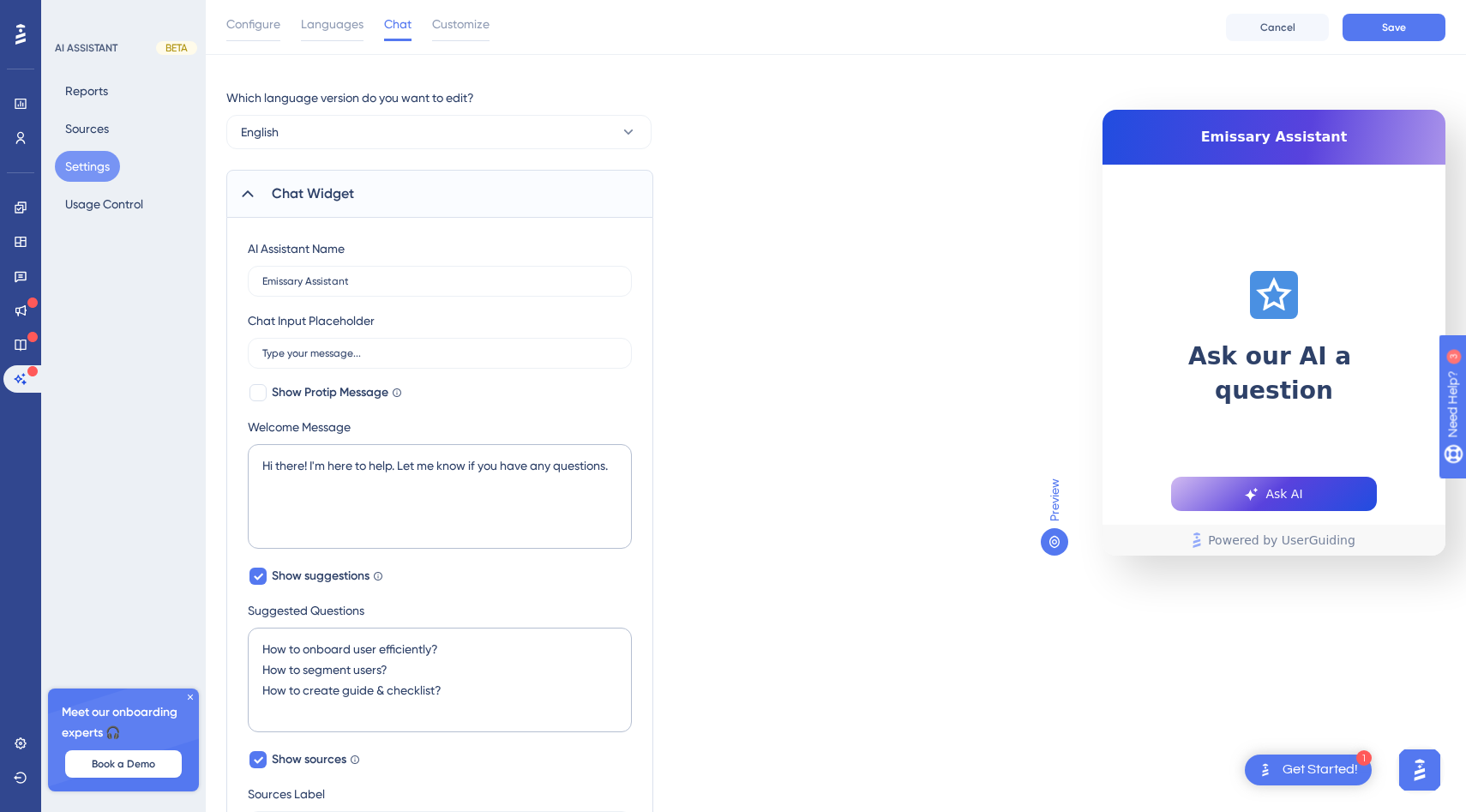
scroll to position [0, 0]
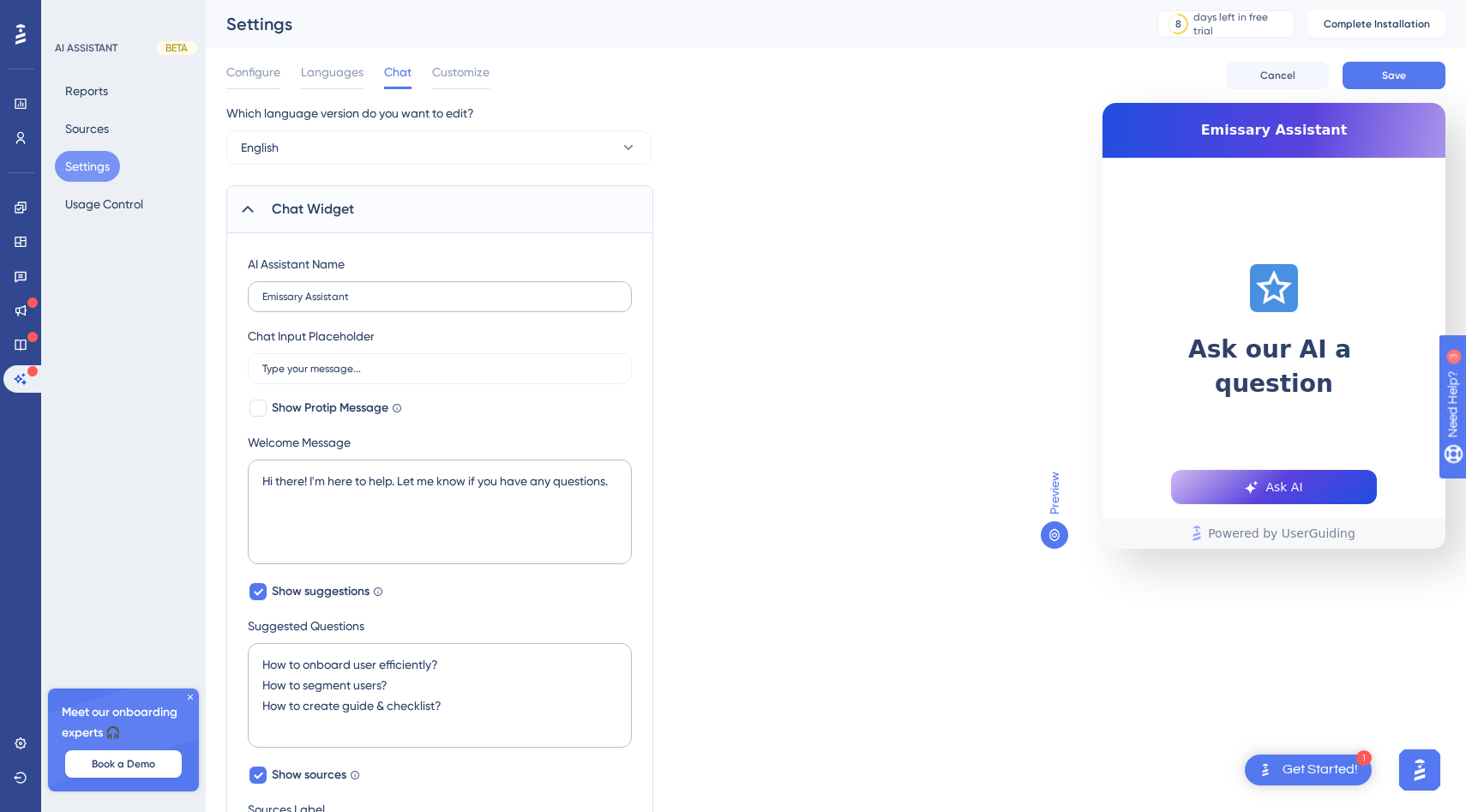
click at [397, 290] on label "Emissary Assistant" at bounding box center [440, 297] width 384 height 30
click at [397, 291] on input "Emissary Assistant" at bounding box center [440, 297] width 355 height 12
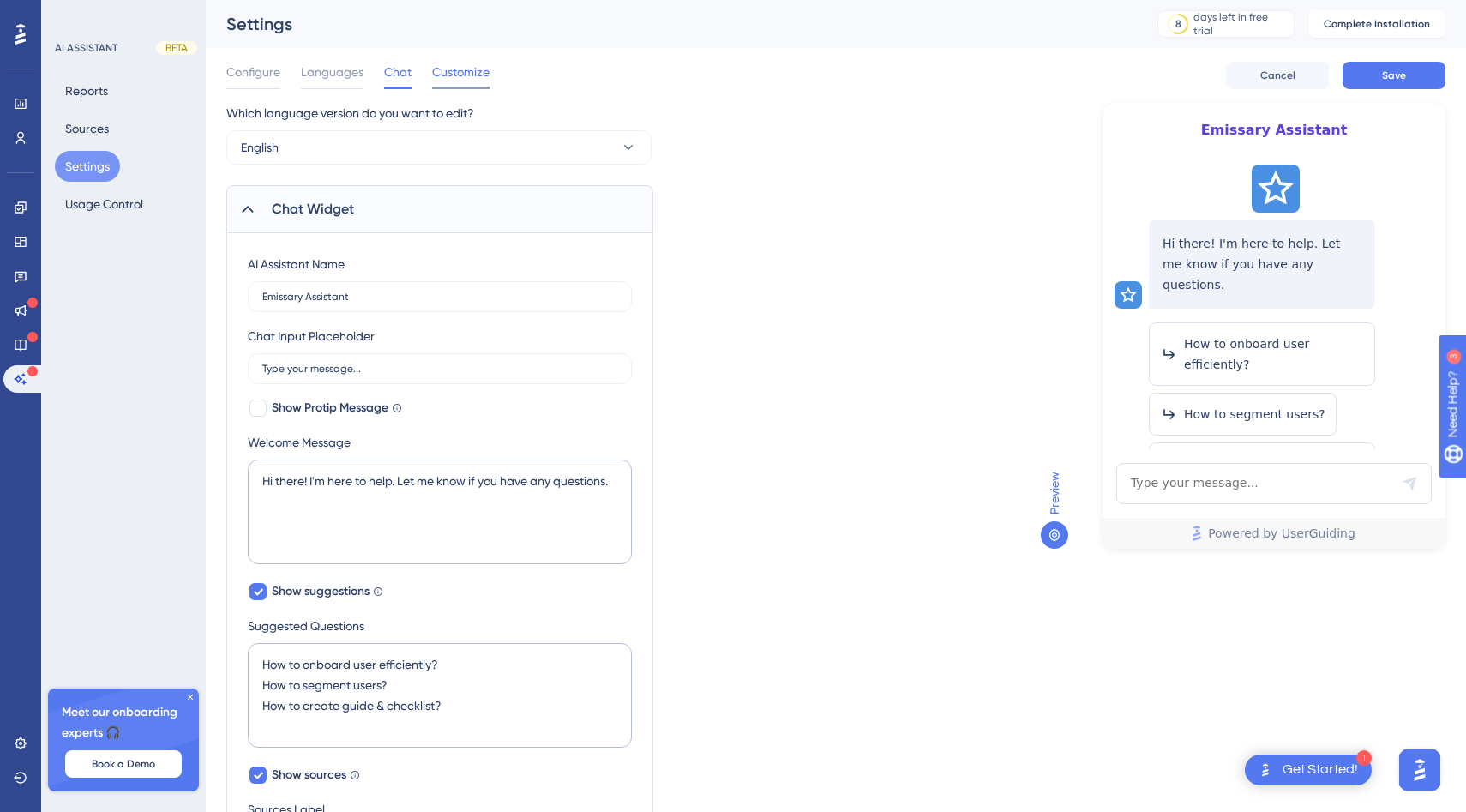
click at [457, 68] on span "Customize" at bounding box center [460, 72] width 57 height 21
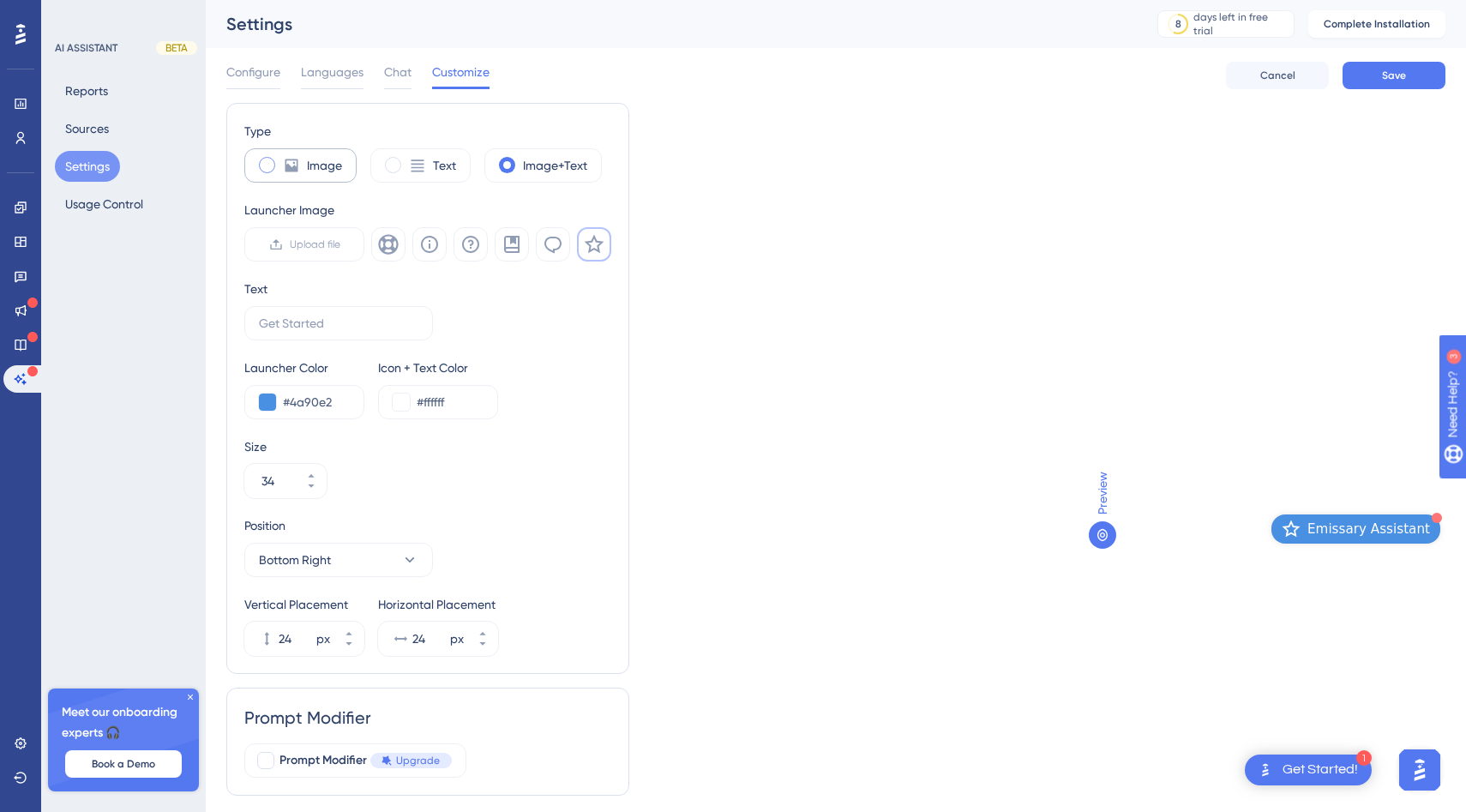
click at [303, 164] on div "Image" at bounding box center [301, 165] width 112 height 34
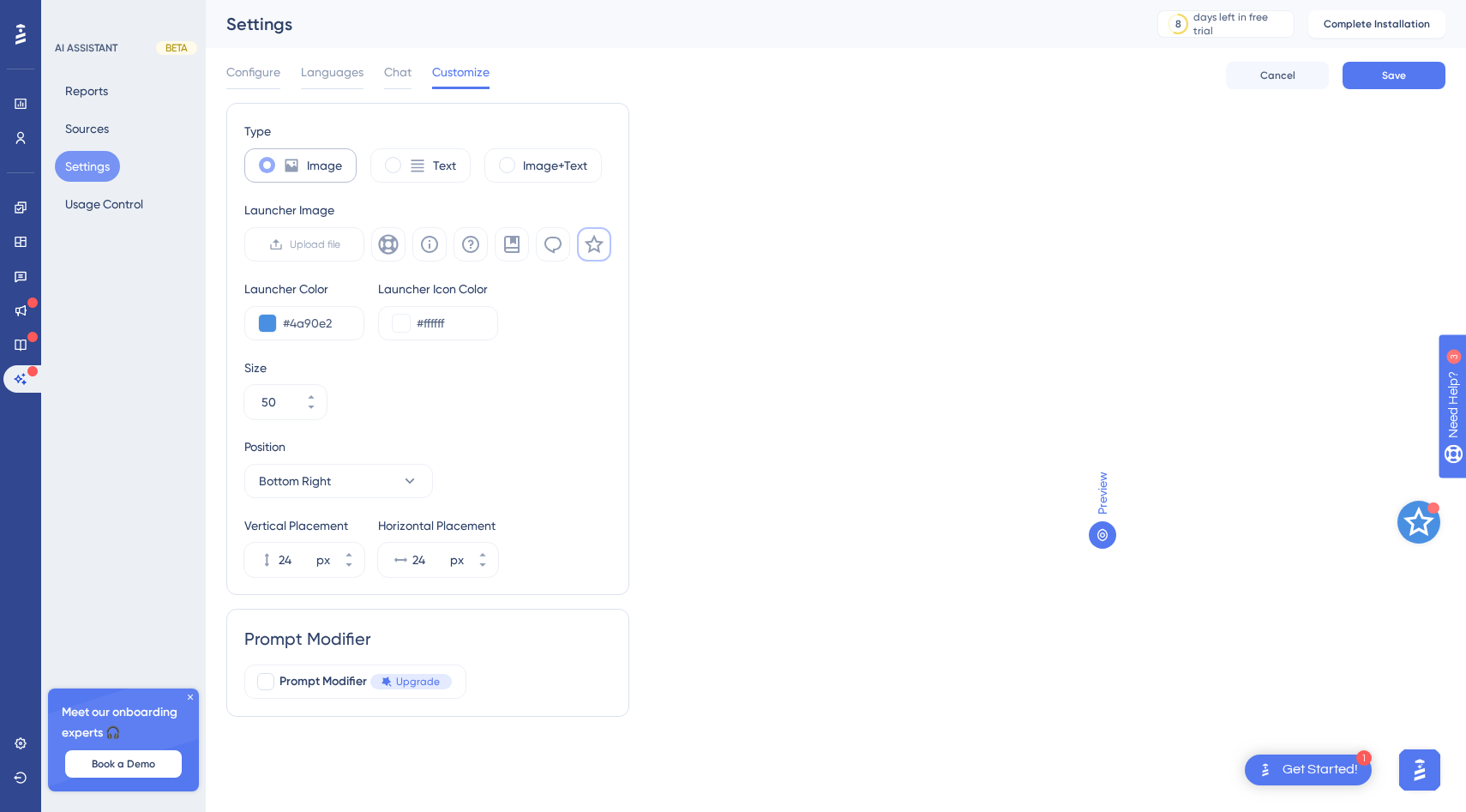
click at [331, 169] on label "Image" at bounding box center [324, 165] width 35 height 21
click at [543, 161] on label "Image+Text" at bounding box center [556, 165] width 65 height 21
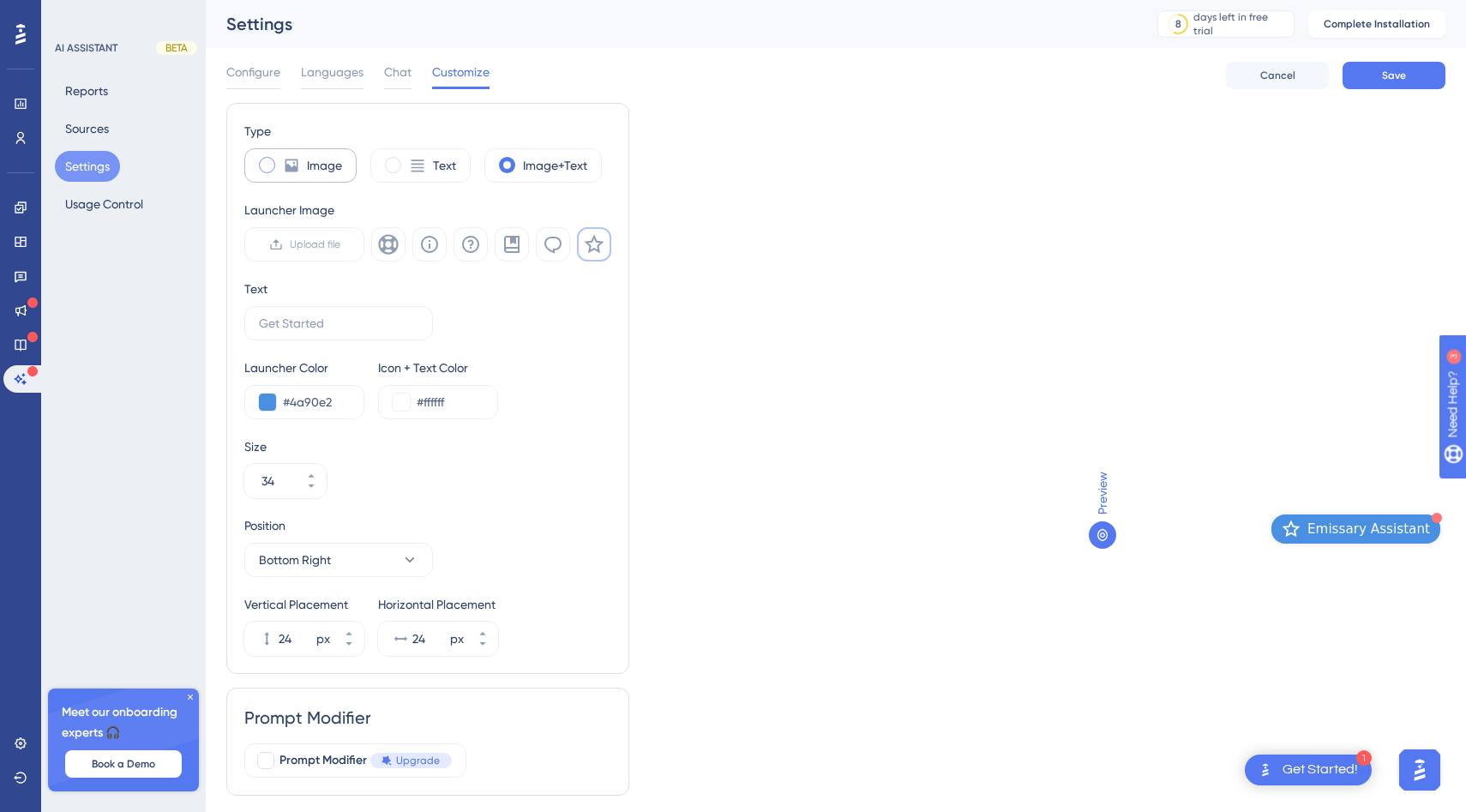
click at [335, 168] on label "Image" at bounding box center [324, 165] width 35 height 21
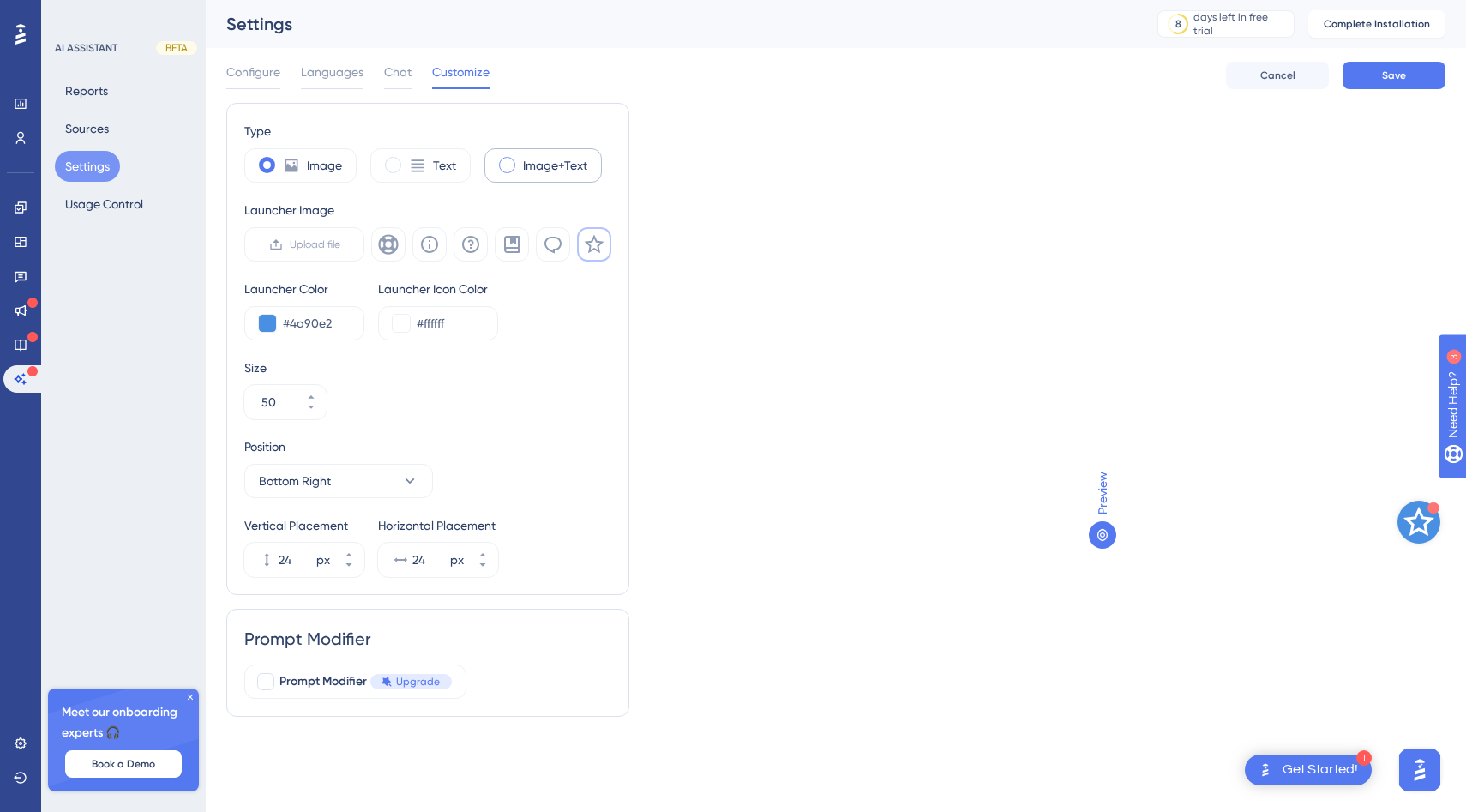
click at [568, 179] on div "Image+Text" at bounding box center [542, 165] width 117 height 34
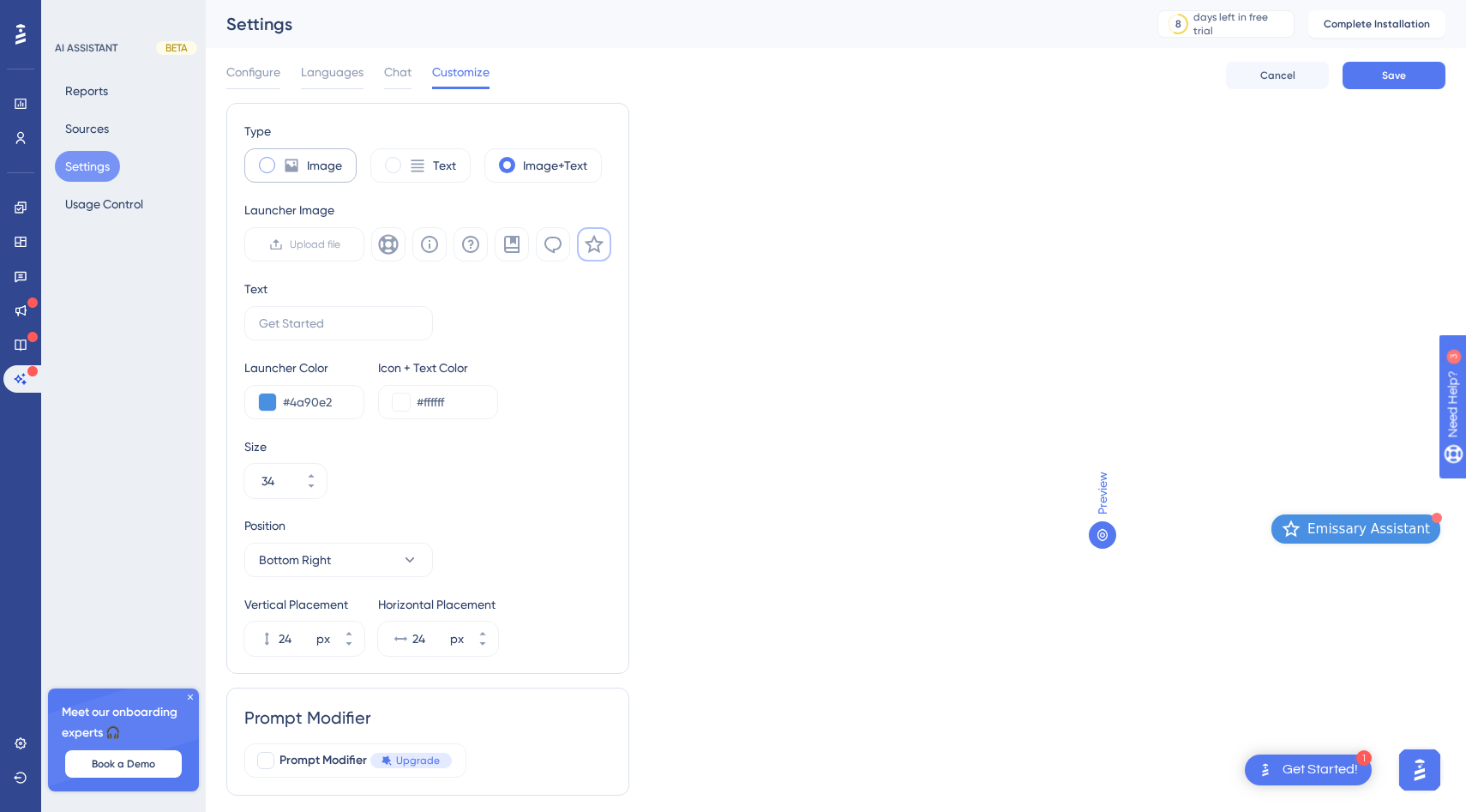
click at [326, 162] on label "Image" at bounding box center [324, 165] width 35 height 21
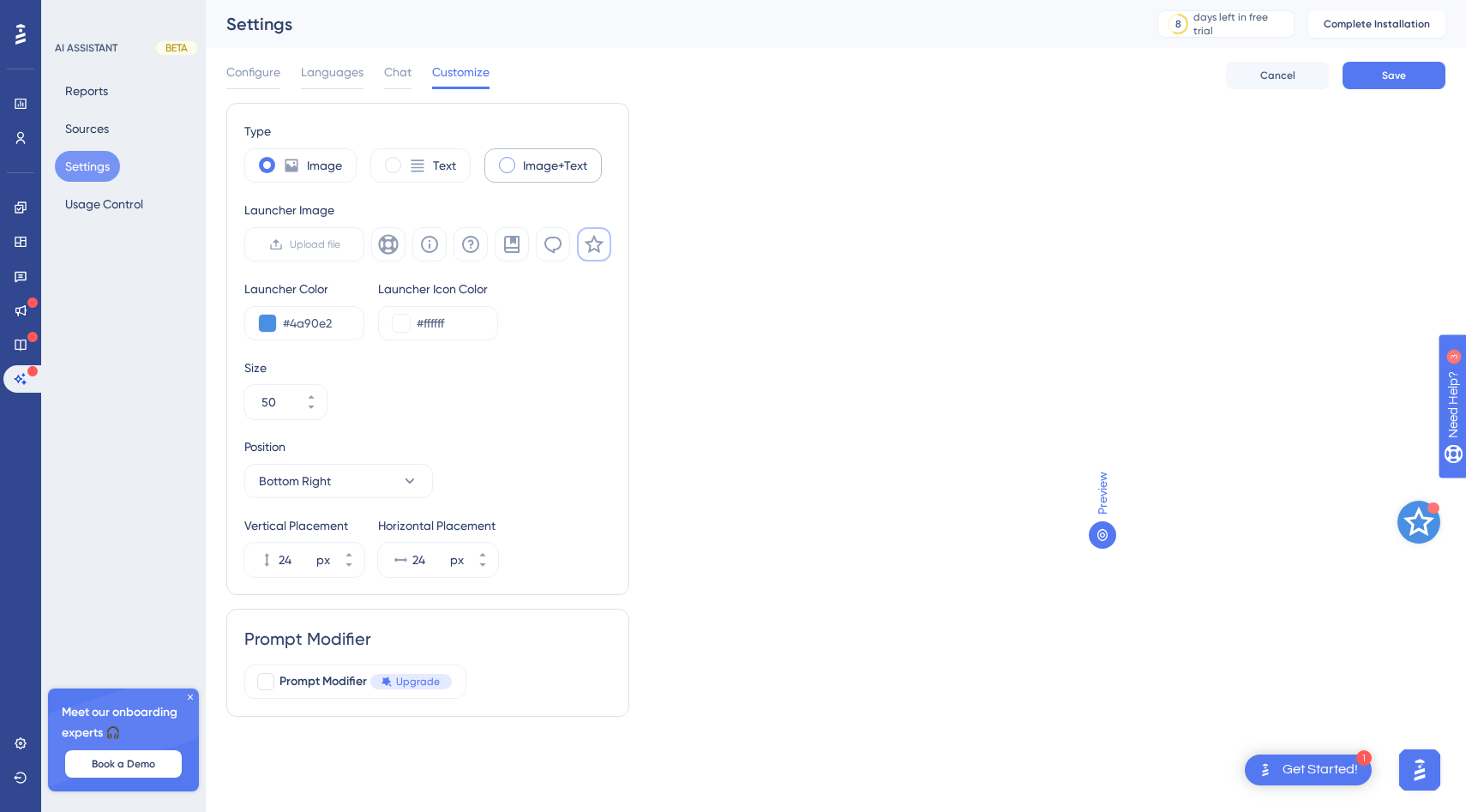
click at [557, 165] on label "Image+Text" at bounding box center [556, 165] width 65 height 21
type input "34"
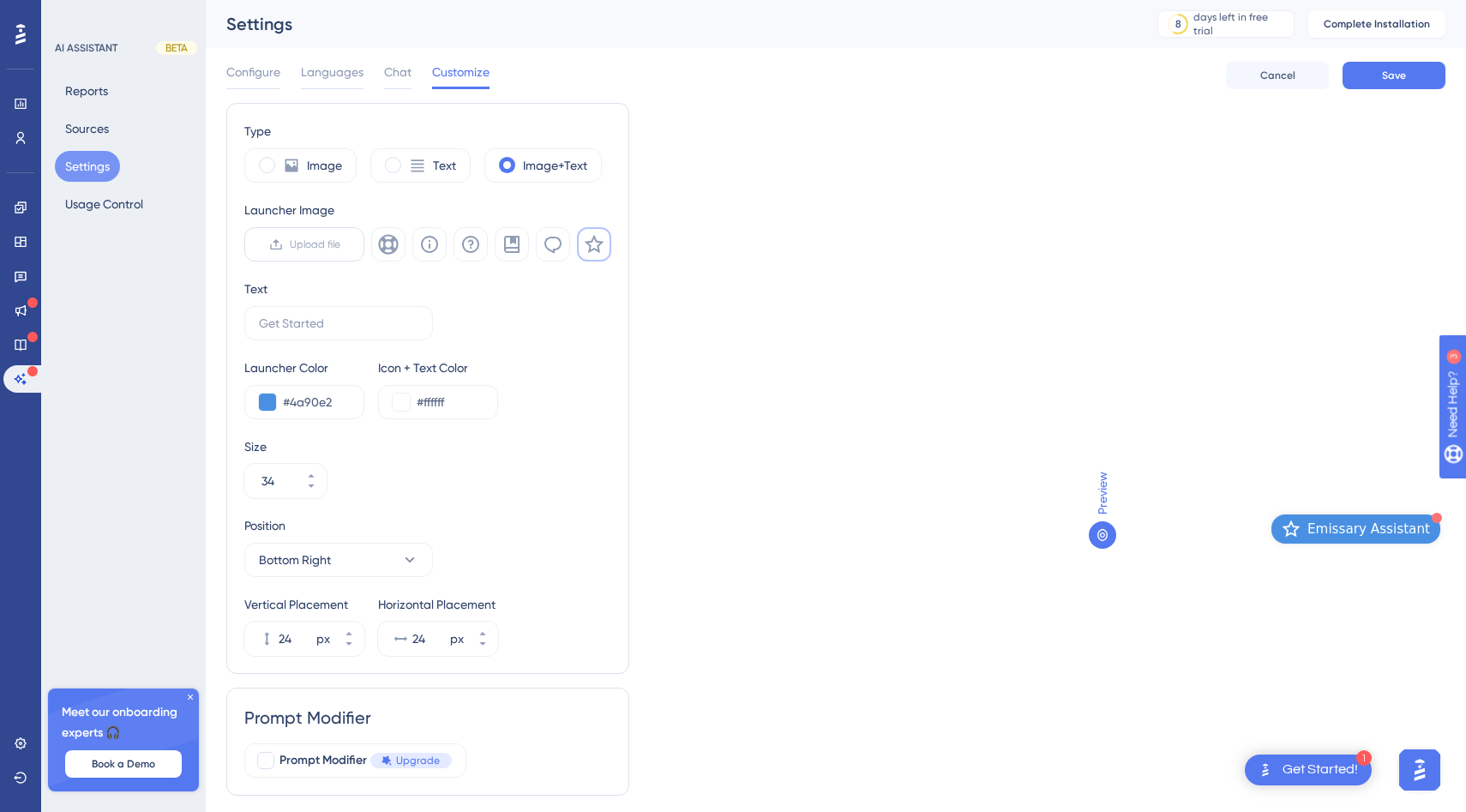
click at [329, 231] on label "Upload file" at bounding box center [304, 244] width 120 height 34
click at [341, 244] on input "Upload file" at bounding box center [341, 244] width 0 height 0
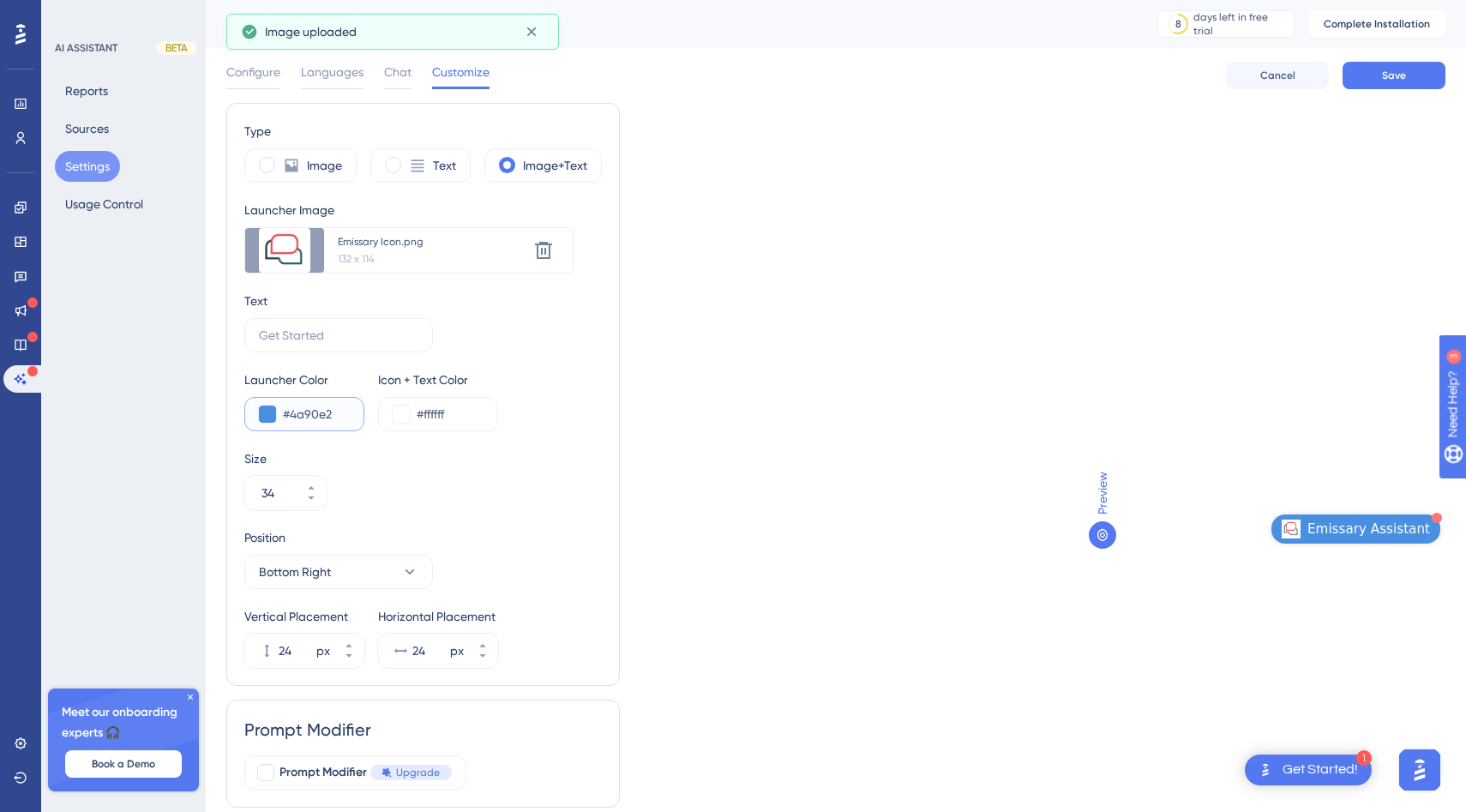
click at [324, 405] on input "#4a90e2" at bounding box center [316, 415] width 67 height 21
click at [254, 418] on div "#4a90e2" at bounding box center [304, 414] width 120 height 34
click at [262, 418] on button at bounding box center [267, 414] width 17 height 17
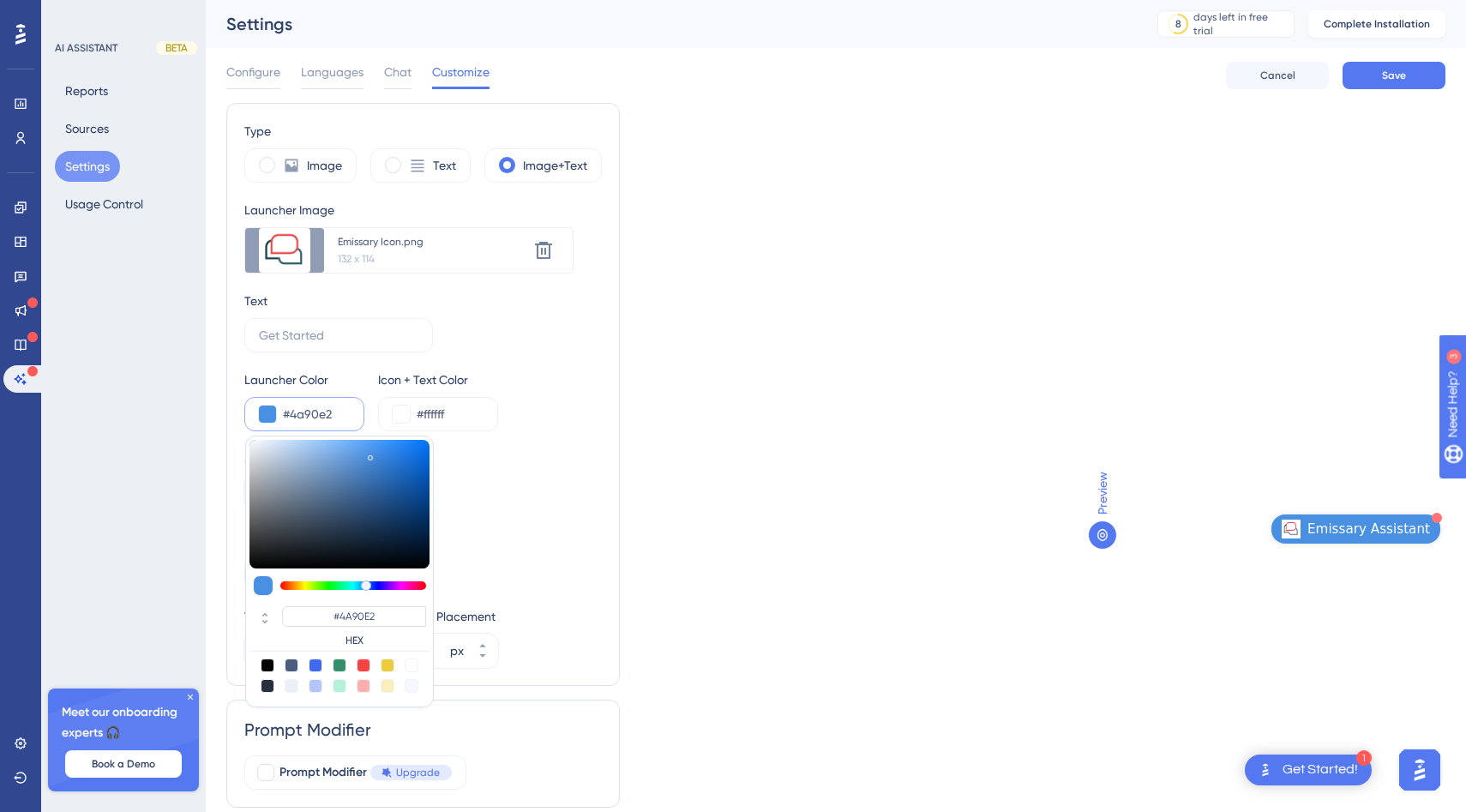
type input "#b2c9e4"
type input "#B2C9E4"
type input "#c0d2e7"
type input "#C0D2E7"
type input "#cedcec"
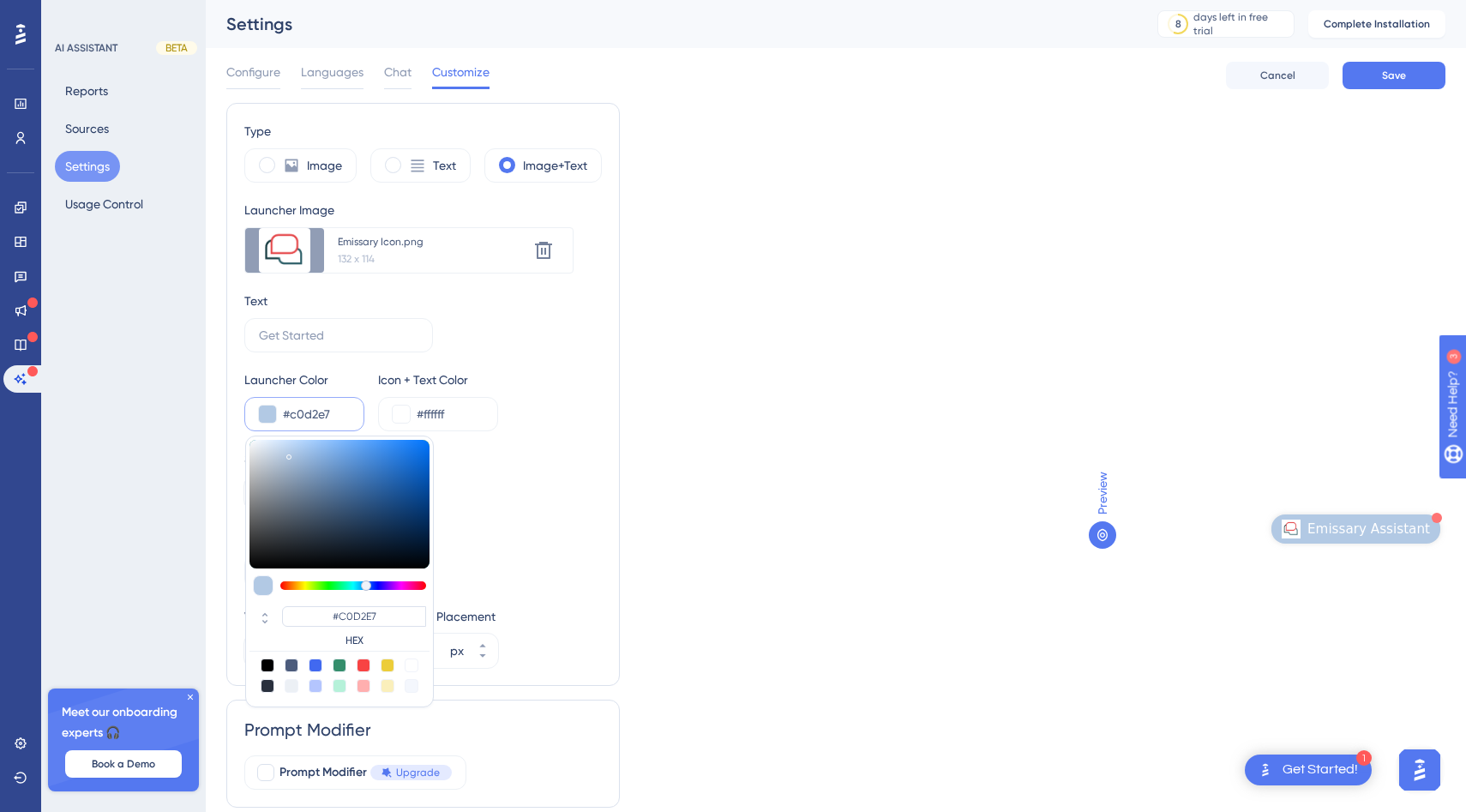
type input "#CEDCEC"
type input "#cfddec"
type input "#CFDDEC"
type input "#d0deec"
type input "#D0DEEC"
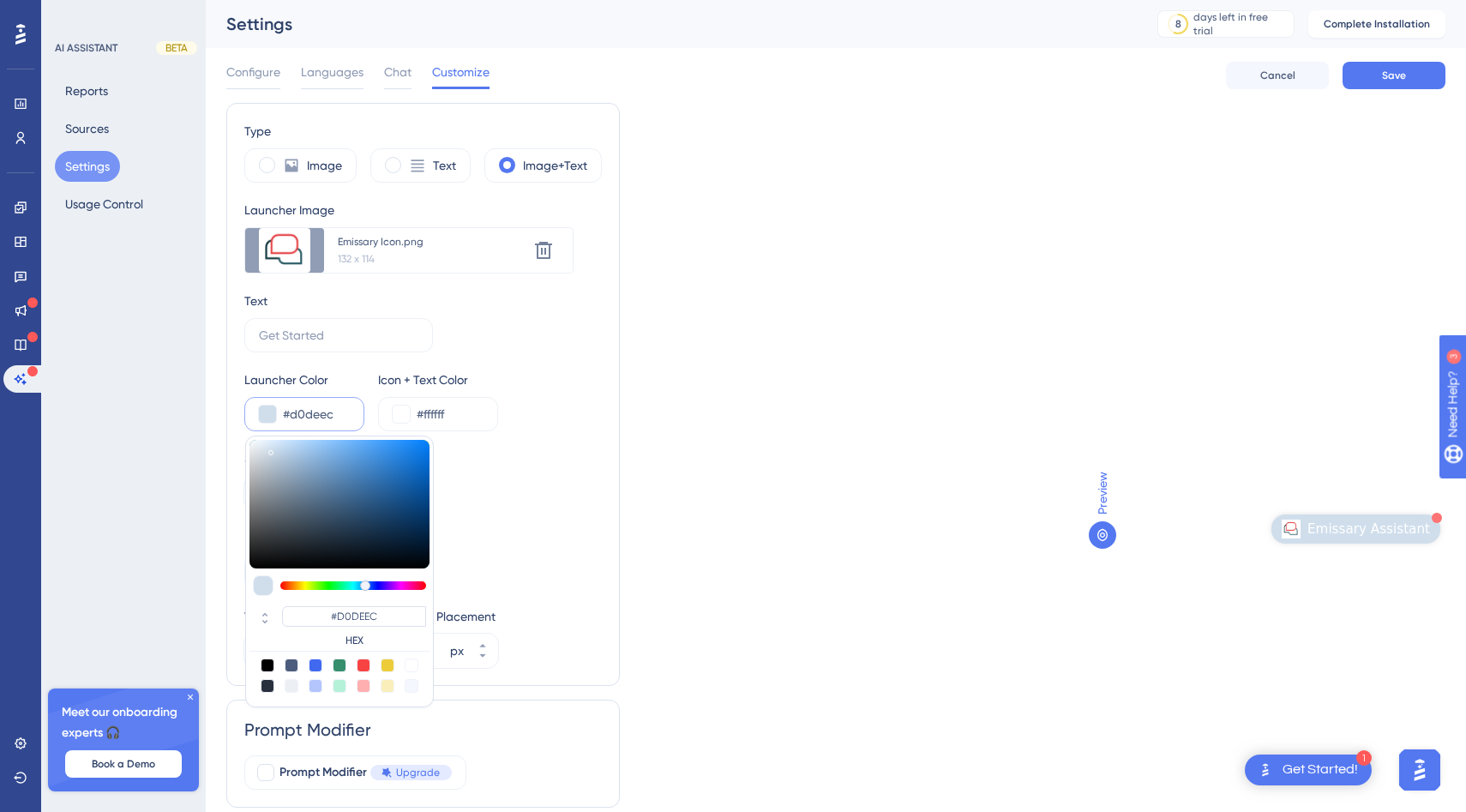
type input "#d5e2ee"
type input "#D5E2EE"
type input "#f5faff"
type input "#F5FAFF"
type input "#ffffff"
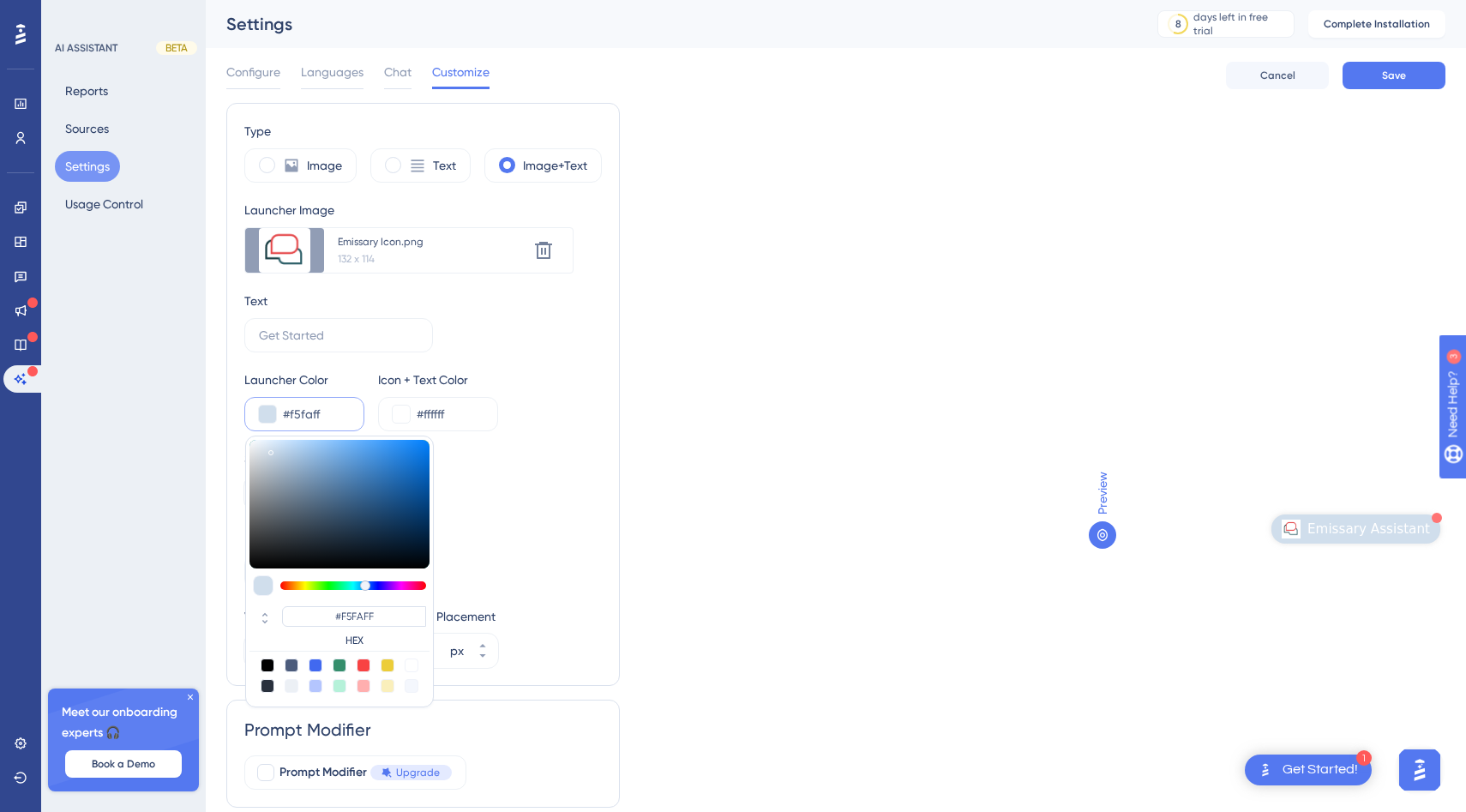
type input "#FFFFFF"
drag, startPoint x: 289, startPoint y: 454, endPoint x: 223, endPoint y: 398, distance: 86.6
click at [223, 398] on div "Performance Users Engagement Widgets Feedback Product Updates Knowledge Base AI…" at bounding box center [835, 424] width 1261 height 848
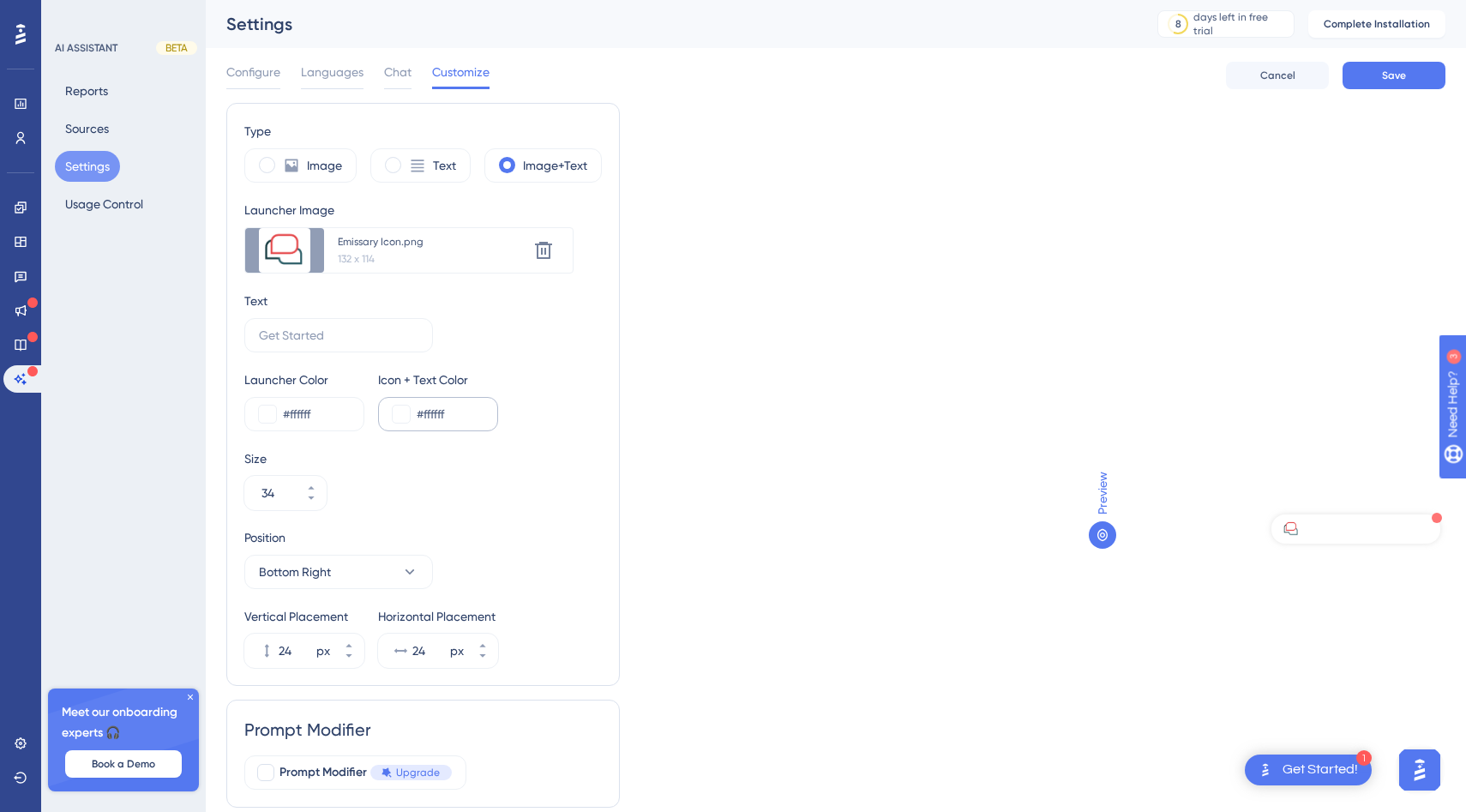
click at [415, 415] on div "#ffffff" at bounding box center [438, 414] width 120 height 34
click at [398, 415] on button at bounding box center [401, 414] width 17 height 17
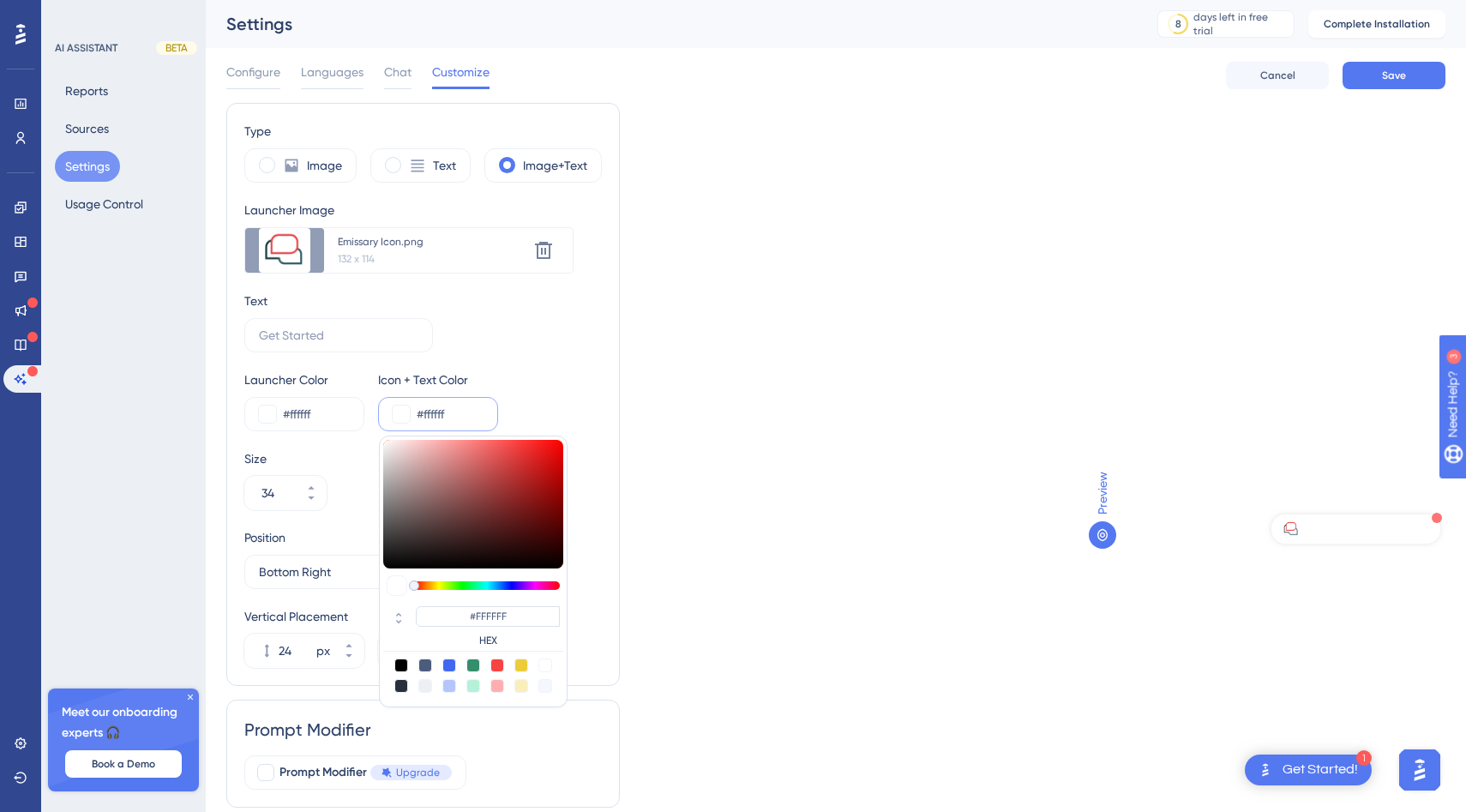
type input "#c5baba"
type input "#C5BABA"
type input "#c5bfbf"
type input "#C5BFBF"
type input "#c3c3c3"
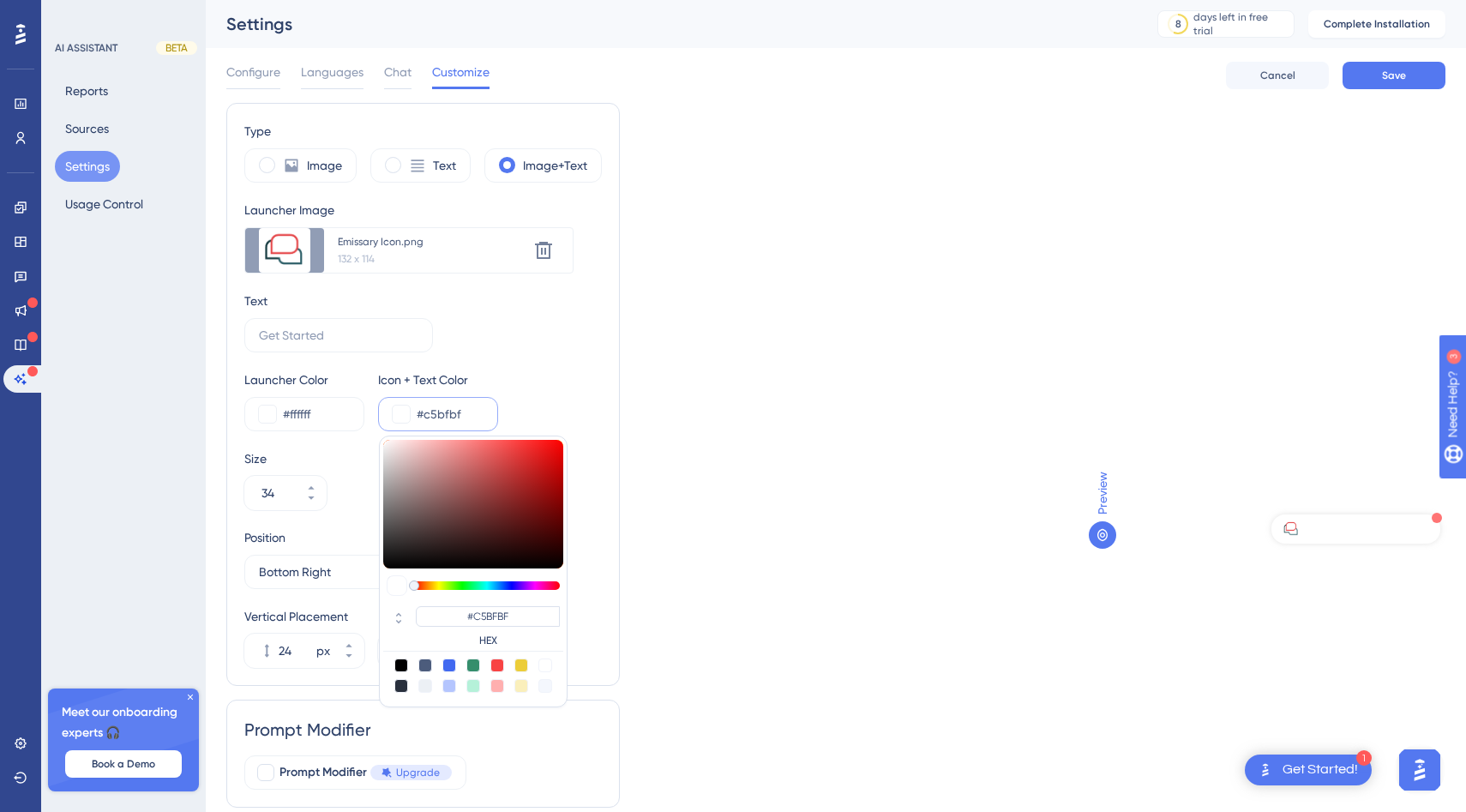
type input "#C3C3C3"
type input "#bdbdbd"
type input "#BDBDBD"
type input "#b8b8b8"
type input "#B8B8B8"
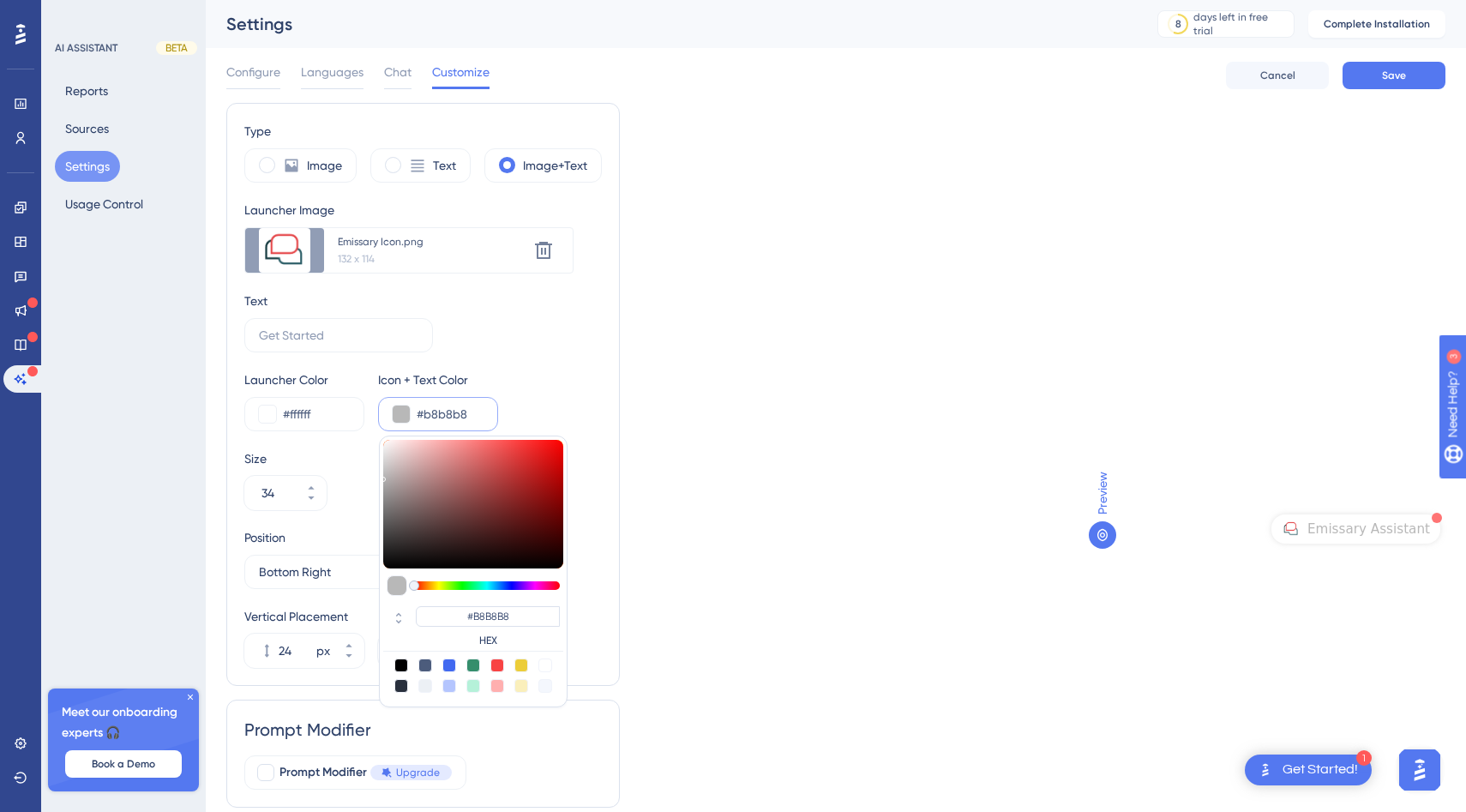
type input "#adadad"
type input "#ADADAD"
type input "#858585"
type input "#696969"
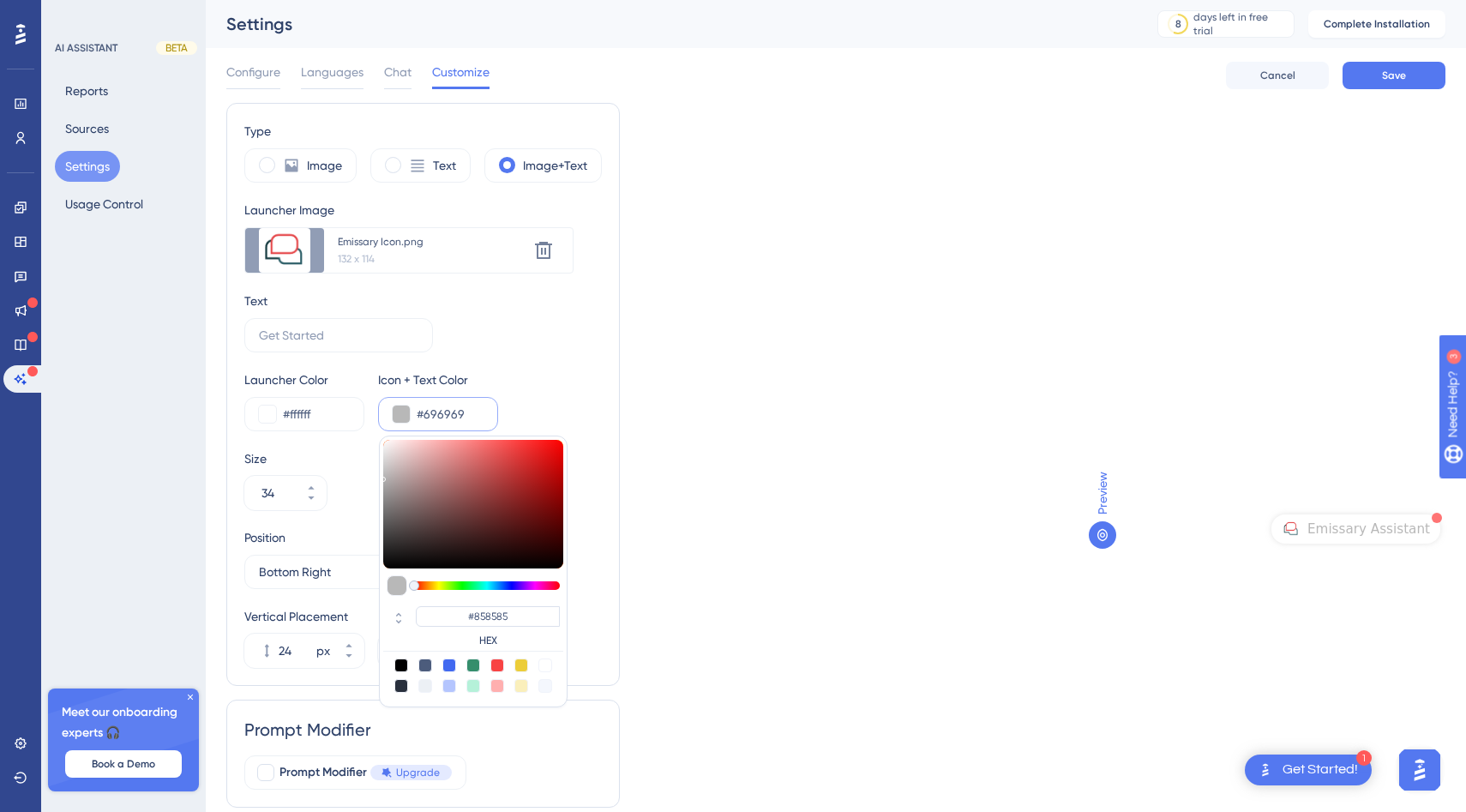
type input "#696969"
type input "#5f5f5f"
type input "#5F5F5F"
type input "#5c5c5c"
type input "#5C5C5C"
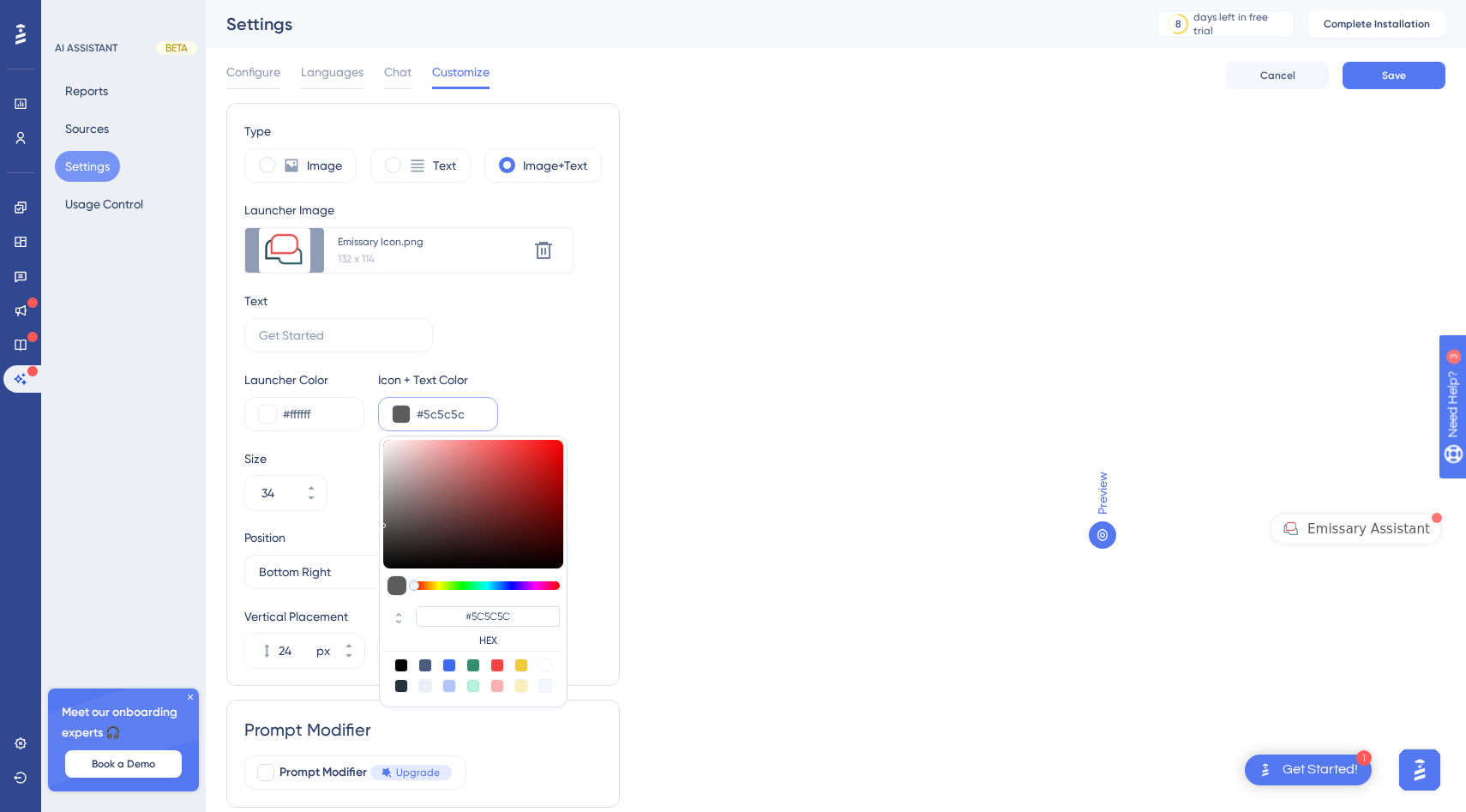
type input "#585858"
type input "#575757"
type input "#535353"
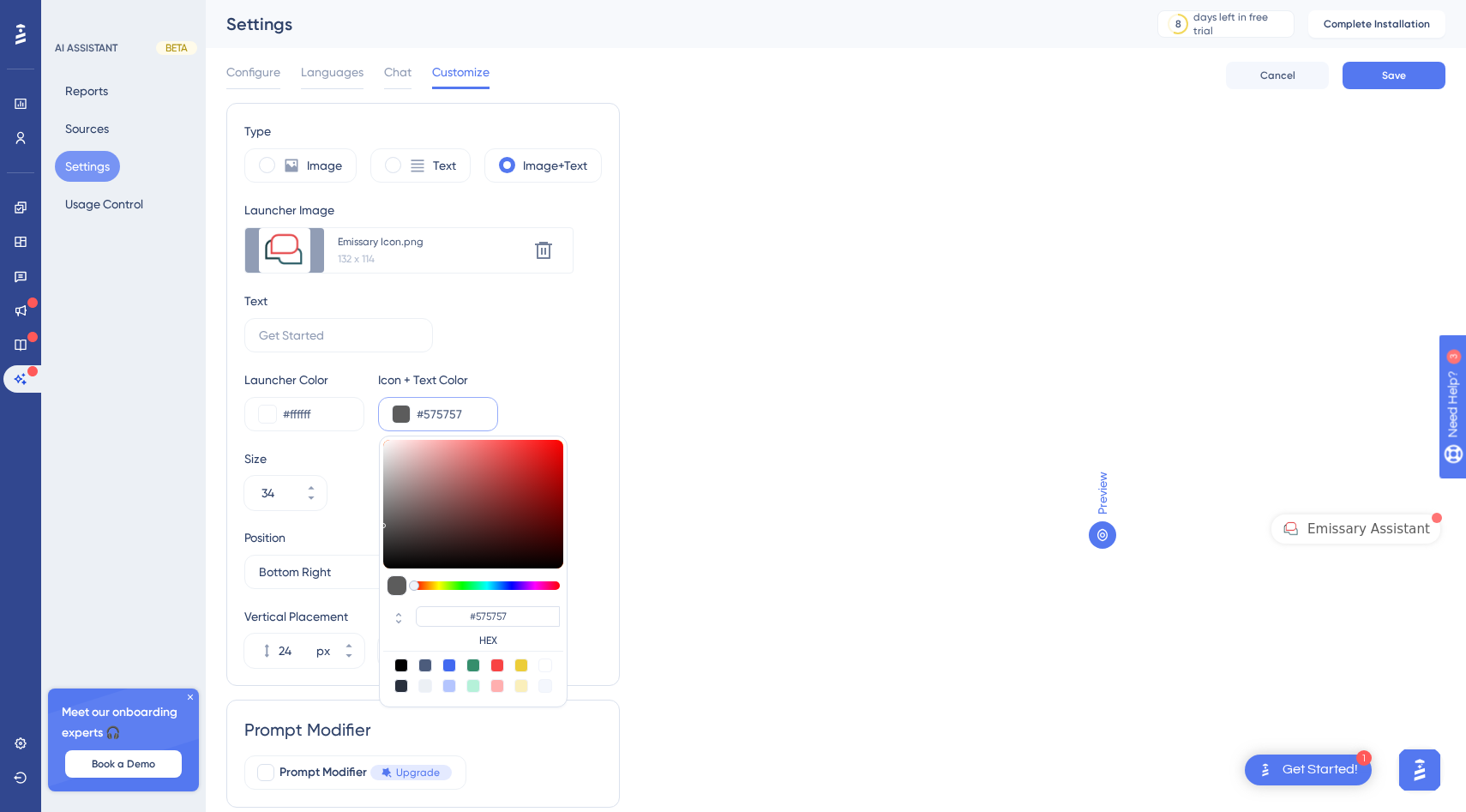
type input "#535353"
type input "#525252"
type input "#505050"
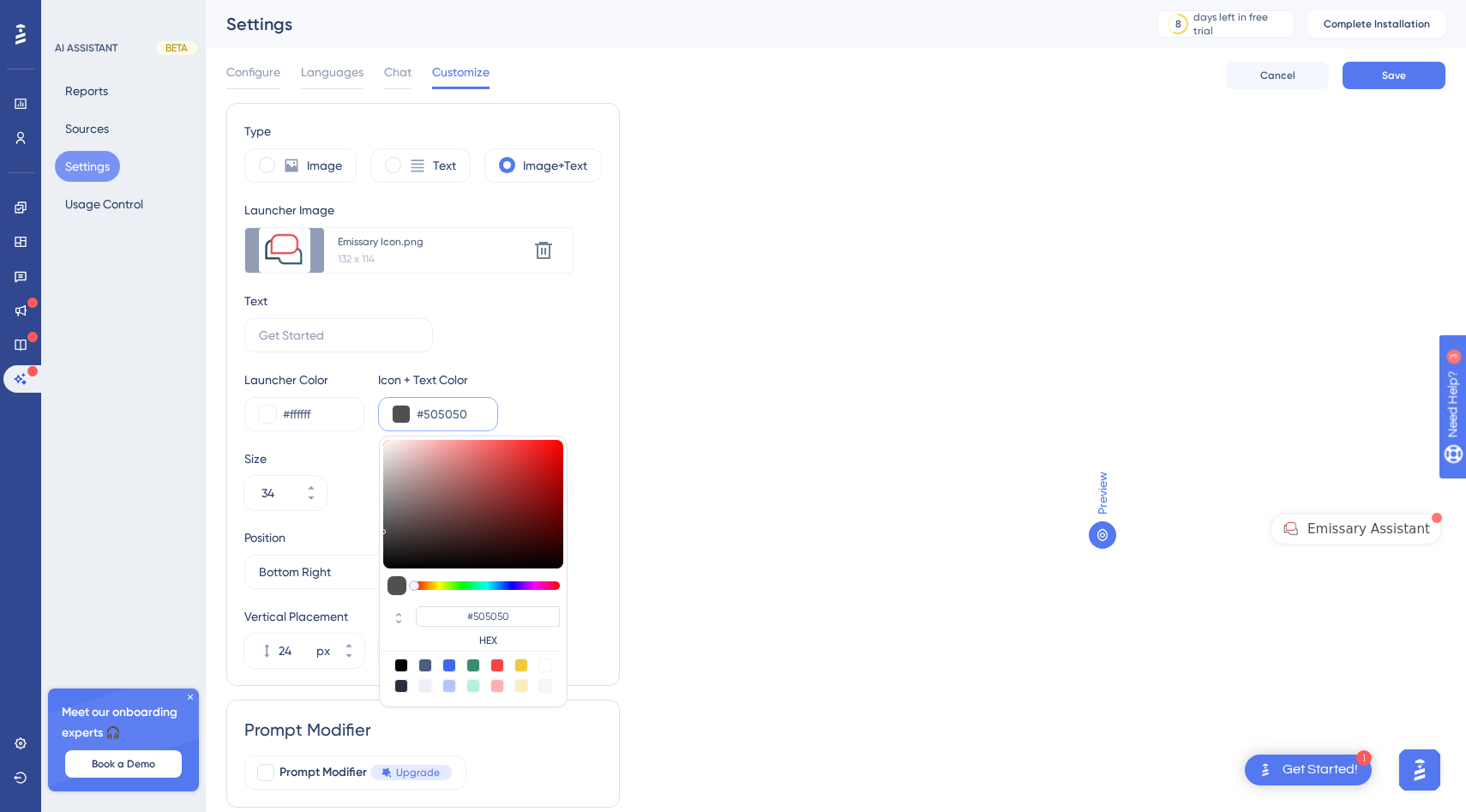
type input "#4e4e4e"
type input "#4E4E4E"
drag, startPoint x: 394, startPoint y: 469, endPoint x: 343, endPoint y: 529, distance: 78.7
click at [343, 529] on div "Type Image Text Image+Text Launcher Image Upload new image Emissary Icon.png 13…" at bounding box center [423, 394] width 358 height 547
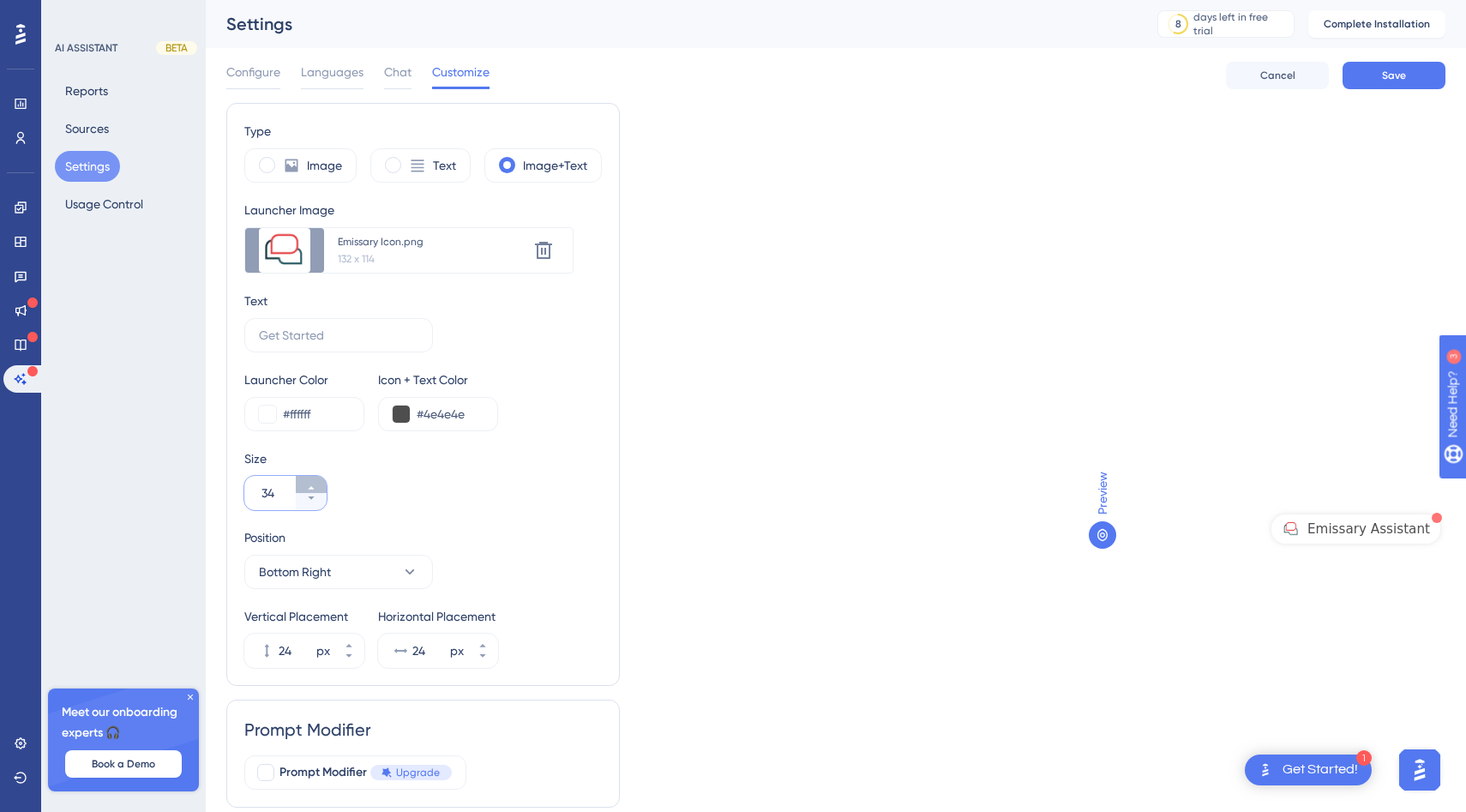
click at [311, 490] on icon at bounding box center [311, 487] width 10 height 10
type input "36"
click at [376, 560] on button "Bottom Right" at bounding box center [339, 571] width 188 height 34
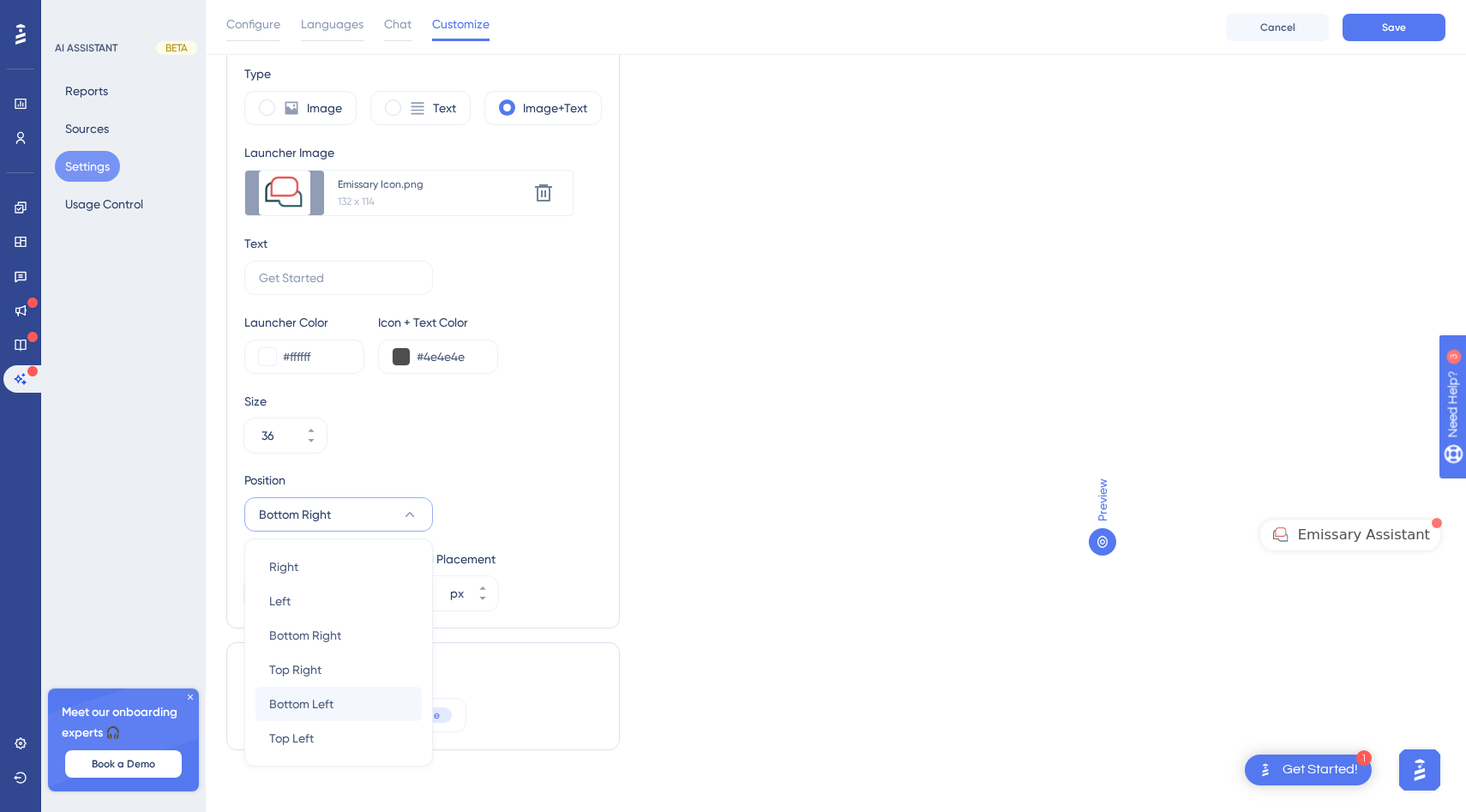
scroll to position [71, 0]
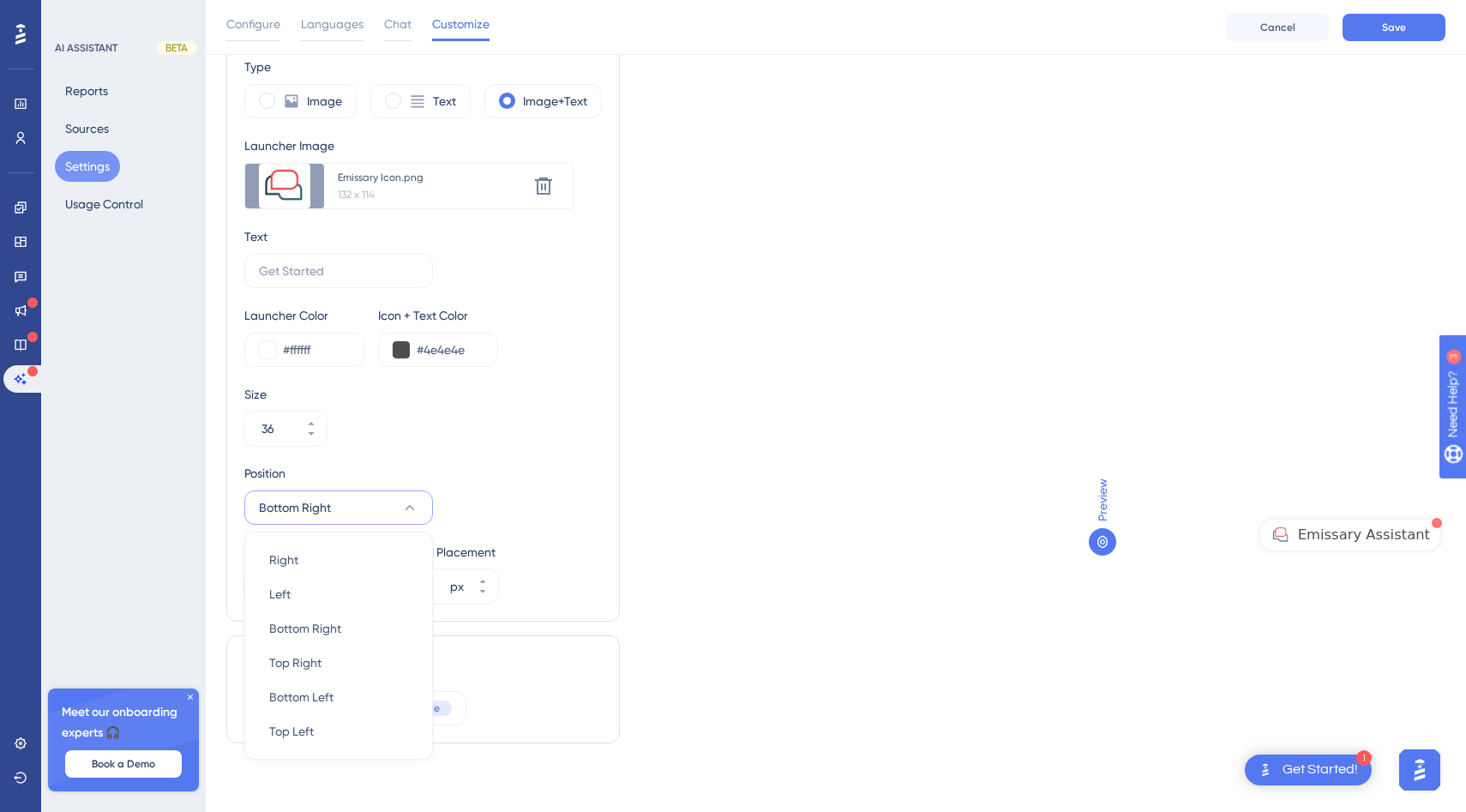
click at [479, 469] on div "Position Bottom Right Right Right Left Left Bottom Right Bottom Right Top Right…" at bounding box center [423, 493] width 358 height 62
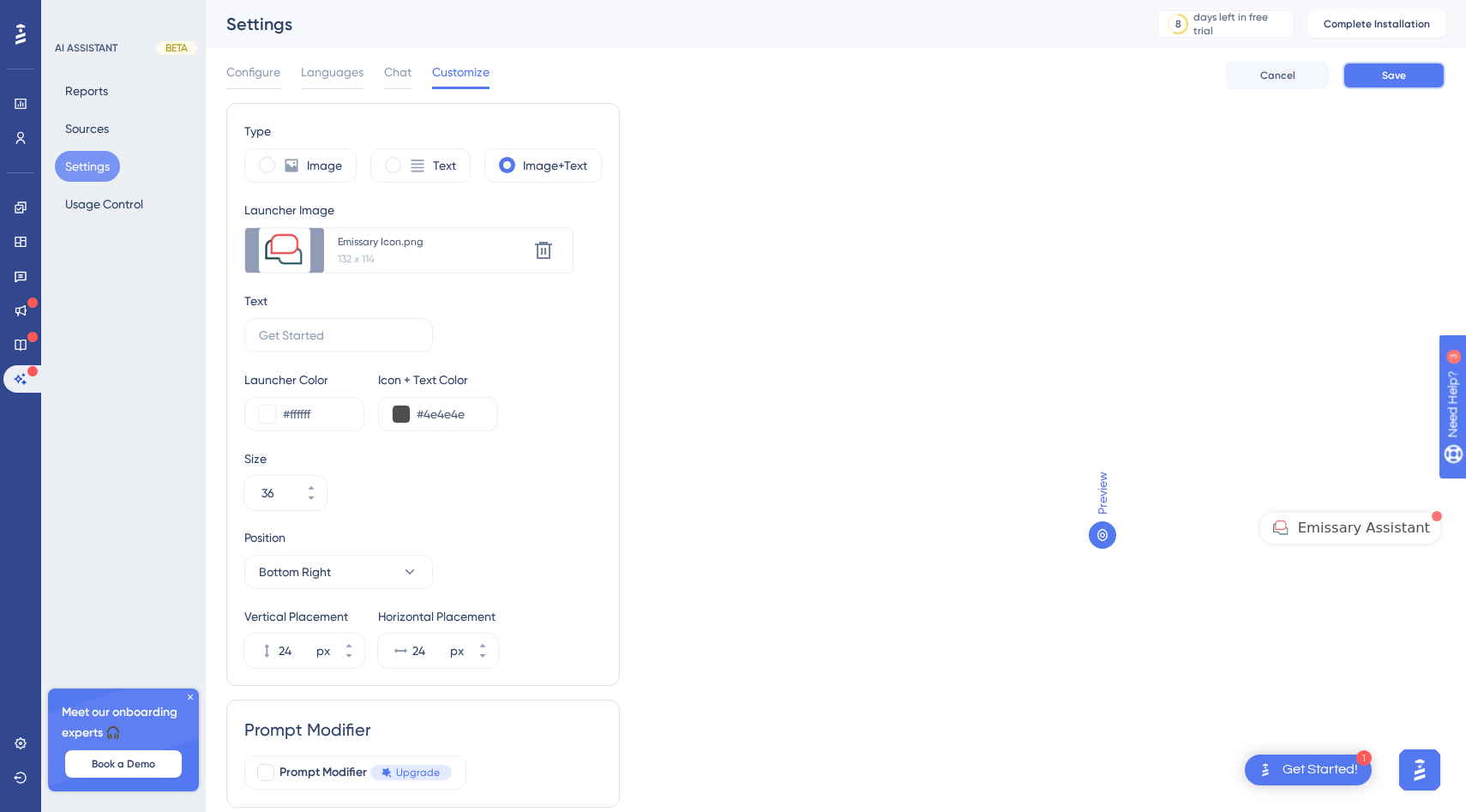
click at [1418, 87] on button "Save" at bounding box center [1394, 75] width 103 height 28
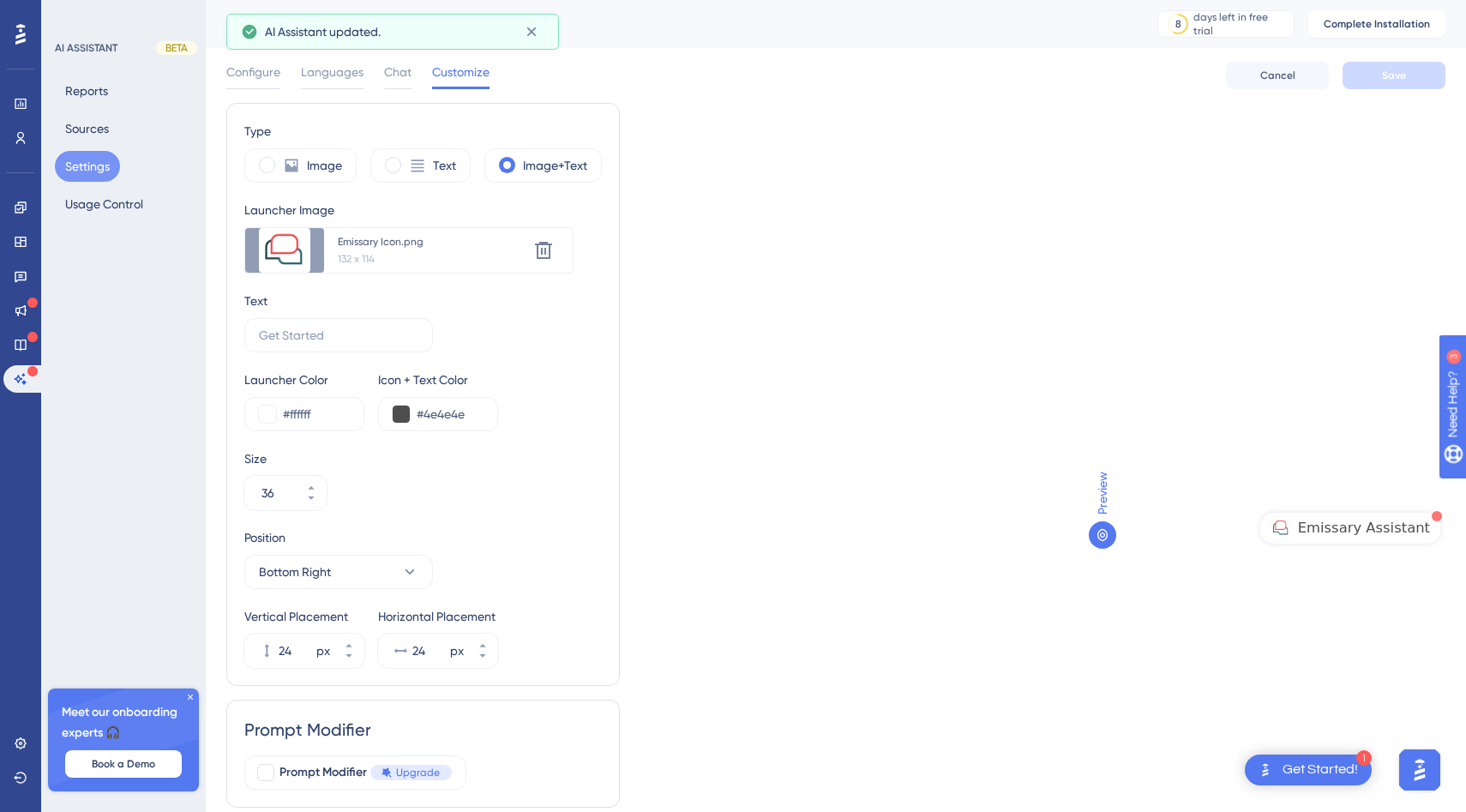
click at [1363, 527] on span "Emissary Assistant" at bounding box center [1364, 528] width 132 height 21
click at [1291, 518] on img "Open AI Assistant Launcher" at bounding box center [1281, 528] width 21 height 21
click at [1102, 543] on div at bounding box center [1103, 534] width 28 height 28
click at [1102, 488] on span "Preview" at bounding box center [1103, 493] width 21 height 43
click at [1334, 533] on span "Emissary Assistant" at bounding box center [1364, 528] width 132 height 21
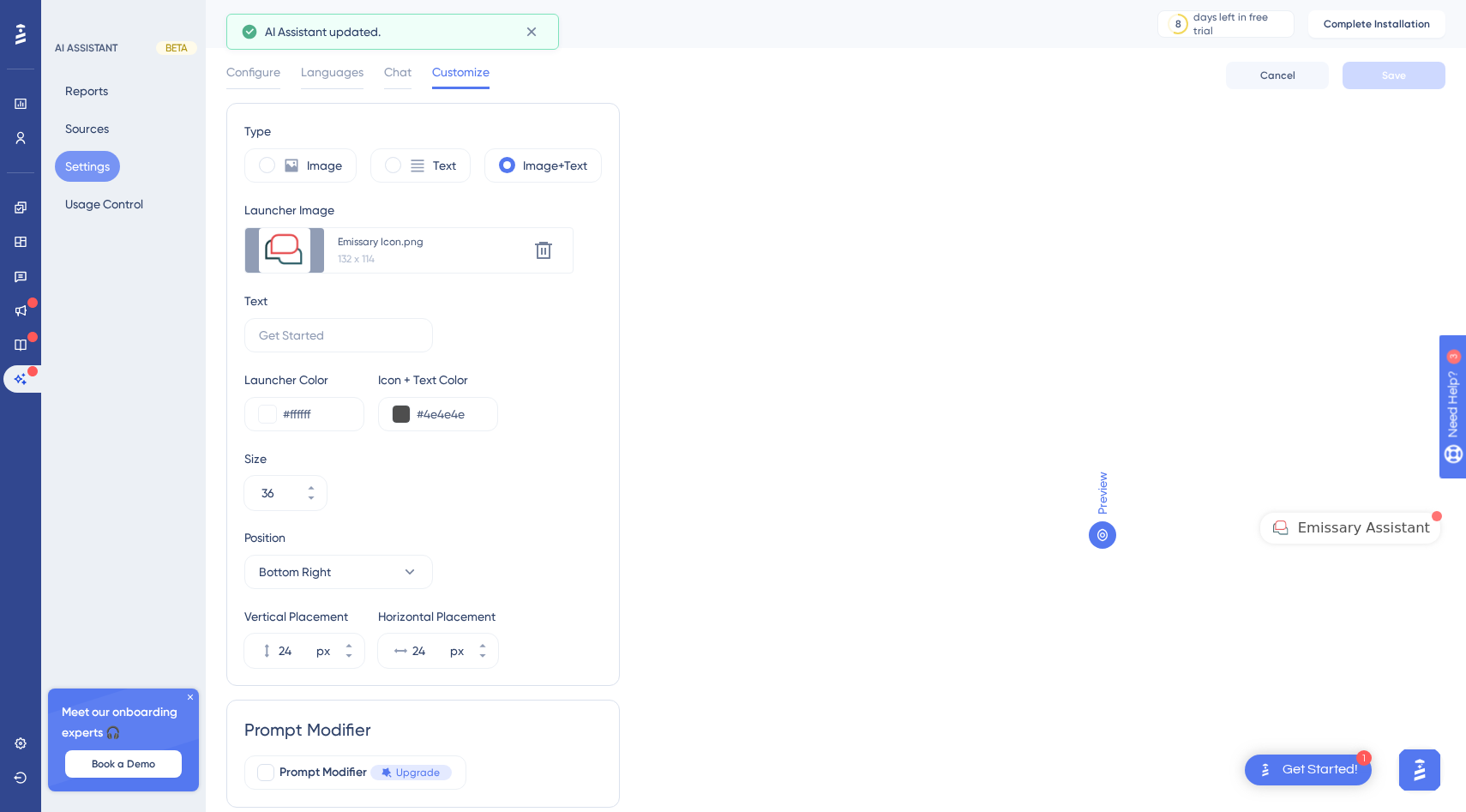
click at [1412, 533] on span "Emissary Assistant" at bounding box center [1364, 528] width 132 height 21
click at [257, 56] on div "Configure Languages Chat Customize Cancel Save" at bounding box center [836, 75] width 1220 height 55
click at [259, 76] on span "Configure" at bounding box center [253, 72] width 54 height 21
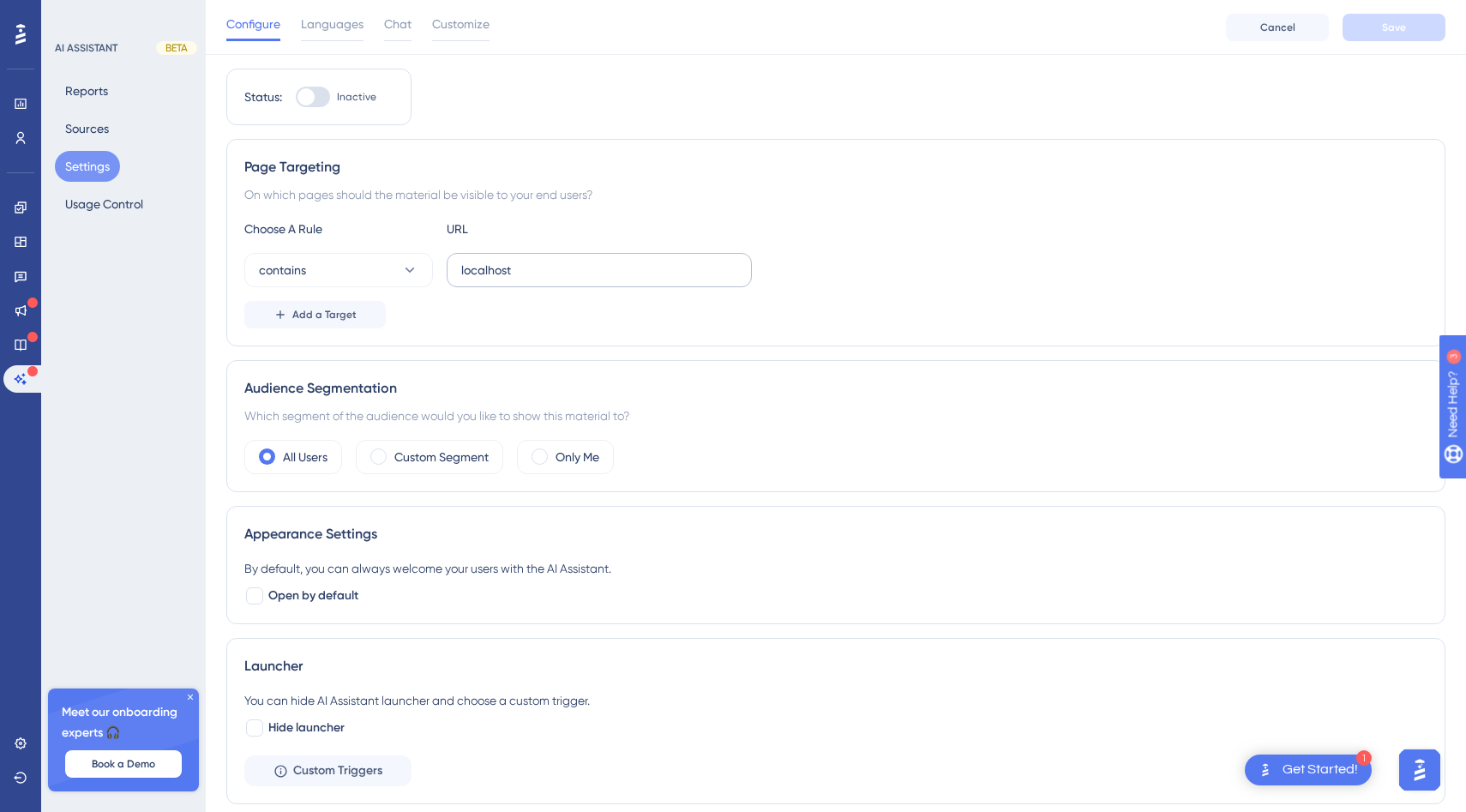
scroll to position [100, 0]
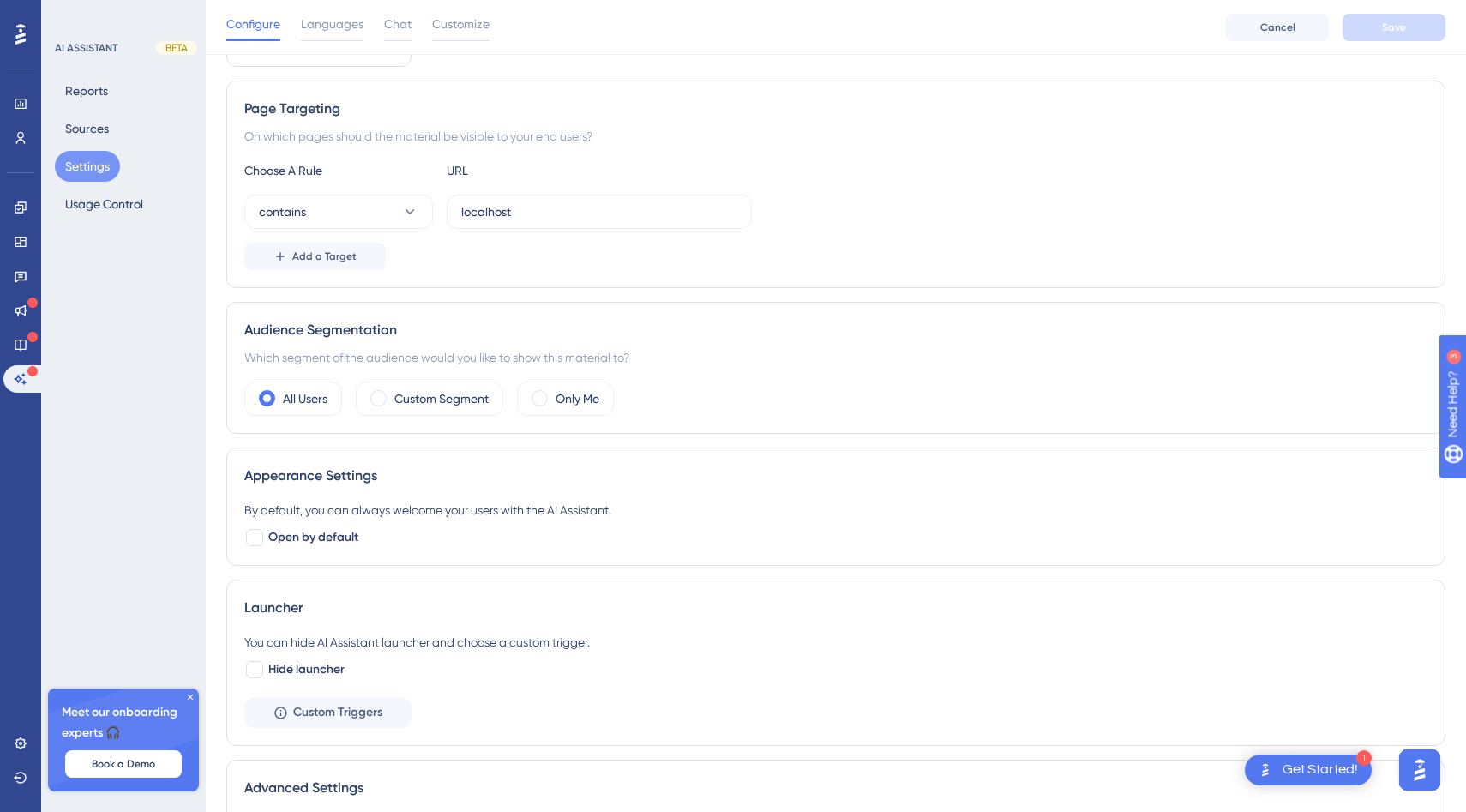
click at [1317, 763] on div "Get Started!" at bounding box center [1319, 769] width 75 height 19
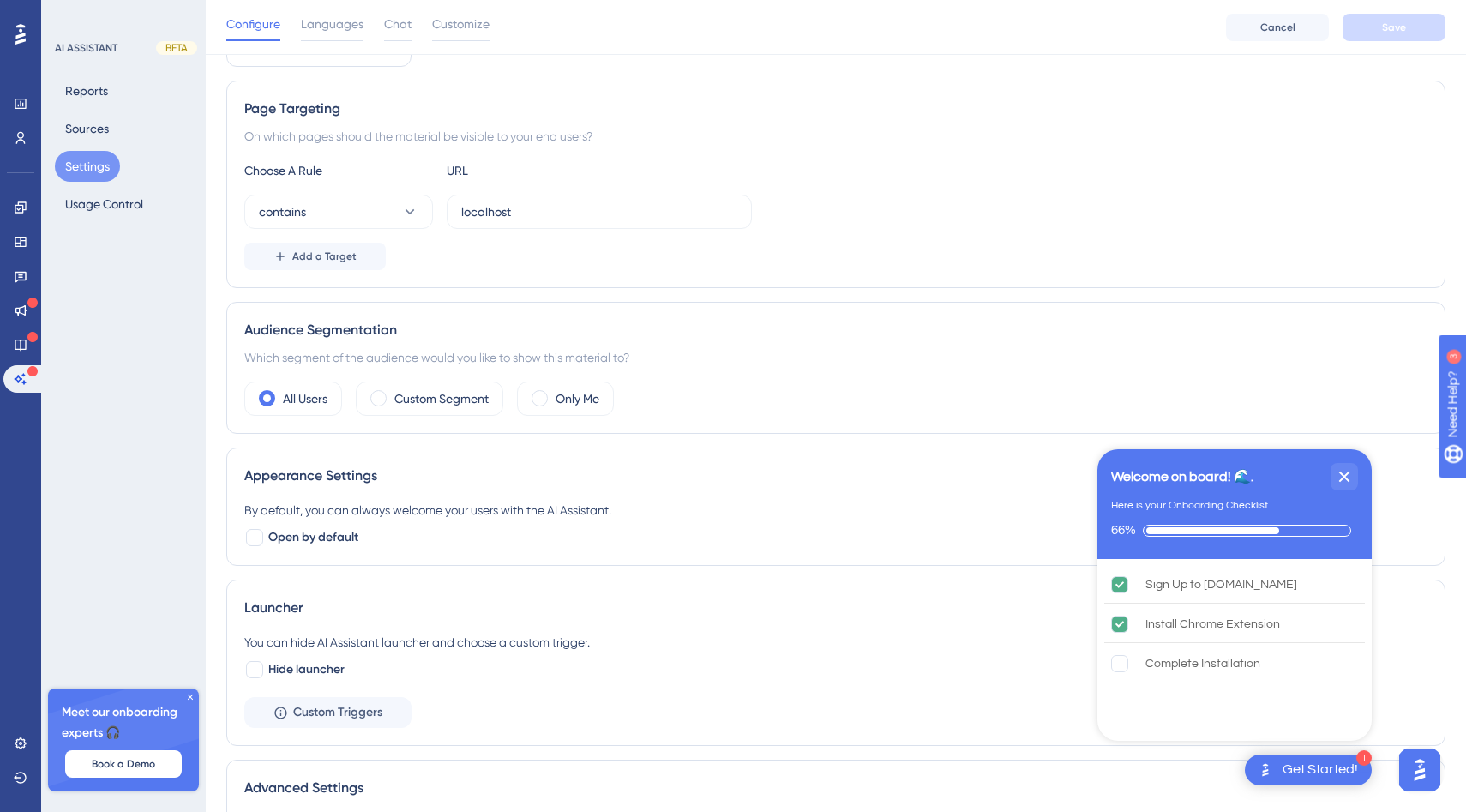
click at [1317, 763] on div "Get Started!" at bounding box center [1319, 769] width 75 height 19
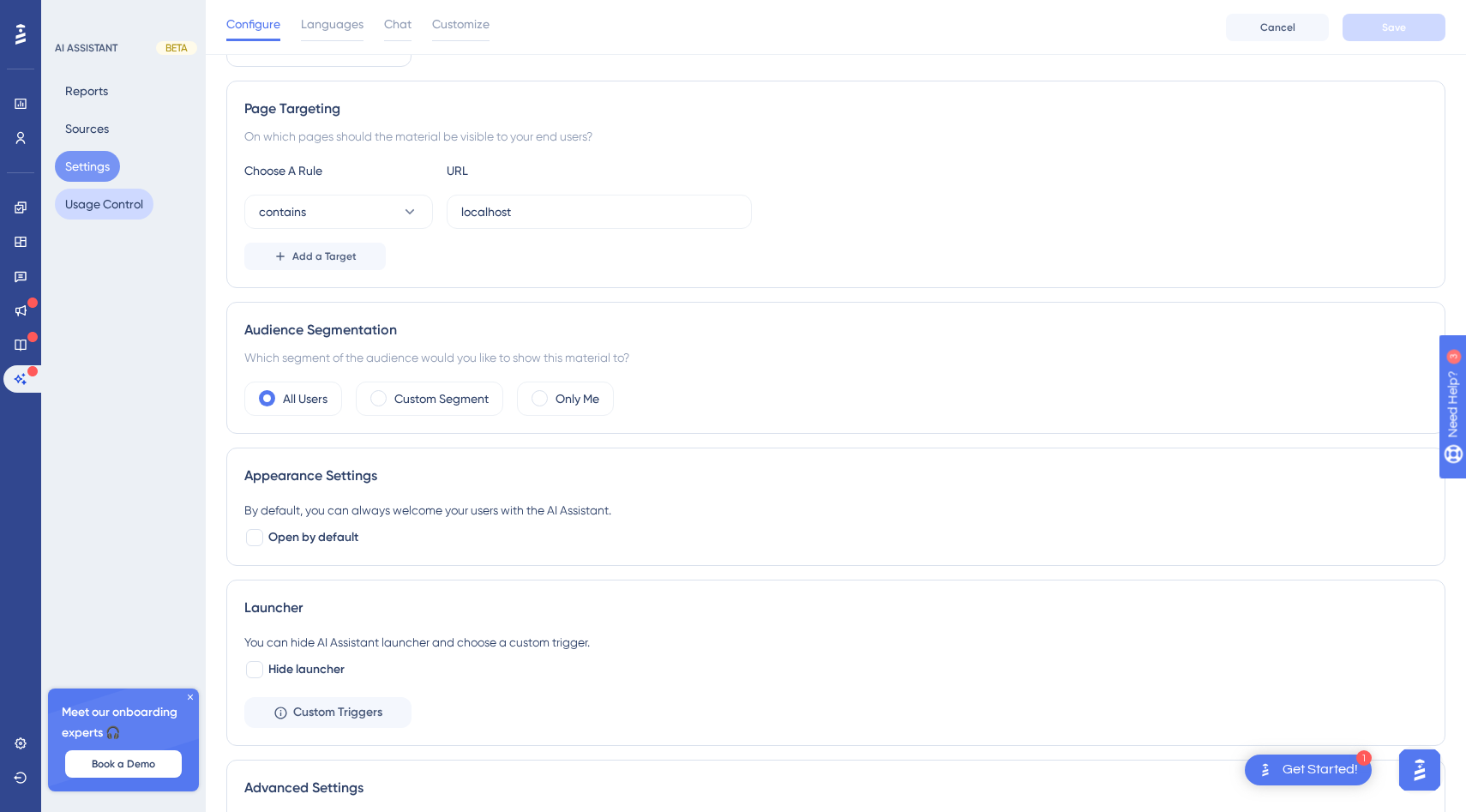
click at [124, 205] on button "Usage Control" at bounding box center [105, 203] width 99 height 30
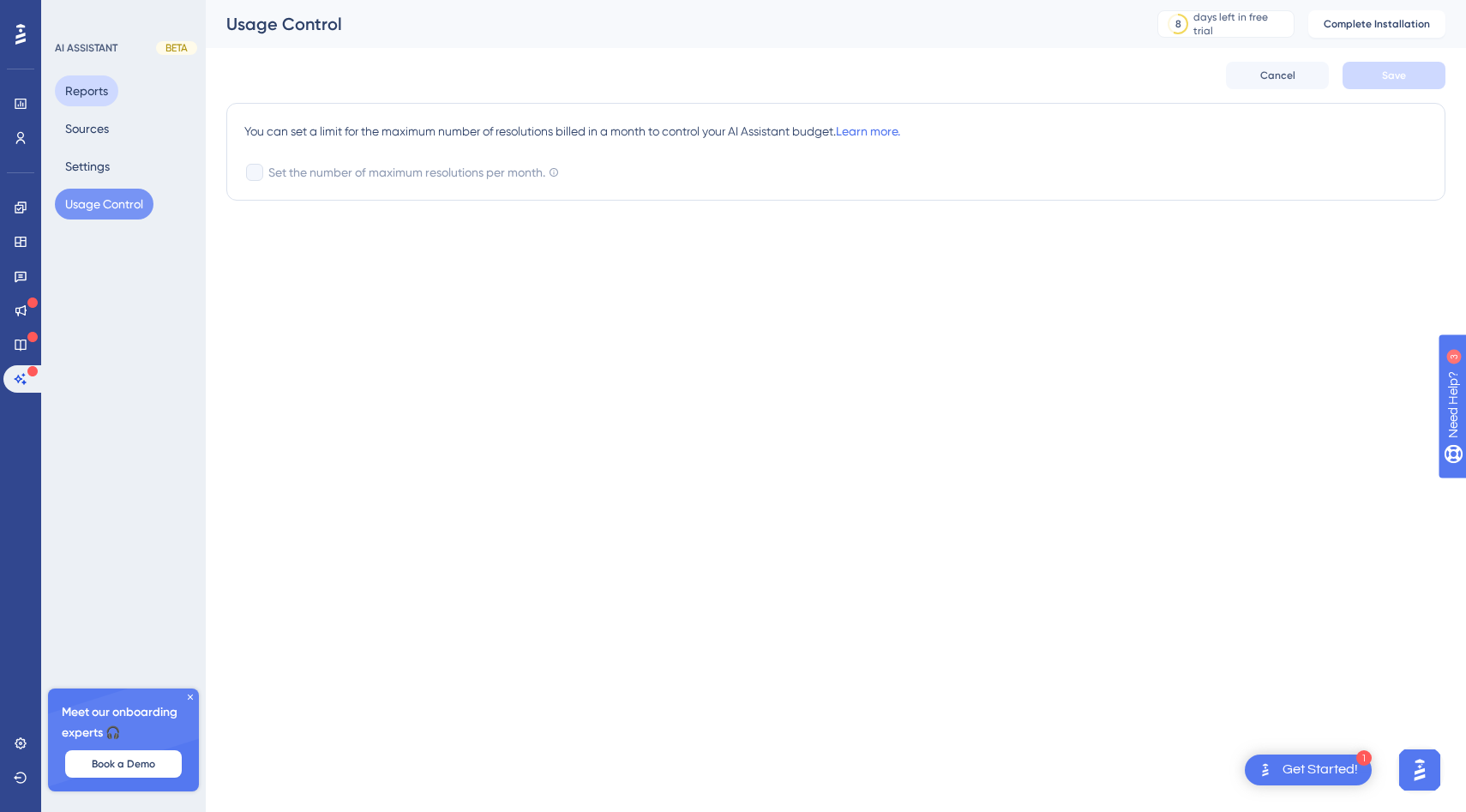
click at [102, 105] on button "Reports" at bounding box center [87, 90] width 64 height 30
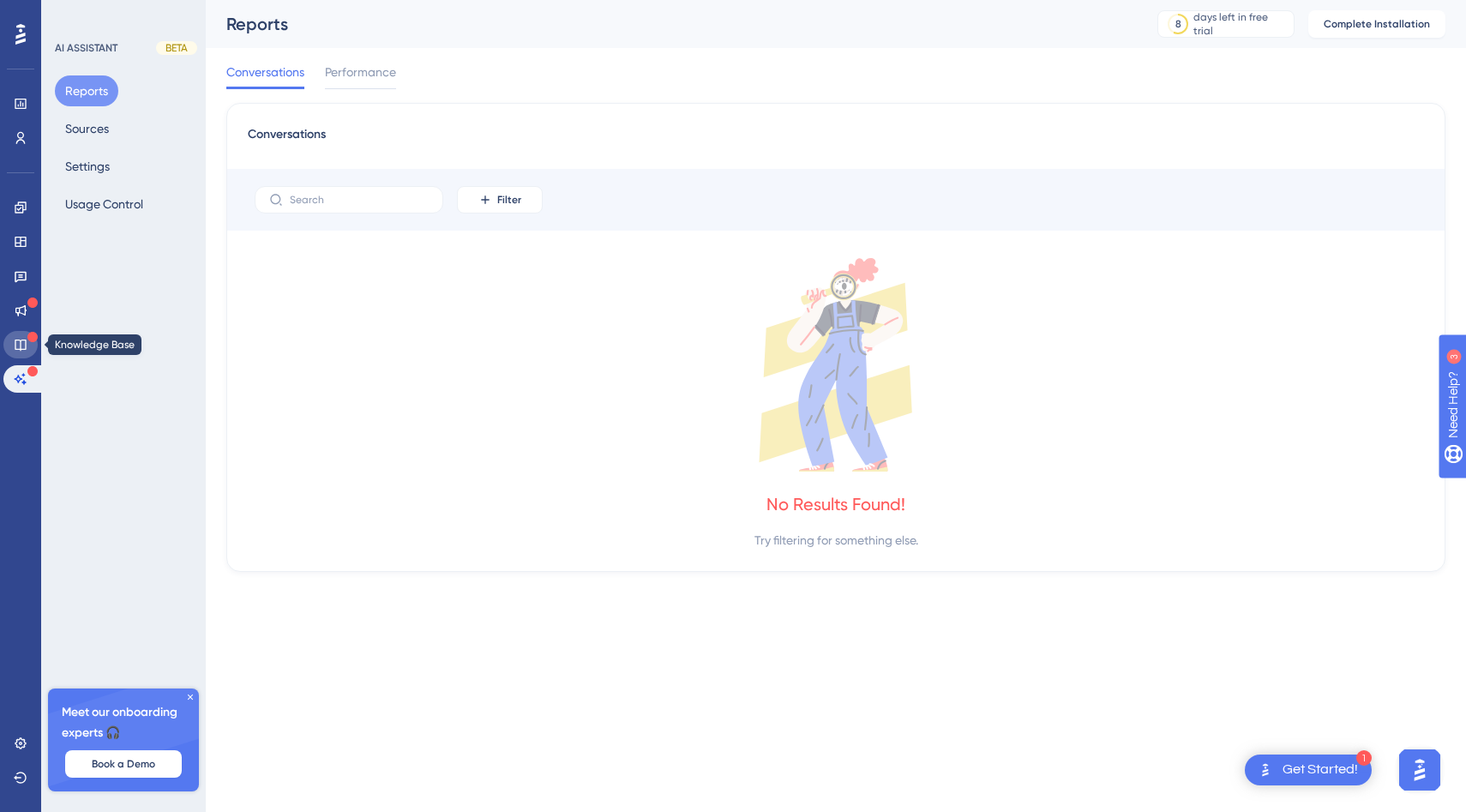
click at [22, 349] on icon at bounding box center [20, 345] width 11 height 11
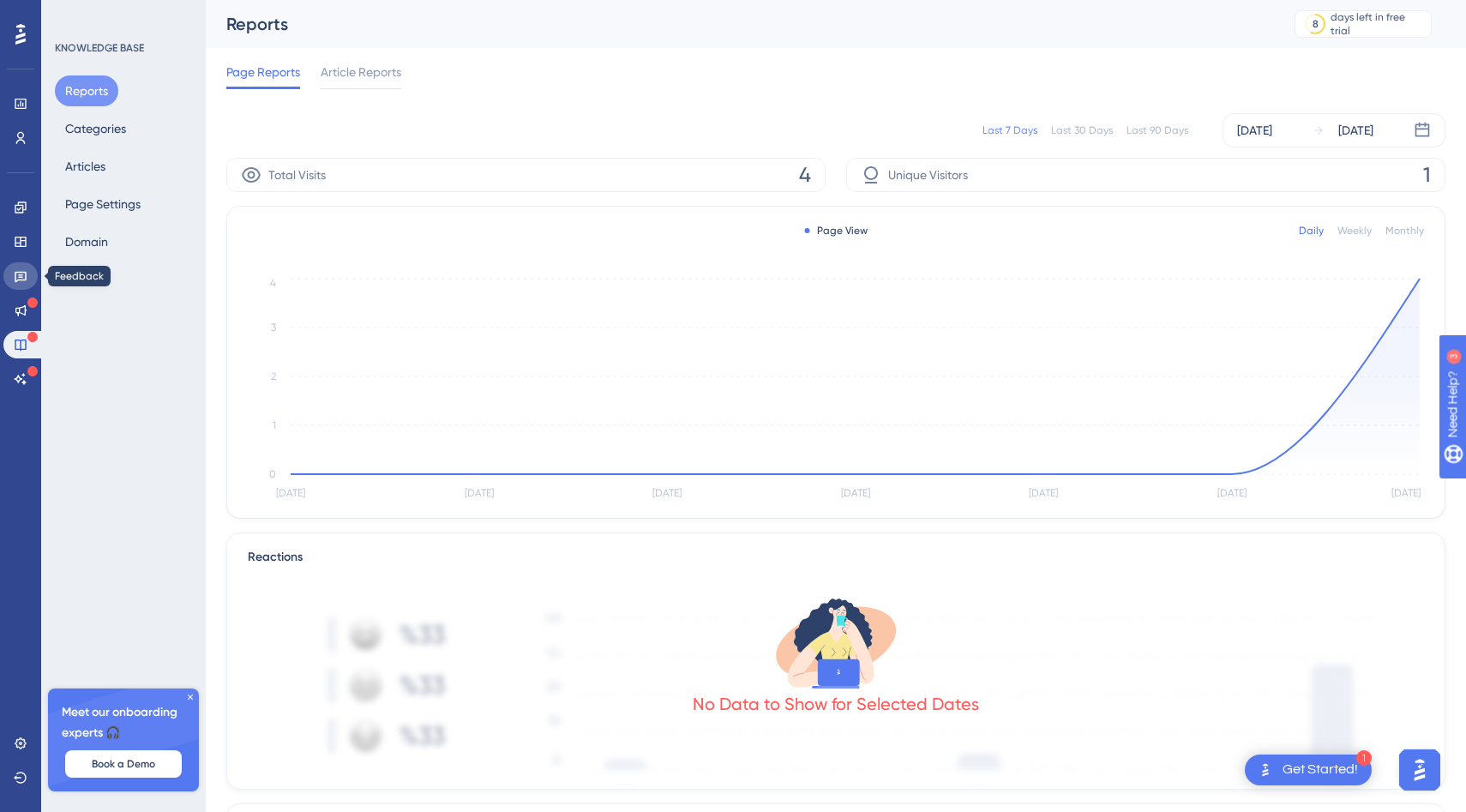
click at [19, 277] on icon at bounding box center [20, 278] width 12 height 11
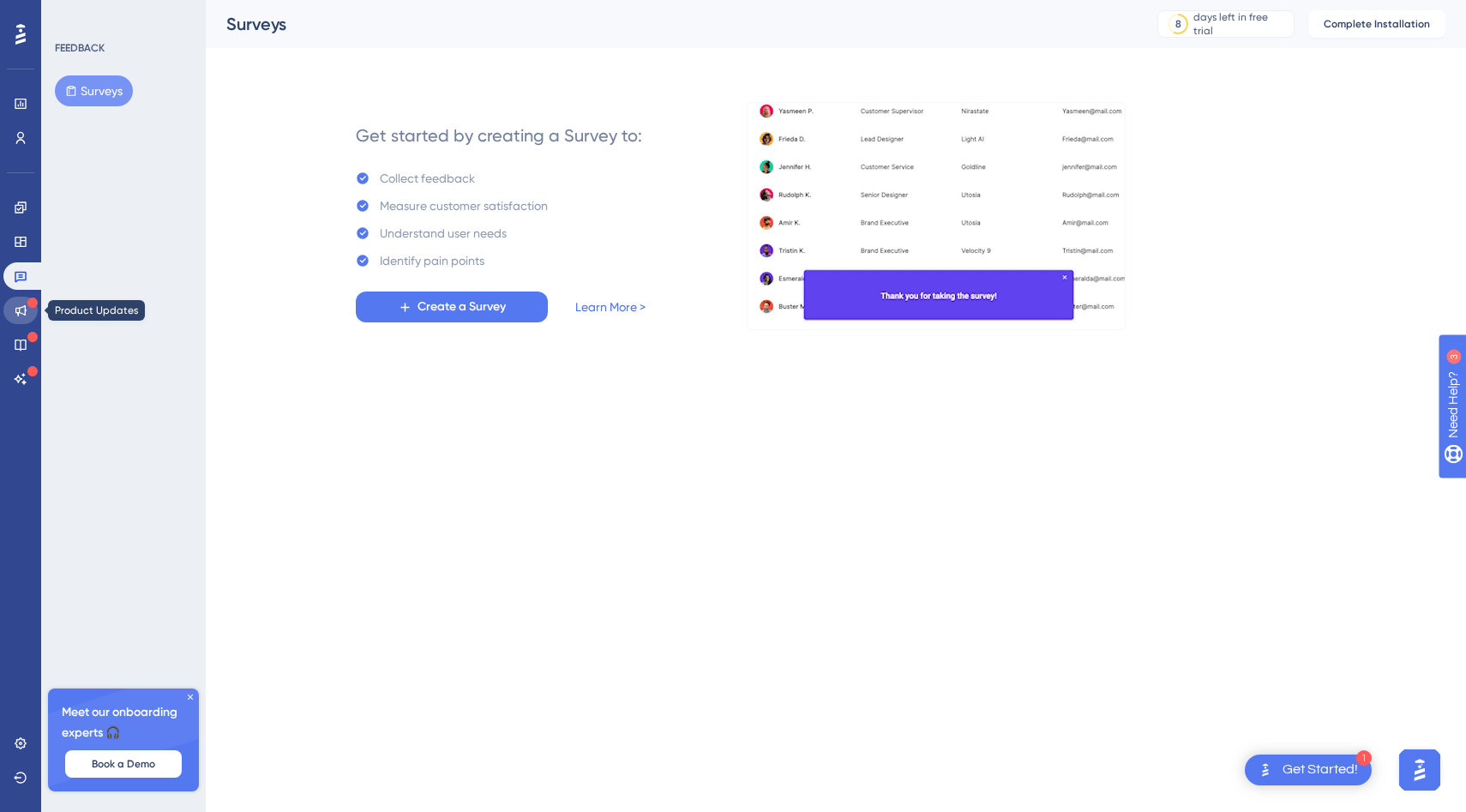
click at [20, 305] on icon at bounding box center [20, 310] width 13 height 13
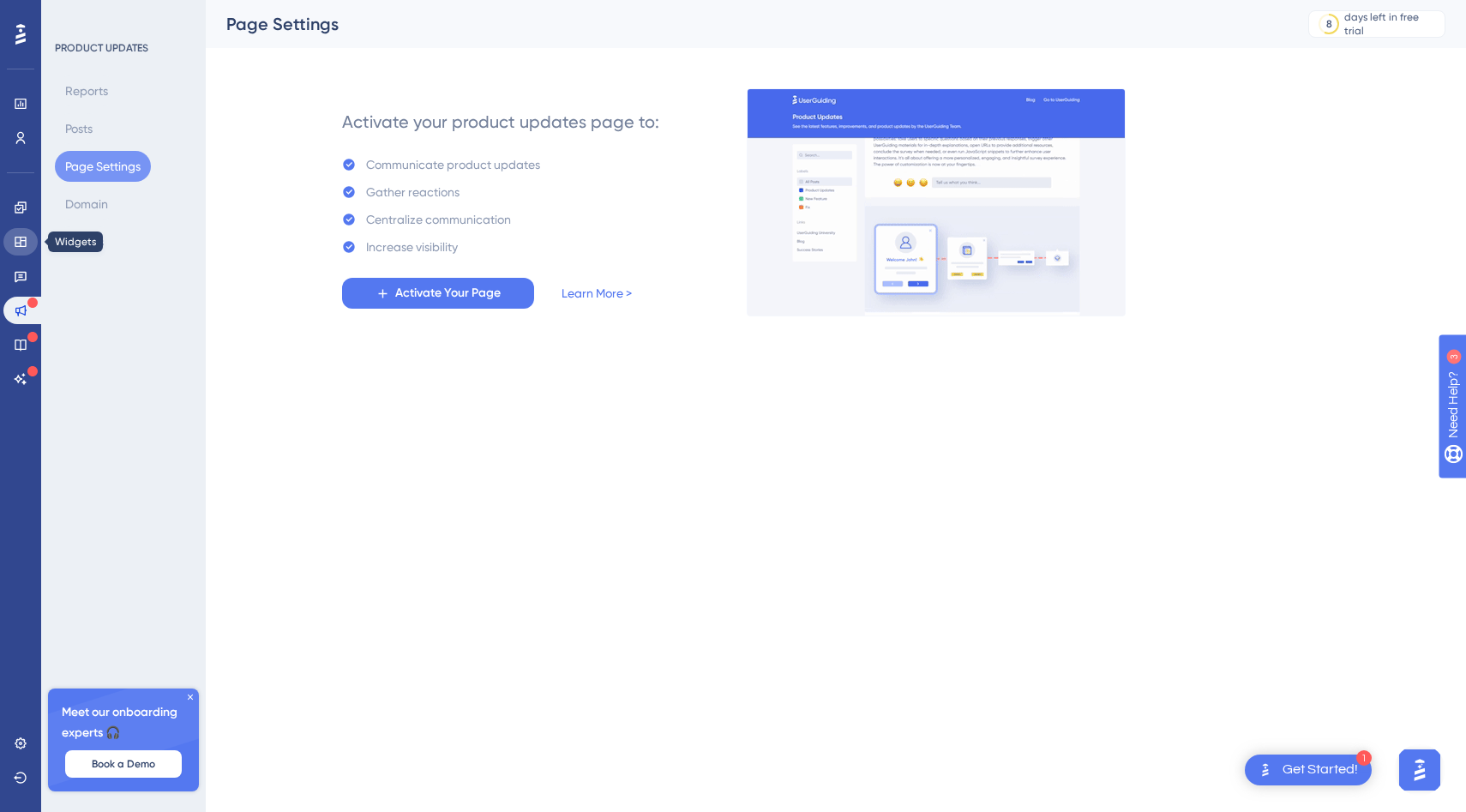
click at [29, 247] on link at bounding box center [21, 242] width 34 height 28
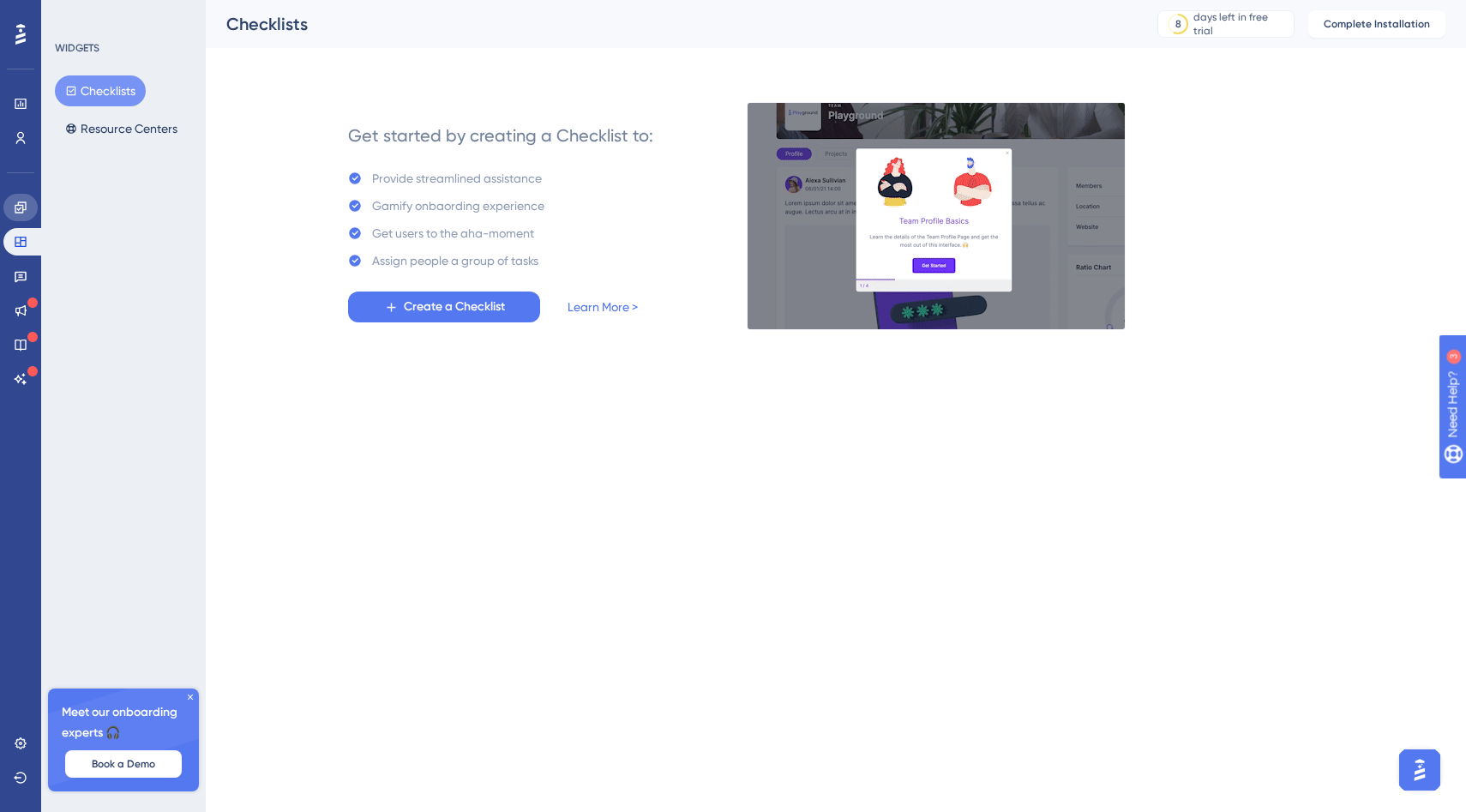
click at [29, 204] on link at bounding box center [21, 207] width 34 height 28
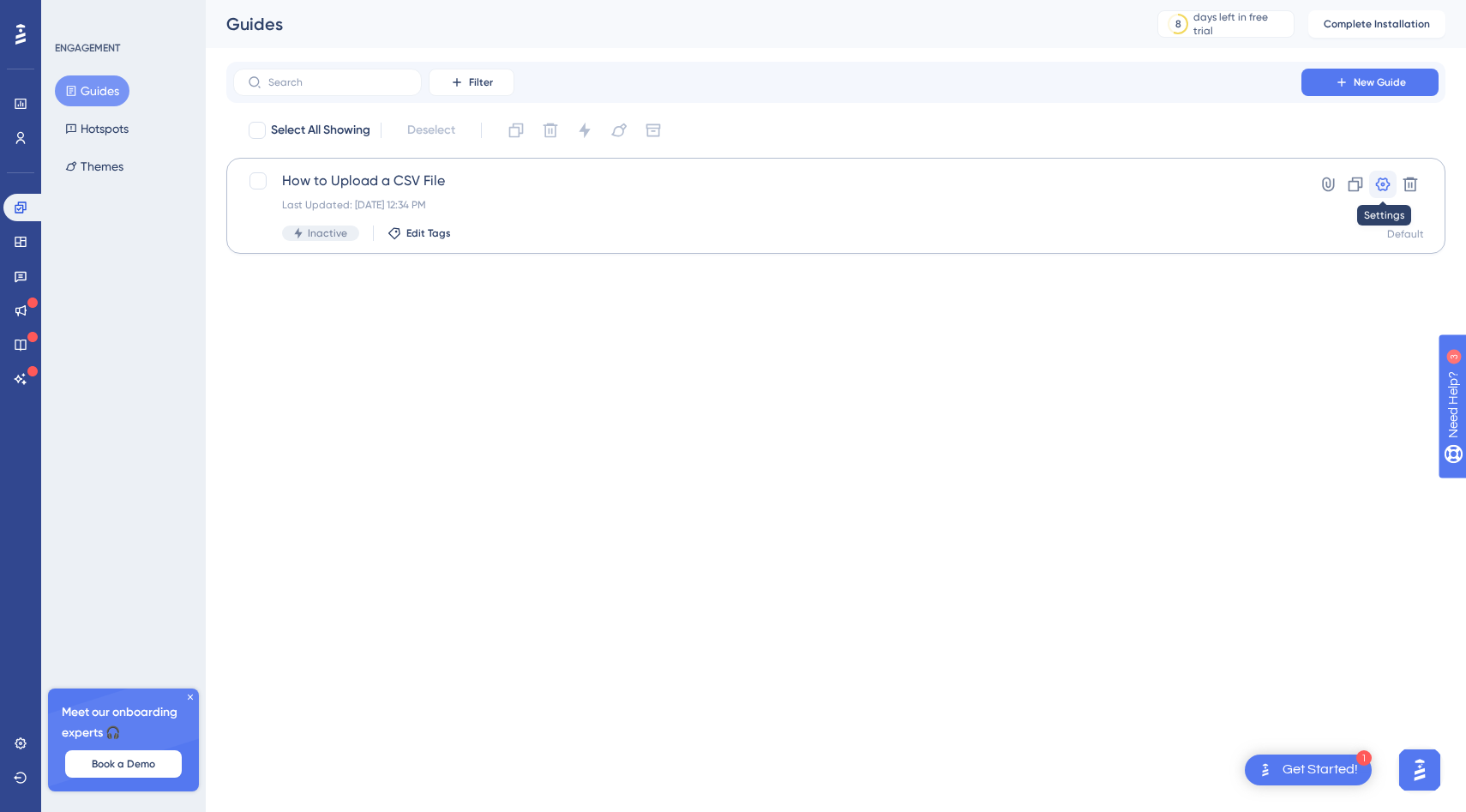
click at [1387, 183] on icon at bounding box center [1383, 184] width 14 height 13
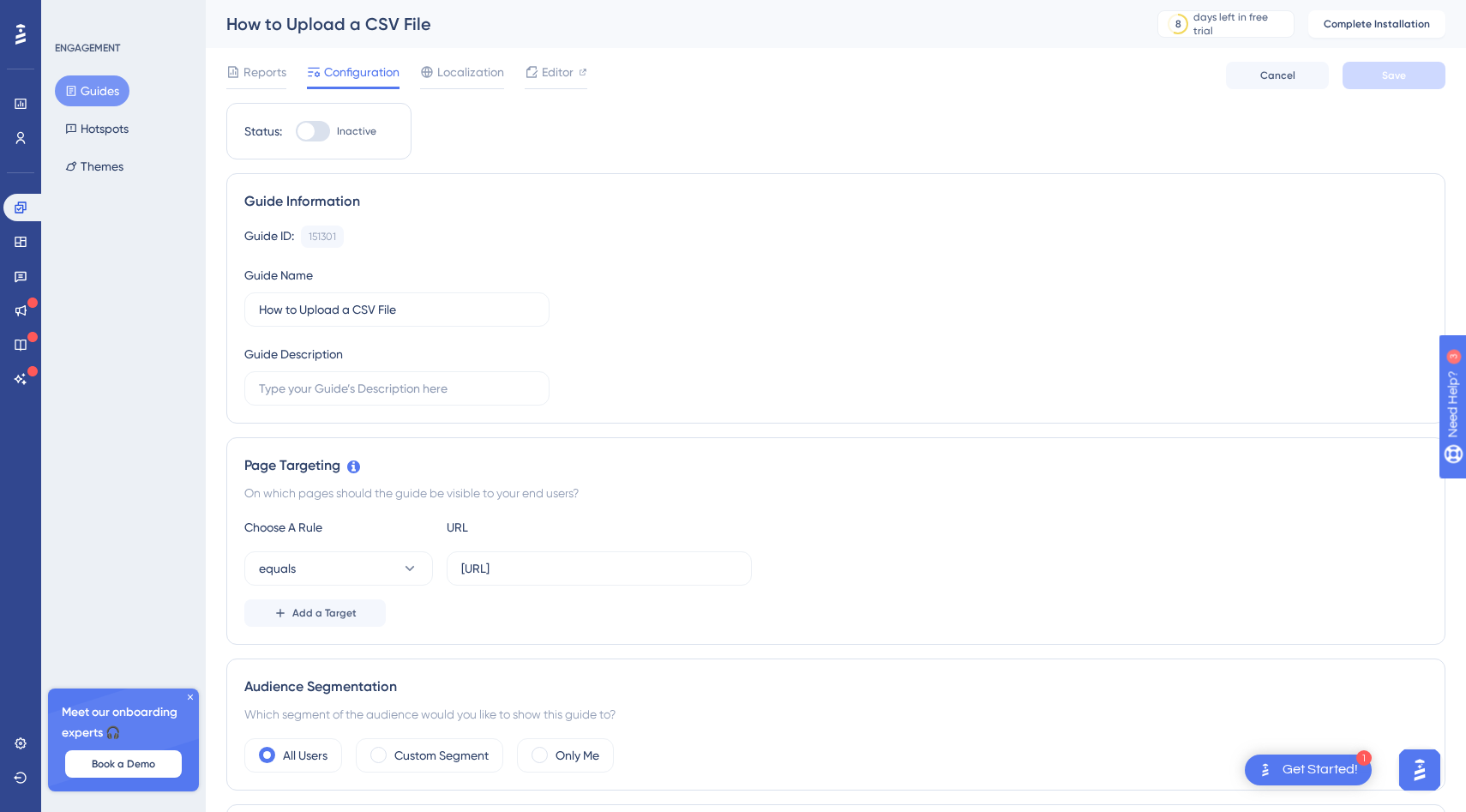
scroll to position [1, 0]
click at [420, 568] on button "equals" at bounding box center [339, 568] width 188 height 34
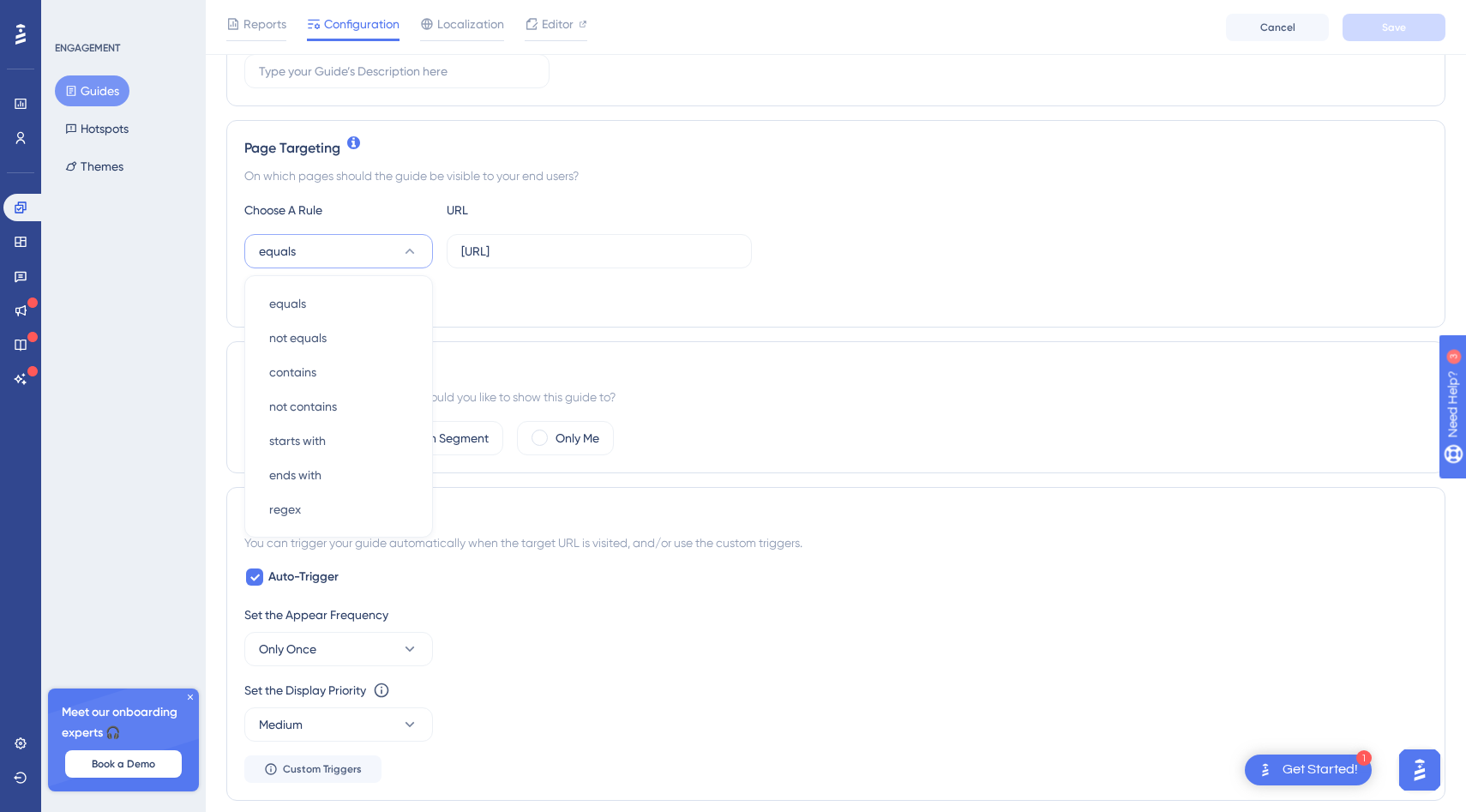
click at [586, 526] on div "Trigger You can trigger your guide automatically when the target URL is visited…" at bounding box center [836, 644] width 1220 height 314
click at [337, 292] on span "Add a Target" at bounding box center [324, 296] width 65 height 13
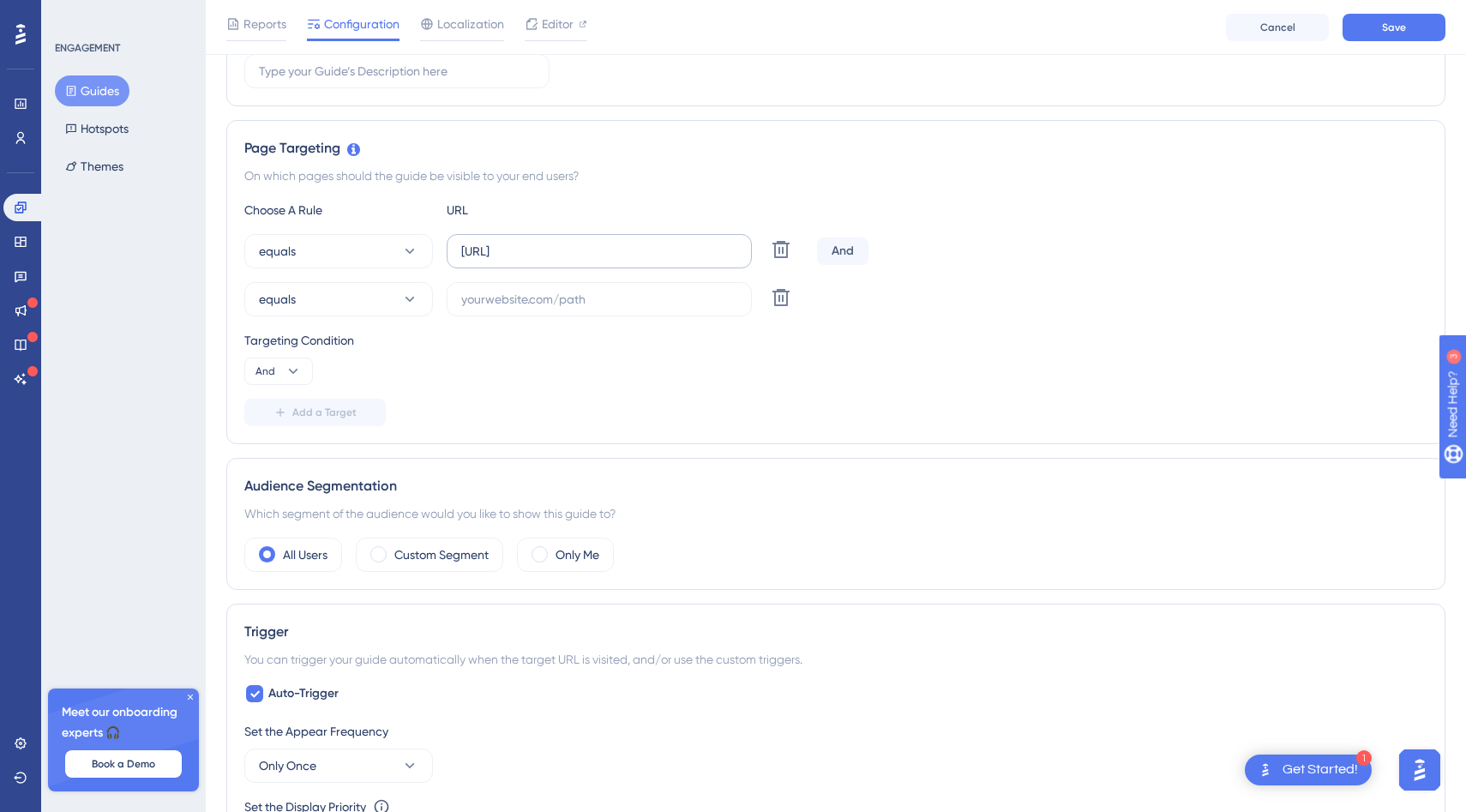
click at [568, 261] on label "[URL]" at bounding box center [599, 251] width 305 height 34
click at [568, 261] on input "[URL]" at bounding box center [599, 251] width 276 height 19
click at [790, 296] on icon at bounding box center [781, 298] width 21 height 21
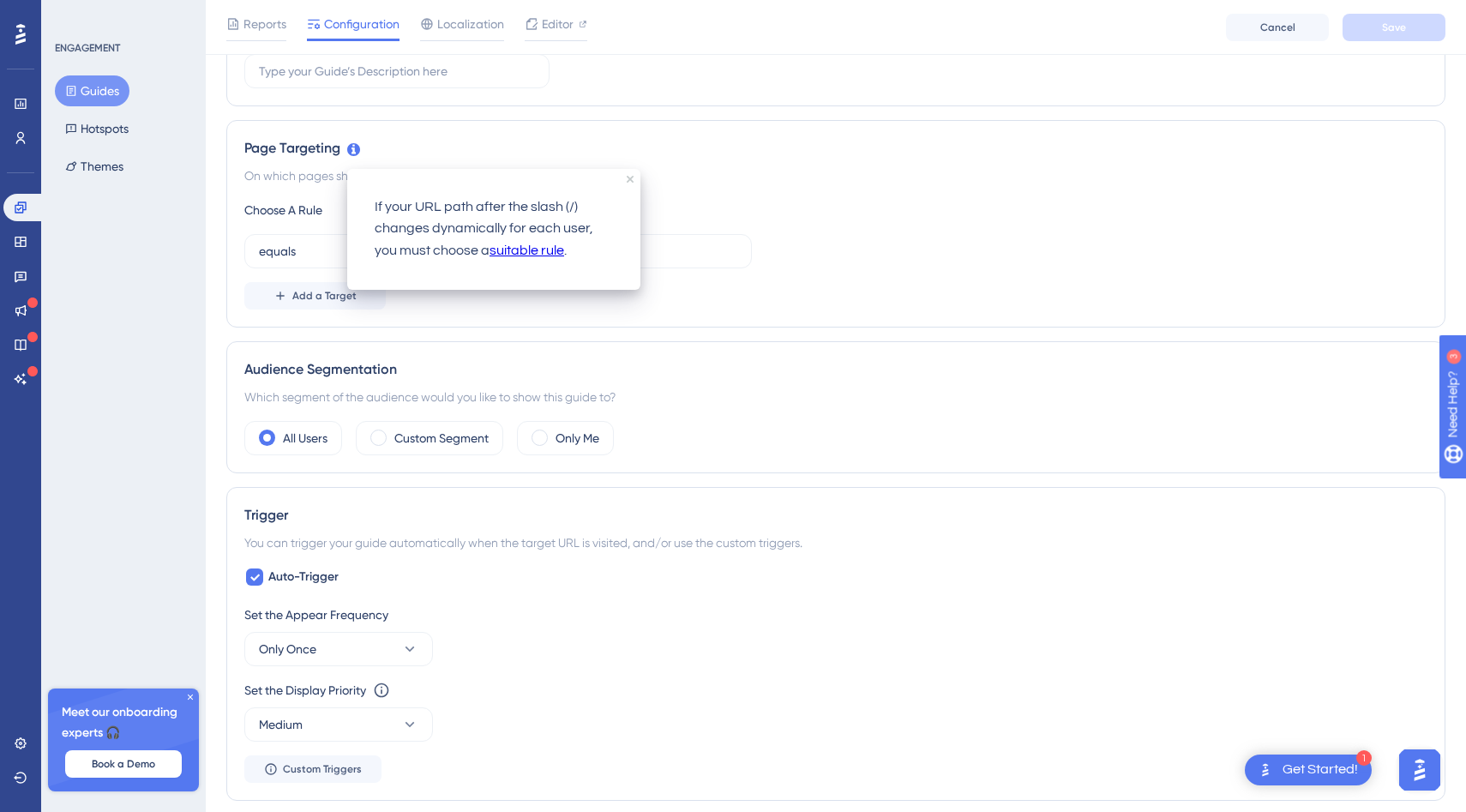
click at [352, 145] on icon at bounding box center [354, 150] width 13 height 13
click at [518, 248] on link "suitable rule" at bounding box center [527, 250] width 74 height 22
